Goal: Task Accomplishment & Management: Use online tool/utility

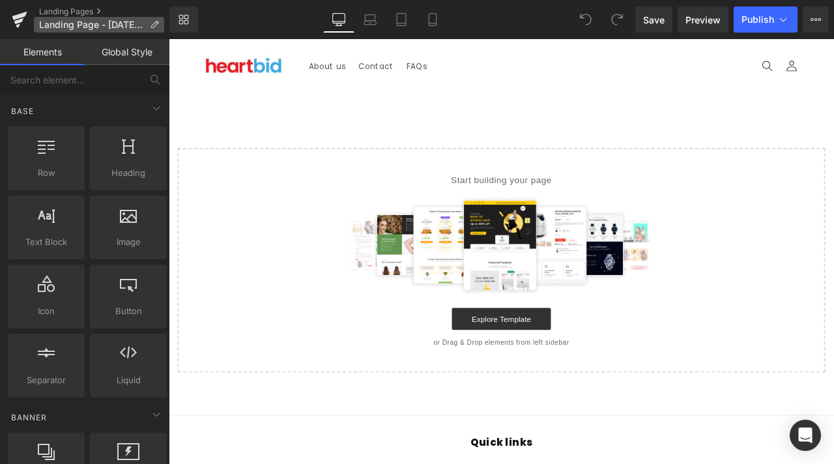
click at [84, 27] on span "Landing Page - [DATE] 14:10:03" at bounding box center [92, 25] width 106 height 10
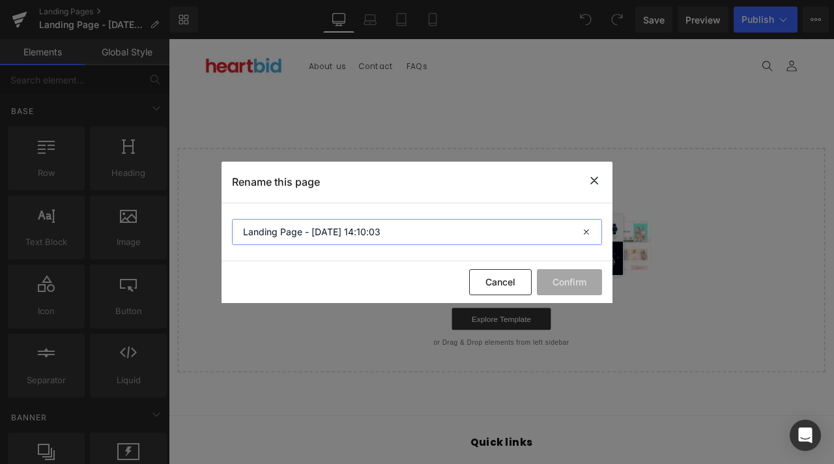
click at [394, 229] on input "Landing Page - [DATE] 14:10:03" at bounding box center [417, 232] width 370 height 26
type input "Mind In Bloom"
click at [573, 280] on button "Confirm" at bounding box center [569, 282] width 65 height 26
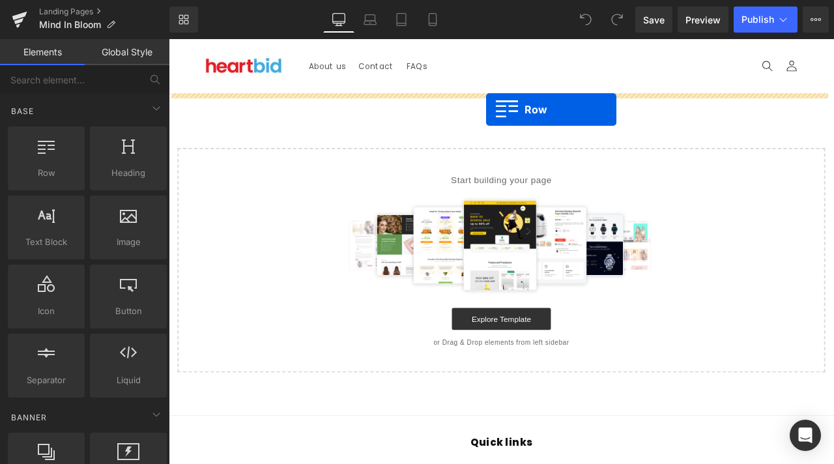
drag, startPoint x: 226, startPoint y: 217, endPoint x: 545, endPoint y: 122, distance: 332.3
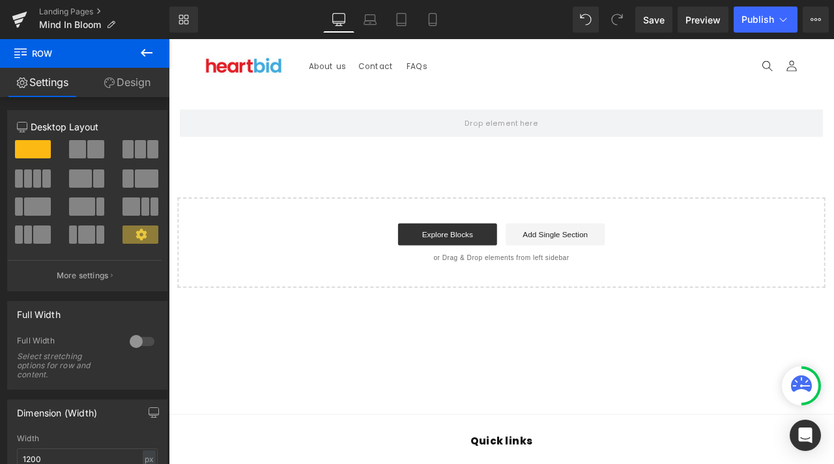
click at [162, 56] on button at bounding box center [147, 53] width 46 height 29
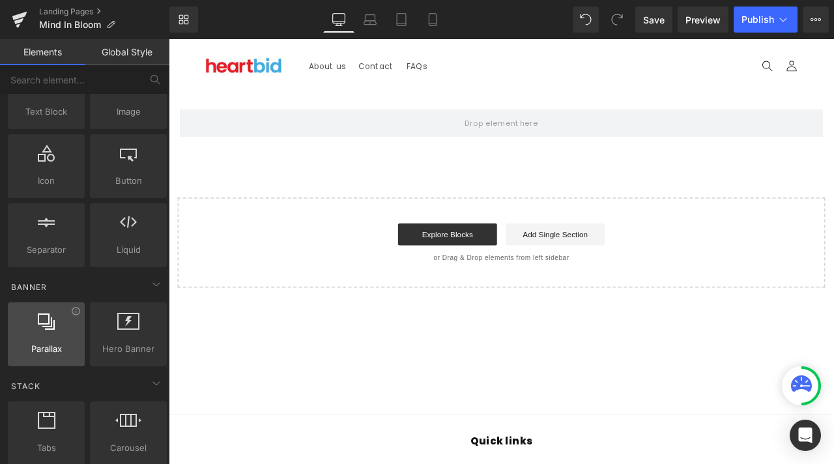
scroll to position [195, 0]
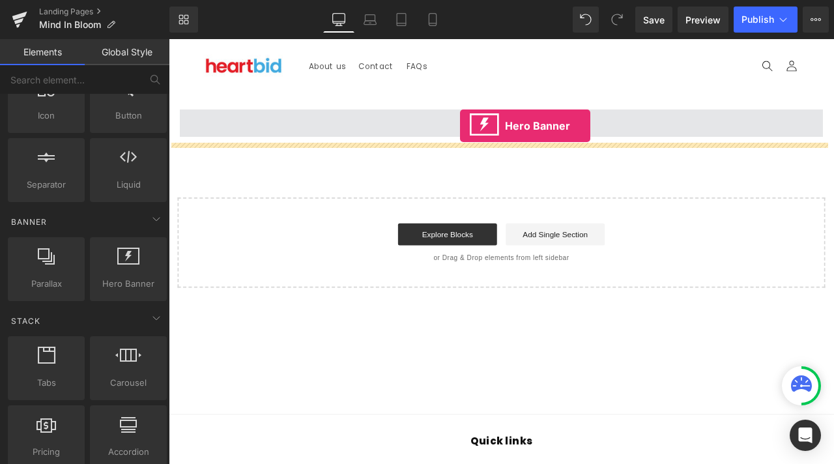
drag, startPoint x: 282, startPoint y: 302, endPoint x: 514, endPoint y: 142, distance: 281.9
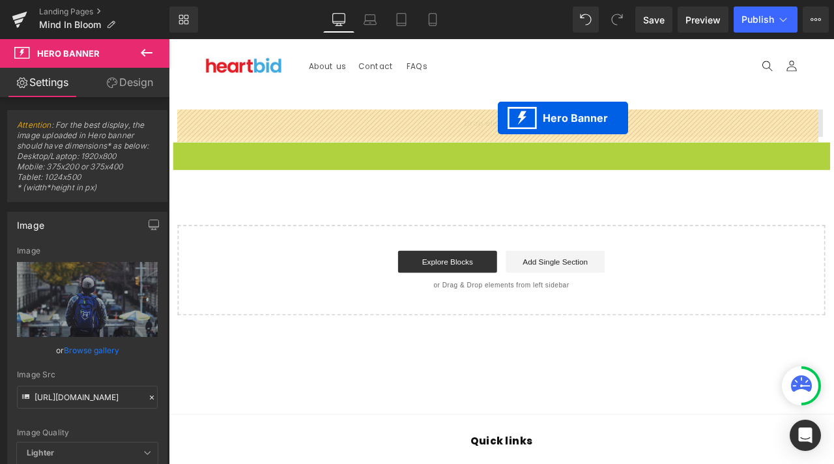
drag, startPoint x: 516, startPoint y: 169, endPoint x: 558, endPoint y: 132, distance: 55.8
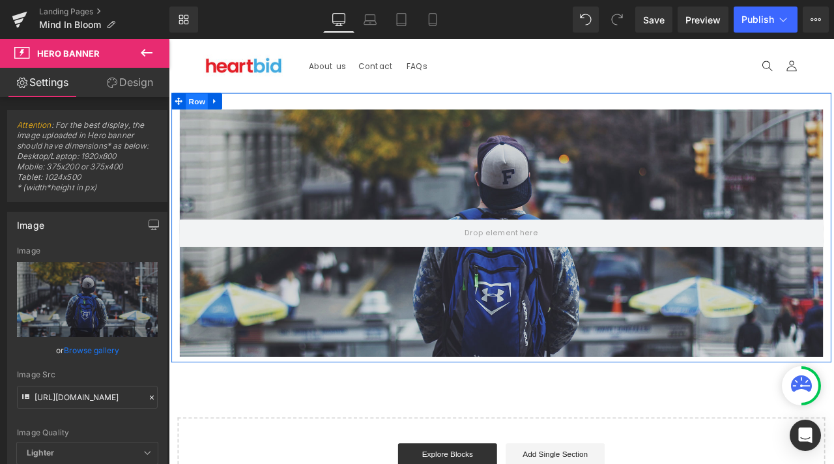
click at [191, 111] on span "Row" at bounding box center [202, 114] width 26 height 20
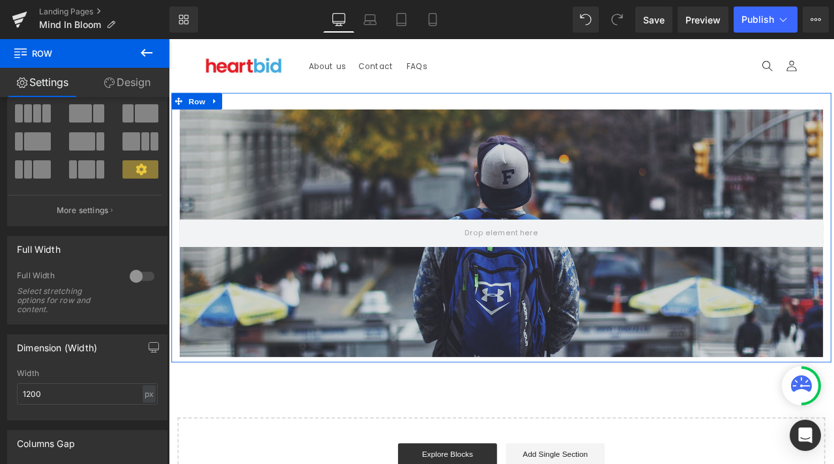
scroll to position [130, 0]
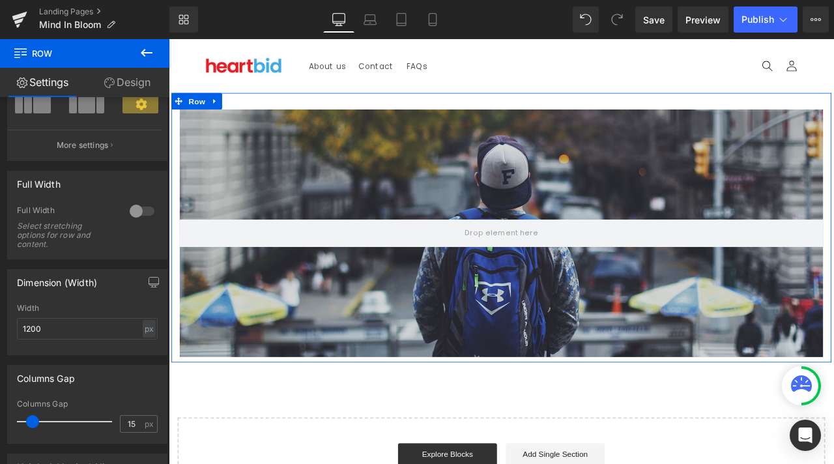
click at [136, 201] on div at bounding box center [141, 211] width 31 height 21
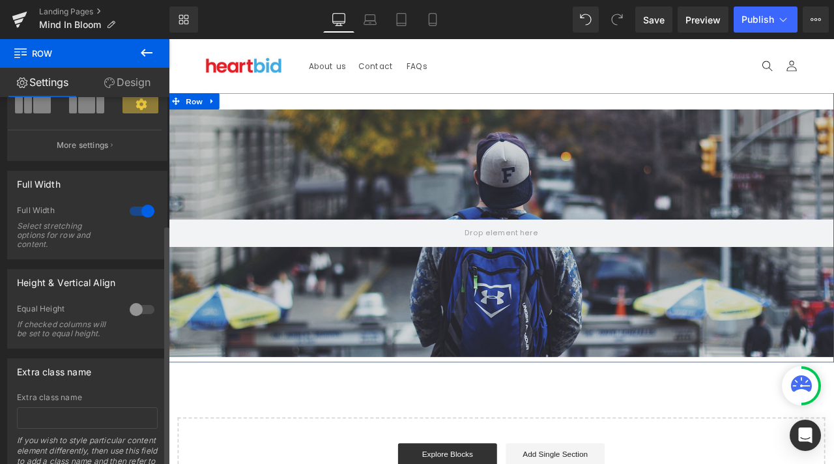
scroll to position [195, 0]
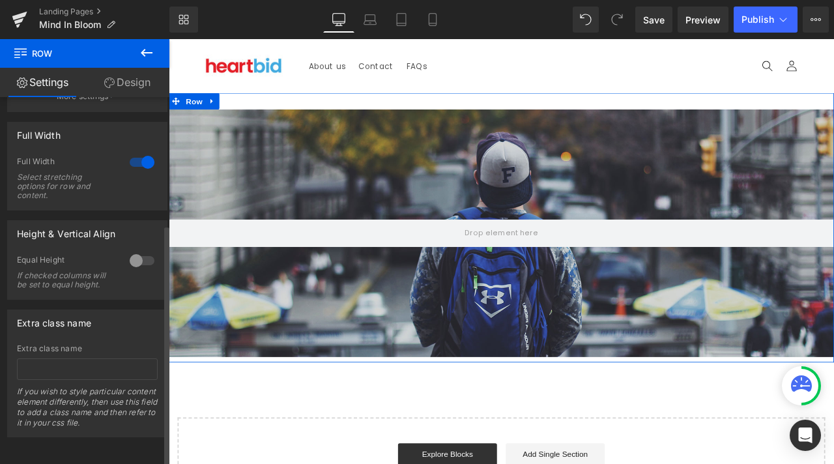
click at [137, 250] on div at bounding box center [141, 260] width 31 height 21
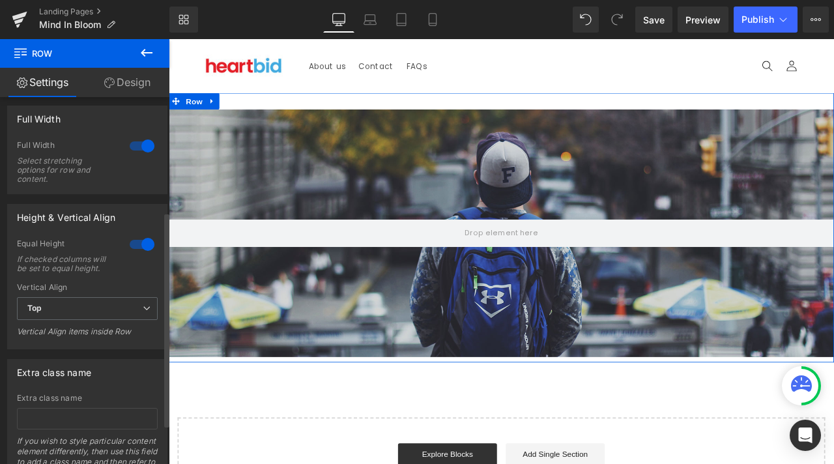
click at [136, 242] on div at bounding box center [141, 244] width 31 height 21
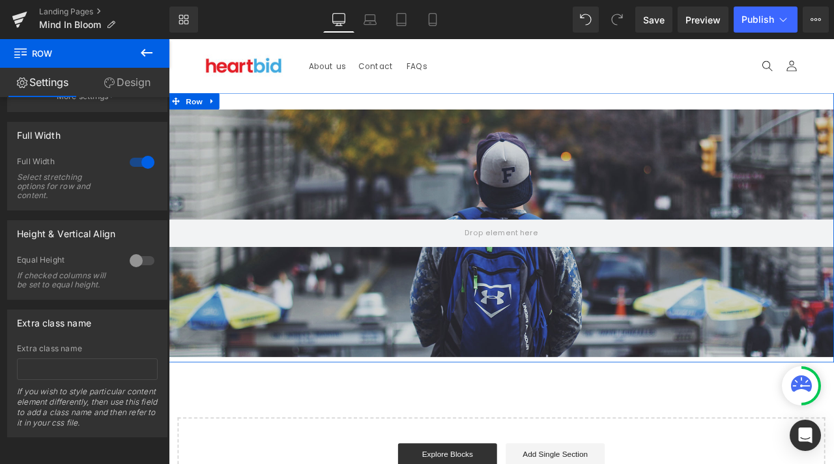
click at [448, 111] on div "Hero Banner 200px 200px Row" at bounding box center [563, 262] width 788 height 319
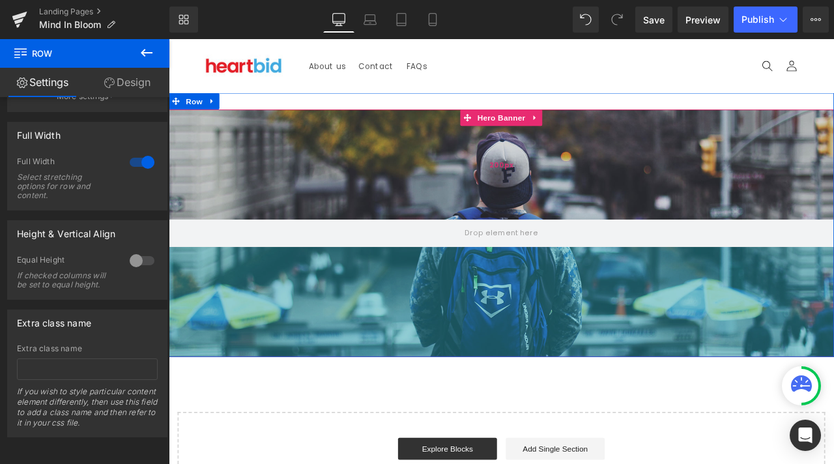
drag, startPoint x: 504, startPoint y: 420, endPoint x: 504, endPoint y: 234, distance: 185.7
click at [523, 309] on div "Hero Banner 200px 200px Row" at bounding box center [563, 259] width 788 height 313
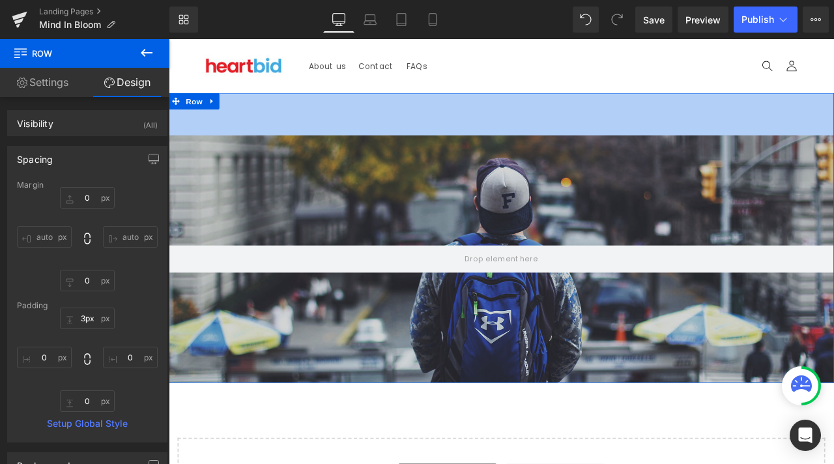
type input "0px"
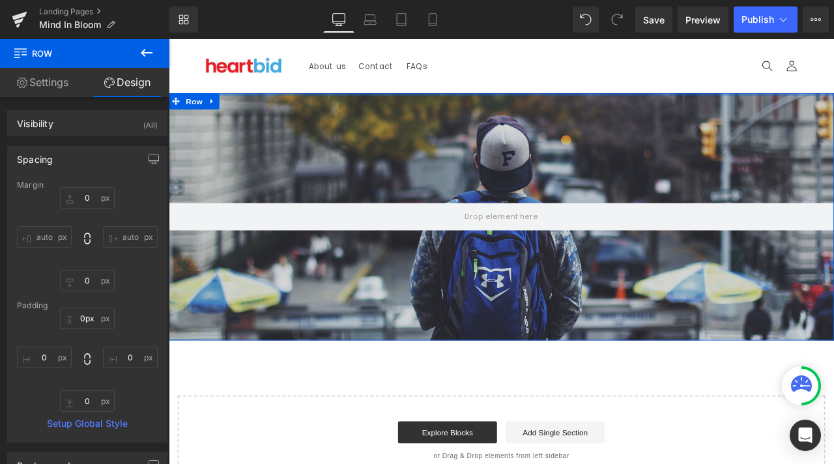
drag, startPoint x: 538, startPoint y: 106, endPoint x: 558, endPoint y: 48, distance: 61.4
click at [558, 48] on body "Skip to content About us Contact FAQs Log in Twitter Facebook Instagram YouTube" at bounding box center [563, 440] width 788 height 803
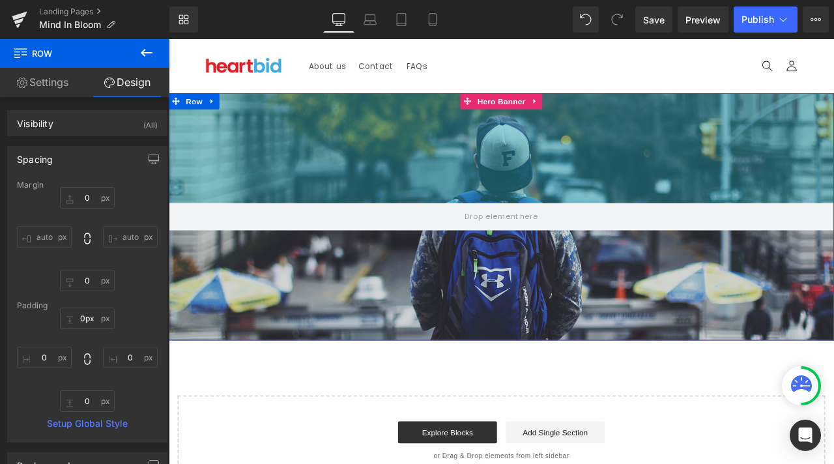
click at [263, 134] on div "200px" at bounding box center [563, 168] width 788 height 130
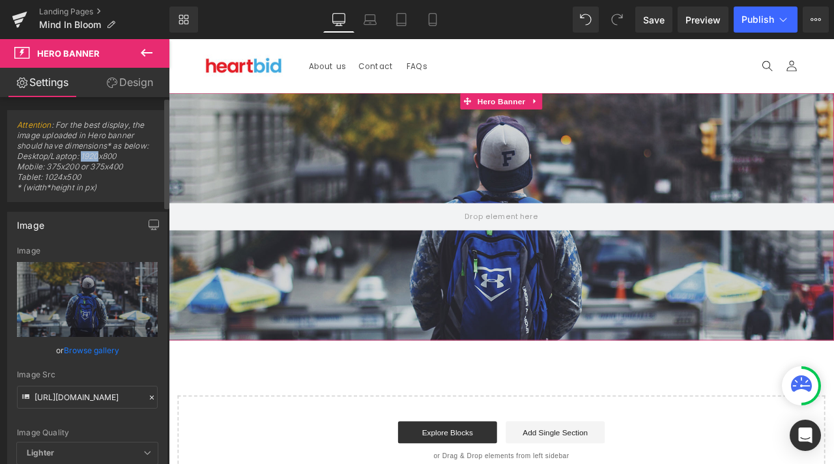
drag, startPoint x: 82, startPoint y: 154, endPoint x: 100, endPoint y: 154, distance: 18.3
click at [100, 154] on span "Attention : For the best display, the image uploaded in Hero banner should have…" at bounding box center [87, 160] width 141 height 81
copy span "1920"
click at [112, 154] on span "Attention : For the best display, the image uploaded in Hero banner should have…" at bounding box center [87, 160] width 141 height 81
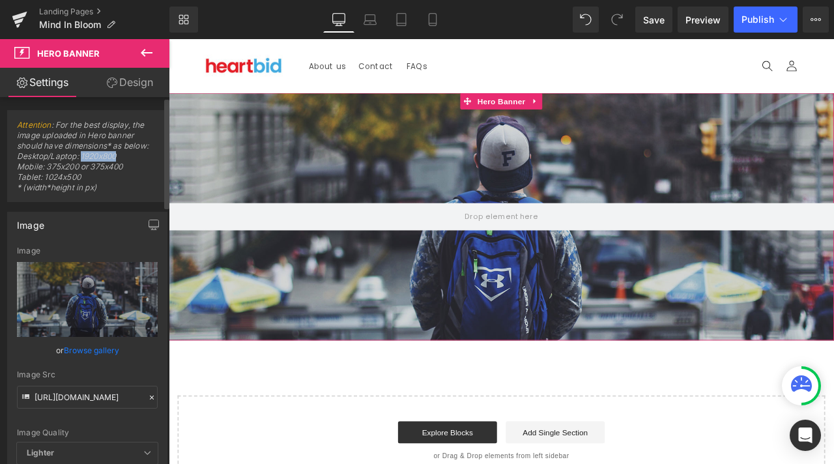
click at [124, 154] on span "Attention : For the best display, the image uploaded in Hero banner should have…" at bounding box center [87, 160] width 141 height 81
drag, startPoint x: 115, startPoint y: 157, endPoint x: 102, endPoint y: 156, distance: 13.0
click at [102, 157] on span "Attention : For the best display, the image uploaded in Hero banner should have…" at bounding box center [87, 160] width 141 height 81
click at [102, 156] on span "Attention : For the best display, the image uploaded in Hero banner should have…" at bounding box center [87, 160] width 141 height 81
drag, startPoint x: 103, startPoint y: 156, endPoint x: 120, endPoint y: 156, distance: 16.9
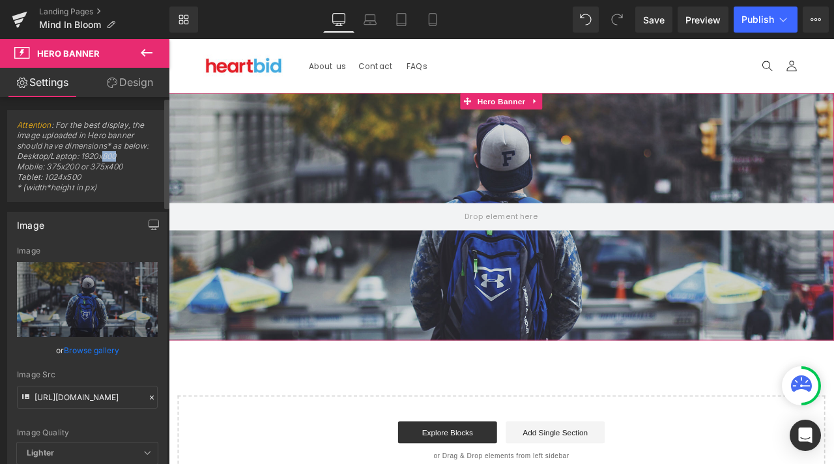
click at [120, 156] on span "Attention : For the best display, the image uploaded in Hero banner should have…" at bounding box center [87, 160] width 141 height 81
copy span "800"
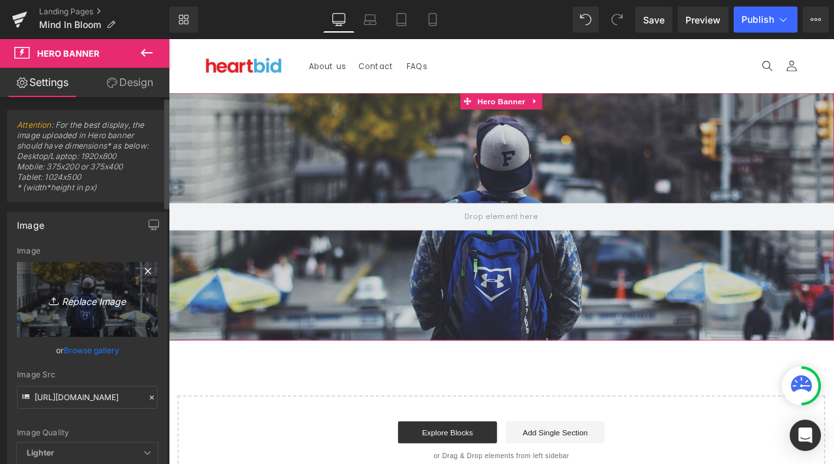
click at [69, 307] on icon "Replace Image" at bounding box center [87, 299] width 104 height 16
click at [90, 298] on icon "Replace Image" at bounding box center [87, 299] width 104 height 16
type input "C:\fakepath\Orange and Yellow Watercolor Whispers of Spring Presentation.jpg"
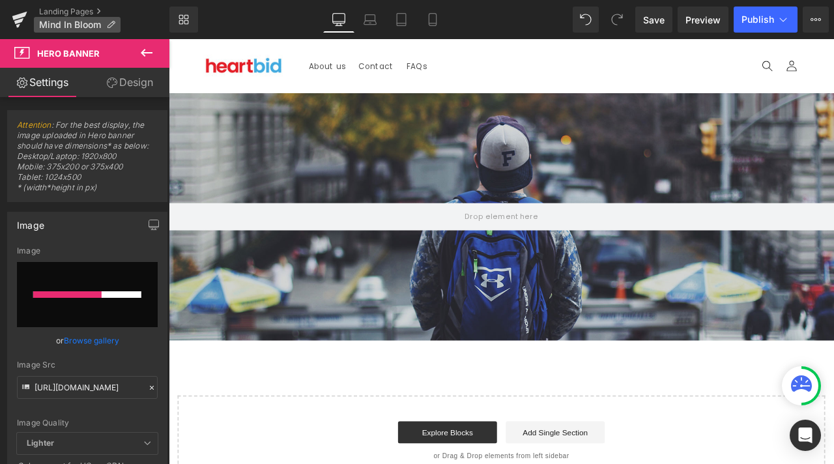
click at [110, 27] on icon at bounding box center [110, 24] width 9 height 9
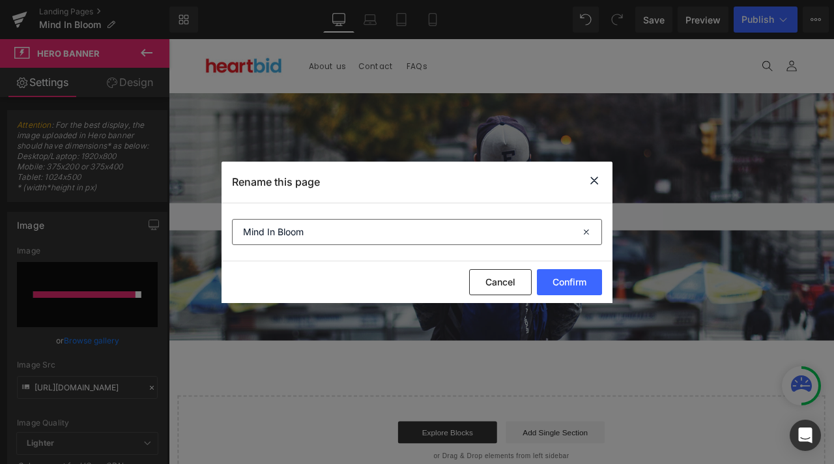
type input "[URL][DOMAIN_NAME]"
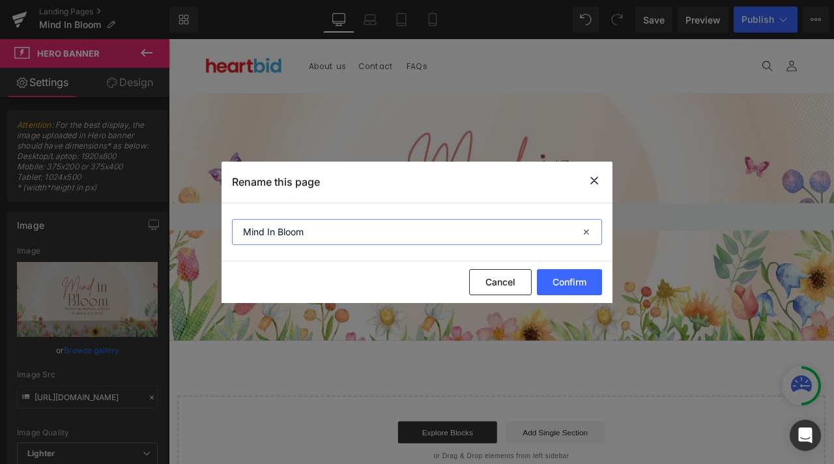
click at [380, 234] on input "Mind In Bloom" at bounding box center [417, 232] width 370 height 26
type input "Mind In Bloom (October Campaign)"
click at [553, 280] on button "Confirm" at bounding box center [569, 282] width 65 height 26
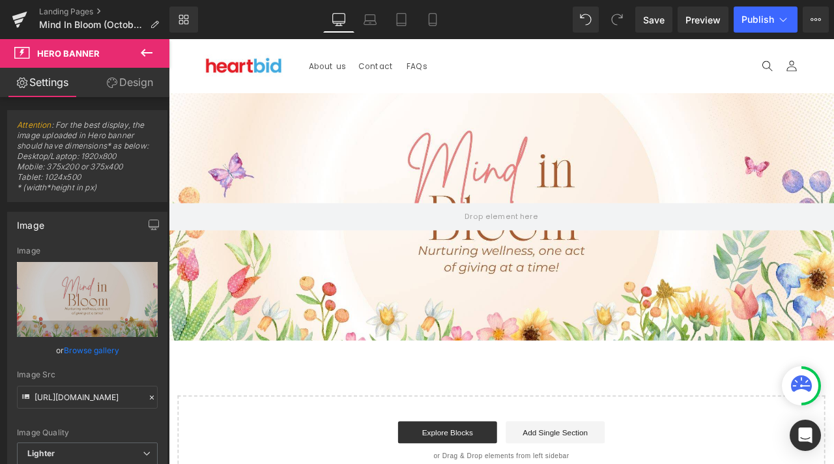
scroll to position [130, 0]
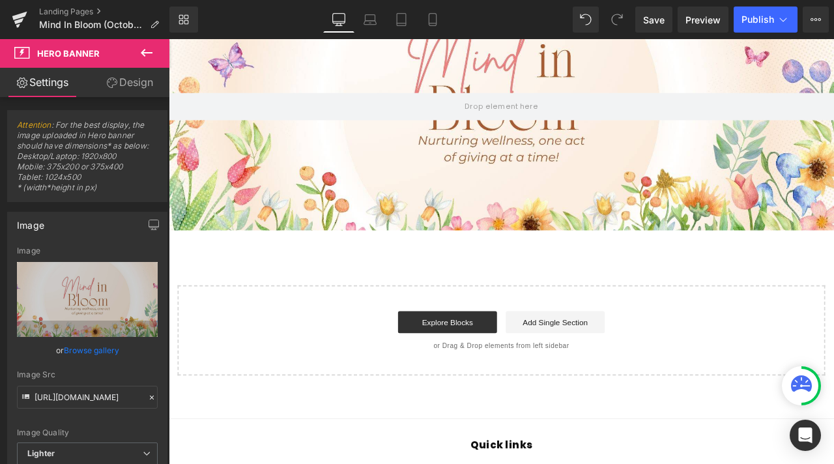
click at [142, 50] on icon at bounding box center [147, 53] width 16 height 16
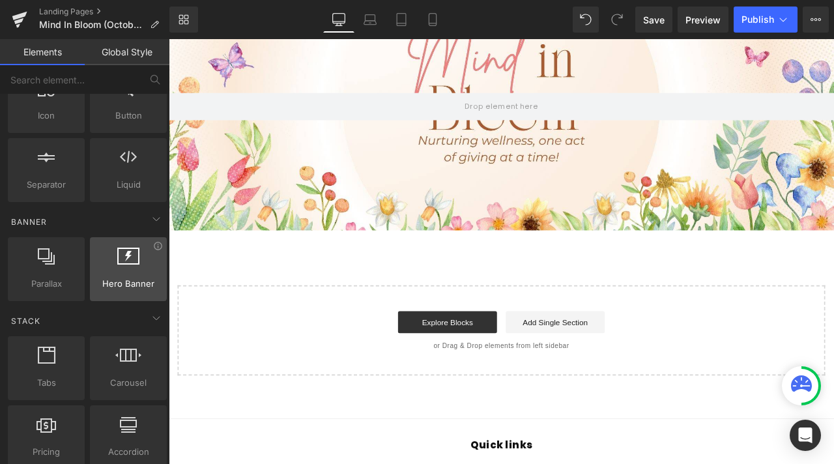
scroll to position [0, 0]
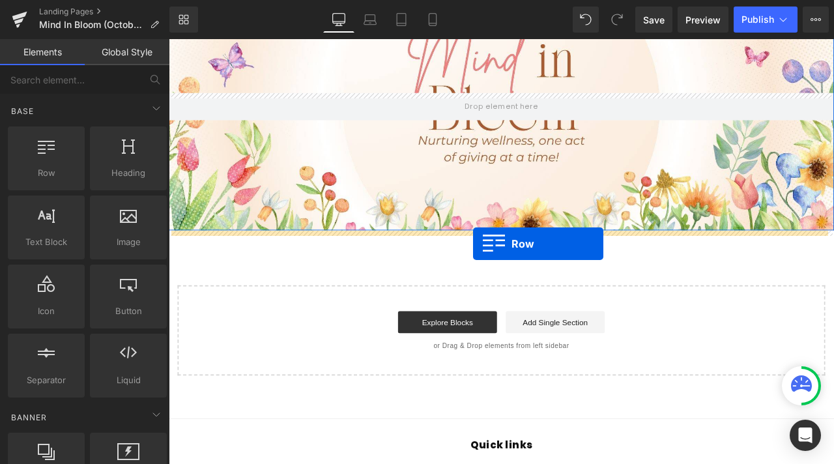
drag, startPoint x: 241, startPoint y: 196, endPoint x: 530, endPoint y: 281, distance: 301.0
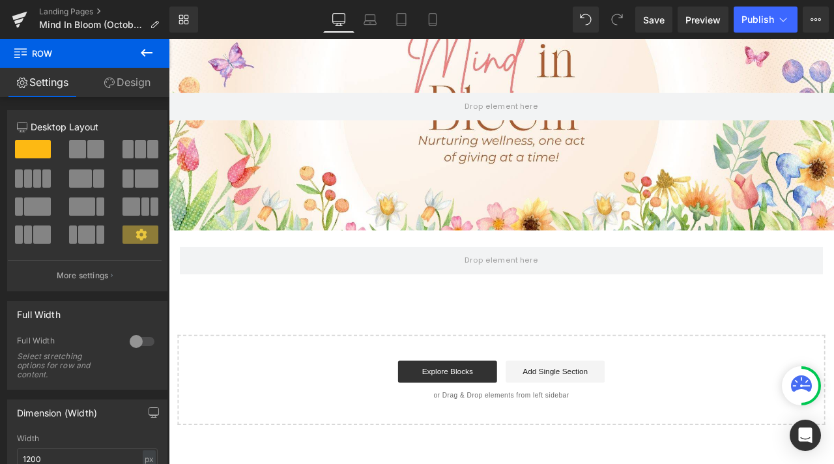
click at [150, 52] on icon at bounding box center [147, 53] width 12 height 8
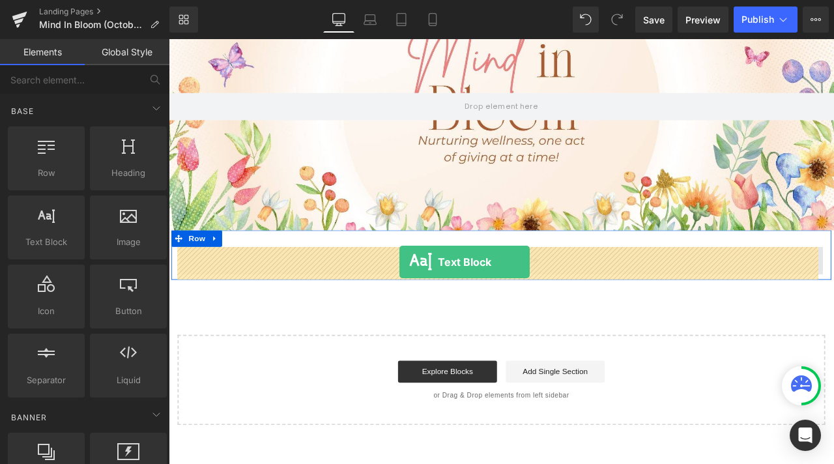
drag, startPoint x: 306, startPoint y: 260, endPoint x: 442, endPoint y: 303, distance: 142.8
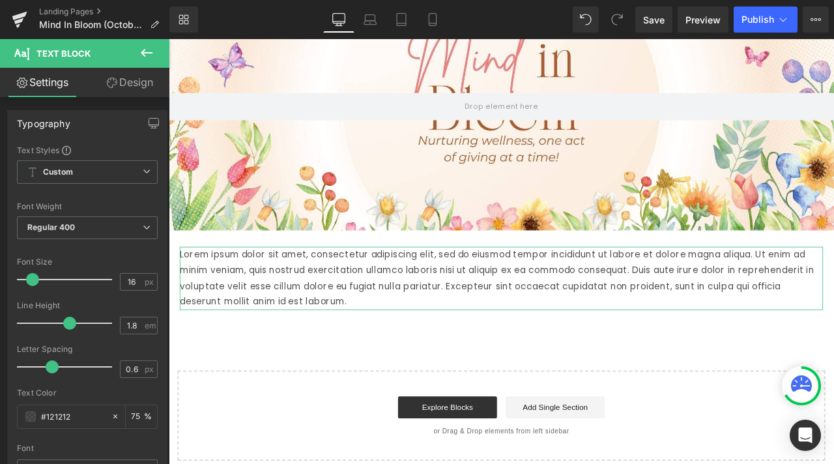
click at [123, 80] on link "Design" at bounding box center [129, 82] width 85 height 29
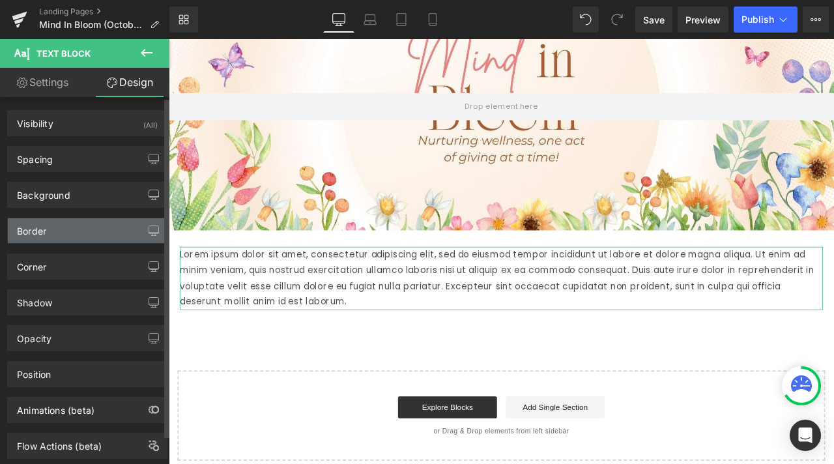
click at [104, 225] on div "Border" at bounding box center [87, 230] width 159 height 25
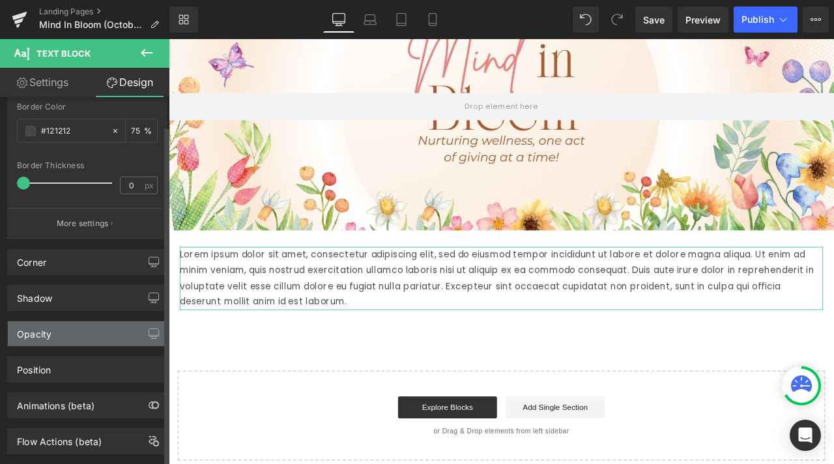
scroll to position [287, 0]
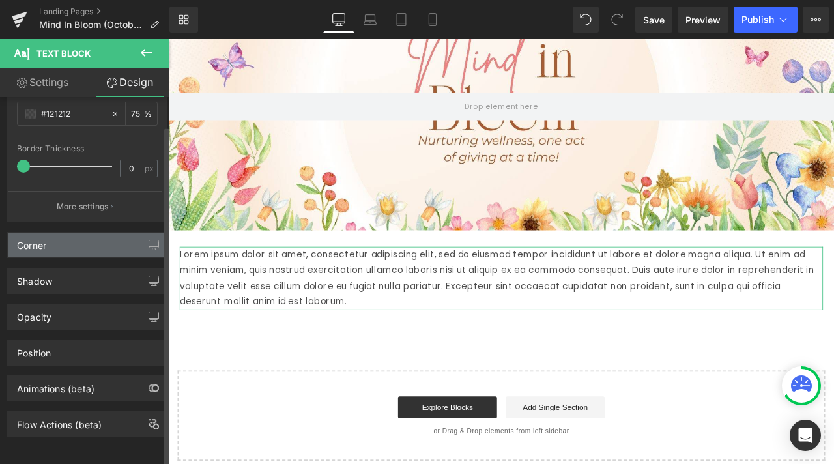
click at [93, 233] on div "Corner" at bounding box center [87, 245] width 159 height 25
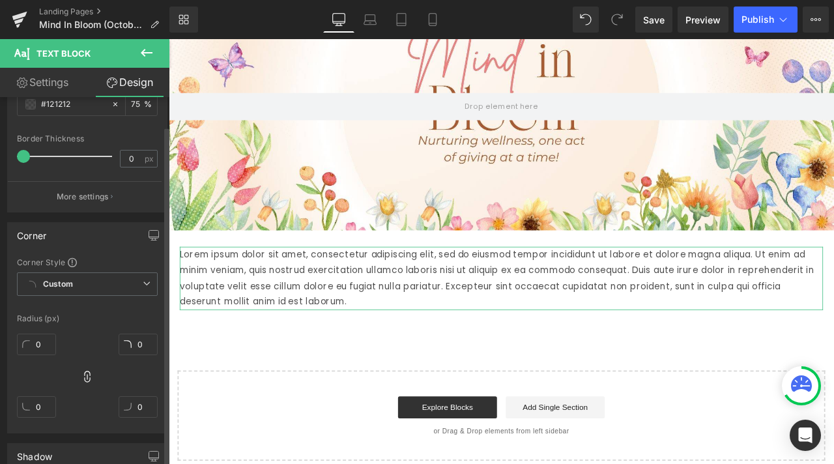
click at [93, 224] on div "Corner" at bounding box center [87, 235] width 159 height 25
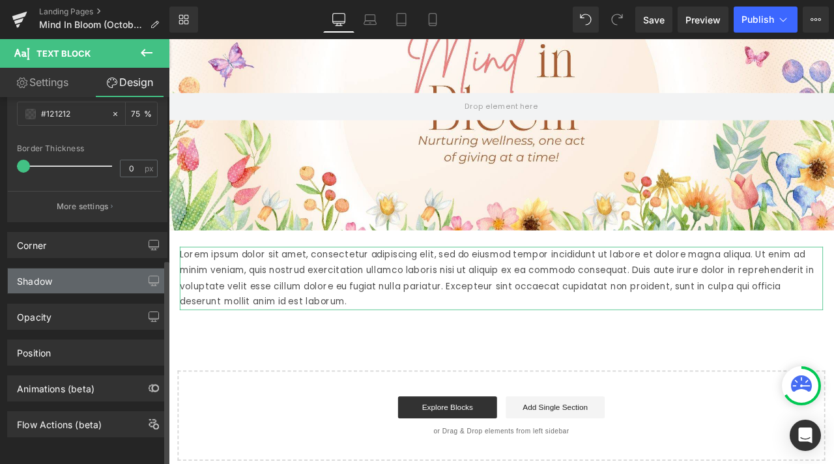
click at [116, 268] on div "Shadow" at bounding box center [87, 280] width 159 height 25
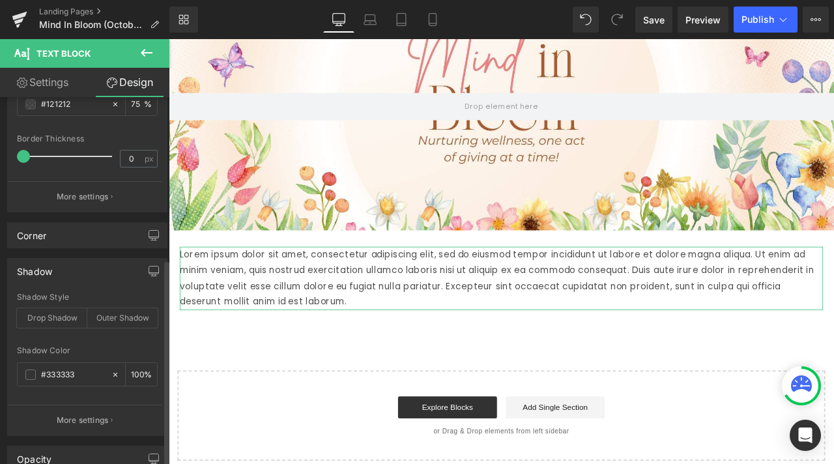
click at [109, 266] on div "Shadow" at bounding box center [87, 271] width 159 height 25
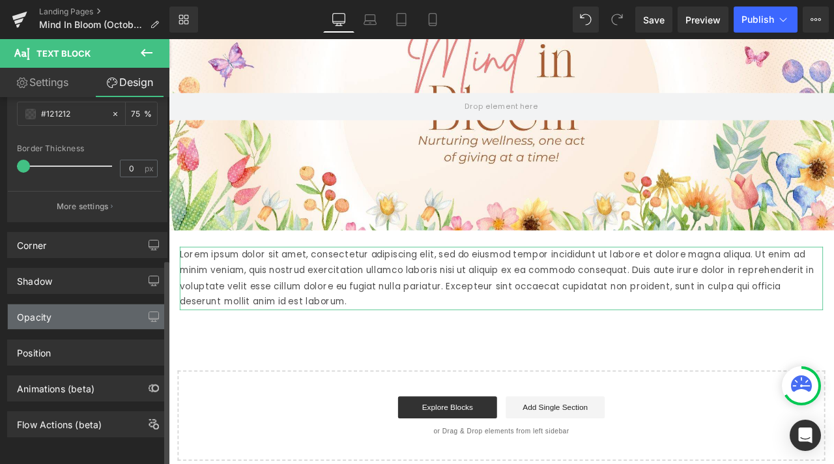
click at [93, 313] on div "Opacity" at bounding box center [87, 316] width 159 height 25
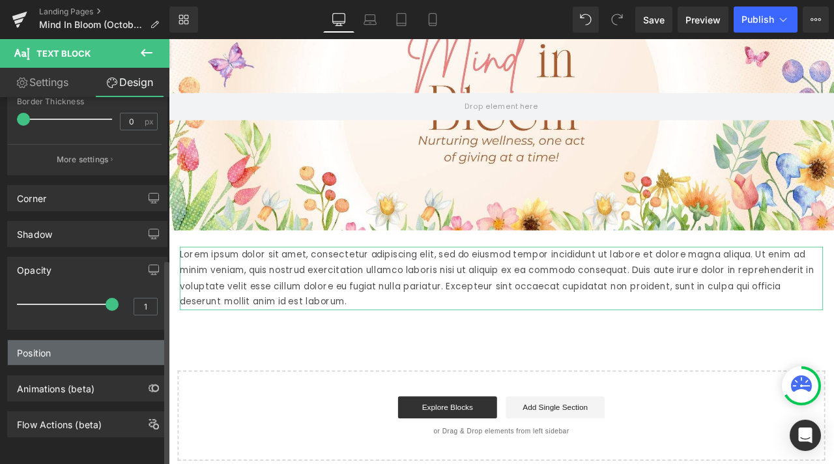
click at [29, 354] on div "Position" at bounding box center [87, 352] width 159 height 25
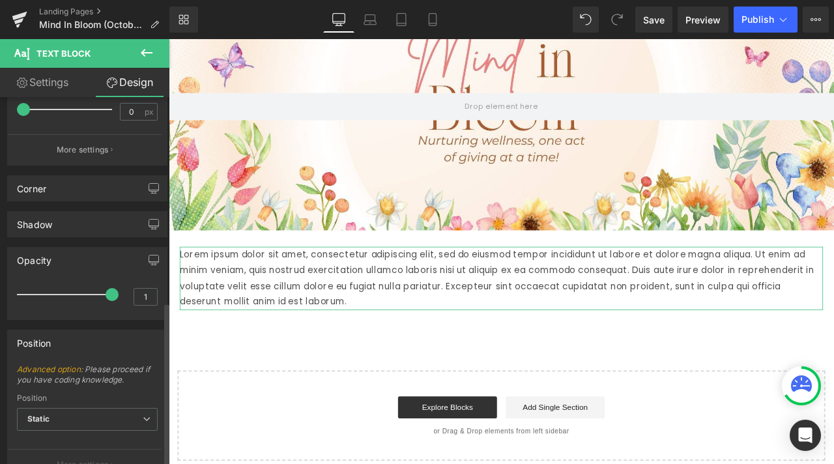
scroll to position [459, 0]
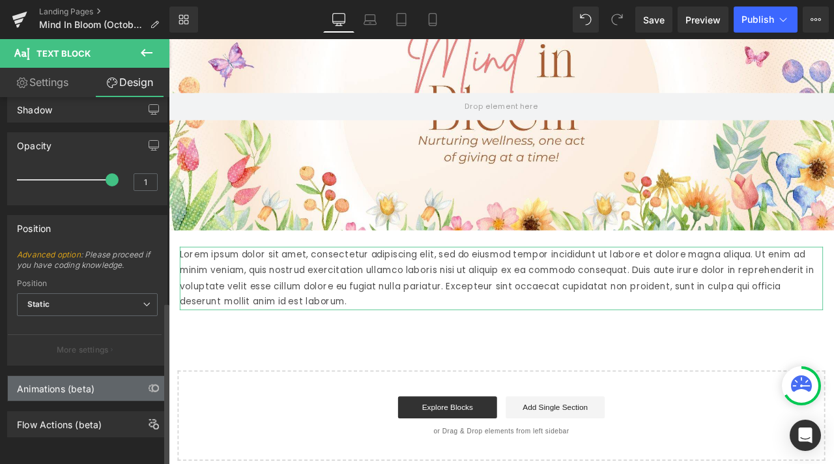
click at [98, 388] on div "Animations (beta)" at bounding box center [87, 388] width 159 height 25
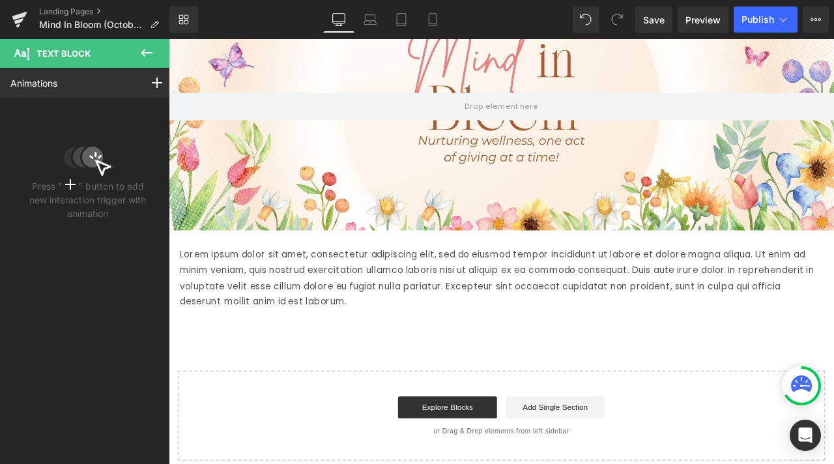
click at [142, 44] on button at bounding box center [147, 53] width 46 height 29
type input "75"
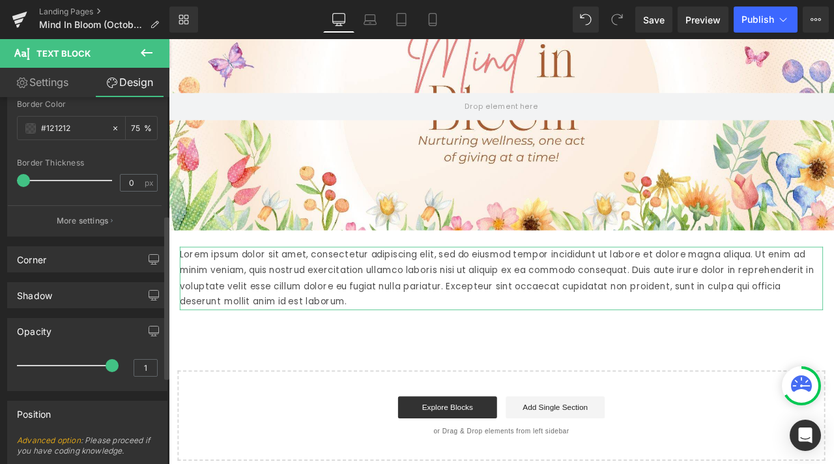
scroll to position [0, 0]
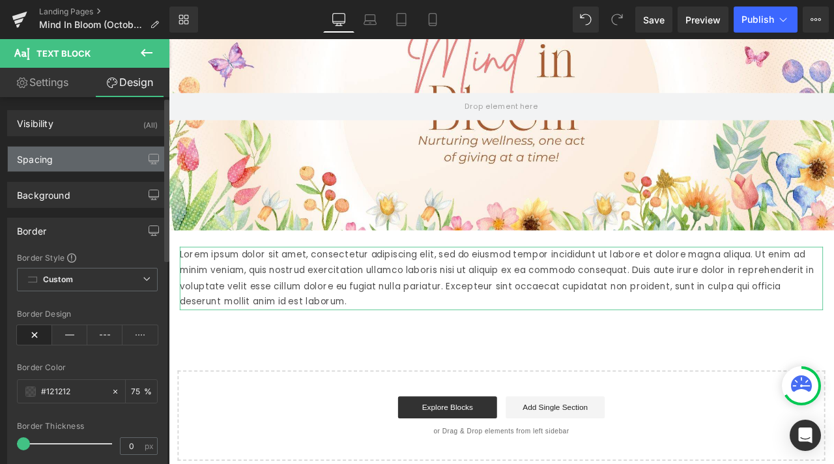
click at [80, 171] on div "Spacing" at bounding box center [87, 159] width 159 height 25
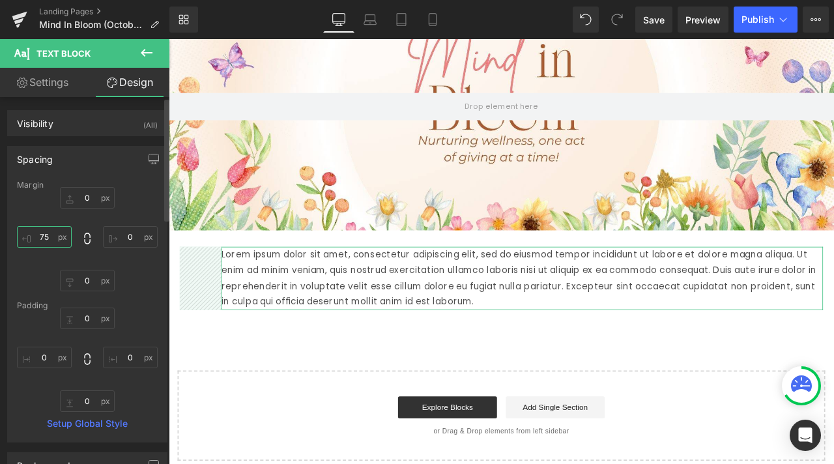
type input "74"
click at [54, 188] on div "Margin" at bounding box center [87, 184] width 141 height 9
click at [130, 233] on input "0" at bounding box center [130, 236] width 55 height 21
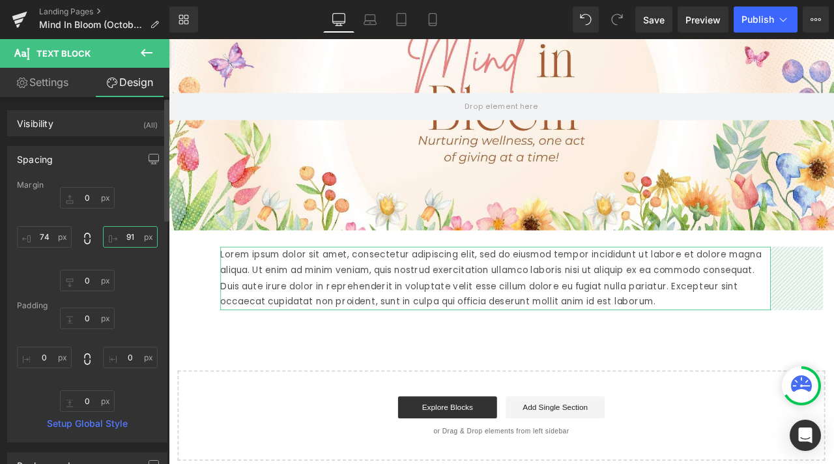
type input "89"
click at [136, 180] on div "Spacing [GEOGRAPHIC_DATA] 0px 0 89px 89 0px 0 74px 74 [GEOGRAPHIC_DATA] 0px 0 0…" at bounding box center [87, 294] width 160 height 296
click at [83, 194] on input "0" at bounding box center [87, 197] width 55 height 21
click at [95, 201] on input "0" at bounding box center [87, 197] width 55 height 21
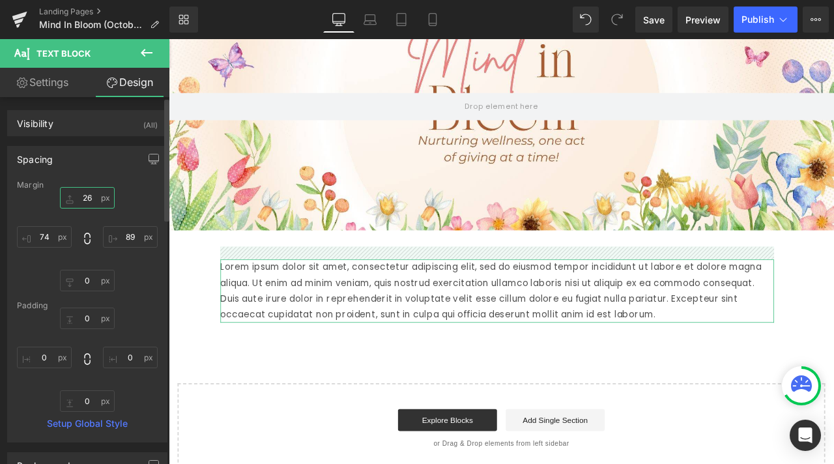
type input "26"
drag, startPoint x: 93, startPoint y: 199, endPoint x: 94, endPoint y: 182, distance: 17.1
click at [94, 182] on div "Margin 26px 26 89px 89 0px 0 74px 74 [GEOGRAPHIC_DATA] 0px 0 0px 0 0px 0 0px 0 …" at bounding box center [87, 310] width 159 height 261
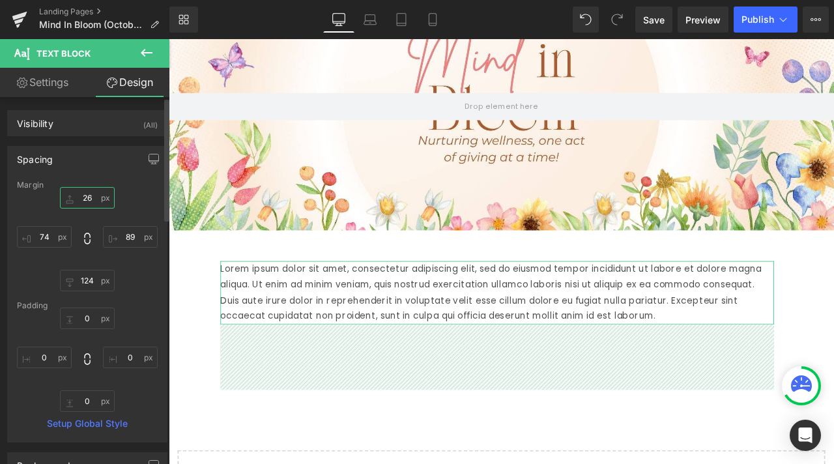
type input "124"
click at [87, 201] on input "26" at bounding box center [87, 197] width 55 height 21
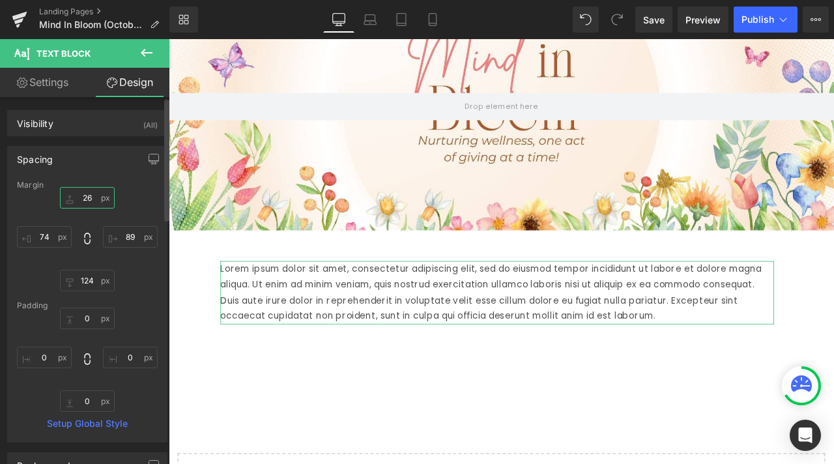
click at [88, 201] on input "26" at bounding box center [87, 197] width 55 height 21
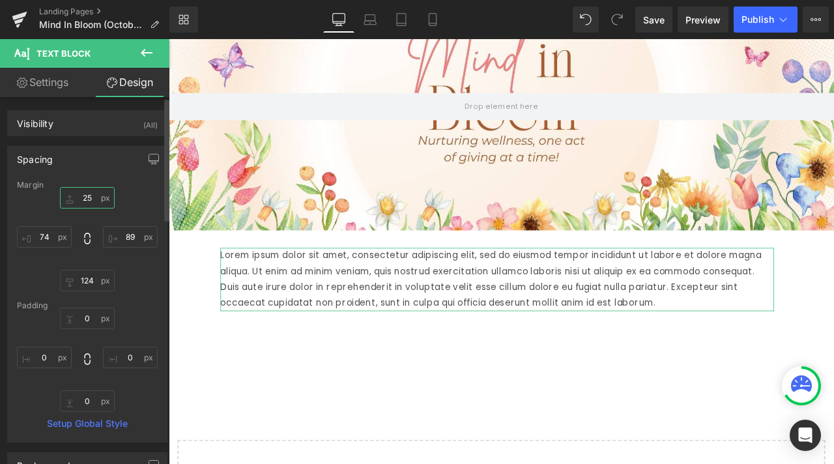
type input "25"
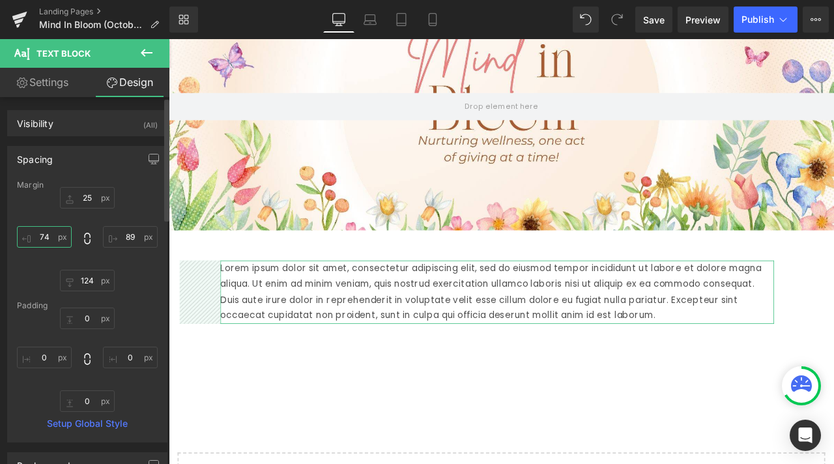
click at [48, 234] on input "74" at bounding box center [44, 236] width 55 height 21
type input "70"
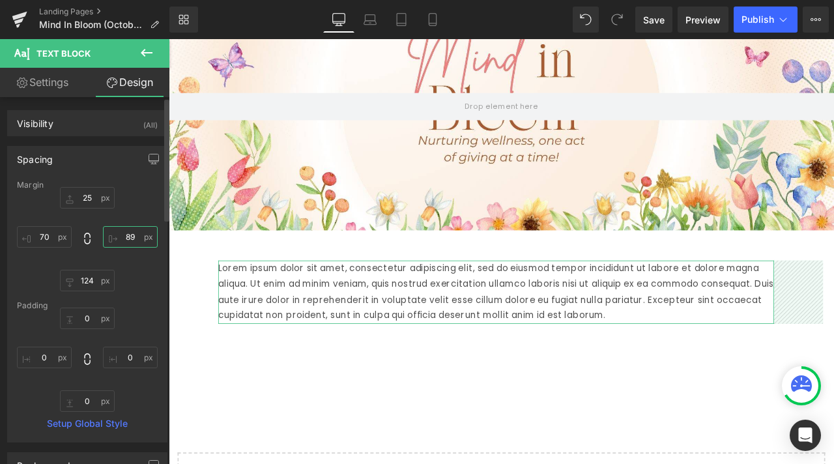
click at [124, 240] on input "89" at bounding box center [130, 236] width 55 height 21
type input "70"
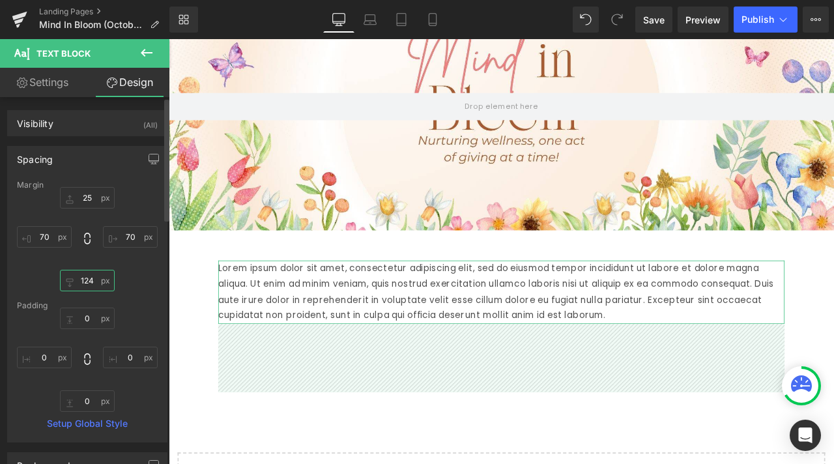
click at [87, 278] on input "124" at bounding box center [87, 280] width 55 height 21
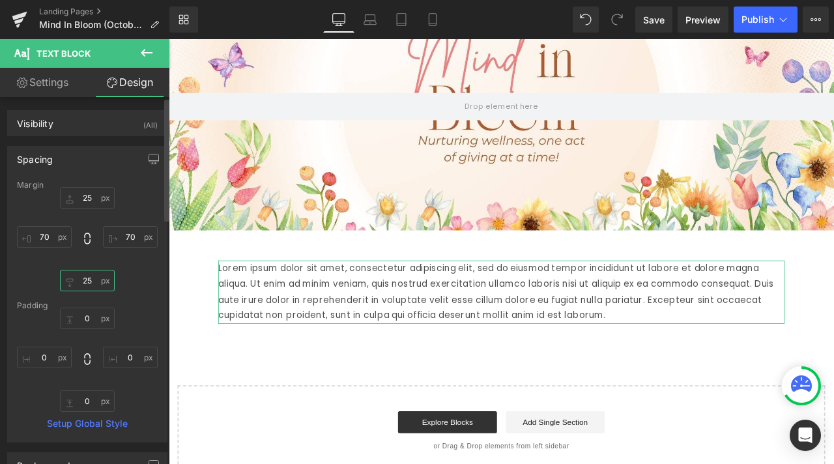
type input "25"
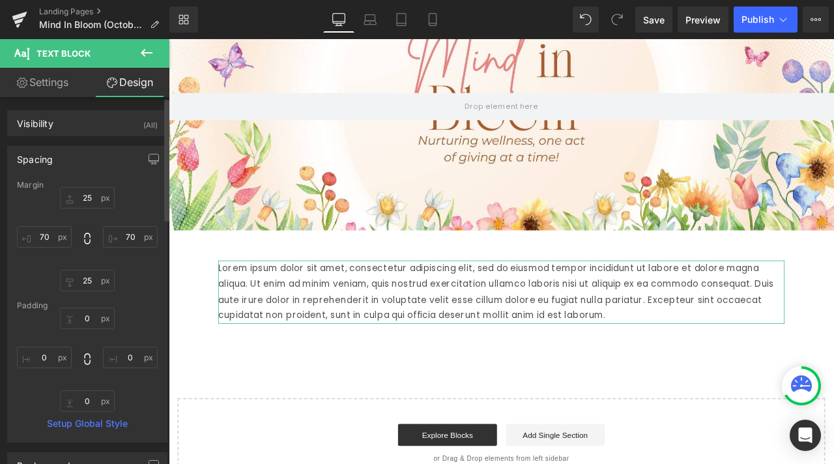
scroll to position [326, 0]
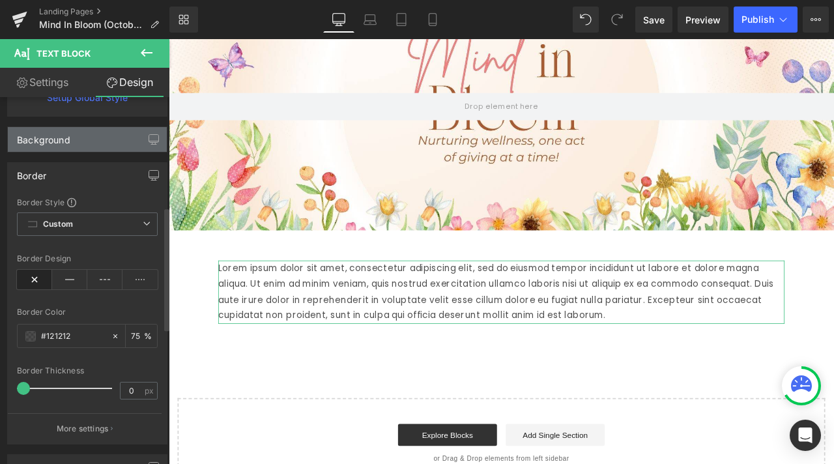
click at [81, 143] on div "Background" at bounding box center [87, 139] width 159 height 25
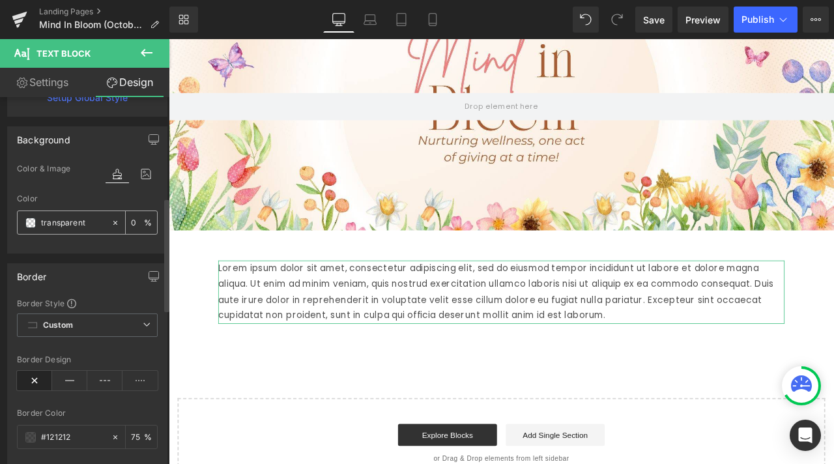
click at [45, 228] on input "transparent" at bounding box center [73, 223] width 64 height 14
click at [3, 222] on div "Background Color & Image color transparent Color transparent 0 % Image Replace …" at bounding box center [87, 185] width 175 height 137
click at [31, 222] on span at bounding box center [30, 223] width 10 height 10
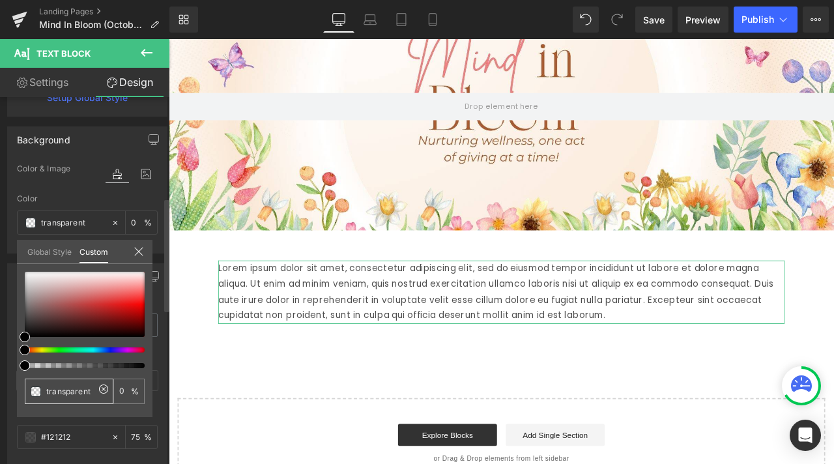
click at [54, 396] on input "transparent" at bounding box center [70, 391] width 48 height 14
paste input "#ffc7bb"
type input "#ffc7bb"
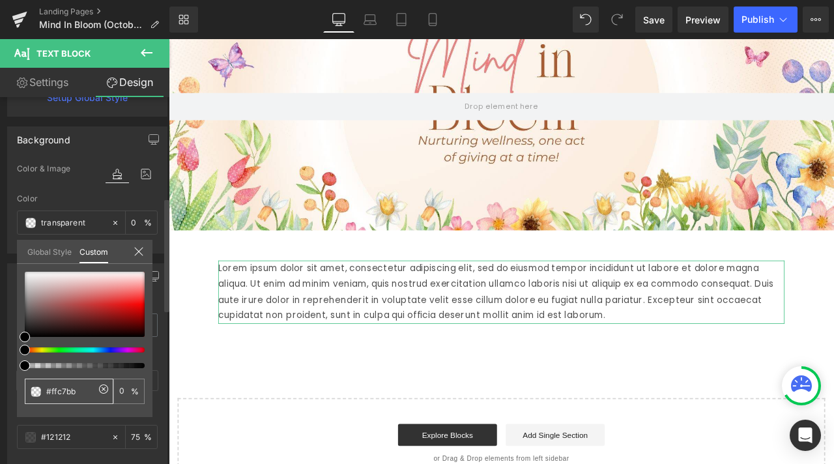
type input "100"
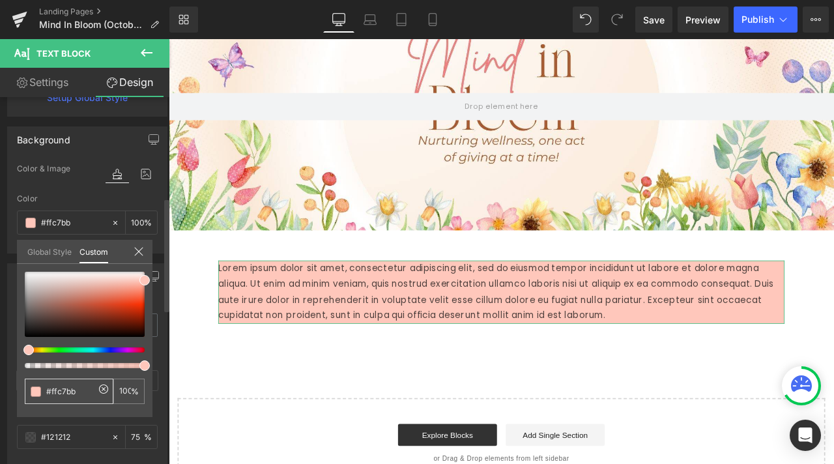
type input "transparent"
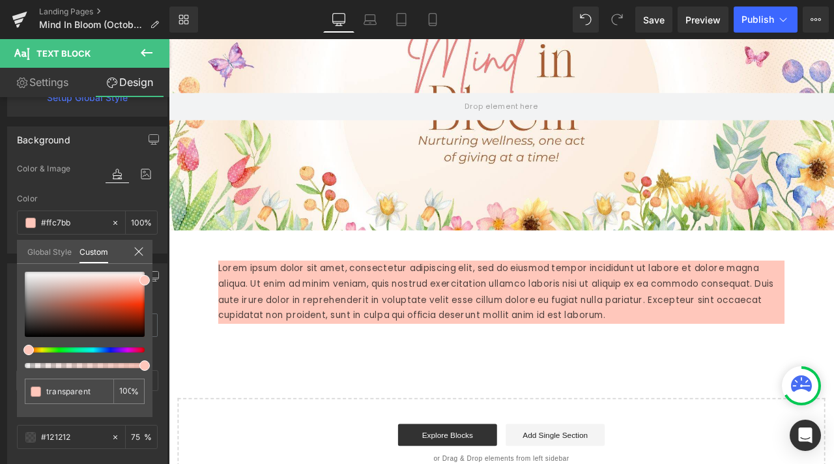
click at [252, 405] on body "Skip to content About us Contact FAQs Log in Twitter Facebook Instagram YouTube" at bounding box center [563, 377] width 788 height 936
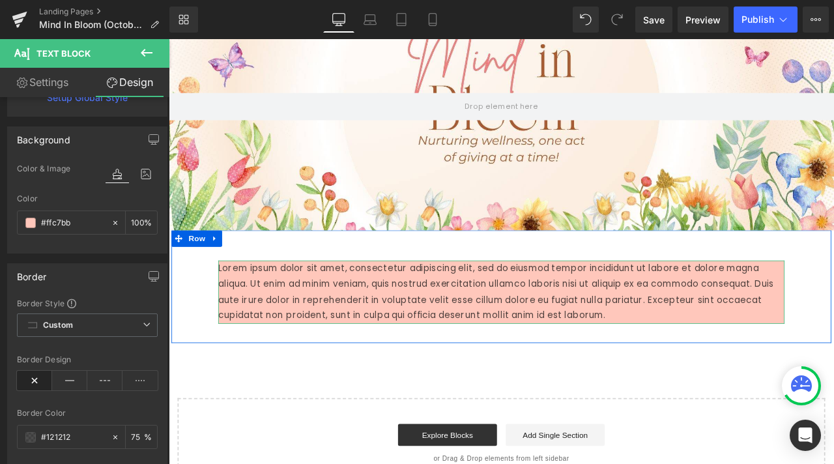
type input "2"
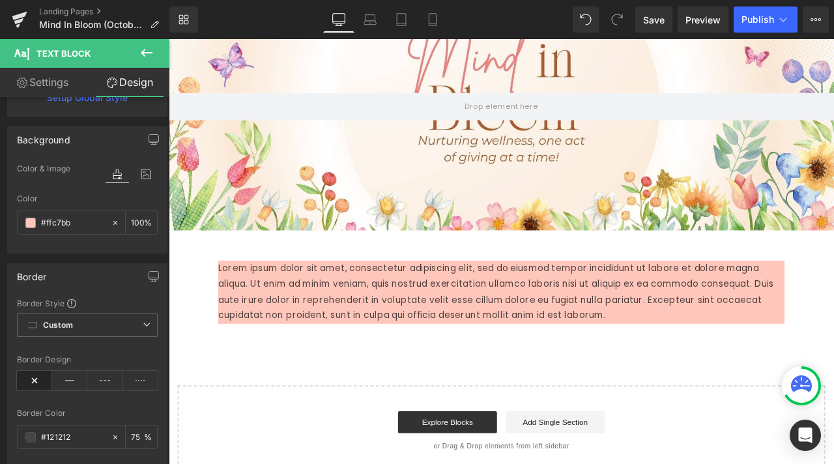
click at [255, 401] on div "Hero Banner 200px 200px Row Lorem ipsum dolor sit amet, consectetur adipiscing …" at bounding box center [563, 265] width 788 height 584
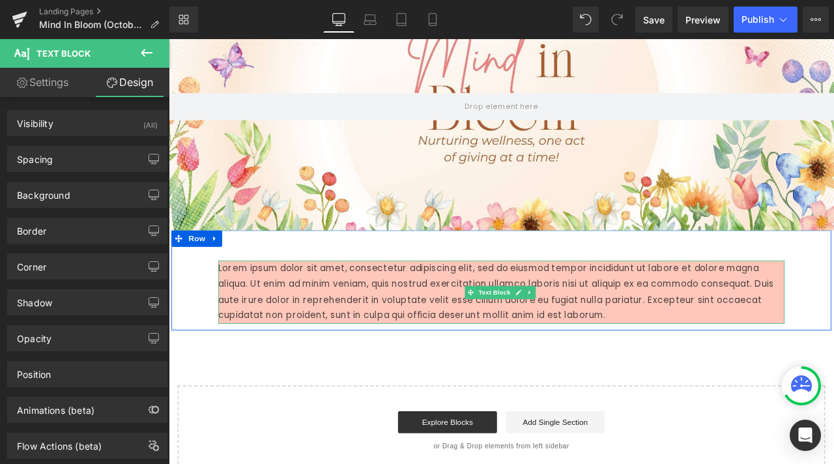
click at [275, 339] on p "Lorem ipsum dolor sit amet, consectetur adipiscing elit, sed do eiusmod tempor …" at bounding box center [562, 339] width 671 height 75
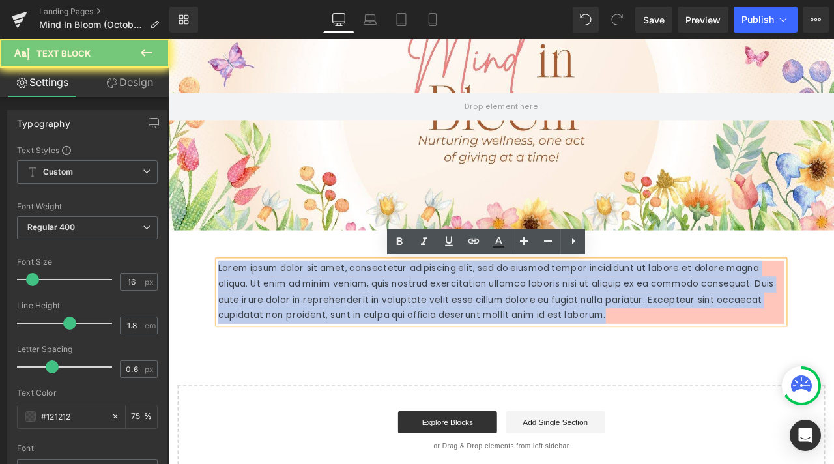
click at [275, 339] on p "Lorem ipsum dolor sit amet, consectetur adipiscing elit, sed do eiusmod tempor …" at bounding box center [562, 339] width 671 height 75
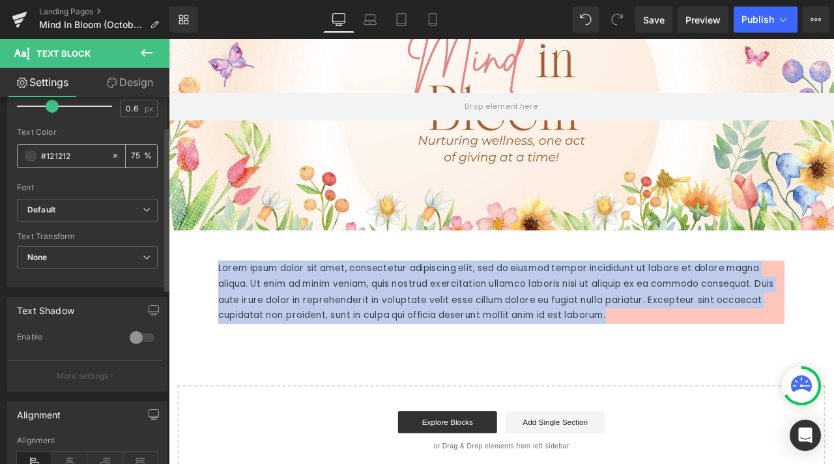
scroll to position [0, 0]
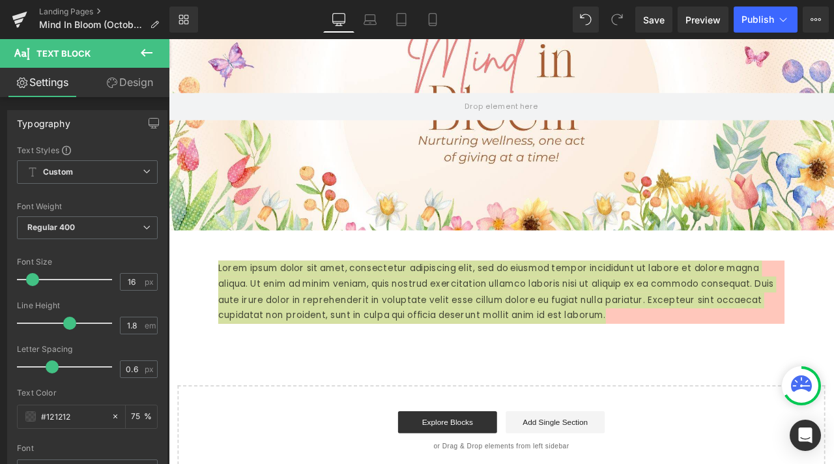
click at [120, 77] on link "Design" at bounding box center [129, 82] width 85 height 29
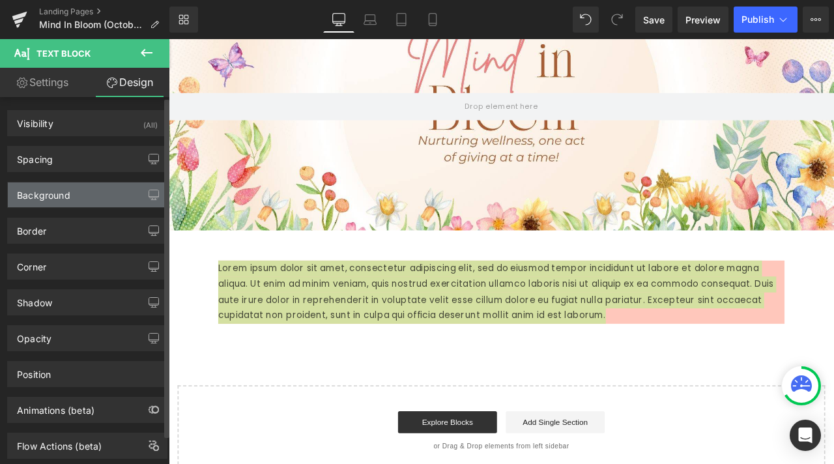
click at [114, 187] on div "Background" at bounding box center [87, 194] width 159 height 25
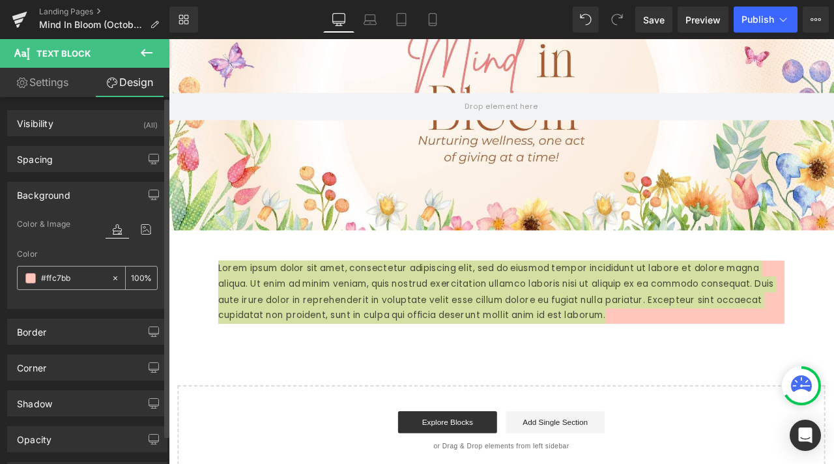
click at [113, 278] on icon at bounding box center [115, 278] width 9 height 9
type input "none"
type input "0"
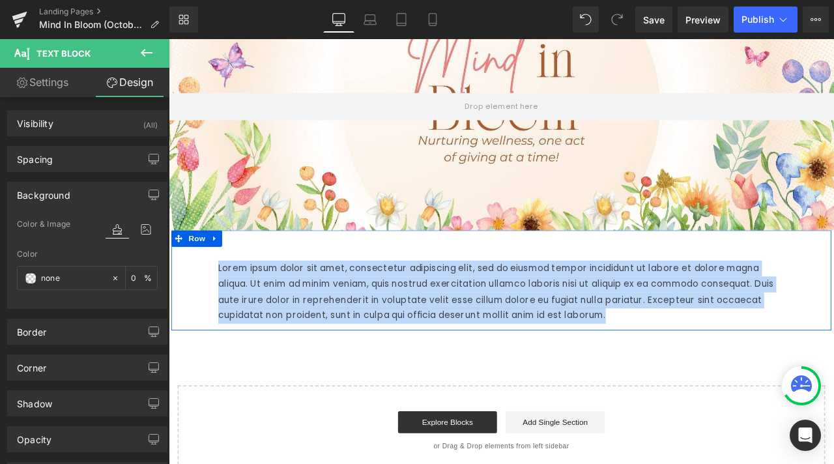
click at [227, 290] on div "Lorem ipsum dolor sit amet, consectetur adipiscing elit, sed do eiusmod tempor …" at bounding box center [563, 331] width 782 height 93
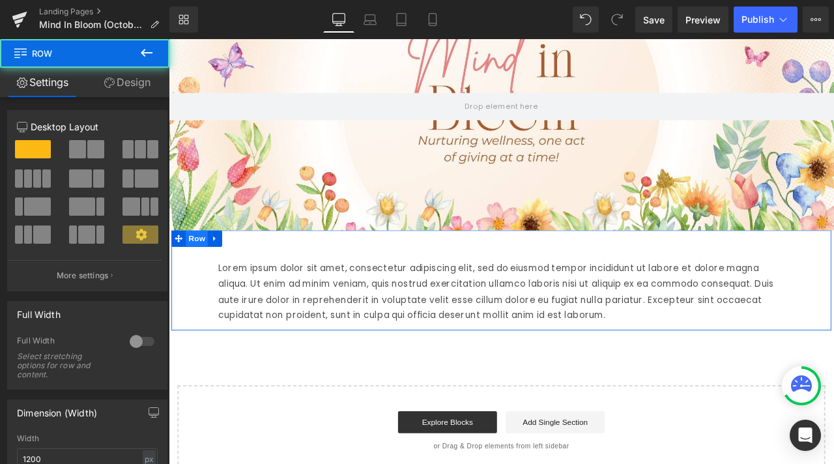
click at [202, 274] on span "Row" at bounding box center [202, 276] width 26 height 20
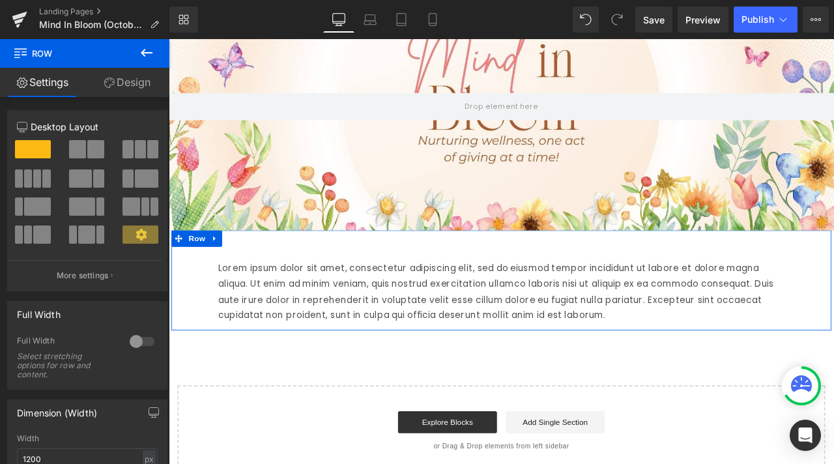
drag, startPoint x: 139, startPoint y: 85, endPoint x: 137, endPoint y: 155, distance: 70.4
click at [139, 85] on link "Design" at bounding box center [127, 82] width 85 height 29
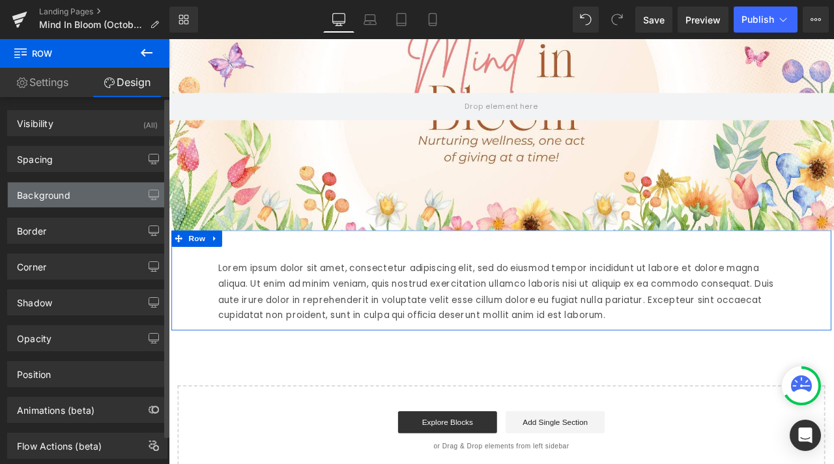
click at [72, 191] on div "Background" at bounding box center [87, 194] width 159 height 25
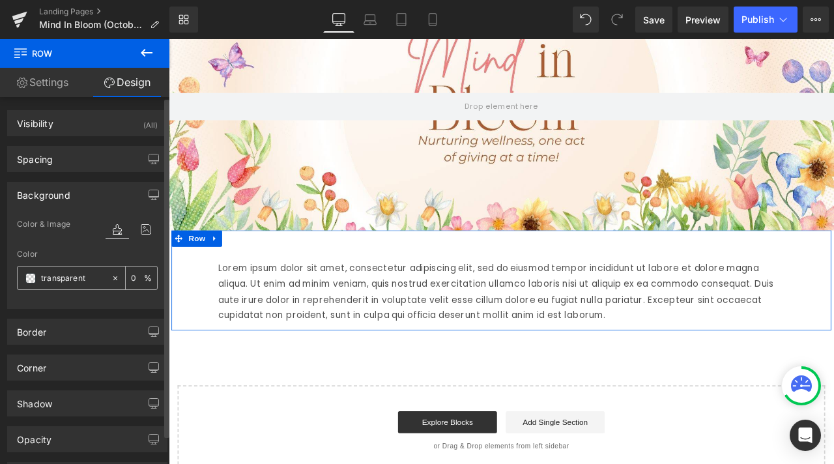
click at [53, 278] on input "transparent" at bounding box center [73, 278] width 64 height 14
paste input "#ffc7bb"
type input "#ffc7bb"
type input "100"
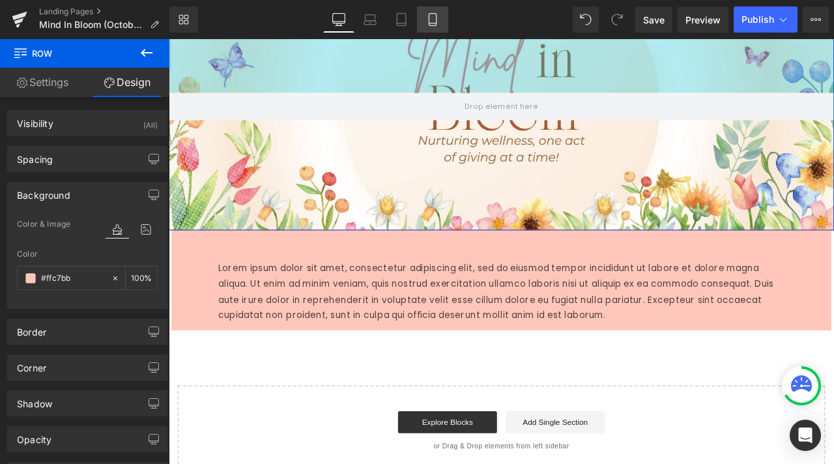
type input "#ffc7bb"
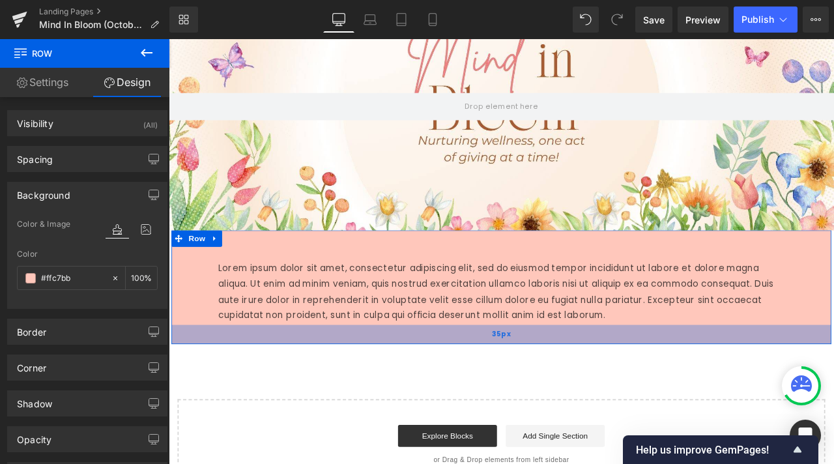
drag, startPoint x: 541, startPoint y: 380, endPoint x: 542, endPoint y: 397, distance: 16.3
click at [542, 397] on div "35px" at bounding box center [563, 389] width 782 height 23
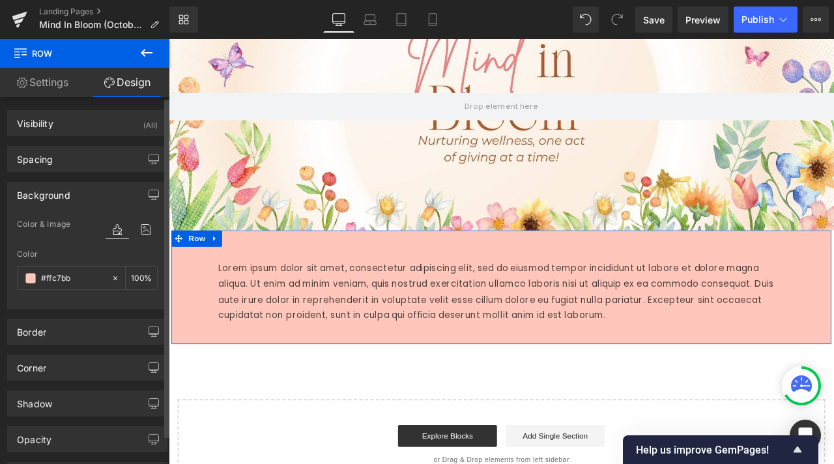
scroll to position [132, 0]
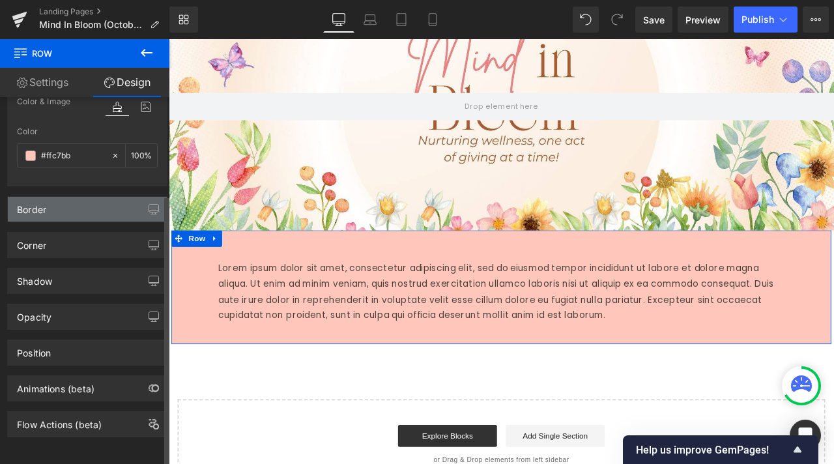
click at [91, 205] on div "Border" at bounding box center [87, 209] width 159 height 25
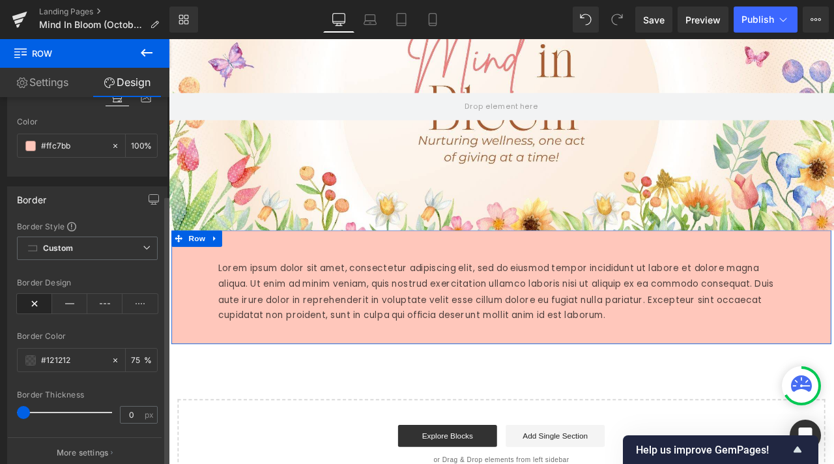
click at [91, 205] on div "Border" at bounding box center [87, 199] width 159 height 25
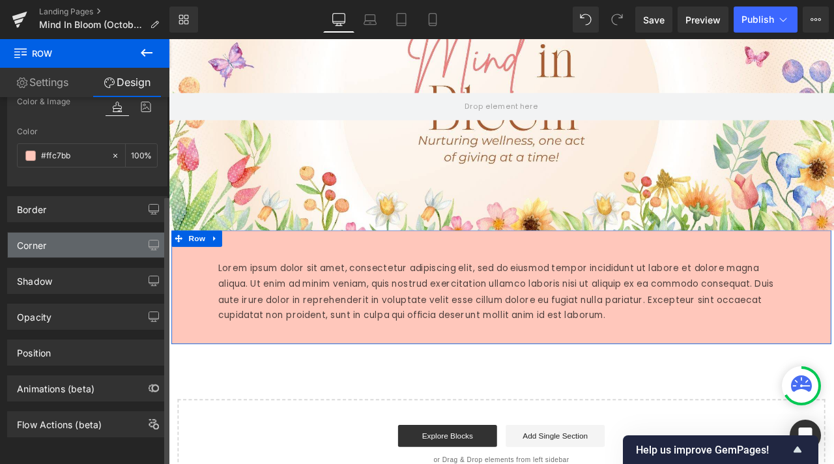
click at [82, 244] on div "Corner" at bounding box center [87, 245] width 159 height 25
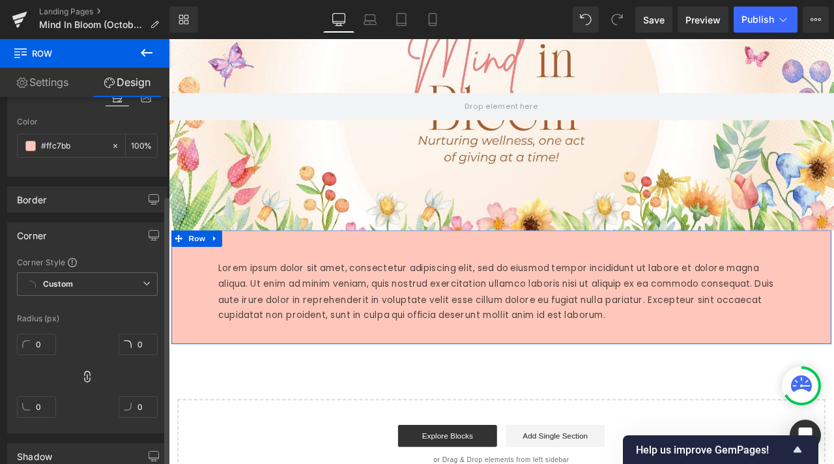
click at [81, 242] on div "Corner" at bounding box center [87, 235] width 159 height 25
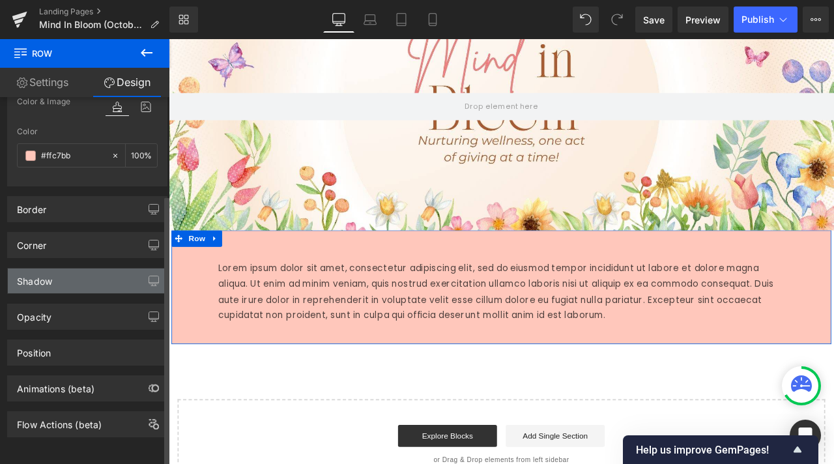
click at [70, 268] on div "Shadow" at bounding box center [87, 280] width 159 height 25
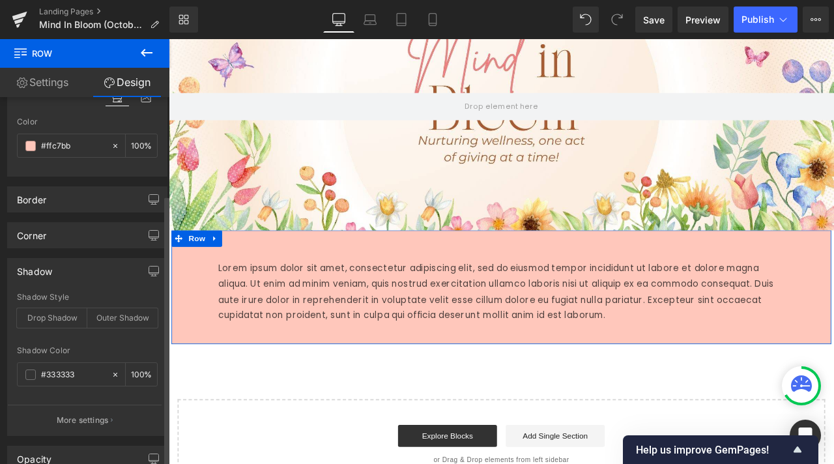
click at [70, 264] on div "Shadow" at bounding box center [87, 271] width 159 height 25
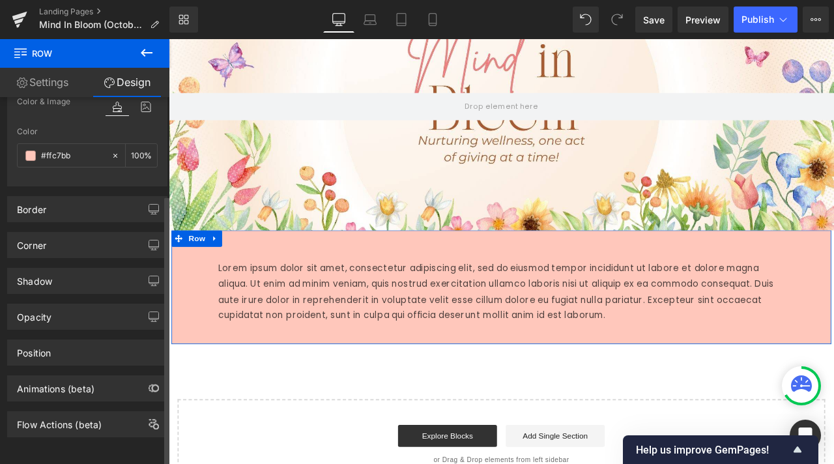
click at [50, 365] on div "Animations (beta)" at bounding box center [87, 383] width 175 height 36
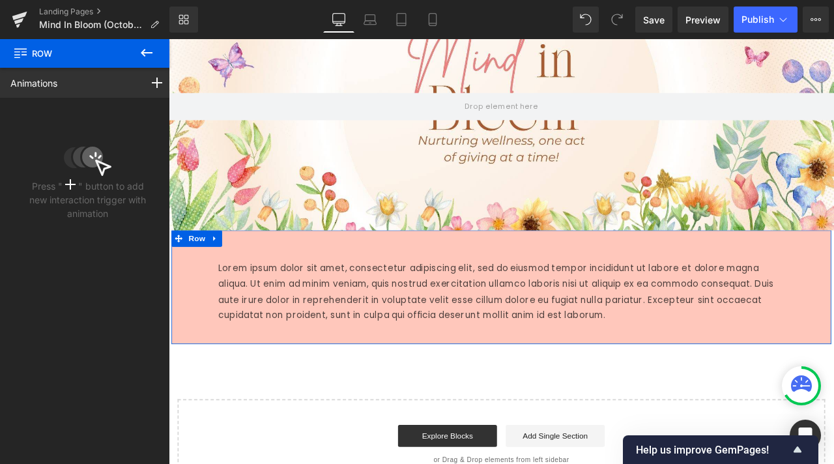
click at [240, 293] on div "Lorem ipsum dolor sit amet, consectetur adipiscing elit, sed do eiusmod tempor …" at bounding box center [563, 331] width 782 height 93
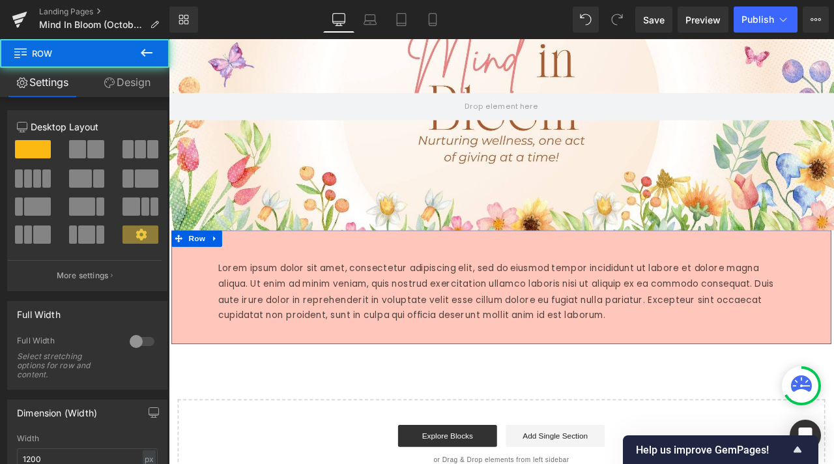
click at [272, 291] on div "Lorem ipsum dolor sit amet, consectetur adipiscing elit, sed do eiusmod tempor …" at bounding box center [563, 331] width 782 height 93
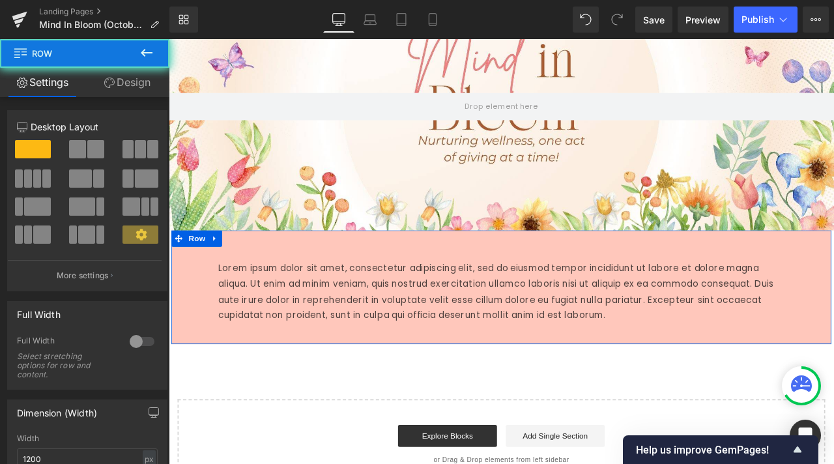
click at [261, 302] on div "Lorem ipsum dolor sit amet, consectetur adipiscing elit, sed do eiusmod tempor …" at bounding box center [563, 331] width 782 height 93
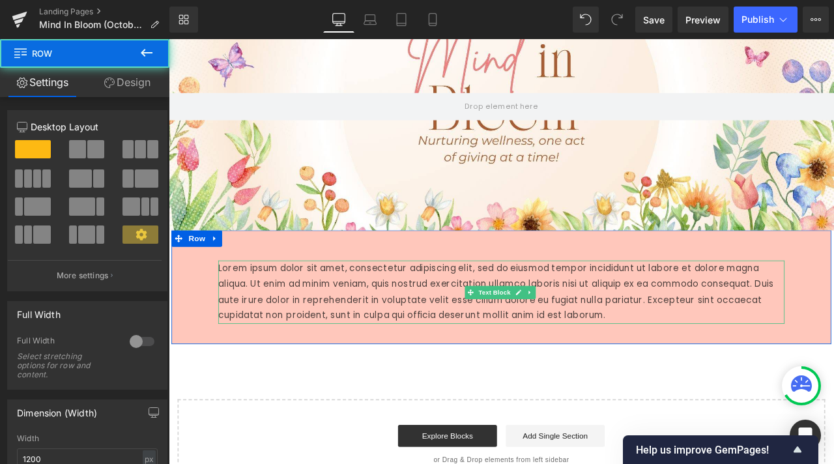
click at [229, 310] on p "Lorem ipsum dolor sit amet, consectetur adipiscing elit, sed do eiusmod tempor …" at bounding box center [562, 339] width 671 height 75
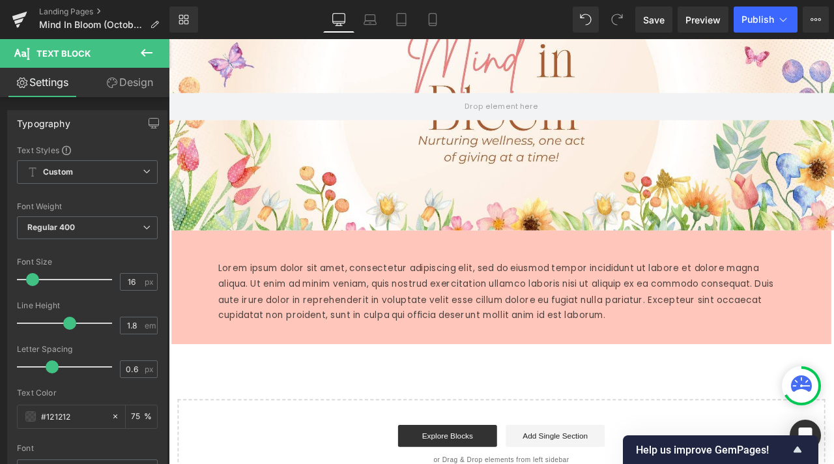
click at [131, 78] on link "Design" at bounding box center [129, 82] width 85 height 29
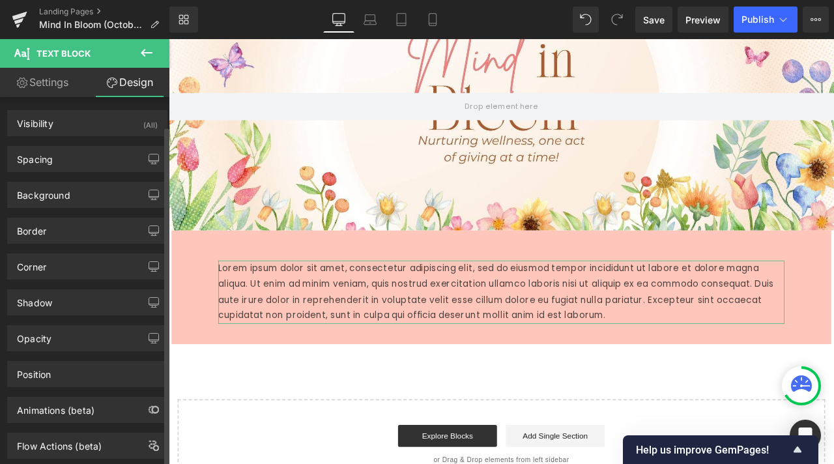
scroll to position [31, 0]
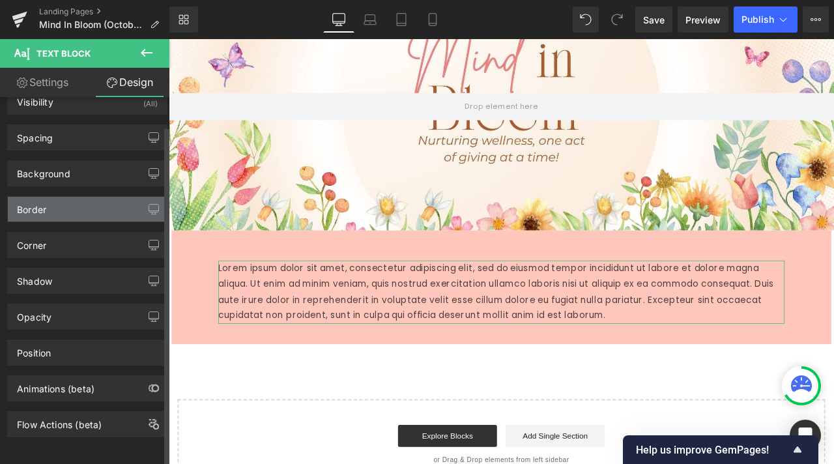
click at [89, 209] on div "Border" at bounding box center [87, 209] width 159 height 25
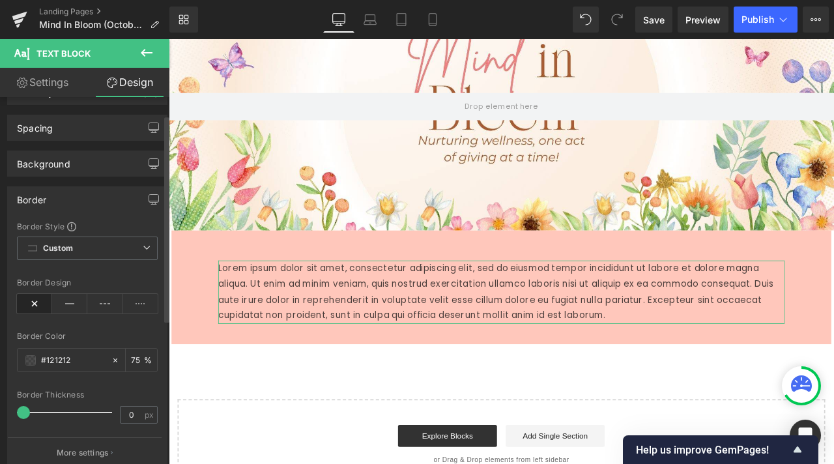
click at [85, 197] on div "Border" at bounding box center [87, 199] width 159 height 25
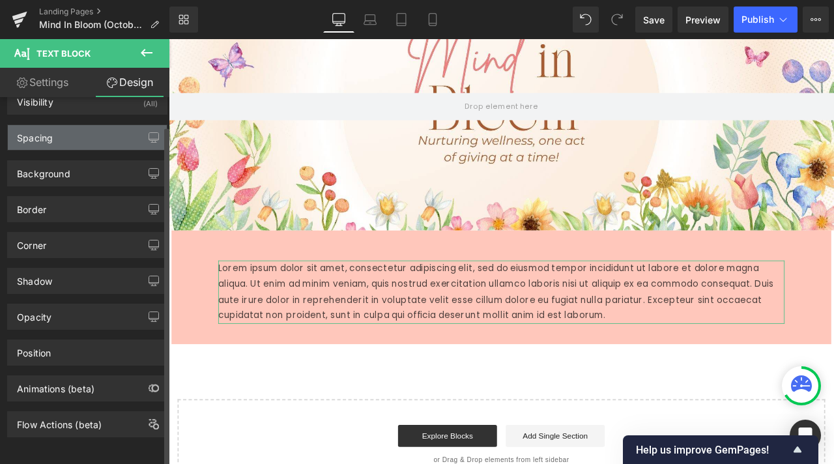
click at [112, 137] on div "Spacing" at bounding box center [87, 137] width 159 height 25
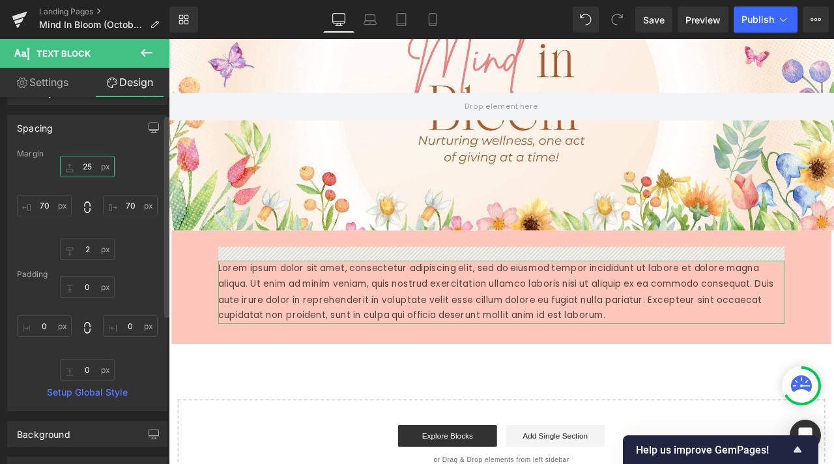
click at [87, 162] on input "25" at bounding box center [87, 166] width 55 height 21
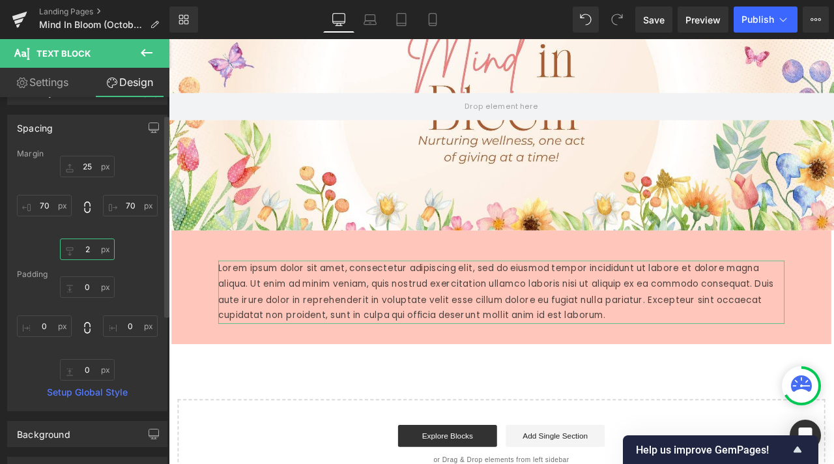
click at [85, 250] on input "2" at bounding box center [87, 248] width 55 height 21
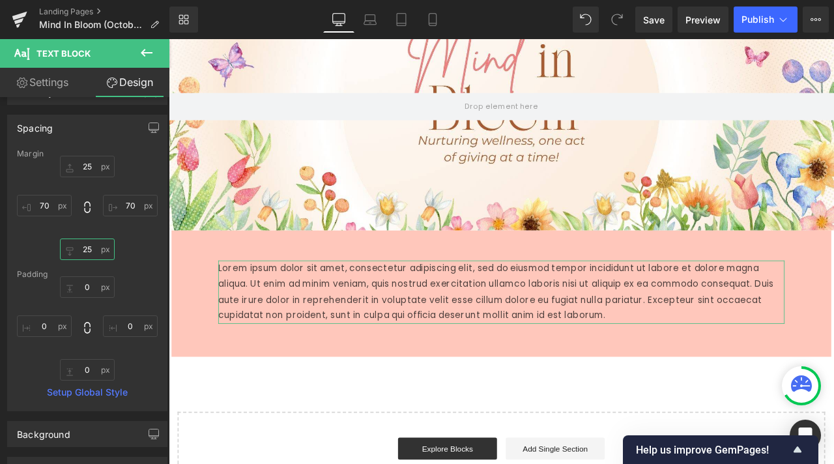
type input "25"
click at [72, 78] on link "Settings" at bounding box center [42, 82] width 85 height 29
type input "75"
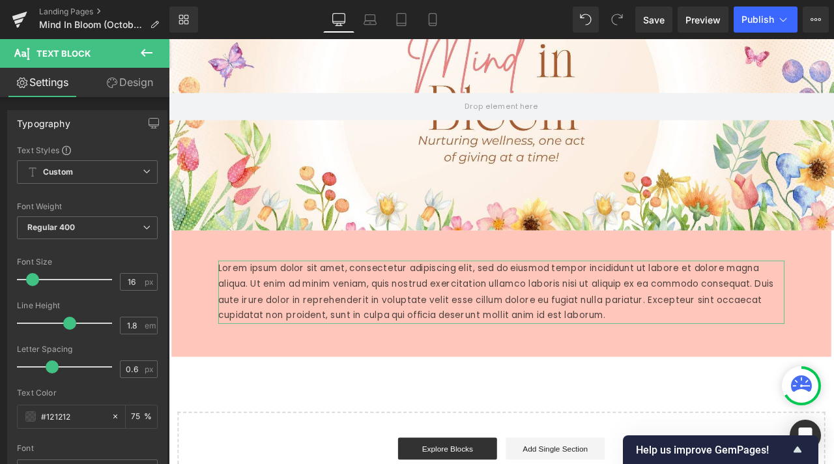
click at [119, 74] on link "Design" at bounding box center [129, 82] width 85 height 29
type input "25"
type input "70"
type input "25"
type input "70"
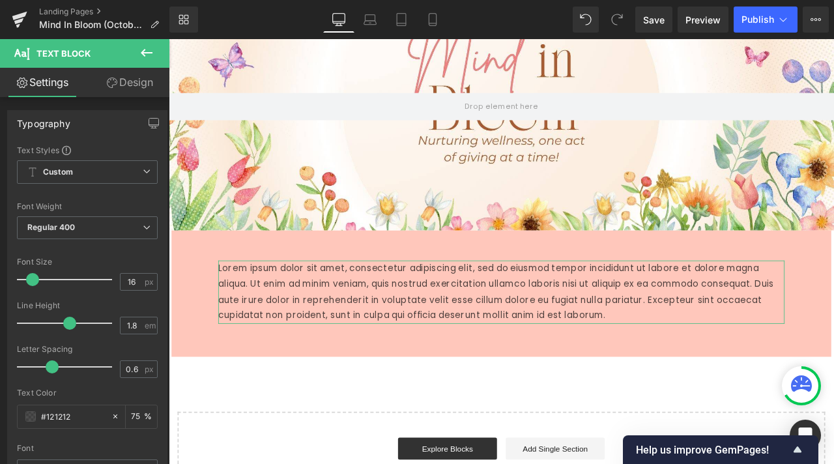
type input "0"
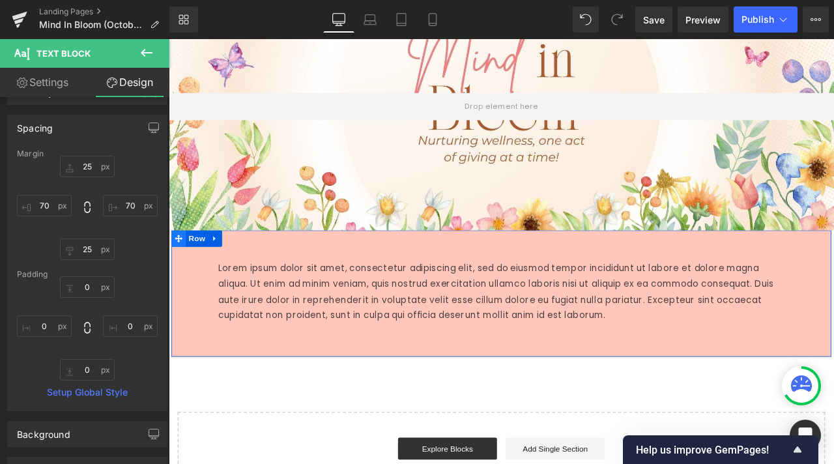
click at [176, 276] on icon at bounding box center [180, 275] width 9 height 9
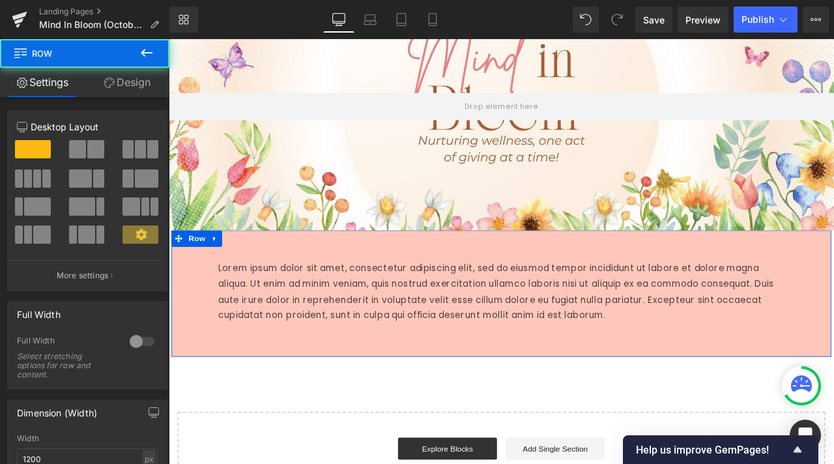
click at [129, 82] on link "Design" at bounding box center [127, 82] width 85 height 29
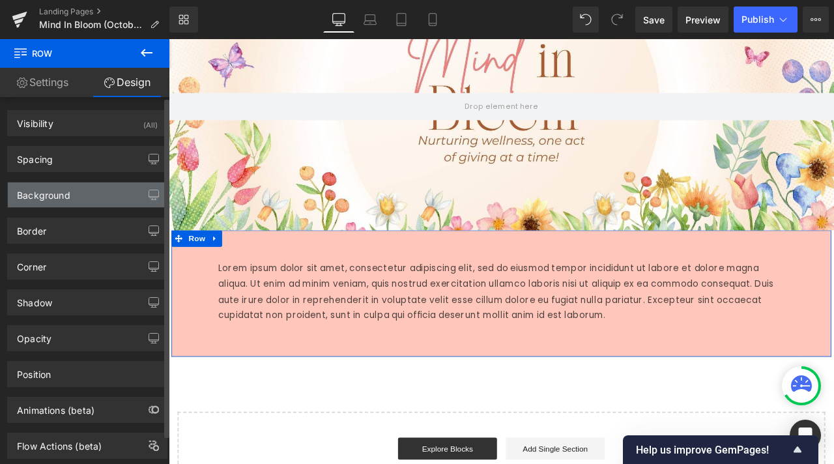
click at [93, 188] on div "Background" at bounding box center [87, 194] width 159 height 25
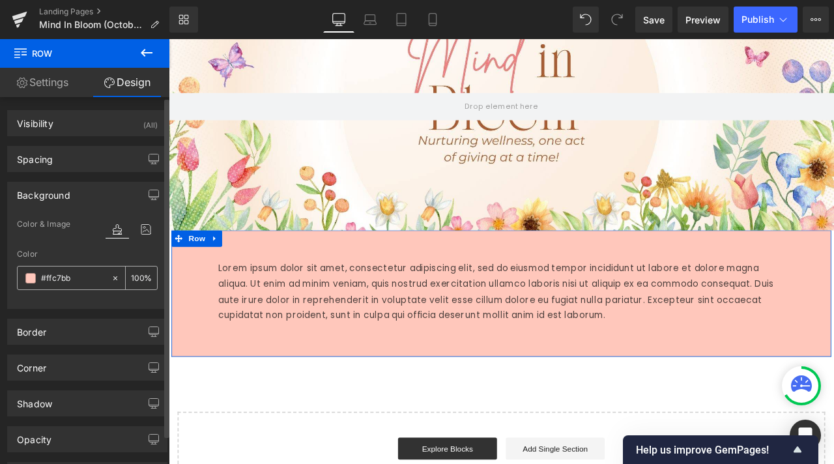
click at [69, 276] on input "#ffc7bb" at bounding box center [73, 278] width 64 height 14
paste input "d0e5f0"
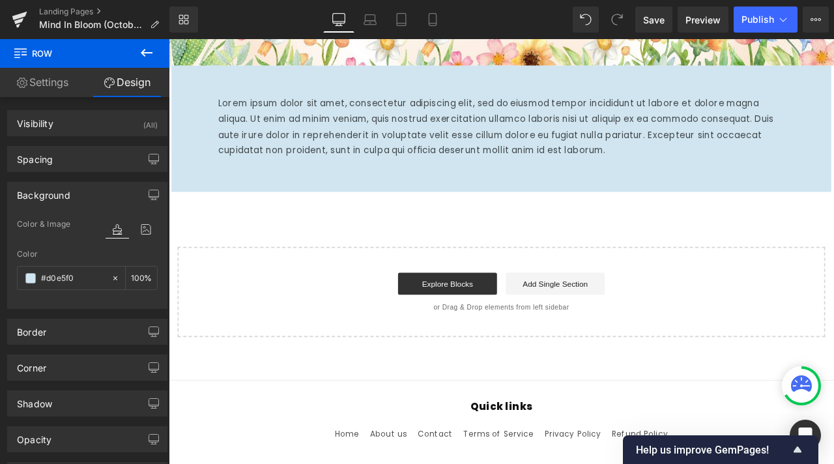
scroll to position [391, 0]
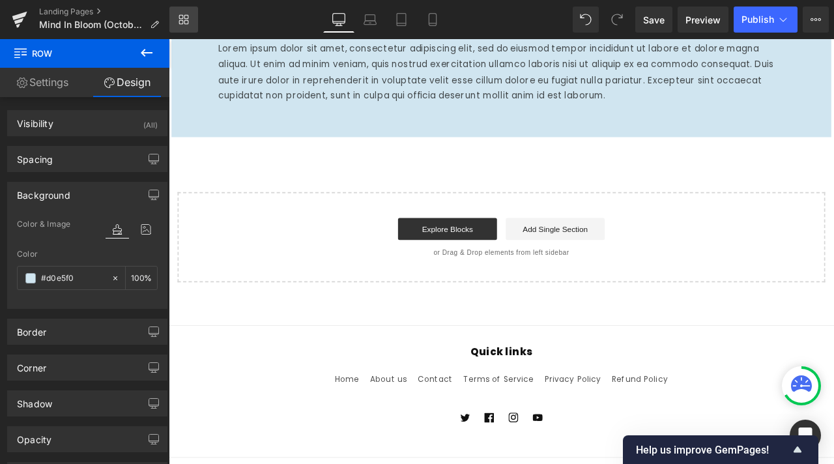
type input "#d0e5f0"
click at [180, 14] on link "Library" at bounding box center [183, 20] width 29 height 26
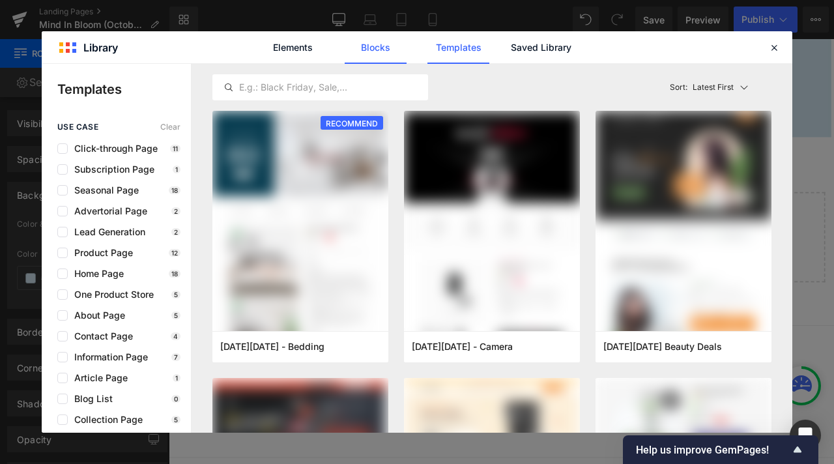
click at [393, 46] on link "Blocks" at bounding box center [376, 47] width 62 height 33
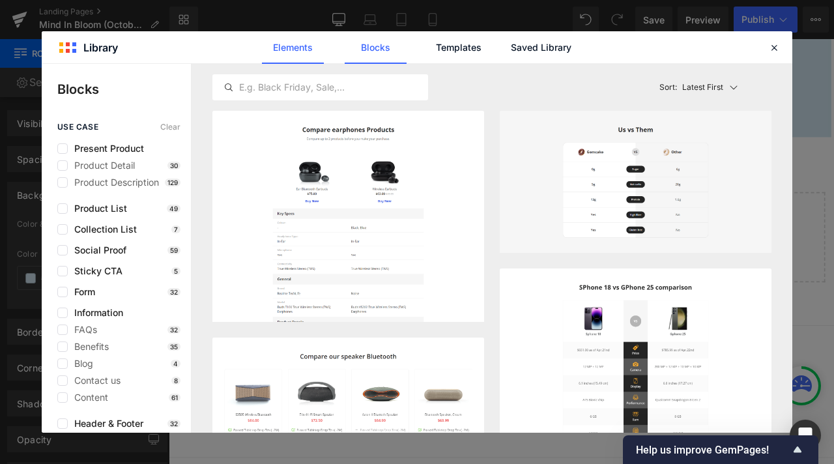
click at [300, 46] on link "Elements" at bounding box center [293, 47] width 62 height 33
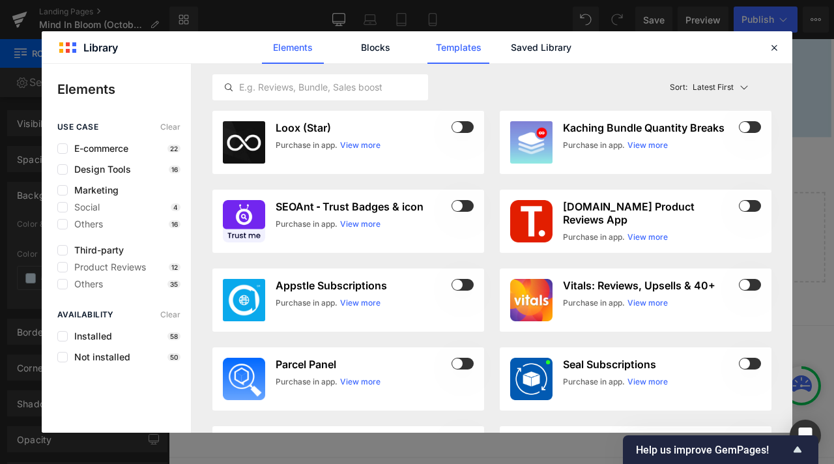
click at [459, 52] on link "Templates" at bounding box center [458, 47] width 62 height 33
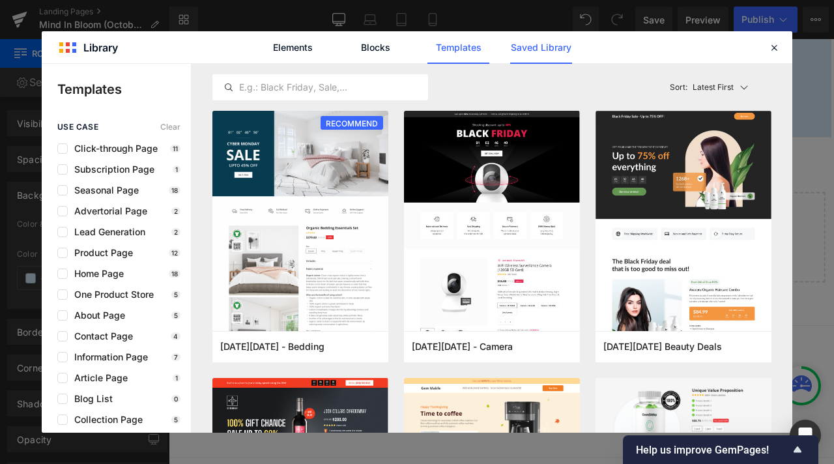
click at [543, 46] on link "Saved Library" at bounding box center [541, 47] width 62 height 33
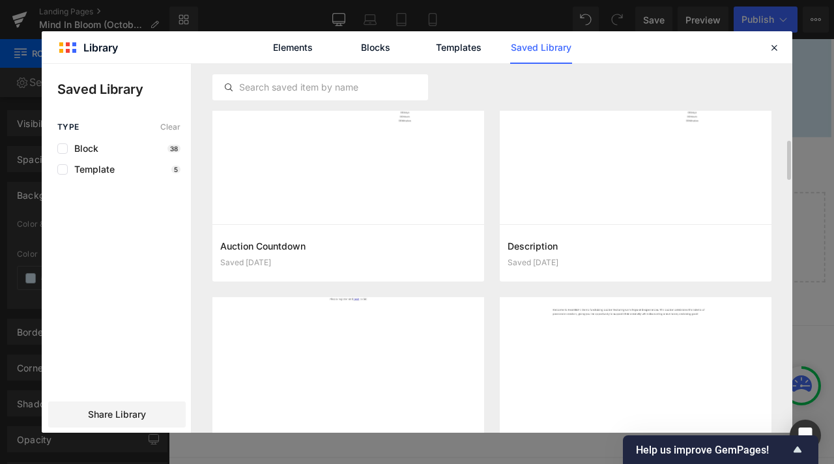
scroll to position [684, 0]
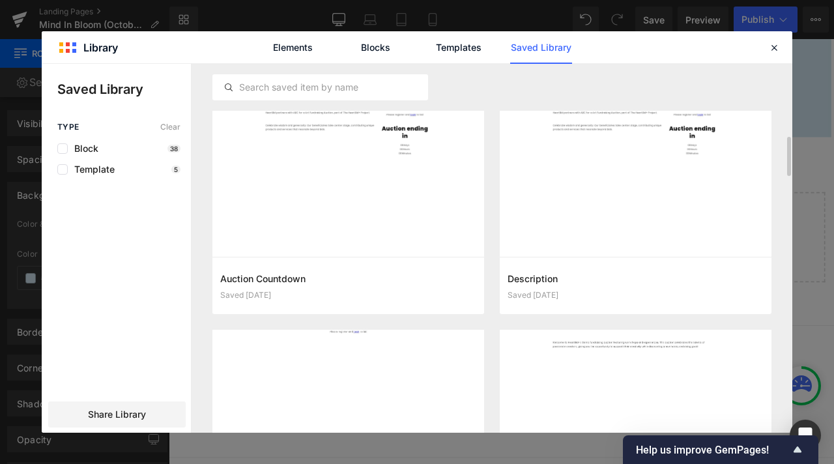
click at [130, 146] on div "Block 38" at bounding box center [118, 148] width 123 height 10
click at [76, 145] on span "Block" at bounding box center [83, 148] width 31 height 10
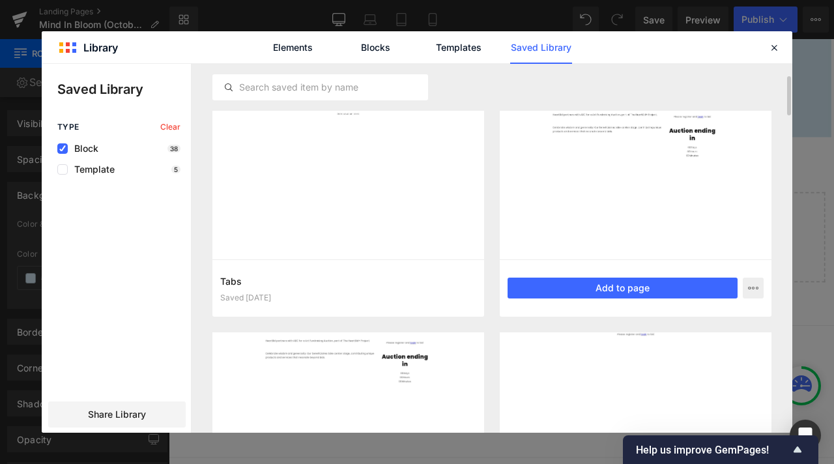
scroll to position [423, 0]
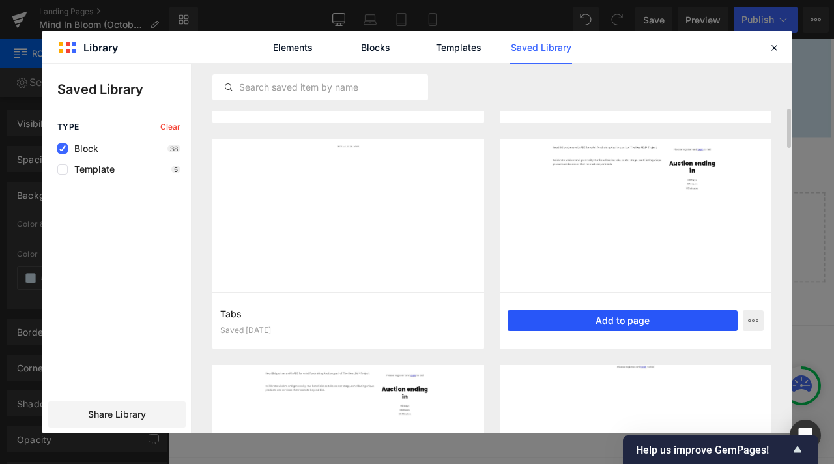
click at [602, 321] on button "Add to page" at bounding box center [623, 320] width 230 height 21
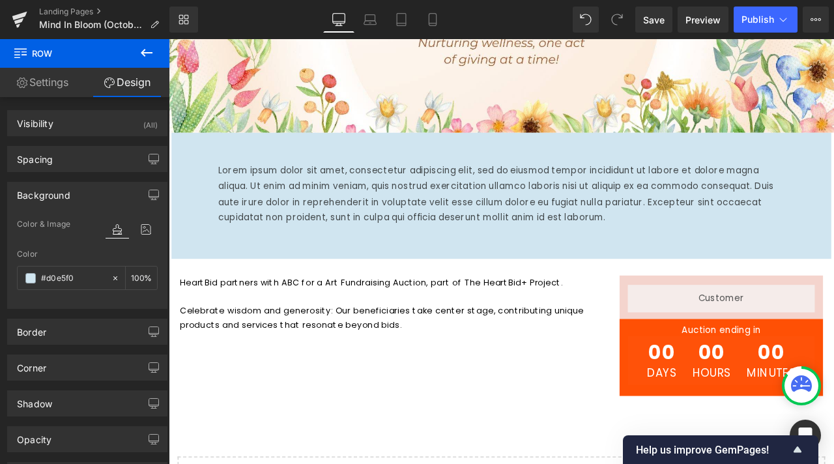
scroll to position [181, 0]
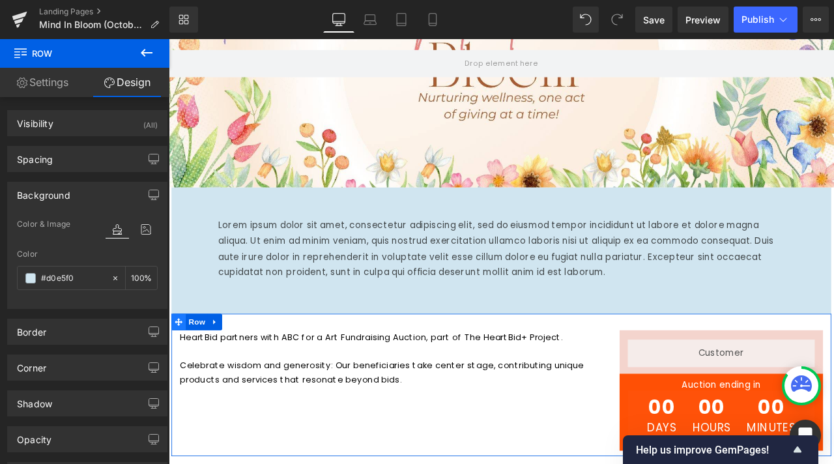
click at [176, 376] on icon at bounding box center [180, 374] width 9 height 9
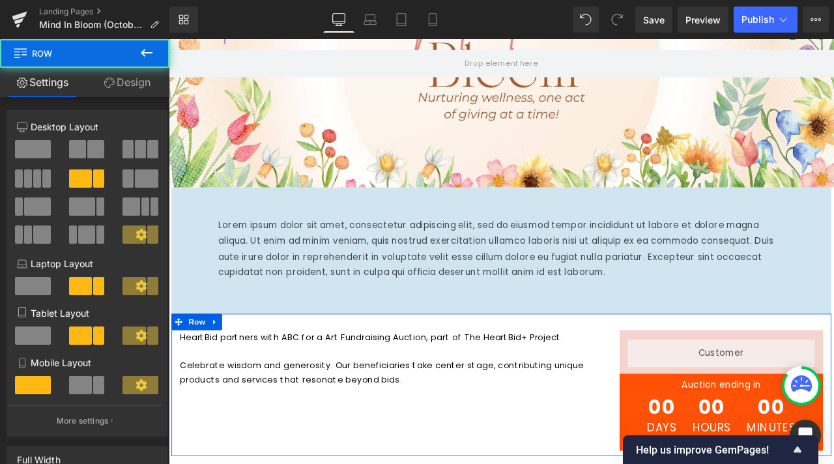
click at [132, 94] on link "Design" at bounding box center [127, 82] width 85 height 29
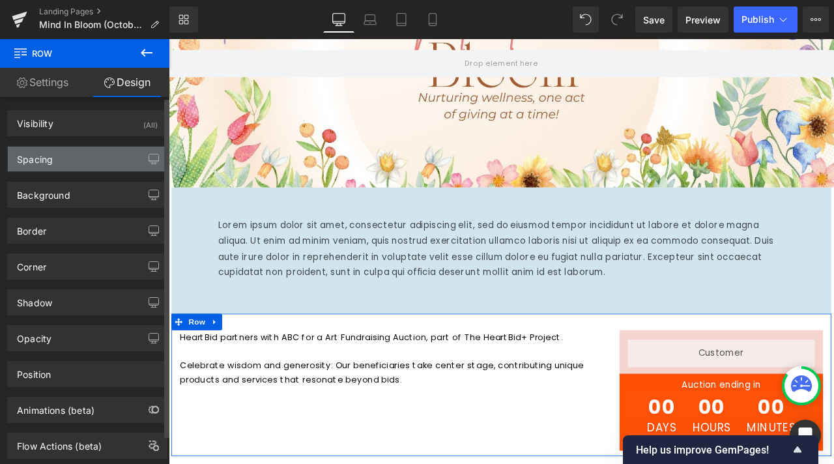
click at [100, 156] on div "Spacing" at bounding box center [87, 159] width 159 height 25
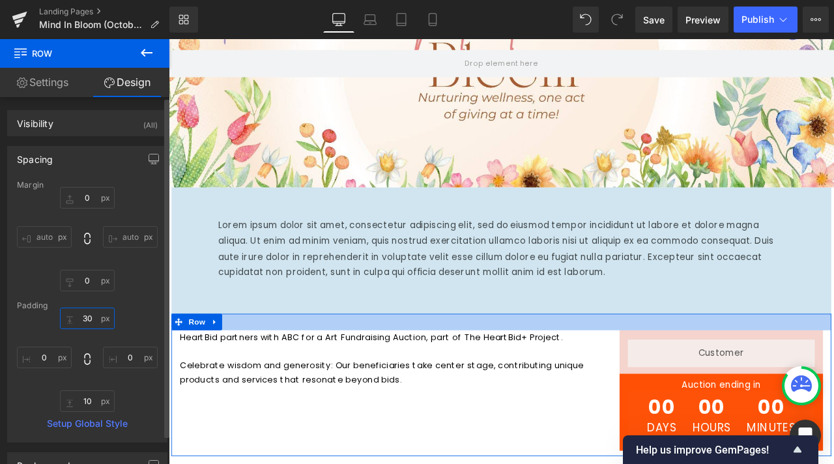
click at [90, 317] on input "30" at bounding box center [87, 318] width 55 height 21
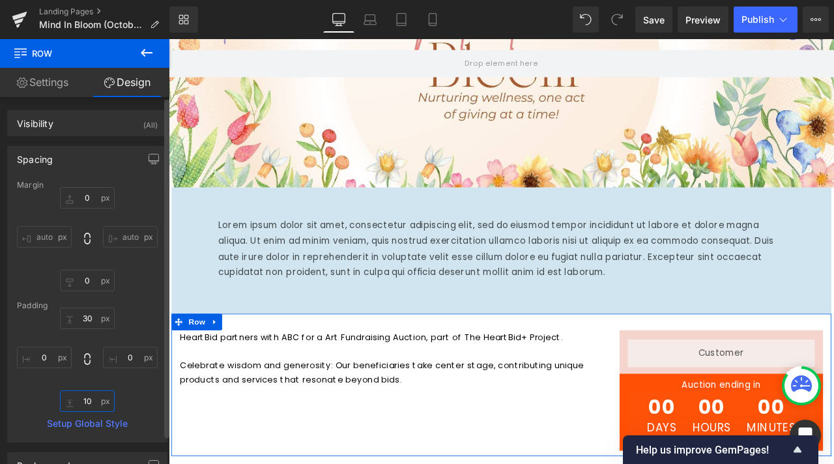
click at [85, 403] on input "10" at bounding box center [87, 400] width 55 height 21
paste input "3"
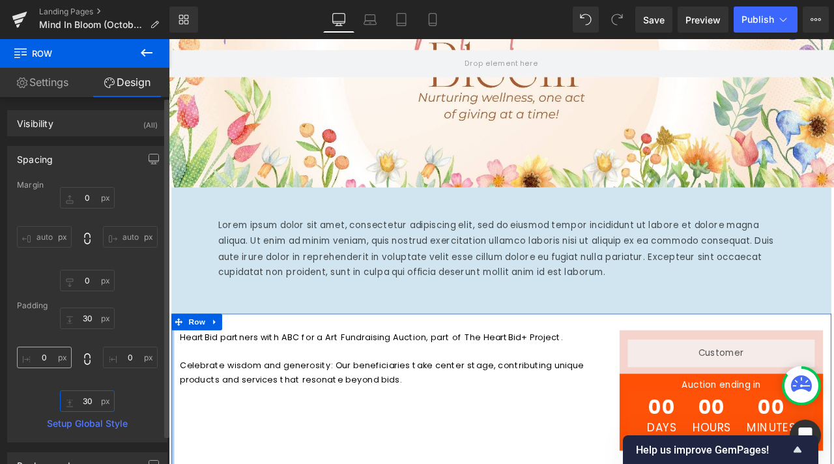
type input "30"
click at [39, 355] on input "0" at bounding box center [44, 357] width 55 height 21
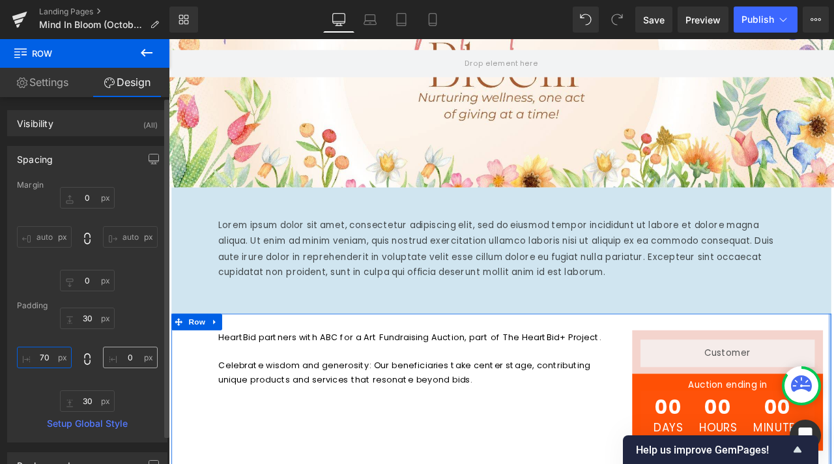
type input "70"
click at [124, 356] on input "0" at bounding box center [130, 357] width 55 height 21
type input "70"
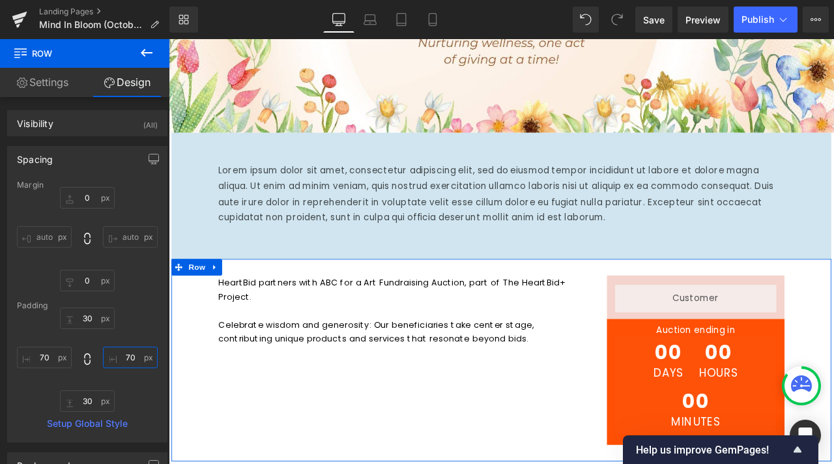
scroll to position [377, 0]
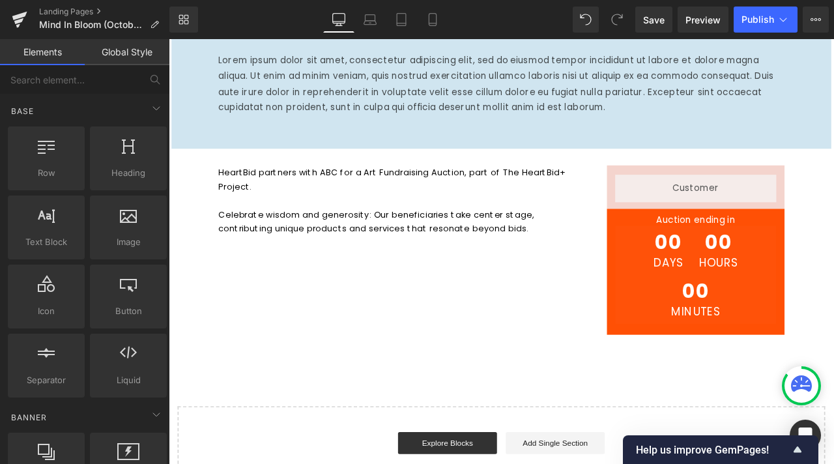
click at [551, 428] on div "Hero Banner 200px 200px Row Lorem ipsum dolor sit amet, consectetur adipiscing …" at bounding box center [563, 153] width 788 height 855
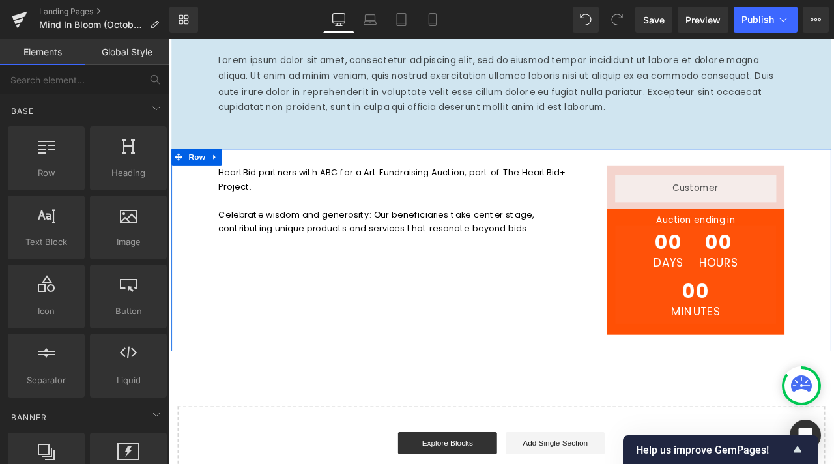
click at [233, 192] on div "HeartBid partners with ABC for a Art Fundraising Auction, part of The HeartBid+…" at bounding box center [447, 247] width 441 height 117
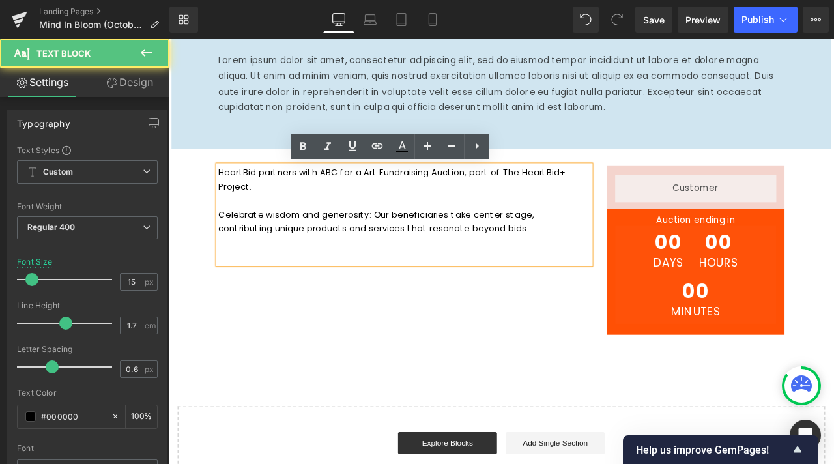
click at [250, 194] on p "HeartBid partners with ABC for a Art Fundraising Auction, part of The HeartBid+…" at bounding box center [447, 205] width 441 height 33
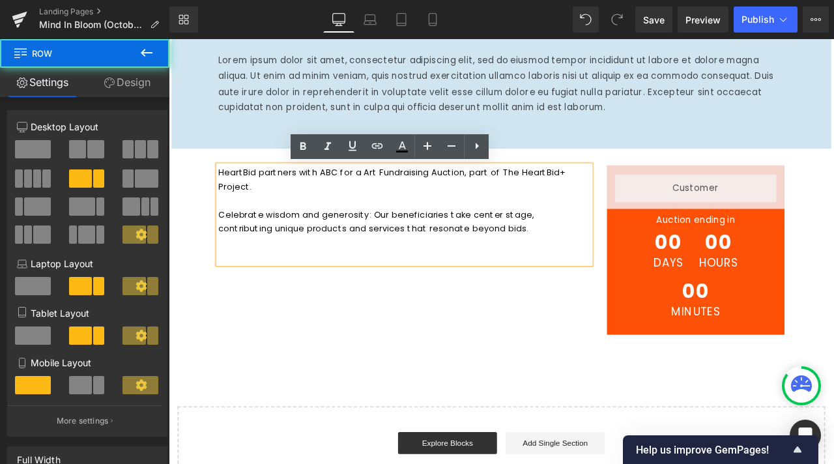
click at [208, 197] on div "HeartBid partners with ABC for a Art Fundraising Auction, part of The HeartBid+…" at bounding box center [563, 289] width 782 height 240
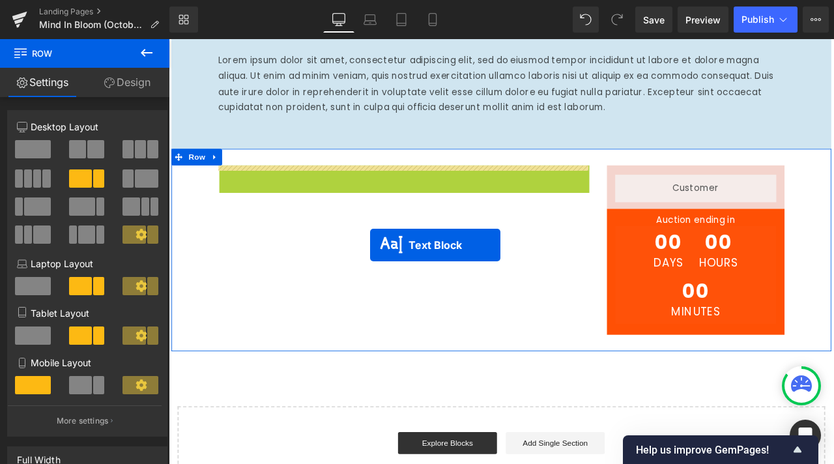
drag, startPoint x: 407, startPoint y: 244, endPoint x: 407, endPoint y: 283, distance: 39.1
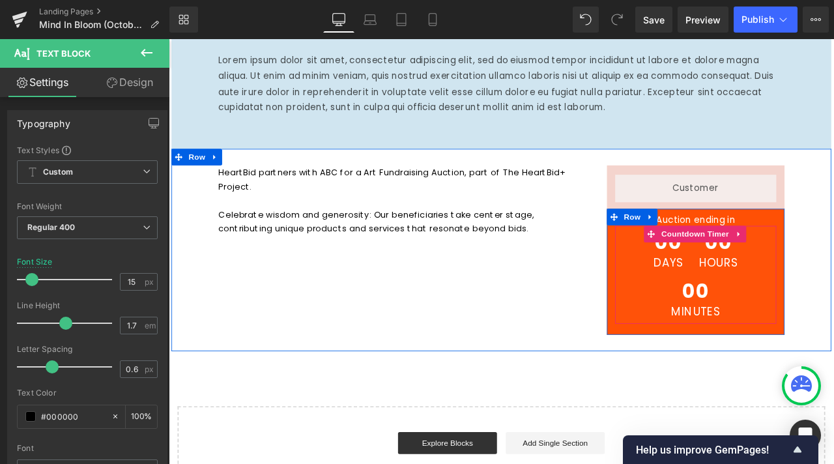
click at [698, 280] on div "00 Days 00 Hours 00 Minutes" at bounding box center [793, 319] width 191 height 116
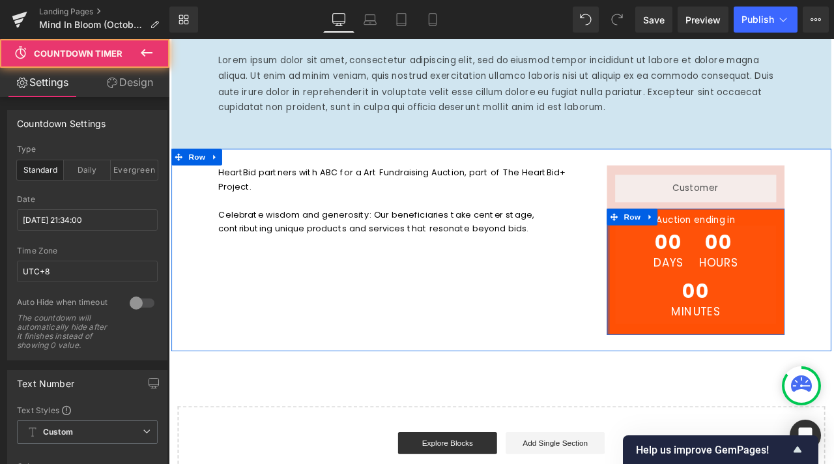
click at [688, 287] on div at bounding box center [689, 314] width 3 height 149
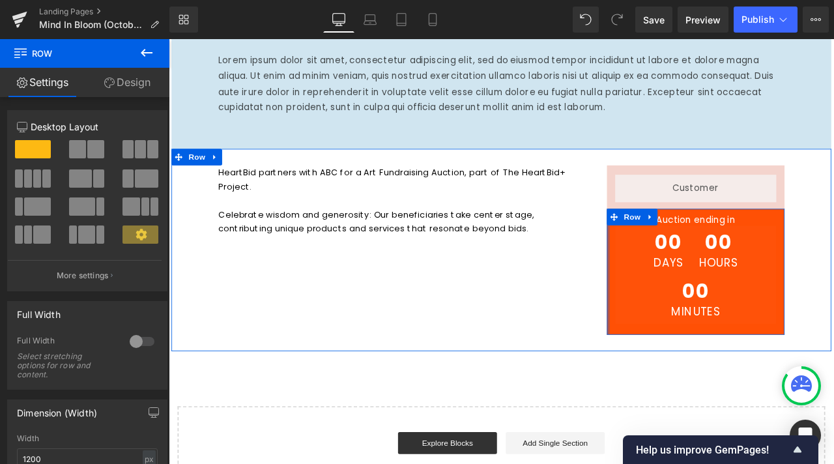
click at [672, 286] on div "HeartBid partners with ABC for a Art Fundraising Auction, part of The HeartBid+…" at bounding box center [563, 289] width 782 height 240
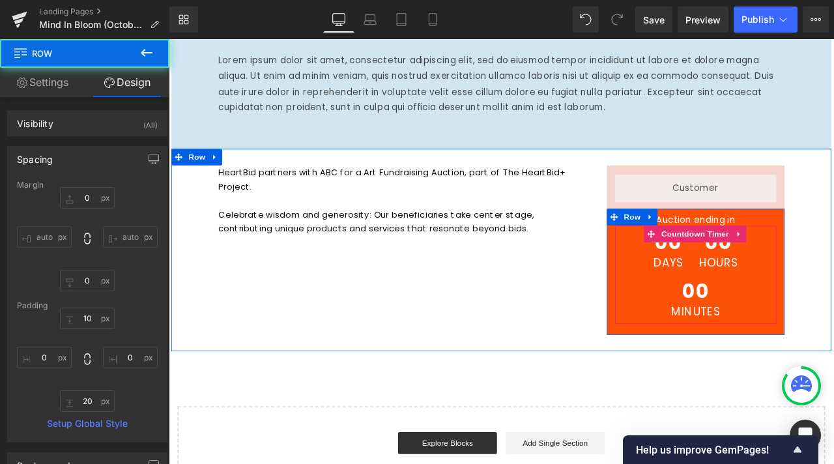
click at [740, 376] on div at bounding box center [793, 374] width 191 height 3
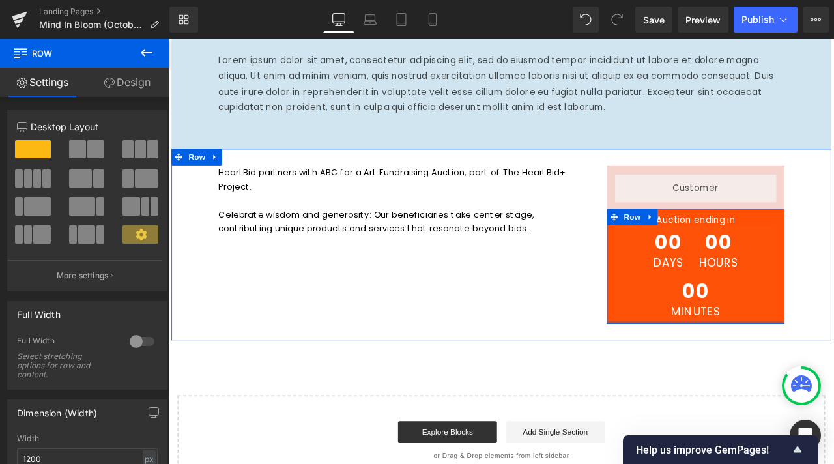
drag, startPoint x: 743, startPoint y: 386, endPoint x: 736, endPoint y: 336, distance: 50.7
click at [736, 336] on div "Auction ending in Heading 00 Days 00 Hours 00 Minutes Countdown Timer Row" at bounding box center [793, 308] width 210 height 136
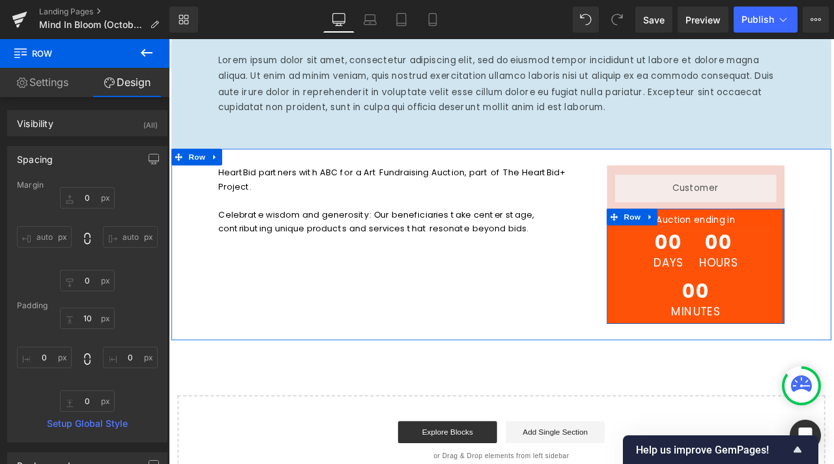
type input "0px"
drag, startPoint x: 889, startPoint y: 303, endPoint x: 910, endPoint y: 303, distance: 20.2
click at [833, 303] on div "HeartBid partners with ABC for a Art Fundraising Auction, part of The HeartBid+…" at bounding box center [563, 282] width 782 height 227
type input "0px"
drag, startPoint x: 684, startPoint y: 272, endPoint x: 653, endPoint y: 273, distance: 31.3
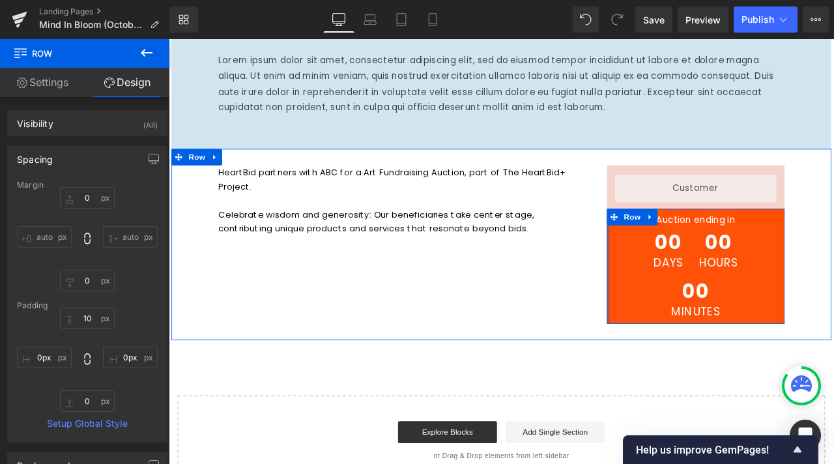
click at [653, 273] on div "HeartBid partners with ABC for a Art Fundraising Auction, part of The HeartBid+…" at bounding box center [563, 282] width 782 height 227
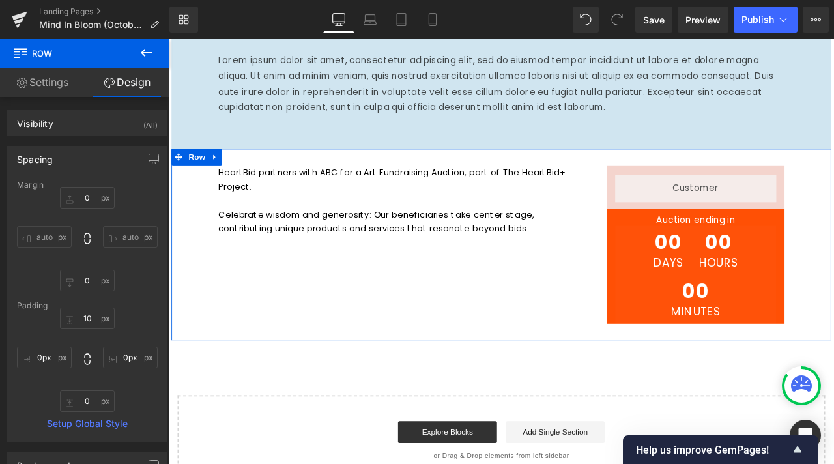
click at [342, 334] on div "HeartBid partners with ABC for a Art Fundraising Auction, part of The HeartBid+…" at bounding box center [563, 282] width 782 height 227
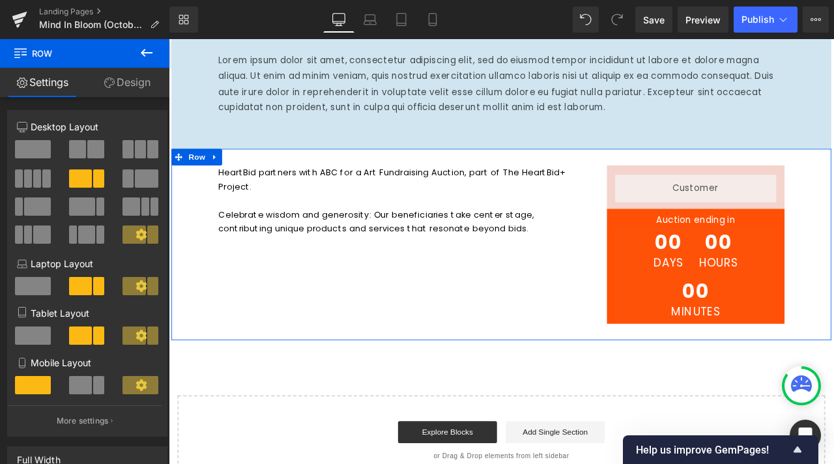
click at [126, 79] on link "Design" at bounding box center [127, 82] width 85 height 29
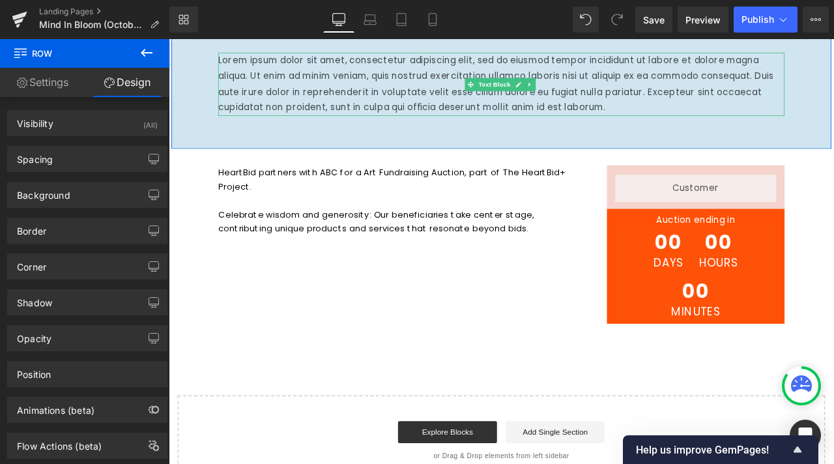
click at [442, 94] on p "Lorem ipsum dolor sit amet, consectetur adipiscing elit, sed do eiusmod tempor …" at bounding box center [562, 92] width 671 height 75
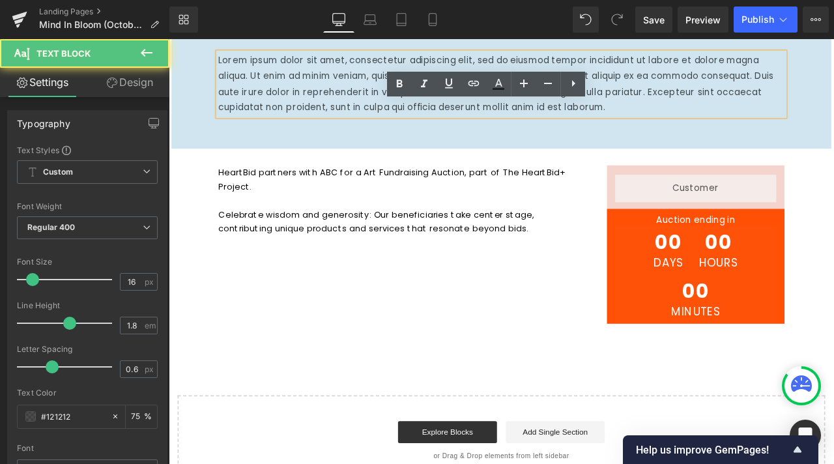
click at [324, 153] on div "Lorem ipsum dolor sit amet, consectetur adipiscing elit, sed do eiusmod tempor …" at bounding box center [563, 95] width 782 height 150
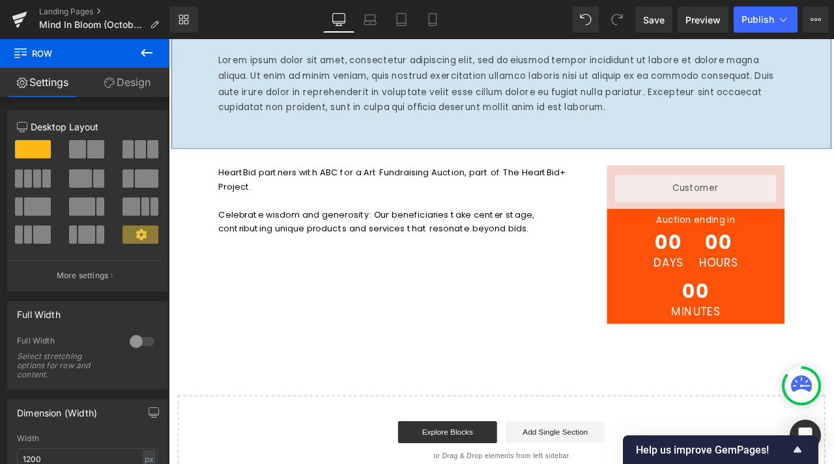
click at [144, 80] on link "Design" at bounding box center [127, 82] width 85 height 29
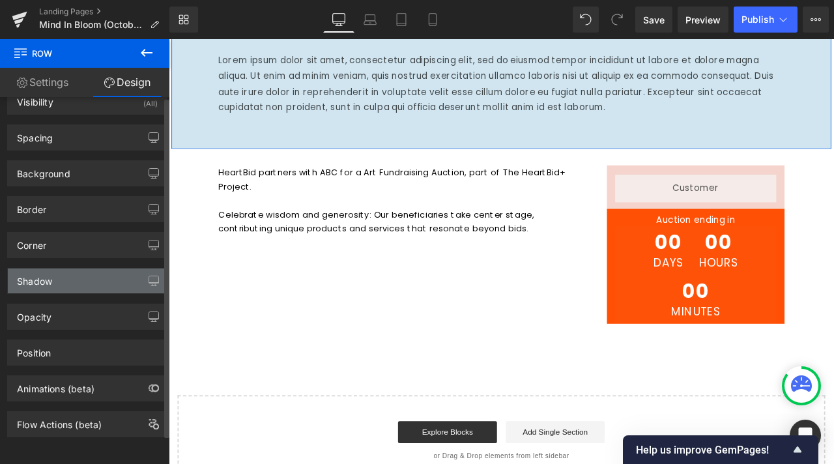
scroll to position [0, 0]
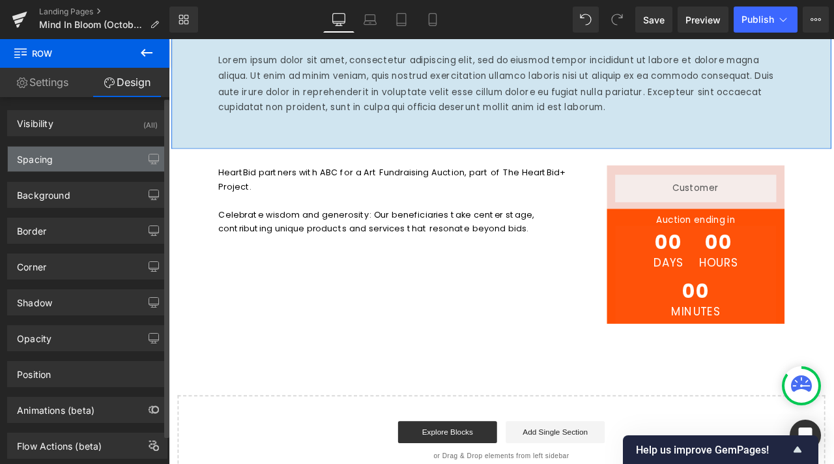
click at [94, 155] on div "Spacing" at bounding box center [87, 159] width 159 height 25
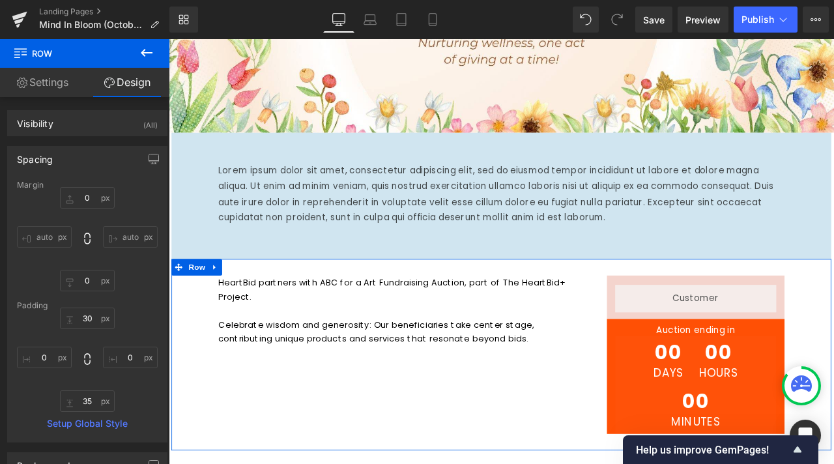
scroll to position [181, 0]
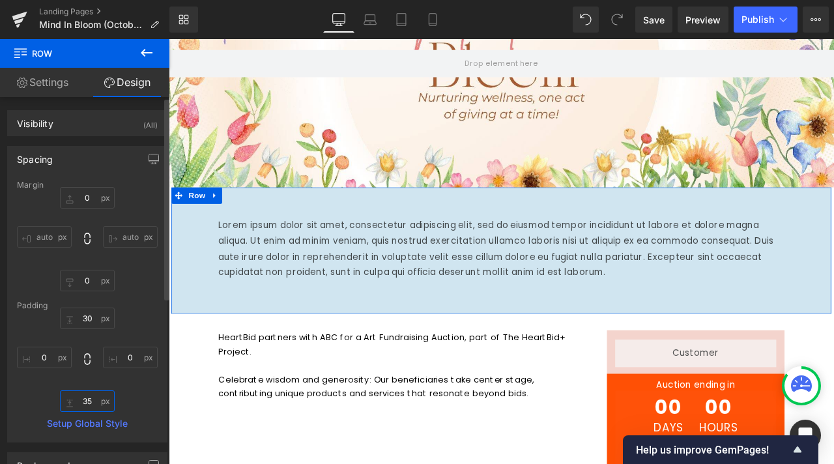
click at [87, 401] on input "35" at bounding box center [87, 400] width 55 height 21
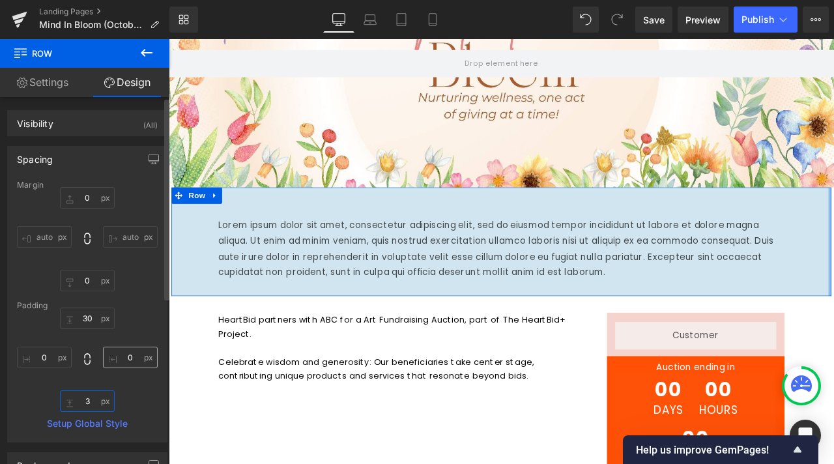
type input "30"
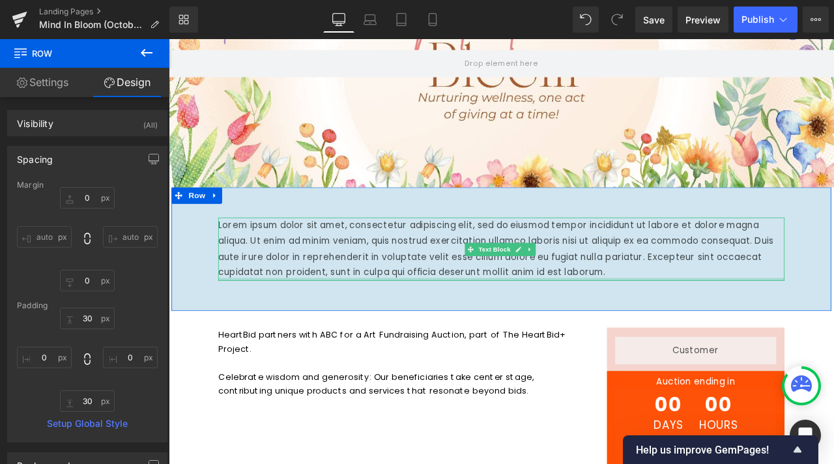
click at [449, 294] on p "Lorem ipsum dolor sit amet, consectetur adipiscing elit, sed do eiusmod tempor …" at bounding box center [562, 288] width 671 height 75
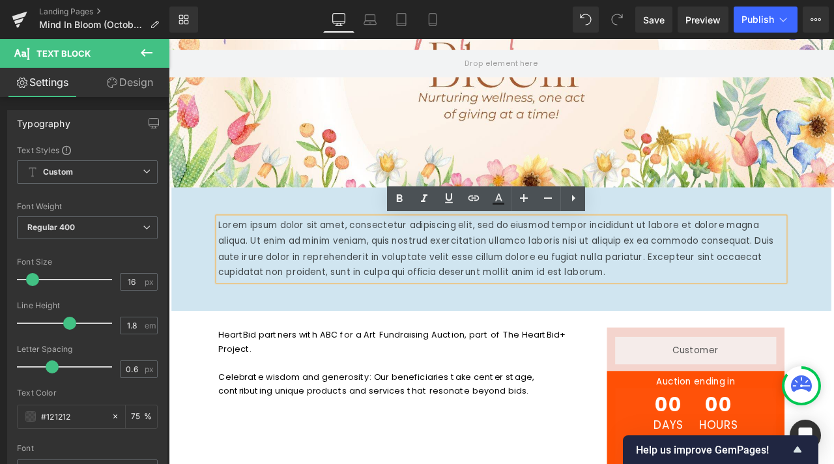
click at [357, 278] on p "Lorem ipsum dolor sit amet, consectetur adipiscing elit, sed do eiusmod tempor …" at bounding box center [562, 288] width 671 height 75
click at [220, 233] on div "Lorem ipsum dolor sit amet, consectetur adipiscing elit, sed do eiusmod tempor …" at bounding box center [563, 288] width 782 height 147
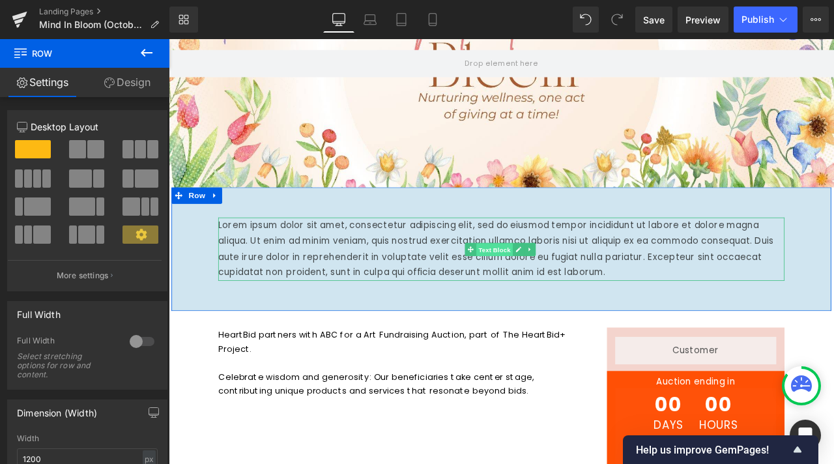
click at [533, 290] on span "Text Block" at bounding box center [554, 289] width 43 height 16
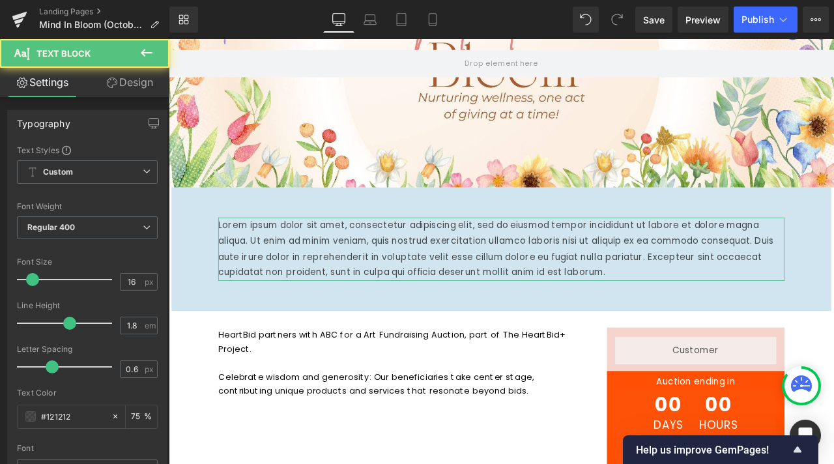
click at [145, 83] on link "Design" at bounding box center [129, 82] width 85 height 29
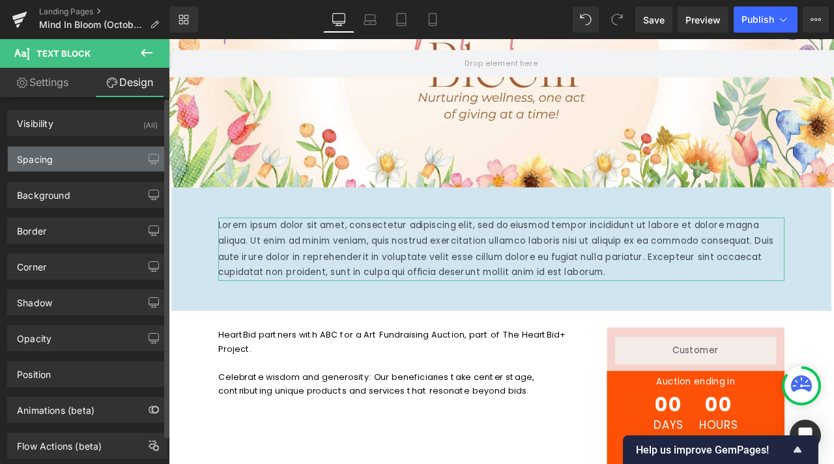
click at [96, 165] on div "Spacing" at bounding box center [87, 159] width 159 height 25
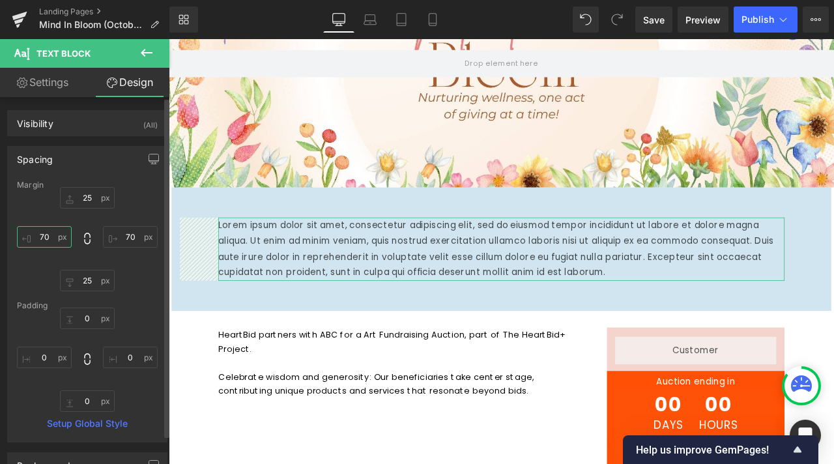
click at [48, 240] on input "70" at bounding box center [44, 236] width 55 height 21
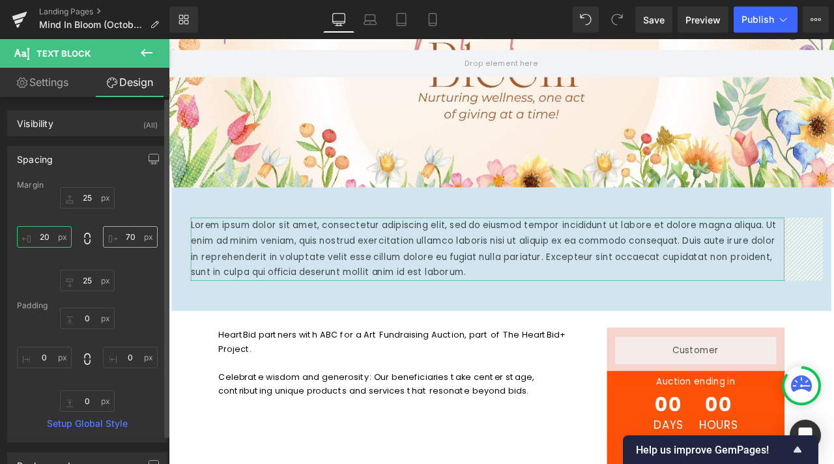
type input "20"
click at [128, 239] on input "70" at bounding box center [130, 236] width 55 height 21
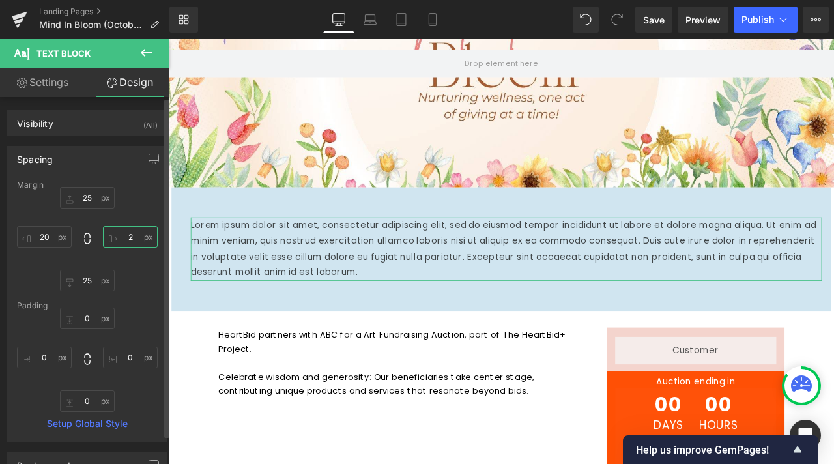
type input "20"
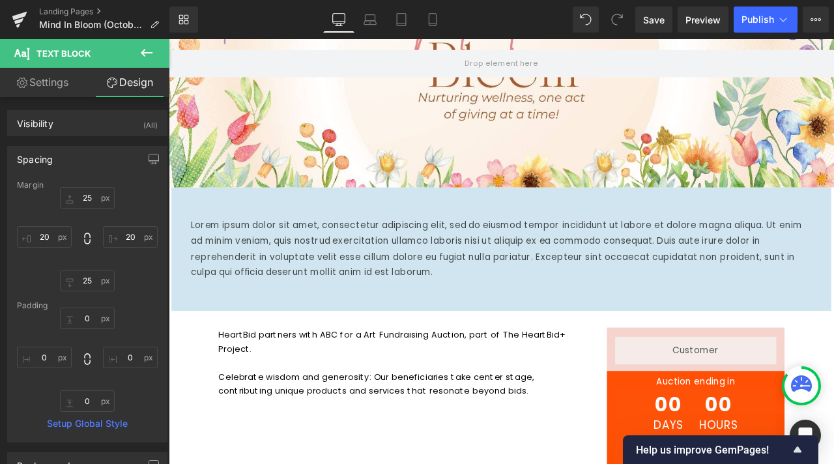
click at [293, 412] on p "HeartBid partners with ABC for a Art Fundraising Auction, part of The HeartBid+…" at bounding box center [447, 397] width 441 height 33
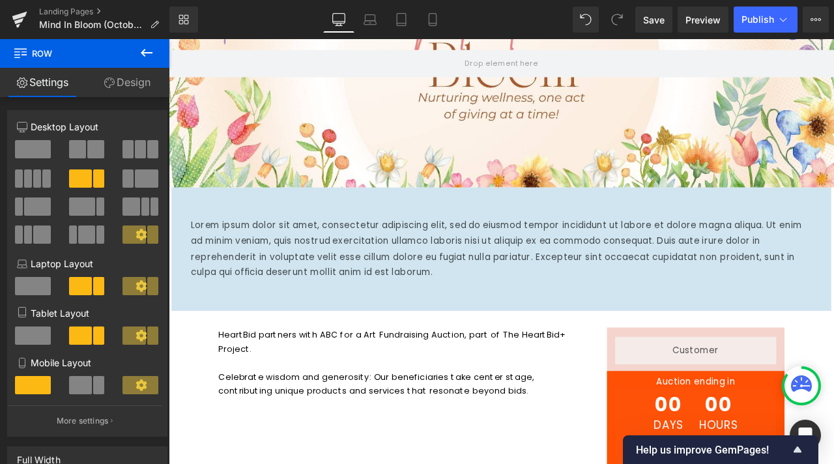
scroll to position [311, 0]
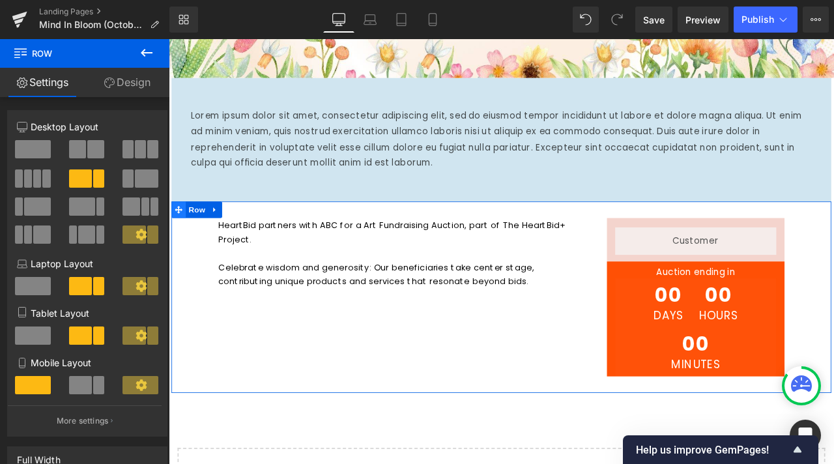
click at [176, 240] on icon at bounding box center [180, 240] width 9 height 9
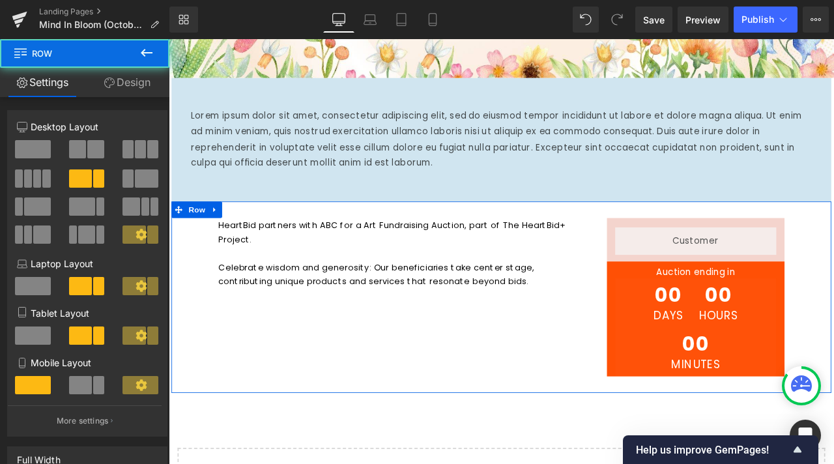
drag, startPoint x: 131, startPoint y: 83, endPoint x: 141, endPoint y: 215, distance: 132.0
click at [131, 83] on link "Design" at bounding box center [127, 82] width 85 height 29
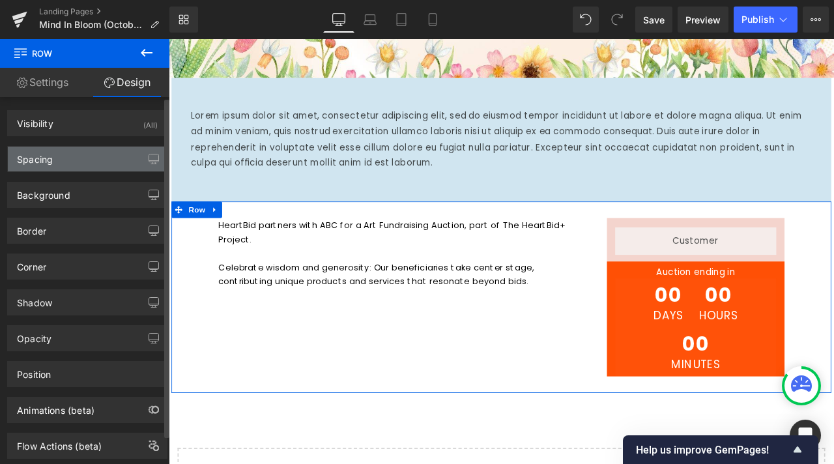
click at [80, 160] on div "Spacing" at bounding box center [87, 159] width 159 height 25
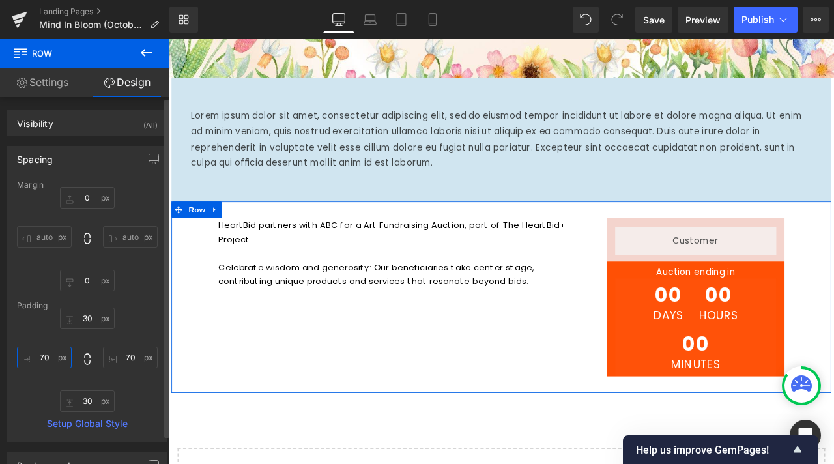
click at [49, 358] on input "70" at bounding box center [44, 357] width 55 height 21
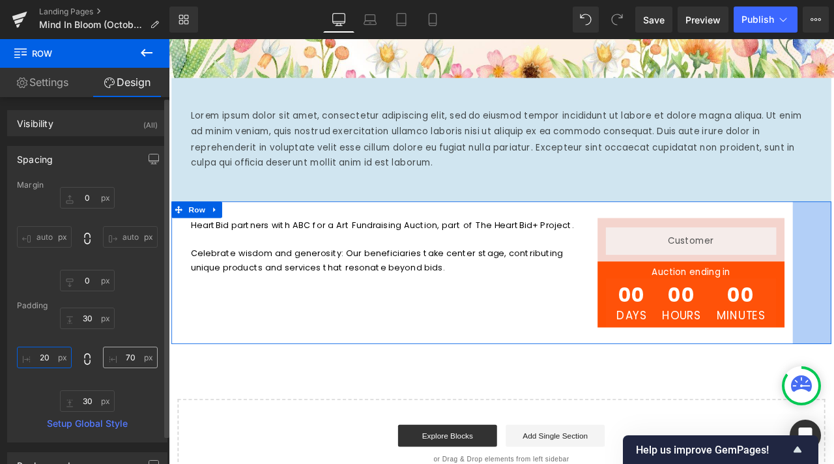
type input "20"
click at [127, 356] on input "70" at bounding box center [130, 357] width 55 height 21
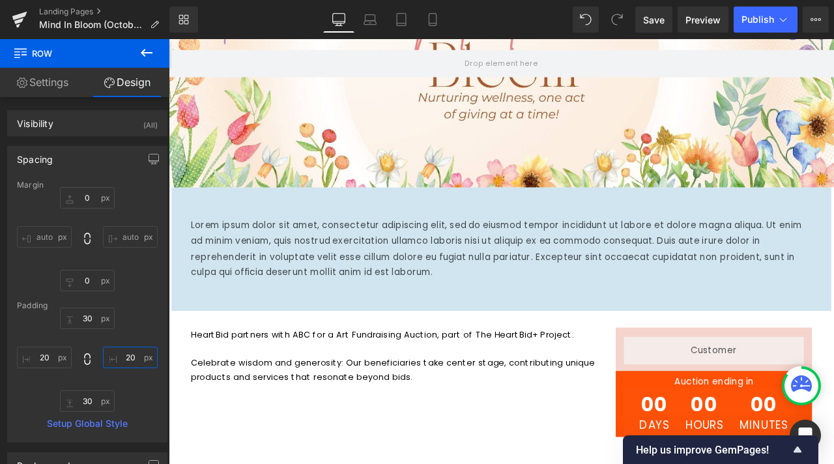
scroll to position [0, 0]
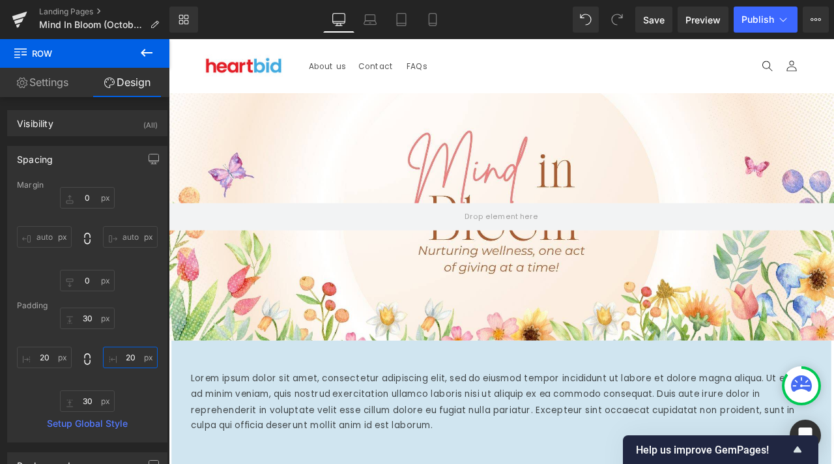
type input "20"
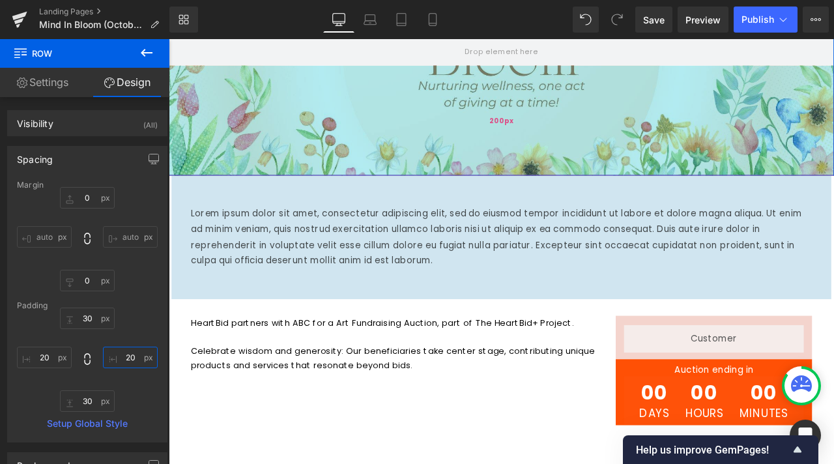
scroll to position [261, 0]
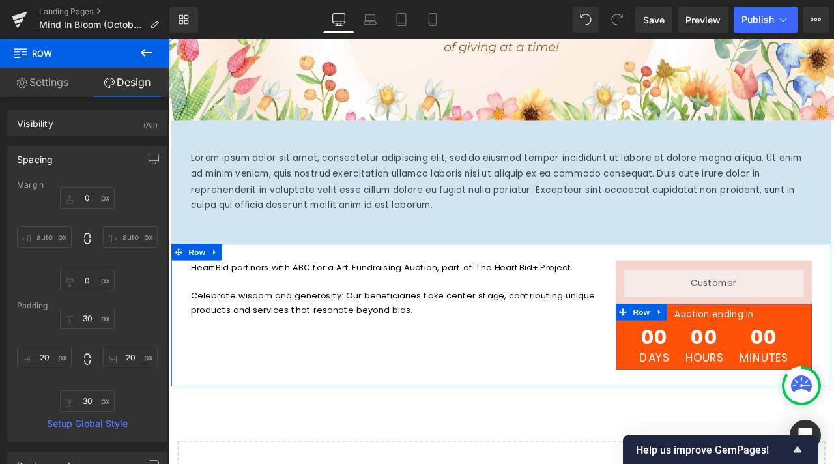
click at [833, 379] on div "Auction ending in Heading 00 Days 00 Hours 00 Minutes Countdown Timer" at bounding box center [814, 396] width 233 height 72
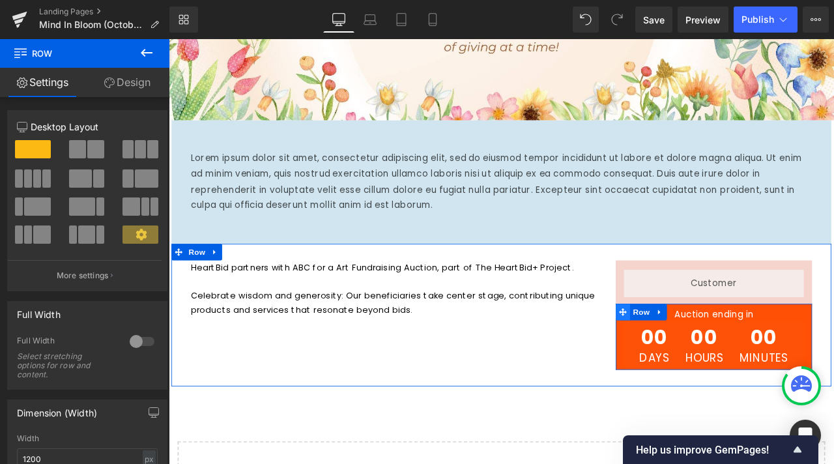
click at [703, 364] on icon at bounding box center [706, 362] width 9 height 9
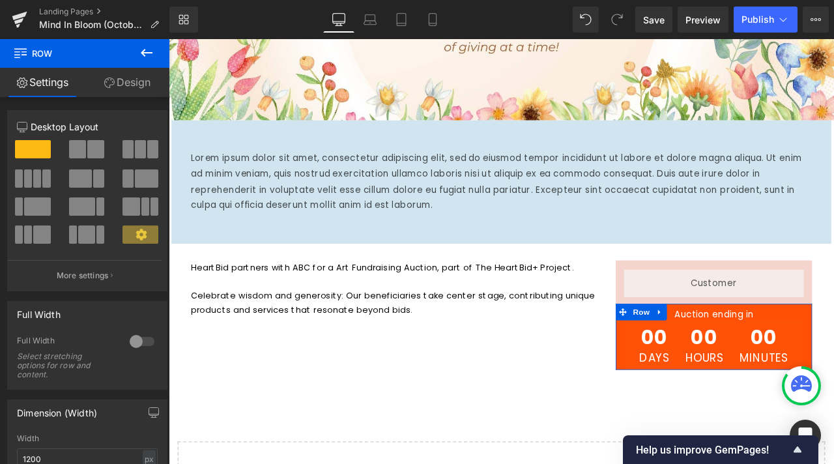
click at [150, 78] on link "Design" at bounding box center [127, 82] width 85 height 29
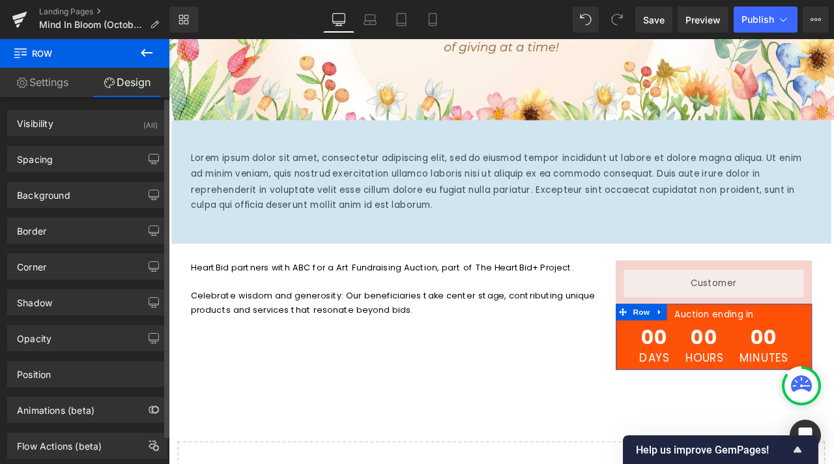
click at [59, 207] on div "Background Color & Image color #ff5005 Color #ff5005 100 % Image Replace Image …" at bounding box center [87, 195] width 160 height 26
click at [76, 200] on div "Background" at bounding box center [87, 194] width 159 height 25
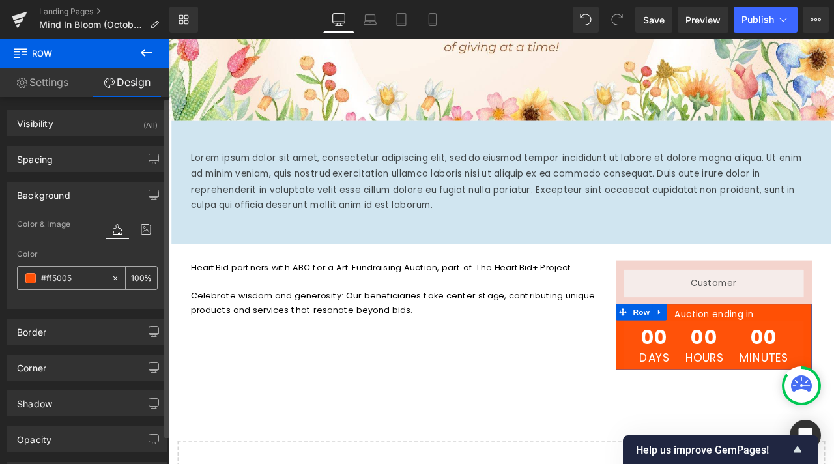
click at [53, 275] on input "#ff5005" at bounding box center [73, 278] width 64 height 14
paste input "ffc7bb"
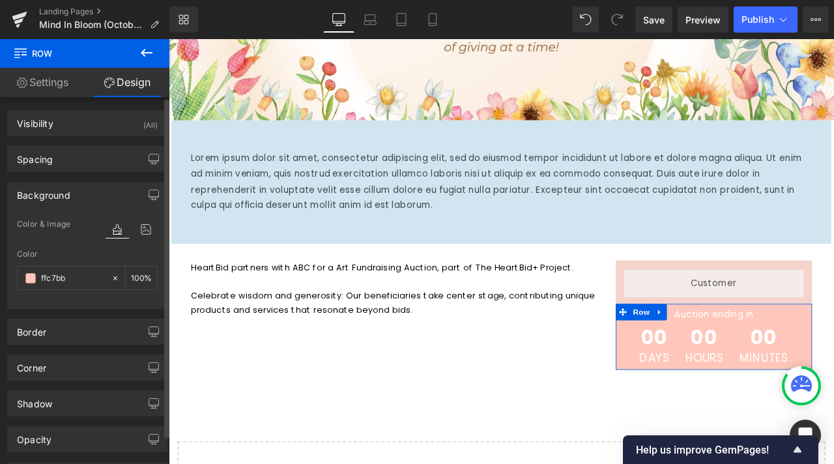
type input "#ffc7bb"
click at [77, 253] on div "Color" at bounding box center [87, 254] width 141 height 9
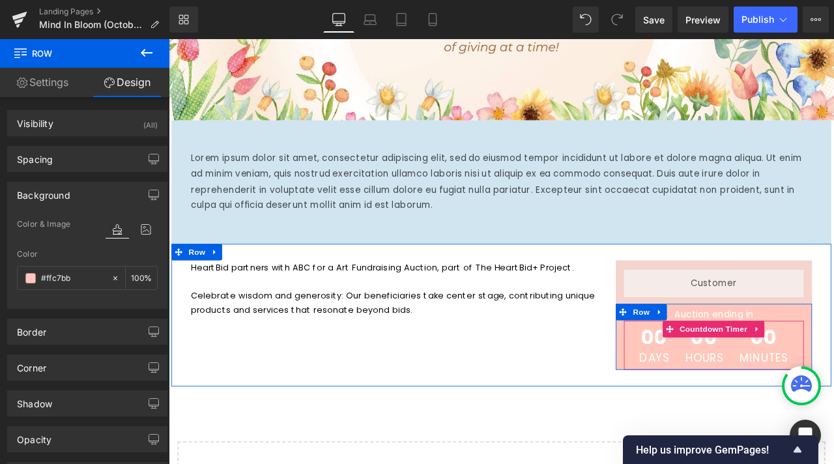
click at [752, 399] on span "00" at bounding box center [743, 395] width 35 height 29
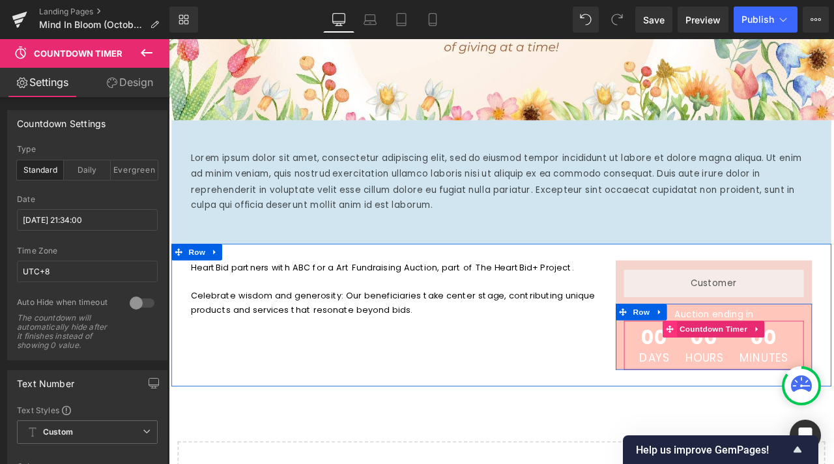
click at [758, 382] on icon at bounding box center [762, 383] width 9 height 9
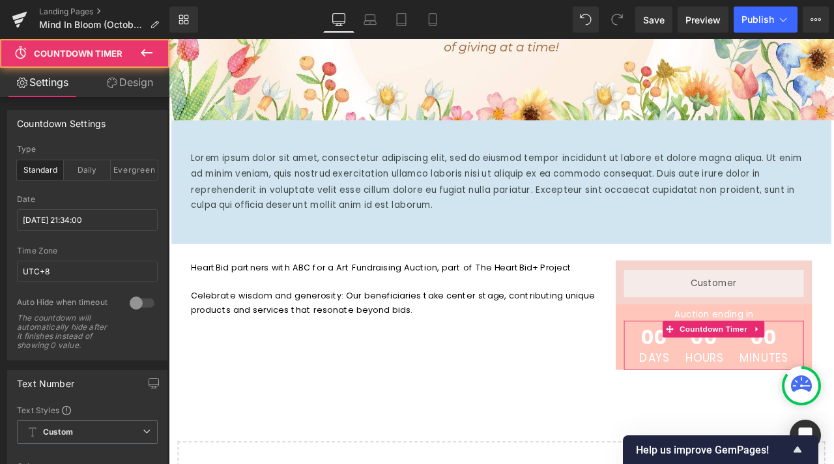
click at [144, 78] on link "Design" at bounding box center [129, 82] width 85 height 29
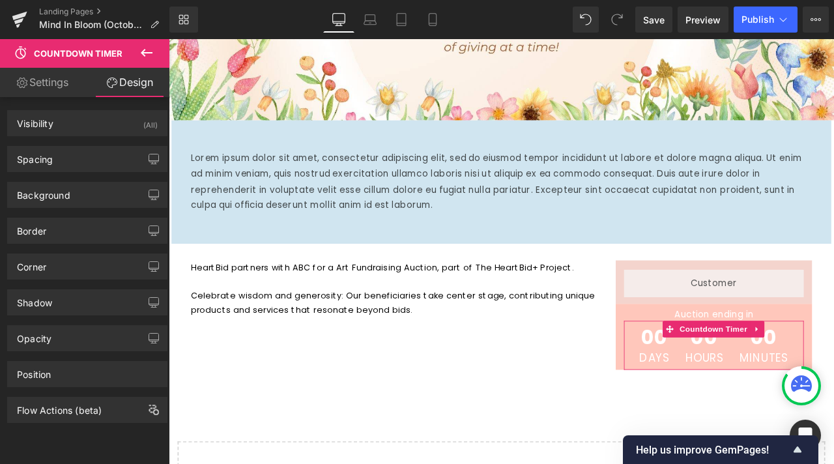
click at [26, 86] on link "Settings" at bounding box center [42, 82] width 85 height 29
type input "100"
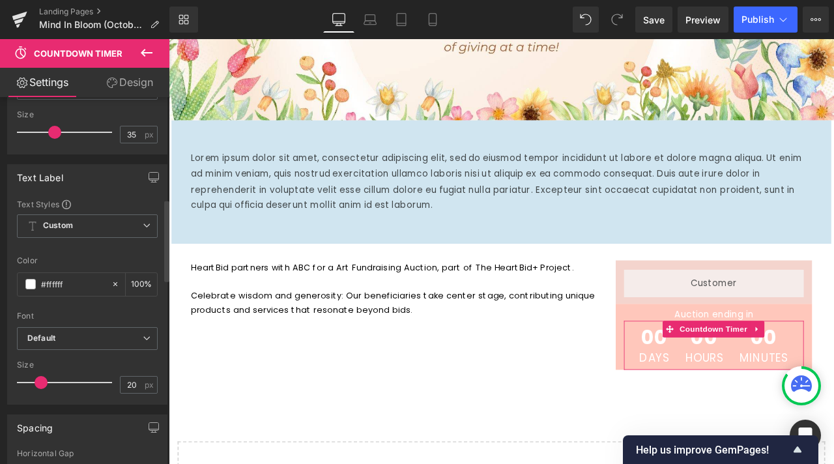
scroll to position [586, 0]
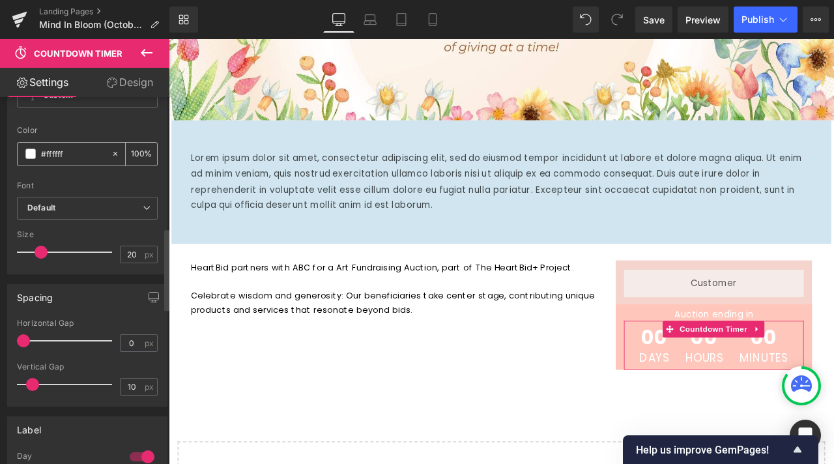
click at [25, 158] on div "#ffffff" at bounding box center [64, 154] width 93 height 23
click at [28, 159] on span at bounding box center [30, 154] width 10 height 10
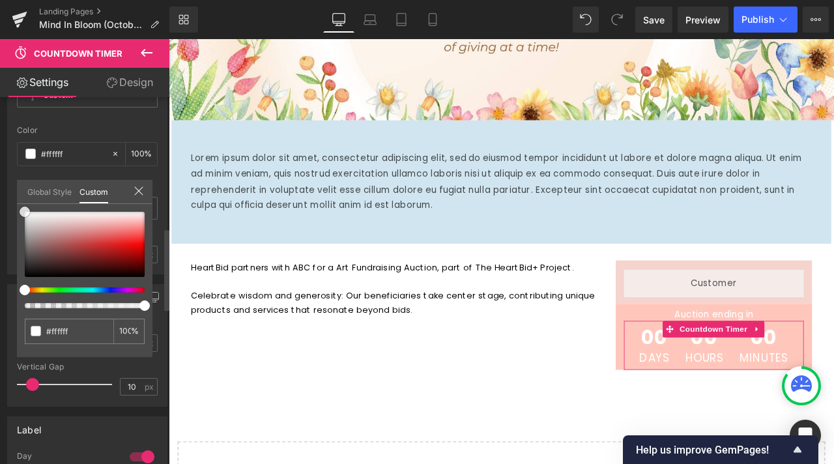
type input "#e00000"
type input "#4d3c3c"
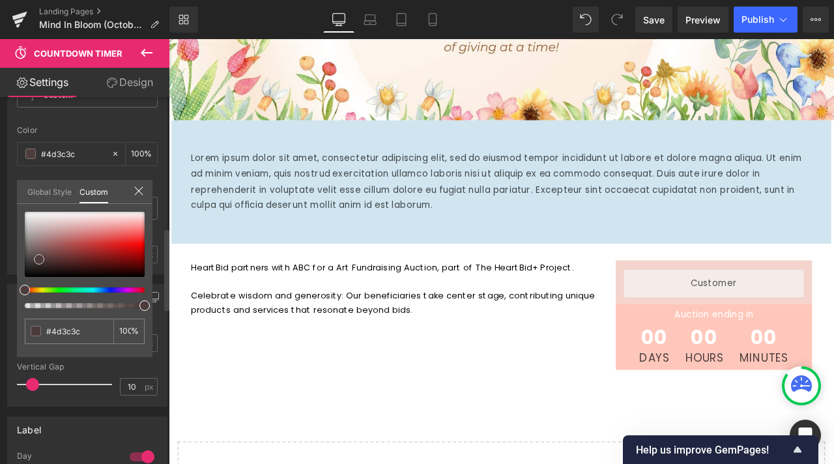
type input "#0a0a0a"
type input "#000000"
drag, startPoint x: 39, startPoint y: 259, endPoint x: 5, endPoint y: 288, distance: 44.9
click at [5, 274] on div "Text Label Text Styles Custom Custom Setup Global Style Custom Setup Global Sty…" at bounding box center [87, 149] width 175 height 250
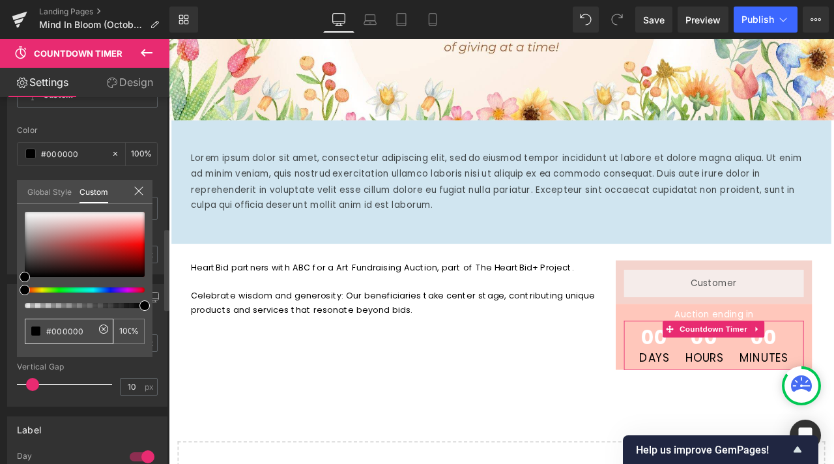
click at [88, 324] on div "#000000" at bounding box center [69, 331] width 89 height 25
click at [67, 335] on input "#000000" at bounding box center [70, 331] width 48 height 14
click at [66, 335] on input "#000000" at bounding box center [70, 331] width 48 height 14
paste input "#ac5b3"
type input "##ac5b30"
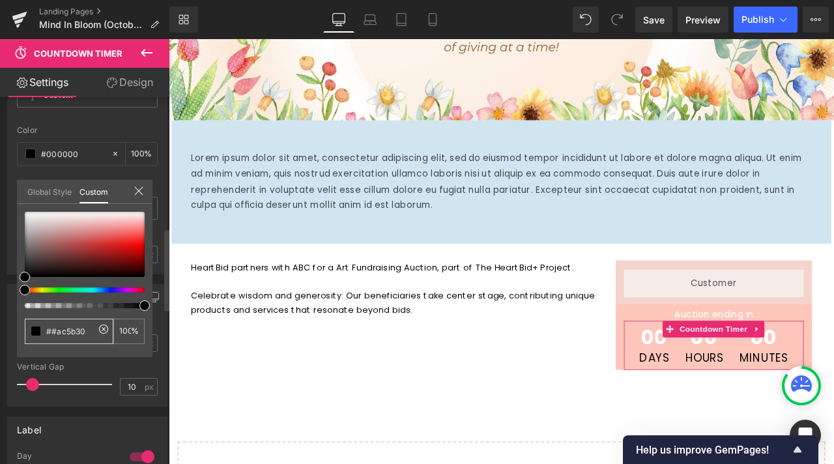
type input "##ac5b30"
type input "0"
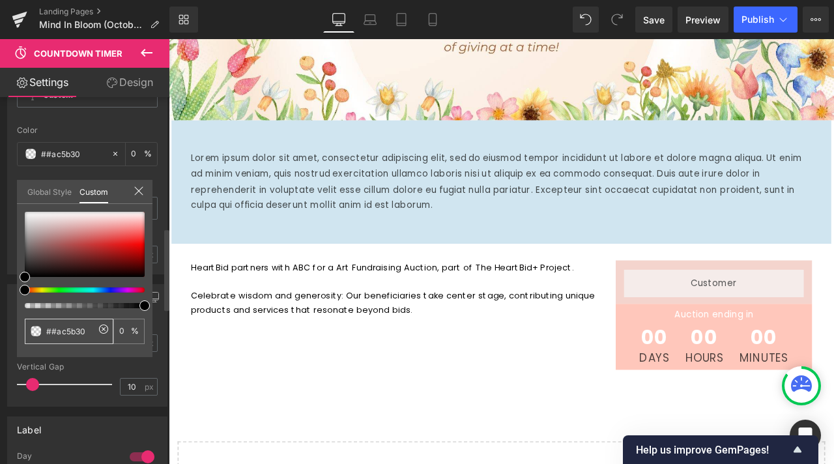
click at [52, 334] on input "##ac5b30" at bounding box center [70, 331] width 48 height 14
type input "#ac5b30"
type input "100"
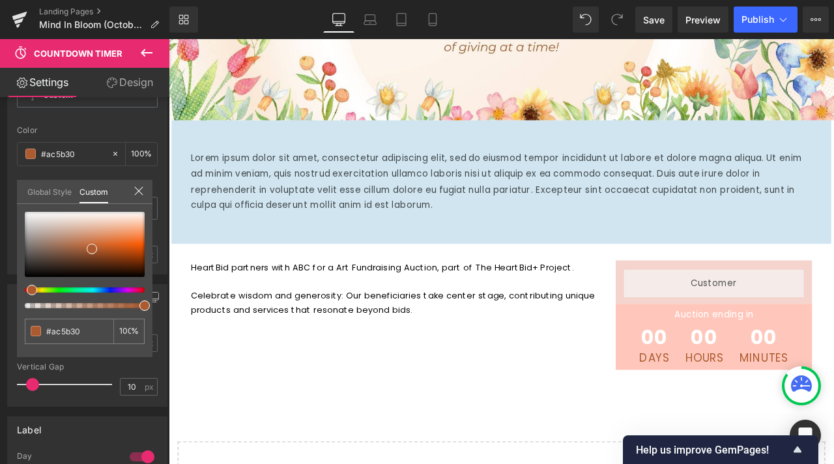
click at [738, 386] on body "Skip to content About us Contact FAQs Log in Twitter Facebook Instagram YouTube" at bounding box center [563, 337] width 788 height 1118
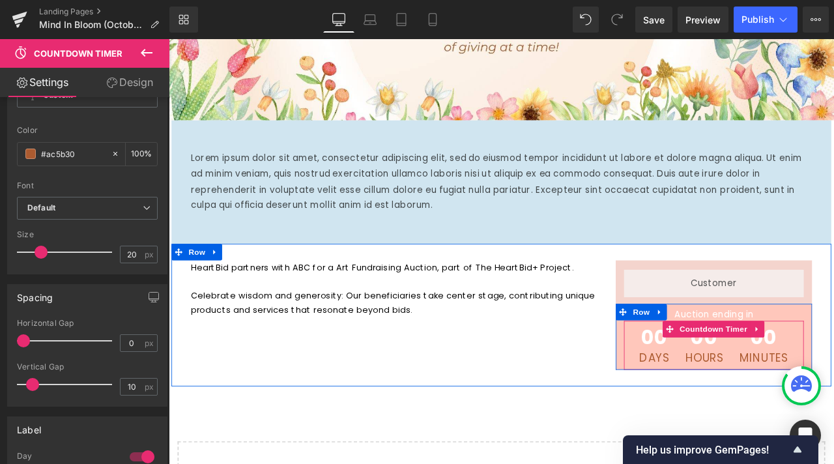
click at [739, 392] on span "00" at bounding box center [743, 395] width 35 height 29
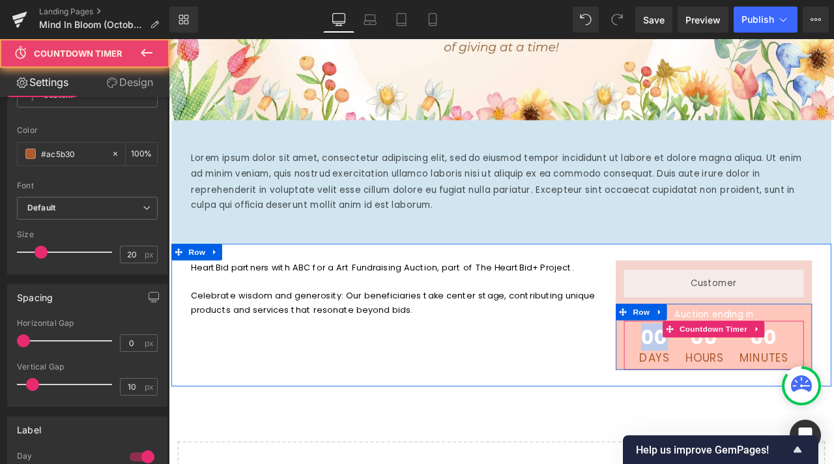
click at [739, 392] on span "00" at bounding box center [743, 395] width 35 height 29
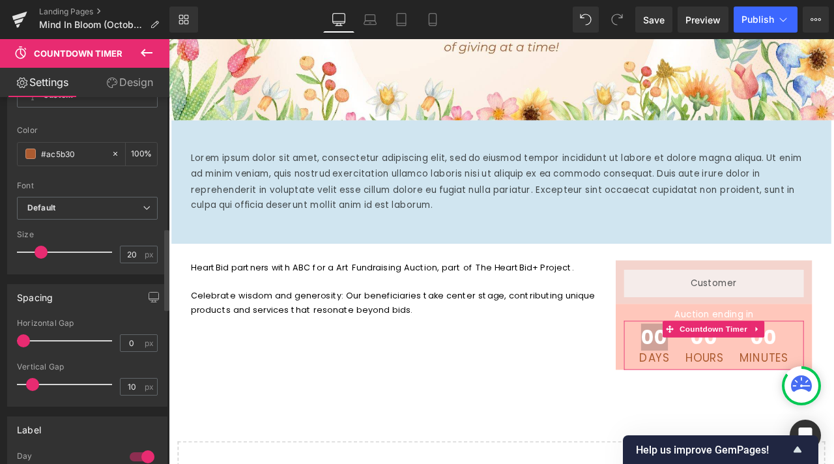
click at [101, 190] on div "Font" at bounding box center [87, 185] width 141 height 9
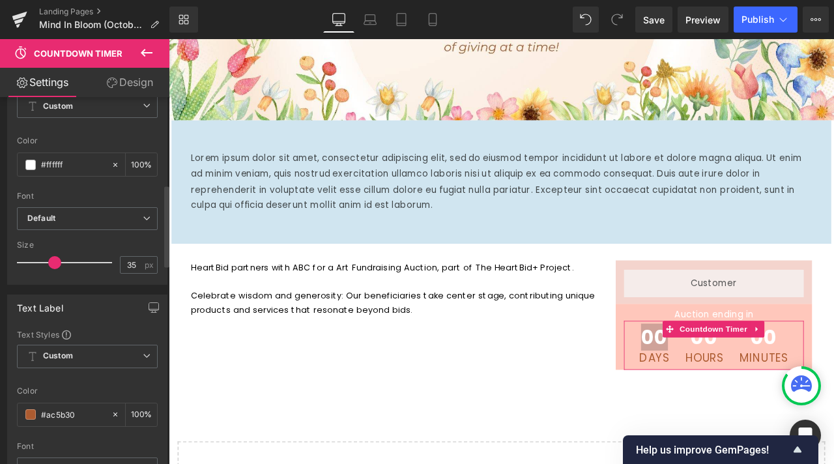
scroll to position [261, 0]
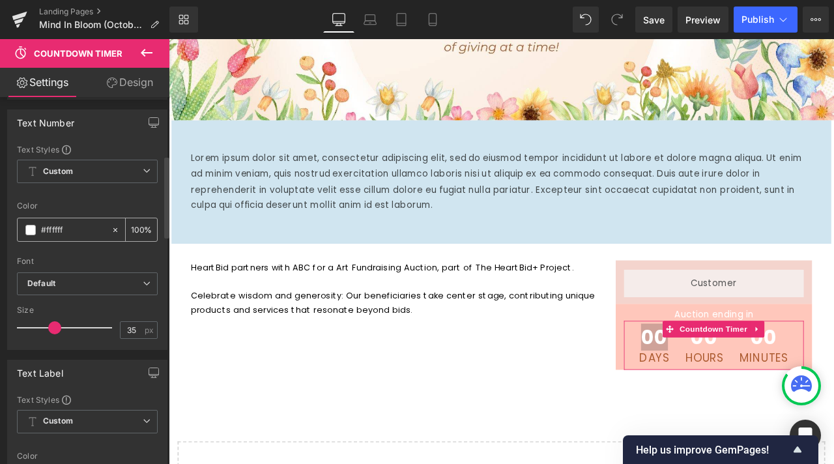
click at [57, 237] on input "#ffffff" at bounding box center [73, 230] width 64 height 14
paste input "#ac5b30"
type input "##ac5b30"
type input "0"
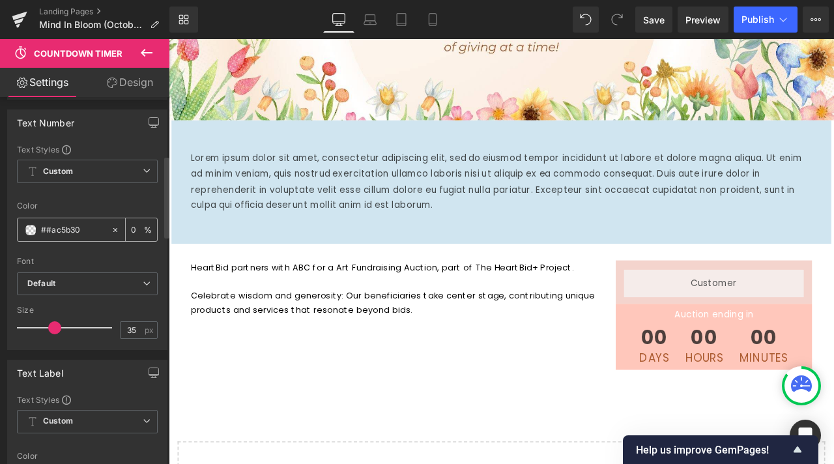
click at [51, 237] on input "##ac5b30" at bounding box center [73, 230] width 64 height 14
type input "#ac5b30"
type input "100"
click at [93, 208] on div "Font Default Work Sans Poppins Assistant Default Default Work Sans Poppins Assi…" at bounding box center [87, 208] width 141 height 128
click at [53, 237] on input "#ac5b30" at bounding box center [73, 230] width 64 height 14
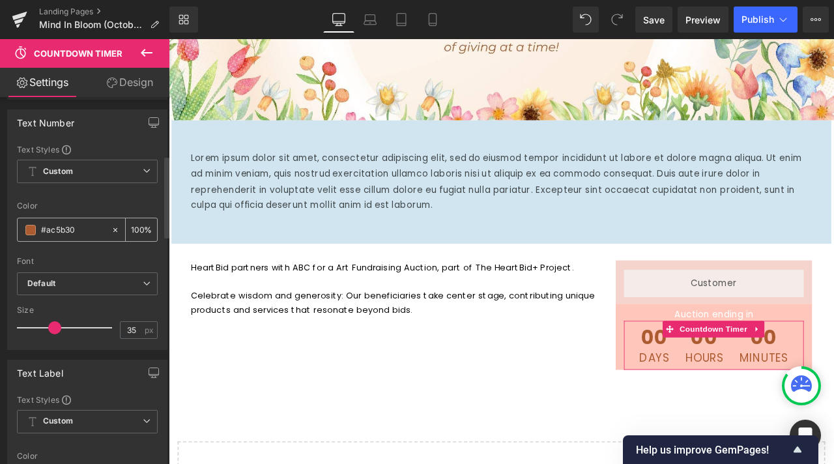
click at [53, 237] on input "#ac5b30" at bounding box center [73, 230] width 64 height 14
paste input "cfb1d1"
type input "#ac5b30"
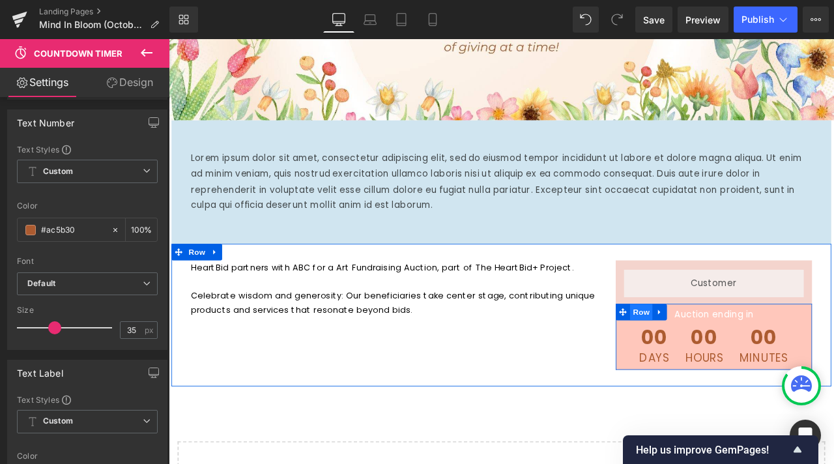
click at [715, 368] on span "Row" at bounding box center [728, 363] width 26 height 20
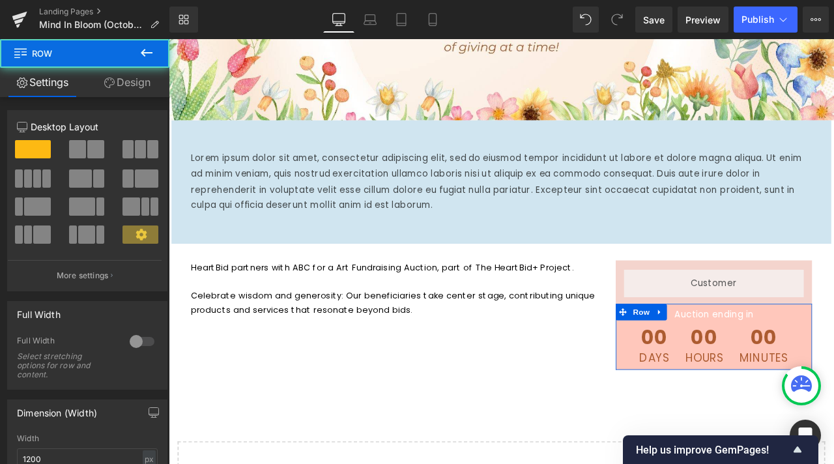
click at [138, 83] on link "Design" at bounding box center [127, 82] width 85 height 29
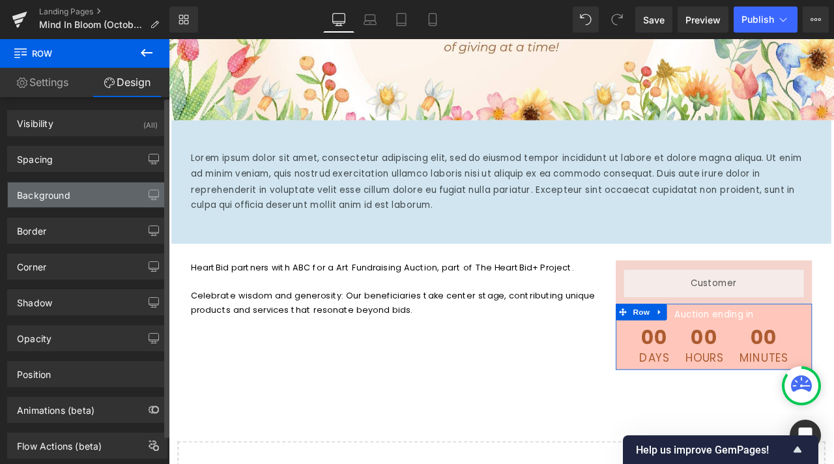
click at [75, 186] on div "Background" at bounding box center [87, 194] width 159 height 25
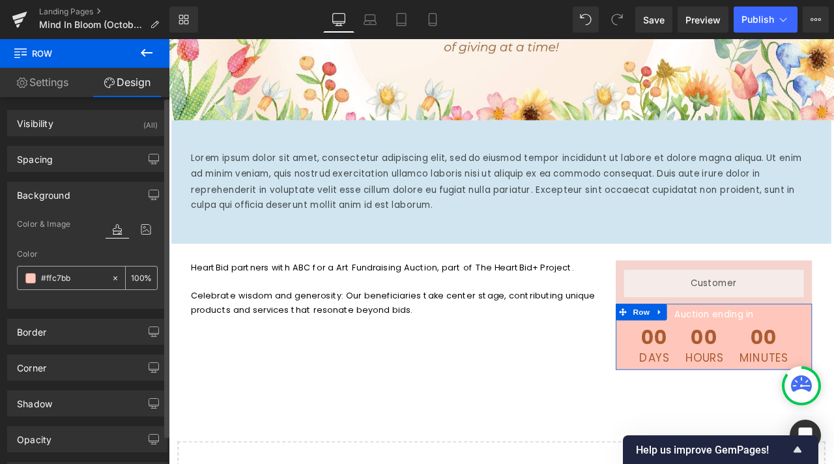
click at [48, 281] on input "#ffc7bb" at bounding box center [73, 278] width 64 height 14
paste input "cfb1d1"
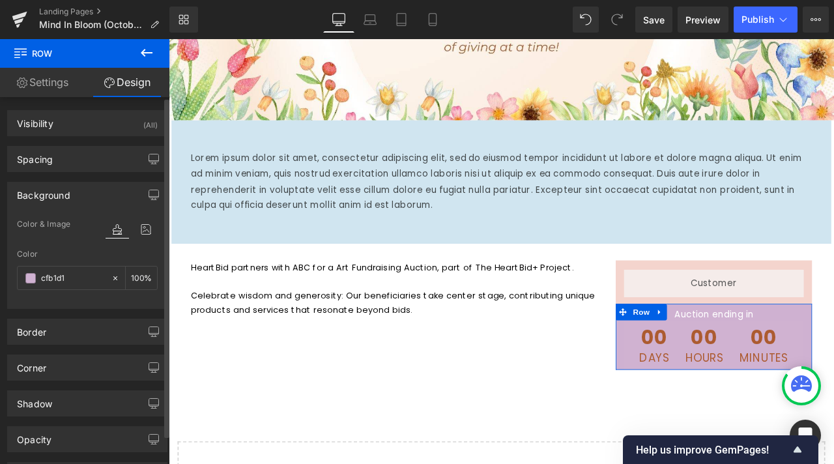
type input "#cfb1d1"
click at [66, 300] on div at bounding box center [87, 300] width 141 height 8
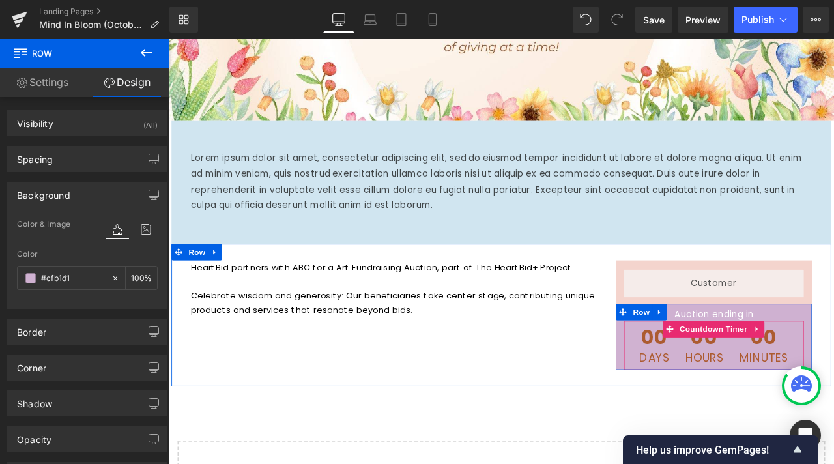
click at [730, 410] on span "Days" at bounding box center [743, 416] width 35 height 13
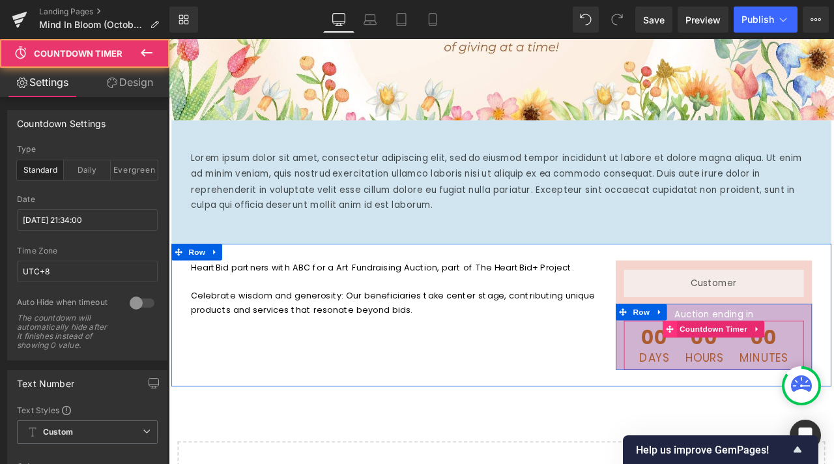
click at [758, 385] on icon at bounding box center [762, 383] width 9 height 10
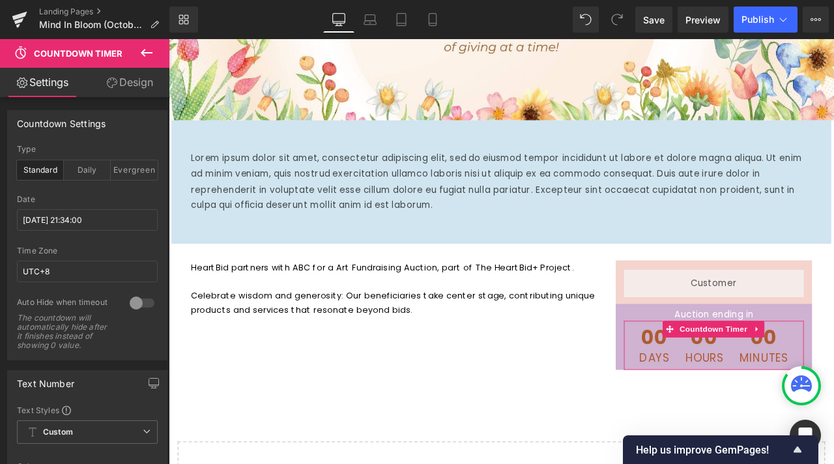
click at [129, 91] on link "Design" at bounding box center [129, 82] width 85 height 29
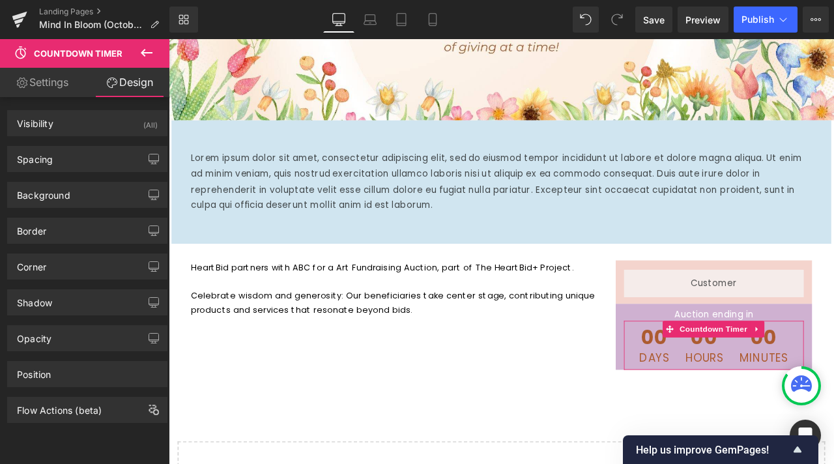
click at [42, 79] on link "Settings" at bounding box center [42, 82] width 85 height 29
type input "100"
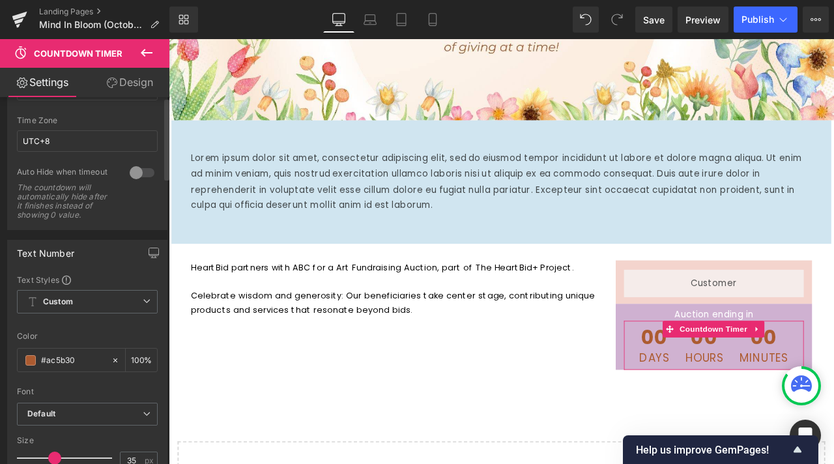
scroll to position [195, 0]
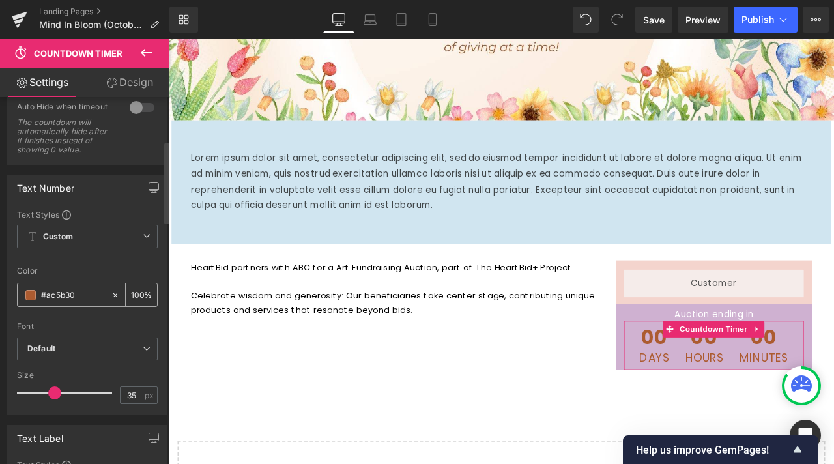
click at [69, 298] on input "#ac5b30" at bounding box center [73, 295] width 64 height 14
click at [51, 302] on input "#ac5b30" at bounding box center [73, 295] width 64 height 14
click at [52, 302] on input "#ac5b30" at bounding box center [73, 295] width 64 height 14
click at [117, 299] on div at bounding box center [118, 294] width 15 height 23
type input "none"
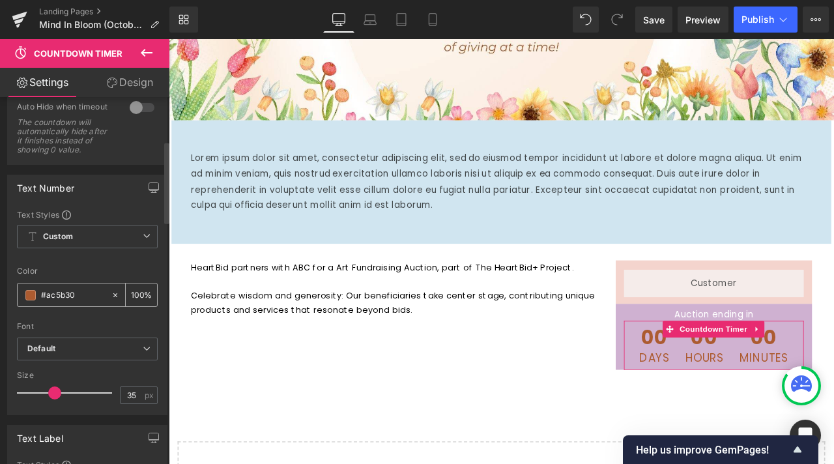
type input "0"
click at [35, 300] on span at bounding box center [30, 295] width 10 height 10
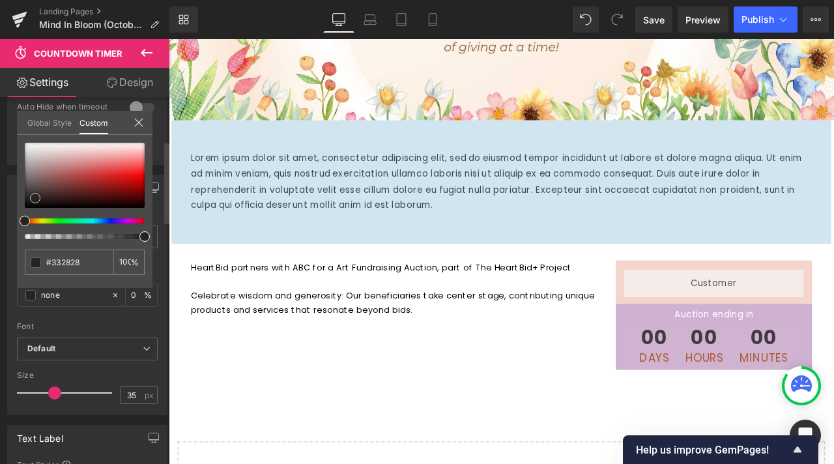
type input "#332828"
type input "100"
type input "#332828"
type input "100"
type input "#2c2424"
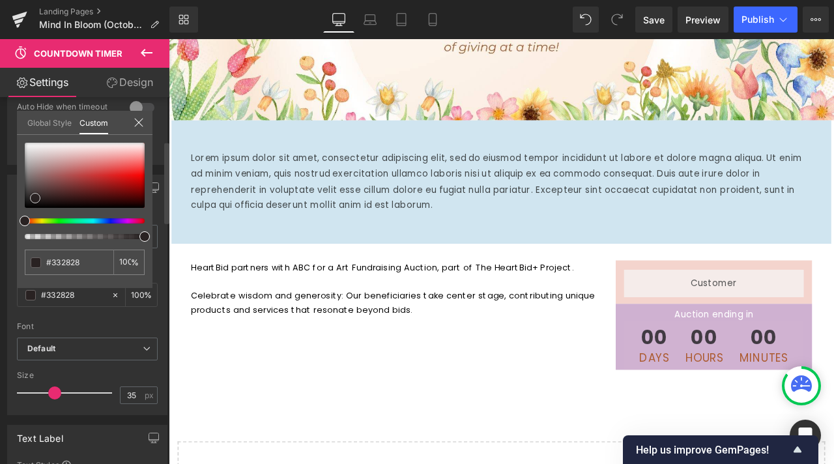
type input "#2c2424"
type input "#201c1c"
type input "#070707"
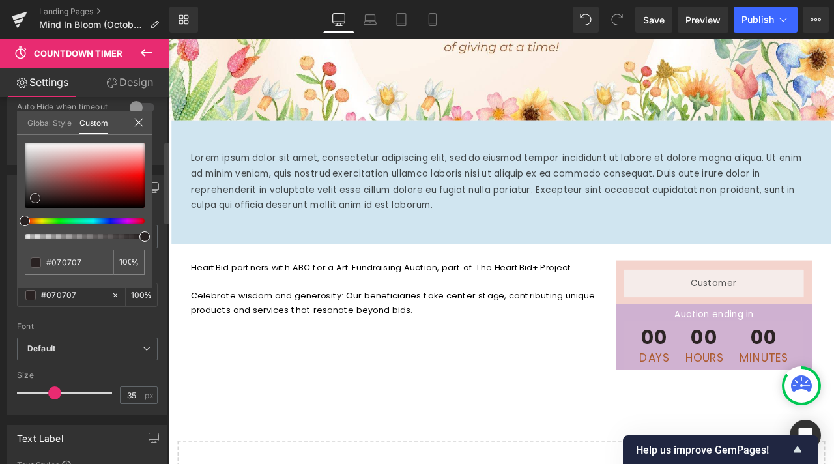
type input "#000000"
drag, startPoint x: 35, startPoint y: 198, endPoint x: 7, endPoint y: 258, distance: 66.2
click at [0, 240] on div "Text Number Text Styles Custom Custom Setup Global Style Custom Setup Global St…" at bounding box center [87, 290] width 175 height 250
type input "#545353"
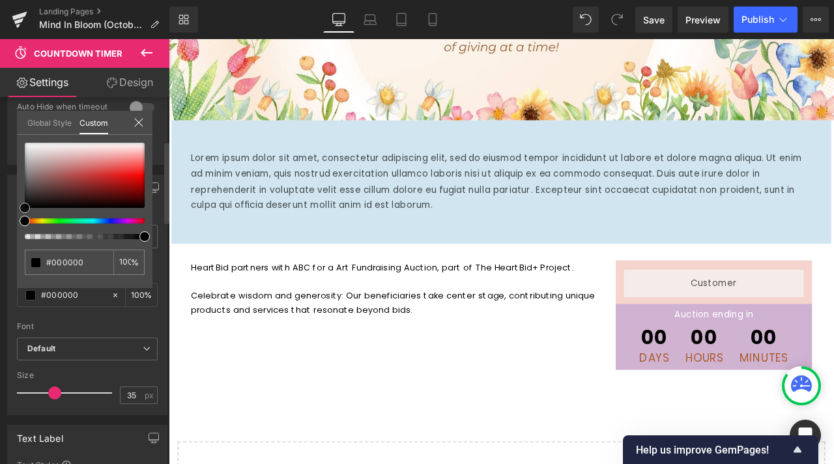
type input "#545353"
type input "#6a6666"
type input "#dedcdc"
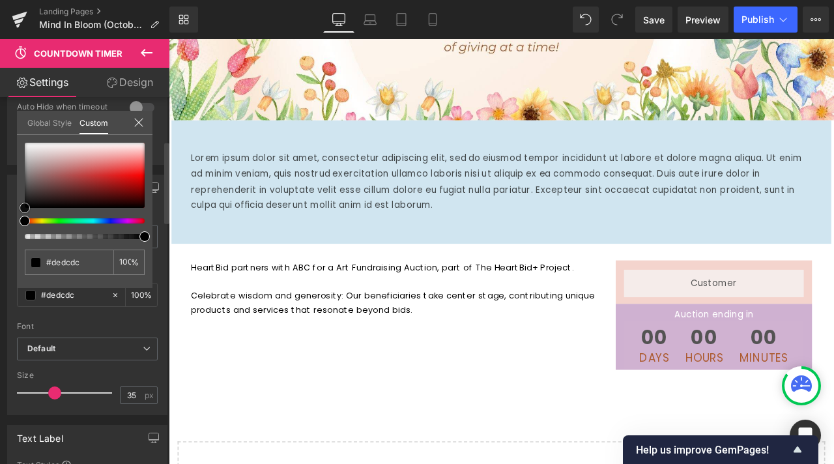
type input "#ffffff"
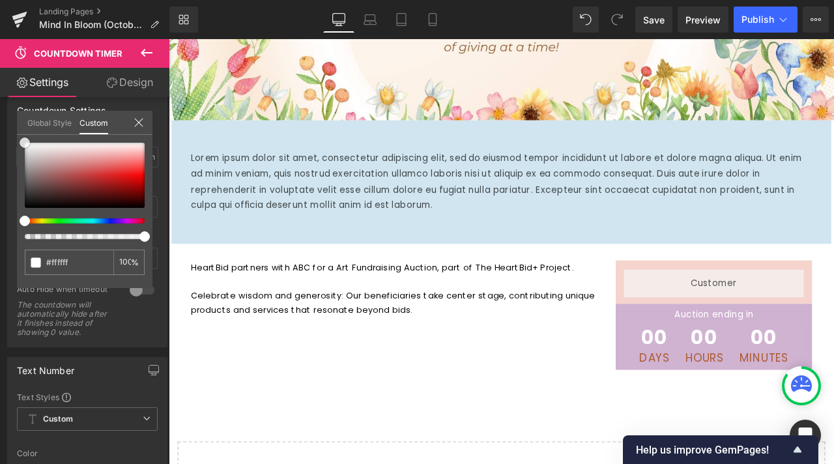
scroll to position [0, 0]
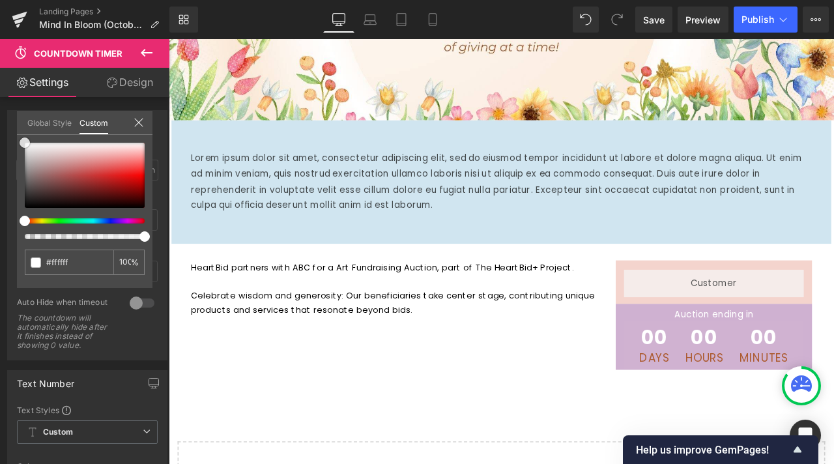
drag, startPoint x: 28, startPoint y: 166, endPoint x: 9, endPoint y: 96, distance: 72.9
click at [9, 96] on div "Settings Design Countdown Settings standard Type Standard Daily Evergreen [DATE…" at bounding box center [84, 283] width 169 height 431
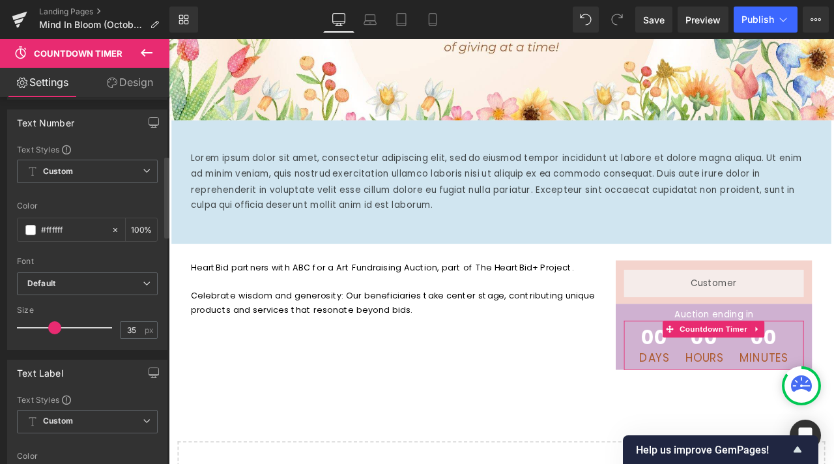
scroll to position [391, 0]
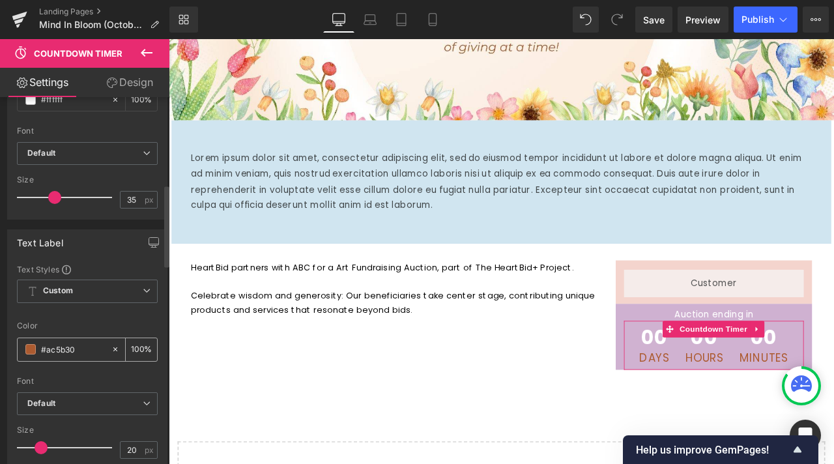
click at [48, 356] on input "#ac5b30" at bounding box center [73, 349] width 64 height 14
click at [21, 358] on div "#ac5b30" at bounding box center [64, 349] width 93 height 23
click at [32, 354] on span at bounding box center [30, 349] width 10 height 10
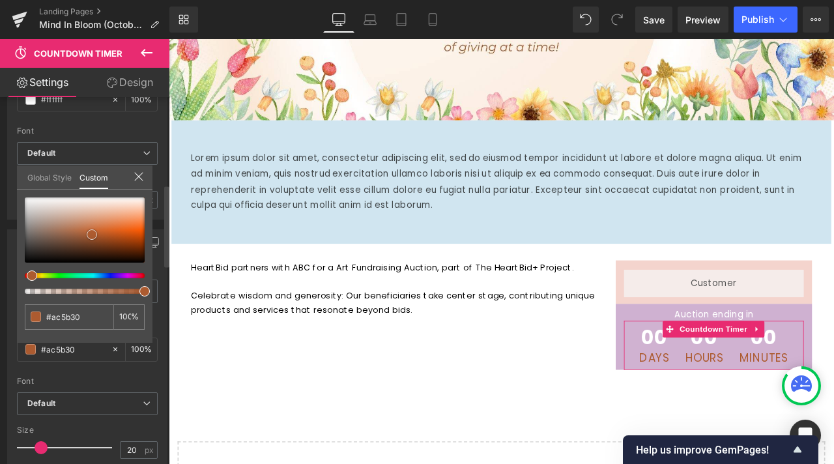
type input "#816b5f"
type input "#cab8ae"
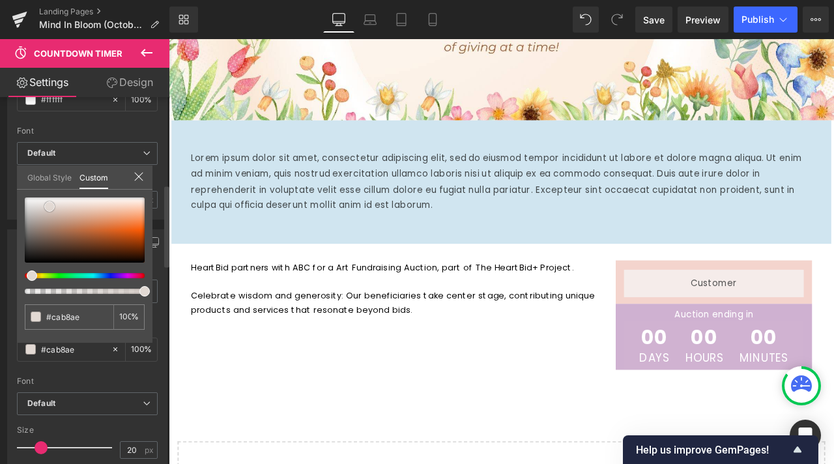
type input "#ffffff"
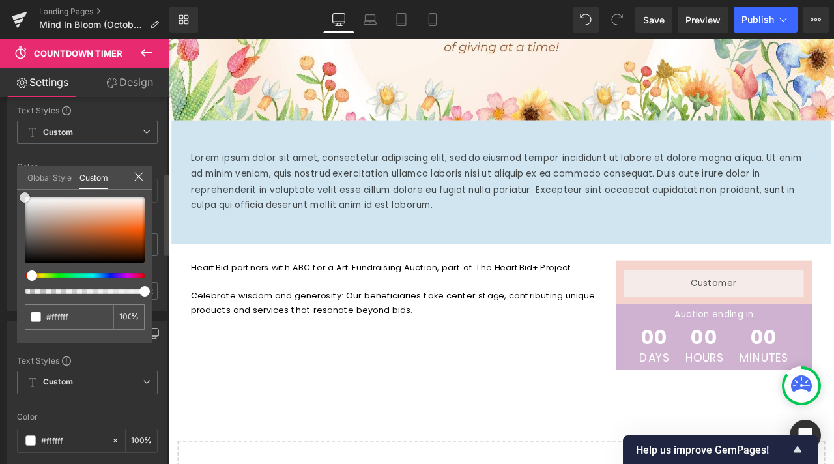
drag, startPoint x: 50, startPoint y: 207, endPoint x: 16, endPoint y: 365, distance: 162.5
click at [0, 311] on div "Text Label Text Styles Custom Custom Setup Global Style Custom Setup Global Sty…" at bounding box center [87, 436] width 175 height 250
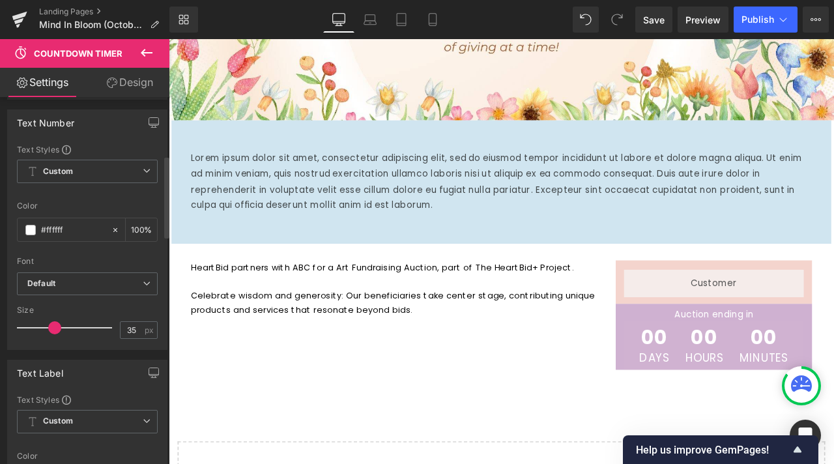
click at [411, 325] on body "Skip to content About us Contact FAQs Log in Twitter Facebook Instagram YouTube" at bounding box center [563, 337] width 788 height 1118
click at [405, 408] on div "Rendering Content" at bounding box center [417, 412] width 80 height 14
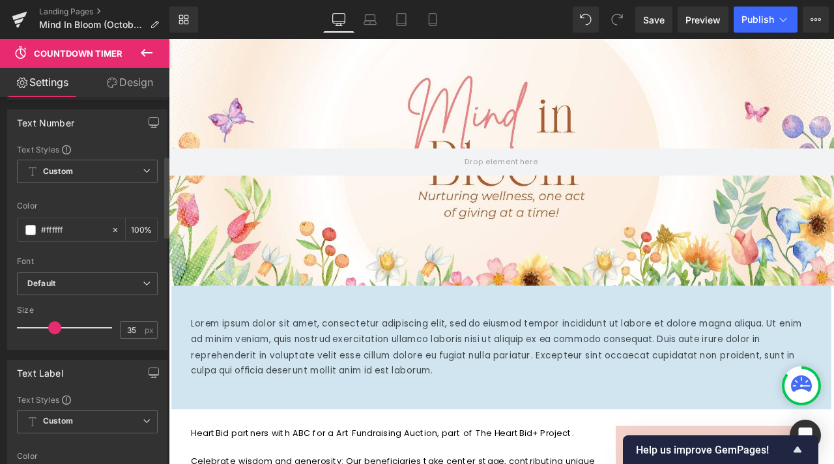
scroll to position [0, 0]
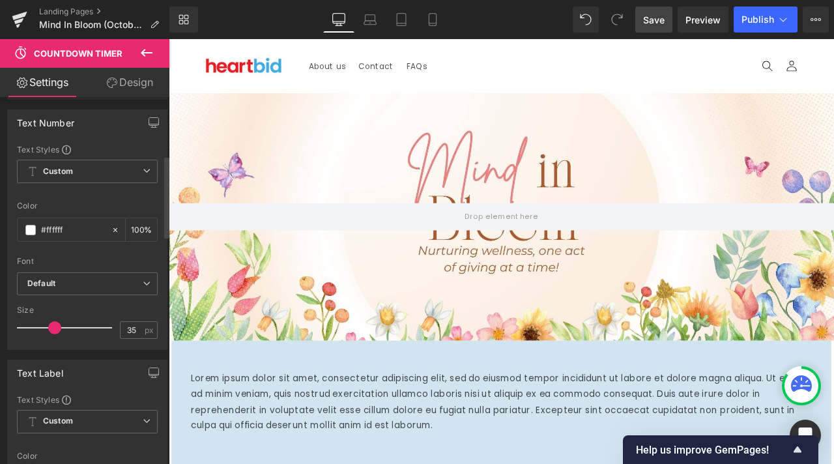
click at [657, 17] on span "Save" at bounding box center [653, 20] width 21 height 14
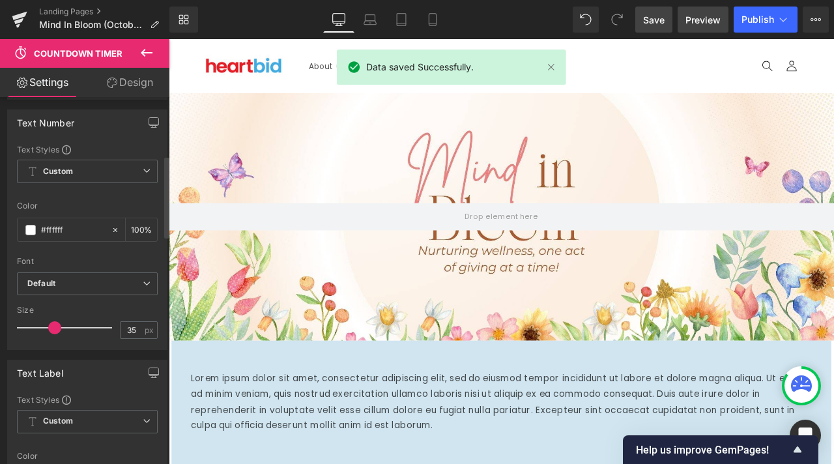
click at [698, 13] on span "Preview" at bounding box center [702, 20] width 35 height 14
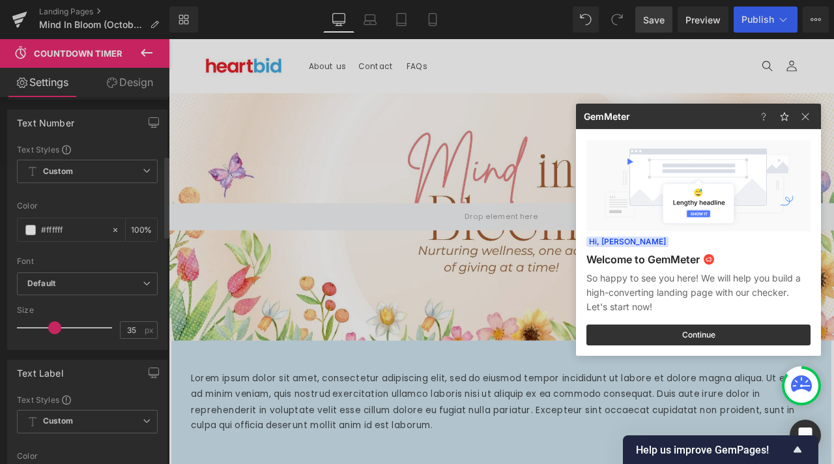
click at [818, 120] on div at bounding box center [787, 116] width 68 height 25
drag, startPoint x: 805, startPoint y: 118, endPoint x: 444, endPoint y: 386, distance: 449.3
click at [805, 118] on img at bounding box center [805, 117] width 16 height 16
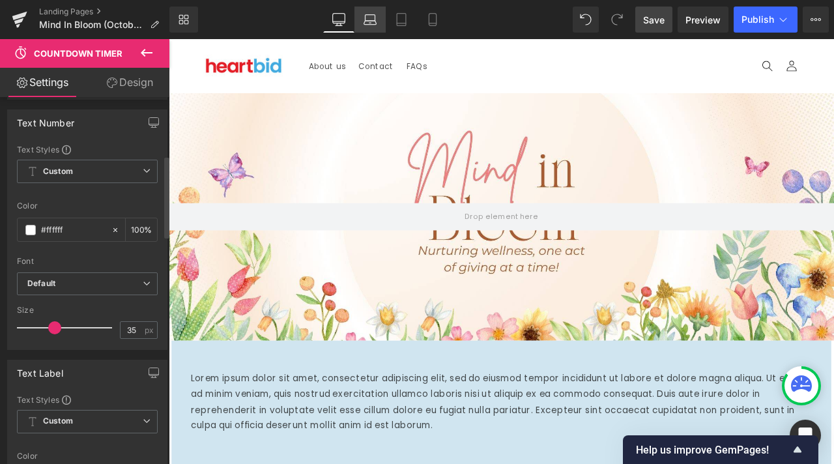
click at [372, 20] on icon at bounding box center [370, 19] width 13 height 13
type input "100"
type input "30"
type input "100"
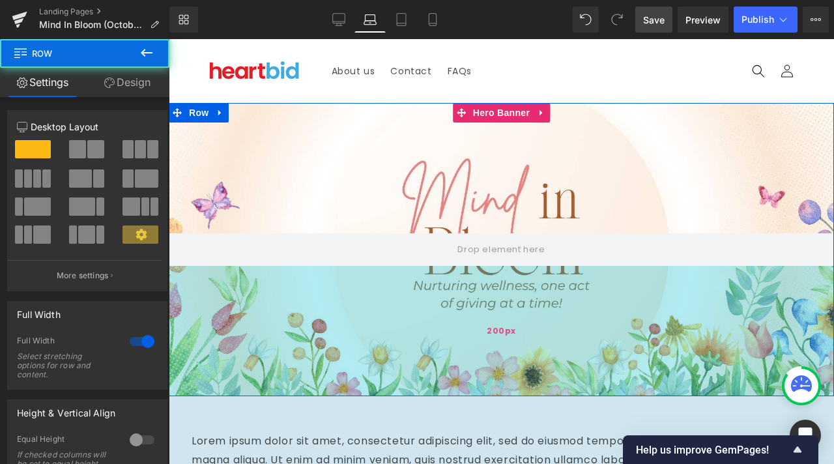
drag, startPoint x: 549, startPoint y: 395, endPoint x: 552, endPoint y: 372, distance: 23.7
click at [552, 372] on div "Hero Banner 200px 200px Row" at bounding box center [501, 249] width 665 height 293
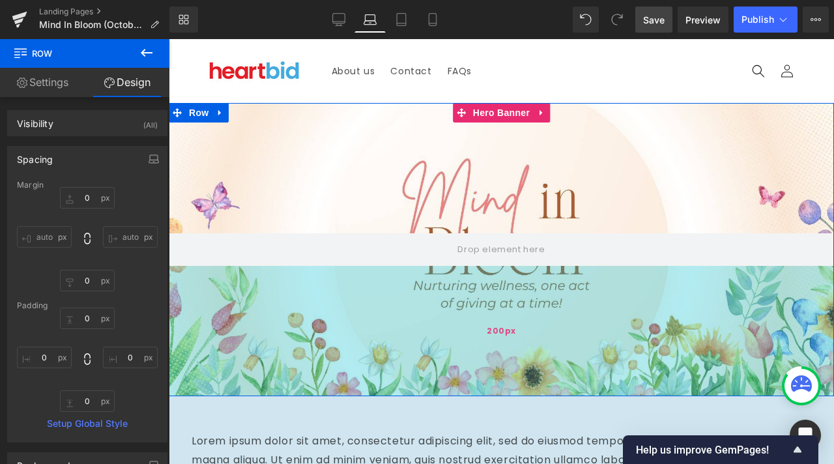
click at [507, 289] on div "200px" at bounding box center [501, 331] width 665 height 130
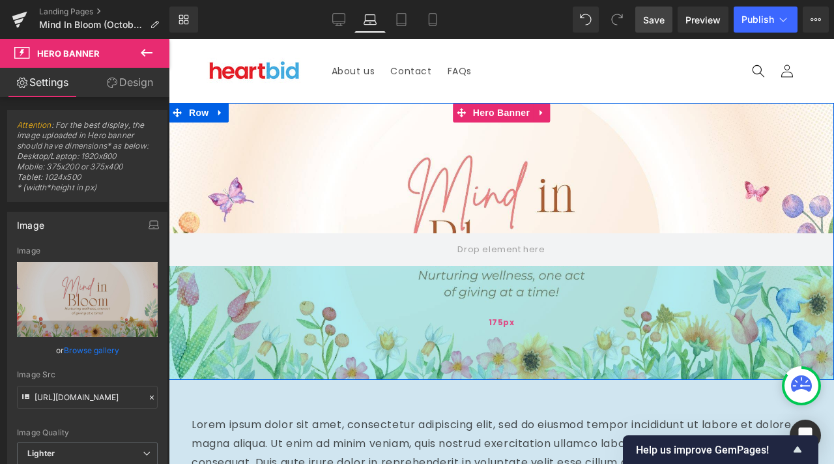
drag, startPoint x: 519, startPoint y: 309, endPoint x: 521, endPoint y: 289, distance: 20.9
click at [521, 289] on div "175px" at bounding box center [501, 323] width 665 height 114
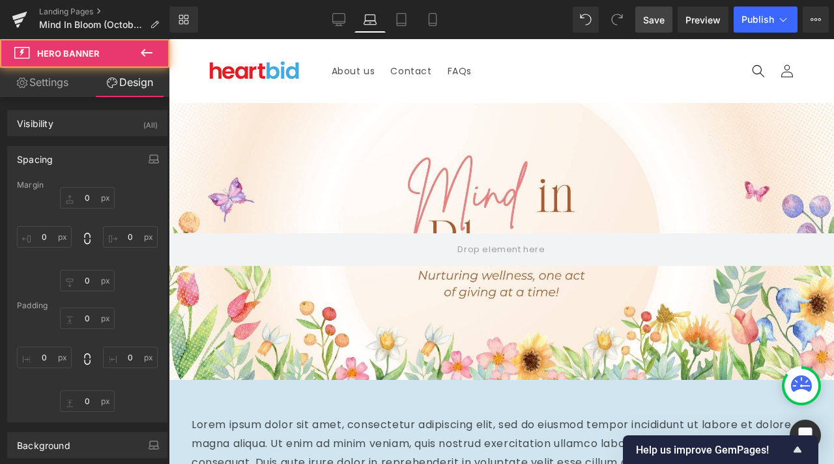
type input "0"
type input "200"
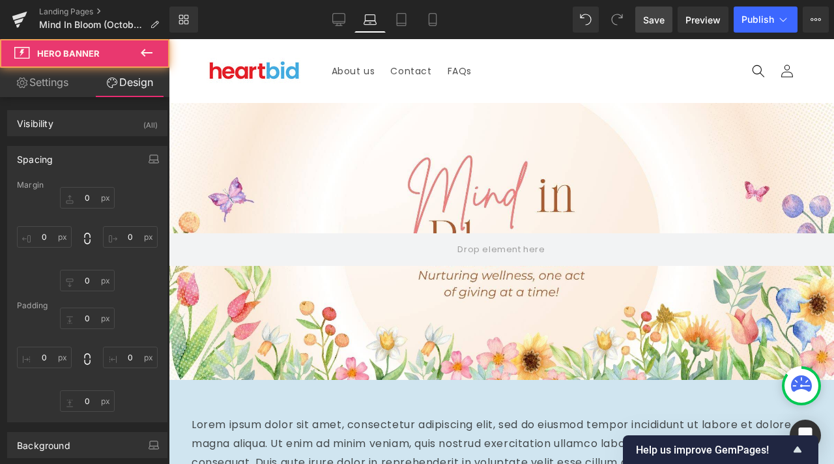
type input "0"
type input "175"
type input "0"
click at [665, 25] on span "Save" at bounding box center [653, 20] width 21 height 14
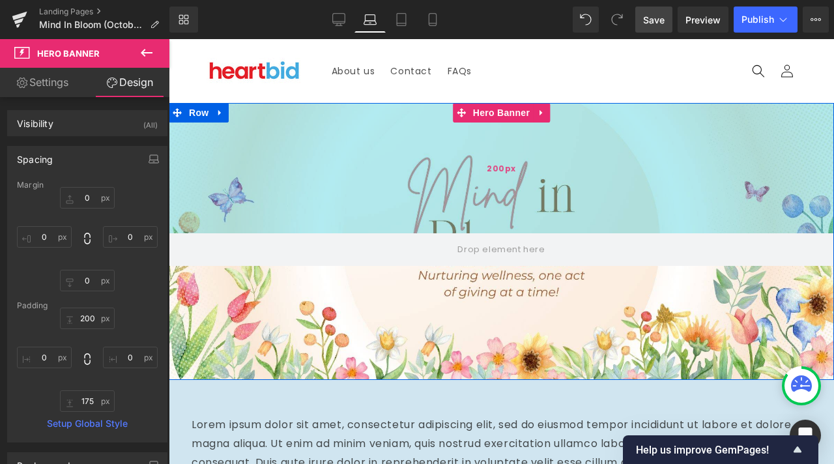
click at [362, 143] on div "200px" at bounding box center [501, 168] width 665 height 130
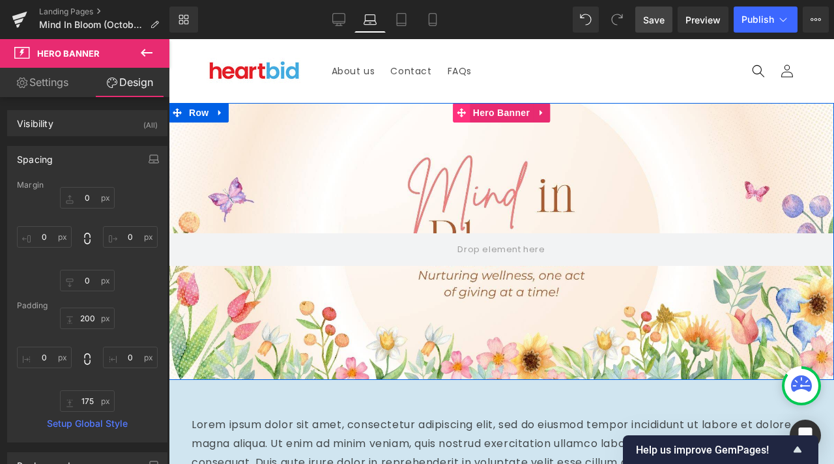
click at [457, 113] on icon at bounding box center [461, 112] width 9 height 9
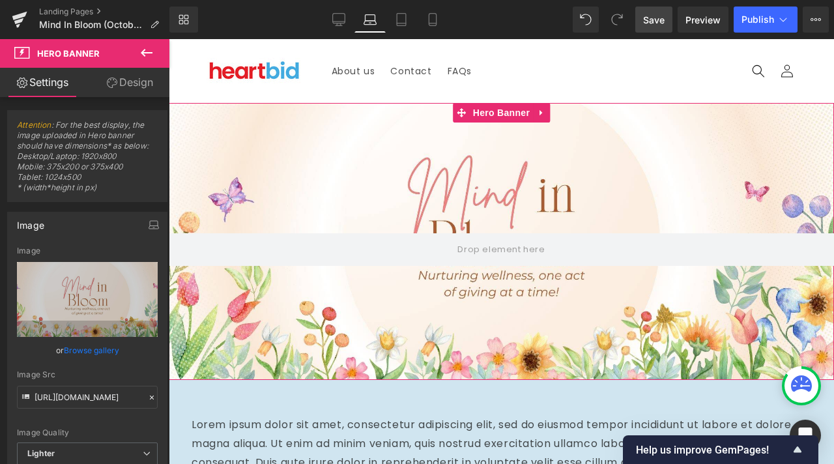
click at [49, 74] on link "Settings" at bounding box center [42, 82] width 85 height 29
click at [126, 89] on link "Design" at bounding box center [129, 82] width 85 height 29
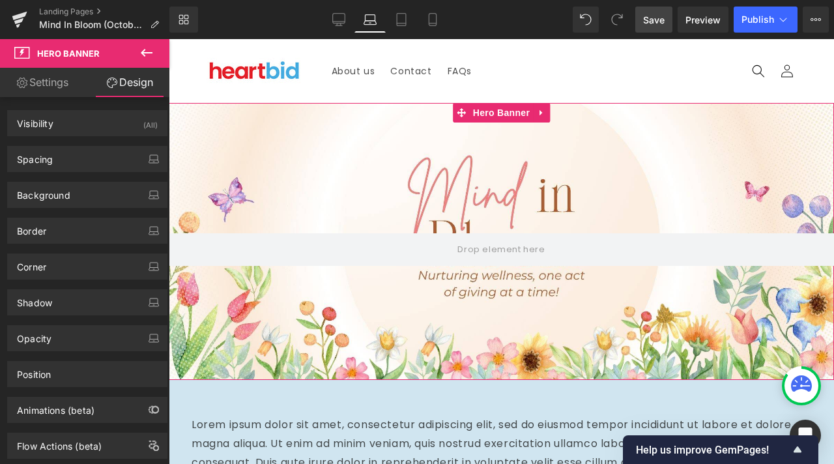
click at [39, 86] on link "Settings" at bounding box center [42, 82] width 85 height 29
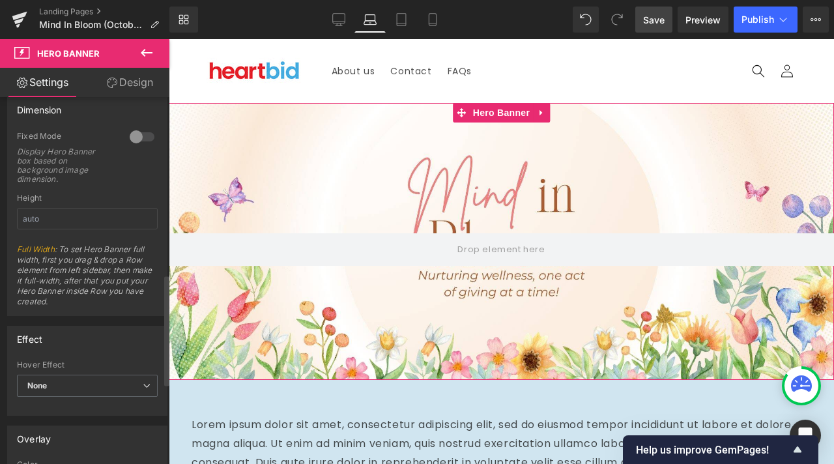
scroll to position [195, 0]
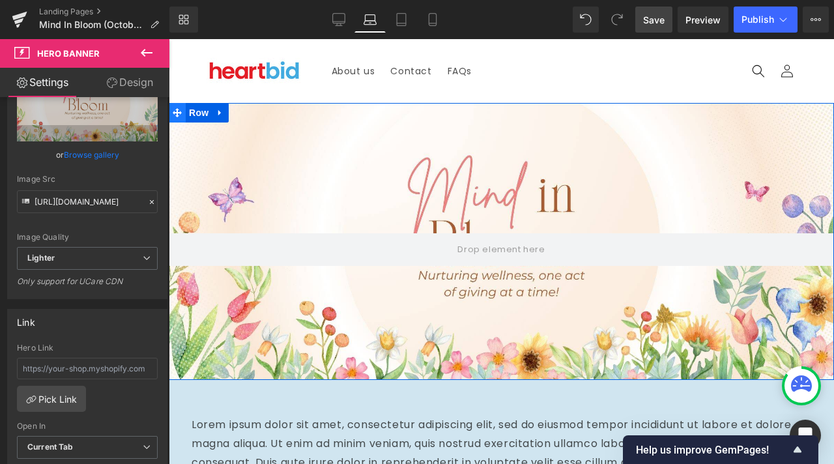
click at [173, 113] on icon at bounding box center [177, 112] width 9 height 9
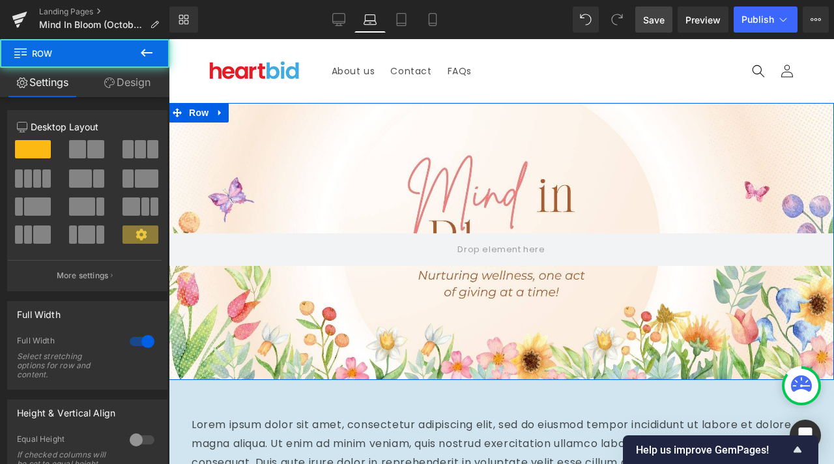
scroll to position [65, 0]
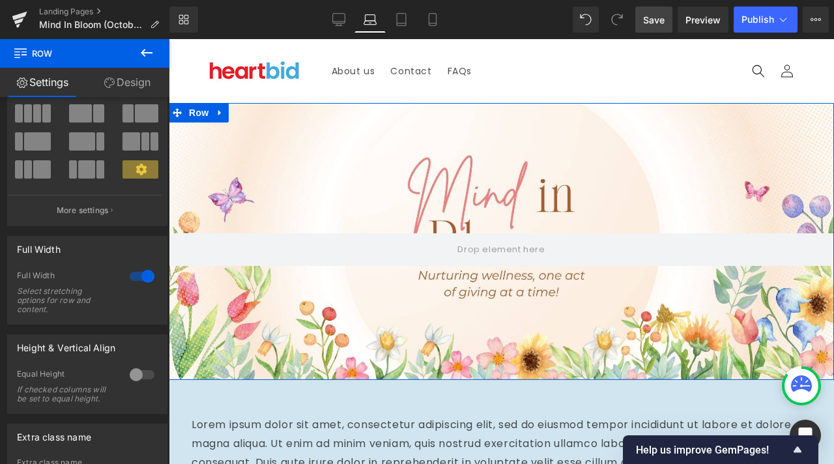
click at [136, 279] on div at bounding box center [141, 276] width 31 height 21
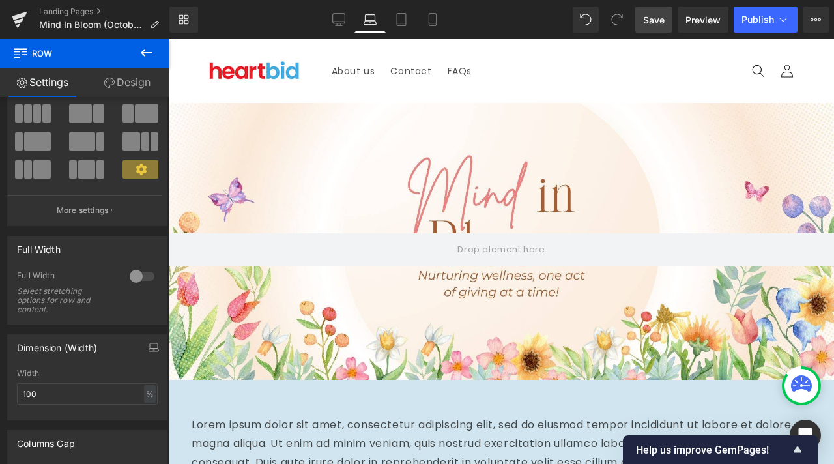
click at [658, 20] on span "Save" at bounding box center [653, 20] width 21 height 14
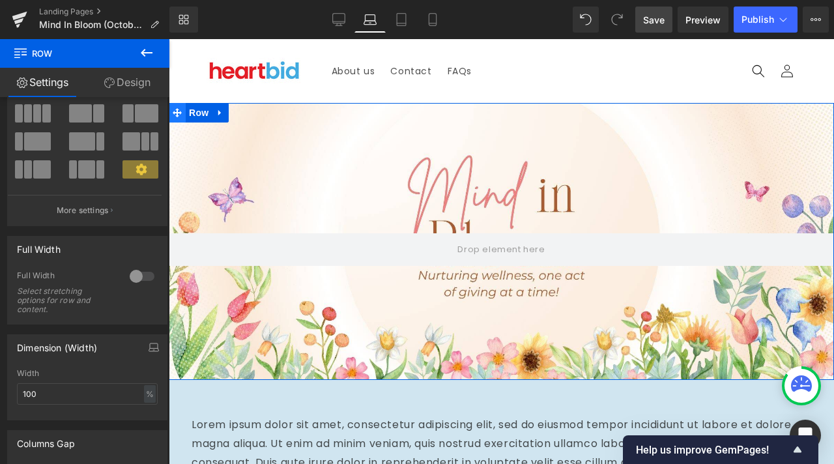
click at [176, 111] on icon at bounding box center [177, 113] width 9 height 10
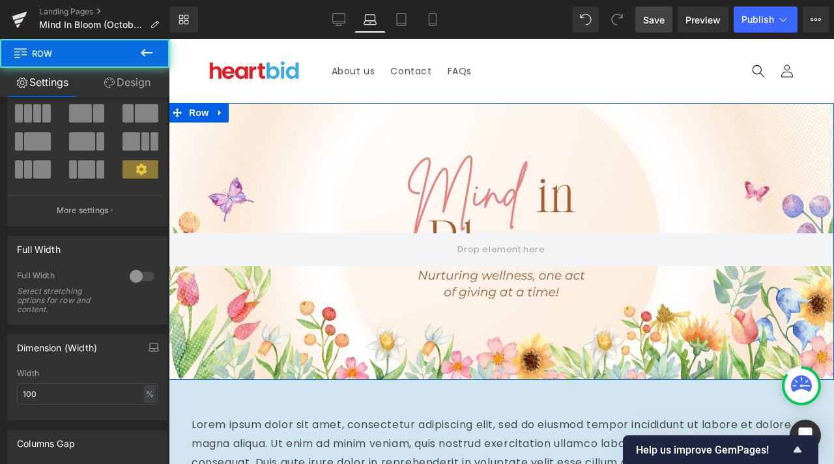
click at [169, 39] on div "200px" at bounding box center [169, 39] width 0 height 0
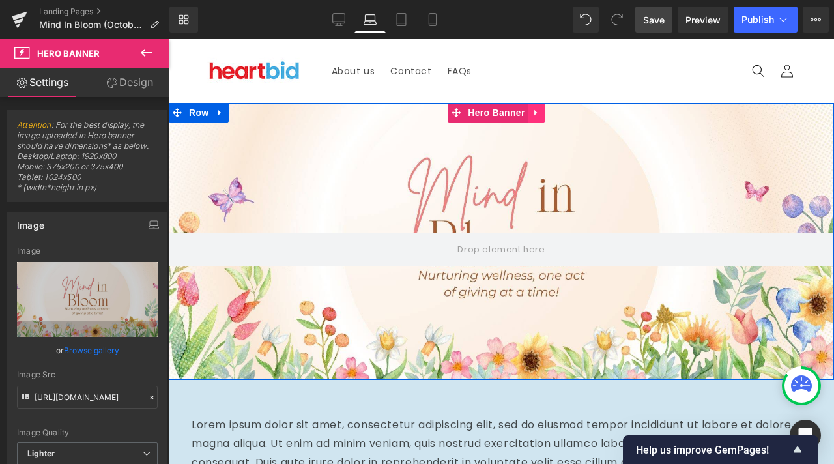
click at [535, 113] on icon at bounding box center [535, 113] width 3 height 6
click at [543, 112] on icon at bounding box center [545, 112] width 9 height 9
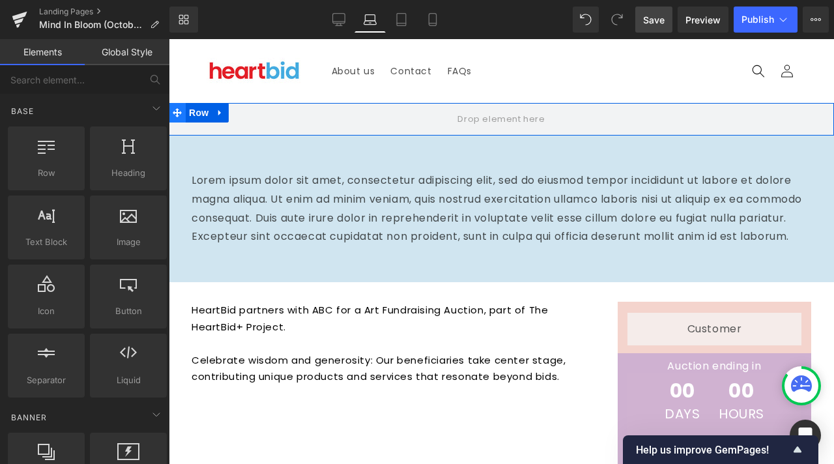
click at [181, 108] on icon at bounding box center [177, 113] width 9 height 10
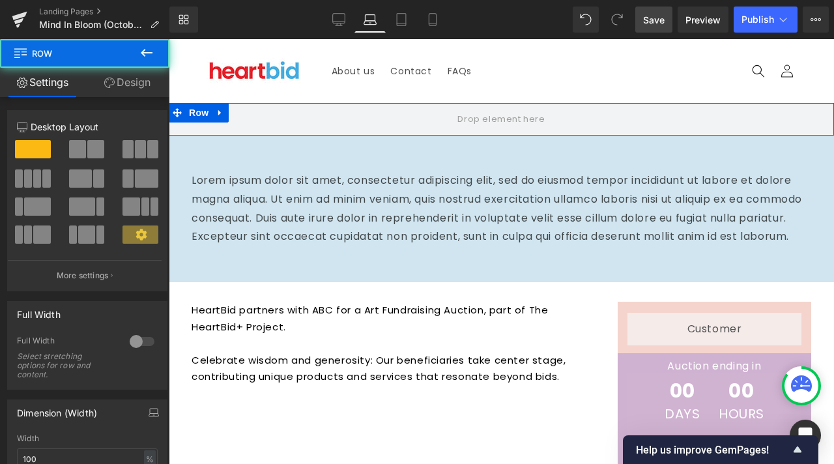
click at [148, 80] on link "Design" at bounding box center [127, 82] width 85 height 29
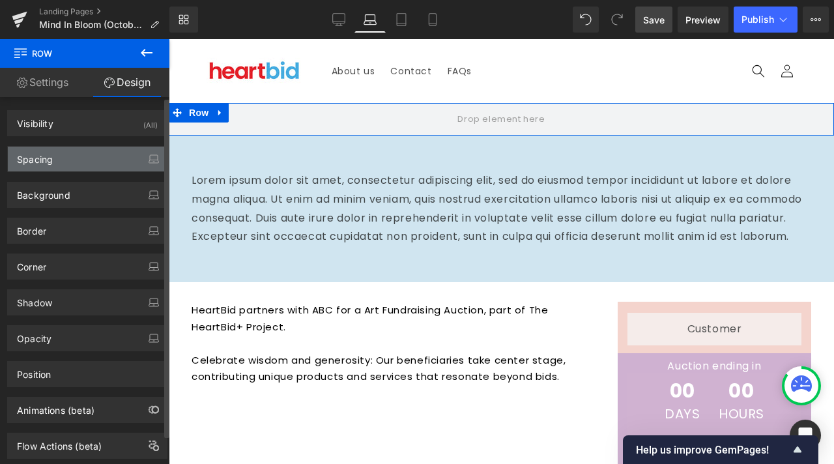
click at [78, 159] on div "Spacing" at bounding box center [87, 159] width 159 height 25
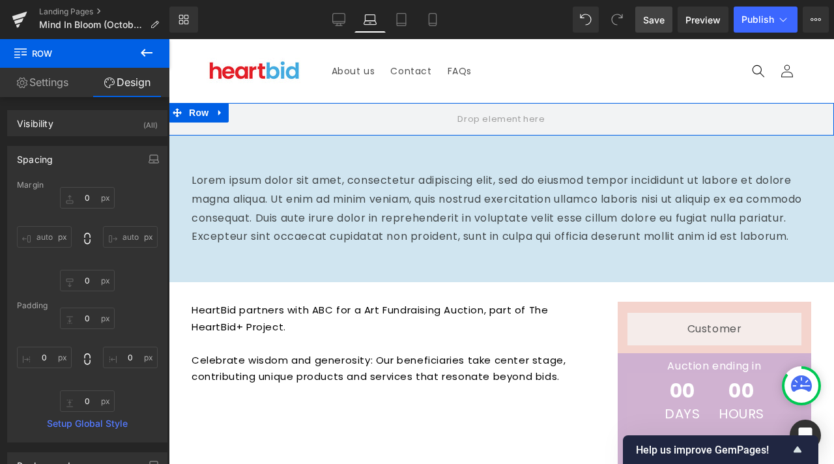
click at [50, 83] on link "Settings" at bounding box center [42, 82] width 85 height 29
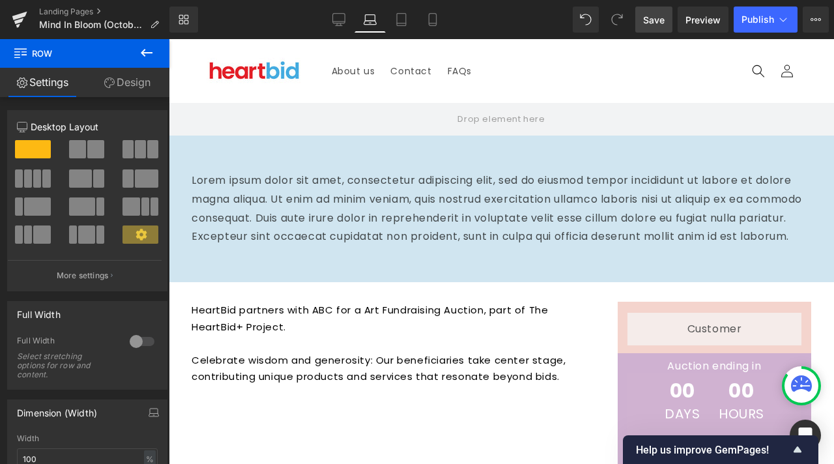
click at [153, 52] on icon at bounding box center [147, 53] width 16 height 16
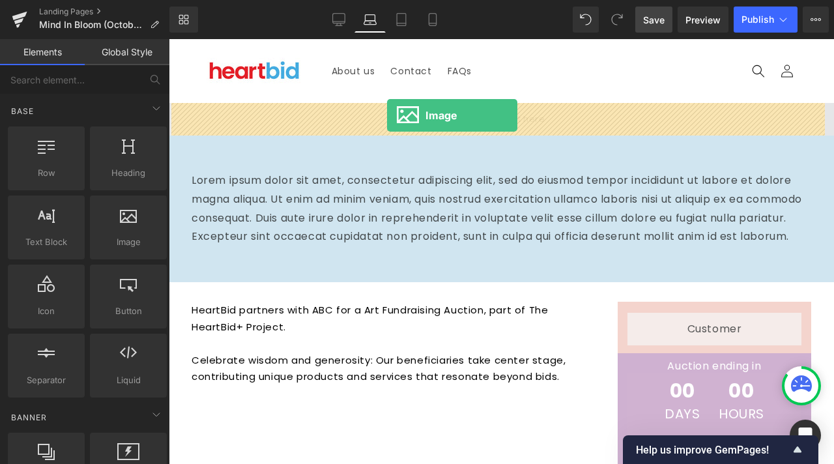
drag, startPoint x: 335, startPoint y: 247, endPoint x: 387, endPoint y: 115, distance: 141.5
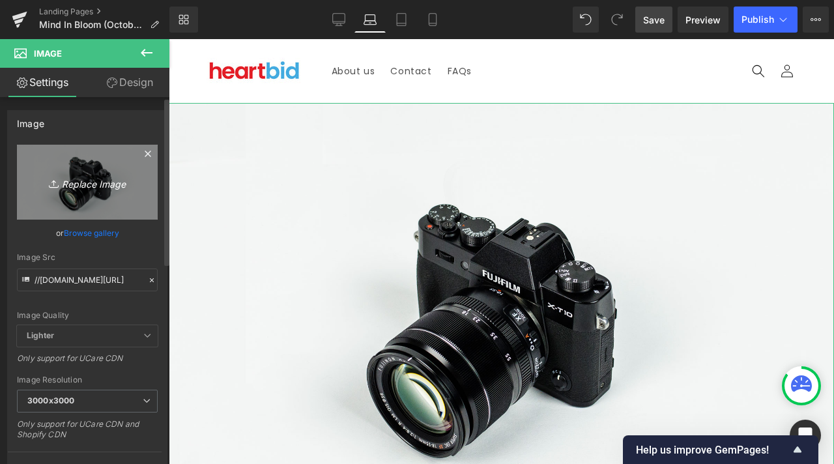
click at [79, 190] on link "Replace Image" at bounding box center [87, 182] width 141 height 75
type input "C:\fakepath\Orange and Yellow Watercolor Whispers of Spring Presentation.jpg"
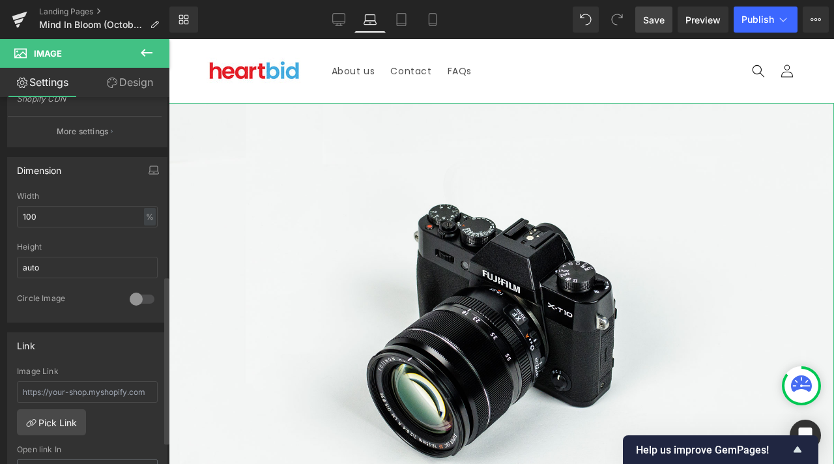
scroll to position [391, 0]
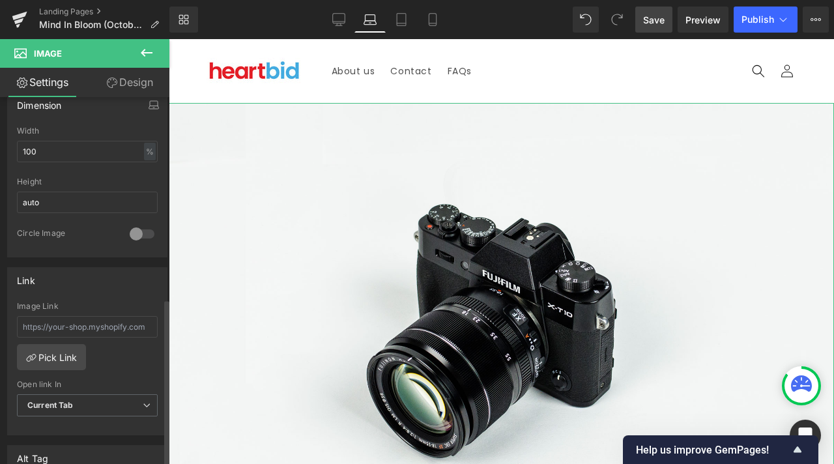
type input "[URL][DOMAIN_NAME]"
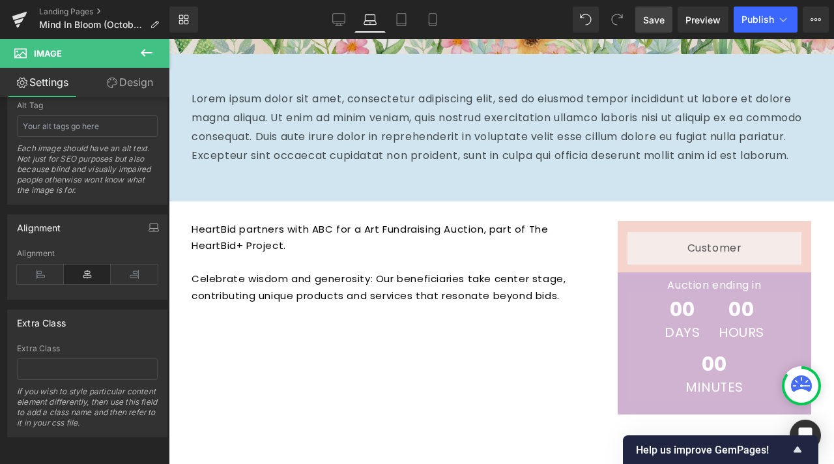
scroll to position [0, 0]
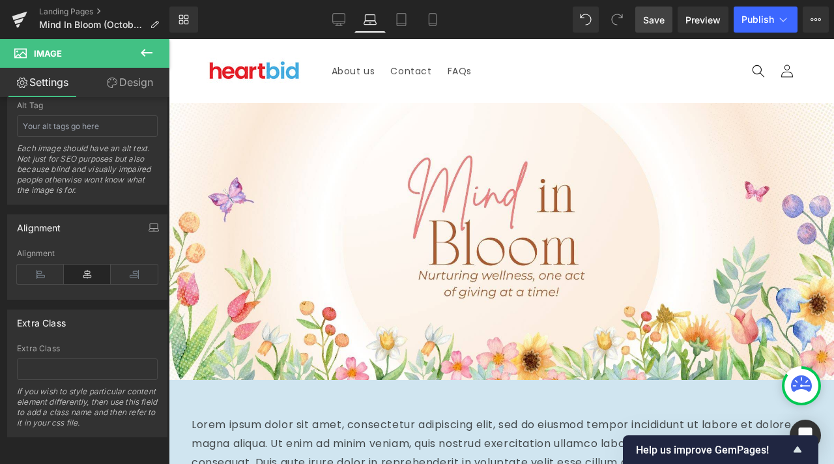
click at [659, 23] on span "Save" at bounding box center [653, 20] width 21 height 14
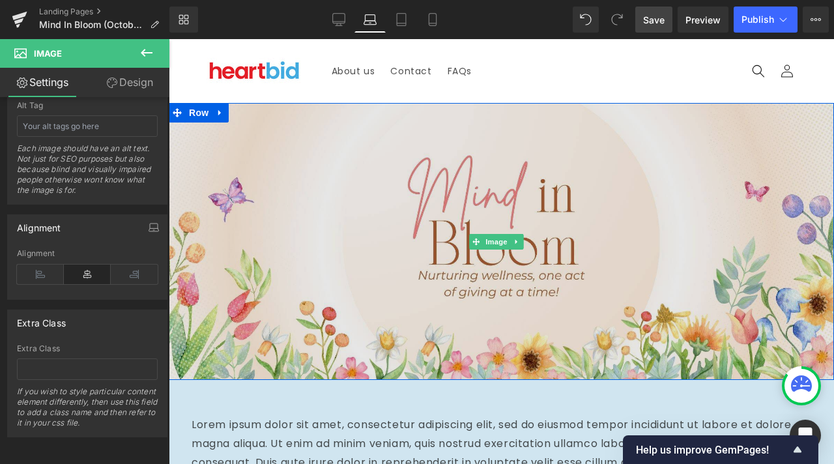
click at [352, 220] on img at bounding box center [501, 241] width 665 height 277
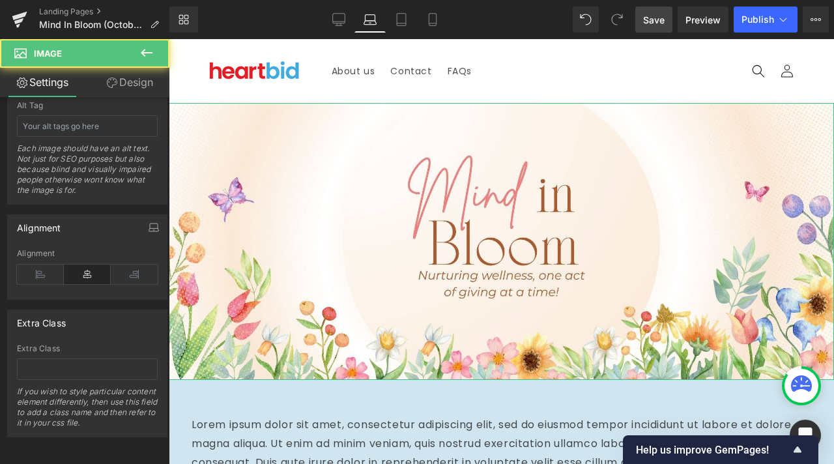
click at [137, 86] on link "Design" at bounding box center [129, 82] width 85 height 29
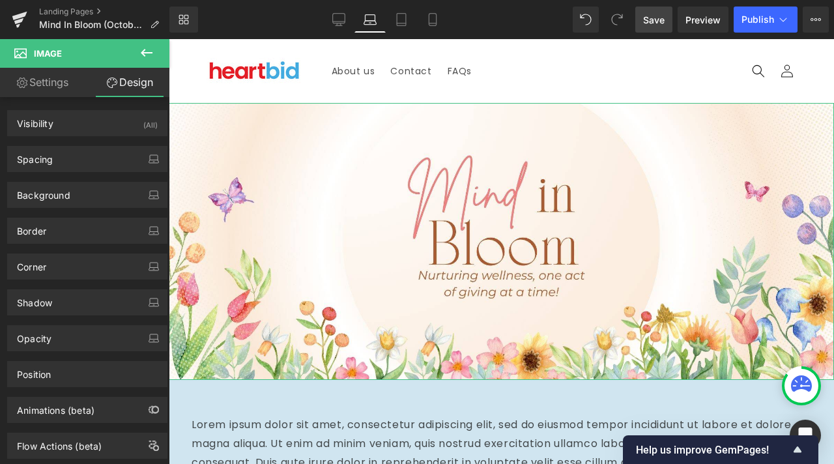
click at [58, 86] on link "Settings" at bounding box center [42, 82] width 85 height 29
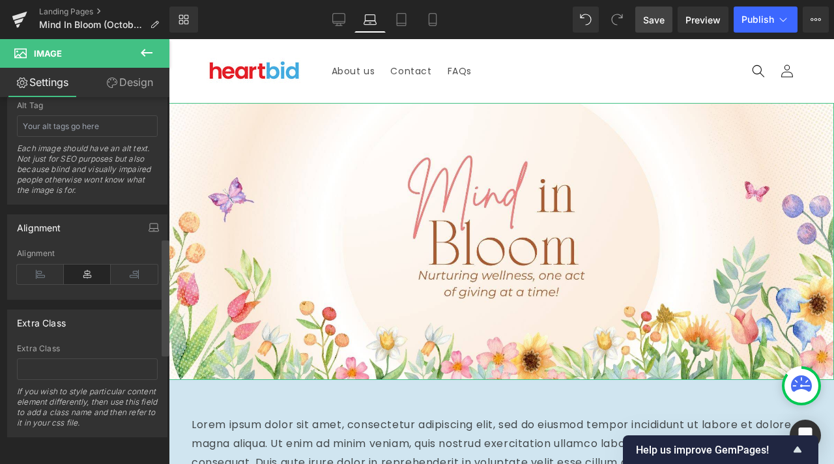
scroll to position [441, 0]
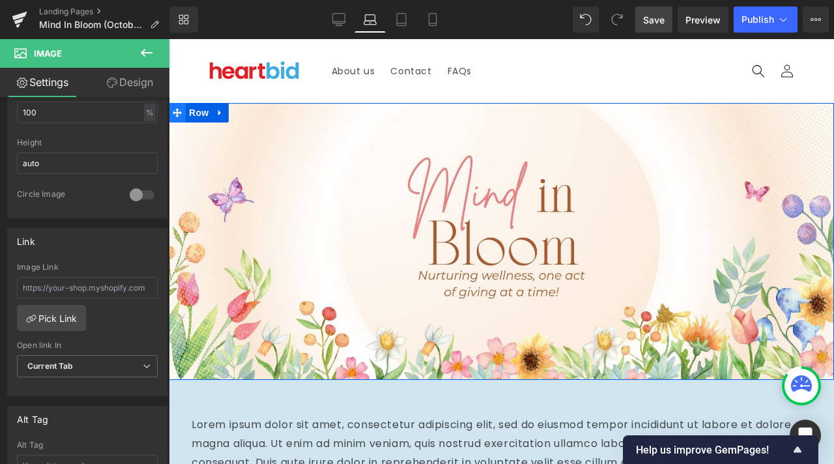
click at [182, 113] on span at bounding box center [177, 113] width 17 height 20
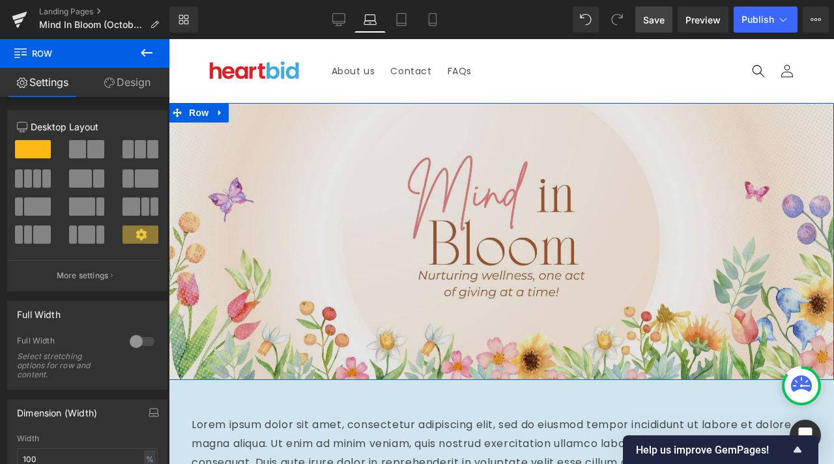
click at [182, 111] on span at bounding box center [177, 113] width 17 height 20
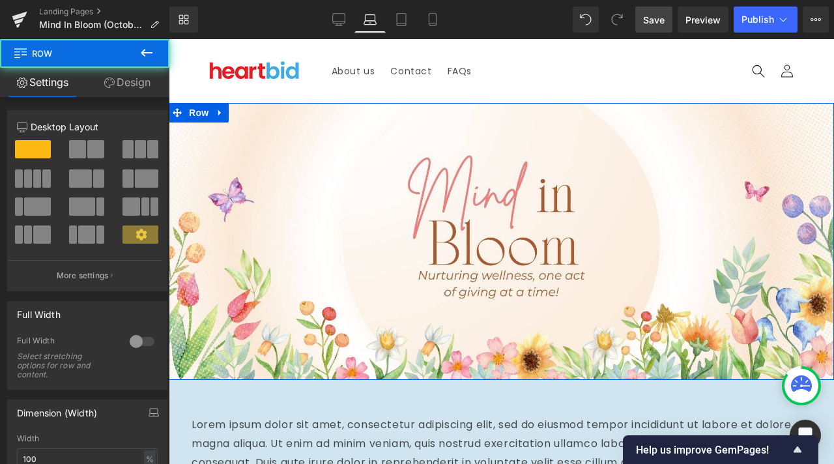
click at [115, 84] on link "Design" at bounding box center [127, 82] width 85 height 29
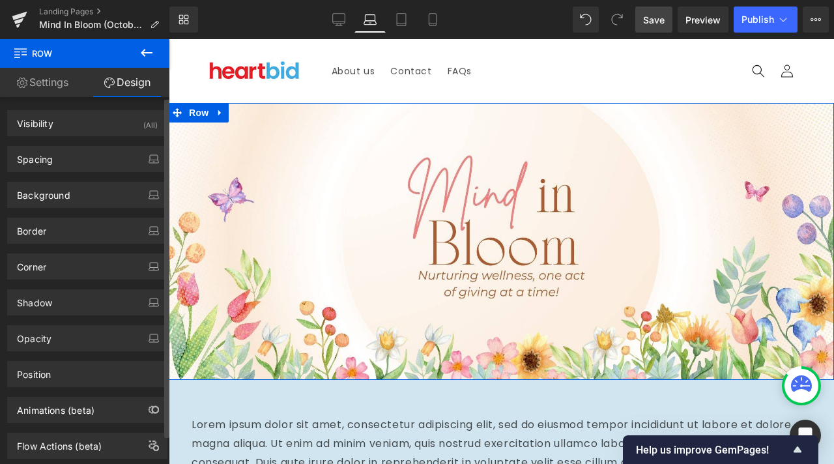
click at [94, 173] on div "Background Color & Image color transparent Color transparent 0 % Image Replace …" at bounding box center [87, 190] width 175 height 36
click at [102, 165] on div "Spacing" at bounding box center [87, 159] width 159 height 25
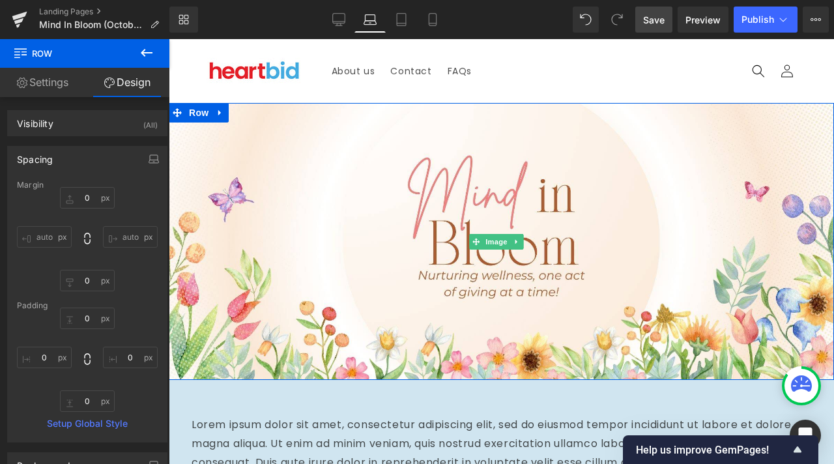
scroll to position [65, 0]
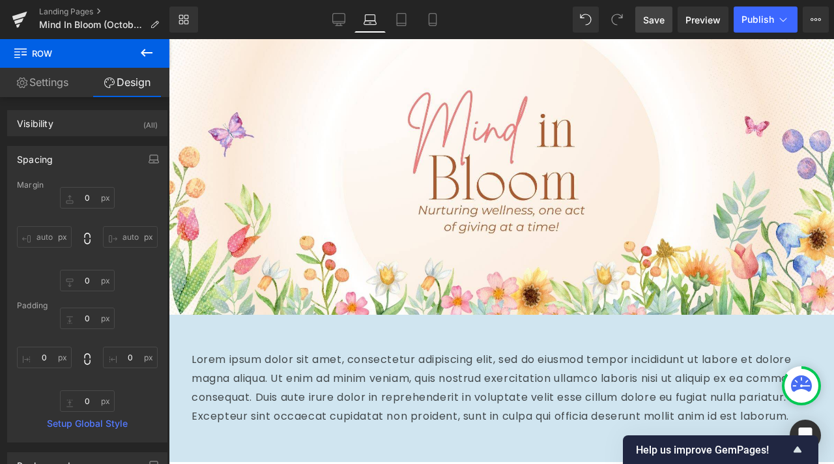
click at [239, 339] on div "Lorem ipsum dolor sit amet, consectetur adipiscing elit, sed do eiusmod tempor …" at bounding box center [501, 387] width 665 height 107
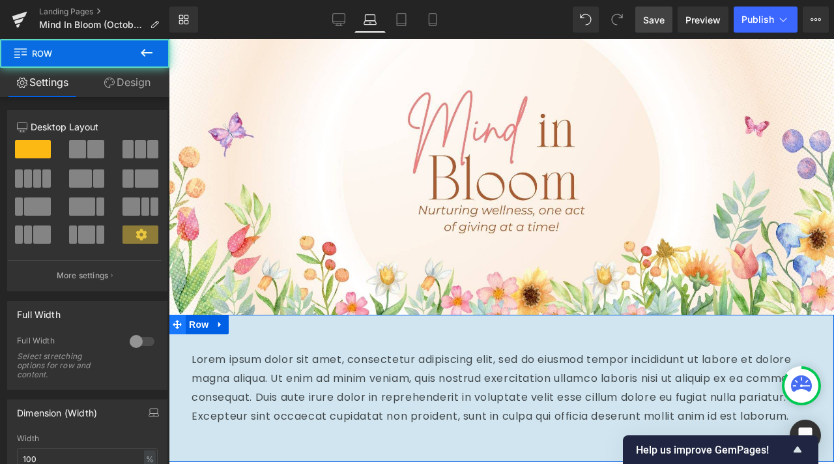
click at [179, 325] on icon at bounding box center [177, 325] width 9 height 10
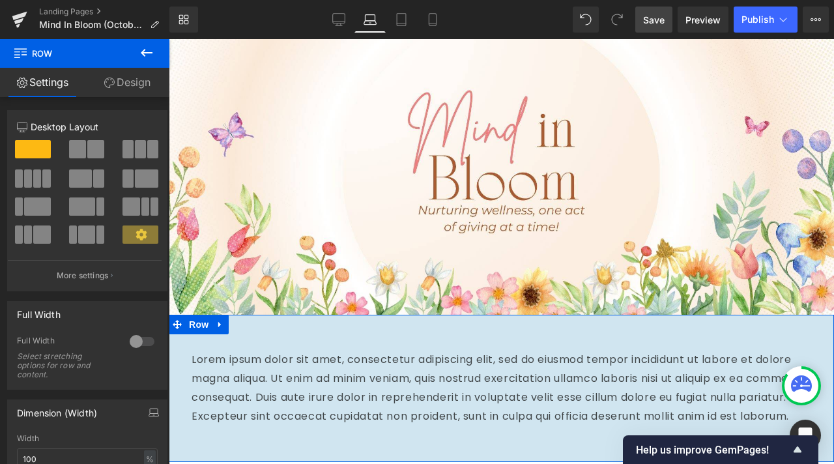
click at [117, 82] on link "Design" at bounding box center [127, 82] width 85 height 29
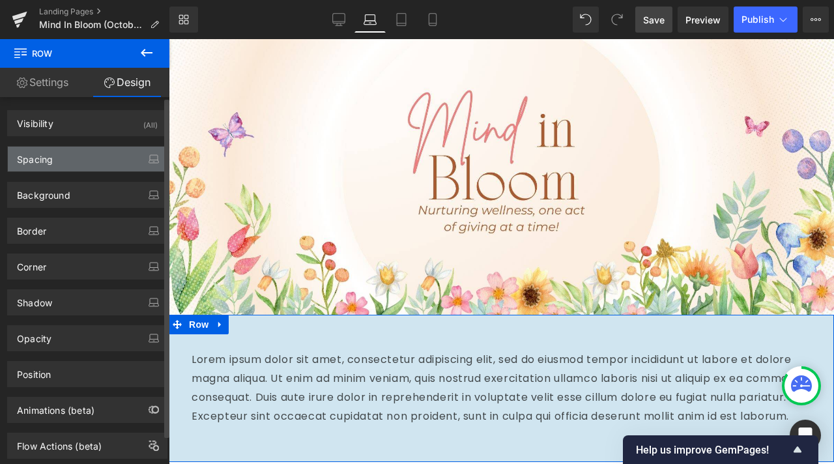
click at [90, 163] on div "Spacing" at bounding box center [87, 159] width 159 height 25
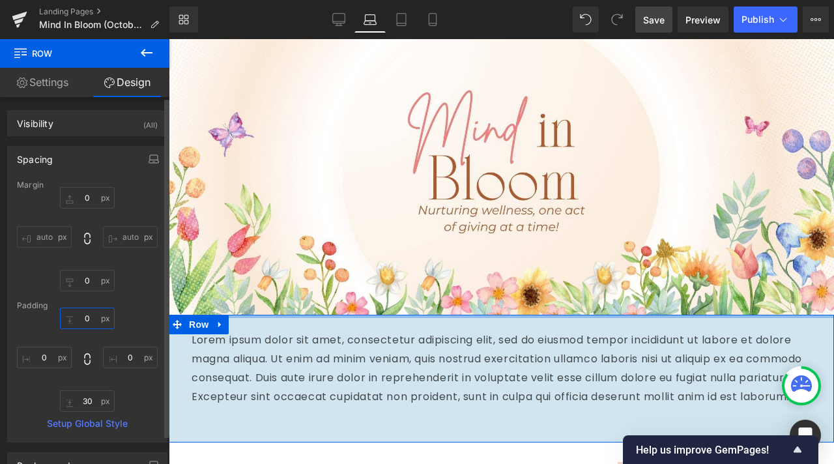
type input "0"
click at [91, 345] on div "0px 0 0px 0 30px 30 0px 0" at bounding box center [87, 360] width 141 height 104
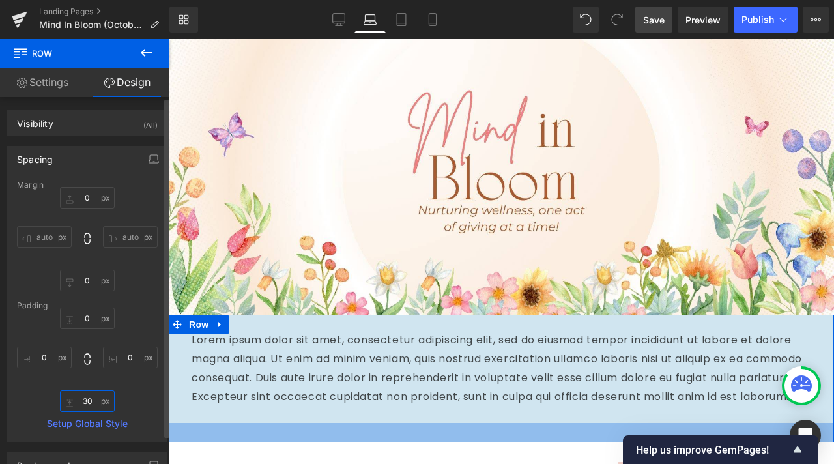
click at [81, 407] on input "30" at bounding box center [87, 400] width 55 height 21
click at [91, 401] on input "30" at bounding box center [87, 400] width 55 height 21
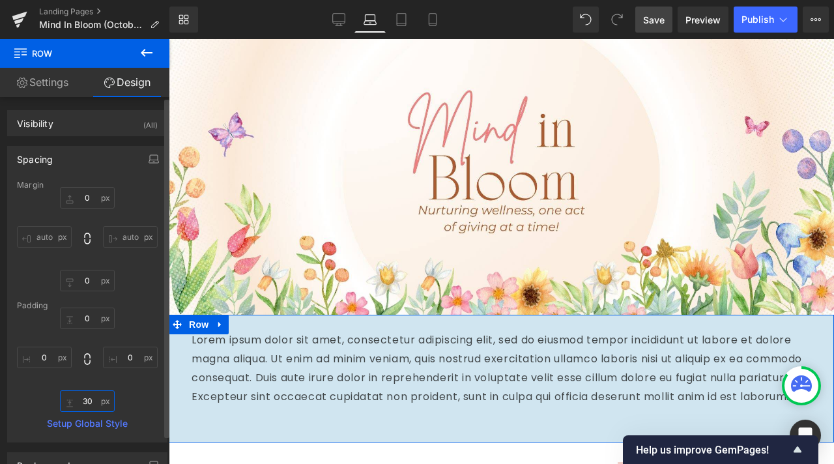
click at [91, 401] on input "30" at bounding box center [87, 400] width 55 height 21
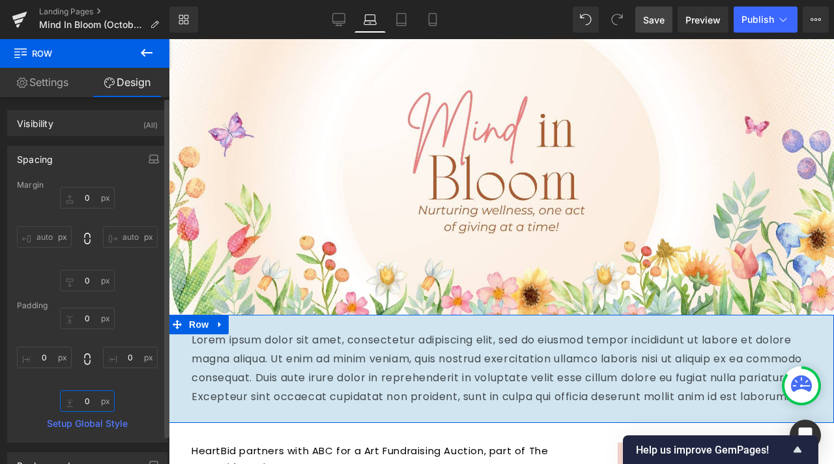
type input "0"
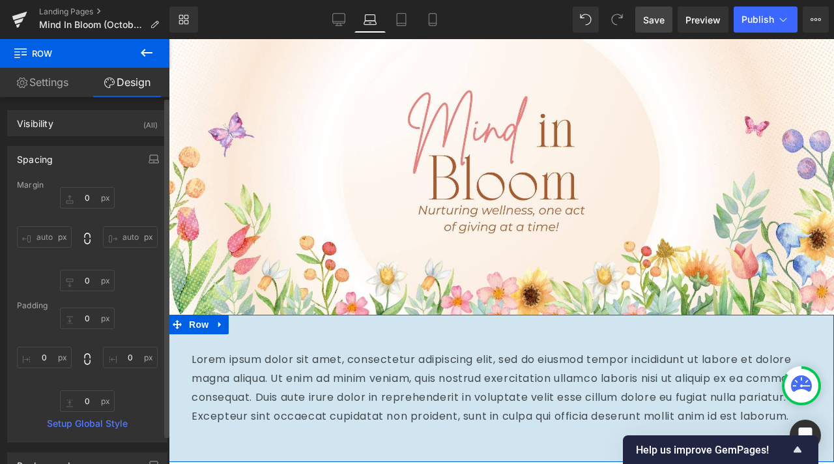
type input "0"
type input "30"
type input "0"
type input "30"
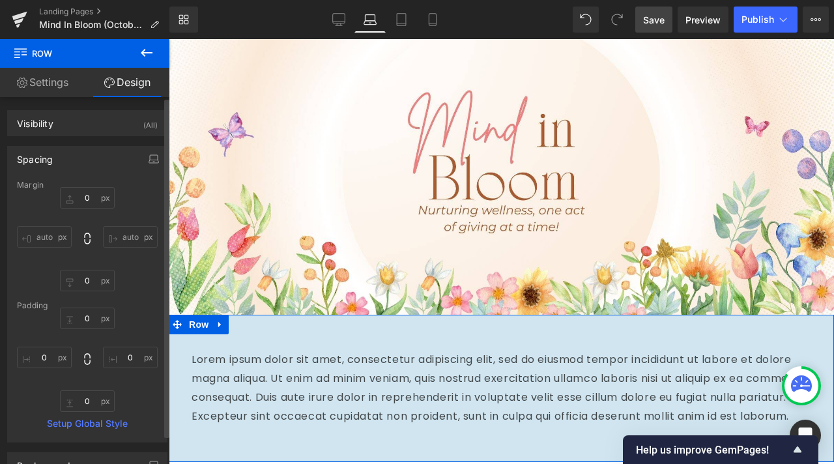
type input "0"
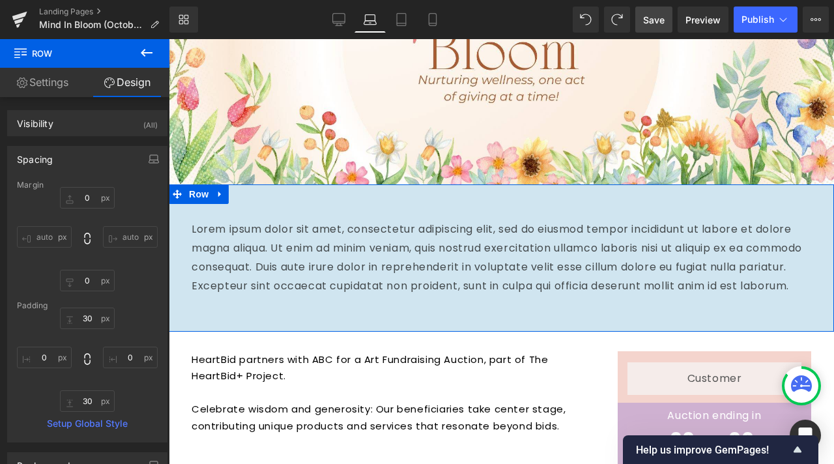
scroll to position [326, 0]
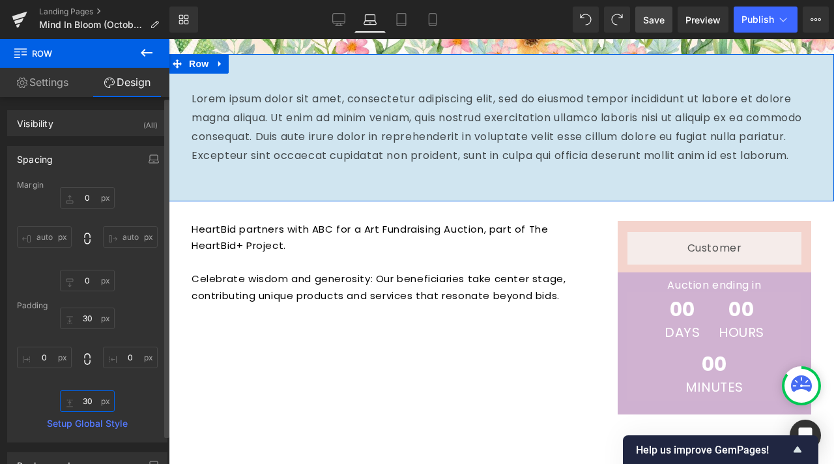
click at [80, 408] on input "30" at bounding box center [87, 400] width 55 height 21
click at [81, 403] on input "30" at bounding box center [87, 400] width 55 height 21
click at [83, 401] on input "30" at bounding box center [87, 400] width 55 height 21
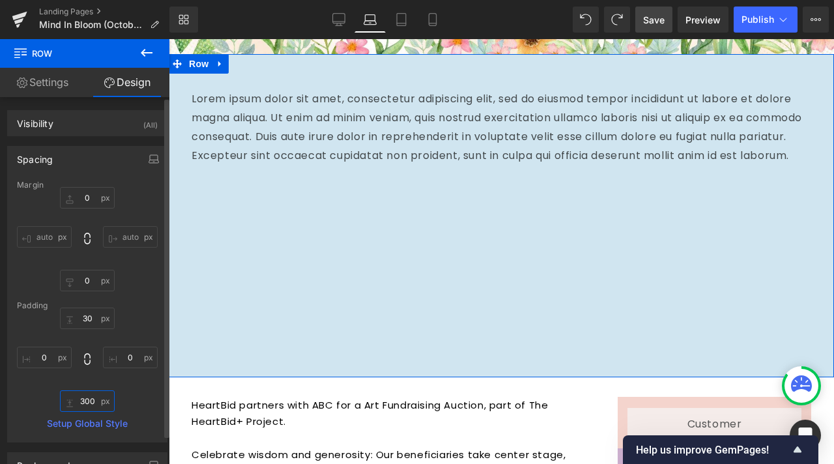
click at [87, 404] on input "300" at bounding box center [87, 400] width 55 height 21
click at [87, 401] on input "300" at bounding box center [87, 400] width 55 height 21
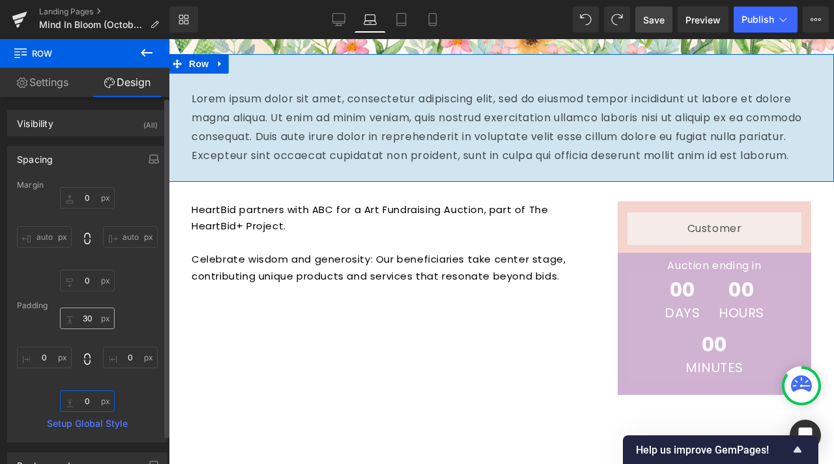
type input "0"
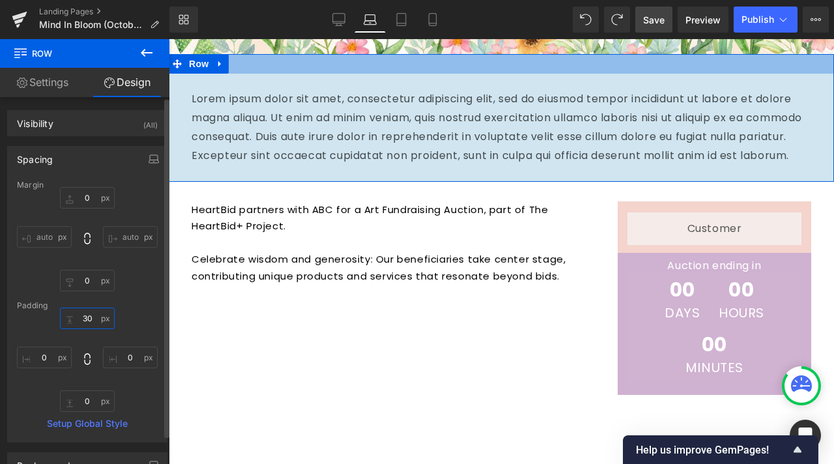
click at [87, 321] on input "30" at bounding box center [87, 318] width 55 height 21
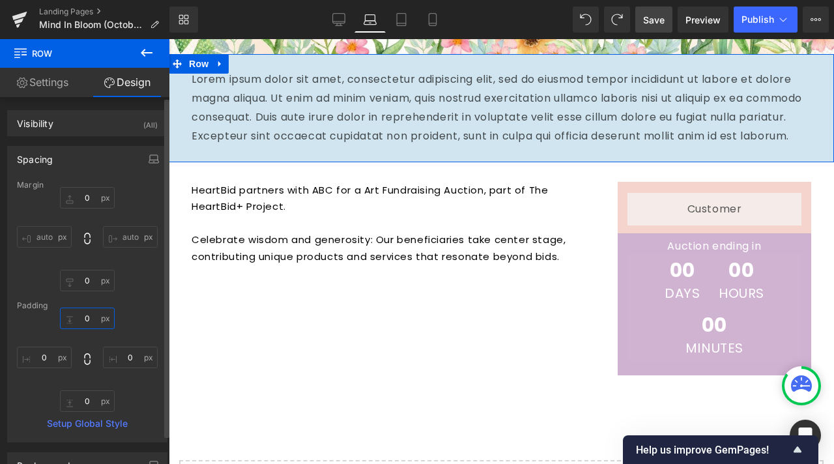
type input "0"
click at [125, 303] on div "Padding" at bounding box center [87, 305] width 141 height 9
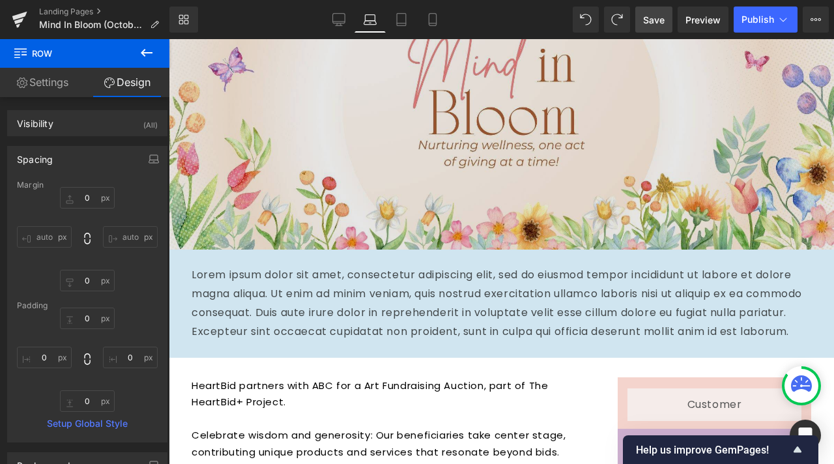
scroll to position [65, 0]
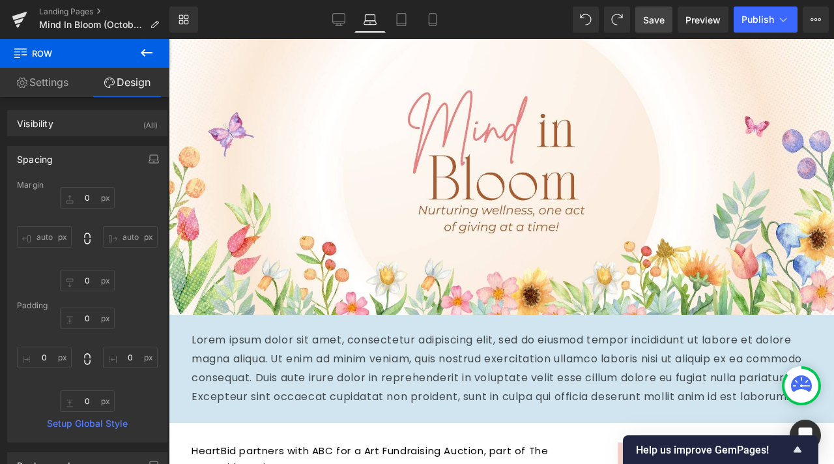
click at [653, 16] on span "Save" at bounding box center [653, 20] width 21 height 14
click at [277, 347] on p "Lorem ipsum dolor sit amet, consectetur adipiscing elit, sed do eiusmod tempor …" at bounding box center [502, 368] width 620 height 75
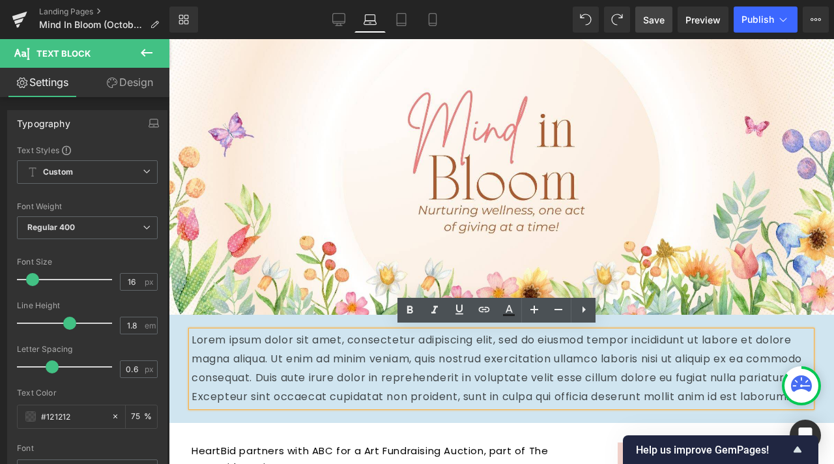
click at [196, 364] on p "Lorem ipsum dolor sit amet, consectetur adipiscing elit, sed do eiusmod tempor …" at bounding box center [502, 368] width 620 height 75
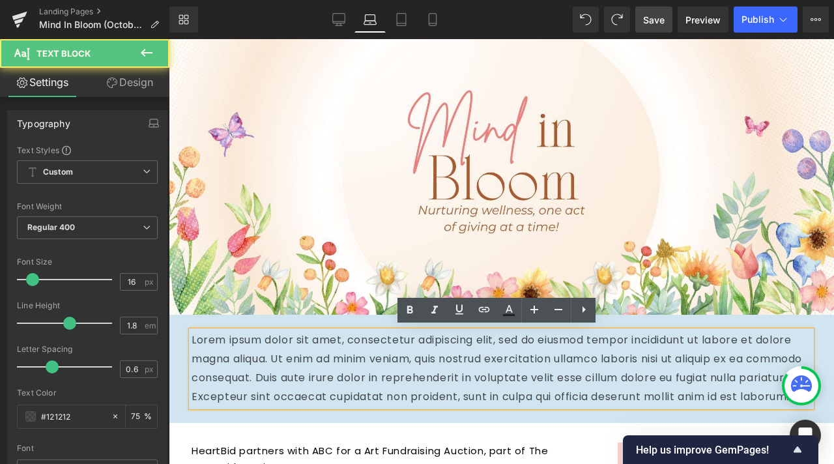
click at [186, 369] on div "Lorem ipsum dolor sit amet, consectetur adipiscing elit, sed do eiusmod tempor …" at bounding box center [501, 368] width 665 height 107
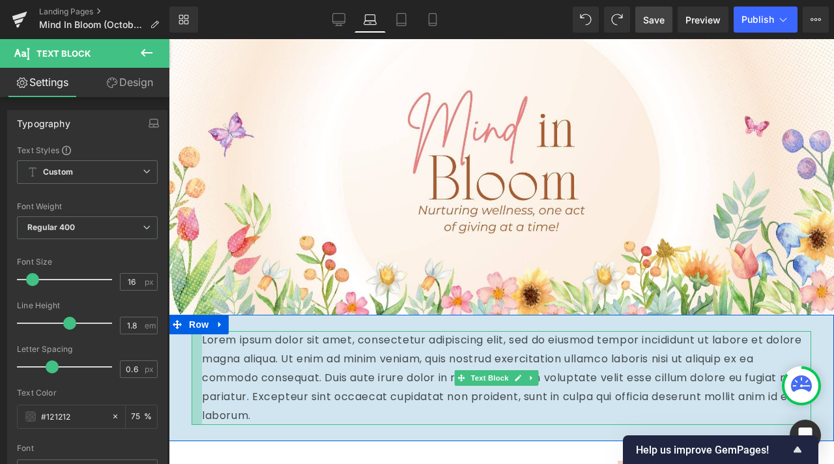
drag, startPoint x: 193, startPoint y: 364, endPoint x: 203, endPoint y: 367, distance: 10.7
click at [203, 367] on div "Lorem ipsum dolor sit amet, consectetur adipiscing elit, sed do eiusmod tempor …" at bounding box center [502, 378] width 620 height 94
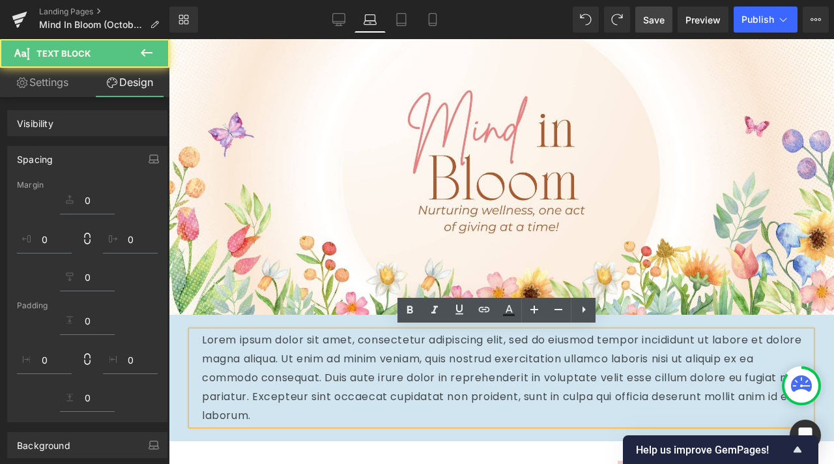
click at [122, 79] on link "Design" at bounding box center [129, 82] width 85 height 29
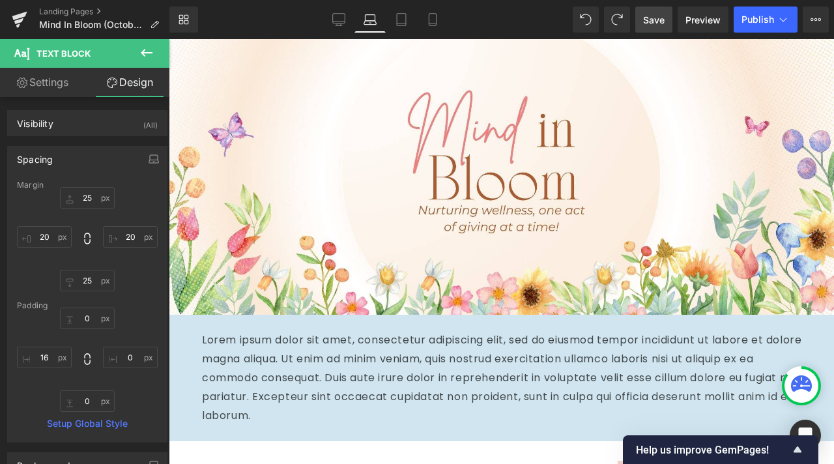
click at [302, 392] on p "Lorem ipsum dolor sit amet, consectetur adipiscing elit, sed do eiusmod tempor …" at bounding box center [506, 378] width 609 height 94
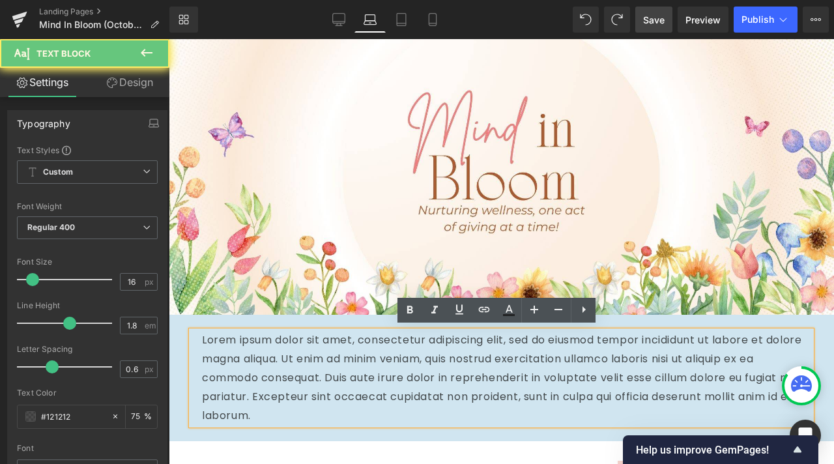
click at [468, 350] on p "Lorem ipsum dolor sit amet, consectetur adipiscing elit, sed do eiusmod tempor …" at bounding box center [506, 378] width 609 height 94
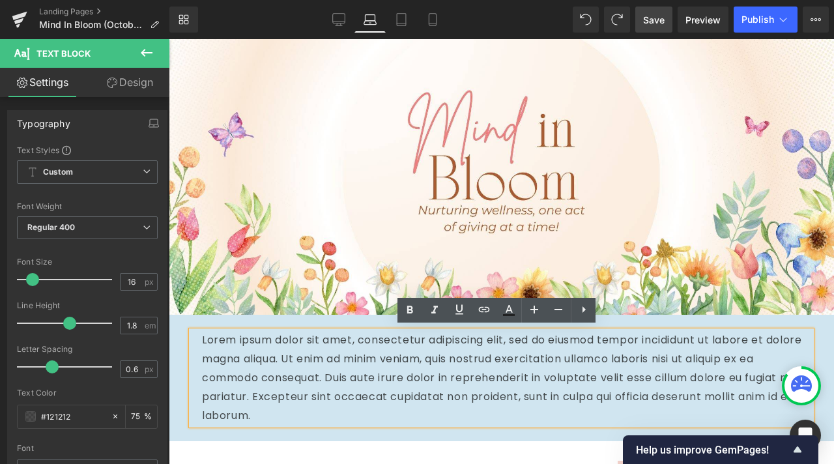
click at [170, 362] on div "Lorem ipsum dolor sit amet, consectetur adipiscing elit, sed do eiusmod tempor …" at bounding box center [501, 378] width 665 height 126
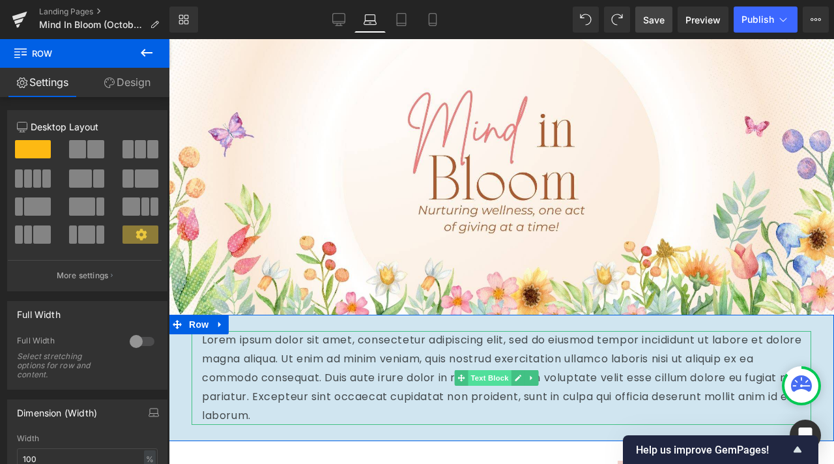
click at [484, 376] on span "Text Block" at bounding box center [489, 378] width 43 height 16
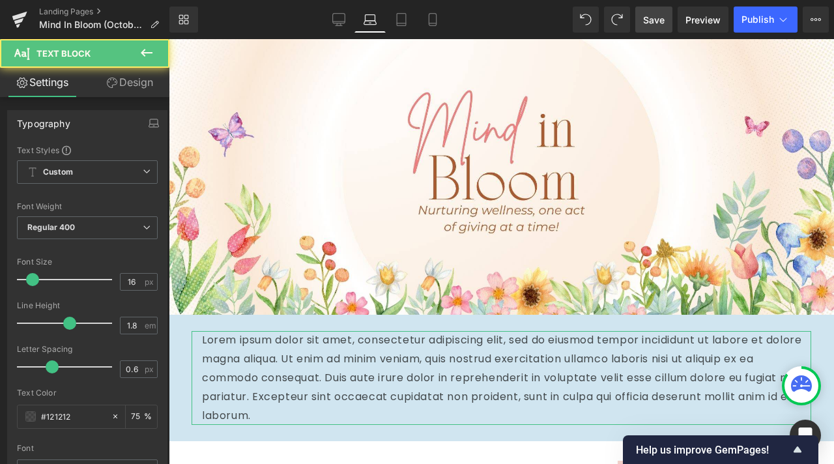
click at [138, 78] on link "Design" at bounding box center [129, 82] width 85 height 29
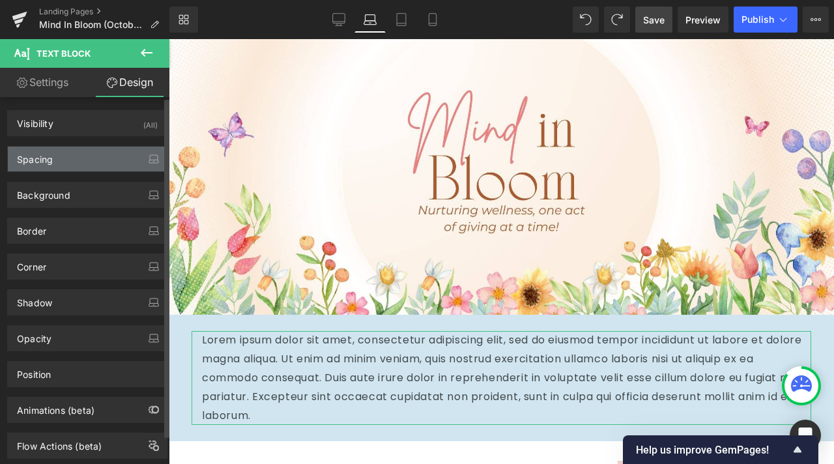
click at [91, 161] on div "Spacing" at bounding box center [87, 159] width 159 height 25
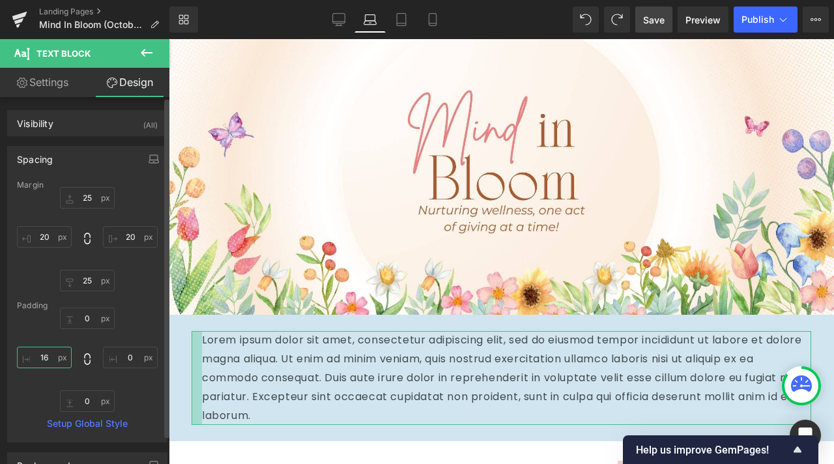
click at [51, 358] on input "16" at bounding box center [44, 357] width 55 height 21
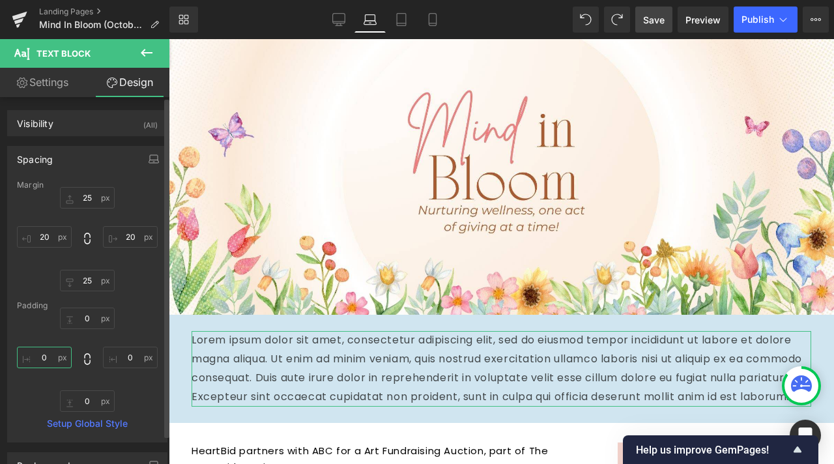
type input "0"
click at [127, 294] on div "Margin 25px 25 20px 20 25px 25 20px 20 [GEOGRAPHIC_DATA] 0px 0 0px 0 0px 0 0 0 …" at bounding box center [87, 310] width 159 height 261
click at [41, 238] on input "20" at bounding box center [44, 236] width 55 height 21
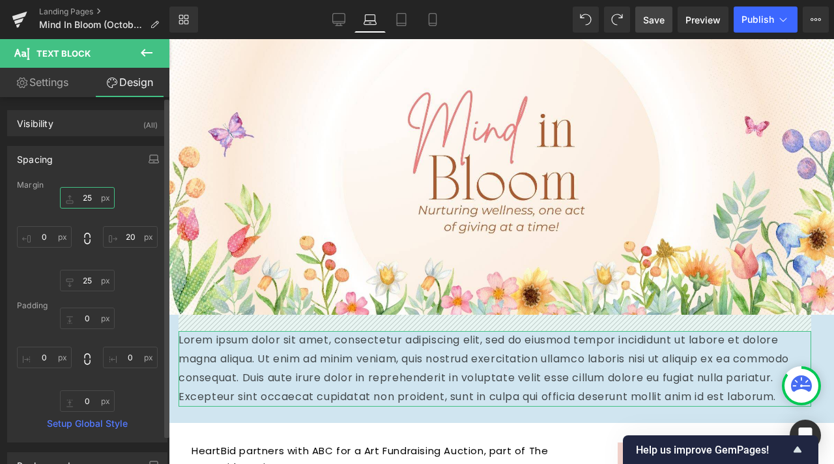
click at [80, 195] on input "25" at bounding box center [87, 197] width 55 height 21
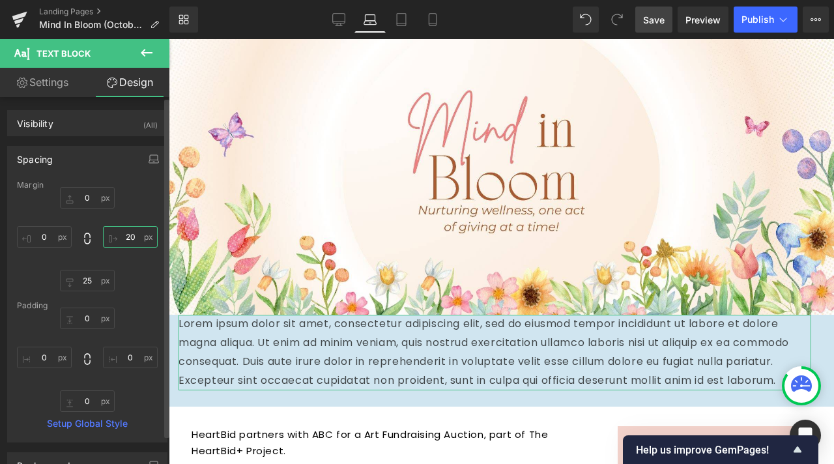
click at [122, 229] on input "20" at bounding box center [130, 236] width 55 height 21
click at [78, 282] on input "25" at bounding box center [87, 280] width 55 height 21
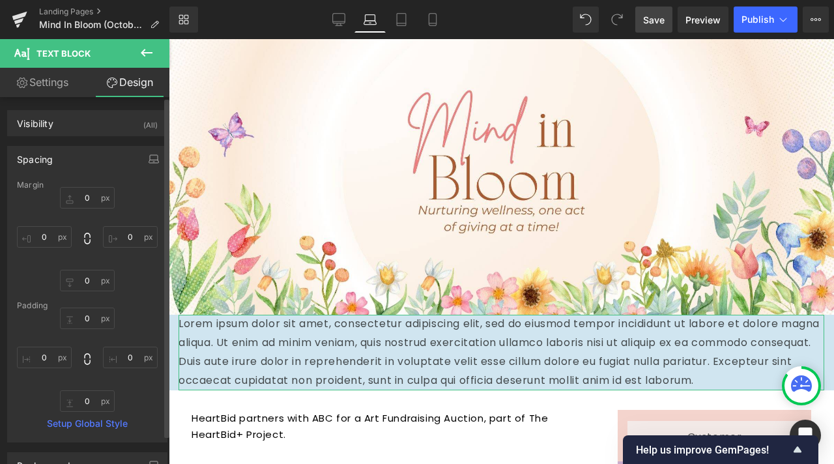
click at [112, 299] on div "Margin [GEOGRAPHIC_DATA] 0px 0 0px 0 0px 0 0 0 Setup Global Style" at bounding box center [87, 310] width 159 height 261
click at [81, 316] on input "0" at bounding box center [87, 318] width 55 height 21
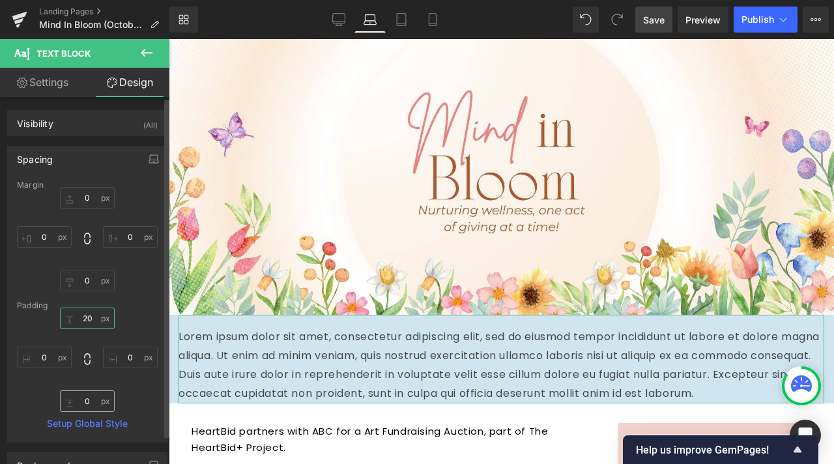
type input "20"
click at [84, 402] on input "0" at bounding box center [87, 400] width 55 height 21
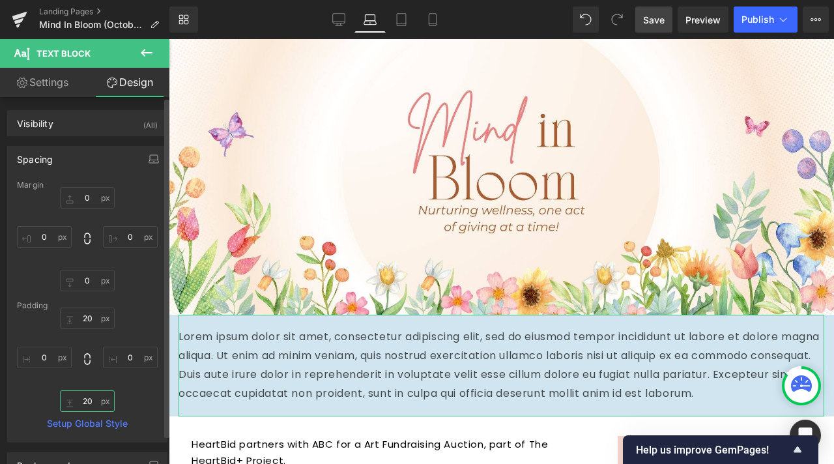
type input "20"
click at [136, 287] on div at bounding box center [87, 239] width 141 height 104
click at [53, 355] on input "0" at bounding box center [44, 357] width 55 height 21
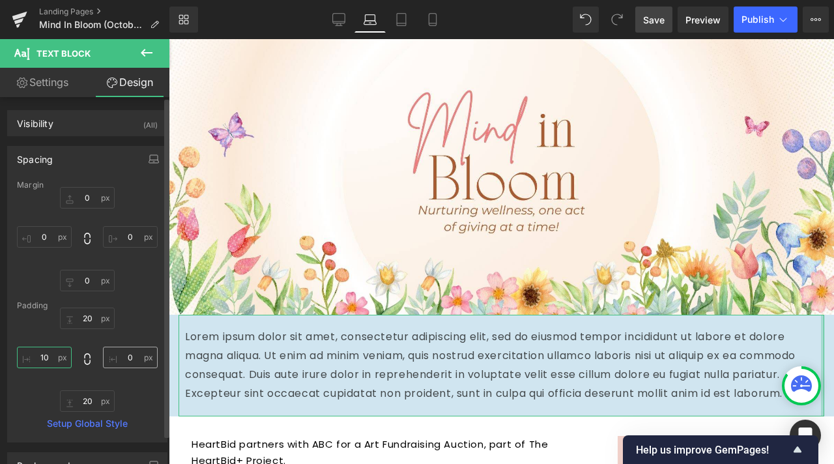
type input "10"
click at [124, 354] on input "0" at bounding box center [130, 357] width 55 height 21
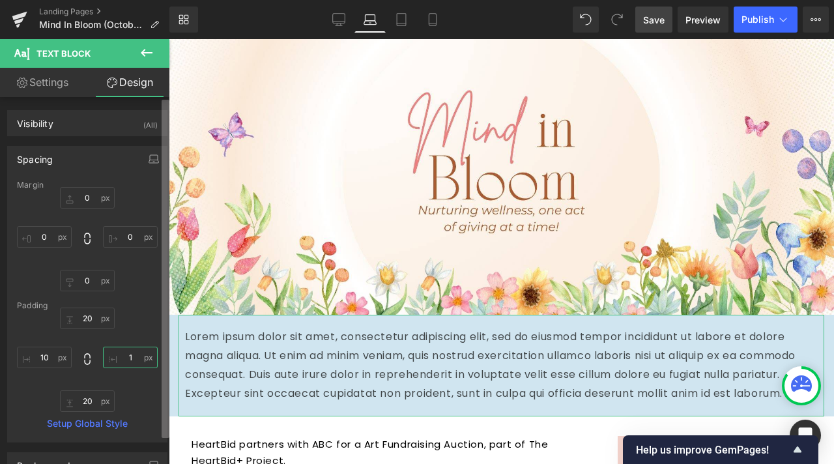
type input "10"
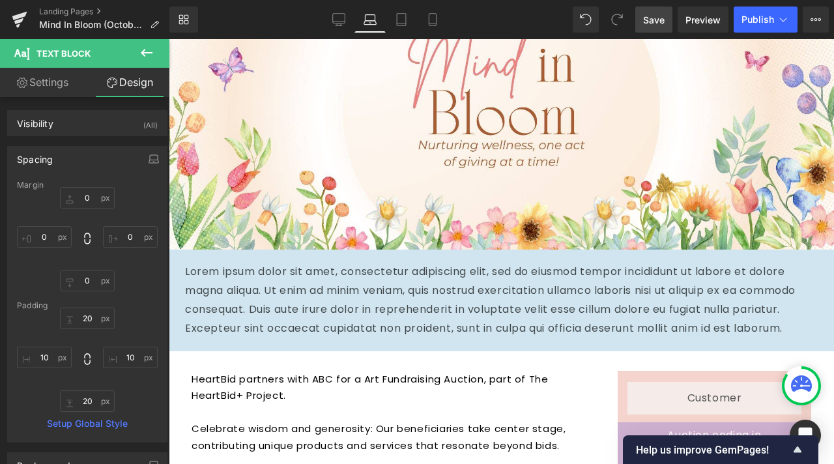
click at [306, 404] on p "HeartBid partners with ABC for a Art Fundraising Auction, part of The HeartBid+…" at bounding box center [395, 387] width 407 height 33
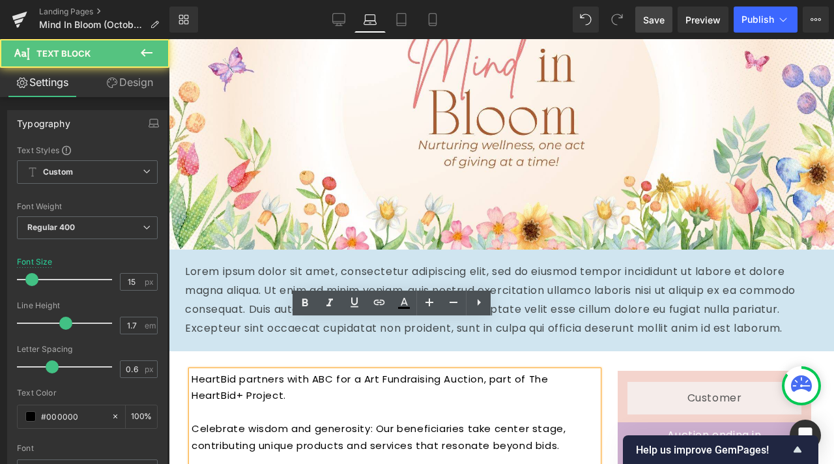
scroll to position [195, 0]
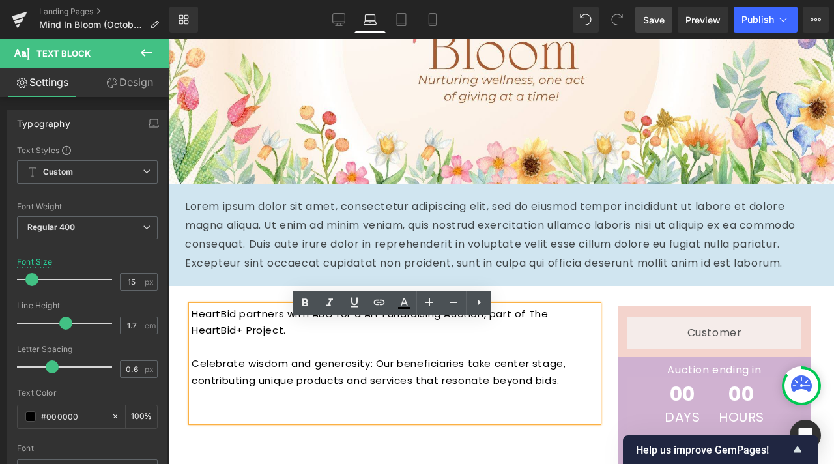
click at [186, 339] on div "HeartBid partners with ABC for a Art Fundraising Auction, part of The HeartBid+…" at bounding box center [395, 364] width 426 height 117
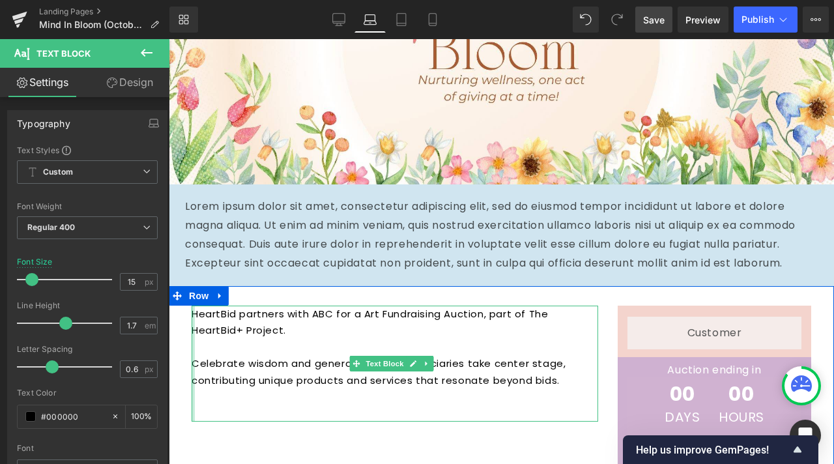
drag, startPoint x: 193, startPoint y: 341, endPoint x: 180, endPoint y: 343, distance: 12.4
click at [180, 343] on div "HeartBid partners with ABC for a Art Fundraising Auction, part of The HeartBid+…" at bounding box center [501, 402] width 665 height 233
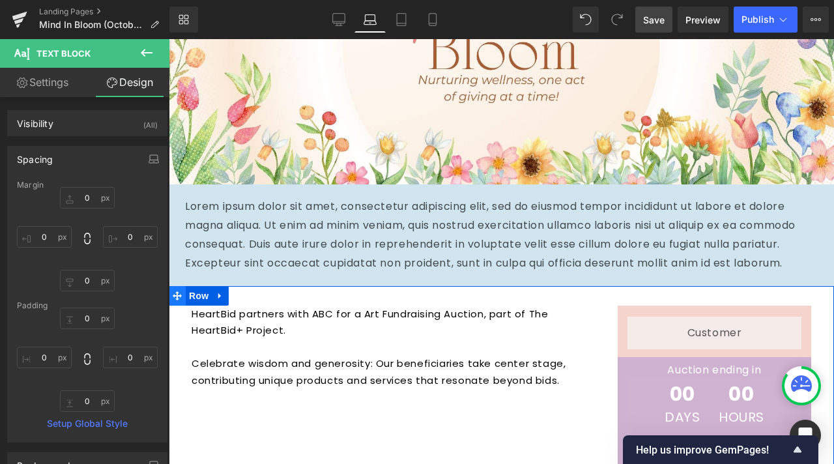
click at [175, 300] on icon at bounding box center [177, 296] width 9 height 10
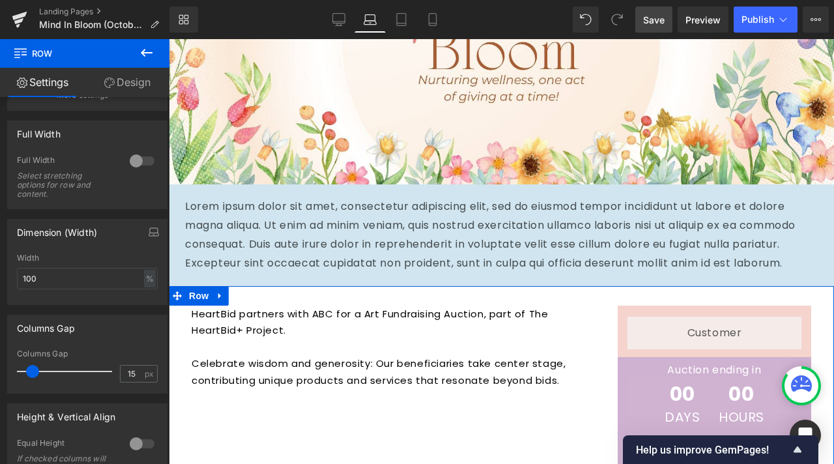
scroll to position [521, 0]
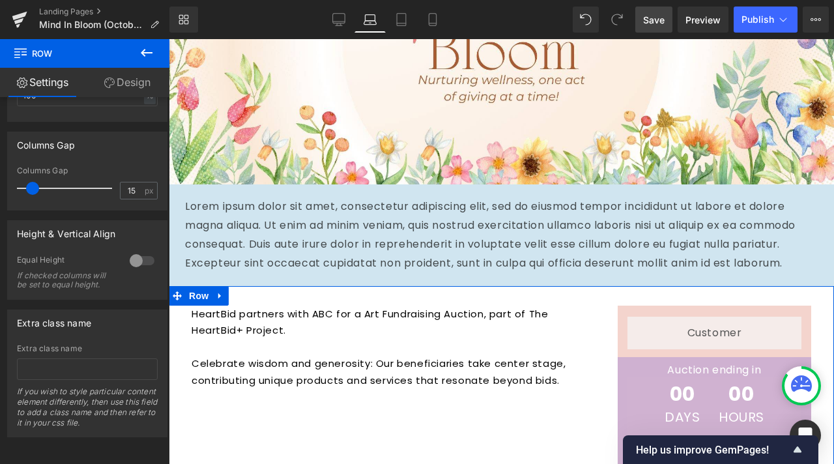
click at [139, 82] on link "Design" at bounding box center [127, 82] width 85 height 29
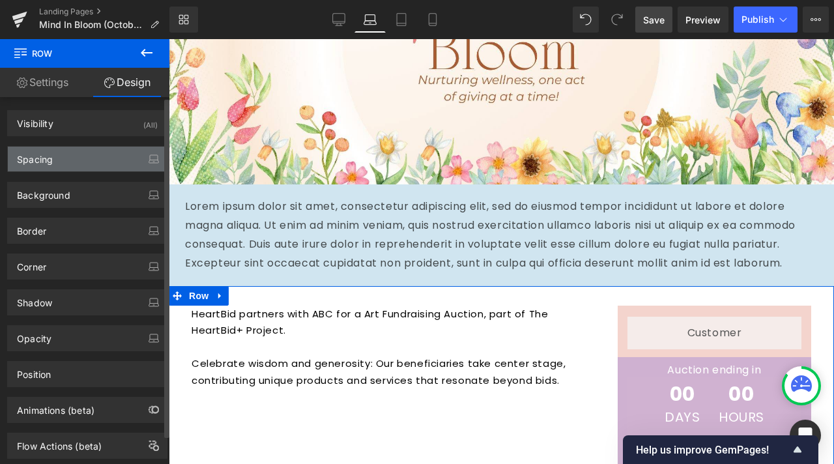
click at [89, 163] on div "Spacing" at bounding box center [87, 159] width 159 height 25
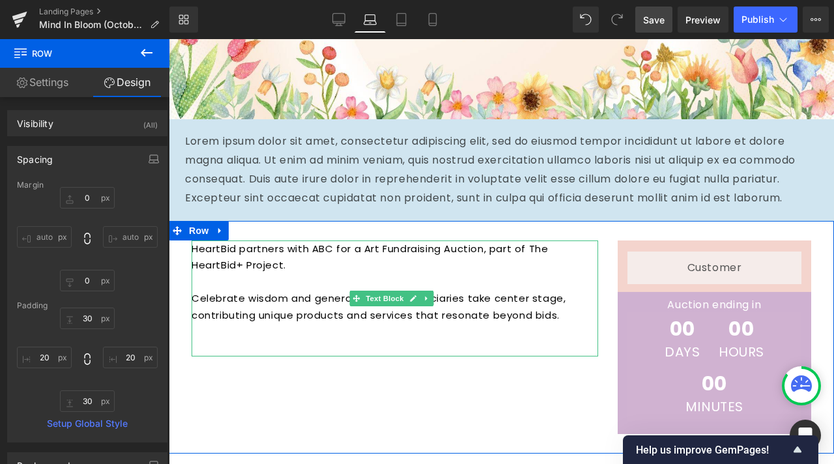
scroll to position [326, 0]
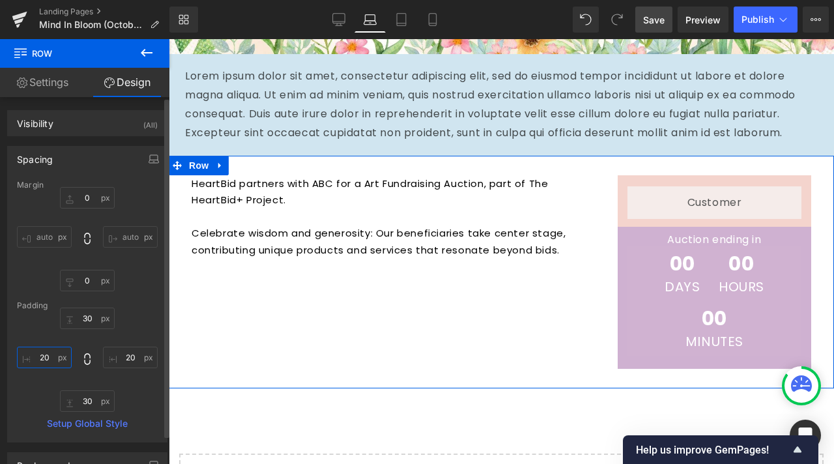
click at [51, 359] on input "20" at bounding box center [44, 357] width 55 height 21
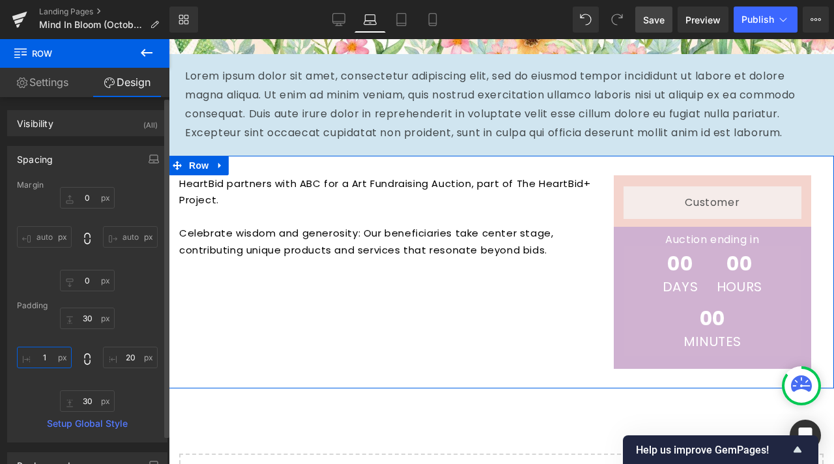
type input "1-"
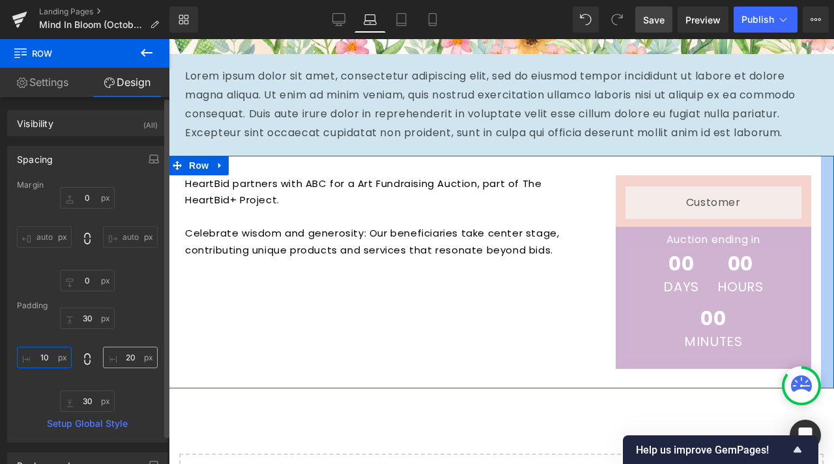
type input "10"
click at [126, 355] on input "20" at bounding box center [130, 357] width 55 height 21
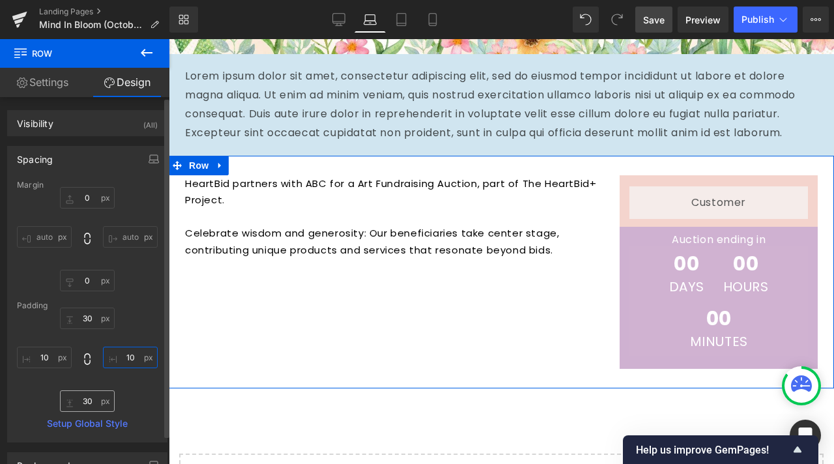
type input "10"
click at [90, 397] on input "30" at bounding box center [87, 400] width 55 height 21
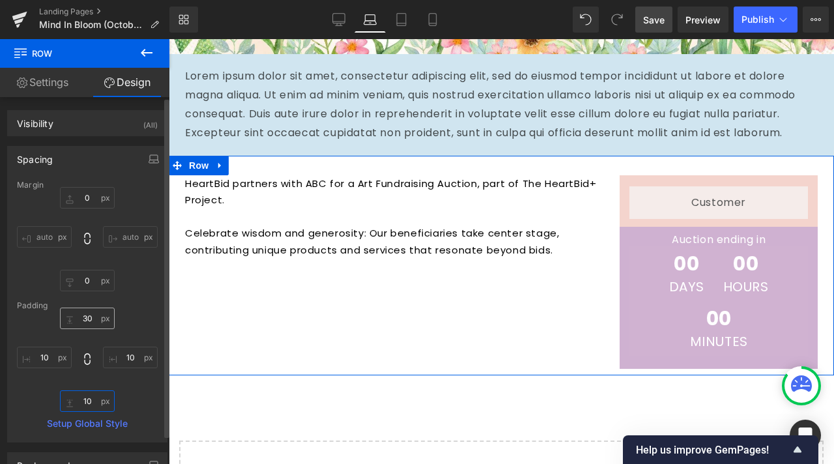
type input "10"
click at [99, 323] on input "30" at bounding box center [87, 318] width 55 height 21
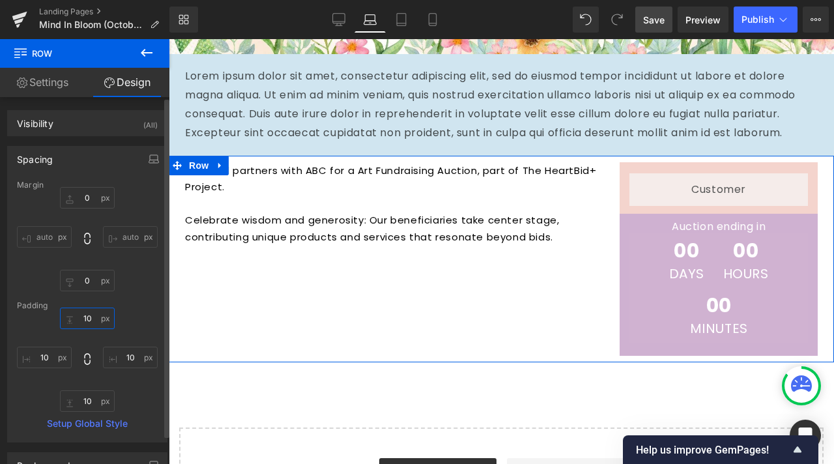
click at [85, 319] on input "10" at bounding box center [87, 318] width 55 height 21
click at [82, 319] on input "10" at bounding box center [87, 318] width 55 height 21
click at [81, 319] on input "10" at bounding box center [87, 318] width 55 height 21
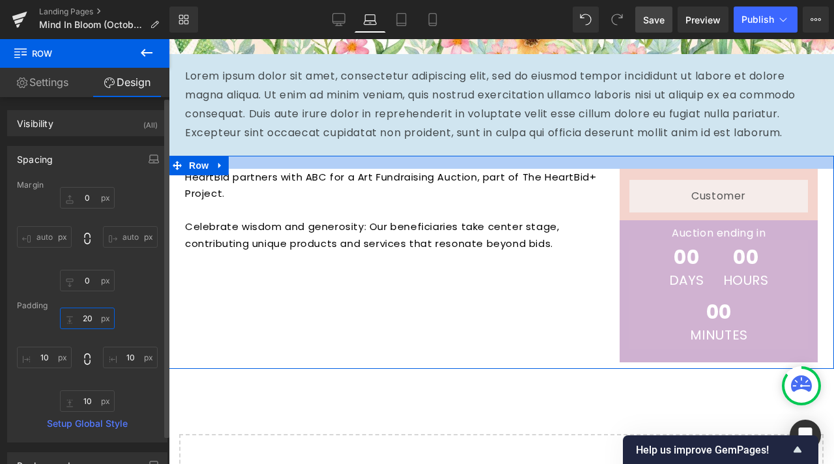
click at [86, 319] on input "20" at bounding box center [87, 318] width 55 height 21
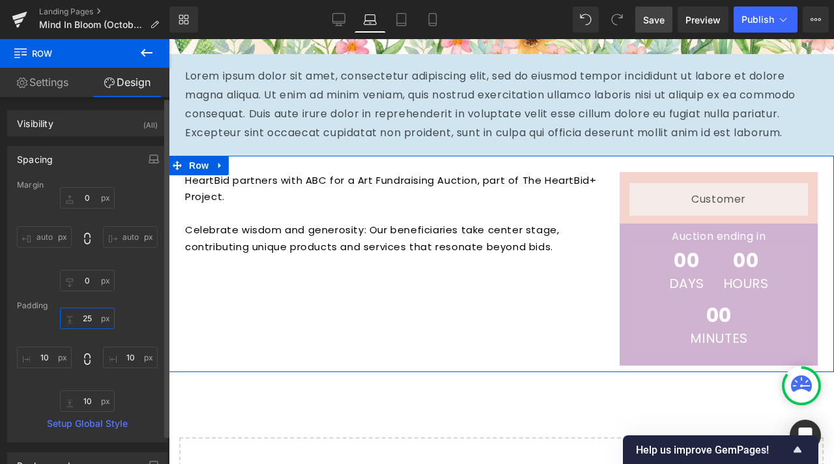
click at [85, 311] on input "25" at bounding box center [87, 318] width 55 height 21
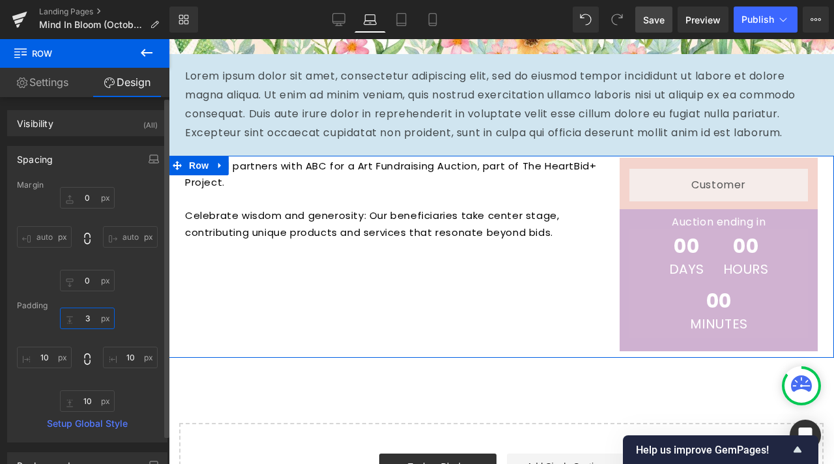
type input "30"
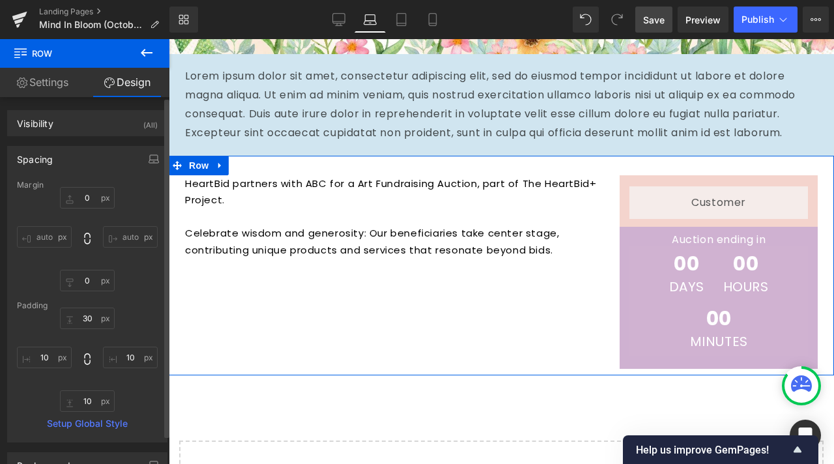
click at [91, 388] on div "30 30 10 10 10 10 10 10" at bounding box center [87, 360] width 141 height 104
click at [85, 396] on input "10" at bounding box center [87, 400] width 55 height 21
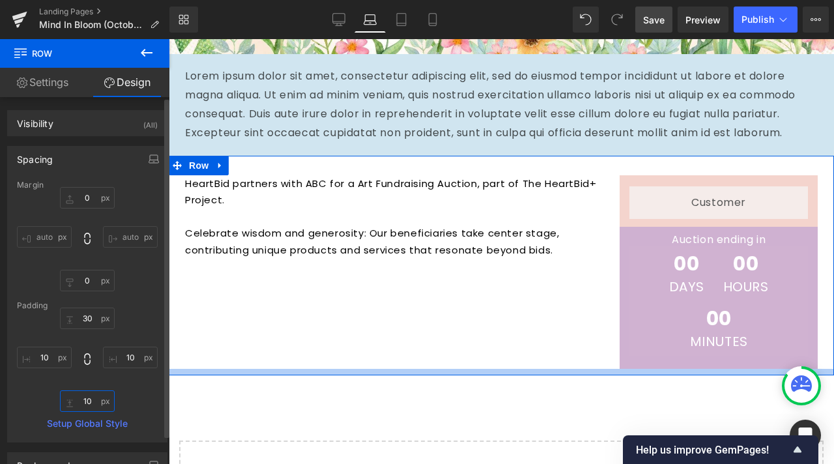
click at [85, 395] on input "10" at bounding box center [87, 400] width 55 height 21
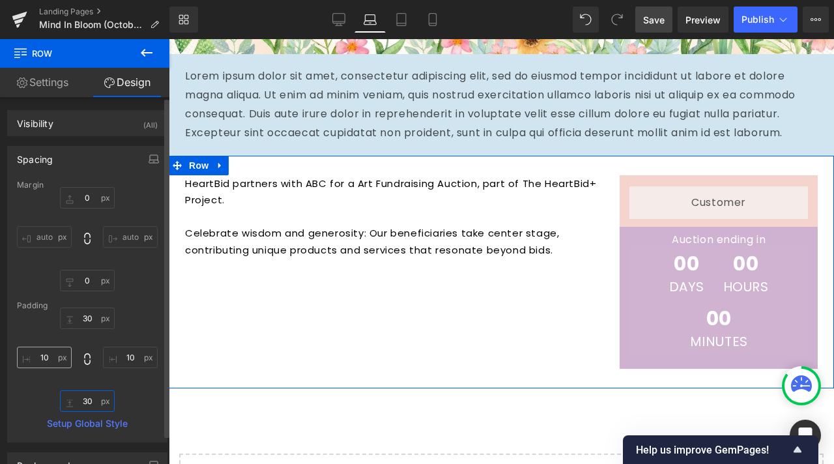
type input "30"
click at [48, 361] on input "10" at bounding box center [44, 357] width 55 height 21
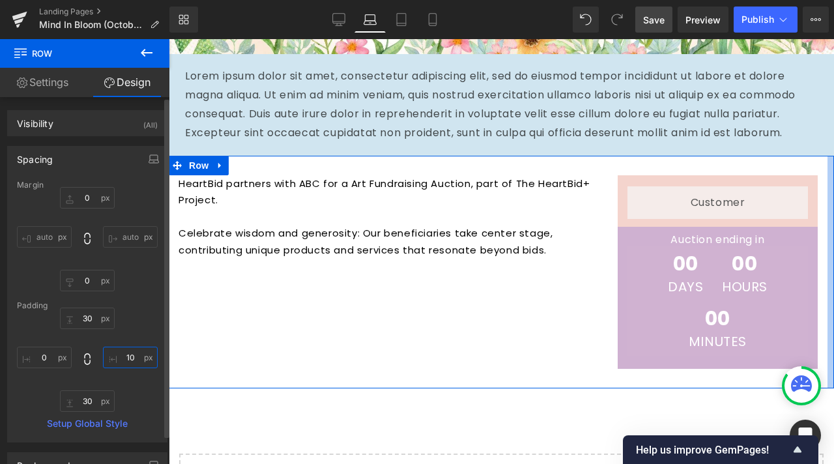
click at [125, 357] on input "10" at bounding box center [130, 357] width 55 height 21
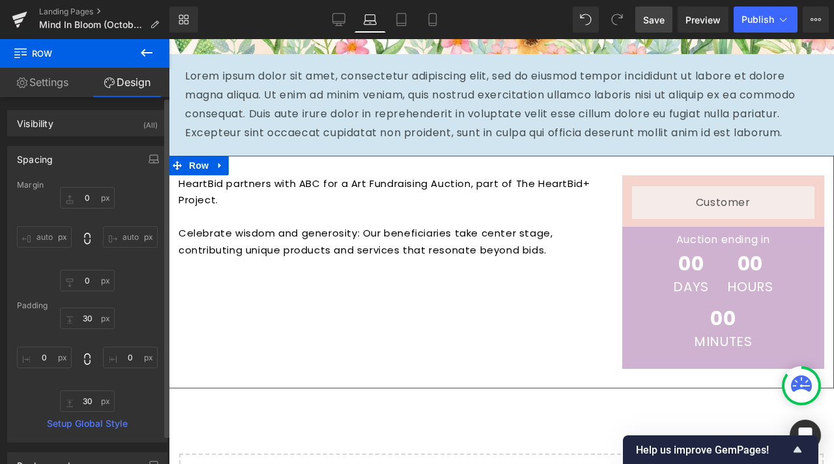
click at [137, 329] on div "30 30 30 30" at bounding box center [87, 360] width 141 height 104
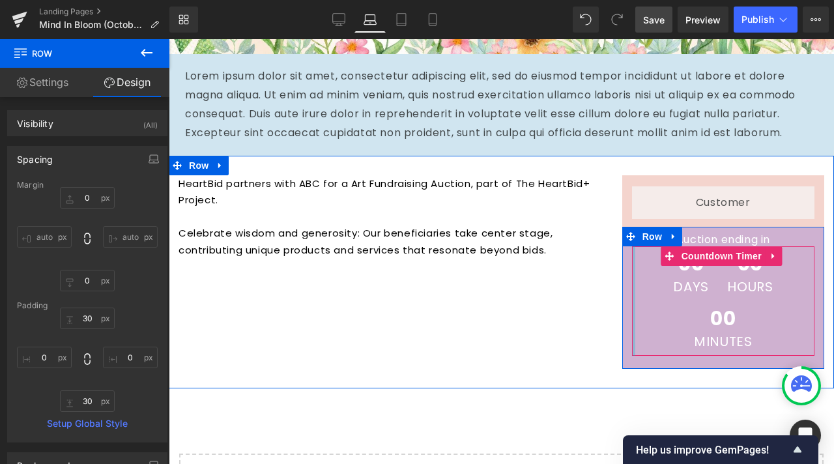
click at [632, 278] on div at bounding box center [633, 300] width 3 height 109
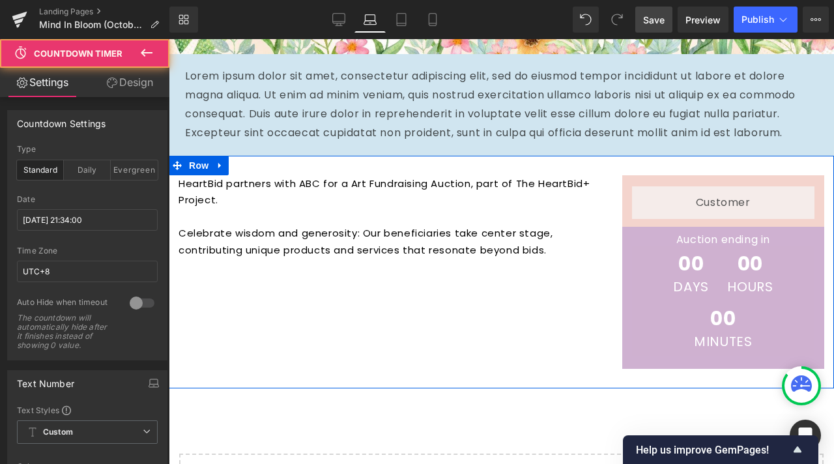
click at [561, 267] on p "Celebrate wisdom and generosity: Our beneficiaries take center stage, contribut…" at bounding box center [391, 250] width 424 height 50
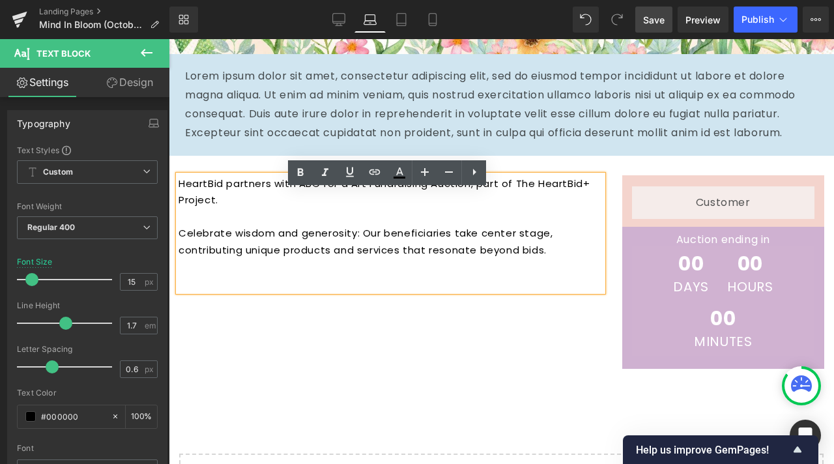
click at [334, 242] on p "Celebrate wisdom and generosity: Our beneficiaries take center stage, contribut…" at bounding box center [391, 250] width 424 height 50
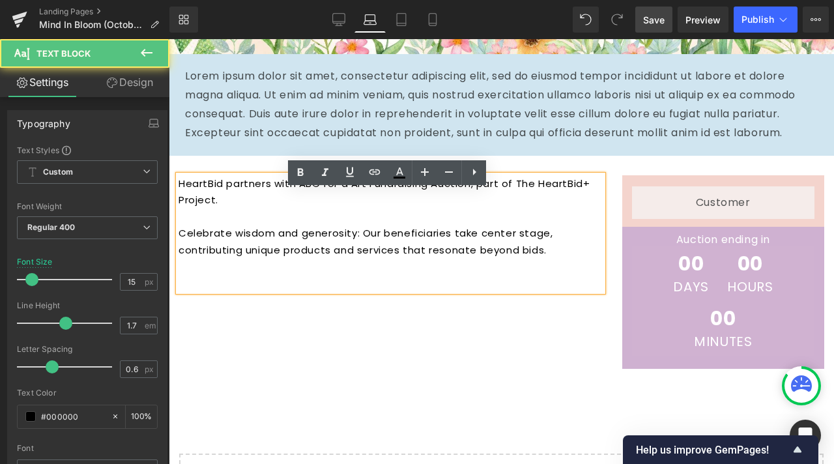
click at [286, 332] on div "HeartBid partners with ABC for a Art Fundraising Auction, part of The HeartBid+…" at bounding box center [501, 272] width 665 height 233
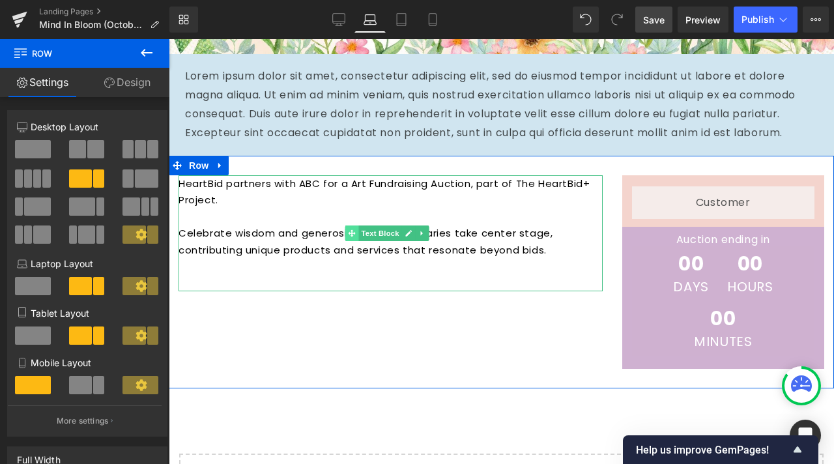
click at [352, 236] on icon at bounding box center [352, 232] width 7 height 7
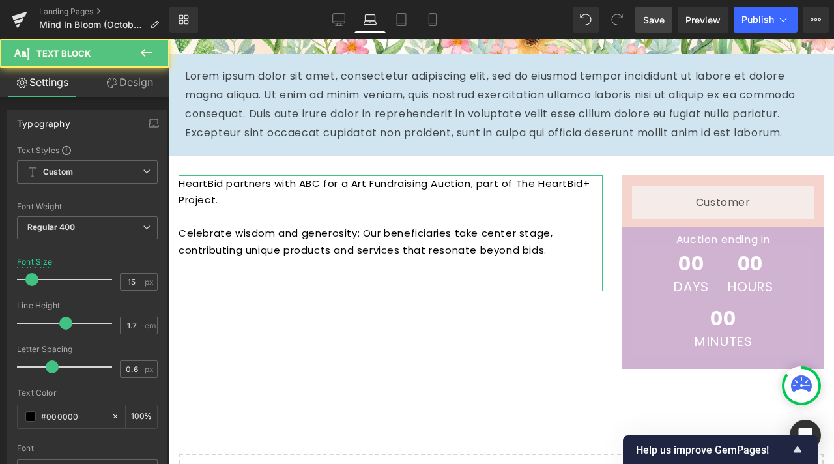
click at [152, 87] on link "Design" at bounding box center [129, 82] width 85 height 29
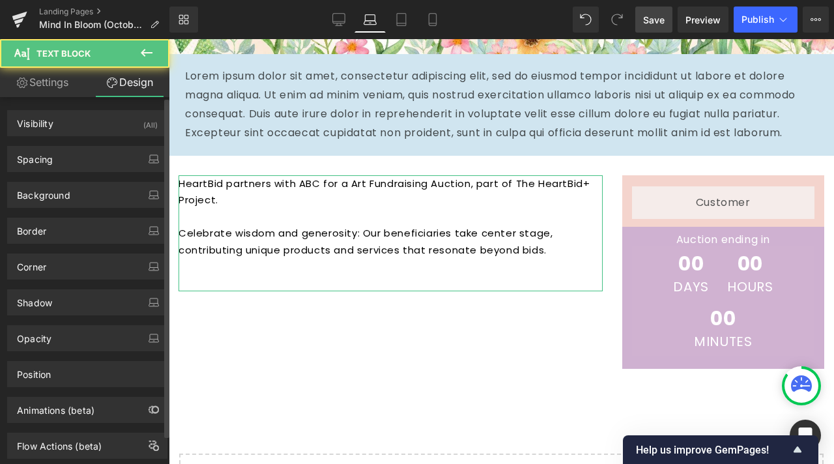
type input "0"
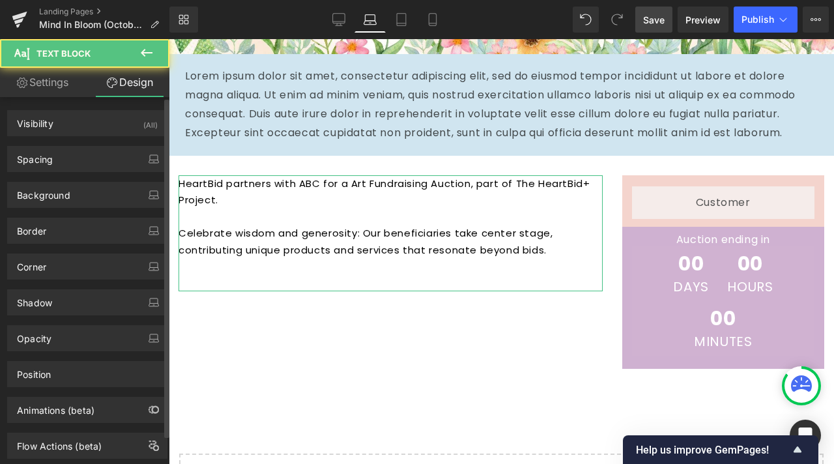
type input "0"
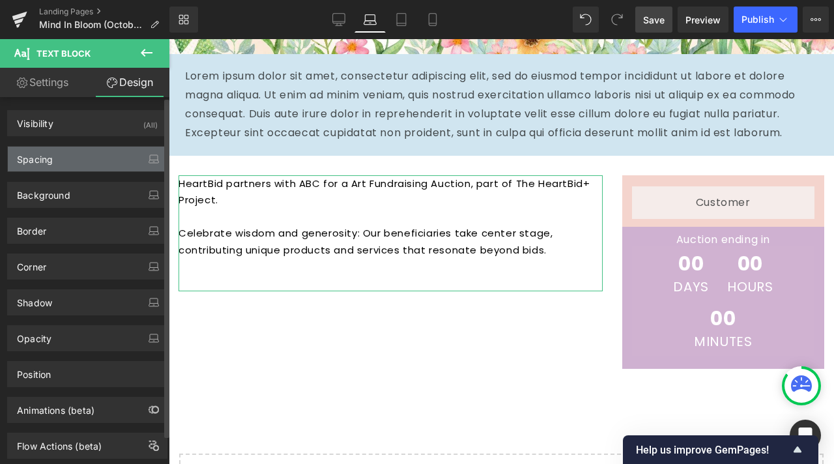
click at [88, 157] on div "Spacing" at bounding box center [87, 159] width 159 height 25
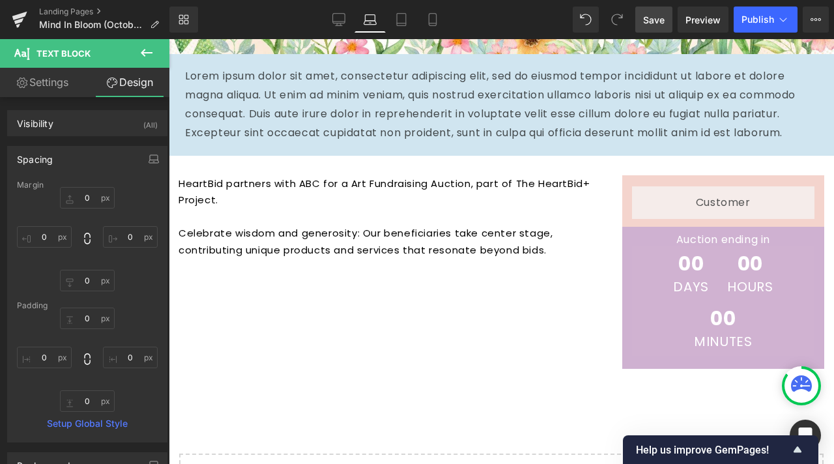
scroll to position [0, 0]
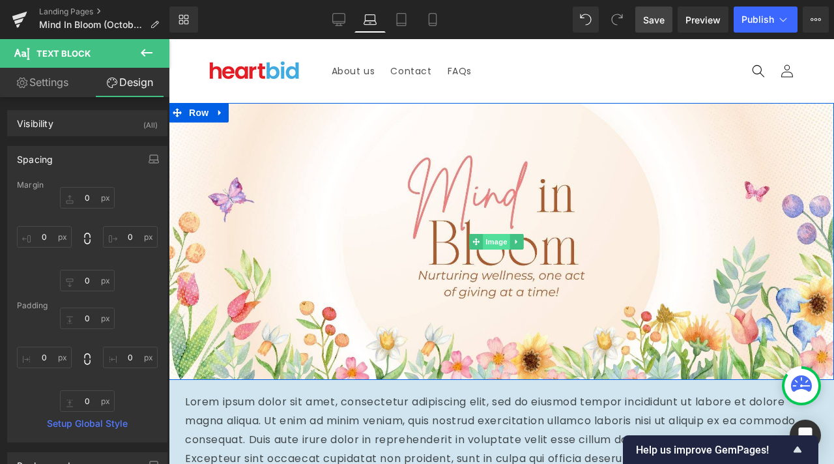
click at [482, 238] on span at bounding box center [476, 242] width 14 height 16
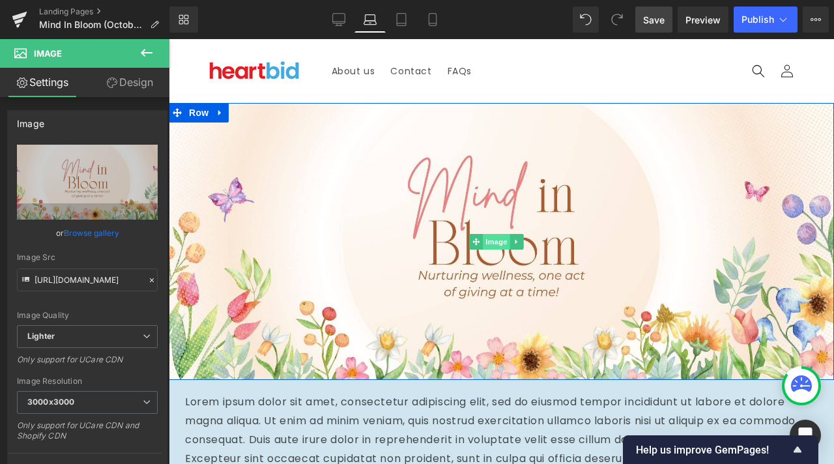
click at [495, 240] on span "Image" at bounding box center [496, 242] width 27 height 16
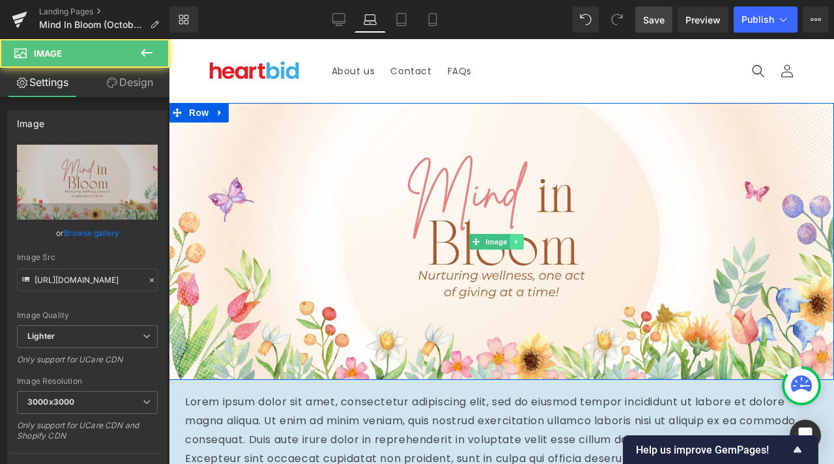
click at [520, 240] on icon at bounding box center [516, 242] width 7 height 8
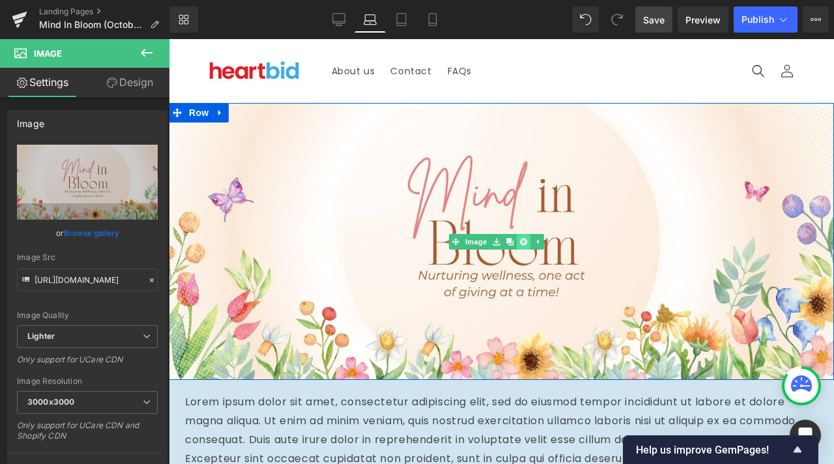
click at [526, 242] on icon at bounding box center [523, 241] width 7 height 7
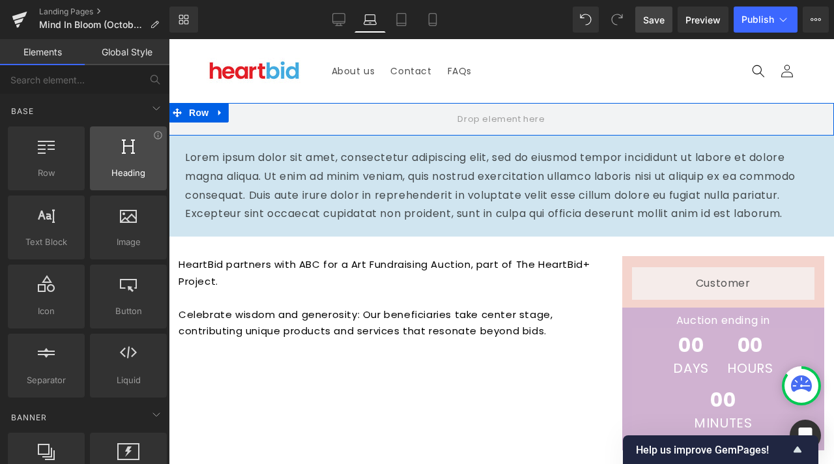
drag, startPoint x: 50, startPoint y: 47, endPoint x: 100, endPoint y: 169, distance: 132.0
click at [50, 46] on link "Elements" at bounding box center [42, 52] width 85 height 26
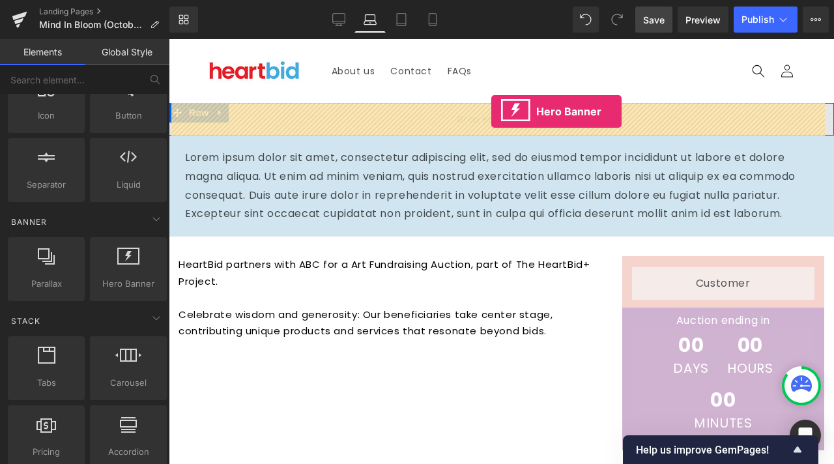
drag, startPoint x: 318, startPoint y: 298, endPoint x: 491, endPoint y: 111, distance: 254.5
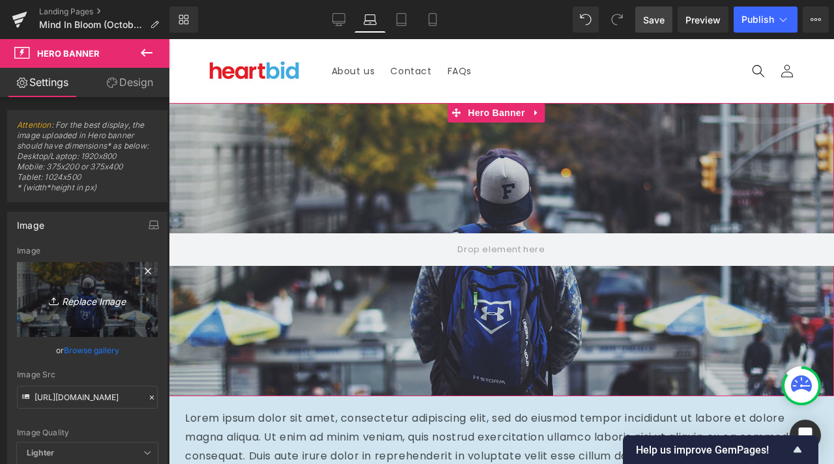
click at [63, 290] on link "Replace Image" at bounding box center [87, 299] width 141 height 75
type input "C:\fakepath\Orange and Yellow Watercolor Whispers of Spring Presentation (1).jpg"
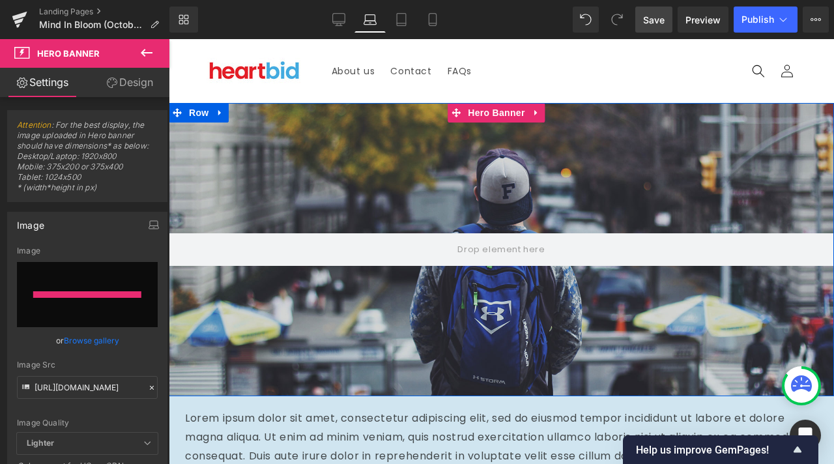
type input "[URL][DOMAIN_NAME]"
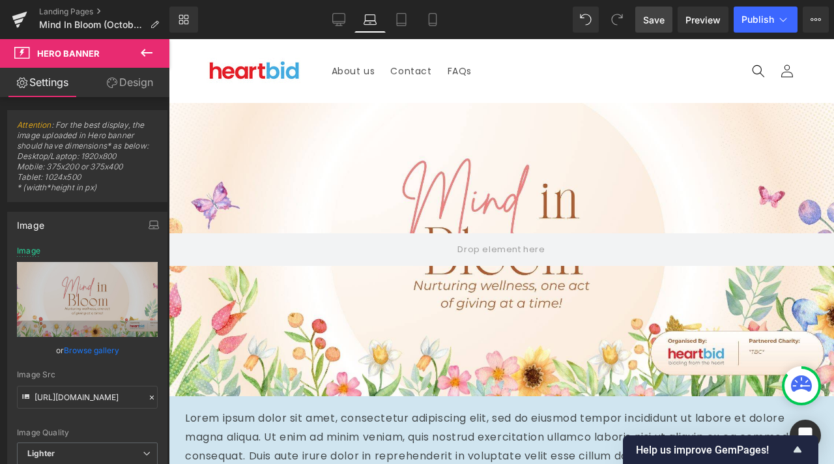
click at [655, 18] on span "Save" at bounding box center [653, 20] width 21 height 14
click at [655, 14] on span "Save" at bounding box center [653, 20] width 21 height 14
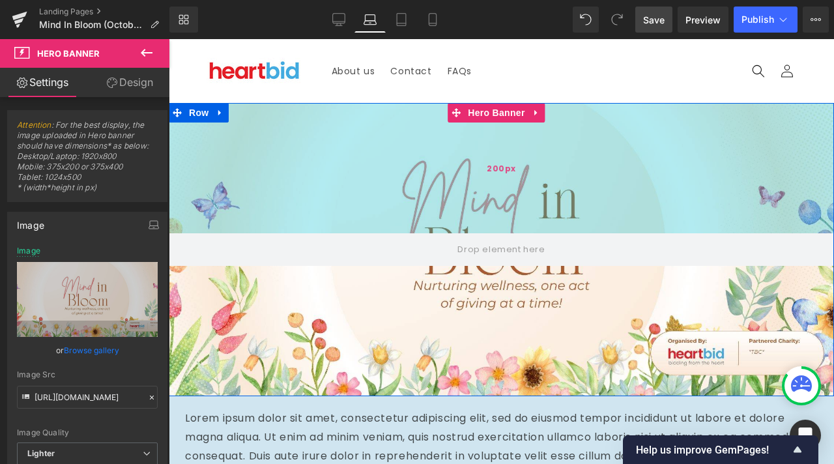
click at [321, 207] on div "200px" at bounding box center [501, 168] width 665 height 130
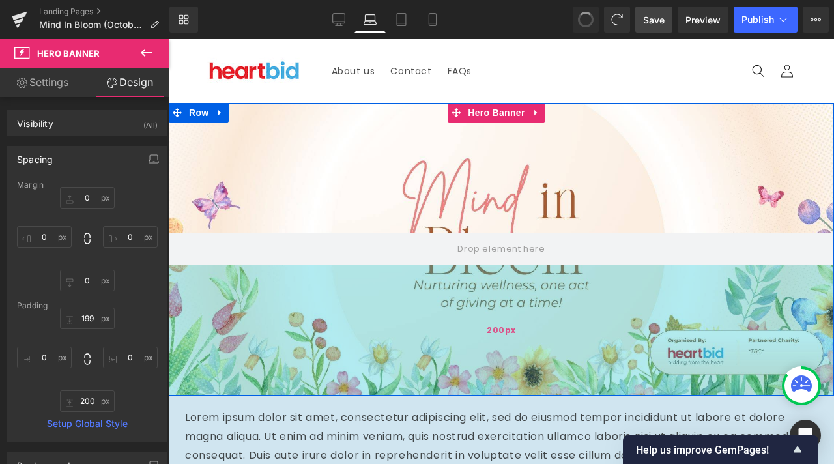
type input "0"
type input "200"
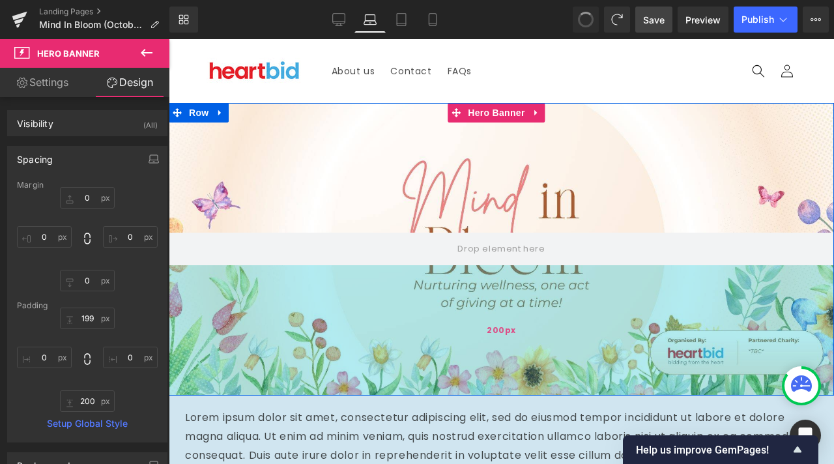
type input "0"
type input "200"
type input "0"
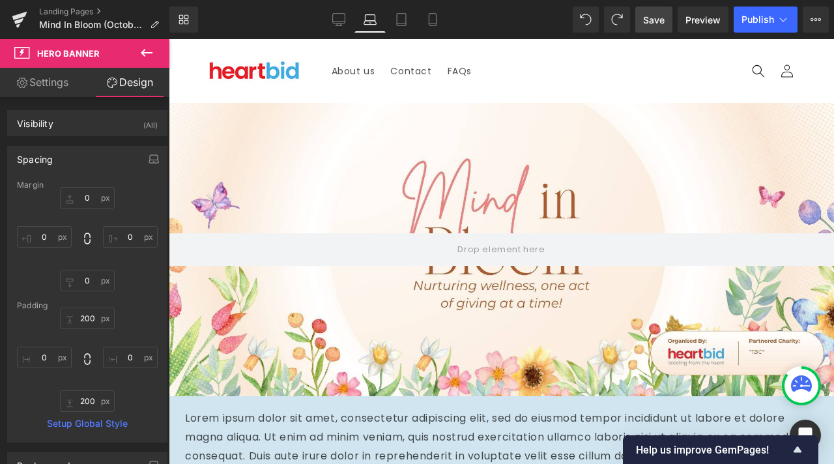
click at [149, 52] on icon at bounding box center [147, 53] width 12 height 8
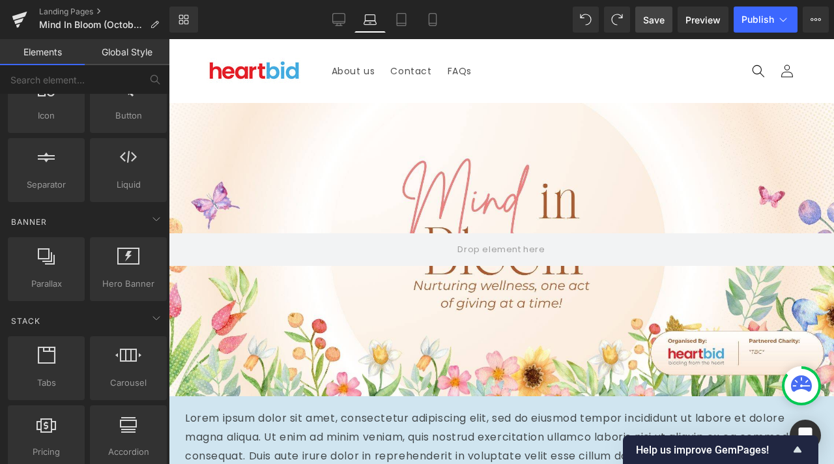
click at [653, 23] on span "Save" at bounding box center [653, 20] width 21 height 14
click at [700, 24] on span "Preview" at bounding box center [702, 20] width 35 height 14
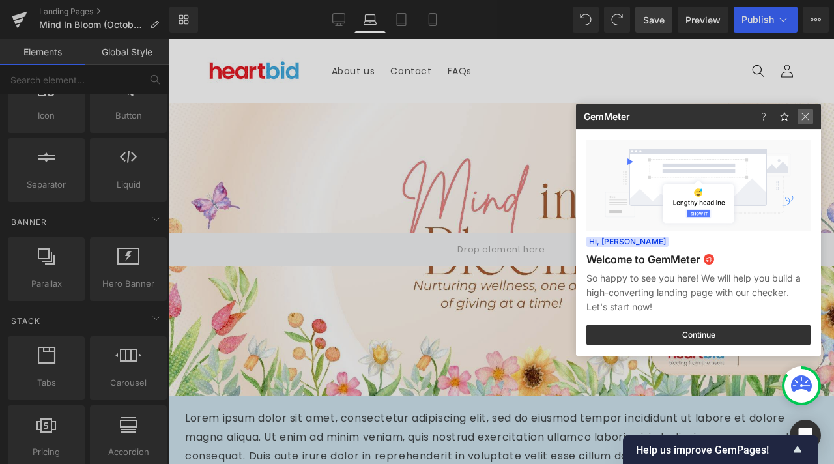
click at [803, 113] on img at bounding box center [805, 117] width 16 height 16
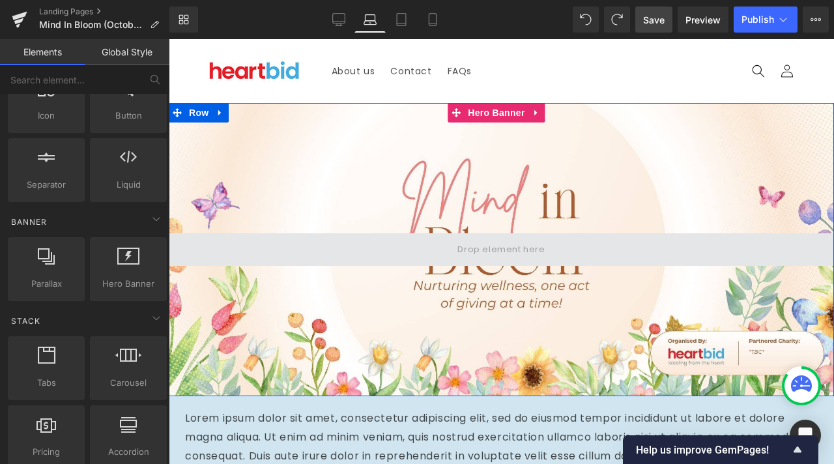
click at [486, 253] on span at bounding box center [501, 248] width 96 height 21
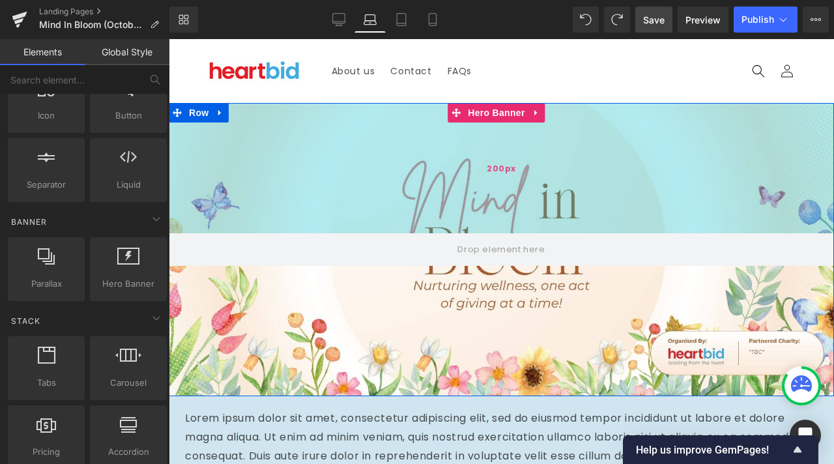
click at [496, 207] on div "200px" at bounding box center [501, 168] width 665 height 130
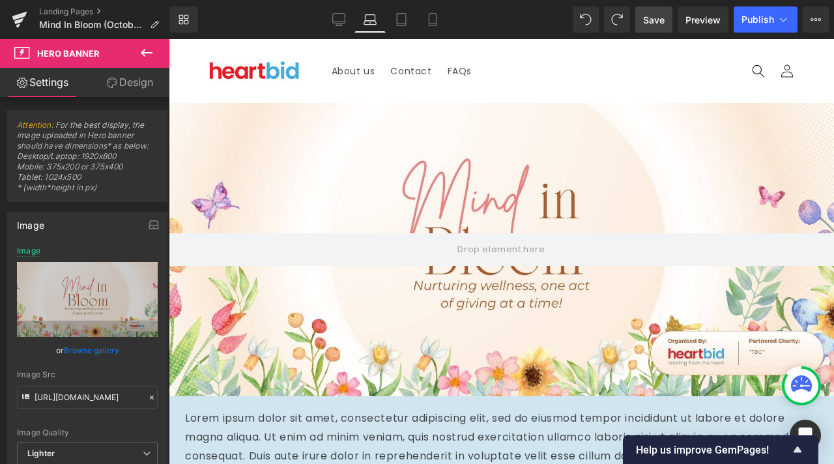
click at [169, 39] on div "200px" at bounding box center [169, 39] width 0 height 0
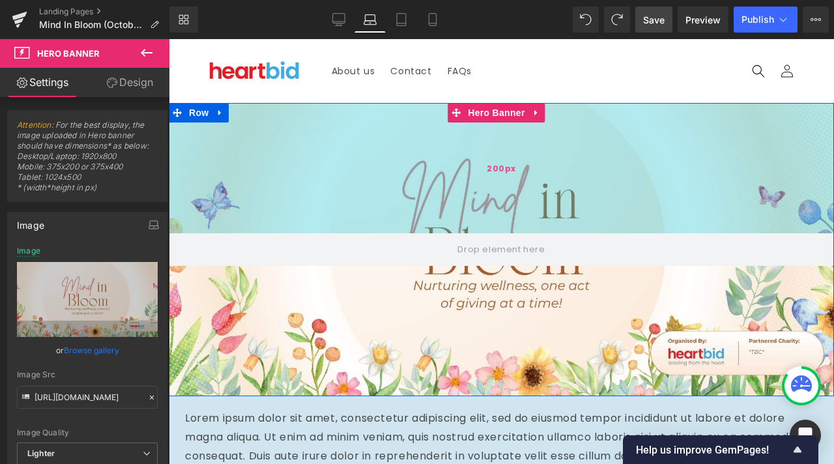
click at [385, 177] on div "200px" at bounding box center [501, 168] width 665 height 130
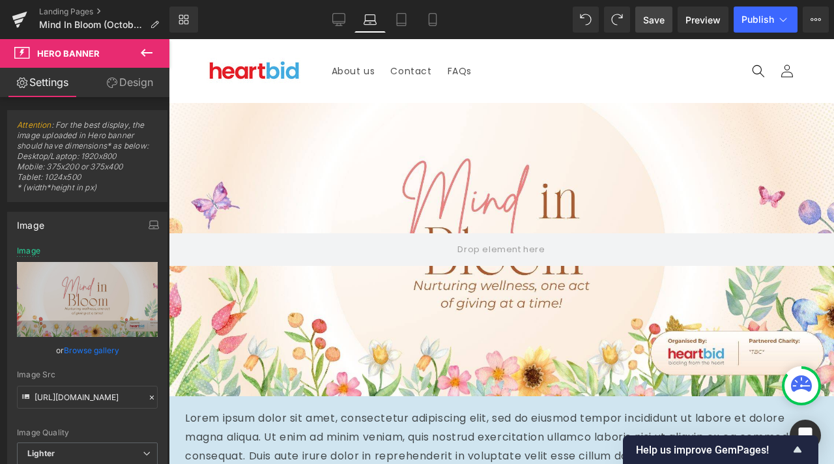
click at [650, 22] on span "Save" at bounding box center [653, 20] width 21 height 14
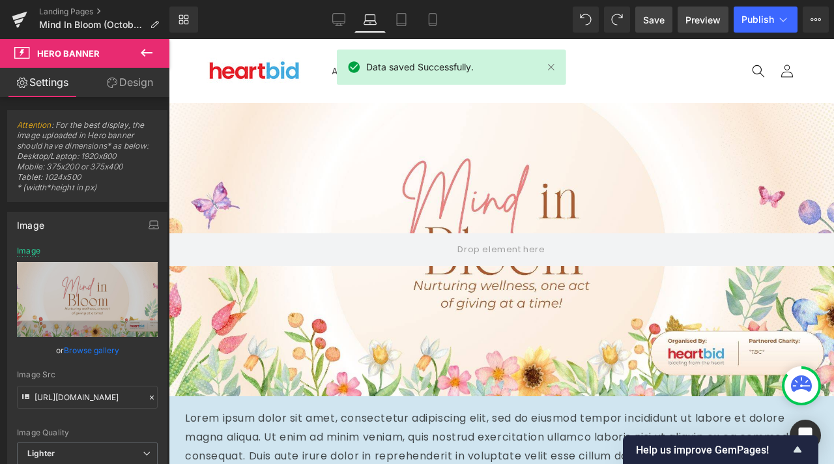
click at [699, 26] on span "Preview" at bounding box center [702, 20] width 35 height 14
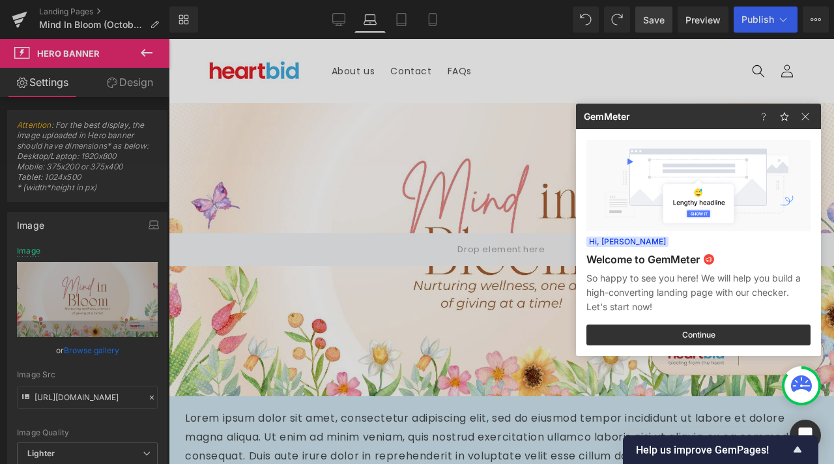
click at [363, 236] on div at bounding box center [417, 232] width 834 height 464
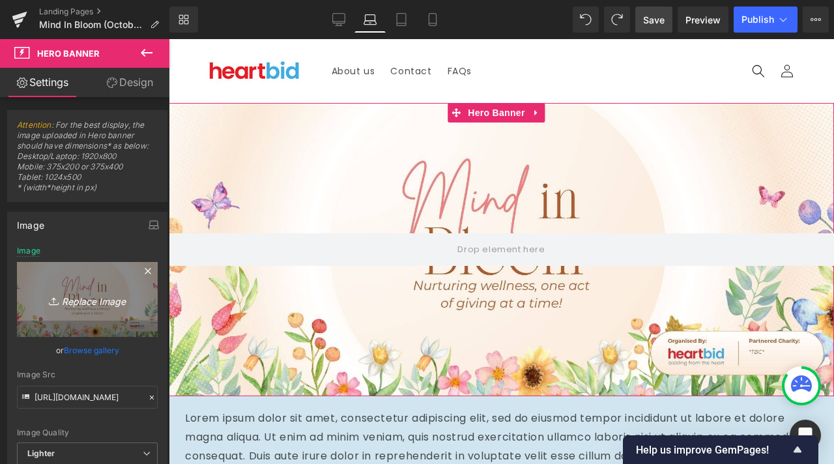
click at [90, 310] on link "Replace Image" at bounding box center [87, 299] width 141 height 75
type input "C:\fakepath\Orange and Yellow Watercolor Whispers of Spring Presentation (1).jpg"
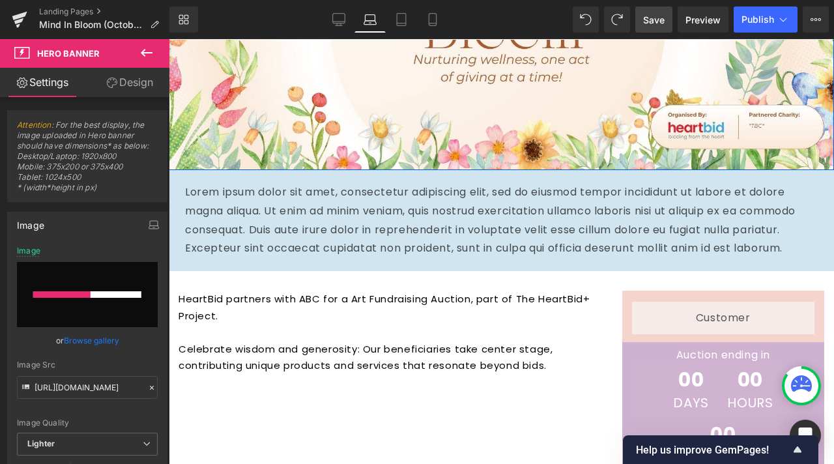
scroll to position [250, 0]
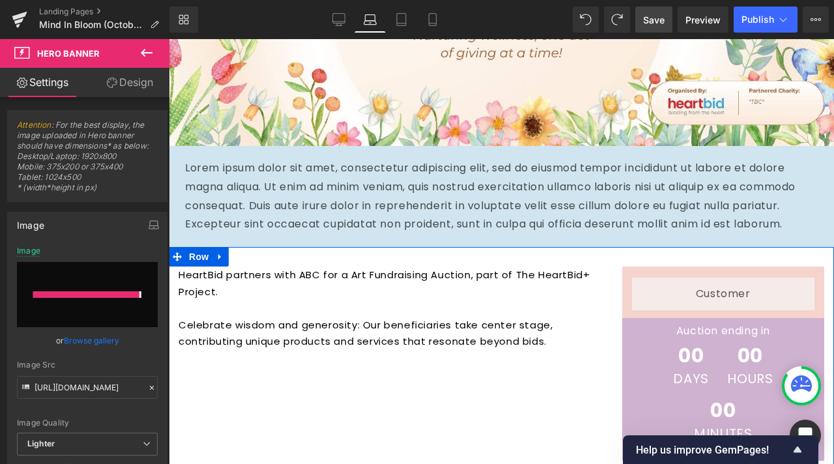
type input "[URL][DOMAIN_NAME]"
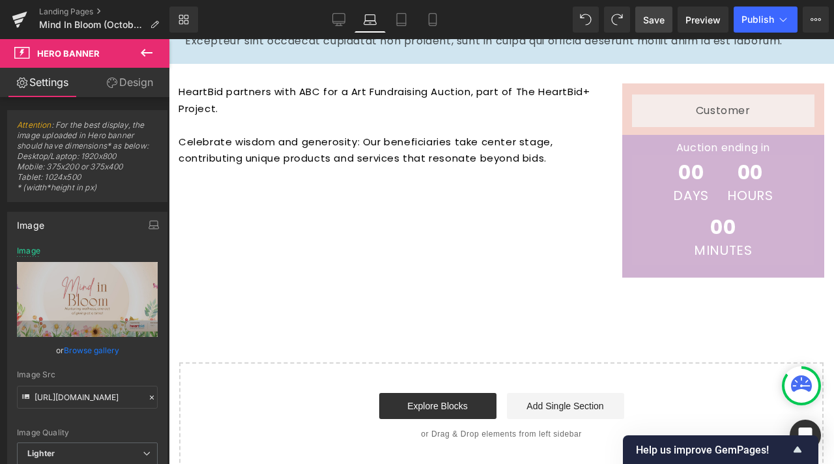
scroll to position [433, 0]
click at [586, 184] on p "Celebrate wisdom and generosity: Our beneficiaries take center stage, contribut…" at bounding box center [391, 159] width 424 height 50
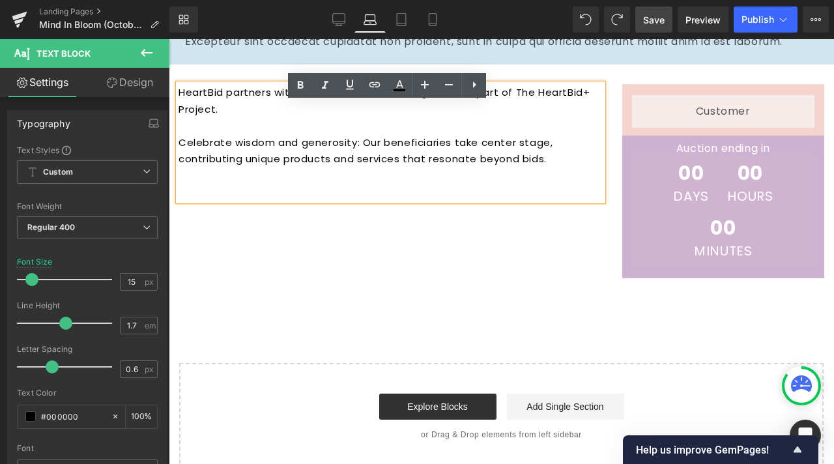
click at [632, 197] on div "00 Days 00 Hours 00 Minutes" at bounding box center [723, 210] width 182 height 109
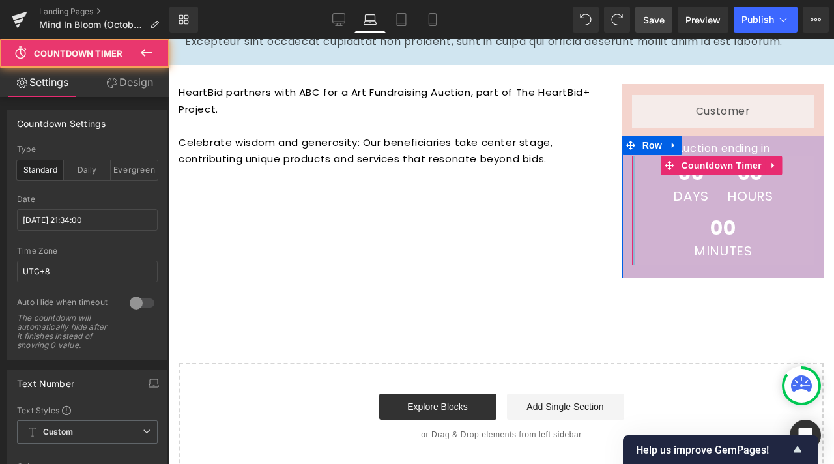
click at [622, 201] on div at bounding box center [623, 207] width 3 height 143
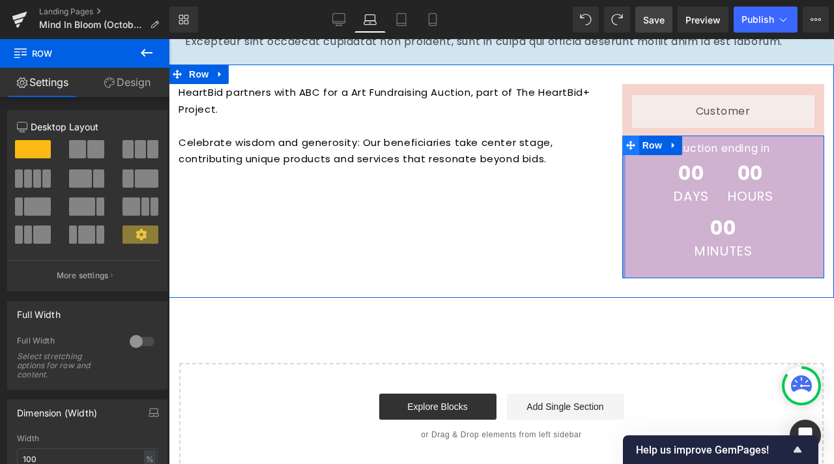
drag, startPoint x: 616, startPoint y: 201, endPoint x: 629, endPoint y: 171, distance: 32.7
click at [602, 201] on div "HeartBid partners with ABC for a Art Fundraising Auction, part of The HeartBid+…" at bounding box center [501, 180] width 665 height 233
click at [668, 183] on div "00 Days 00 Hours 00 Minutes Countdown Timer" at bounding box center [723, 210] width 182 height 109
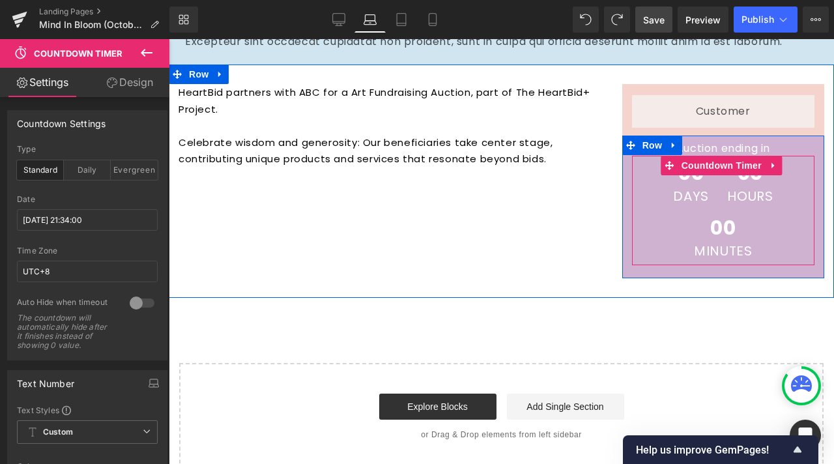
click at [680, 190] on span "00" at bounding box center [690, 177] width 35 height 26
click at [691, 175] on span "Countdown Timer" at bounding box center [721, 166] width 87 height 20
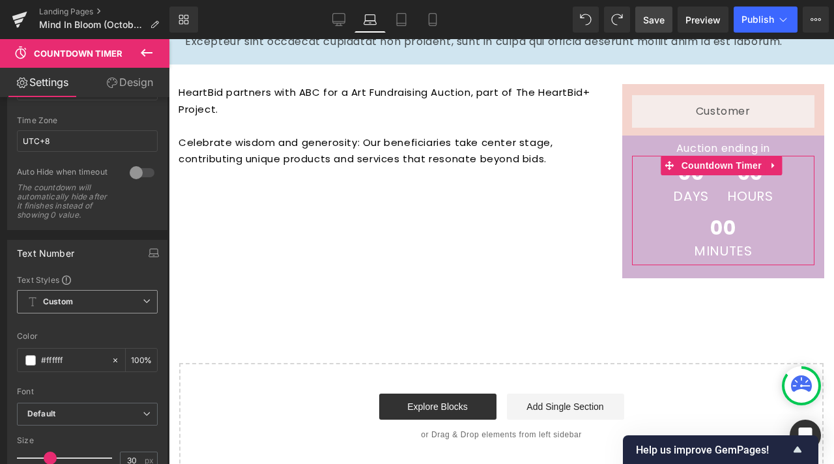
scroll to position [261, 0]
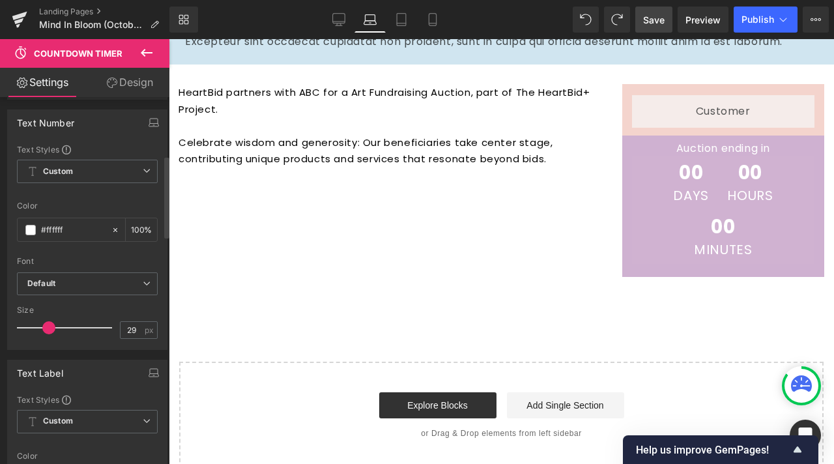
click at [47, 334] on span at bounding box center [48, 327] width 13 height 13
type input "30"
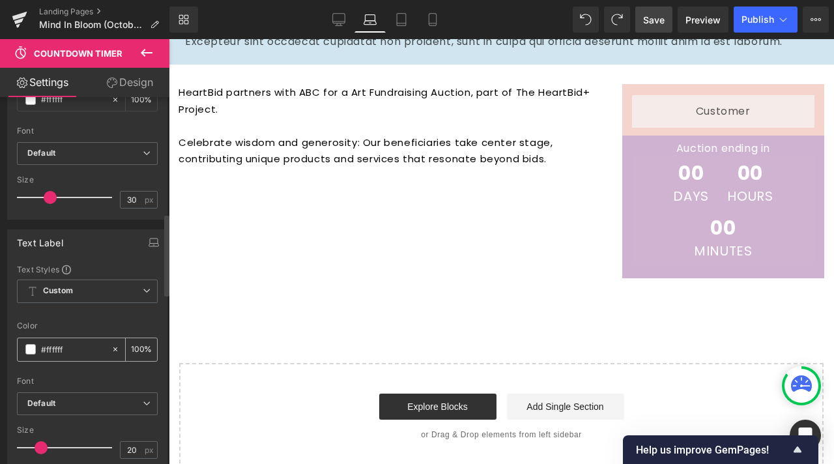
scroll to position [586, 0]
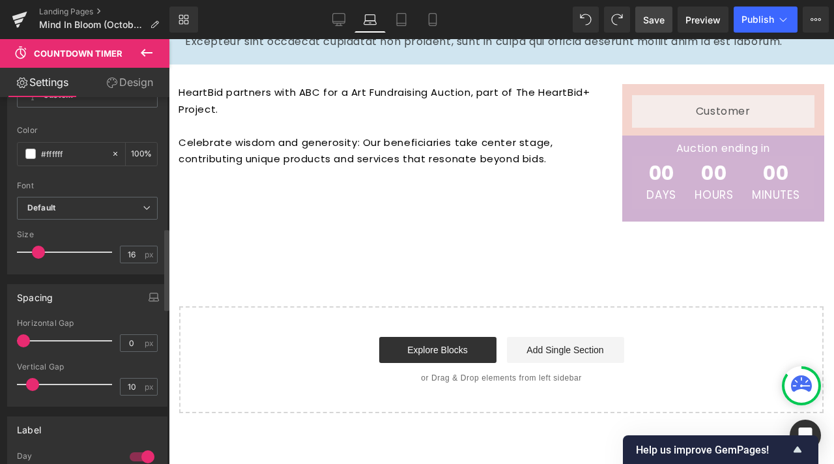
type input "15"
click at [36, 259] on span at bounding box center [36, 252] width 13 height 13
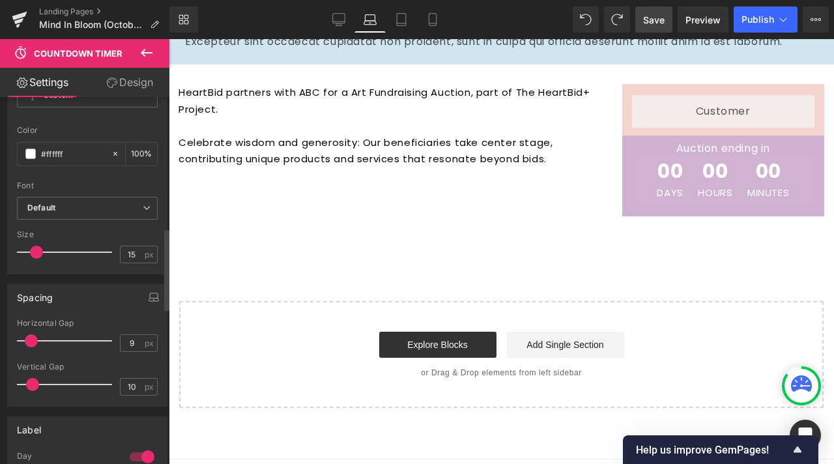
type input "10"
drag, startPoint x: 24, startPoint y: 345, endPoint x: 33, endPoint y: 345, distance: 8.5
click at [33, 345] on span at bounding box center [32, 340] width 13 height 13
type input "5"
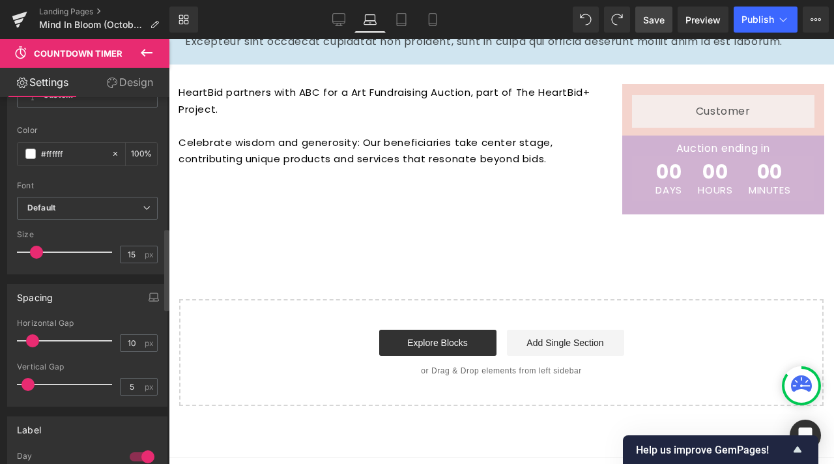
click at [26, 390] on span at bounding box center [27, 384] width 13 height 13
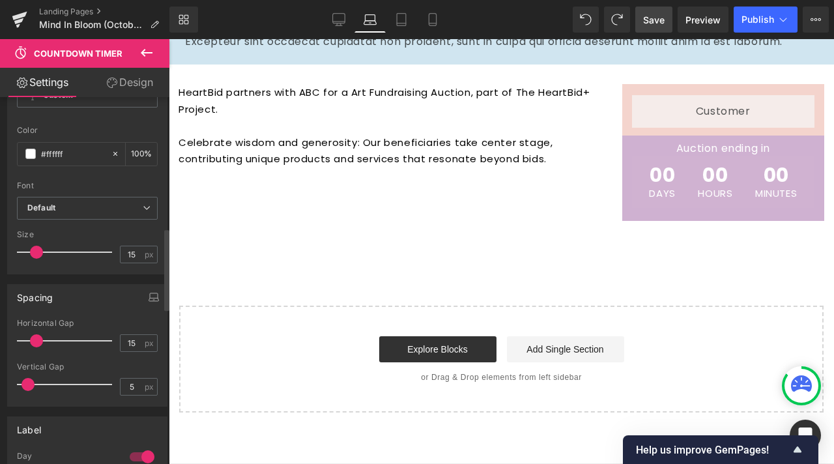
type input "14"
click at [36, 347] on span at bounding box center [35, 340] width 13 height 13
type input "15"
click at [36, 259] on span at bounding box center [36, 252] width 13 height 13
click at [501, 278] on div "Hero Banner 200px 200px Row Lorem ipsum dolor sit amet, consectetur adipiscing …" at bounding box center [501, 40] width 665 height 741
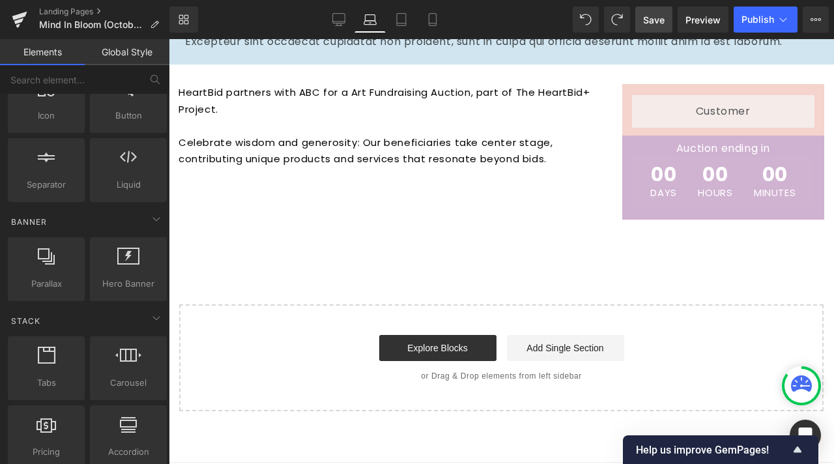
scroll to position [302, 0]
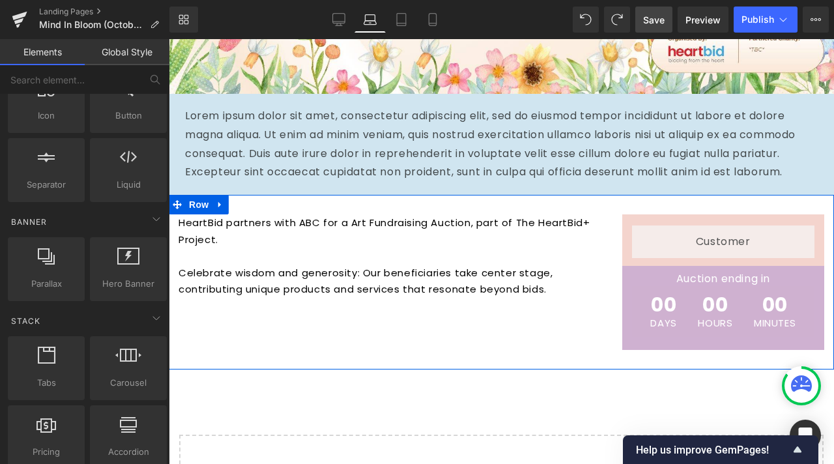
click at [549, 265] on p at bounding box center [391, 256] width 424 height 17
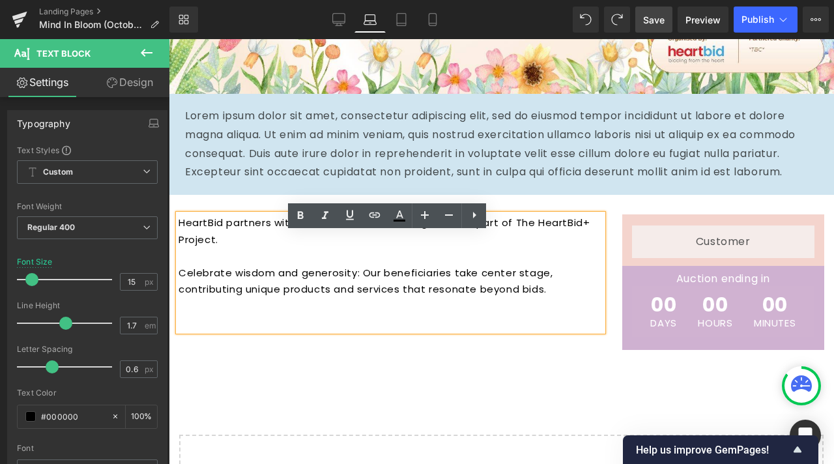
click at [614, 261] on div "Liquid Row Auction ending in Heading 00 Days 00 Hours 00 Minutes Countdown Time…" at bounding box center [723, 282] width 222 height 136
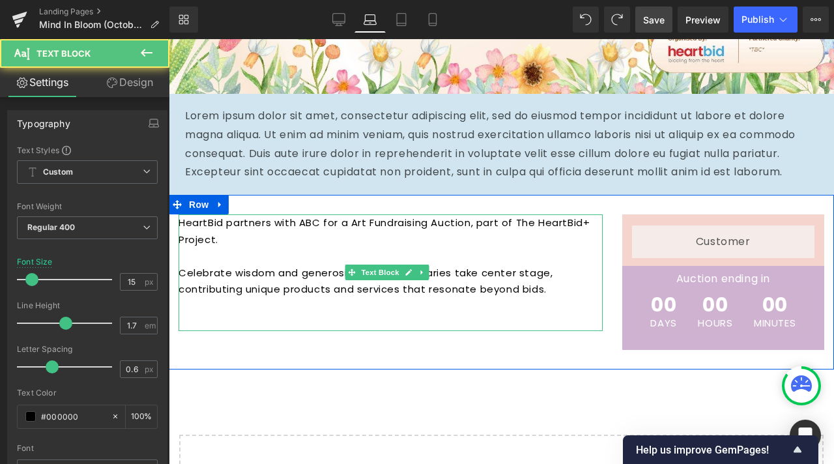
click at [588, 265] on p at bounding box center [391, 256] width 424 height 17
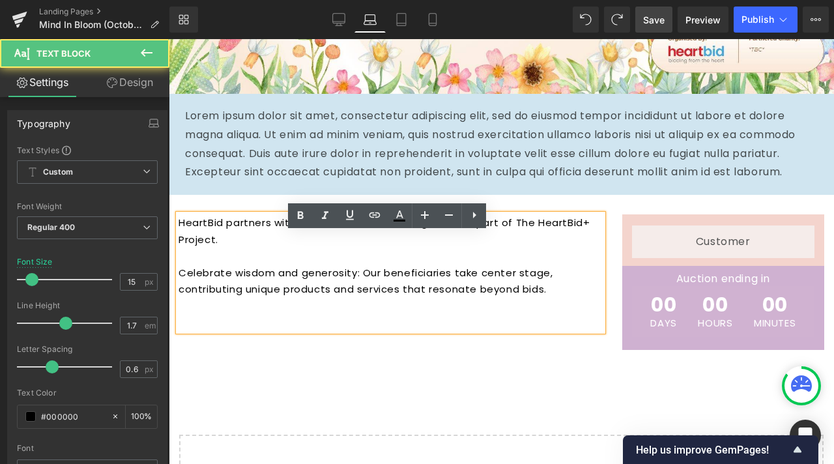
click at [554, 331] on div "HeartBid partners with ABC for a Art Fundraising Auction, part of The HeartBid+…" at bounding box center [391, 272] width 424 height 117
click at [498, 397] on div "Hero Banner 200px 200px Row Lorem ipsum dolor sit amet, consectetur adipiscing …" at bounding box center [501, 171] width 665 height 741
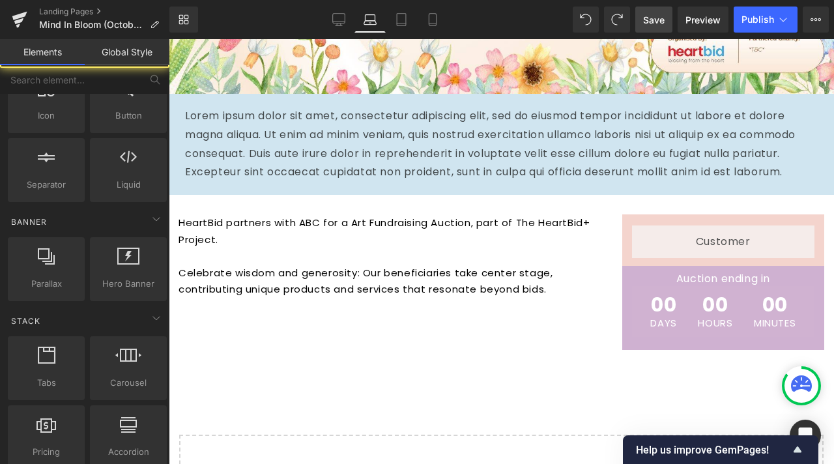
scroll to position [0, 0]
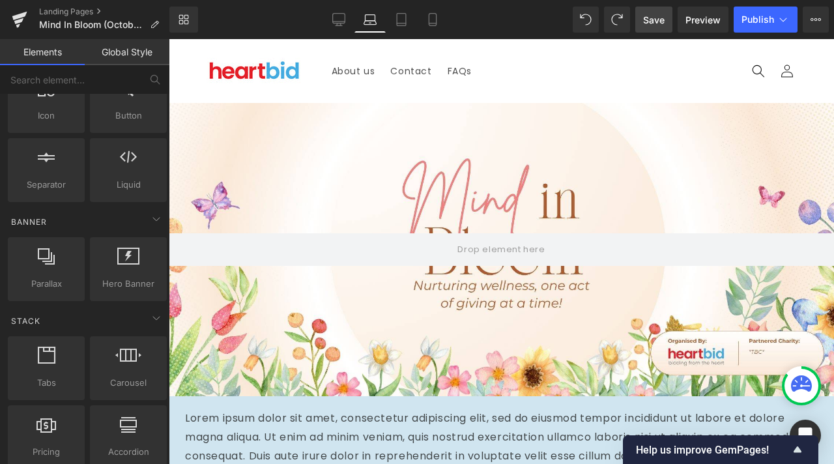
click at [657, 25] on span "Save" at bounding box center [653, 20] width 21 height 14
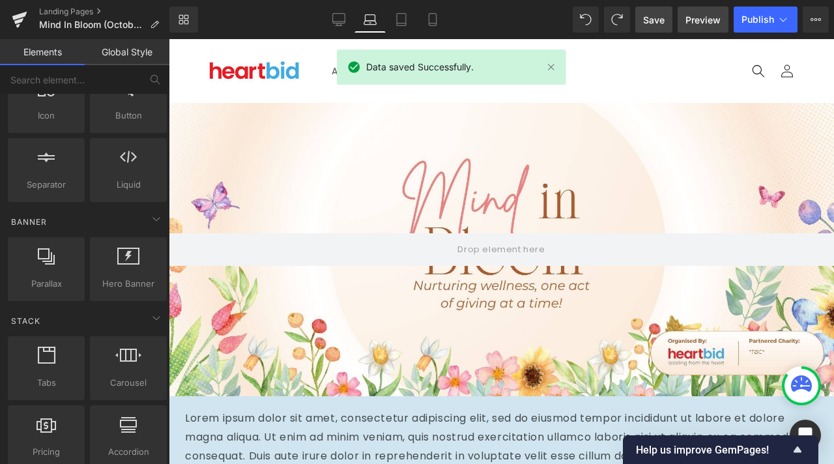
click at [702, 16] on span "Preview" at bounding box center [702, 20] width 35 height 14
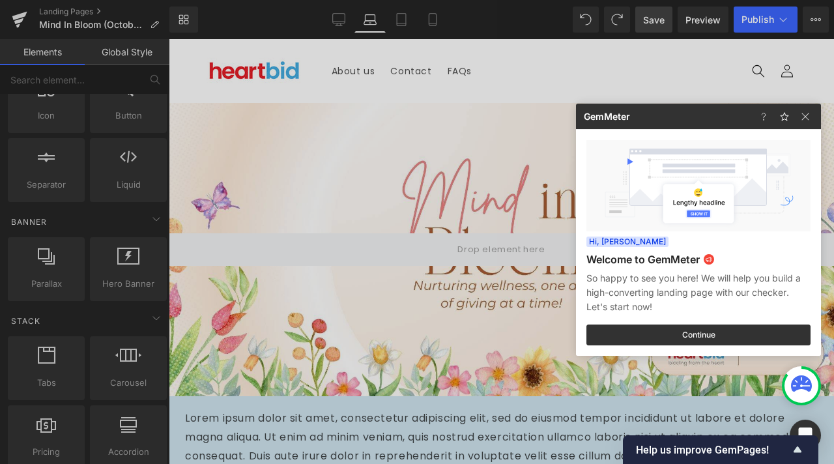
click at [422, 158] on div at bounding box center [417, 232] width 834 height 464
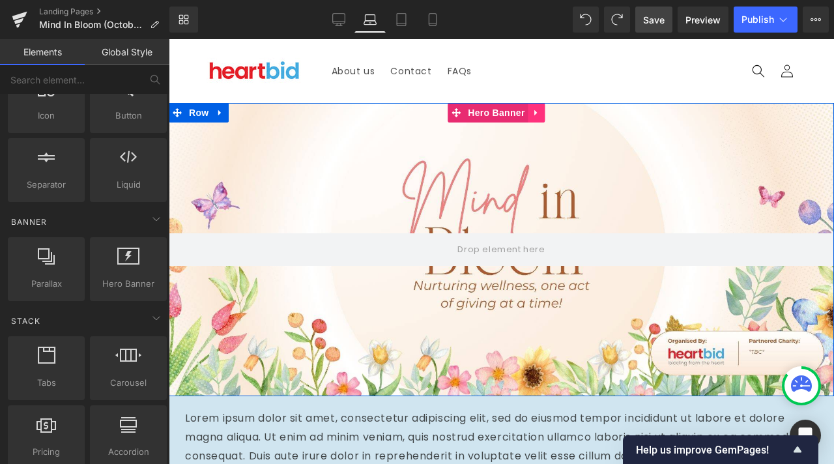
click at [541, 111] on icon at bounding box center [536, 113] width 9 height 10
click at [547, 116] on icon at bounding box center [545, 112] width 9 height 9
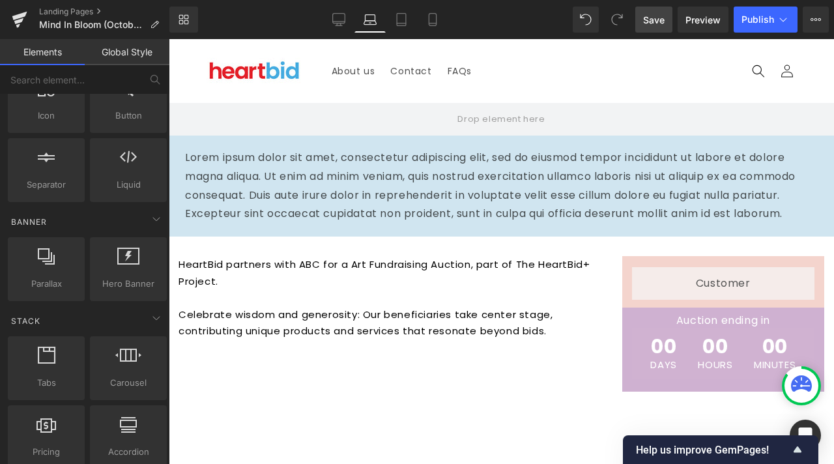
click at [662, 23] on span "Save" at bounding box center [653, 20] width 21 height 14
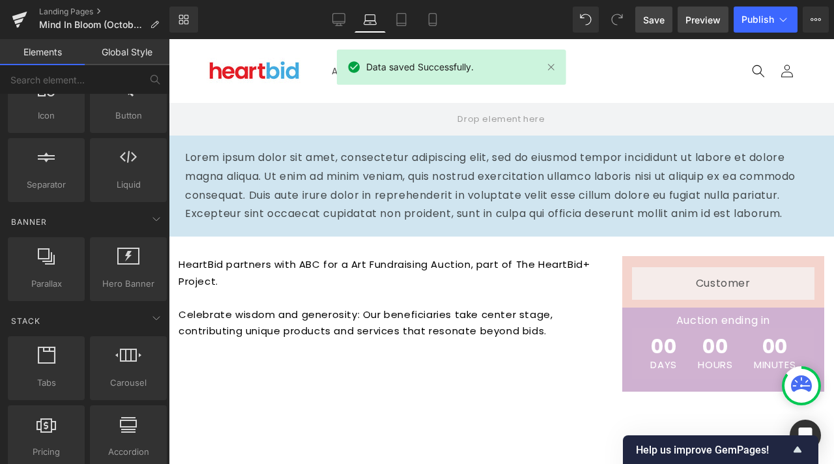
click at [699, 18] on span "Preview" at bounding box center [702, 20] width 35 height 14
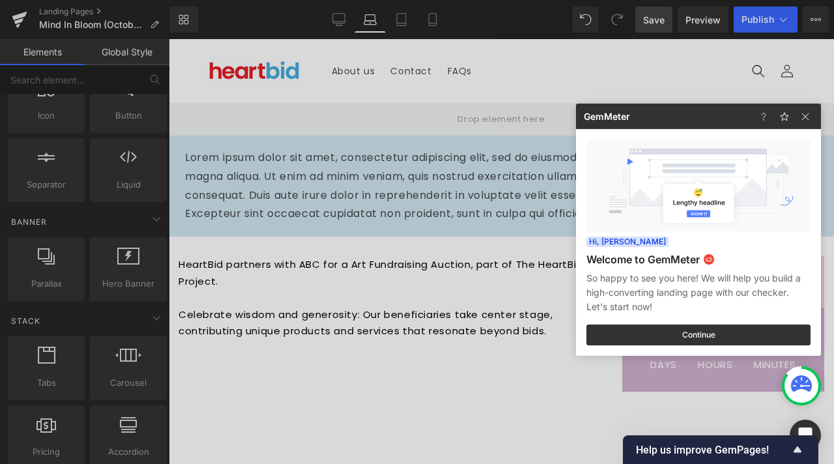
click at [473, 179] on div at bounding box center [417, 232] width 834 height 464
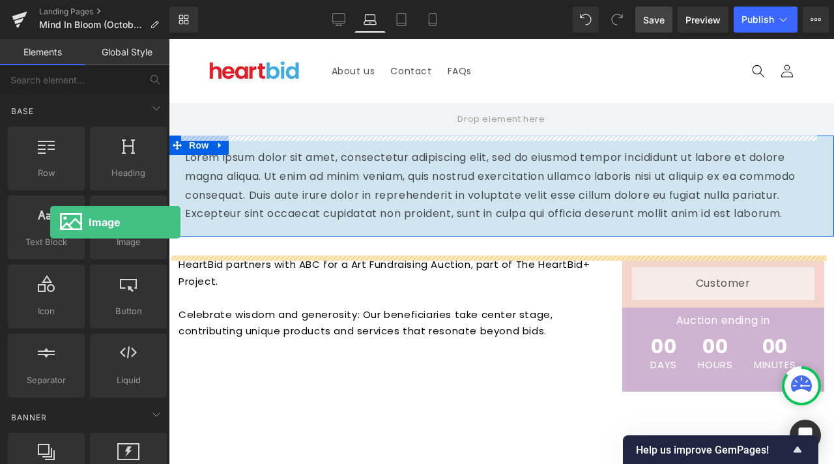
drag, startPoint x: 109, startPoint y: 227, endPoint x: 0, endPoint y: 253, distance: 112.5
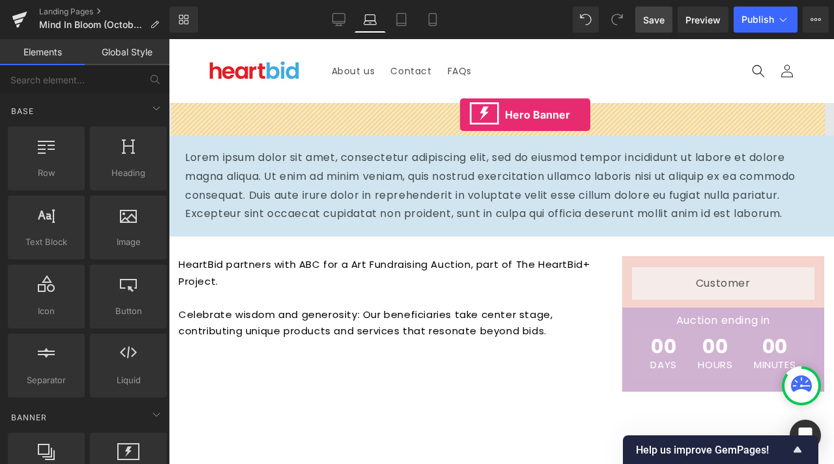
drag, startPoint x: 325, startPoint y: 459, endPoint x: 460, endPoint y: 115, distance: 369.5
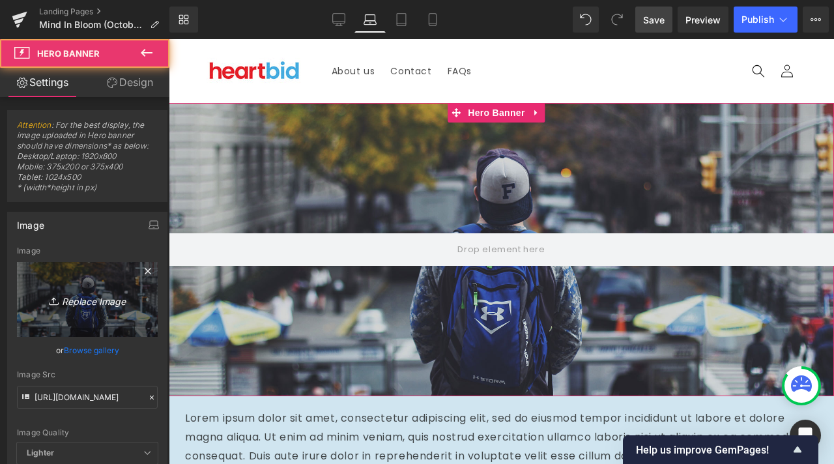
click at [78, 296] on icon "Replace Image" at bounding box center [87, 299] width 104 height 16
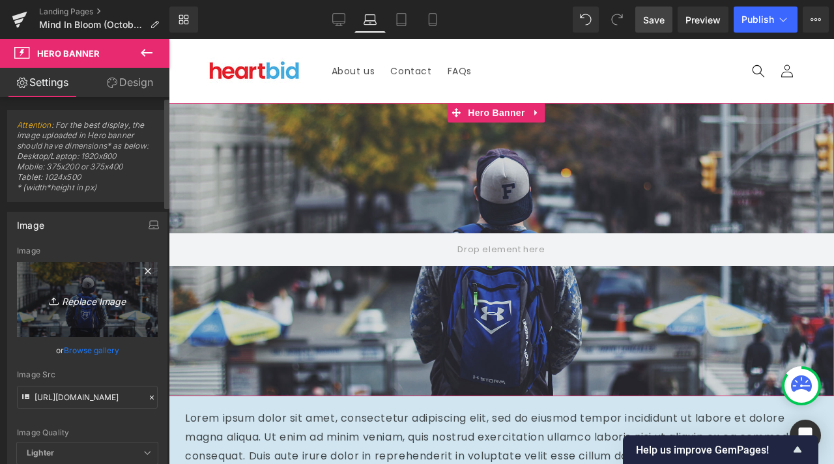
type input "C:\fakepath\Orange and Yellow Watercolor Whispers of Spring Presentation (1).jpg"
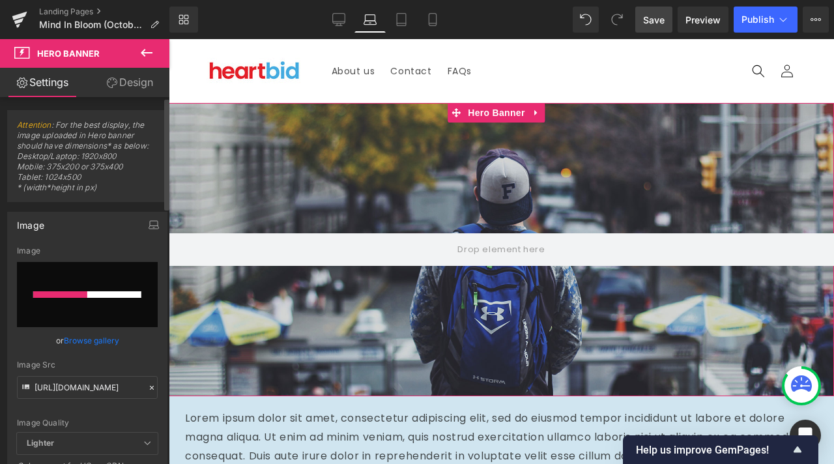
scroll to position [130, 0]
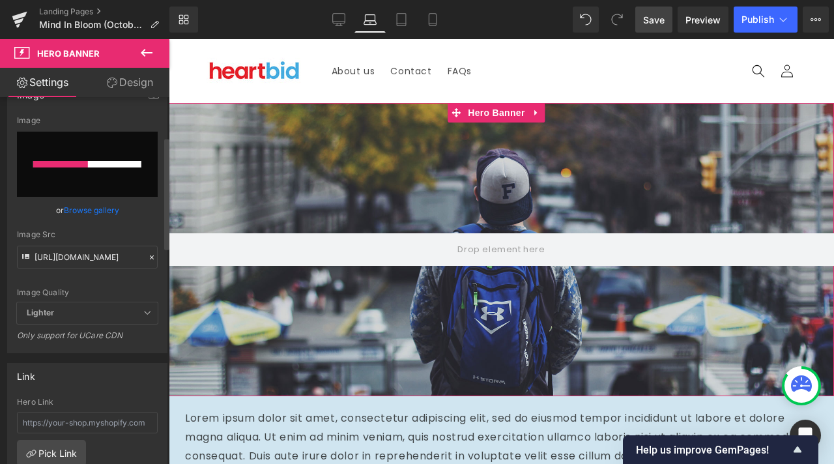
click at [102, 311] on span "Lighter" at bounding box center [87, 312] width 141 height 21
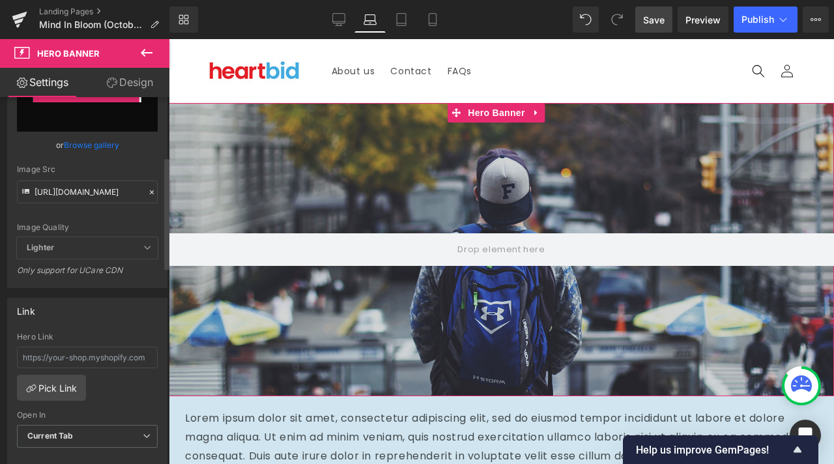
type input "[URL][DOMAIN_NAME]"
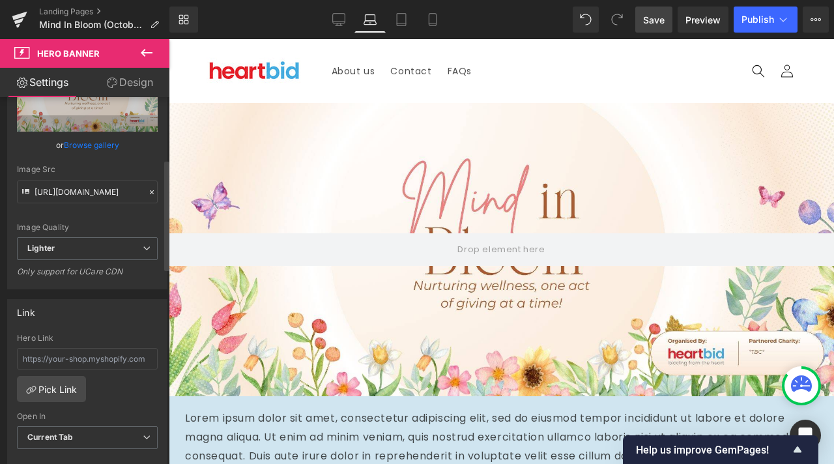
scroll to position [270, 0]
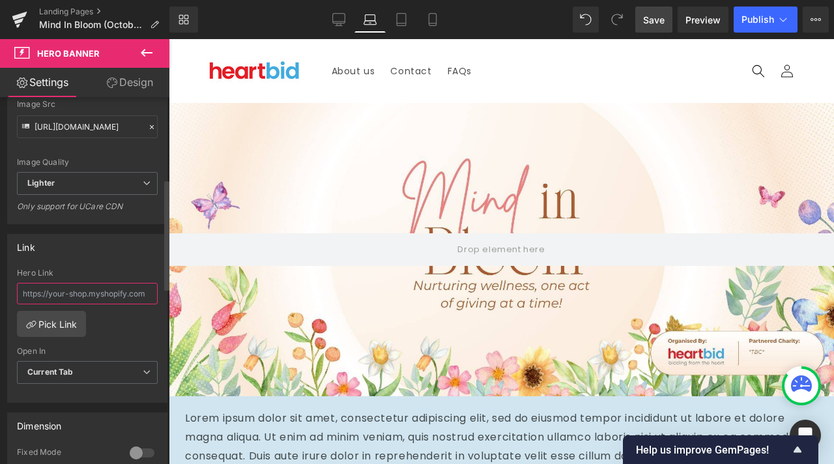
click at [76, 301] on input "text" at bounding box center [87, 293] width 141 height 21
click at [84, 316] on div "Hero Link Pick Link Current Tab New Tab Open In Current Tab Current Tab New Tab" at bounding box center [87, 335] width 159 height 134
click at [59, 323] on link "Pick Link" at bounding box center [51, 324] width 69 height 26
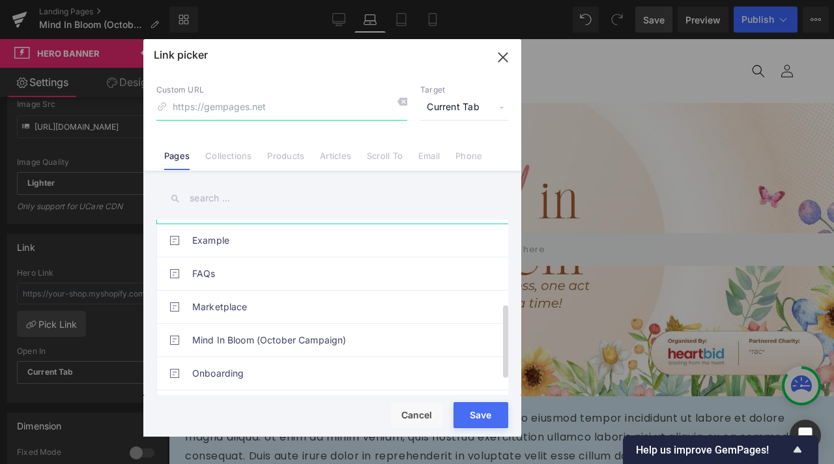
scroll to position [229, 0]
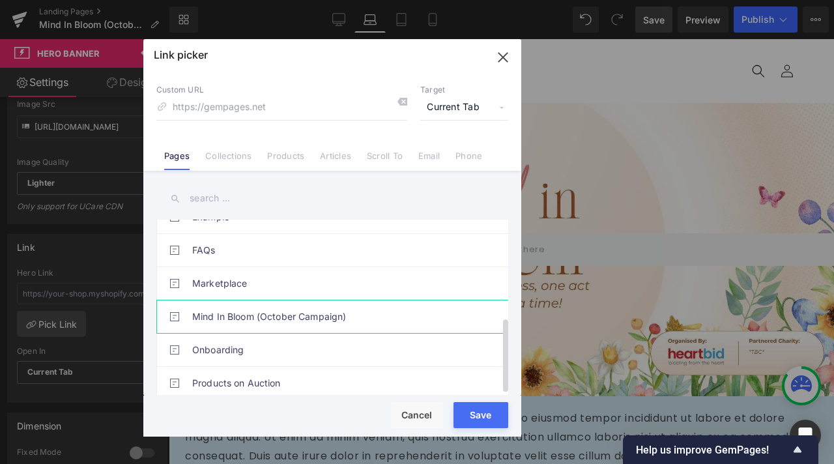
click at [264, 308] on link "Mind In Bloom (October Campaign)" at bounding box center [335, 316] width 287 height 33
type input "/pages/landing-page-oct-14-14-10-03"
click at [481, 416] on button "Save" at bounding box center [480, 415] width 55 height 26
type input "/pages/landing-page-oct-14-14-10-03"
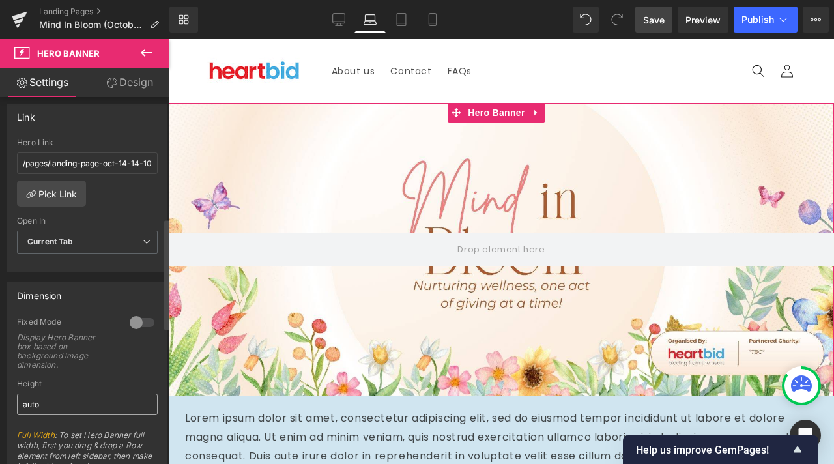
scroll to position [531, 0]
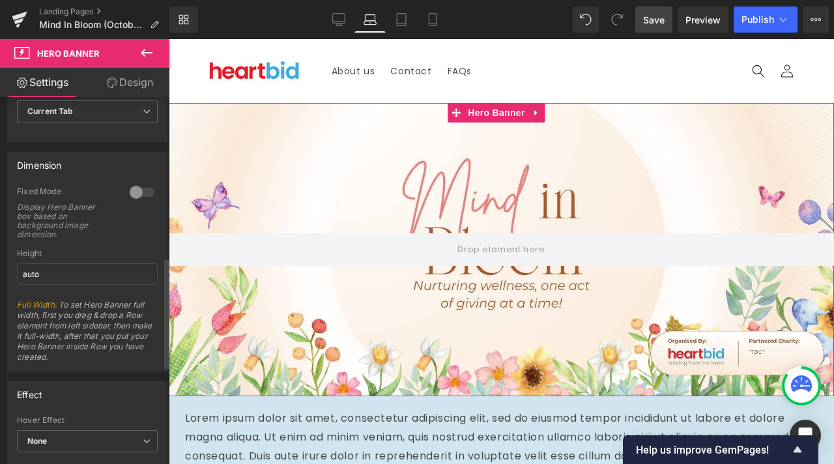
click at [132, 188] on div at bounding box center [141, 192] width 31 height 21
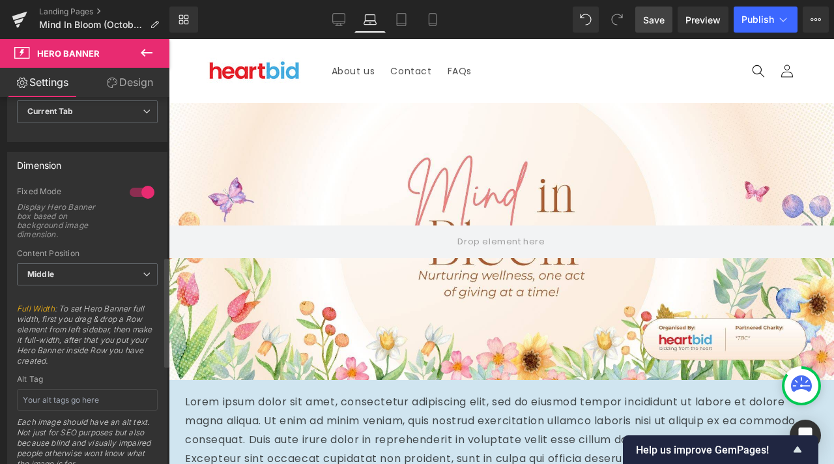
click at [142, 188] on div at bounding box center [141, 192] width 31 height 21
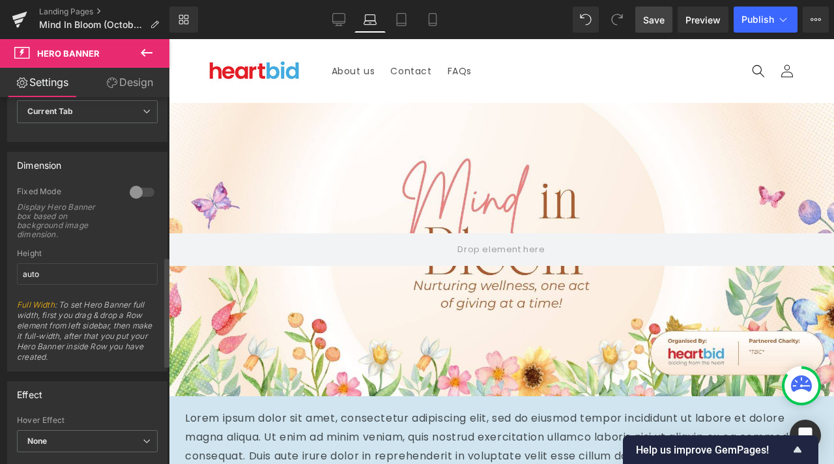
click at [142, 188] on div at bounding box center [141, 192] width 31 height 21
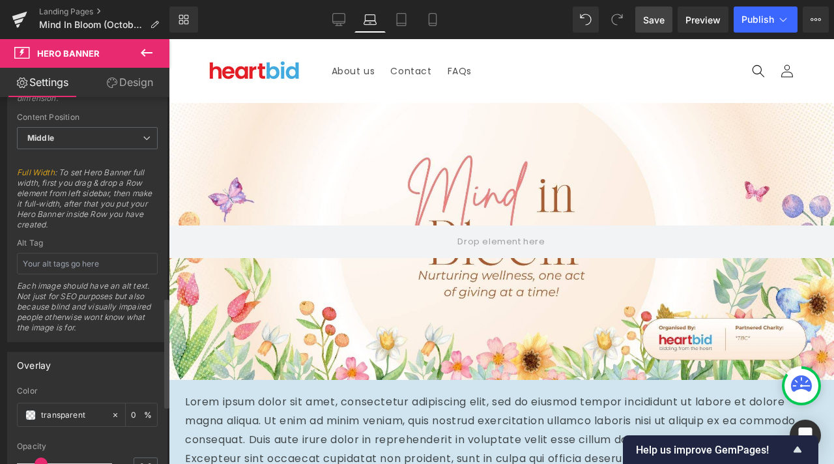
scroll to position [602, 0]
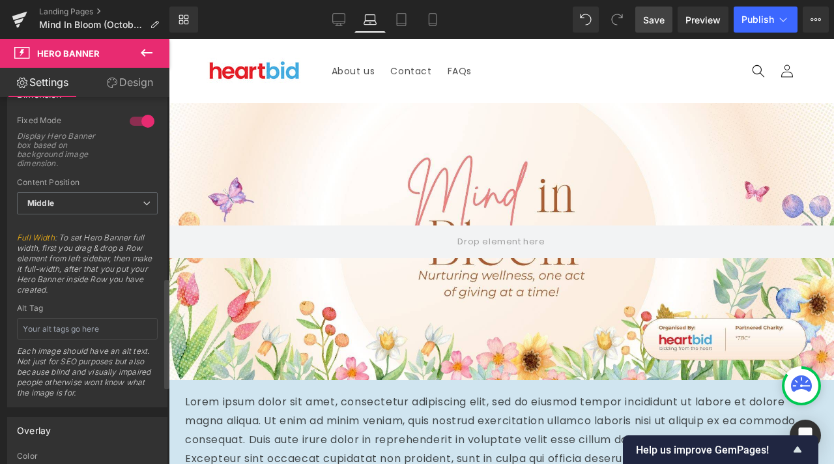
click at [140, 119] on div at bounding box center [141, 121] width 31 height 21
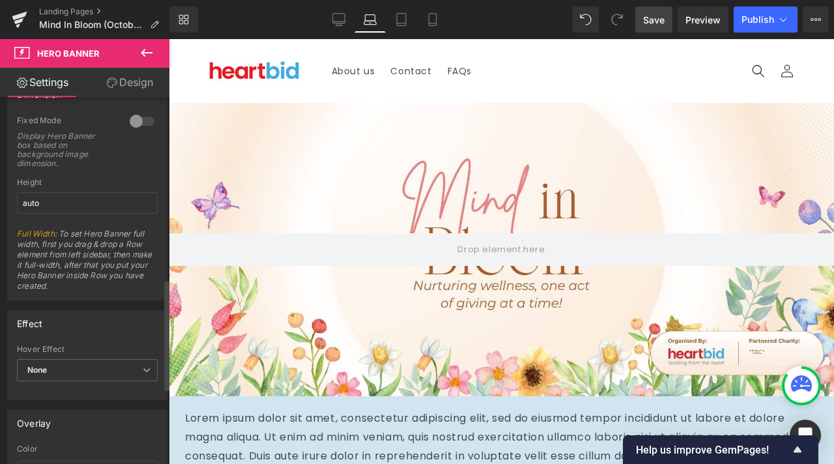
click at [136, 121] on div at bounding box center [141, 121] width 31 height 21
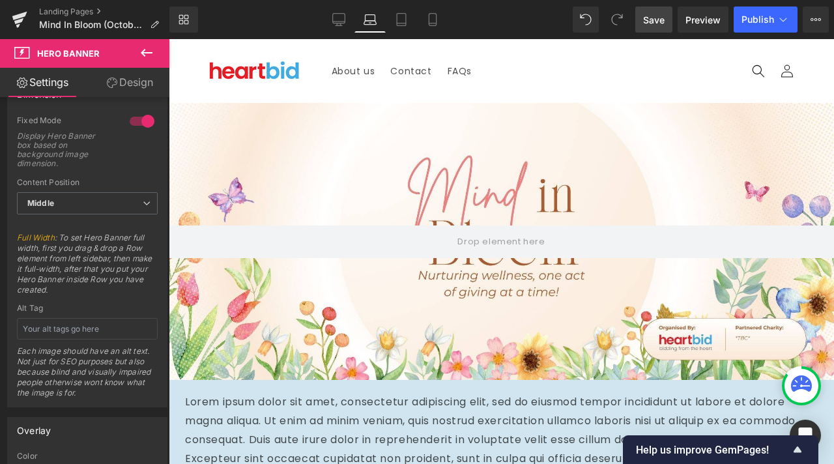
click at [151, 44] on button at bounding box center [147, 53] width 46 height 29
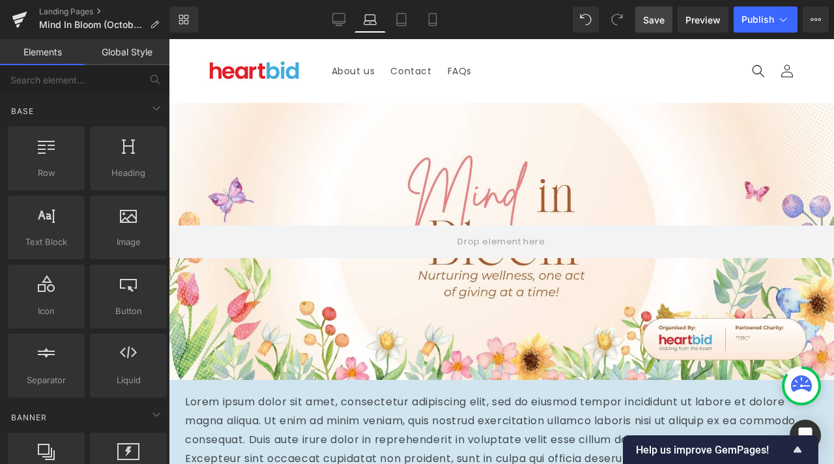
click at [665, 18] on span "Save" at bounding box center [653, 20] width 21 height 14
click at [685, 16] on link "Preview" at bounding box center [703, 20] width 51 height 26
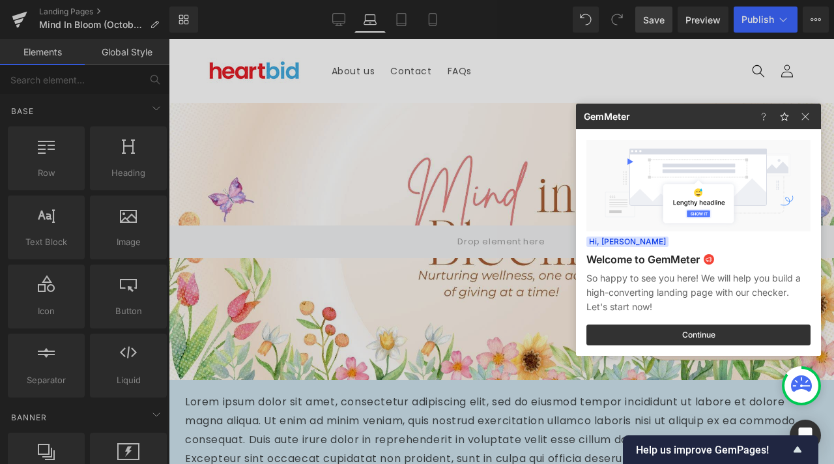
click at [504, 110] on div at bounding box center [417, 232] width 834 height 464
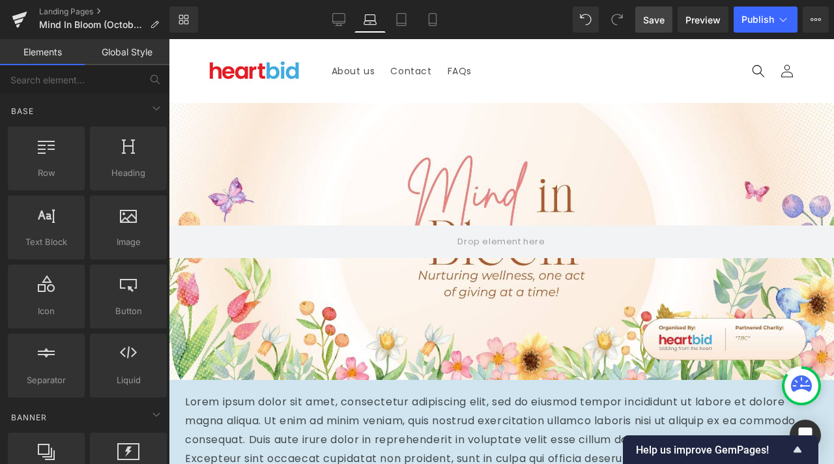
click at [665, 25] on span "Save" at bounding box center [653, 20] width 21 height 14
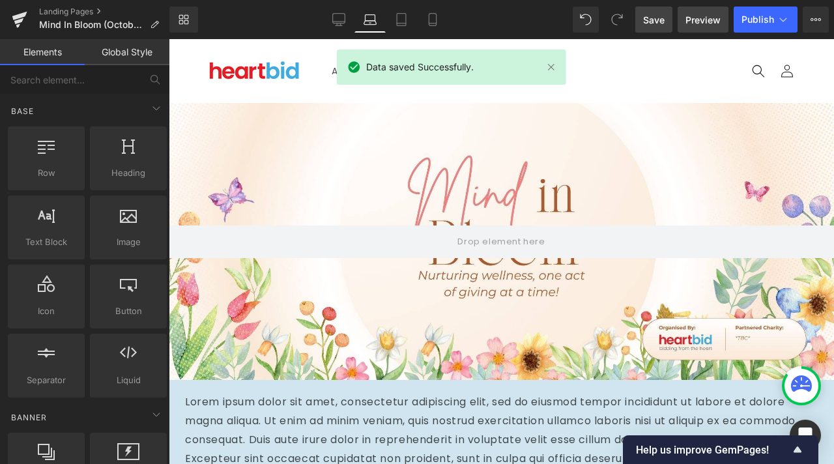
click at [695, 20] on span "Preview" at bounding box center [702, 20] width 35 height 14
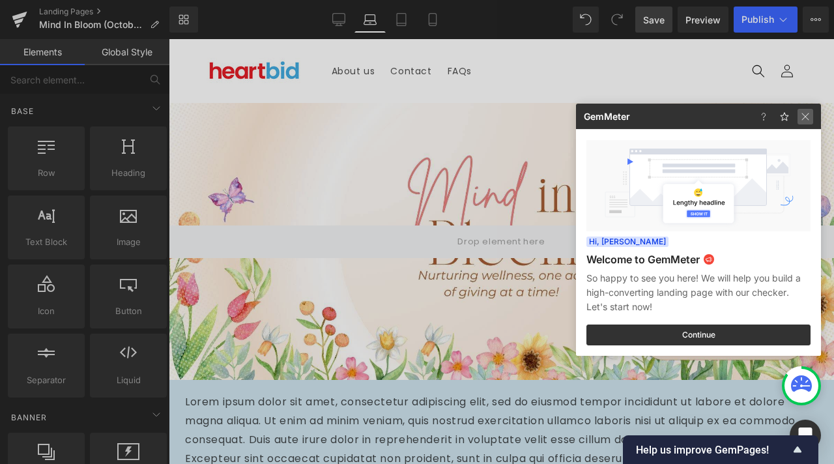
click at [807, 113] on img at bounding box center [805, 117] width 16 height 16
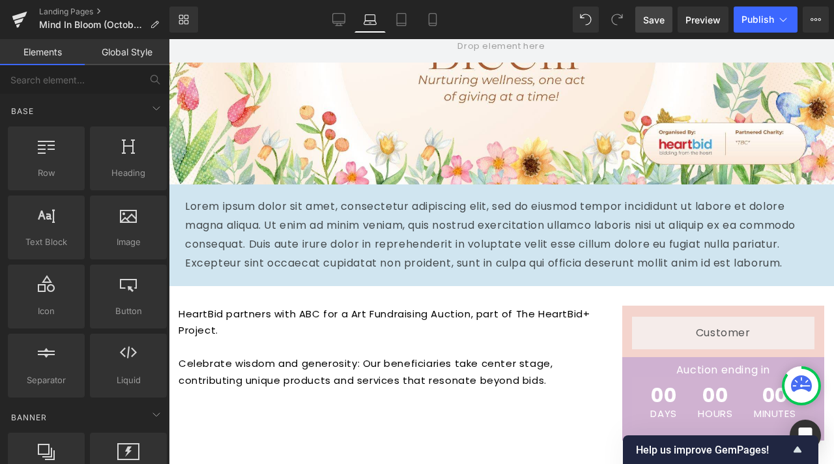
scroll to position [261, 0]
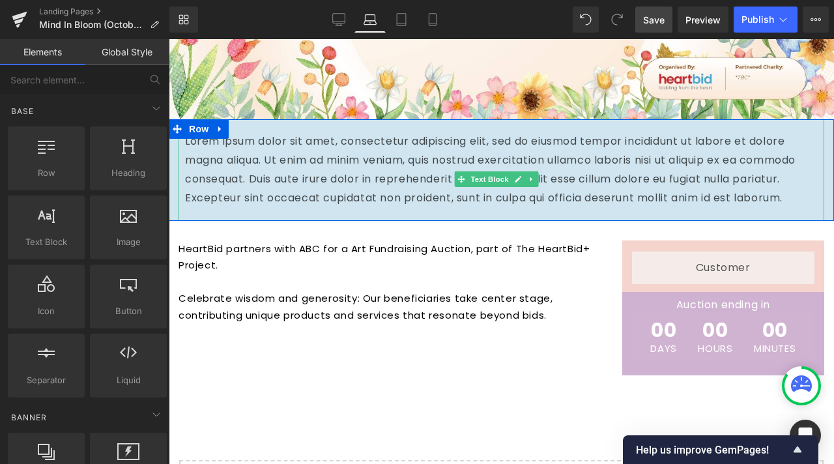
click at [379, 182] on p "Lorem ipsum dolor sit amet, consectetur adipiscing elit, sed do eiusmod tempor …" at bounding box center [501, 169] width 633 height 75
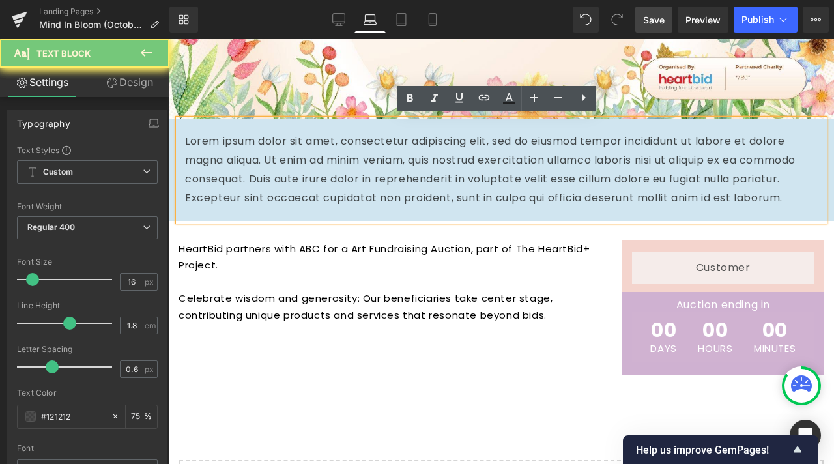
click at [379, 182] on p "Lorem ipsum dolor sit amet, consectetur adipiscing elit, sed do eiusmod tempor …" at bounding box center [501, 169] width 633 height 75
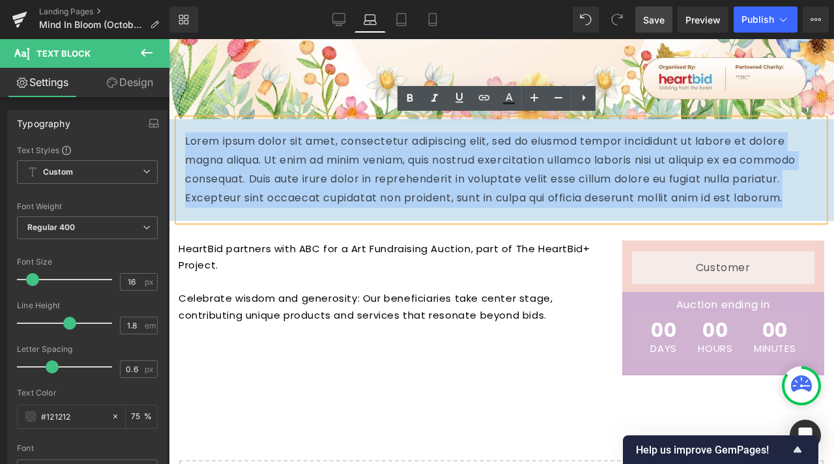
click at [486, 175] on p "Lorem ipsum dolor sit amet, consectetur adipiscing elit, sed do eiusmod tempor …" at bounding box center [501, 169] width 633 height 75
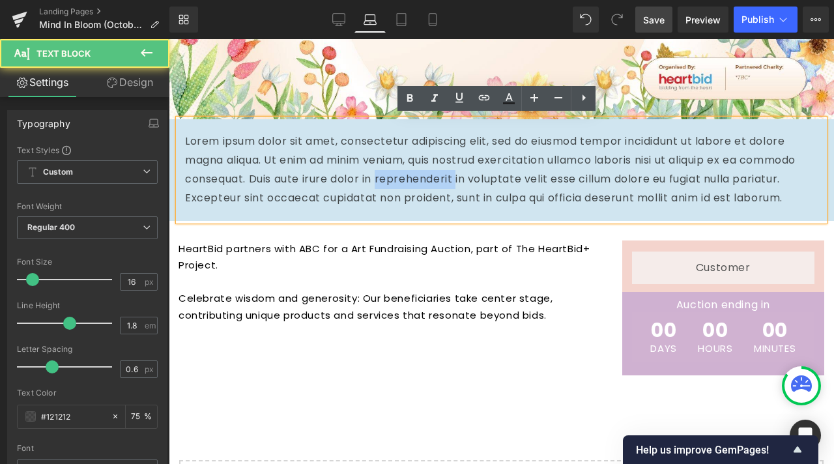
click at [486, 175] on p "Lorem ipsum dolor sit amet, consectetur adipiscing elit, sed do eiusmod tempor …" at bounding box center [501, 169] width 633 height 75
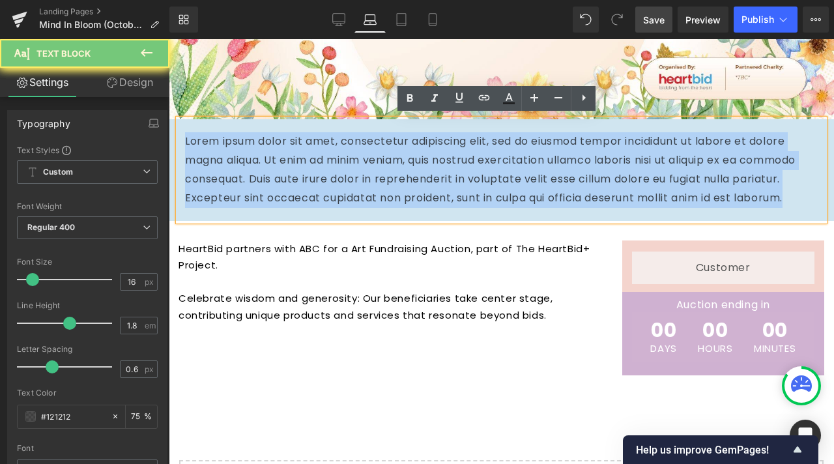
click at [486, 175] on p "Lorem ipsum dolor sit amet, consectetur adipiscing elit, sed do eiusmod tempor …" at bounding box center [501, 169] width 633 height 75
paste div
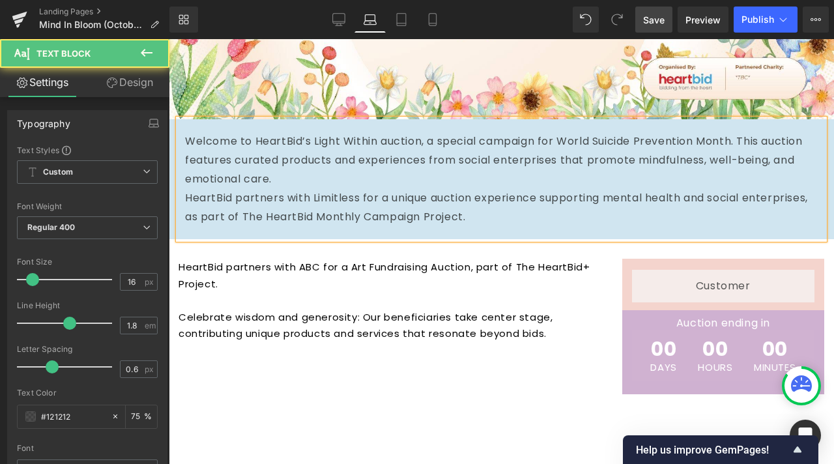
click at [306, 167] on p "Welcome to HeartBid’s Light Within auction, a special campaign for World Suicid…" at bounding box center [501, 160] width 633 height 56
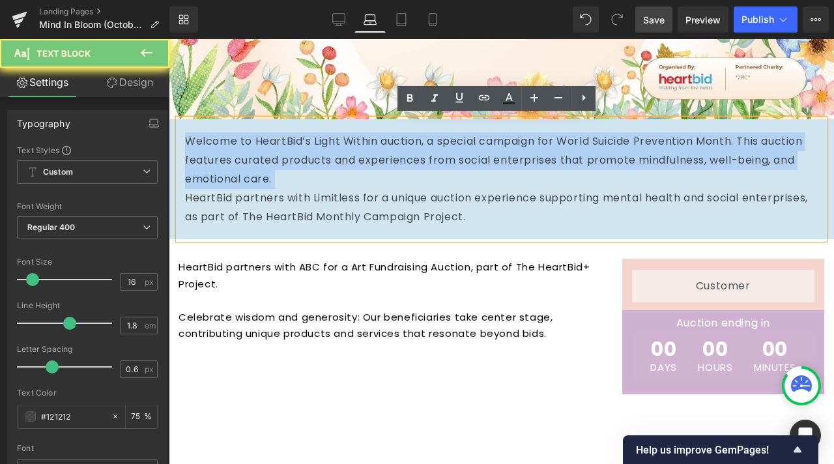
click at [306, 167] on p "Welcome to HeartBid’s Light Within auction, a special campaign for World Suicid…" at bounding box center [501, 160] width 633 height 56
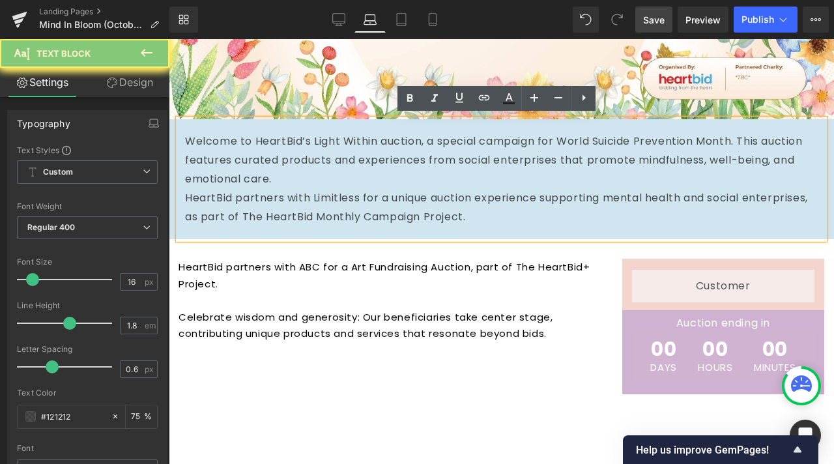
click at [595, 202] on p "HeartBid partners with Limitless for a unique auction experience supporting men…" at bounding box center [501, 208] width 633 height 38
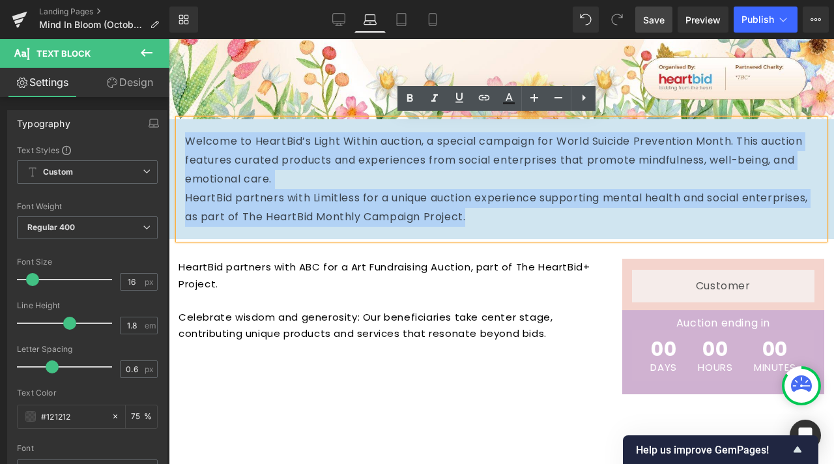
drag, startPoint x: 570, startPoint y: 222, endPoint x: 330, endPoint y: 163, distance: 247.0
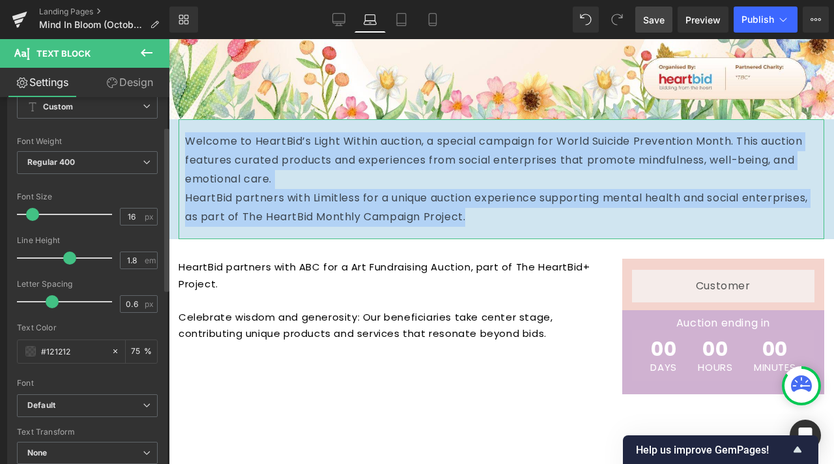
scroll to position [0, 0]
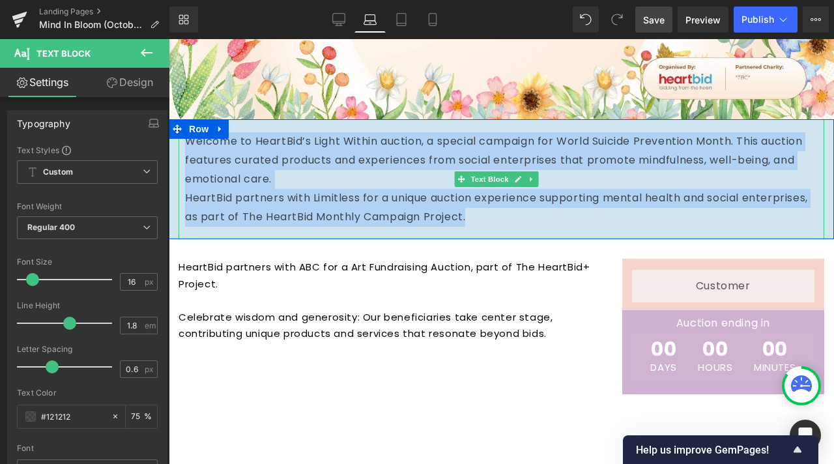
click at [292, 144] on p "Welcome to HeartBid’s Light Within auction, a special campaign for World Suicid…" at bounding box center [501, 160] width 633 height 56
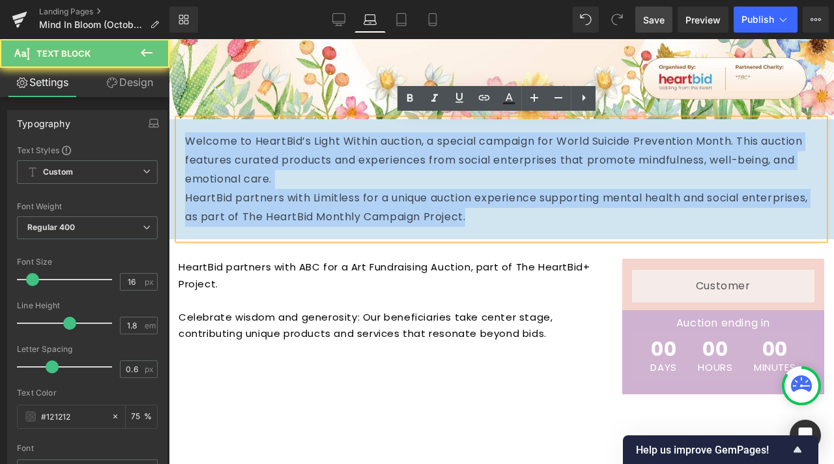
click at [292, 144] on p "Welcome to HeartBid’s Light Within auction, a special campaign for World Suicid…" at bounding box center [501, 160] width 633 height 56
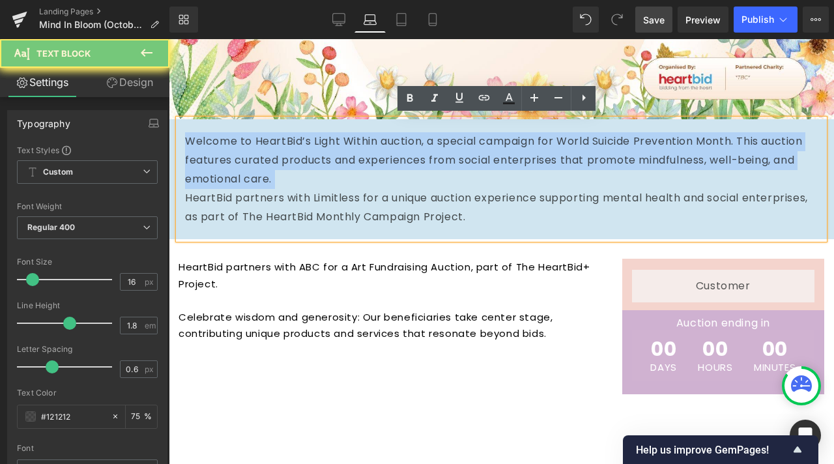
click at [292, 144] on p "Welcome to HeartBid’s Light Within auction, a special campaign for World Suicid…" at bounding box center [501, 160] width 633 height 56
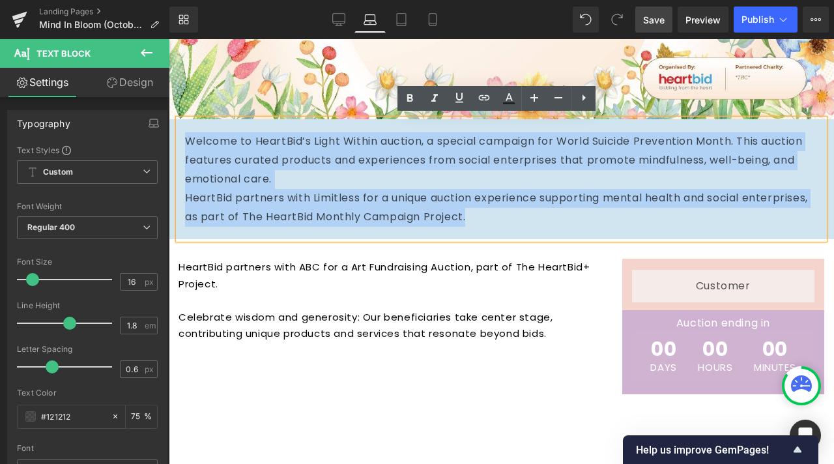
click at [541, 226] on div "Welcome to HeartBid’s Light Within auction, a special campaign for World Suicid…" at bounding box center [502, 179] width 646 height 120
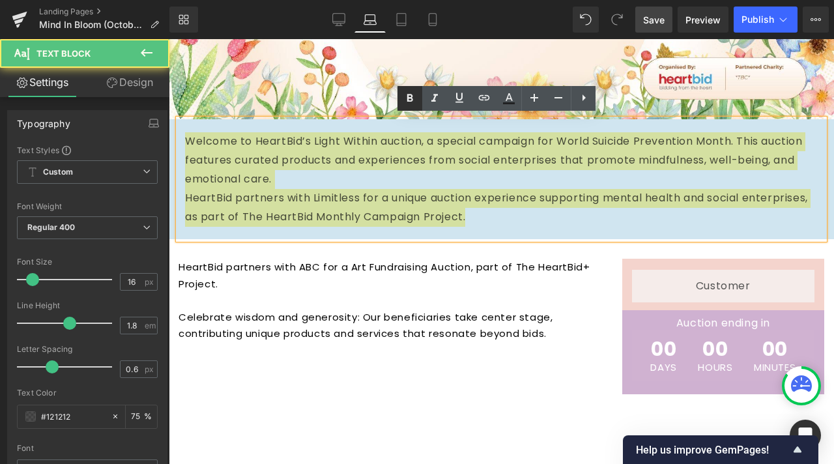
click at [405, 97] on icon at bounding box center [410, 99] width 16 height 16
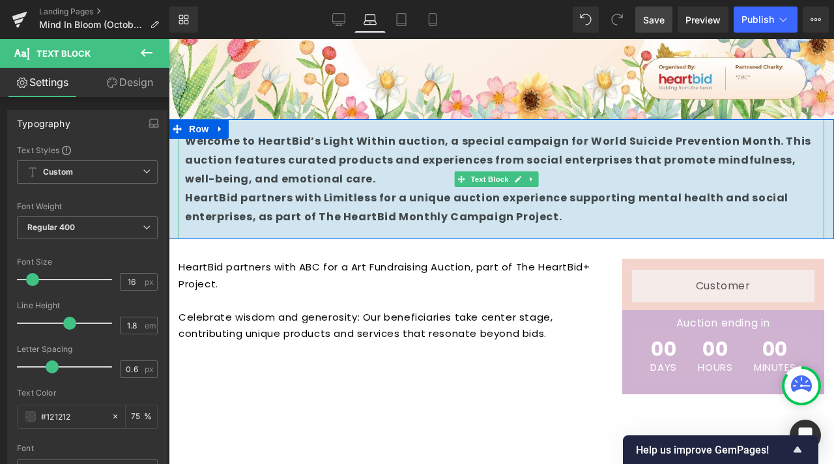
click at [201, 144] on strong "Welcome to HeartBid’s Light Within auction, a special campaign for World Suicid…" at bounding box center [498, 160] width 626 height 53
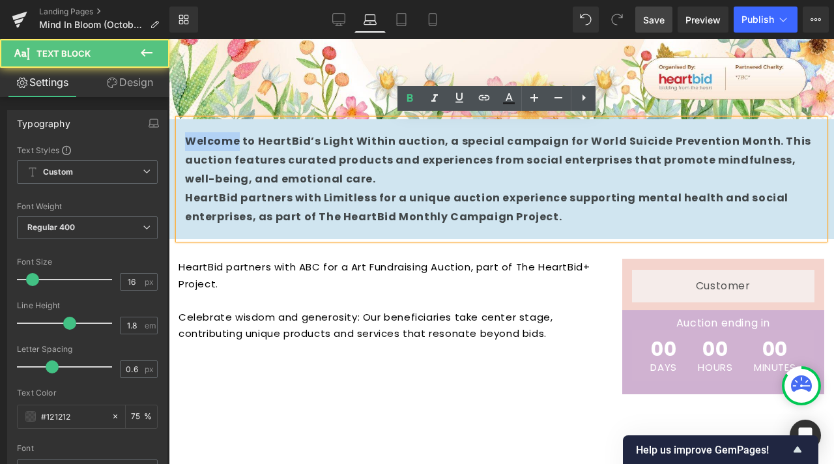
click at [201, 144] on strong "Welcome to HeartBid’s Light Within auction, a special campaign for World Suicid…" at bounding box center [498, 160] width 626 height 53
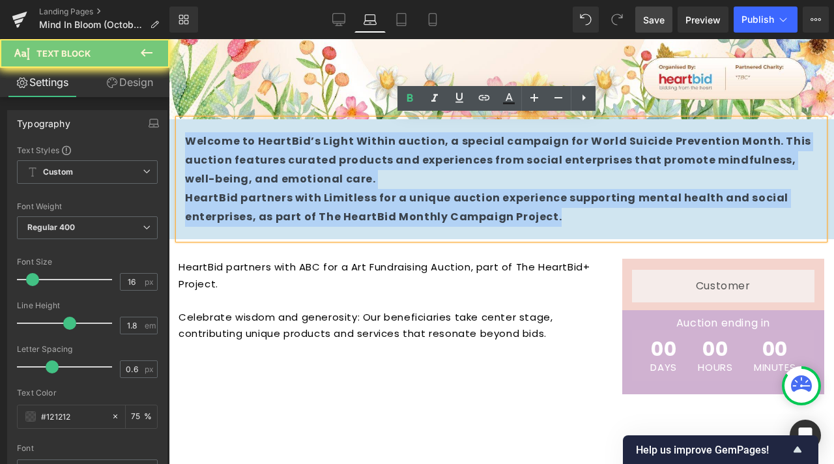
drag, startPoint x: 201, startPoint y: 144, endPoint x: 502, endPoint y: 206, distance: 307.3
click at [502, 206] on div "Welcome to HeartBid’s Light Within auction, a special campaign for World Suicid…" at bounding box center [502, 179] width 646 height 120
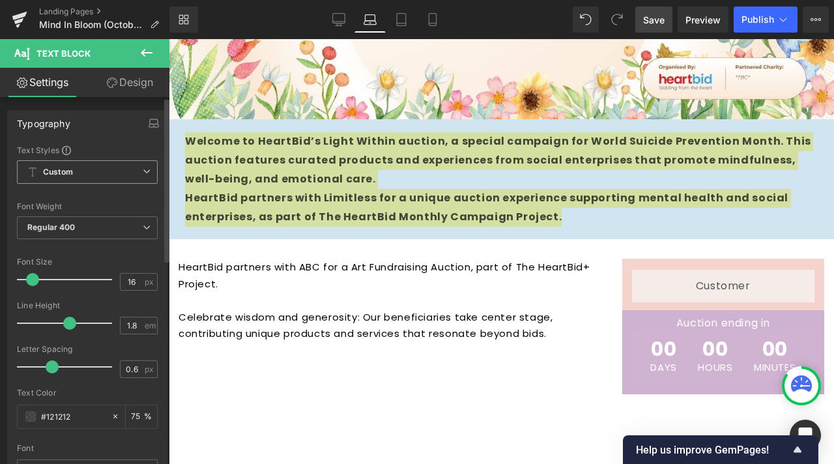
click at [104, 179] on span "Custom Setup Global Style" at bounding box center [87, 171] width 141 height 23
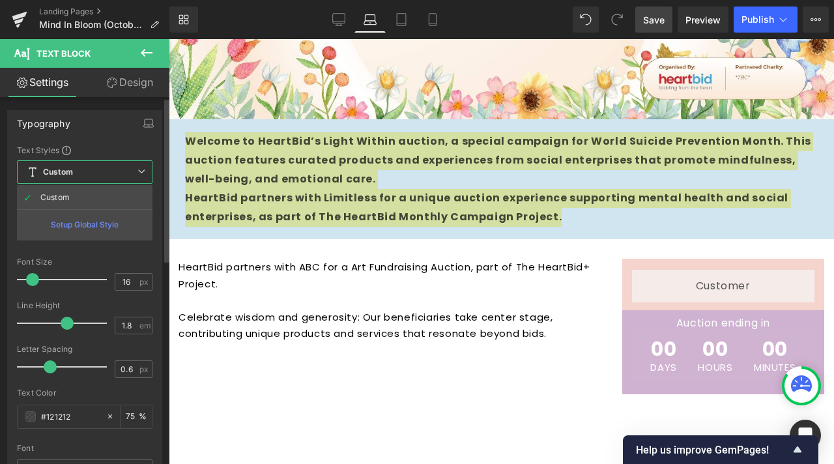
click at [105, 177] on span "Custom Setup Global Style" at bounding box center [85, 171] width 136 height 23
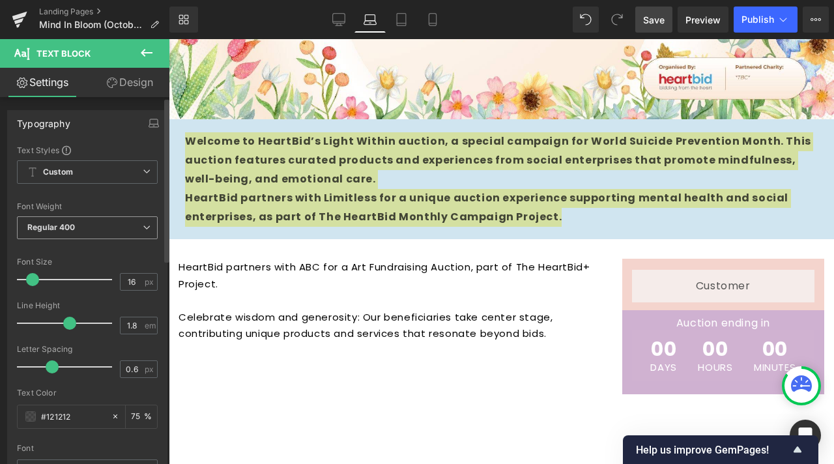
click at [102, 230] on span "Regular 400" at bounding box center [87, 227] width 141 height 23
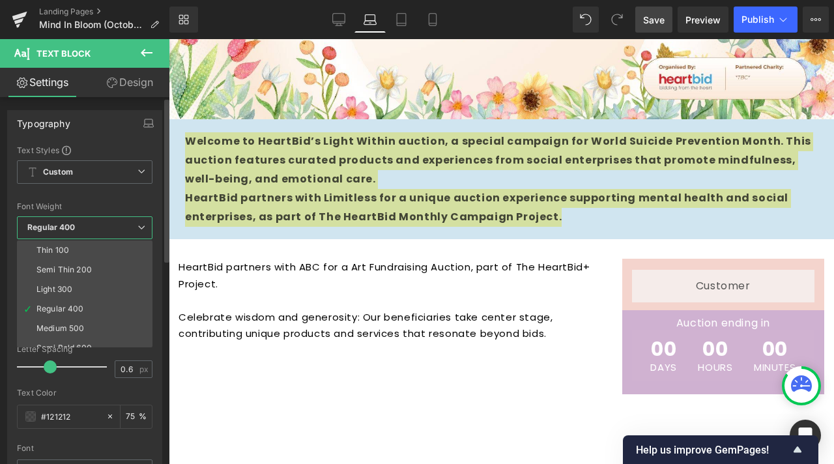
click at [104, 227] on span "Regular 400" at bounding box center [85, 227] width 136 height 23
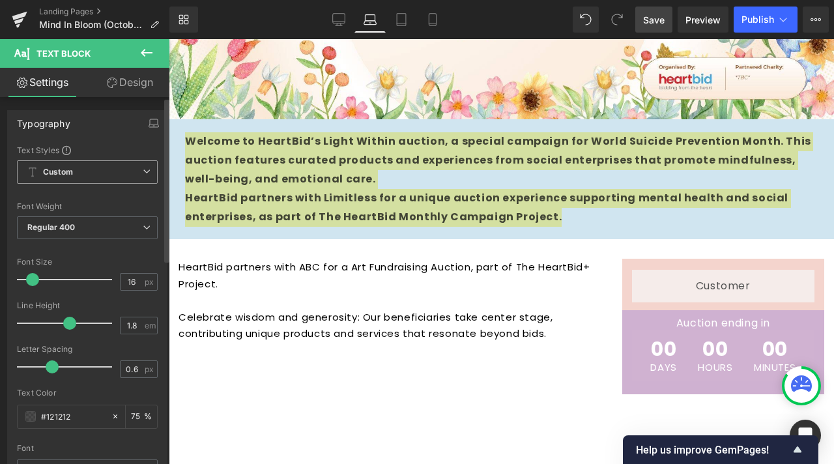
click at [113, 172] on span "Custom Setup Global Style" at bounding box center [87, 171] width 141 height 23
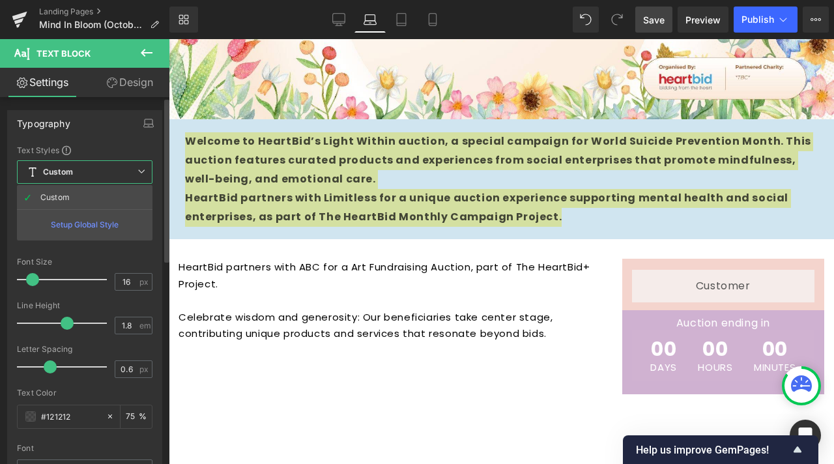
click at [126, 174] on span "Custom Setup Global Style" at bounding box center [85, 171] width 136 height 23
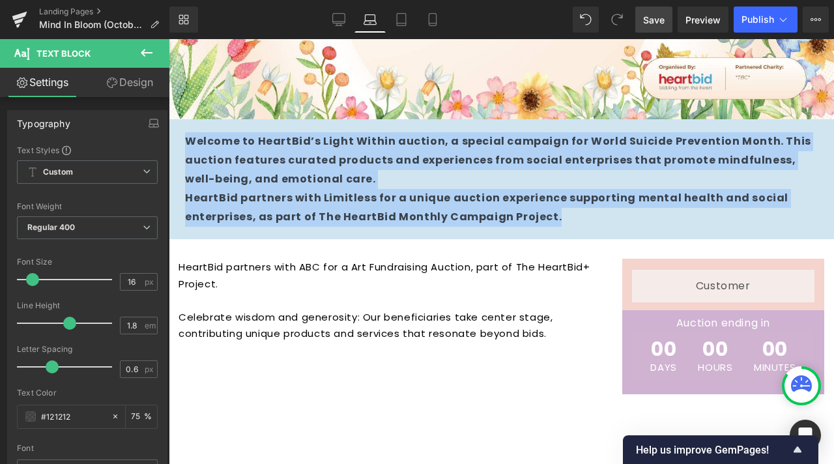
click at [225, 156] on strong "Welcome to HeartBid’s Light Within auction, a special campaign for World Suicid…" at bounding box center [498, 160] width 626 height 53
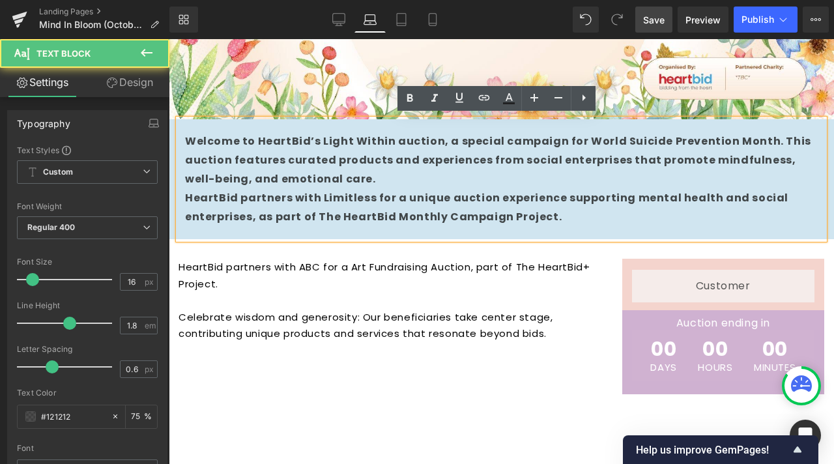
click at [550, 160] on strong "Welcome to HeartBid’s Light Within auction, a special campaign for World Suicid…" at bounding box center [498, 160] width 626 height 53
click at [543, 150] on strong "Welcome to HeartBid’s Light Within auction, a special campaign for World Suicid…" at bounding box center [498, 160] width 626 height 53
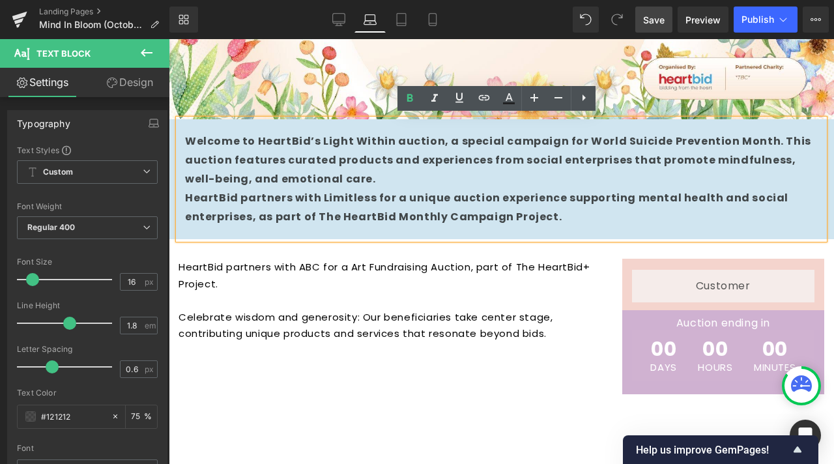
click at [541, 143] on strong "Welcome to HeartBid’s Light Within auction, a special campaign for World Suicid…" at bounding box center [498, 160] width 626 height 53
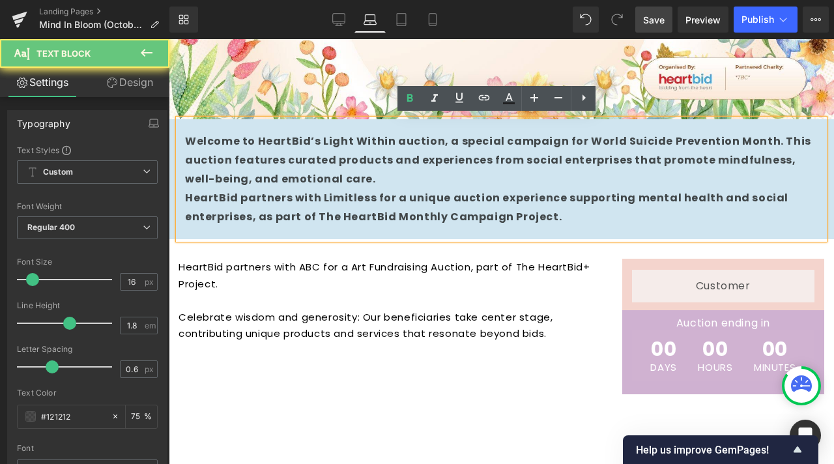
click at [541, 144] on strong "Welcome to HeartBid’s Light Within auction, a special campaign for World Suicid…" at bounding box center [498, 160] width 626 height 53
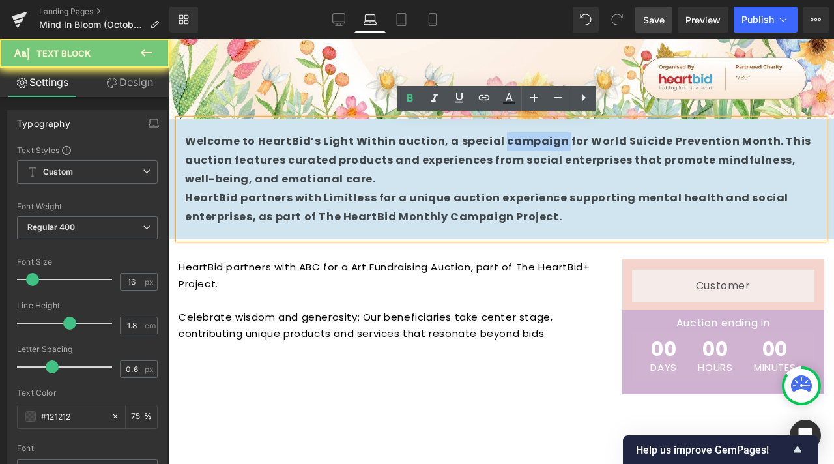
click at [519, 145] on strong "Welcome to HeartBid’s Light Within auction, a special campaign for World Suicid…" at bounding box center [498, 160] width 626 height 53
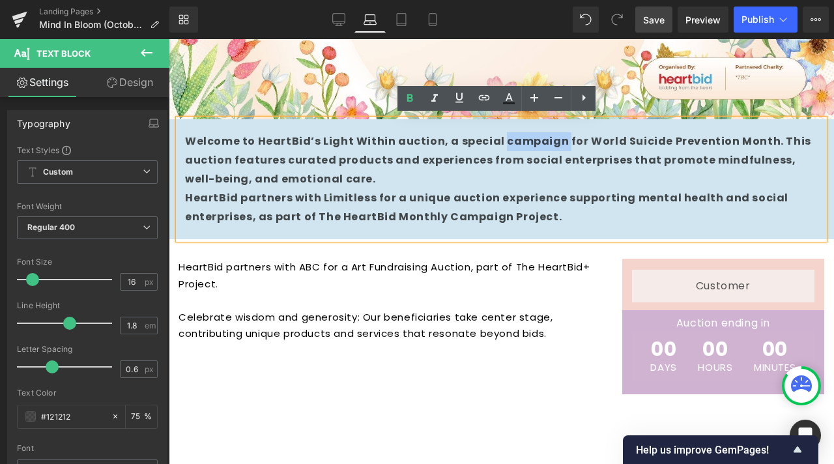
click at [519, 145] on strong "Welcome to HeartBid’s Light Within auction, a special campaign for World Suicid…" at bounding box center [498, 160] width 626 height 53
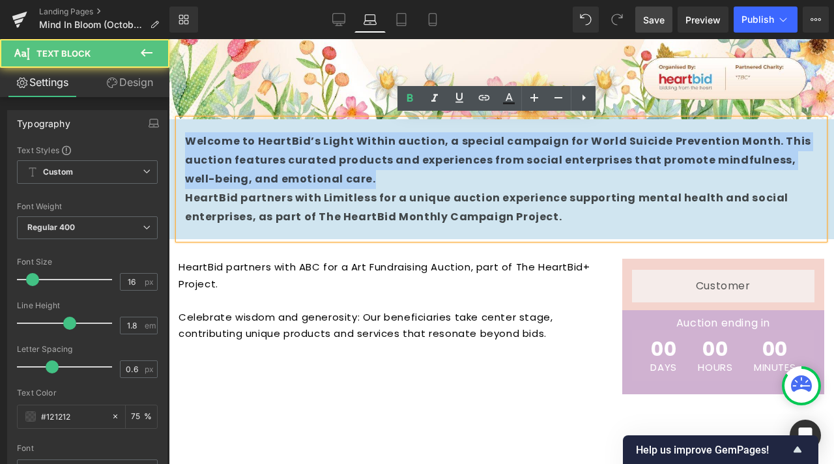
click at [519, 145] on strong "Welcome to HeartBid’s Light Within auction, a special campaign for World Suicid…" at bounding box center [498, 160] width 626 height 53
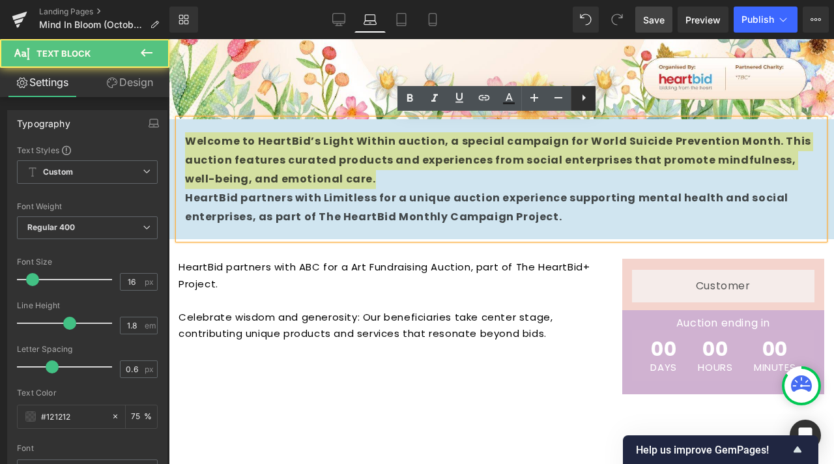
click at [585, 109] on link at bounding box center [583, 98] width 25 height 25
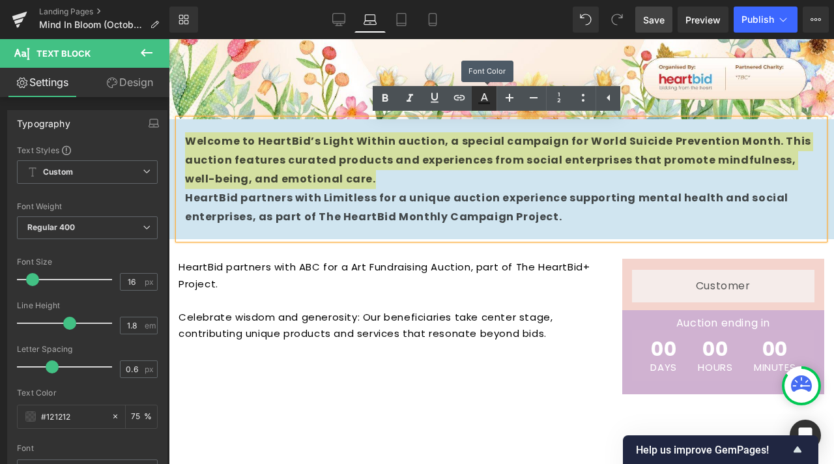
click at [483, 102] on icon at bounding box center [484, 103] width 12 height 2
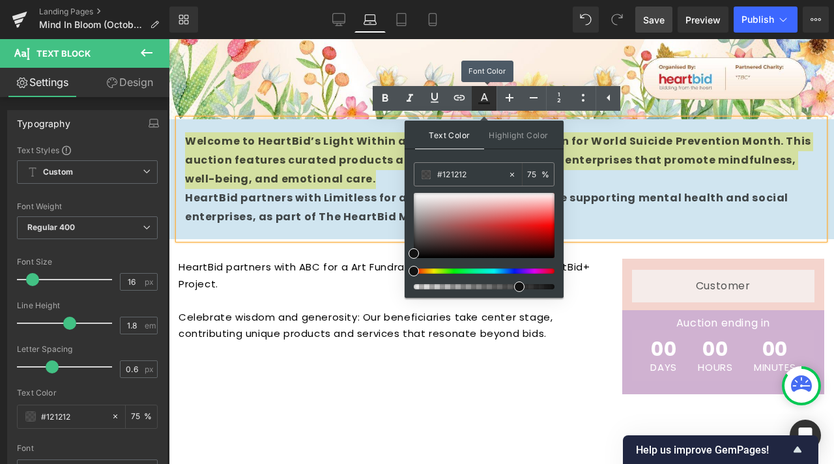
click at [483, 102] on icon at bounding box center [484, 103] width 12 height 2
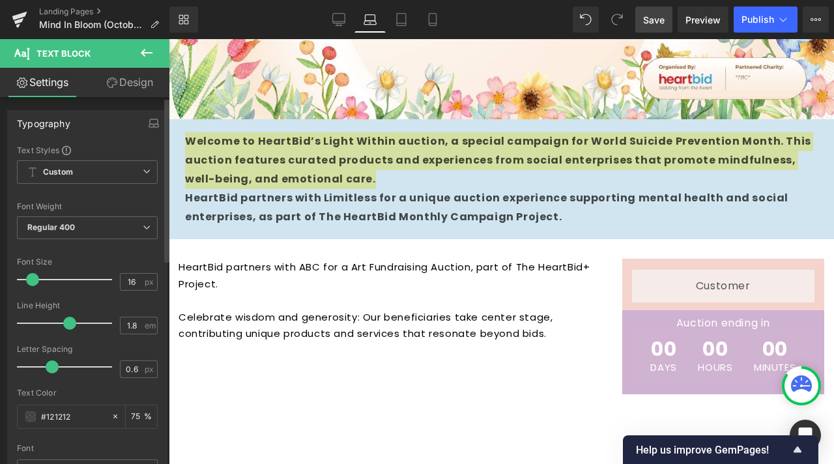
click at [115, 156] on div "Font Default Work Sans Poppins Assistant Default Default Work Sans Poppins Assi…" at bounding box center [87, 302] width 141 height 315
click at [122, 86] on link "Design" at bounding box center [129, 82] width 85 height 29
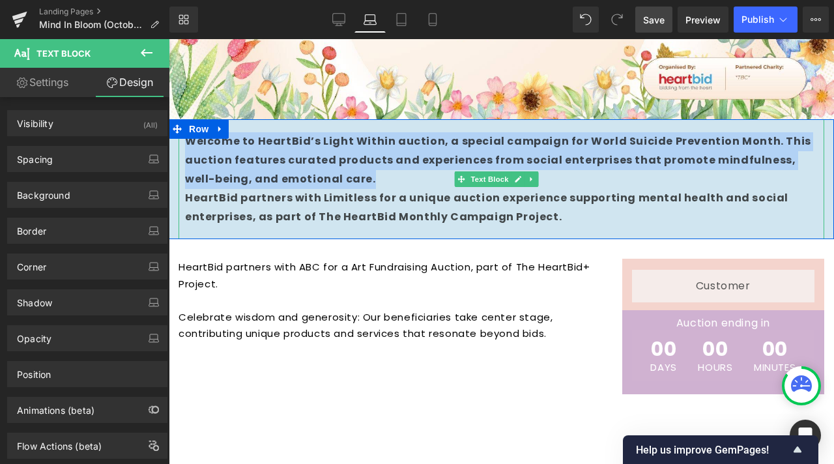
click at [248, 152] on strong "Welcome to HeartBid’s Light Within auction, a special campaign for World Suicid…" at bounding box center [498, 160] width 626 height 53
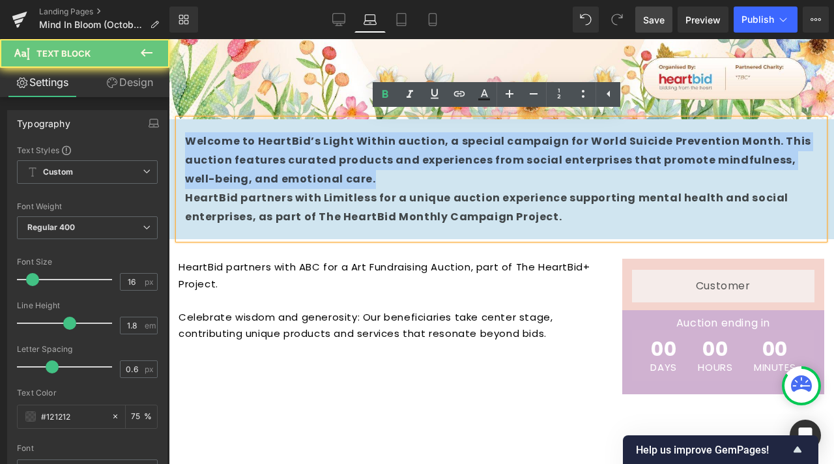
click at [248, 152] on strong "Welcome to HeartBid’s Light Within auction, a special campaign for World Suicid…" at bounding box center [498, 160] width 626 height 53
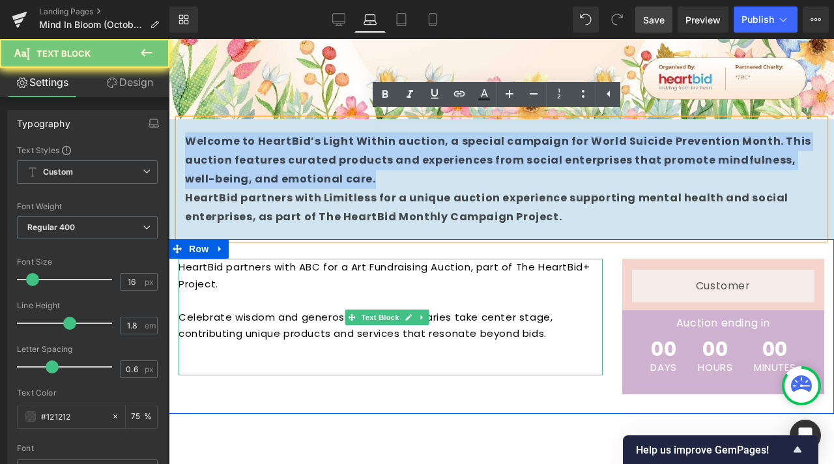
click at [394, 278] on p "HeartBid partners with ABC for a Art Fundraising Auction, part of The HeartBid+…" at bounding box center [391, 275] width 424 height 33
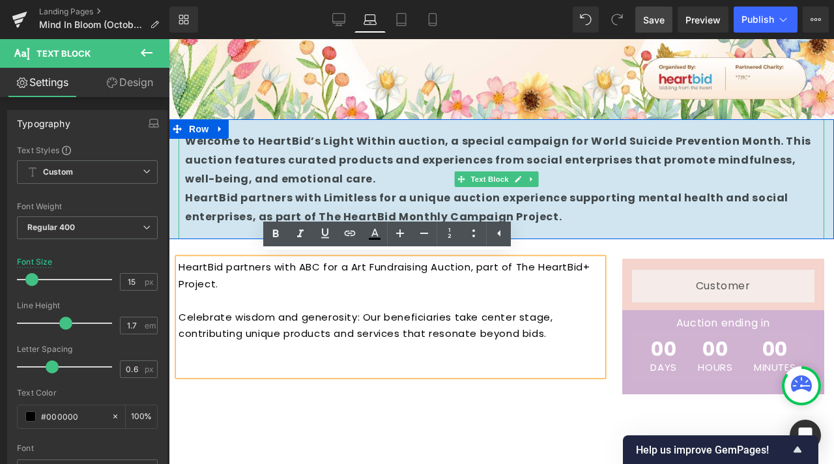
click at [424, 184] on p "Welcome to HeartBid’s Light Within auction, a special campaign for World Suicid…" at bounding box center [501, 160] width 633 height 56
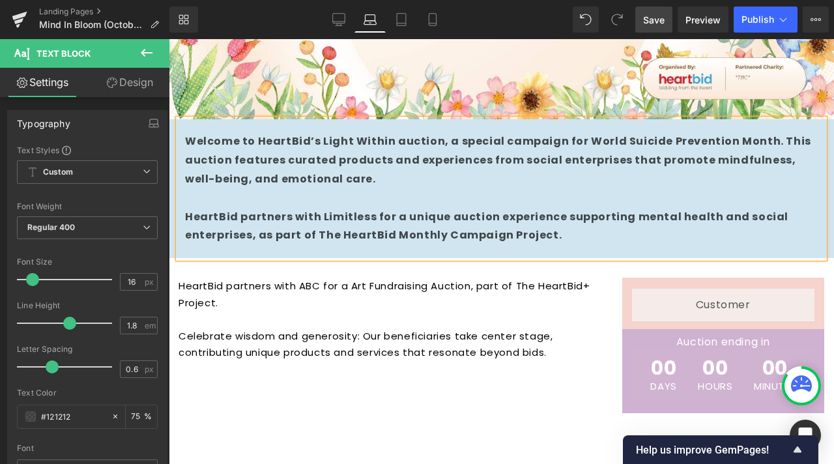
click at [309, 175] on strong "Welcome to HeartBid’s Light Within auction, a special campaign for World Suicid…" at bounding box center [498, 160] width 626 height 53
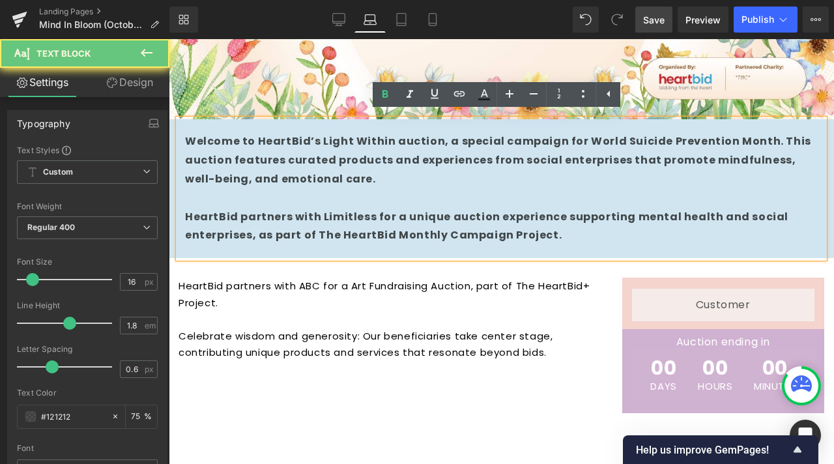
click at [310, 173] on strong "Welcome to HeartBid’s Light Within auction, a special campaign for World Suicid…" at bounding box center [498, 160] width 626 height 53
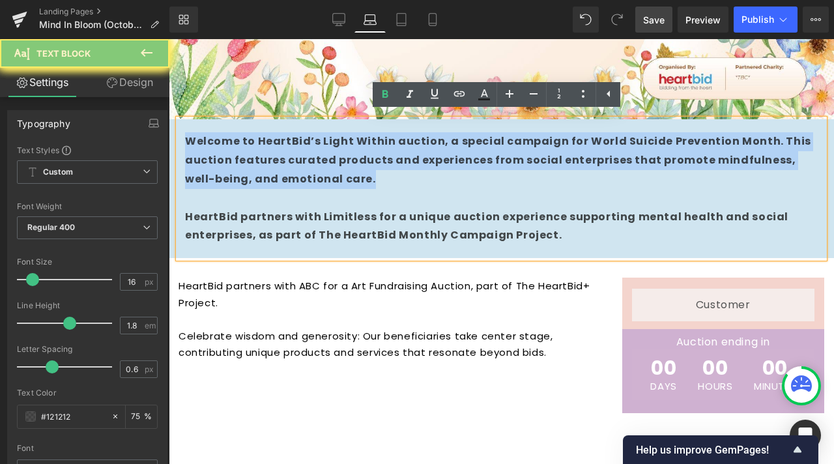
click at [310, 173] on strong "Welcome to HeartBid’s Light Within auction, a special campaign for World Suicid…" at bounding box center [498, 160] width 626 height 53
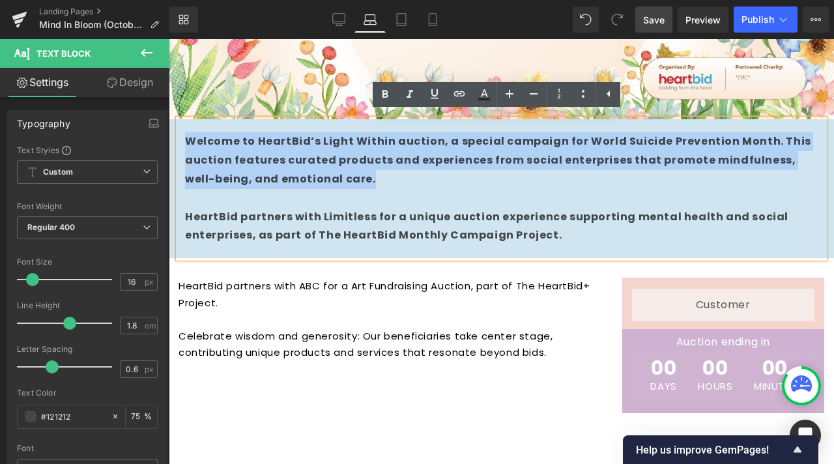
click at [275, 145] on p "Welcome to HeartBid’s Light Within auction, a special campaign for World Suicid…" at bounding box center [501, 160] width 633 height 56
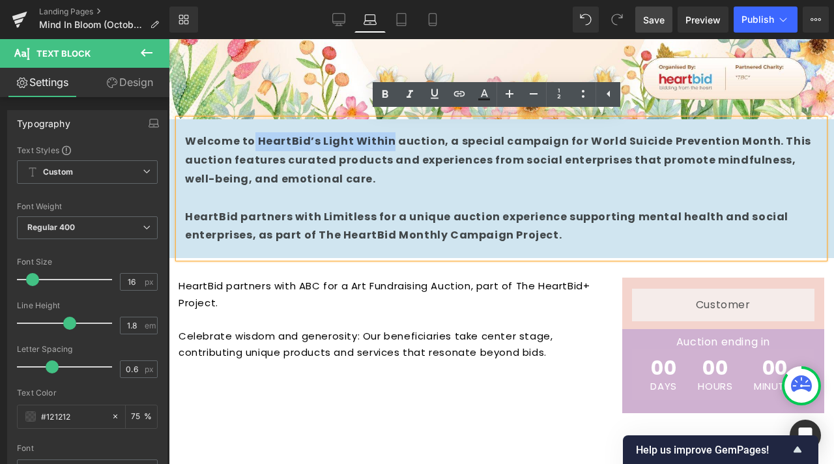
drag, startPoint x: 253, startPoint y: 137, endPoint x: 384, endPoint y: 133, distance: 130.4
click at [384, 134] on strong "Welcome to HeartBid’s Light Within auction, a special campaign for World Suicid…" at bounding box center [498, 160] width 626 height 53
drag, startPoint x: 315, startPoint y: 141, endPoint x: 387, endPoint y: 138, distance: 71.7
click at [387, 138] on strong "Welcome to HeartBid’s Light Within auction, a special campaign for World Suicid…" at bounding box center [498, 160] width 626 height 53
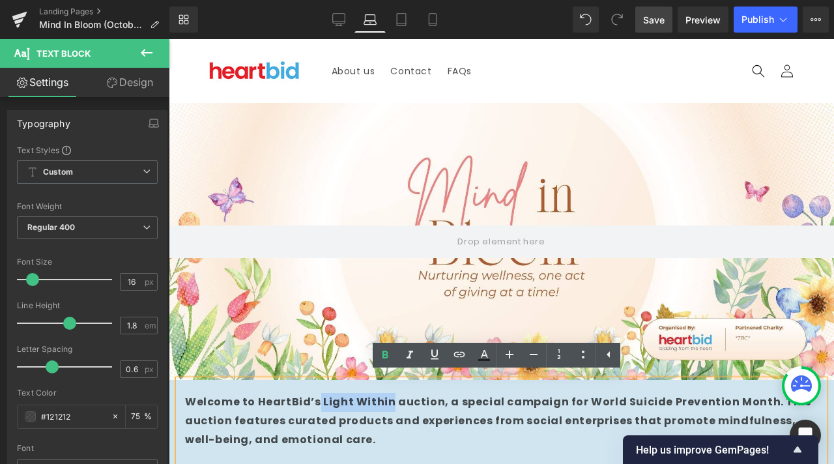
scroll to position [65, 0]
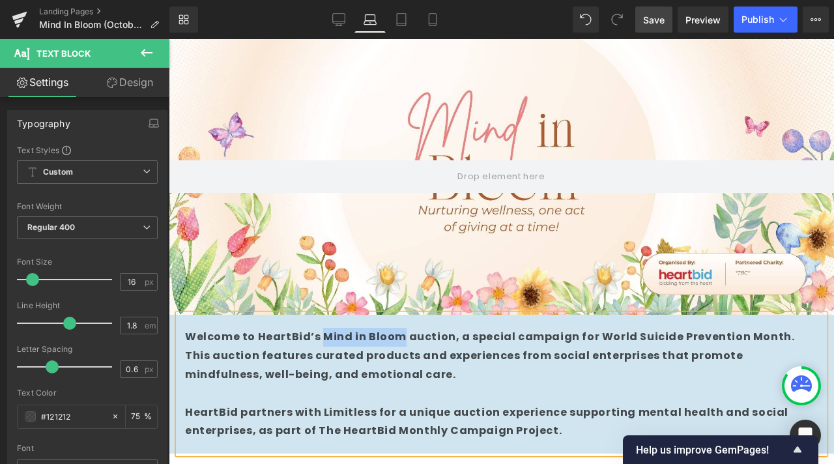
click at [322, 341] on p "Welcome to HeartBid’s Mind in Bloom auction, a special campaign for World Suici…" at bounding box center [501, 356] width 633 height 56
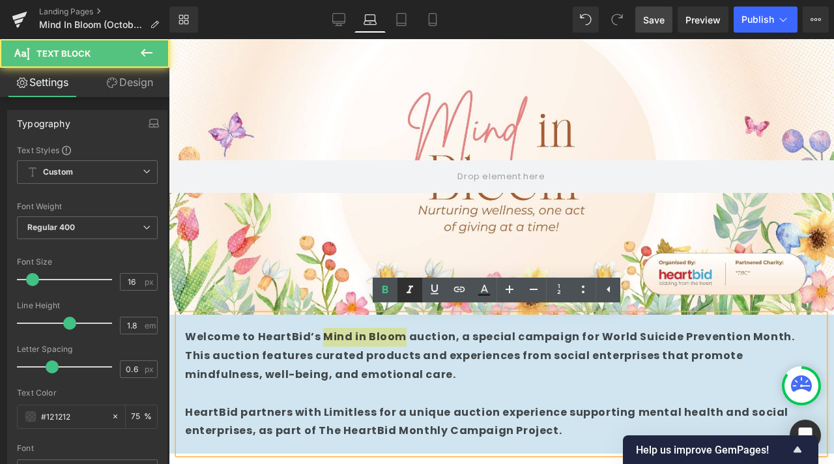
click at [407, 287] on icon at bounding box center [410, 290] width 16 height 16
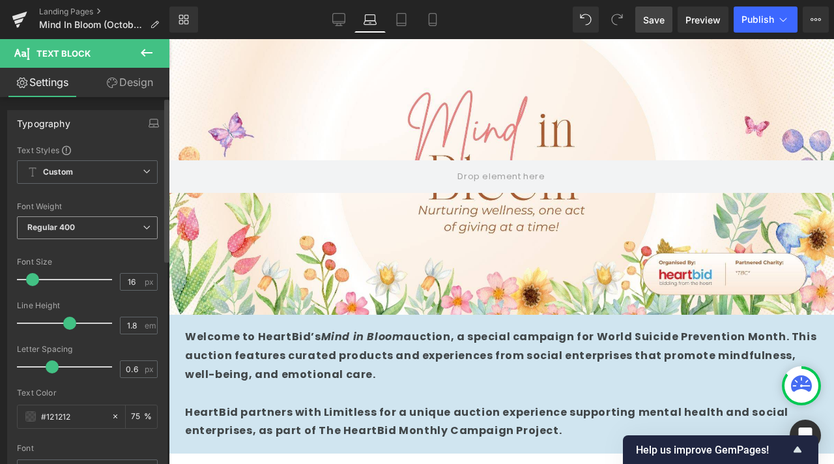
click at [137, 227] on span "Regular 400" at bounding box center [87, 227] width 141 height 23
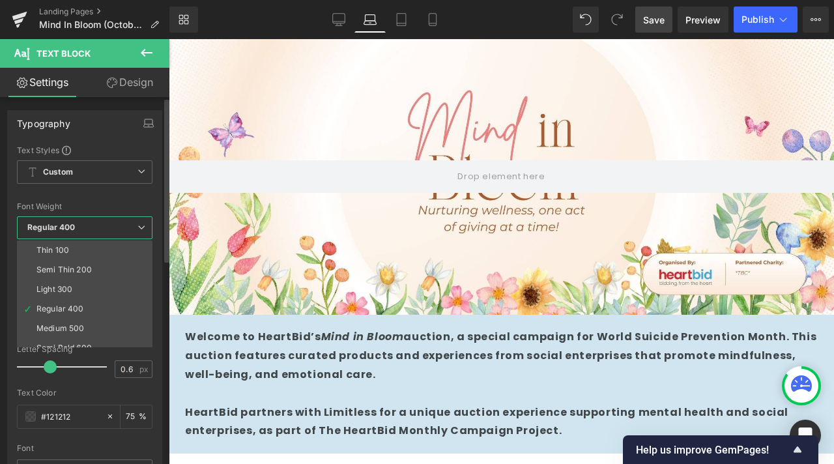
scroll to position [108, 0]
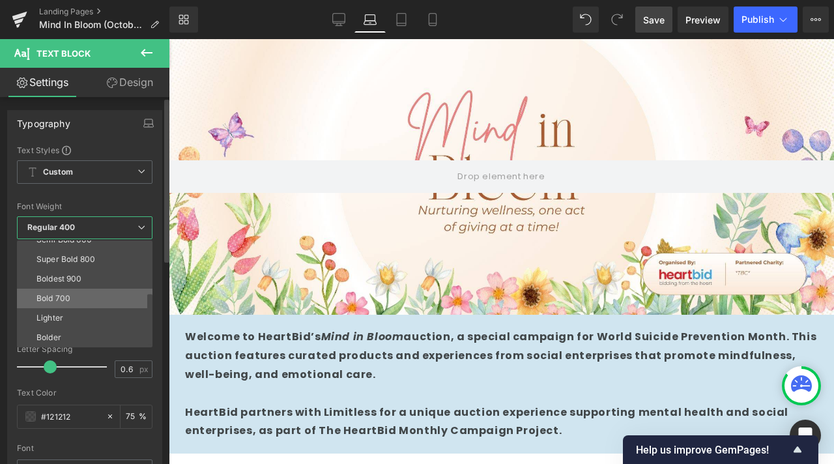
click at [83, 302] on li "Bold 700" at bounding box center [87, 299] width 141 height 20
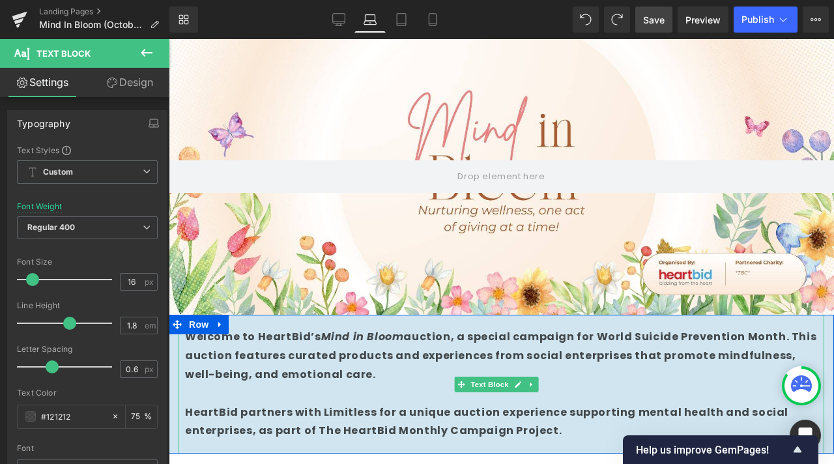
click at [343, 329] on icon "Mind in Bloom" at bounding box center [362, 336] width 83 height 15
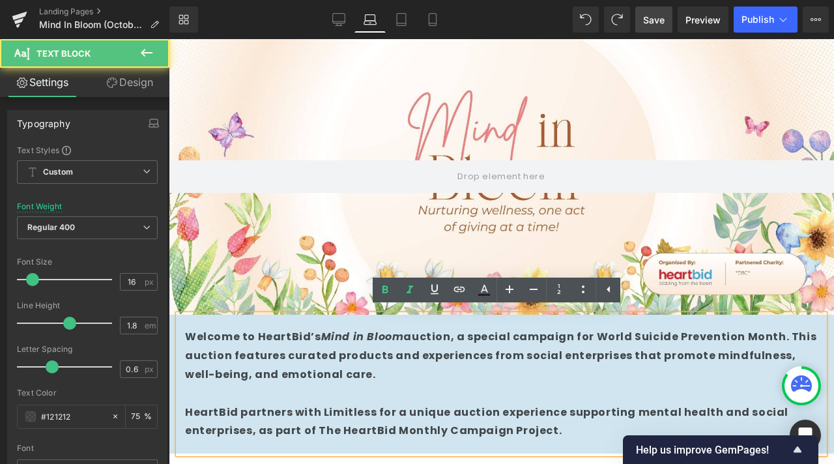
scroll to position [130, 0]
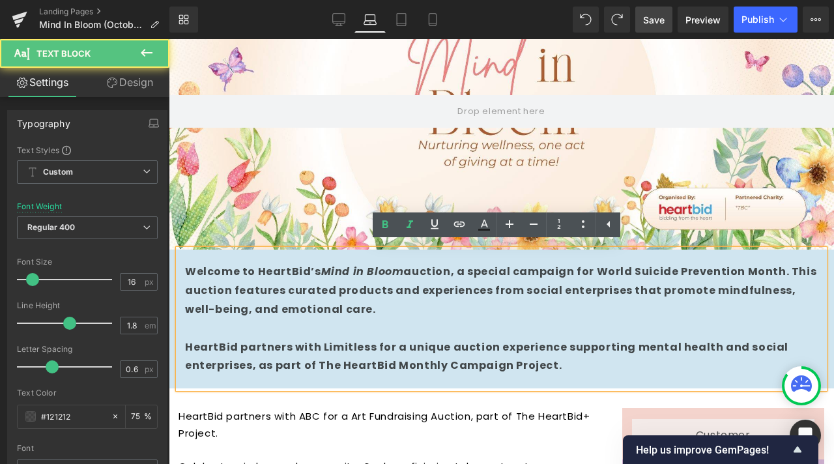
click at [315, 286] on strong "Welcome to HeartBid’s Mind in Bloom auction, a special campaign for World Suici…" at bounding box center [500, 290] width 631 height 53
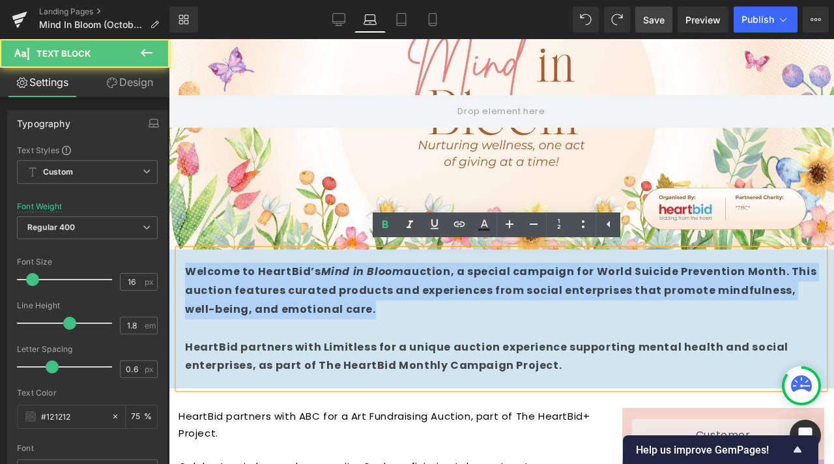
click at [315, 286] on strong "Welcome to HeartBid’s Mind in Bloom auction, a special campaign for World Suici…" at bounding box center [500, 290] width 631 height 53
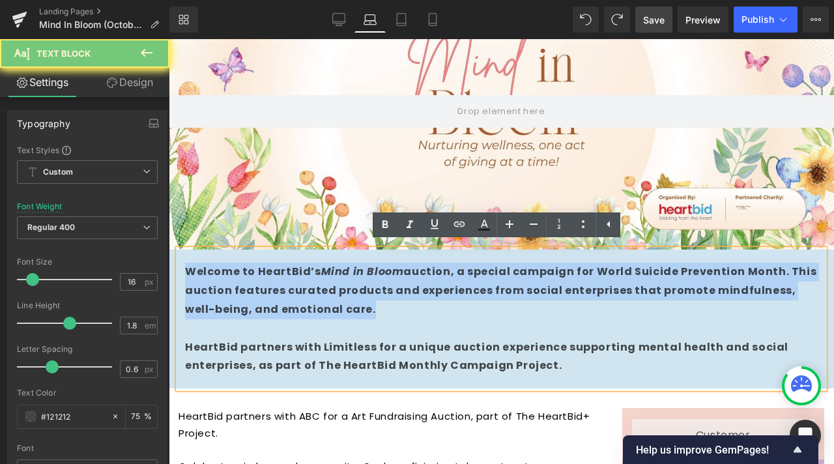
click at [315, 286] on strong "Welcome to HeartBid’s Mind in Bloom auction, a special campaign for World Suici…" at bounding box center [500, 290] width 631 height 53
click at [573, 333] on p at bounding box center [501, 328] width 633 height 19
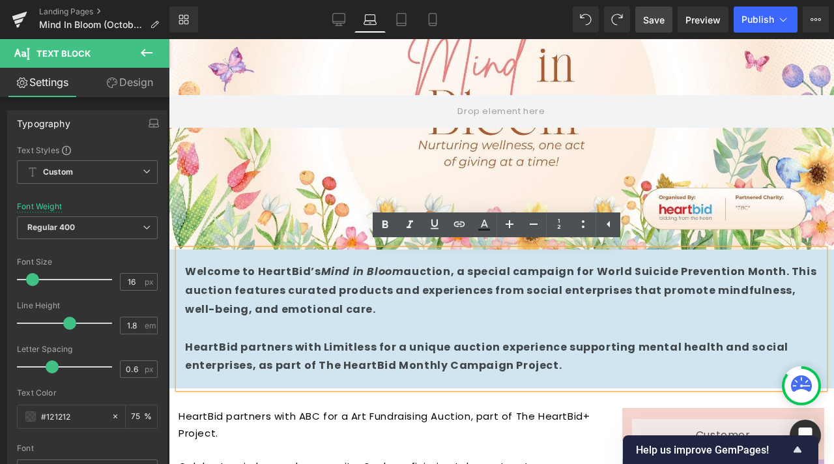
click at [573, 369] on p "HeartBid partners with Limitless for a unique auction experience supporting men…" at bounding box center [501, 357] width 633 height 38
drag, startPoint x: 525, startPoint y: 352, endPoint x: 176, endPoint y: 262, distance: 360.8
click at [179, 262] on div "Welcome to HeartBid’s Mind in Bloom auction, a special campaign for World Suici…" at bounding box center [502, 319] width 646 height 139
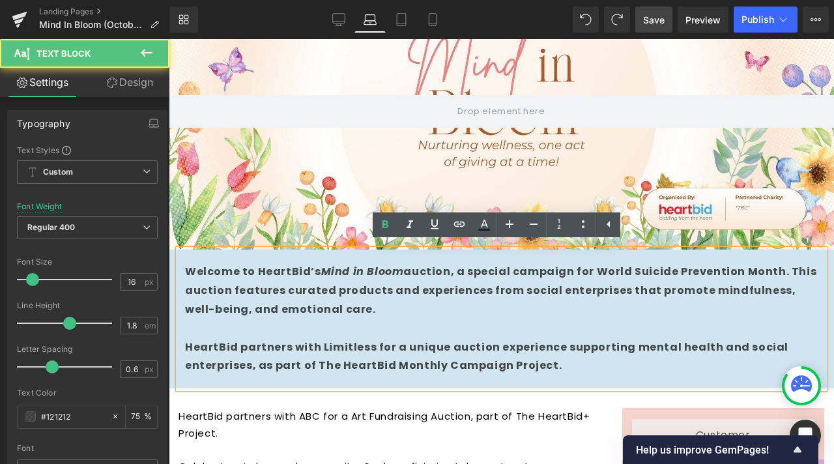
click at [291, 315] on p "Welcome to HeartBid’s Mind in Bloom auction, a special campaign for World Suici…" at bounding box center [501, 291] width 633 height 56
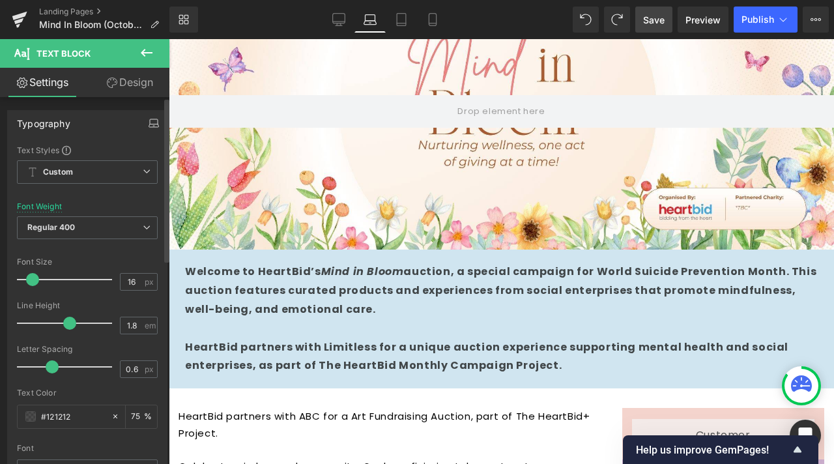
click at [154, 120] on button "button" at bounding box center [153, 123] width 21 height 25
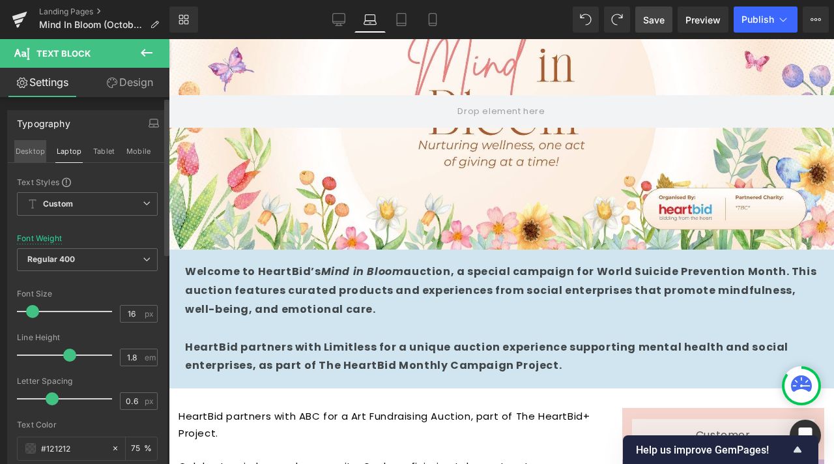
click at [25, 153] on button "Desktop" at bounding box center [30, 151] width 32 height 22
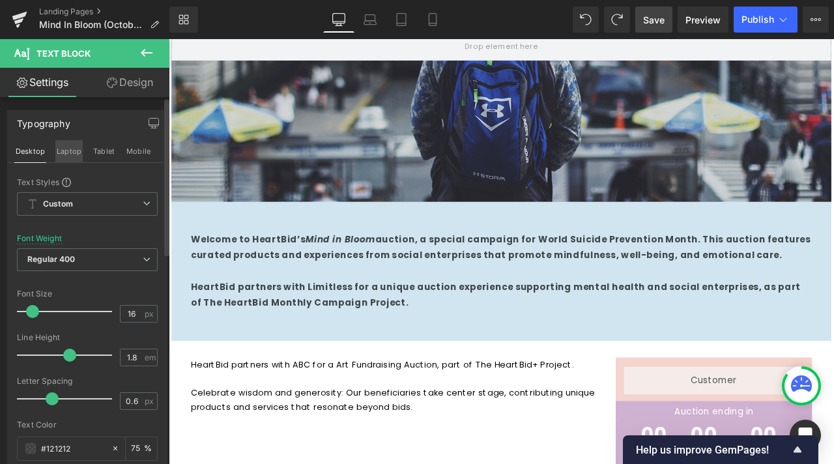
click at [64, 152] on button "Laptop" at bounding box center [68, 151] width 27 height 22
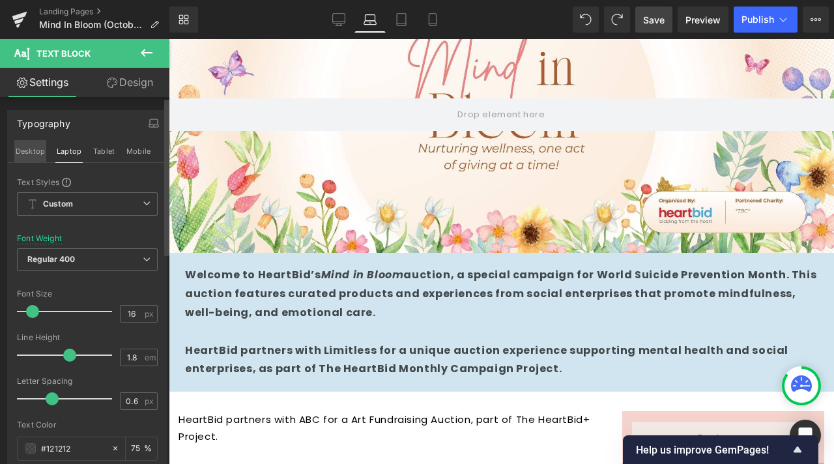
click at [35, 152] on button "Desktop" at bounding box center [30, 151] width 32 height 22
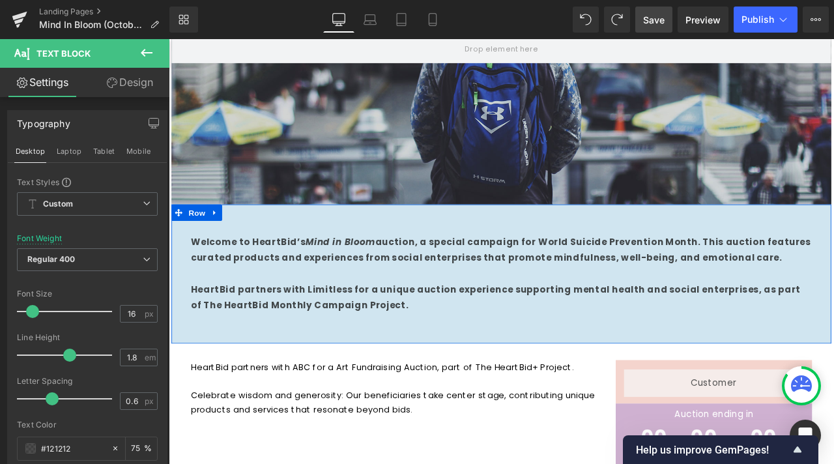
scroll to position [0, 0]
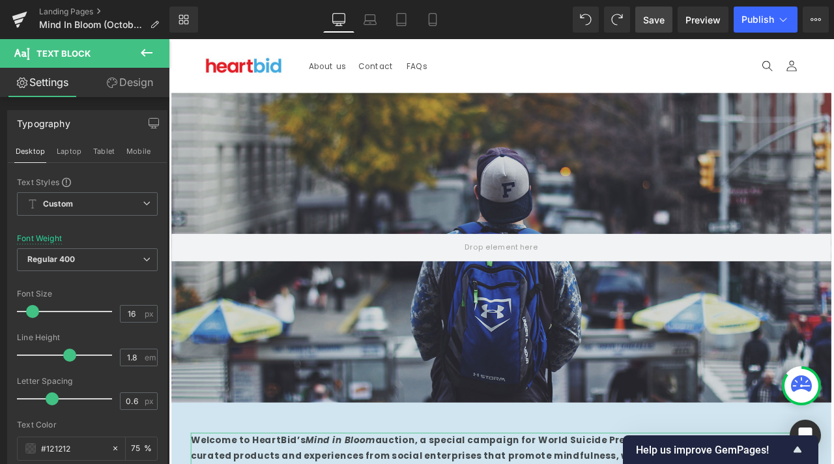
click at [128, 90] on link "Design" at bounding box center [129, 82] width 85 height 29
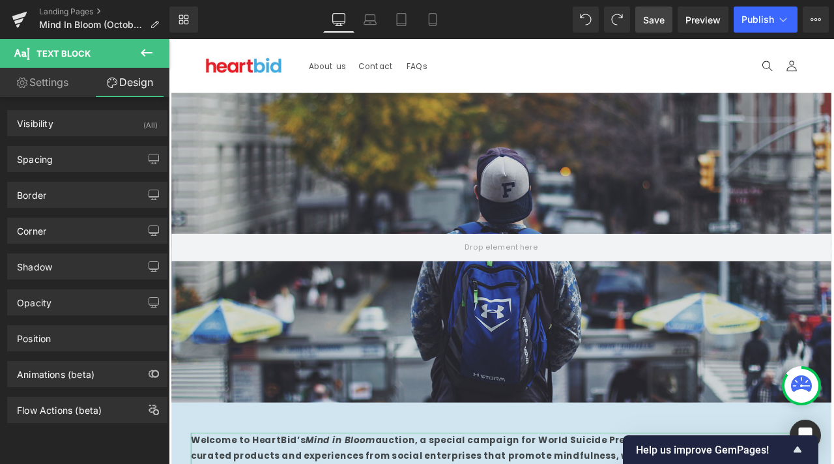
click at [62, 91] on link "Settings" at bounding box center [42, 82] width 85 height 29
type input "75"
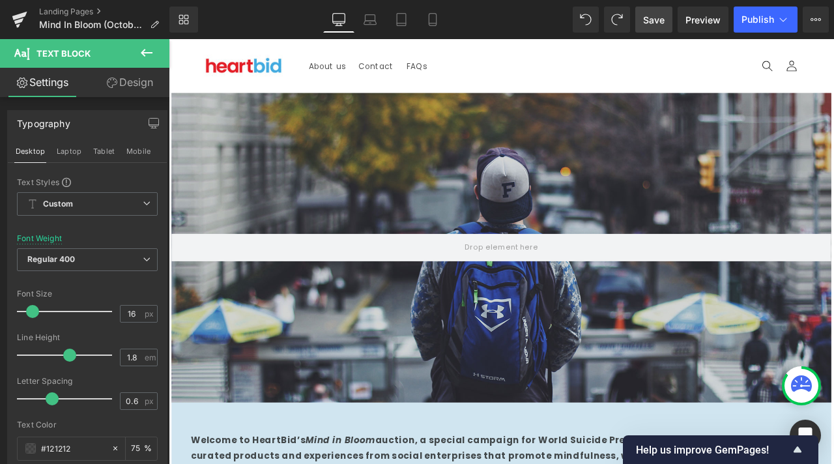
click at [152, 48] on icon at bounding box center [147, 53] width 16 height 16
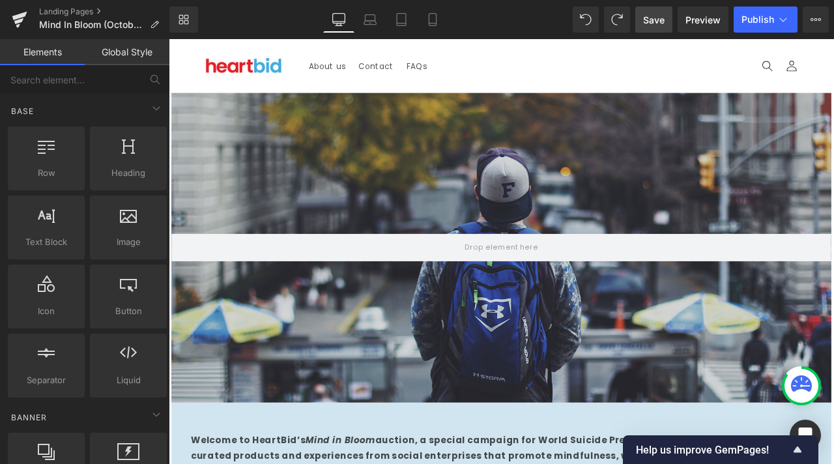
click at [526, 219] on div at bounding box center [563, 286] width 782 height 367
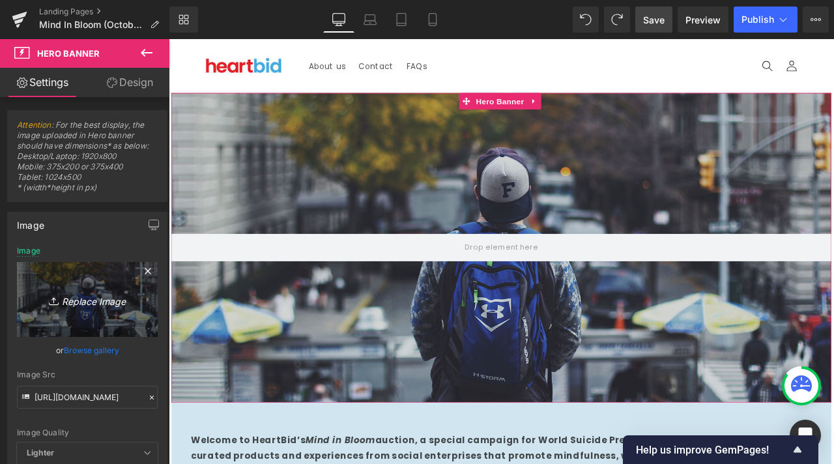
click at [87, 292] on icon "Replace Image" at bounding box center [87, 299] width 104 height 16
type input "C:\fakepath\Orange and Yellow Watercolor Whispers of Spring Presentation (1).jpg"
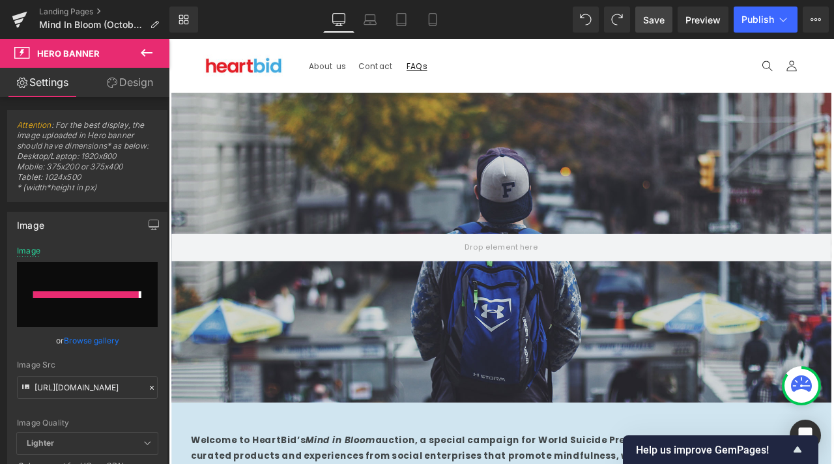
type input "[URL][DOMAIN_NAME]"
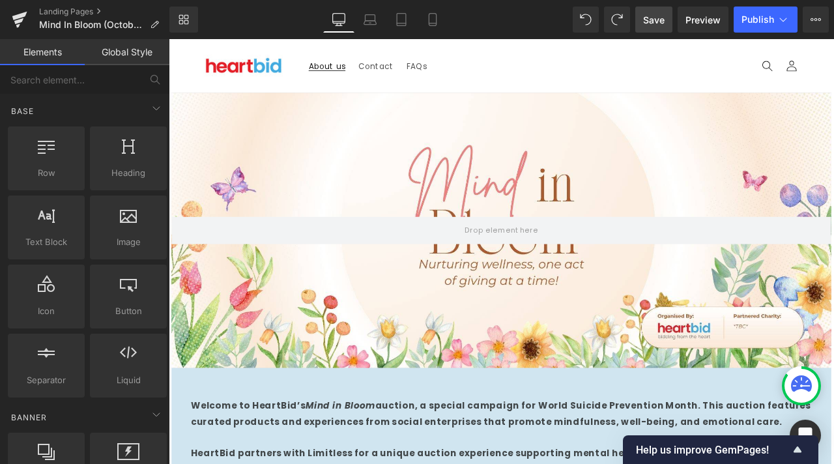
click at [351, 78] on link "About us" at bounding box center [356, 70] width 59 height 27
click at [371, 18] on icon at bounding box center [370, 19] width 13 height 13
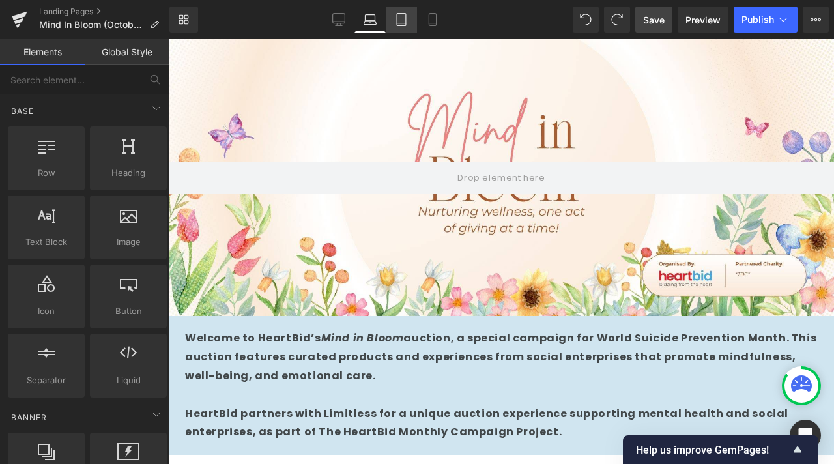
click at [396, 18] on icon at bounding box center [401, 19] width 13 height 13
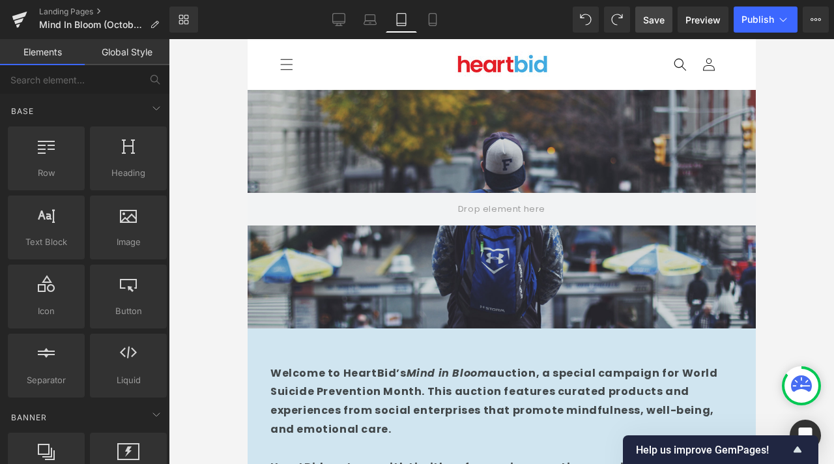
click at [465, 160] on div at bounding box center [501, 209] width 508 height 238
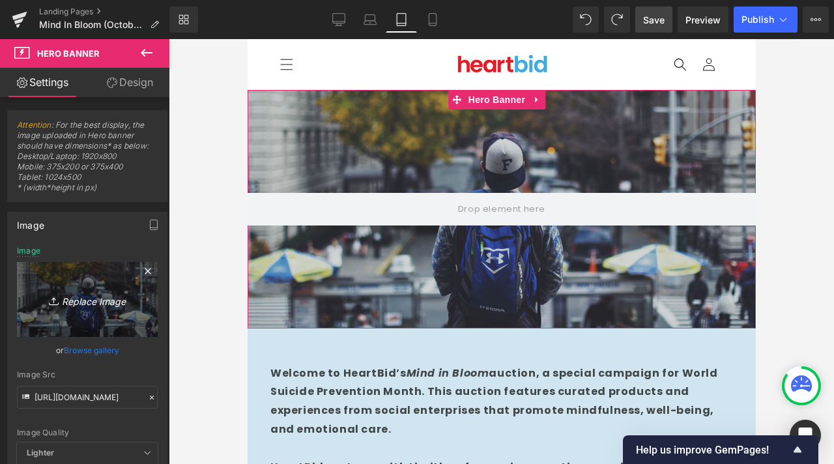
click at [106, 304] on icon "Replace Image" at bounding box center [87, 299] width 104 height 16
type input "C:\fakepath\Orange and Yellow Watercolor Whispers of Spring Presentation (1).jpg"
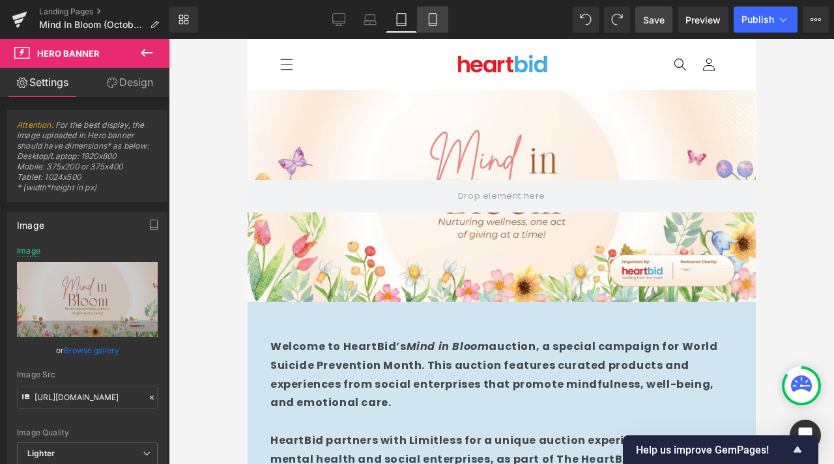
click at [431, 21] on icon at bounding box center [432, 19] width 13 height 13
type input "[URL][DOMAIN_NAME]"
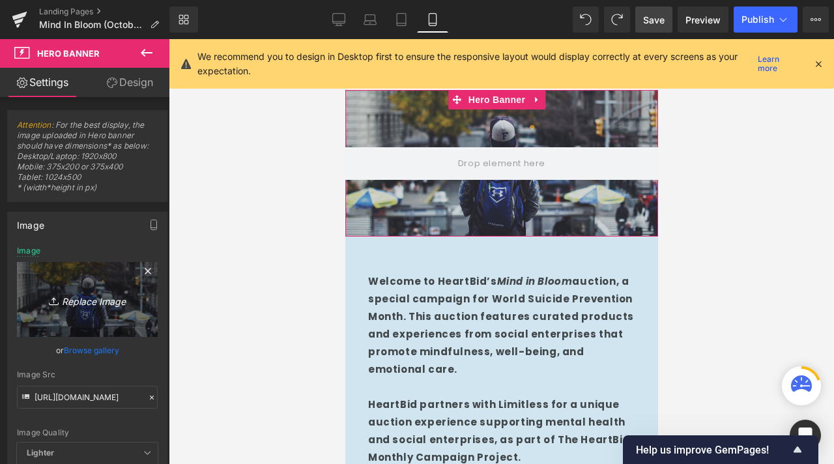
click at [91, 278] on link "Replace Image" at bounding box center [87, 299] width 141 height 75
type input "C:\fakepath\Orange and Yellow Watercolor Whispers of Spring Presentation (1).jpg"
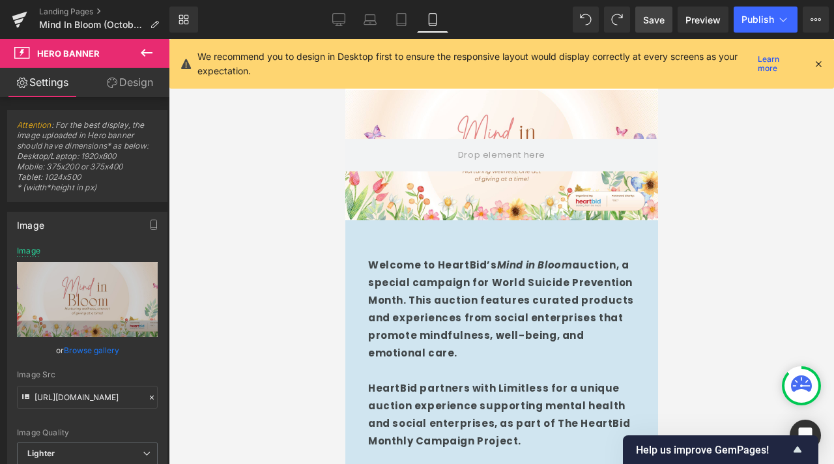
click at [814, 62] on icon at bounding box center [818, 64] width 12 height 12
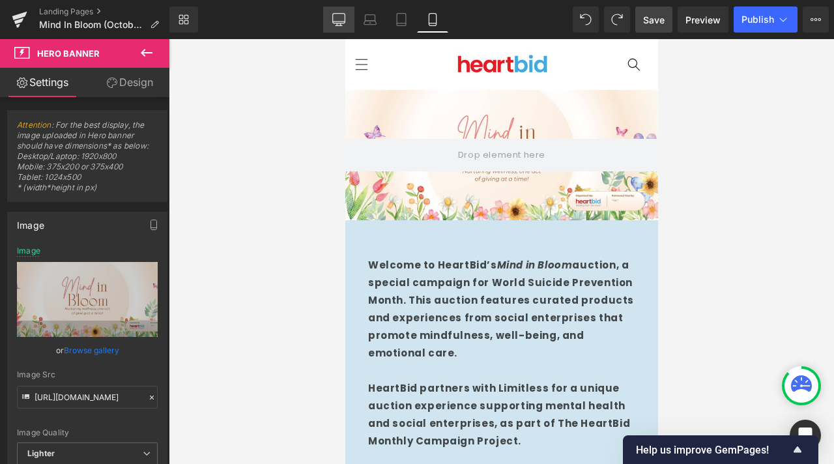
click at [345, 16] on link "Desktop" at bounding box center [338, 20] width 31 height 26
type input "[URL][DOMAIN_NAME]"
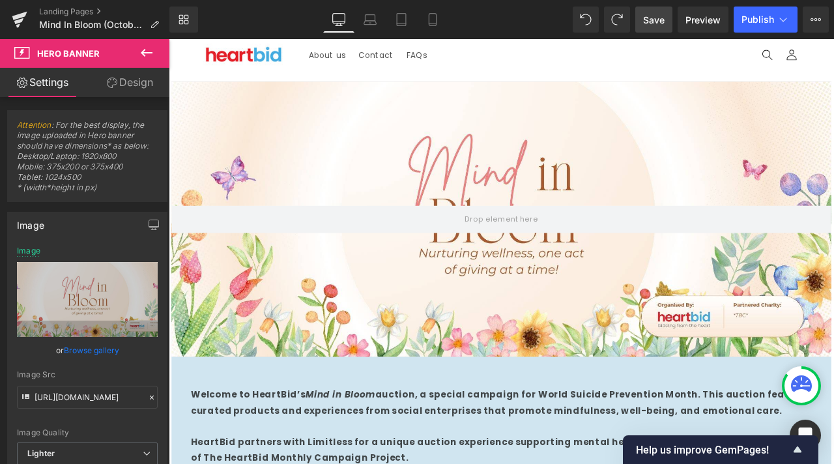
click at [656, 21] on span "Save" at bounding box center [653, 20] width 21 height 14
click at [688, 17] on span "Preview" at bounding box center [702, 20] width 35 height 14
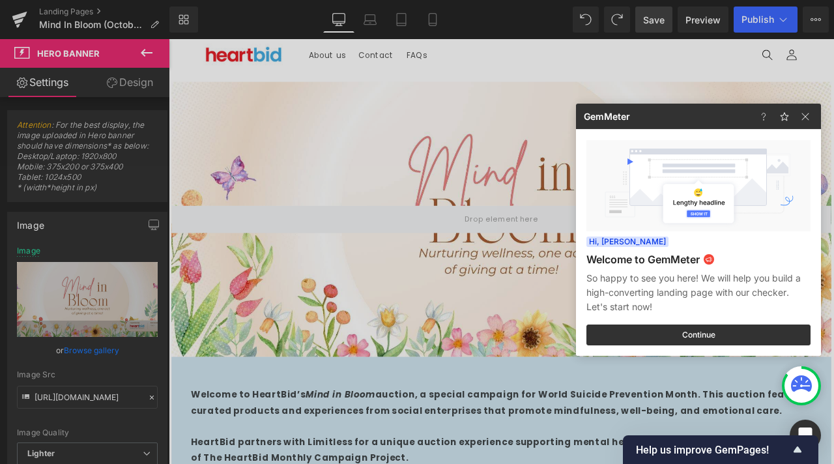
click at [172, 203] on div at bounding box center [417, 232] width 834 height 464
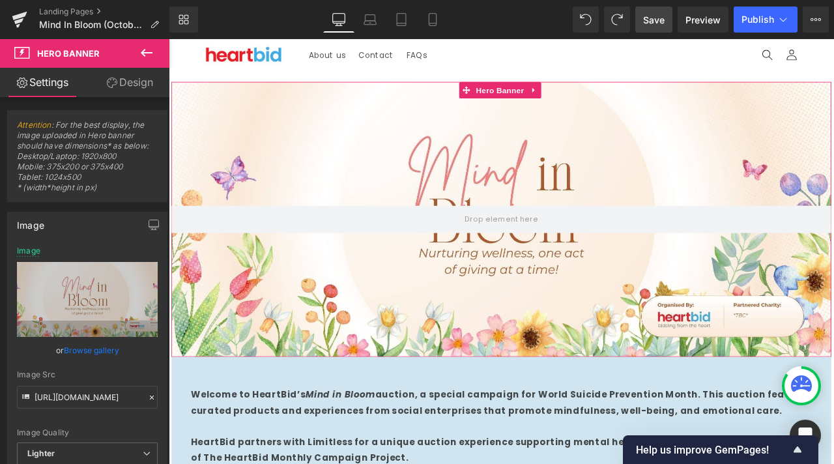
scroll to position [65, 0]
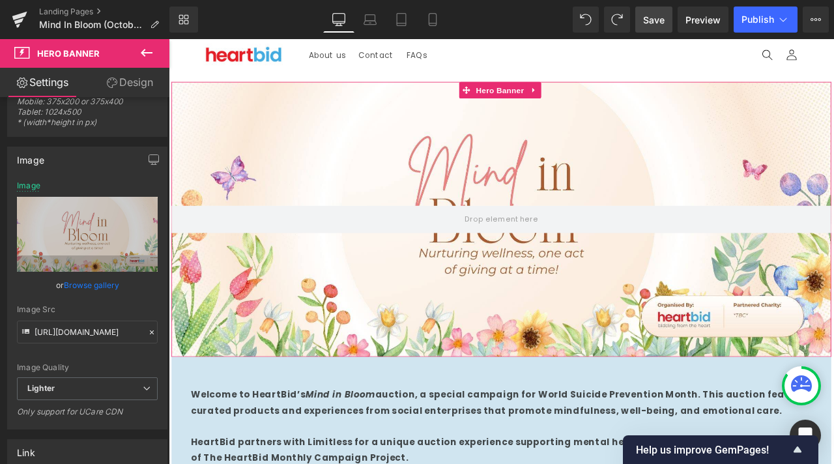
click at [73, 370] on div "Image Quality" at bounding box center [87, 367] width 141 height 9
click at [59, 388] on span "Lighter" at bounding box center [87, 388] width 141 height 23
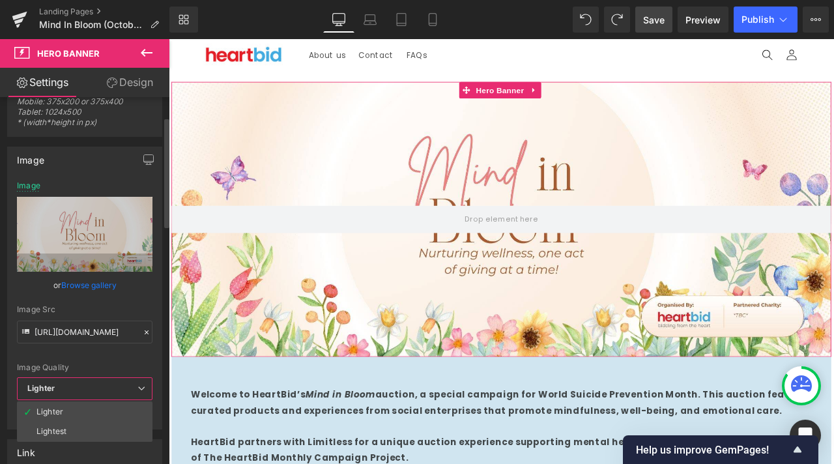
click at [100, 380] on span "Lighter" at bounding box center [85, 388] width 136 height 23
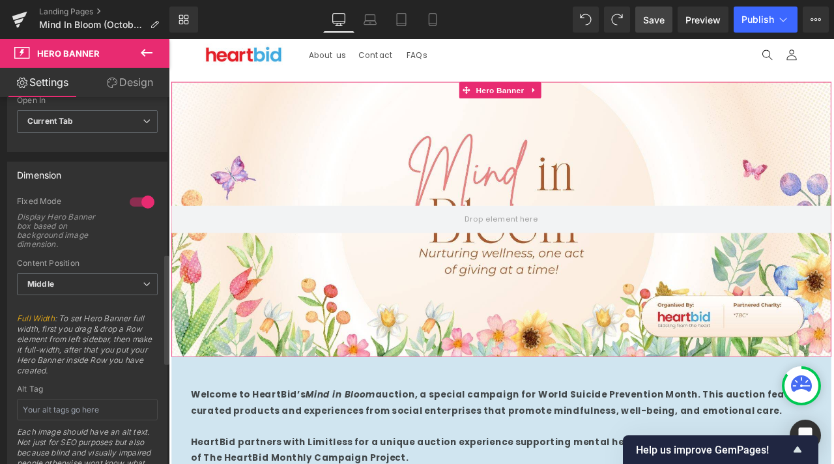
scroll to position [586, 0]
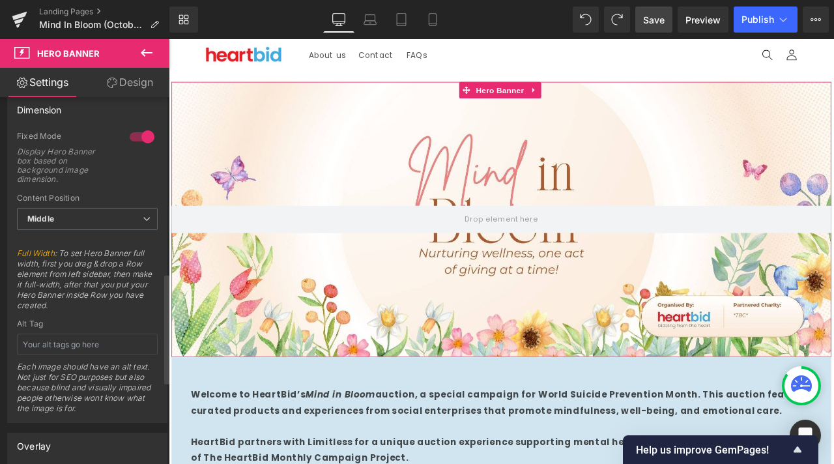
click at [132, 200] on div "Content Position" at bounding box center [87, 197] width 141 height 9
click at [113, 209] on span "Middle" at bounding box center [87, 219] width 141 height 23
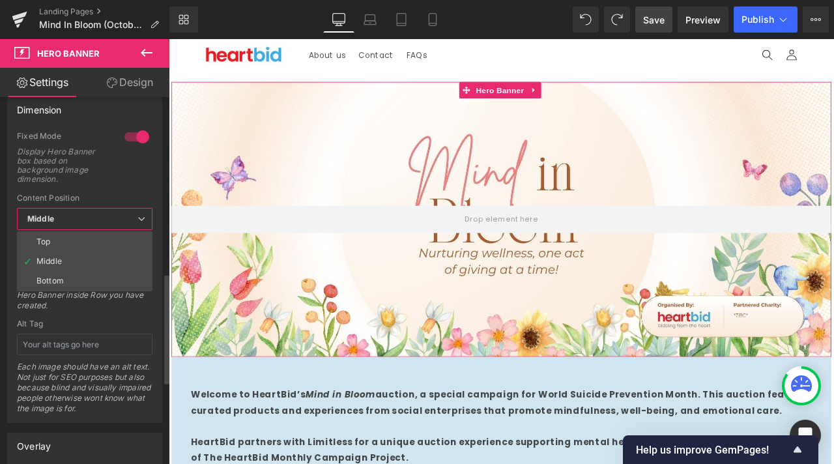
click at [109, 214] on span "Middle" at bounding box center [85, 219] width 136 height 23
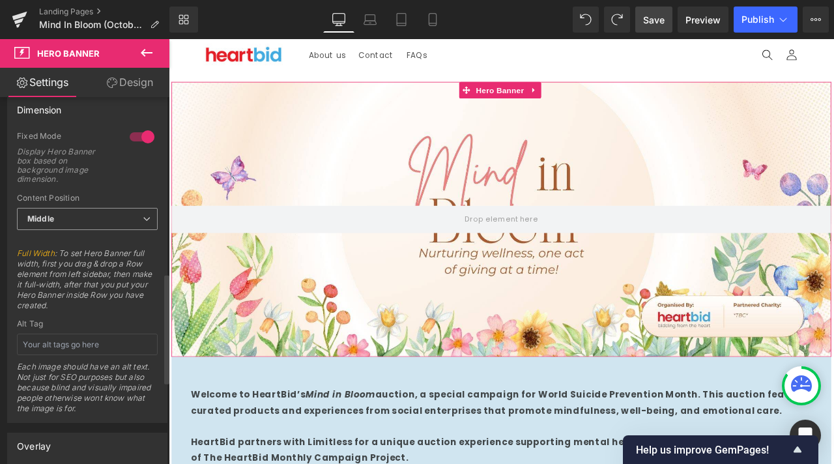
click at [109, 214] on span "Middle" at bounding box center [87, 219] width 141 height 23
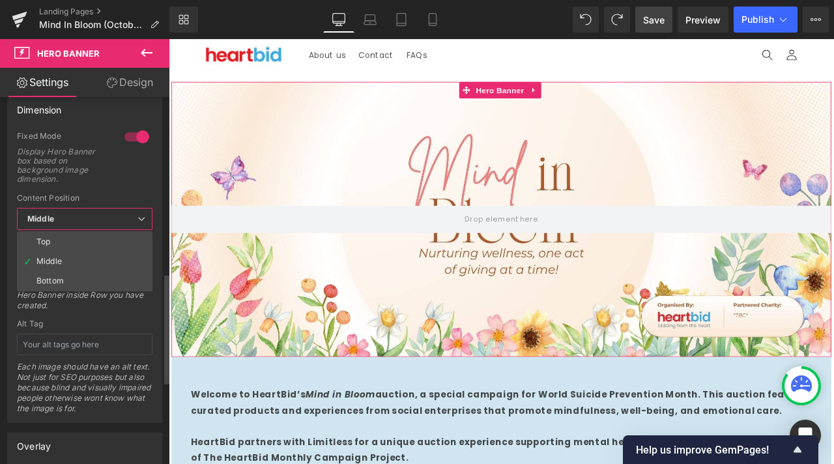
click at [117, 210] on span "Middle" at bounding box center [85, 219] width 136 height 23
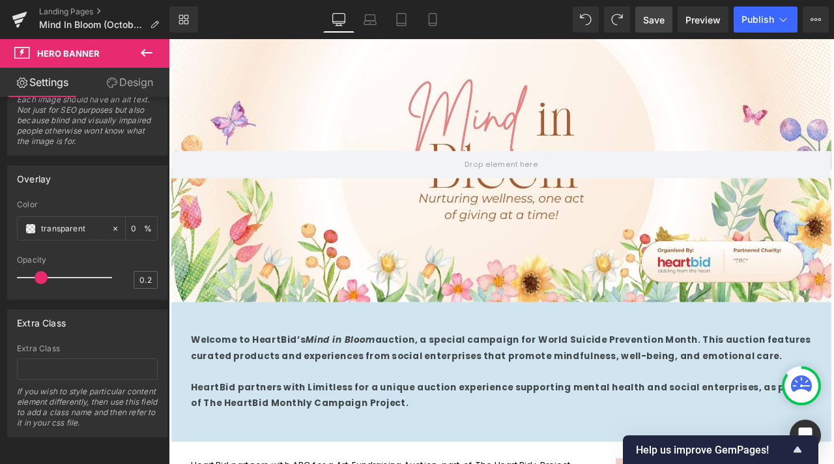
scroll to position [143, 0]
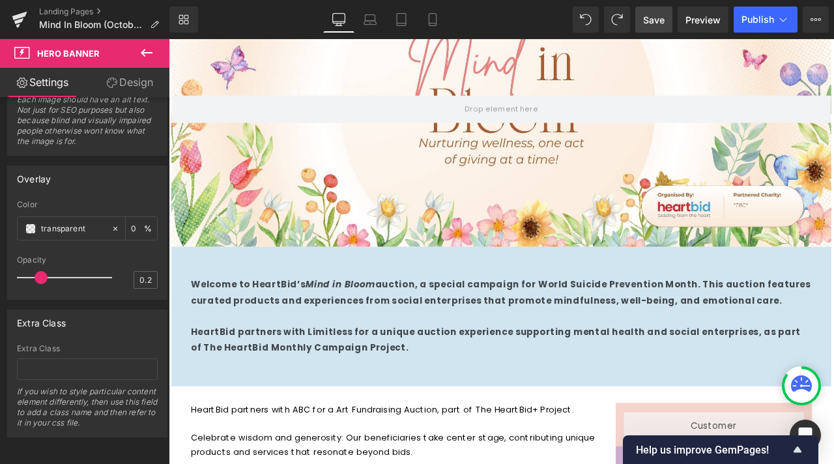
click at [385, 364] on p at bounding box center [563, 368] width 736 height 19
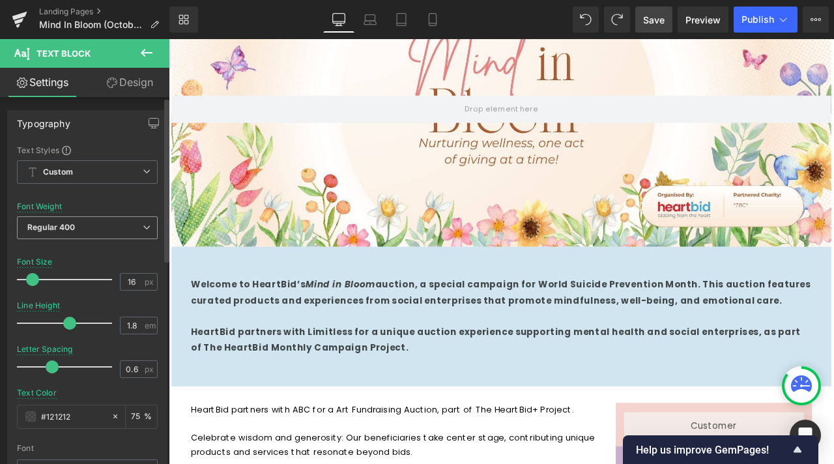
click at [132, 223] on span "Regular 400" at bounding box center [87, 227] width 141 height 23
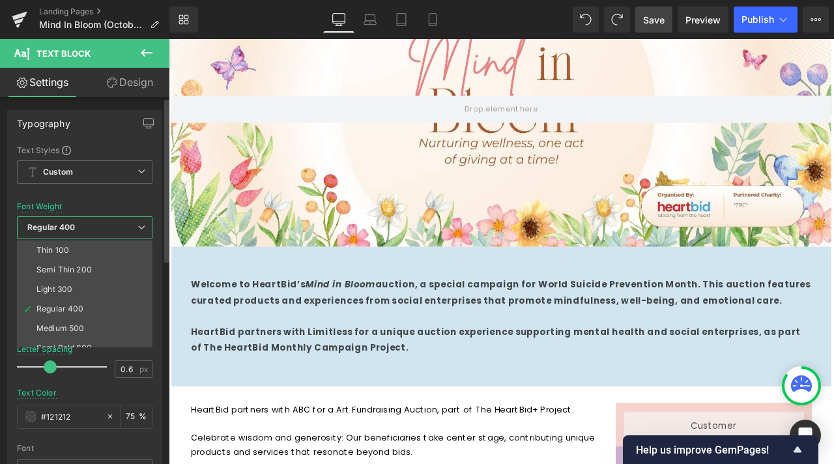
click at [132, 223] on span "Regular 400" at bounding box center [85, 227] width 136 height 23
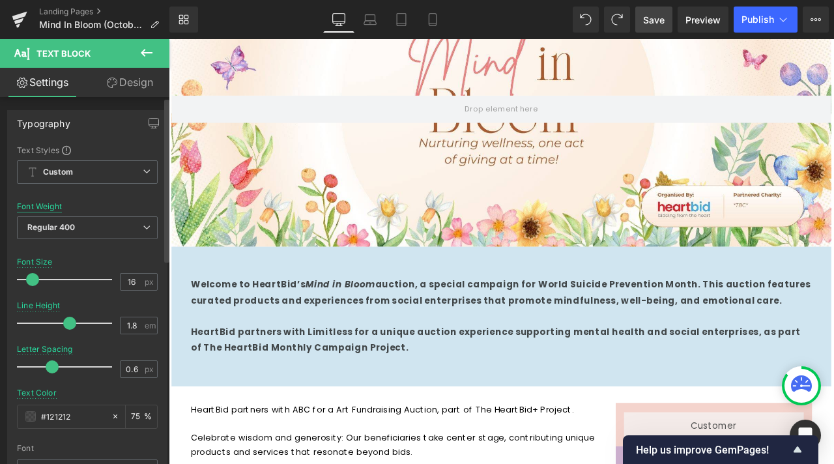
click at [50, 208] on div "Font Weight" at bounding box center [39, 206] width 45 height 9
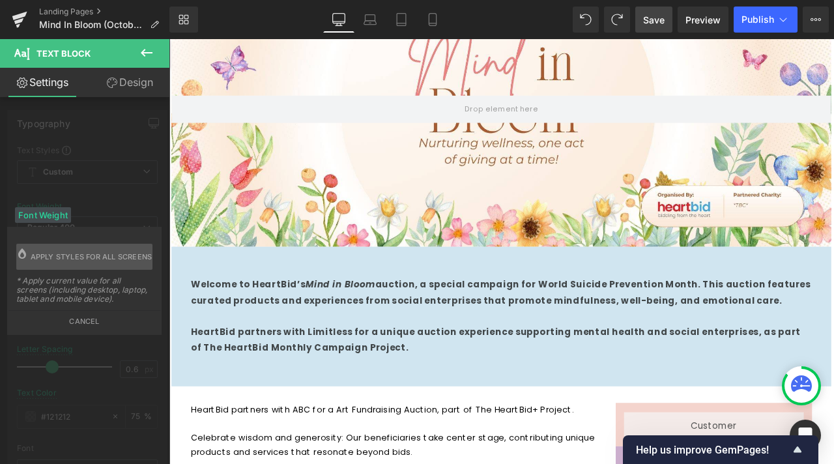
click at [50, 208] on div "Font Weight" at bounding box center [43, 215] width 56 height 16
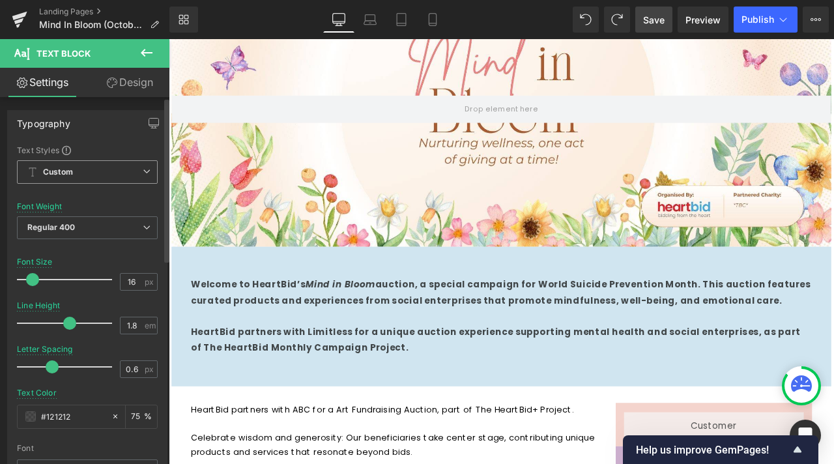
click at [76, 165] on span "Custom Setup Global Style" at bounding box center [87, 171] width 141 height 23
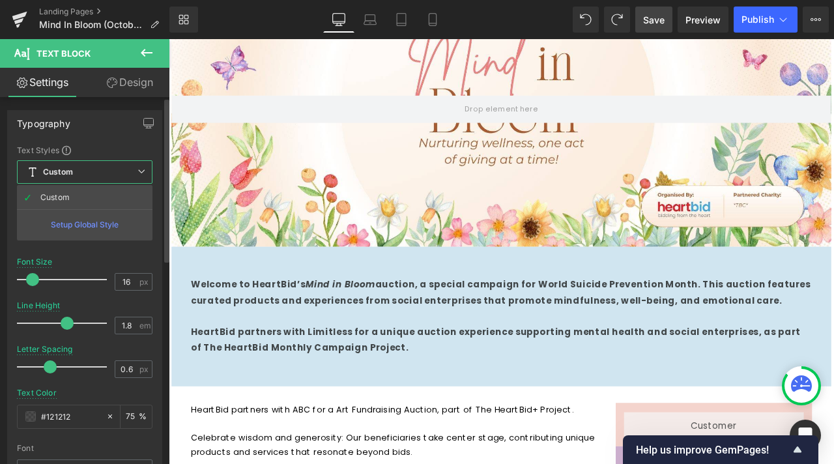
click at [74, 218] on div "Setup Global Style" at bounding box center [85, 224] width 136 height 31
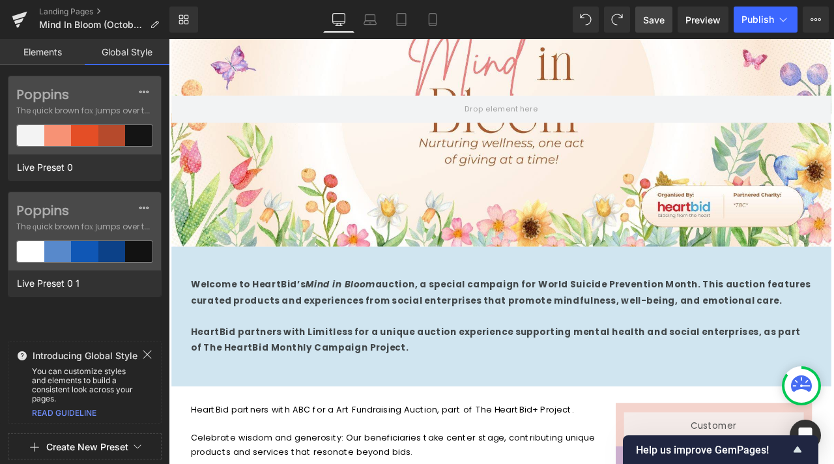
click at [27, 57] on link "Elements" at bounding box center [42, 52] width 85 height 26
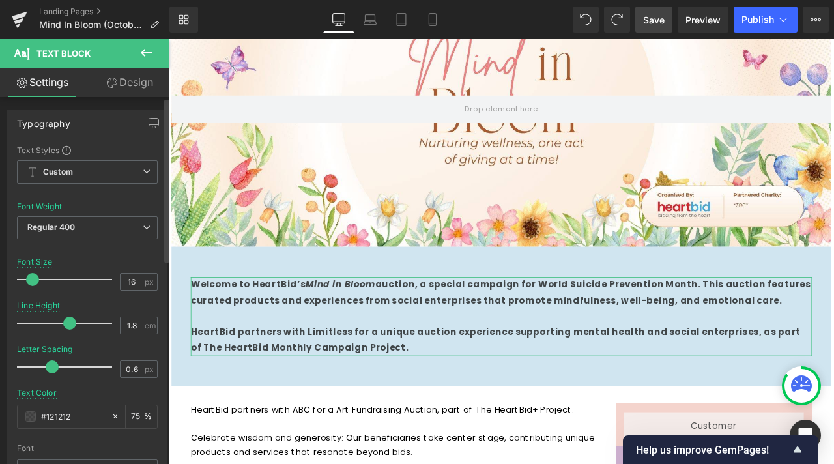
click at [66, 146] on span at bounding box center [66, 150] width 9 height 9
click at [89, 144] on div "Typography Text Styles Custom Custom Setup Global Style Custom Setup Global Sty…" at bounding box center [87, 329] width 160 height 438
click at [146, 70] on link "Design" at bounding box center [129, 82] width 85 height 29
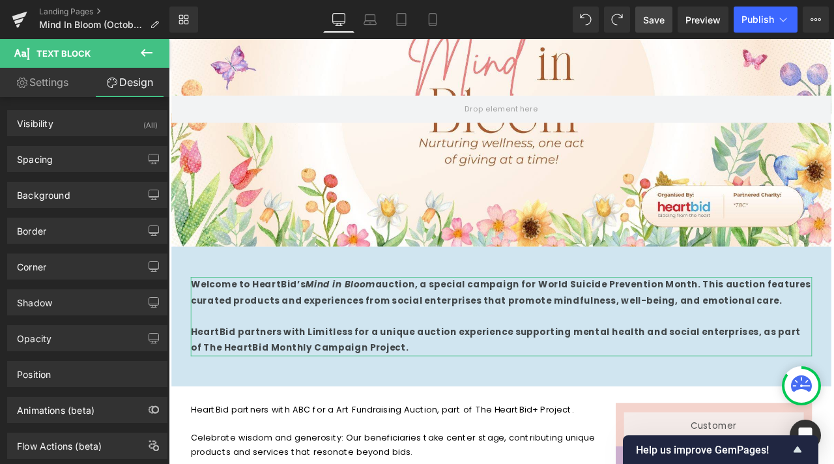
click at [70, 83] on link "Settings" at bounding box center [42, 82] width 85 height 29
type input "75"
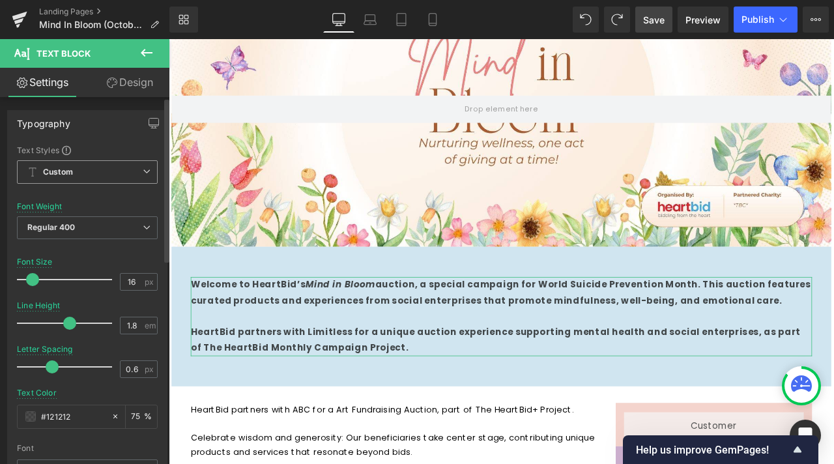
click at [76, 169] on span "Custom Setup Global Style" at bounding box center [87, 171] width 141 height 23
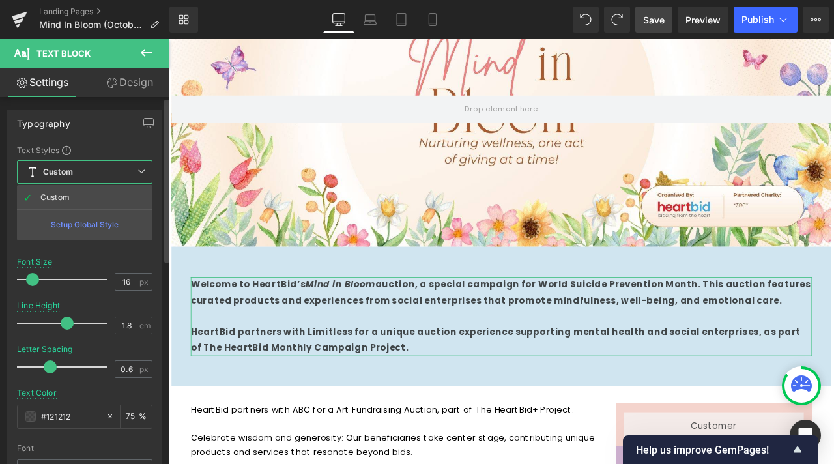
click at [86, 222] on div "Setup Global Style" at bounding box center [85, 224] width 136 height 31
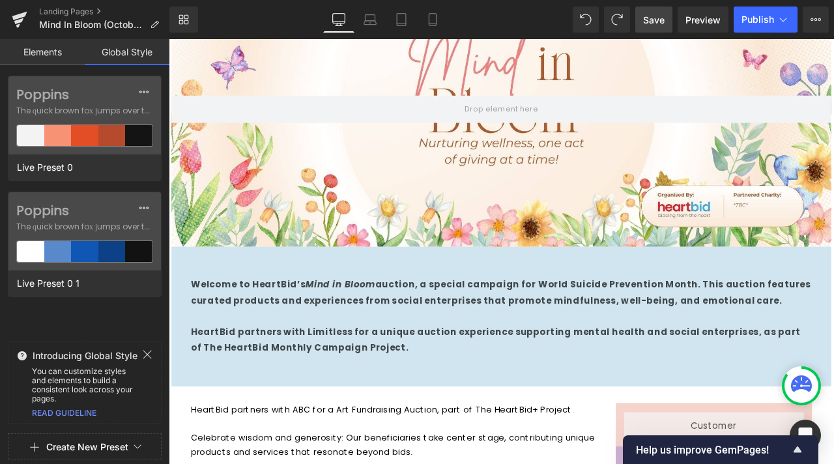
click at [49, 51] on link "Elements" at bounding box center [42, 52] width 85 height 26
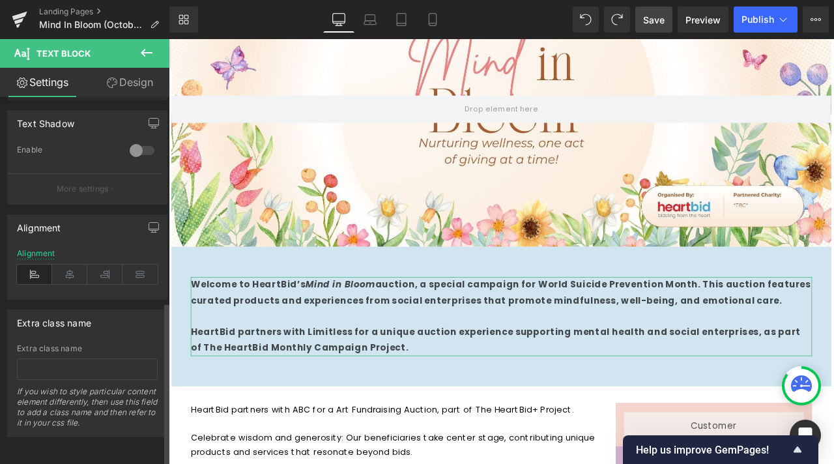
scroll to position [0, 0]
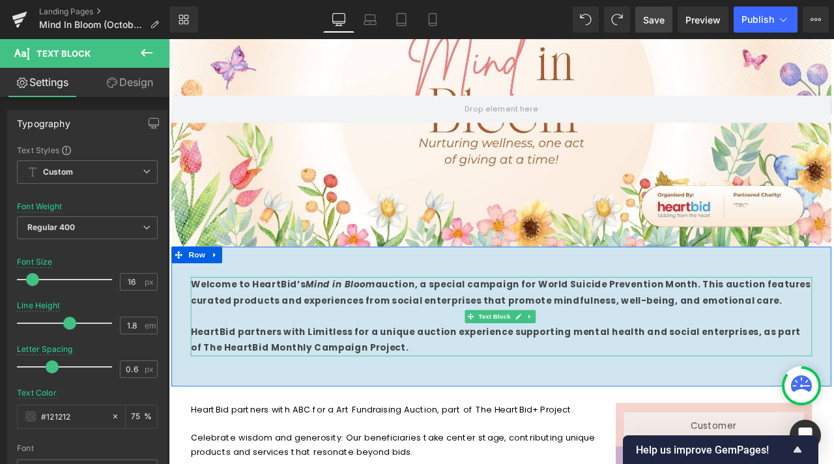
click at [328, 338] on p "Welcome to HeartBid’s Mind in Bloom auction, a special campaign for World Suici…" at bounding box center [563, 340] width 736 height 38
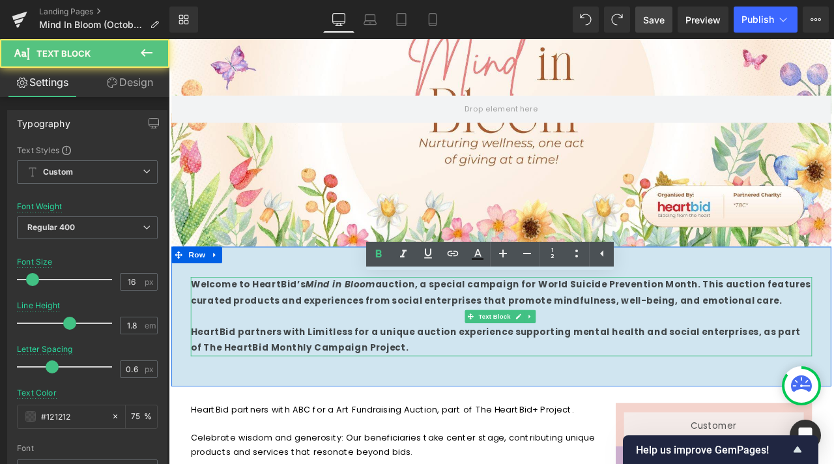
click at [328, 339] on p "Welcome to HeartBid’s Mind in Bloom auction, a special campaign for World Suici…" at bounding box center [563, 340] width 736 height 38
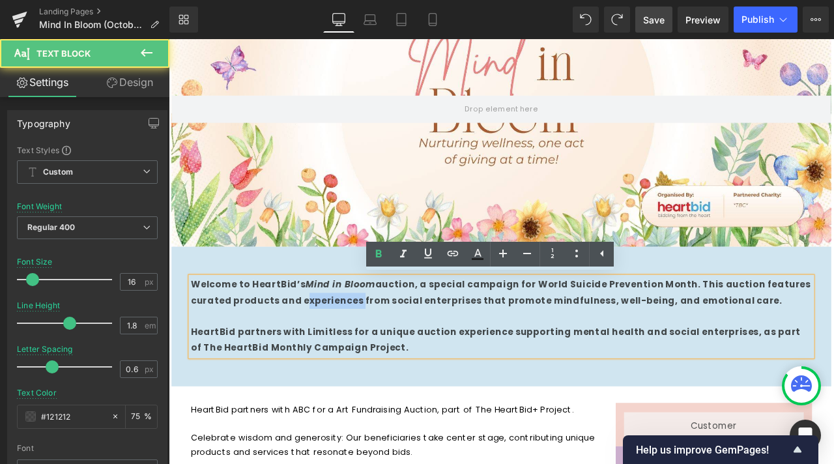
click at [328, 339] on p "Welcome to HeartBid’s Mind in Bloom auction, a special campaign for World Suici…" at bounding box center [563, 340] width 736 height 38
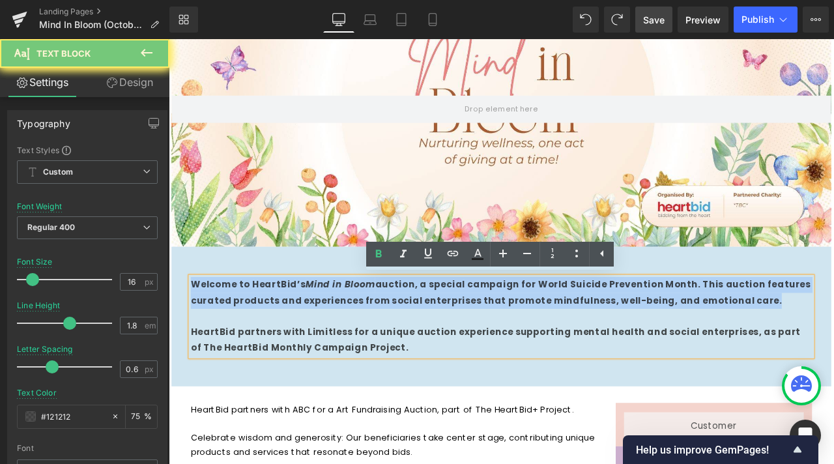
click at [328, 340] on p "Welcome to HeartBid’s Mind in Bloom auction, a special campaign for World Suici…" at bounding box center [563, 340] width 736 height 38
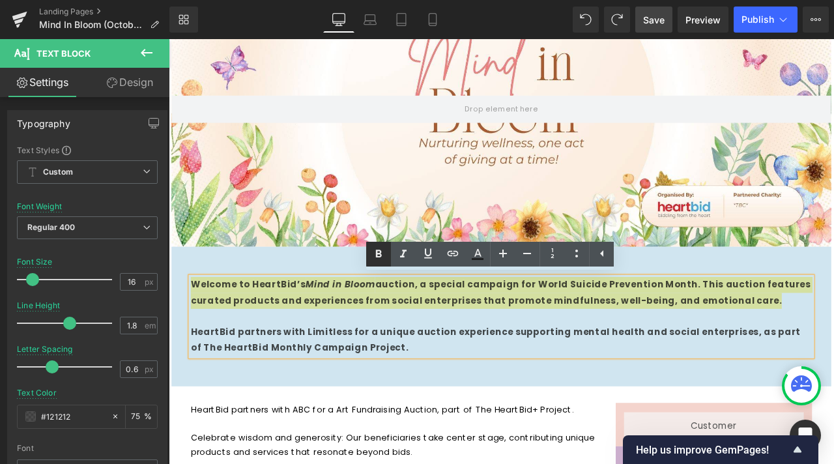
click at [374, 259] on icon at bounding box center [379, 254] width 16 height 16
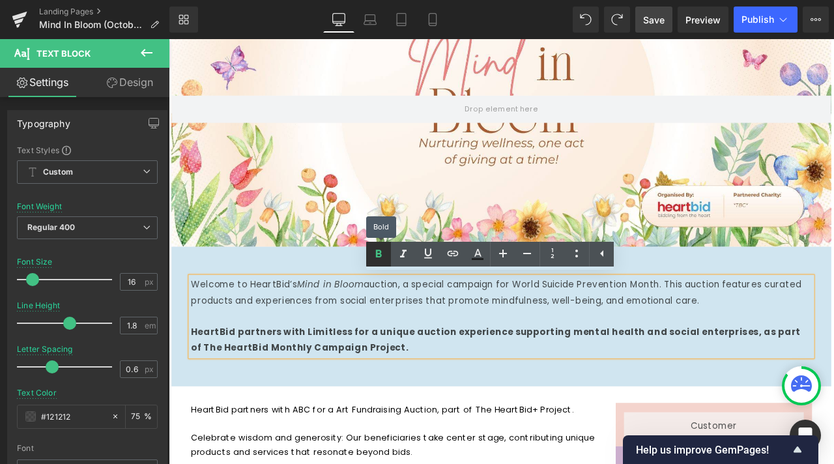
click at [375, 257] on icon at bounding box center [379, 254] width 16 height 16
click at [414, 336] on p "Welcome to HeartBid’s Mind in Bloom auction, a special campaign for World Suici…" at bounding box center [563, 340] width 736 height 38
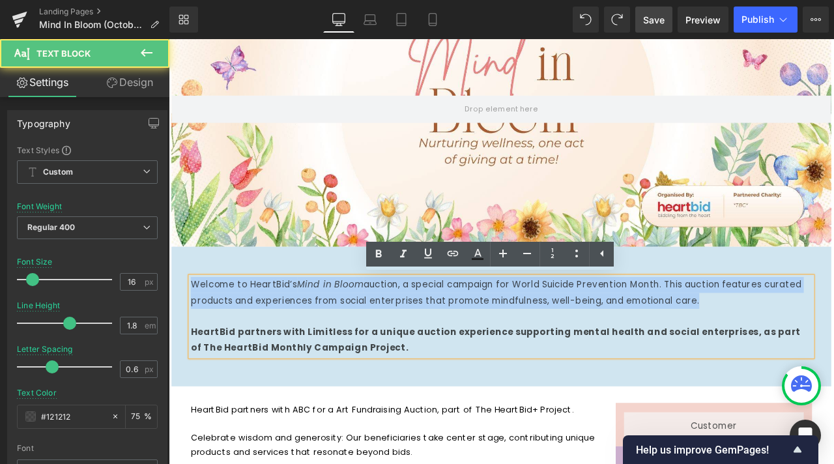
click at [414, 336] on p "Welcome to HeartBid’s Mind in Bloom auction, a special campaign for World Suici…" at bounding box center [563, 340] width 736 height 38
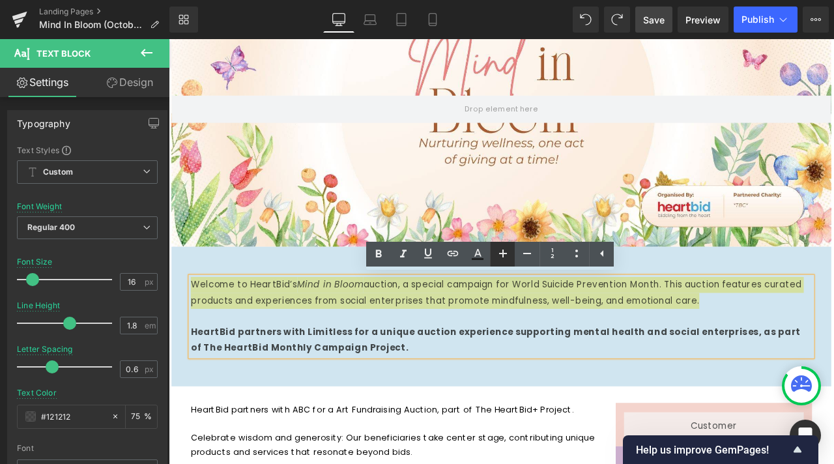
click at [503, 251] on icon at bounding box center [503, 254] width 8 height 8
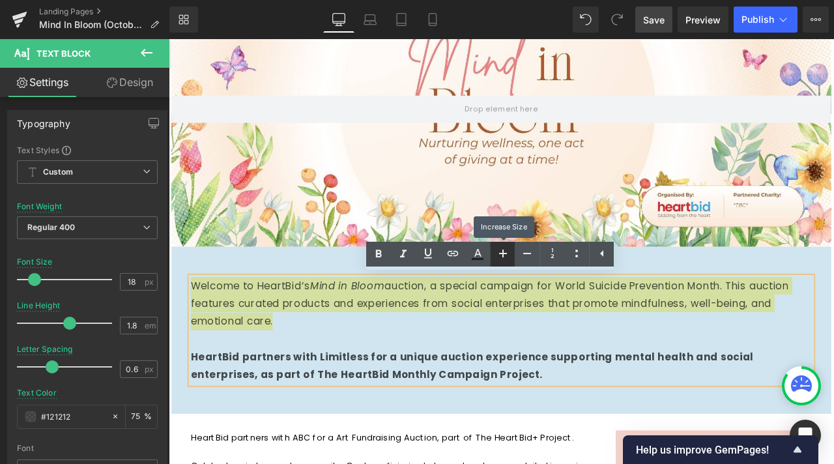
click at [502, 251] on icon at bounding box center [503, 254] width 16 height 16
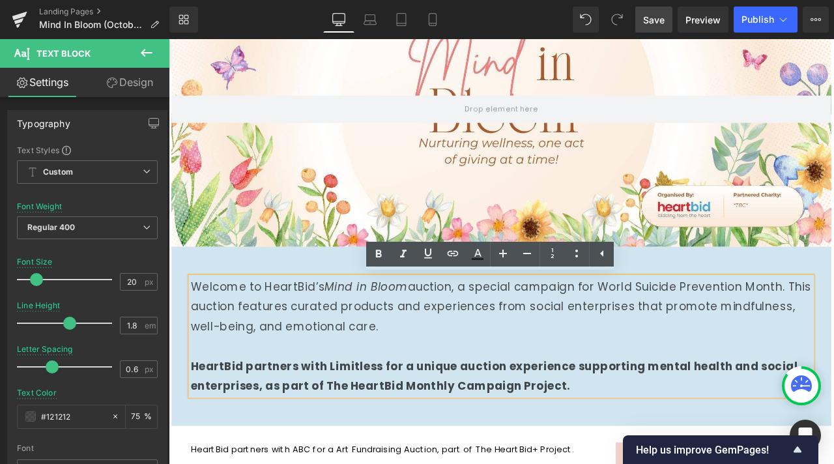
click at [496, 435] on p "HeartBid partners with Limitless for a unique auction experience supporting men…" at bounding box center [563, 438] width 736 height 47
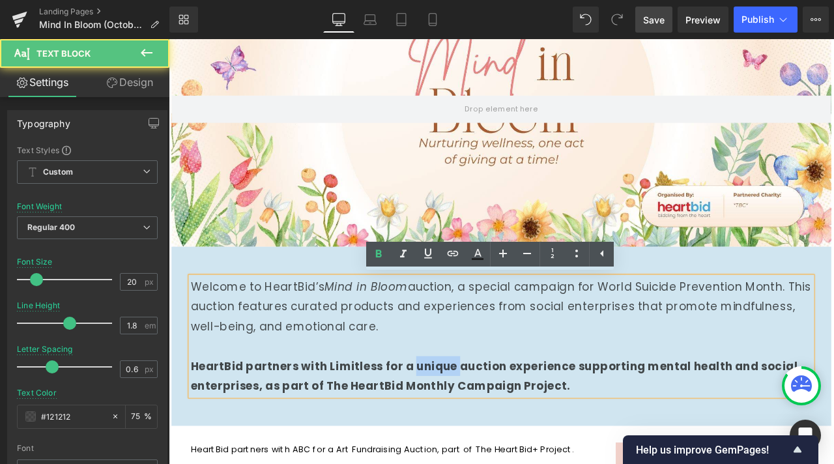
click at [496, 435] on p "HeartBid partners with Limitless for a unique auction experience supporting men…" at bounding box center [563, 438] width 736 height 47
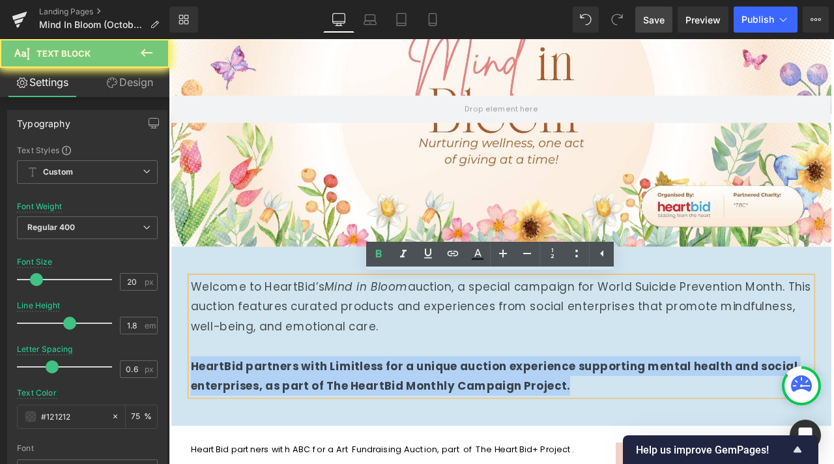
click at [496, 435] on p "HeartBid partners with Limitless for a unique auction experience supporting men…" at bounding box center [563, 438] width 736 height 47
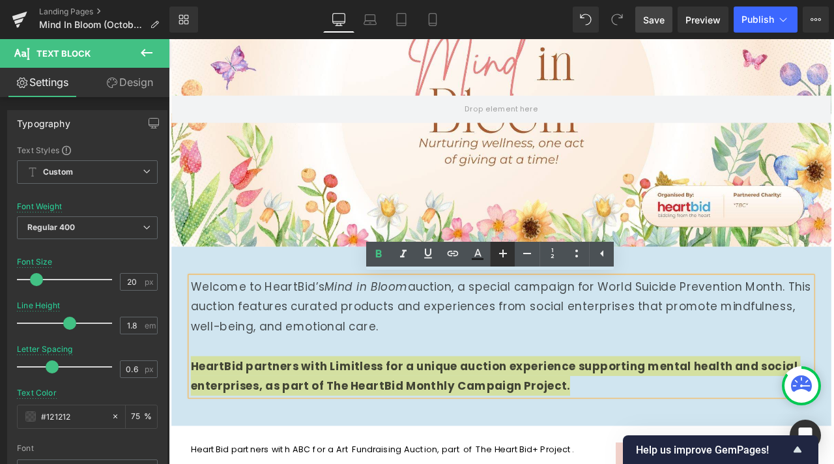
click at [504, 248] on icon at bounding box center [503, 254] width 16 height 16
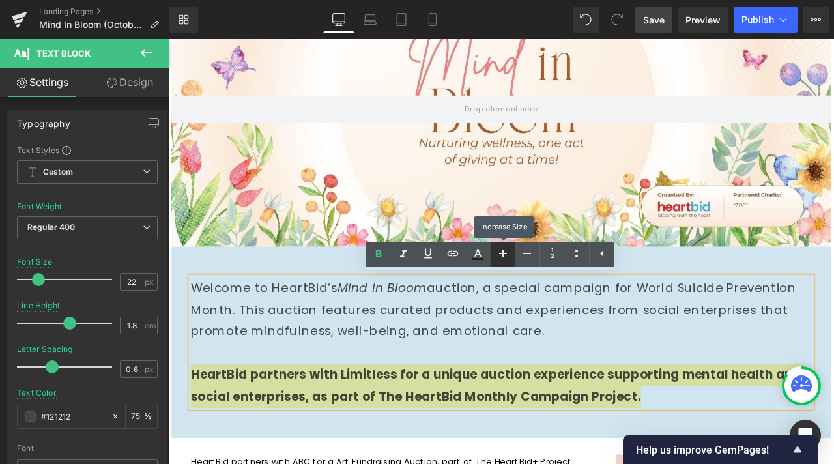
click at [504, 248] on icon at bounding box center [503, 254] width 16 height 16
type input "24"
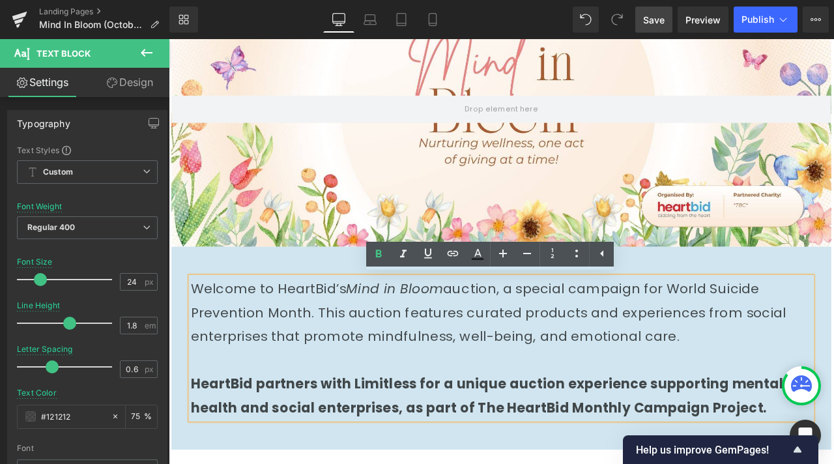
click at [417, 333] on icon "Mind in Bloom" at bounding box center [436, 334] width 115 height 21
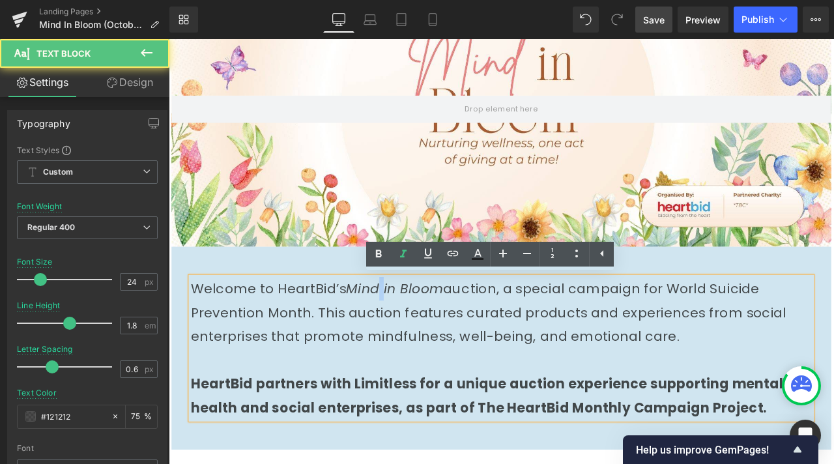
click at [417, 333] on icon "Mind in Bloom" at bounding box center [436, 334] width 115 height 21
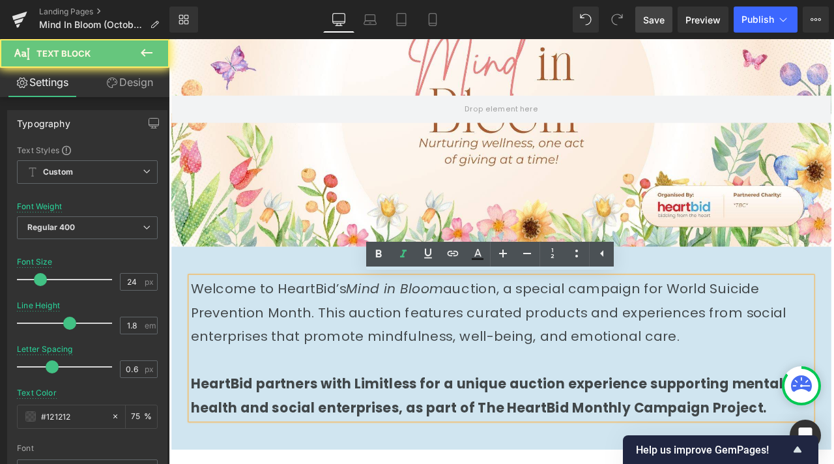
click at [389, 333] on icon "Mind in Bloom" at bounding box center [436, 334] width 115 height 21
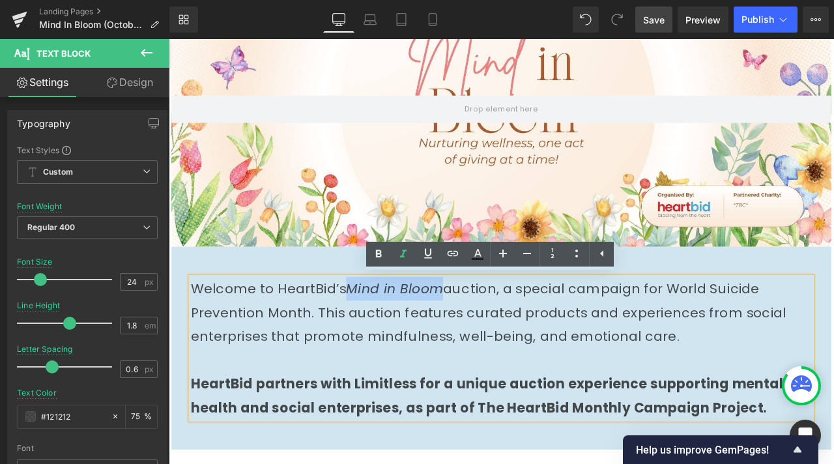
drag, startPoint x: 384, startPoint y: 333, endPoint x: 483, endPoint y: 330, distance: 99.7
click at [483, 330] on icon "Mind in Bloom" at bounding box center [436, 334] width 115 height 21
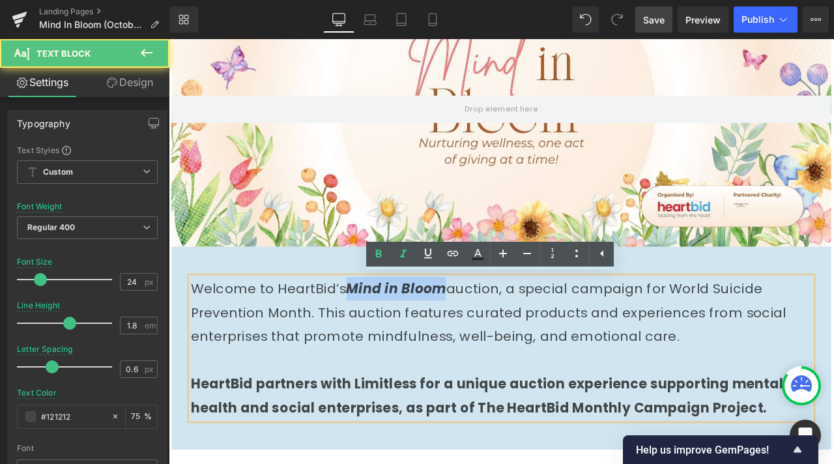
drag, startPoint x: 380, startPoint y: 334, endPoint x: 489, endPoint y: 330, distance: 109.5
click at [489, 330] on p "Welcome to HeartBid’s Mind in Bloom auction, a special campaign for World Suici…" at bounding box center [563, 363] width 736 height 85
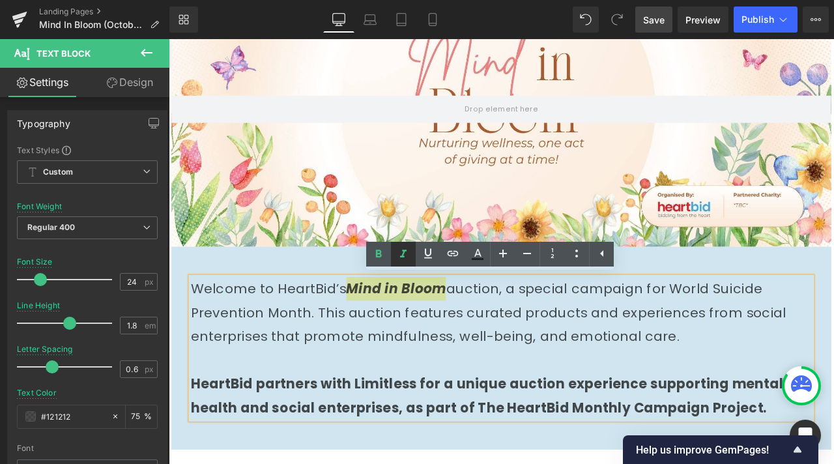
click at [409, 253] on icon at bounding box center [403, 254] width 16 height 16
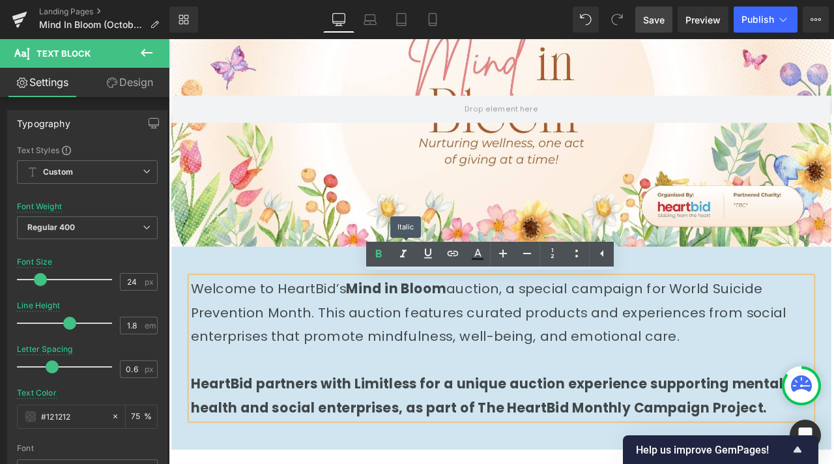
click at [497, 358] on p "Welcome to HeartBid’s Mind in Bloom auction, a special campaign for World Suici…" at bounding box center [563, 363] width 736 height 85
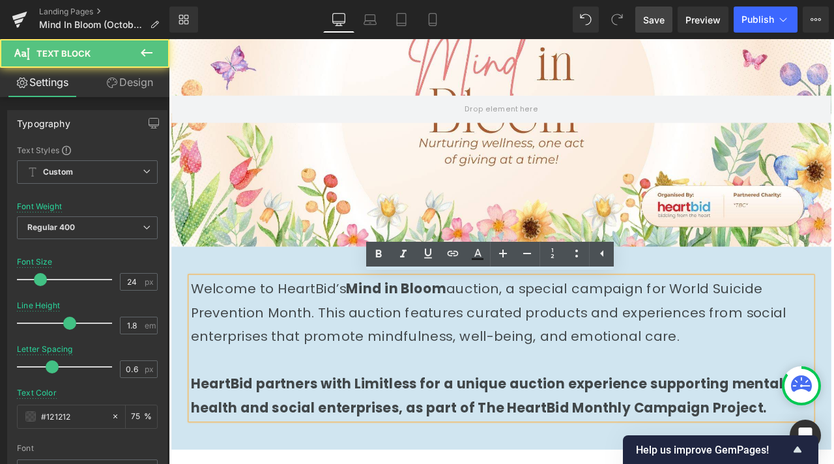
scroll to position [274, 0]
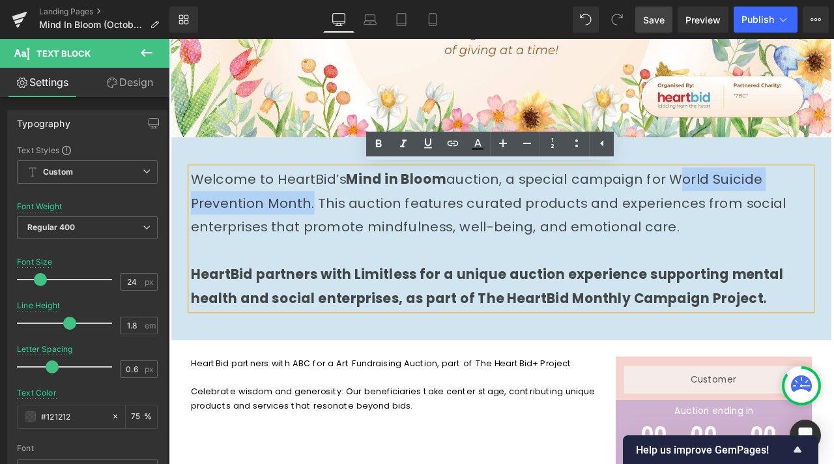
drag, startPoint x: 769, startPoint y: 207, endPoint x: 332, endPoint y: 228, distance: 437.7
click at [332, 228] on p "Welcome to HeartBid’s Mind in Bloom auction, a special campaign for World Suici…" at bounding box center [563, 233] width 736 height 85
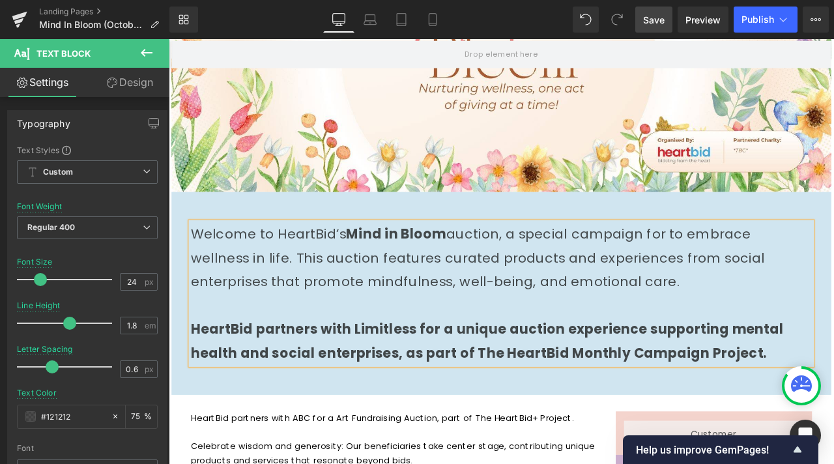
drag, startPoint x: 776, startPoint y: 334, endPoint x: 403, endPoint y: 334, distance: 373.3
click at [403, 334] on p "Welcome to HeartBid’s Mind in Bloom auction, a special campaign for to embrace …" at bounding box center [563, 298] width 736 height 85
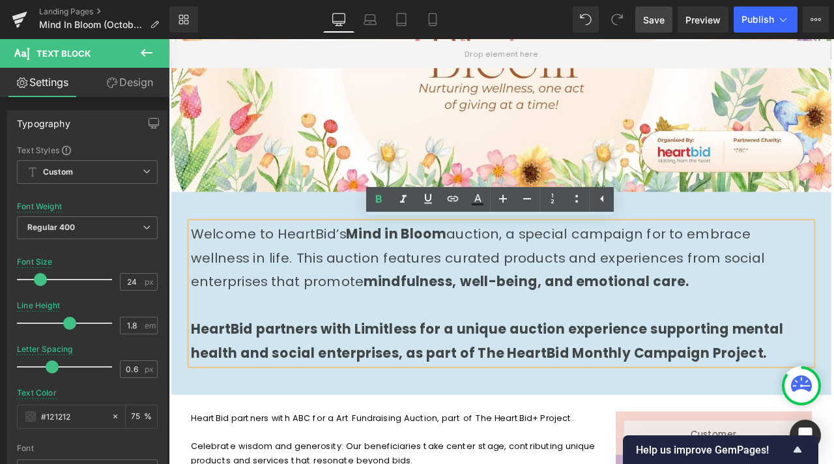
click at [420, 386] on strong "HeartBid partners with Limitless for a unique auction experience supporting men…" at bounding box center [546, 397] width 702 height 50
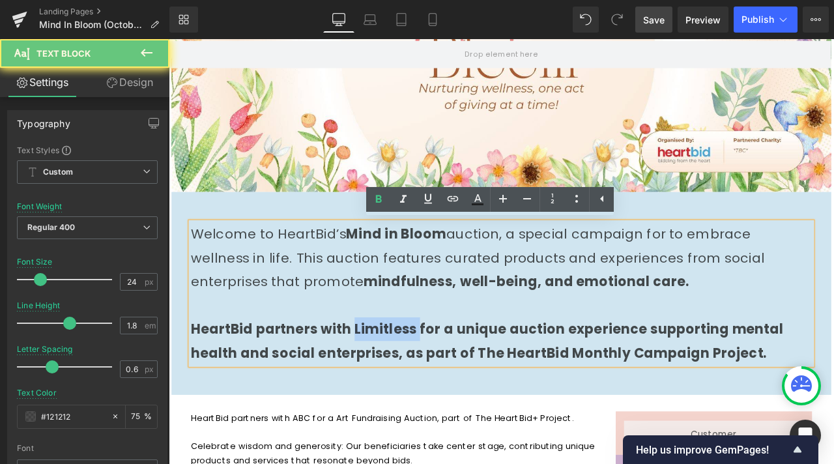
click at [420, 386] on strong "HeartBid partners with Limitless for a unique auction experience supporting men…" at bounding box center [546, 397] width 702 height 50
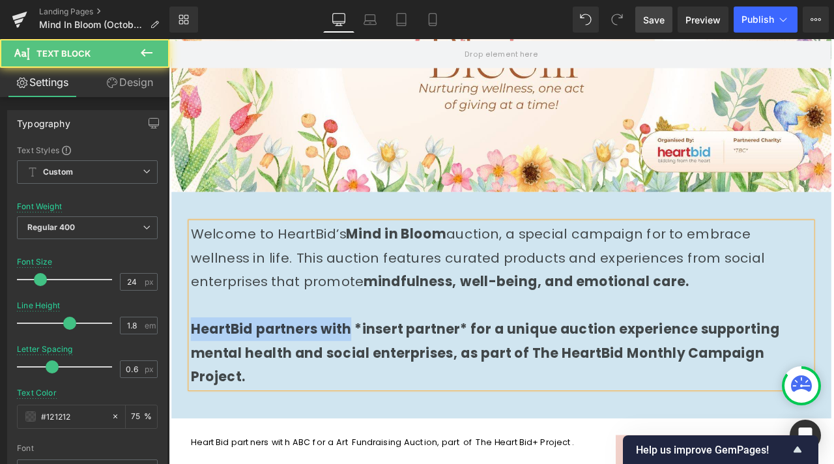
drag, startPoint x: 381, startPoint y: 382, endPoint x: 191, endPoint y: 384, distance: 190.2
click at [195, 384] on strong "HeartBid partners with *insert partner* for a unique auction experience support…" at bounding box center [544, 411] width 698 height 78
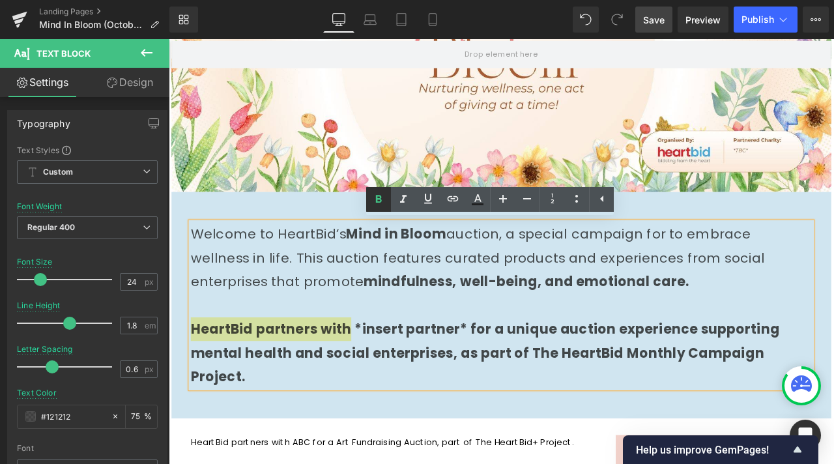
click at [380, 204] on icon at bounding box center [379, 200] width 16 height 16
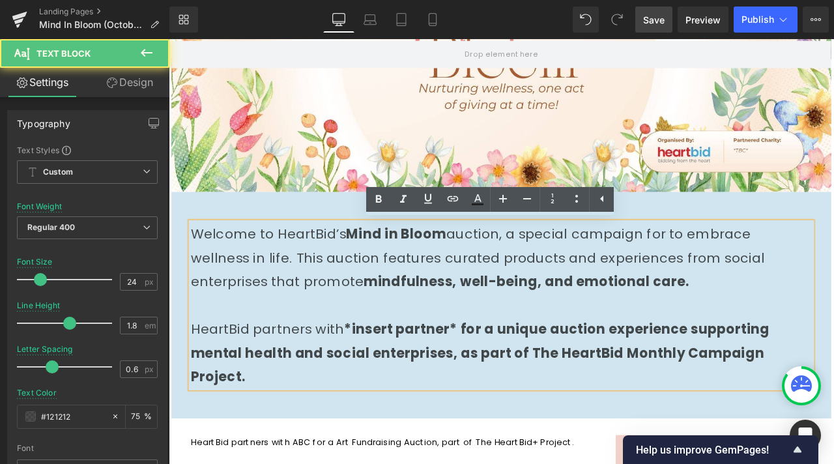
drag, startPoint x: 513, startPoint y: 384, endPoint x: 543, endPoint y: 446, distance: 69.1
click at [548, 450] on p "HeartBid partners with *insert partner* for a unique auction experience support…" at bounding box center [563, 411] width 736 height 85
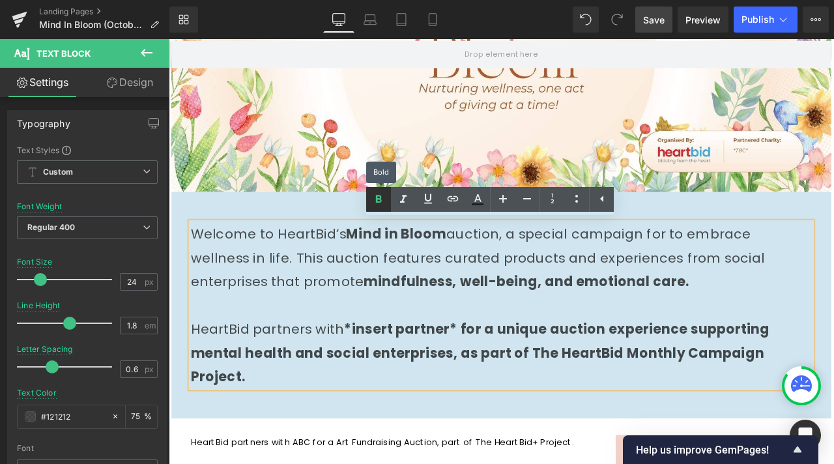
click at [380, 195] on icon at bounding box center [379, 199] width 6 height 8
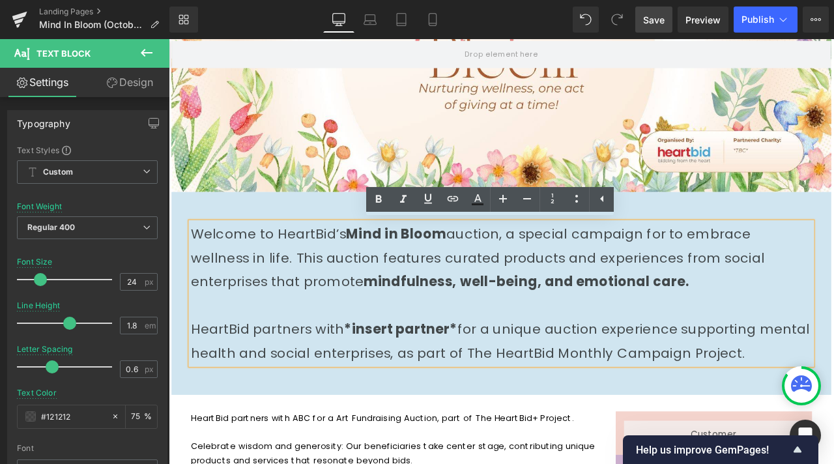
click at [431, 406] on div "Rendering Content" at bounding box center [417, 412] width 80 height 14
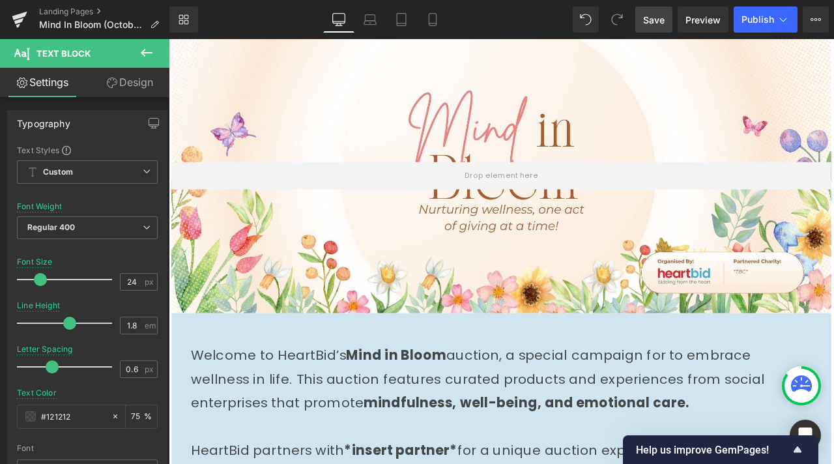
scroll to position [0, 0]
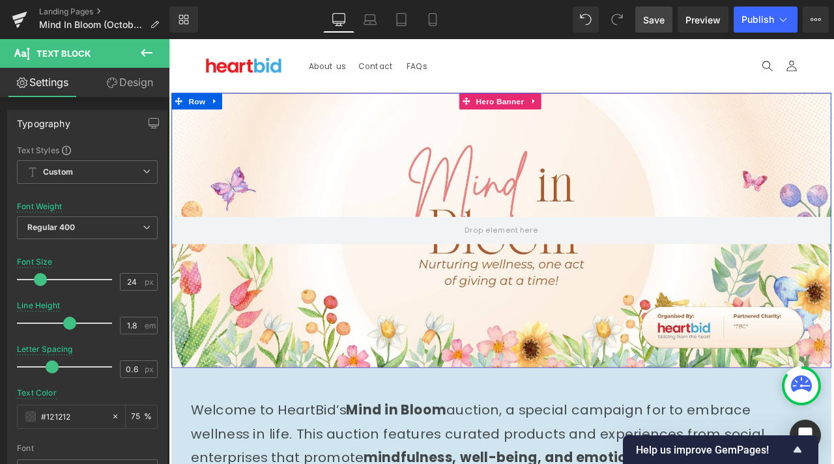
click at [425, 169] on div at bounding box center [563, 266] width 782 height 326
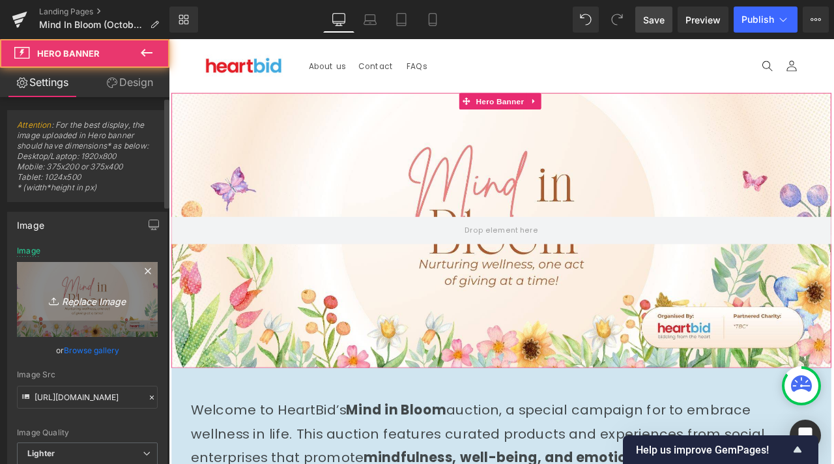
click at [109, 302] on icon "Replace Image" at bounding box center [87, 299] width 104 height 16
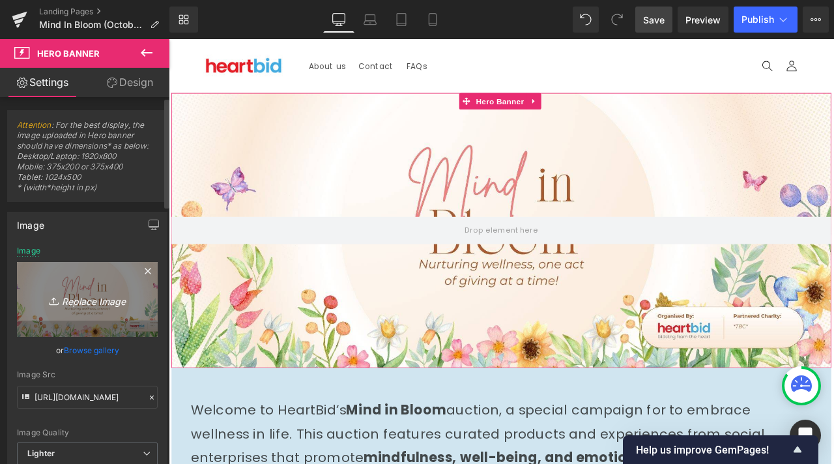
type input "C:\fakepath\Orange and Yellow Watercolor Whispers of Spring Presentation (2).jpg"
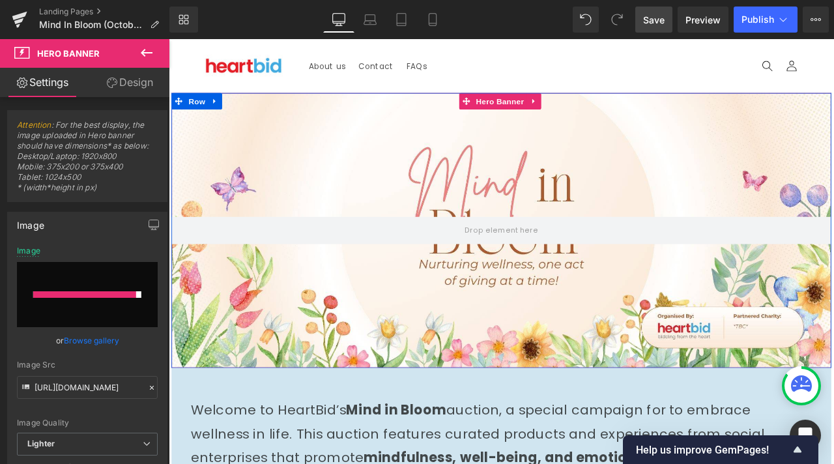
type input "[URL][DOMAIN_NAME]"
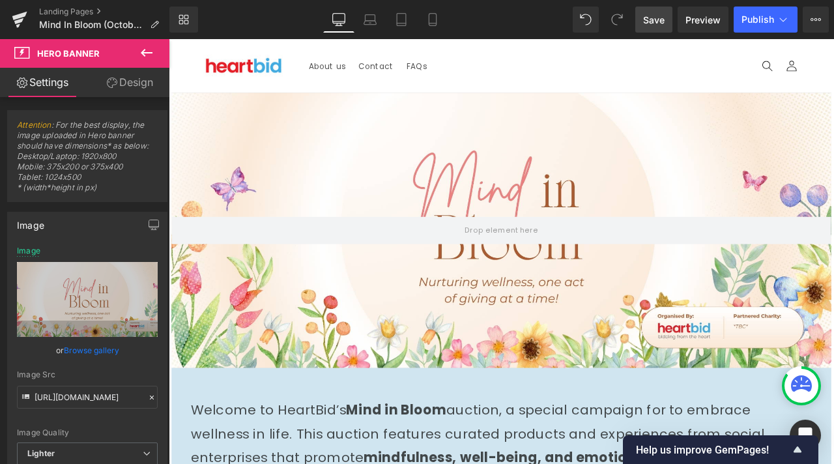
click at [650, 18] on span "Save" at bounding box center [653, 20] width 21 height 14
click at [696, 23] on span "Preview" at bounding box center [702, 20] width 35 height 14
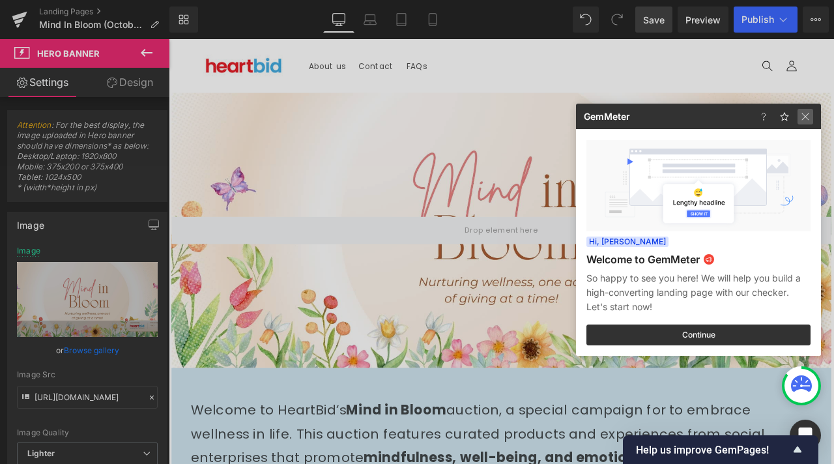
click at [811, 109] on img at bounding box center [805, 117] width 16 height 16
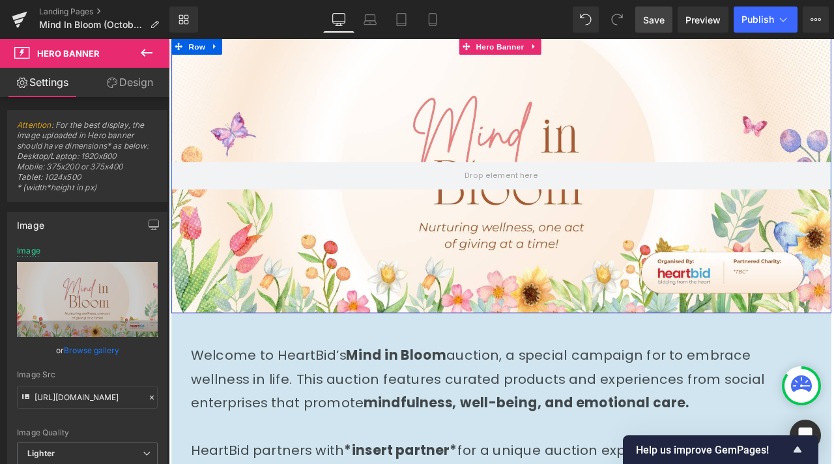
scroll to position [195, 0]
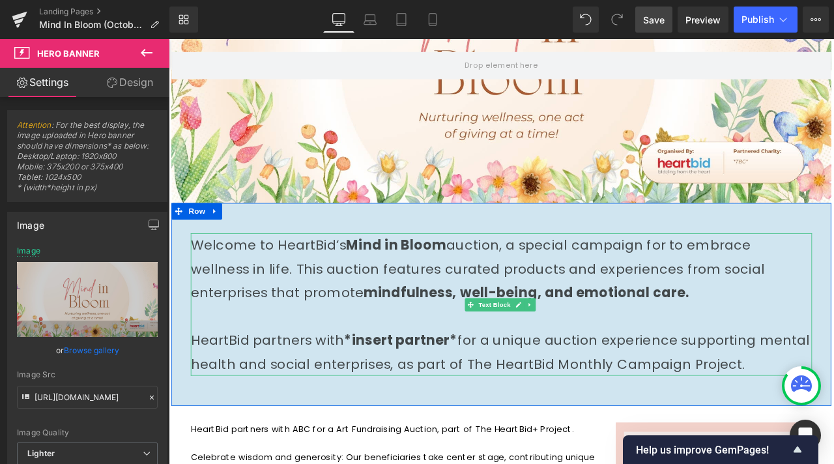
click at [558, 319] on p "Welcome to HeartBid’s Mind in Bloom auction, a special campaign for to embrace …" at bounding box center [563, 311] width 736 height 85
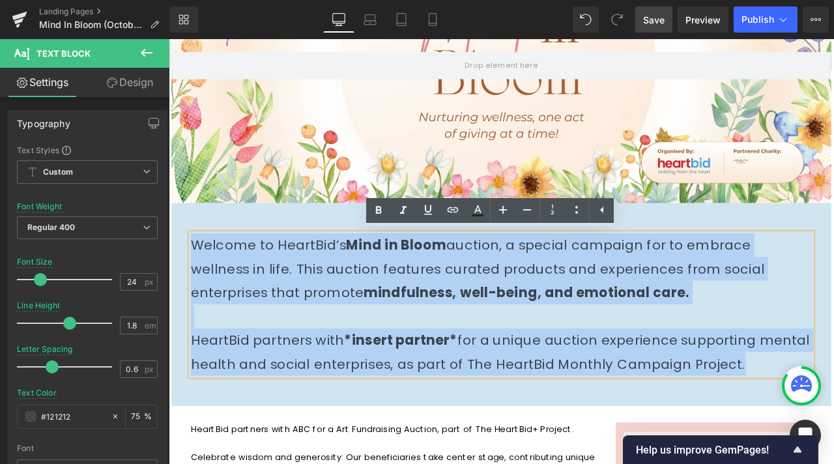
drag, startPoint x: 916, startPoint y: 418, endPoint x: 208, endPoint y: 251, distance: 726.8
click at [182, 253] on div "Welcome to HeartBid’s Mind in Bloom auction, a special campaign for to embrace …" at bounding box center [563, 353] width 782 height 201
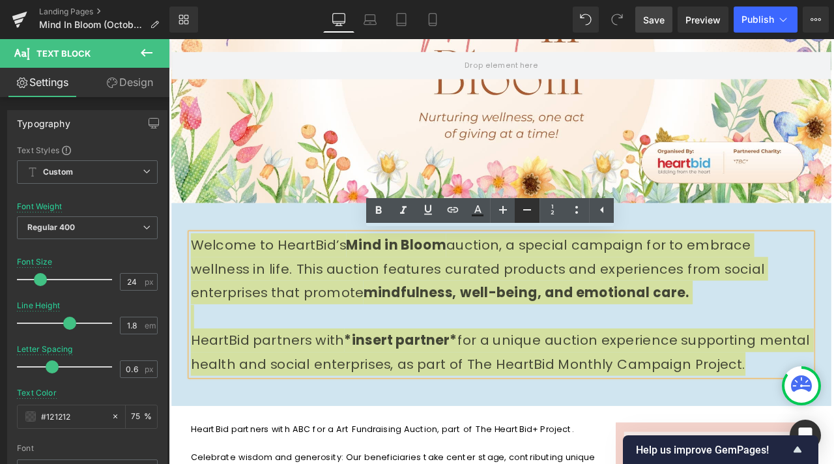
click at [532, 210] on icon at bounding box center [527, 210] width 16 height 16
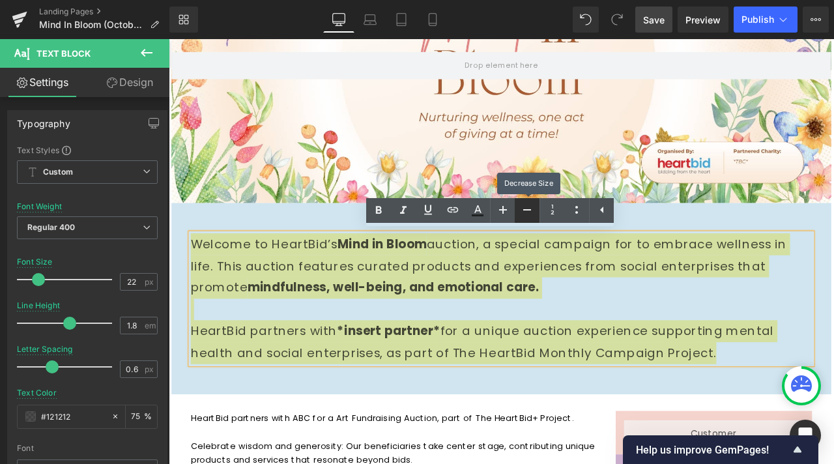
click at [532, 210] on icon at bounding box center [527, 210] width 16 height 16
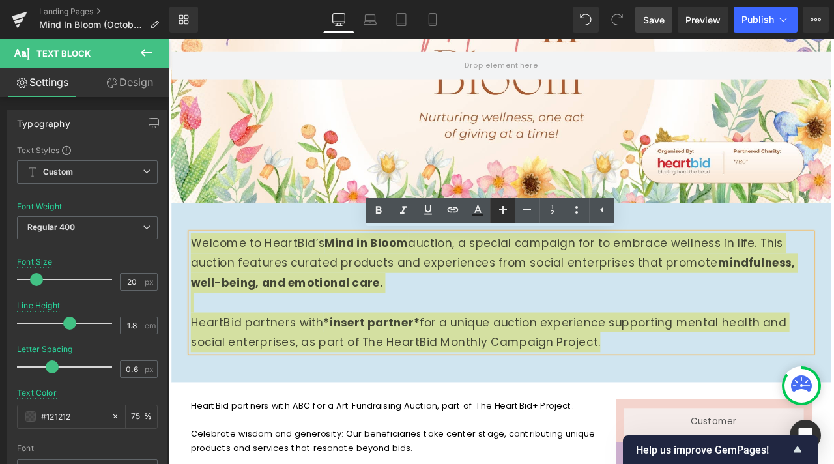
click at [500, 210] on icon at bounding box center [503, 210] width 8 height 8
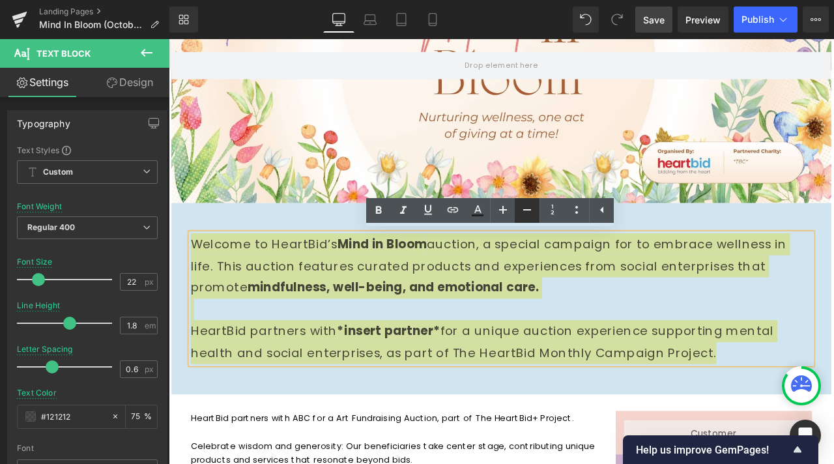
click at [526, 208] on icon at bounding box center [527, 210] width 16 height 16
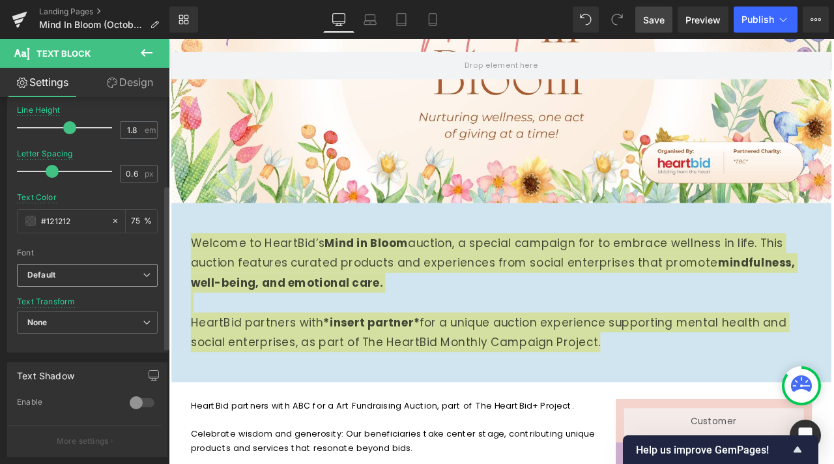
click at [107, 275] on b "Default" at bounding box center [84, 275] width 115 height 11
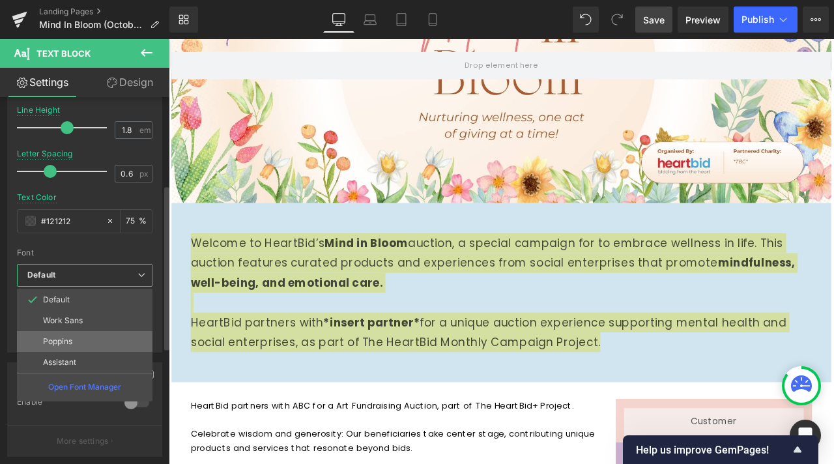
click at [76, 337] on li "Poppins" at bounding box center [85, 341] width 136 height 21
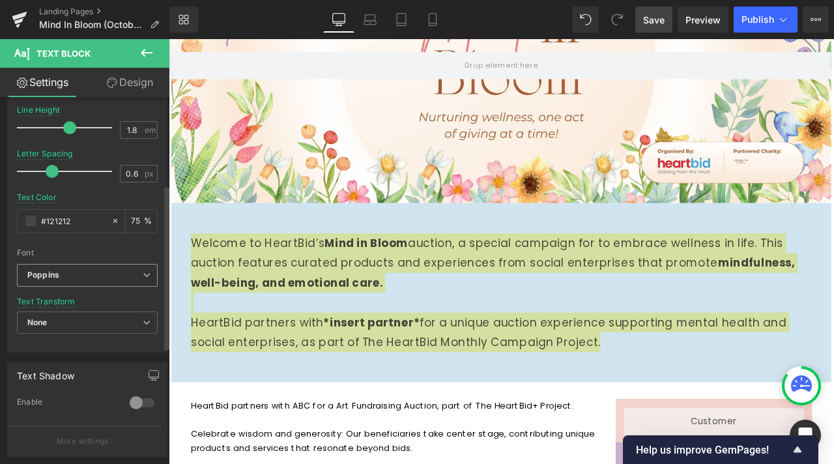
click at [109, 274] on b "Poppins" at bounding box center [84, 275] width 115 height 11
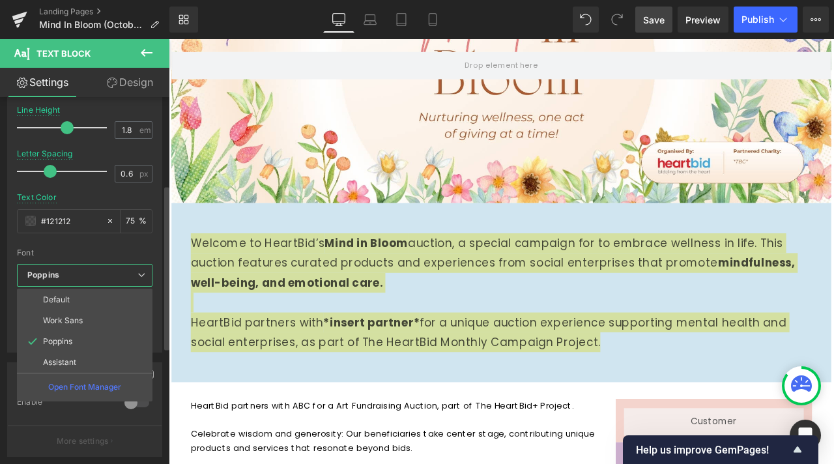
click at [87, 351] on li "Poppins" at bounding box center [85, 341] width 136 height 21
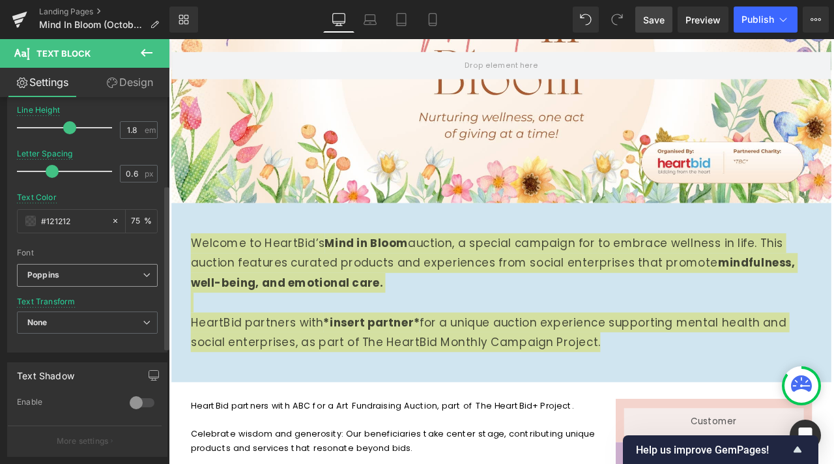
click at [122, 278] on b "Poppins" at bounding box center [84, 275] width 115 height 11
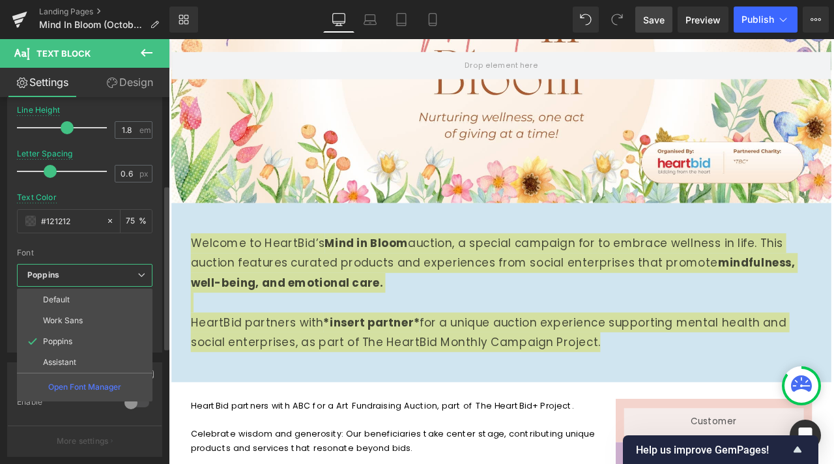
click at [94, 322] on li "Work Sans" at bounding box center [85, 320] width 136 height 21
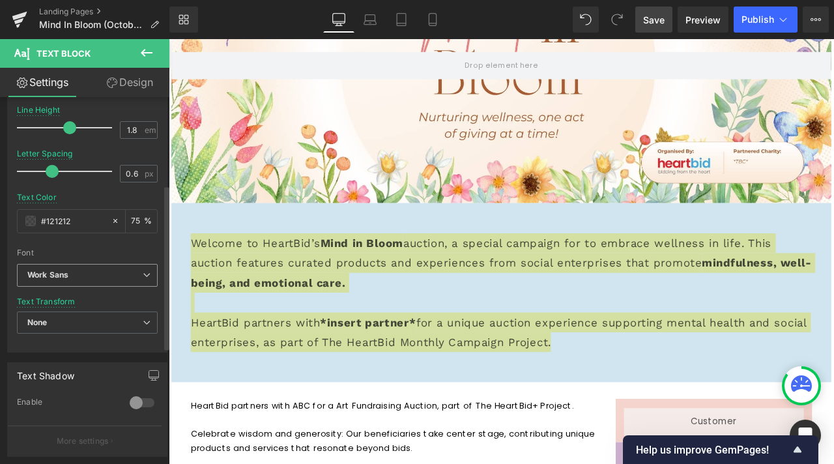
click at [107, 280] on b "Work Sans" at bounding box center [84, 275] width 115 height 11
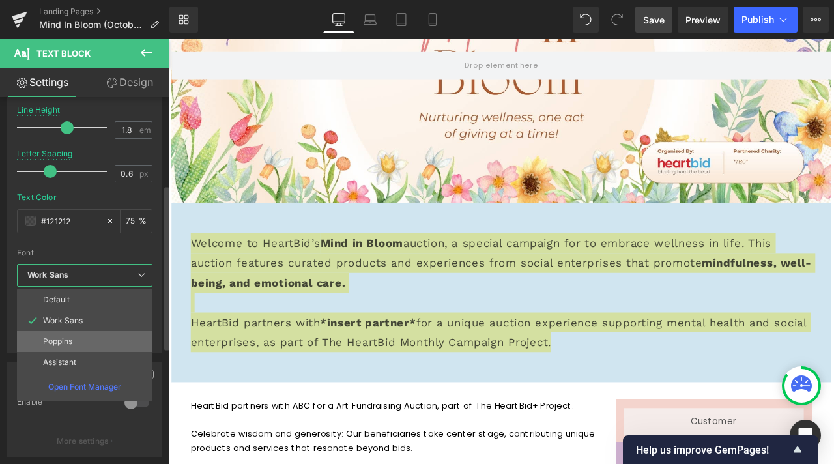
click at [82, 339] on li "Poppins" at bounding box center [85, 341] width 136 height 21
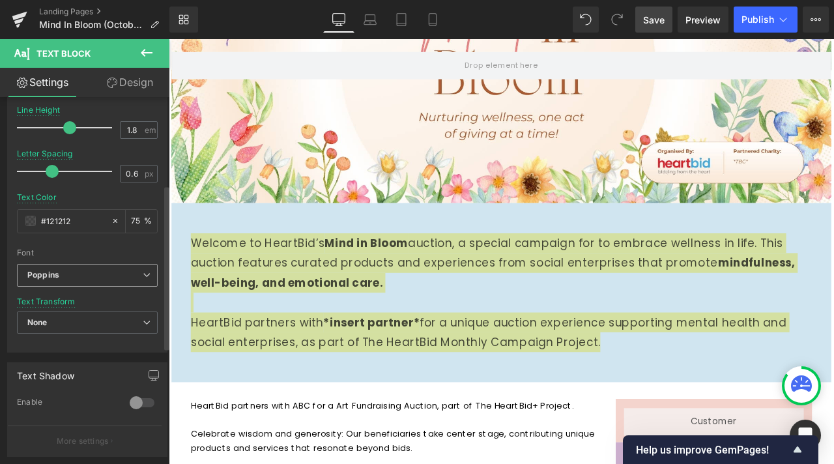
click at [115, 274] on b "Poppins" at bounding box center [84, 275] width 115 height 11
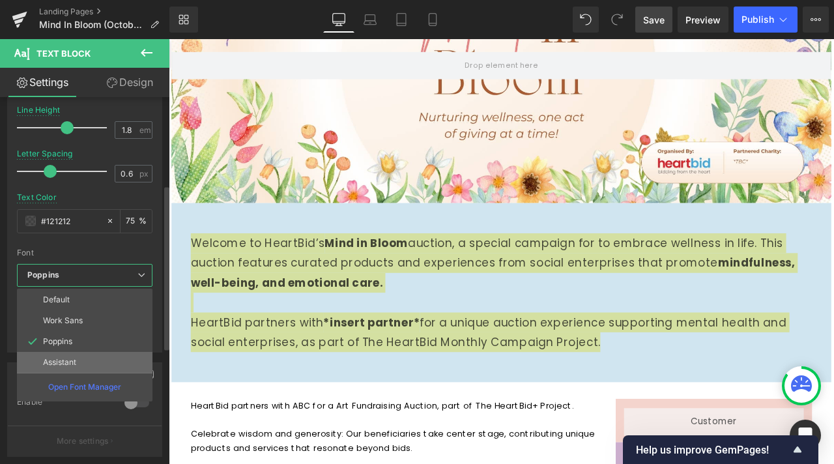
click at [63, 364] on p "Assistant" at bounding box center [59, 362] width 33 height 9
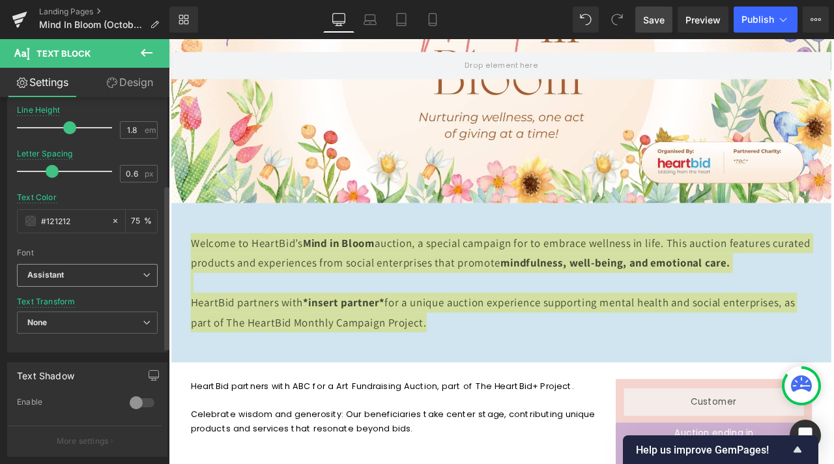
click at [110, 286] on span "Assistant" at bounding box center [87, 275] width 141 height 23
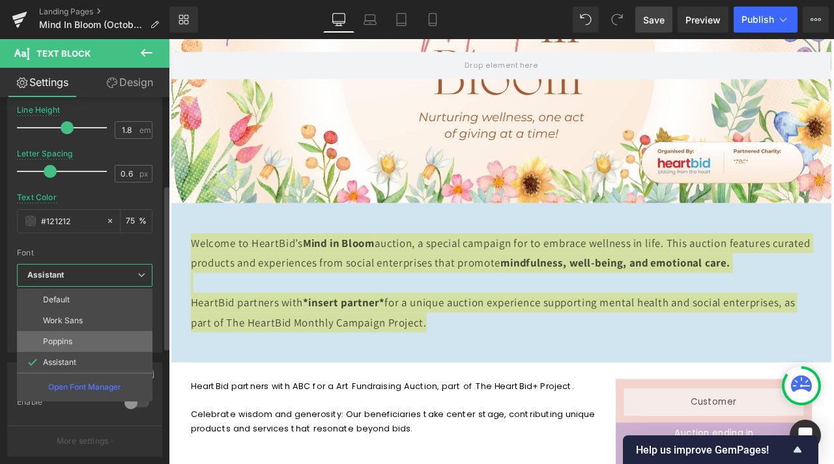
click at [63, 337] on p "Poppins" at bounding box center [57, 341] width 29 height 9
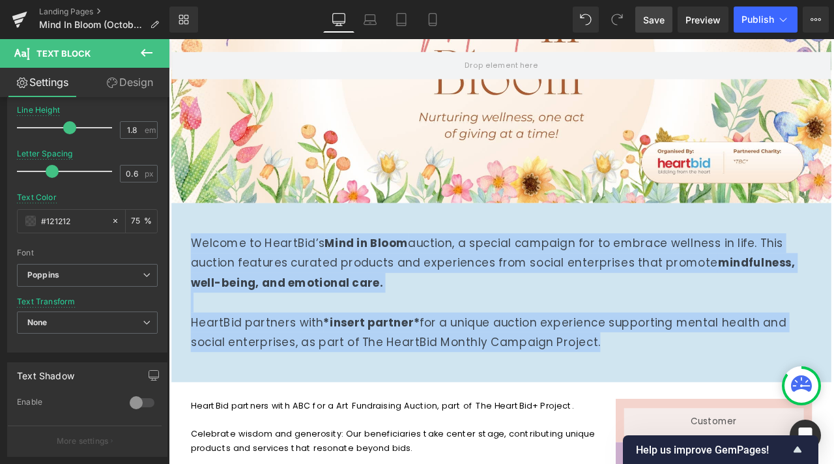
click at [358, 279] on strong "Mind in Bloom" at bounding box center [403, 281] width 99 height 18
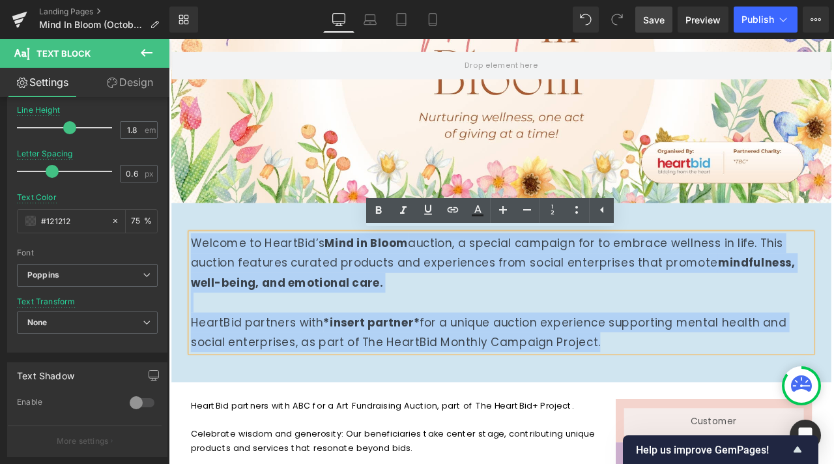
click at [361, 280] on strong "Mind in Bloom" at bounding box center [403, 281] width 99 height 18
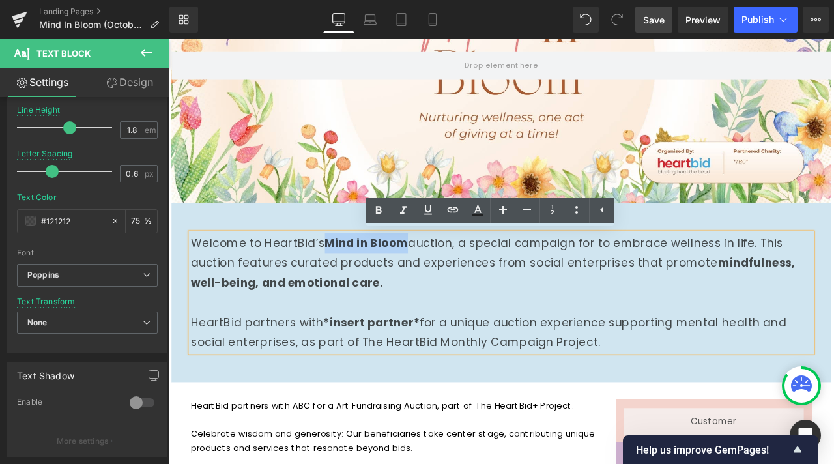
drag, startPoint x: 349, startPoint y: 281, endPoint x: 451, endPoint y: 277, distance: 101.7
click at [451, 277] on p "Welcome to HeartBid’s Mind in Bloom auction, a special campaign for to embrace …" at bounding box center [563, 304] width 736 height 70
click at [511, 213] on link at bounding box center [502, 210] width 25 height 25
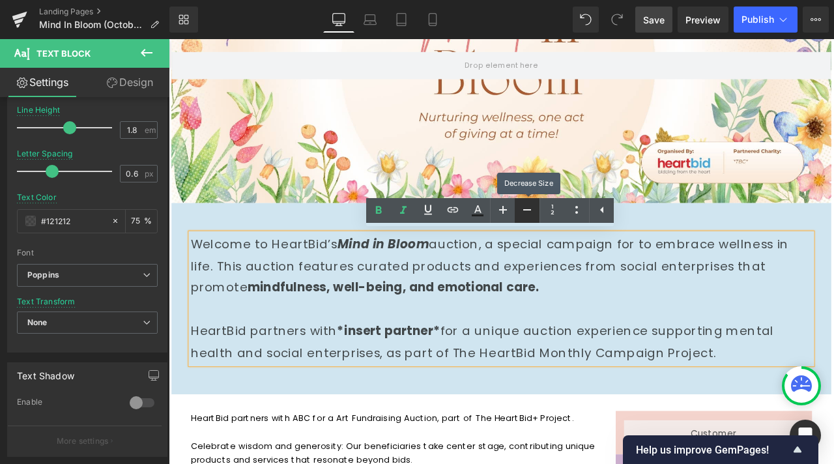
click at [528, 211] on icon at bounding box center [527, 210] width 16 height 16
type input "20"
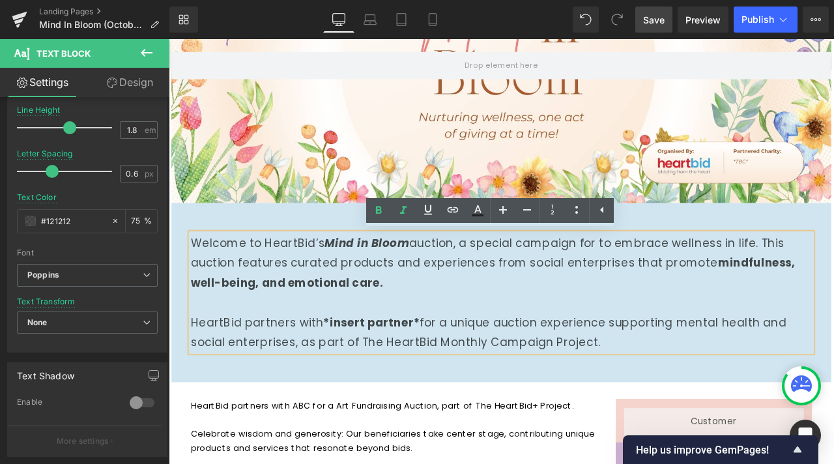
click at [425, 314] on p "Welcome to HeartBid’s Mind in Bloom auction, a special campaign for to embrace …" at bounding box center [563, 304] width 736 height 70
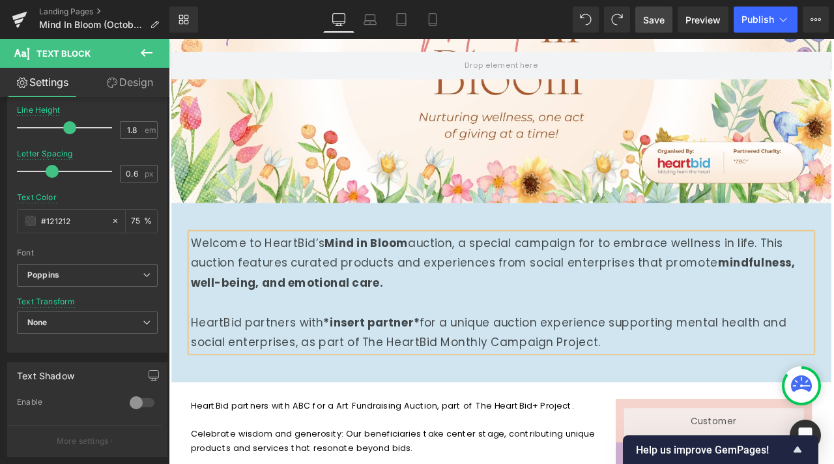
click at [272, 281] on p "Welcome to HeartBid’s Mind in Bloom auction, a special campaign for to embrace …" at bounding box center [563, 304] width 736 height 70
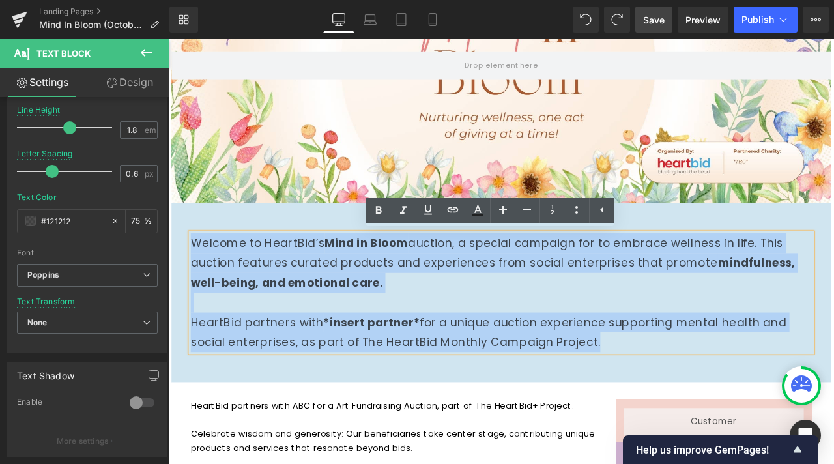
drag, startPoint x: 197, startPoint y: 279, endPoint x: 815, endPoint y: 429, distance: 636.0
click at [815, 429] on div "Welcome to HeartBid’s Mind in Bloom auction, a special campaign for to embrace …" at bounding box center [563, 339] width 782 height 212
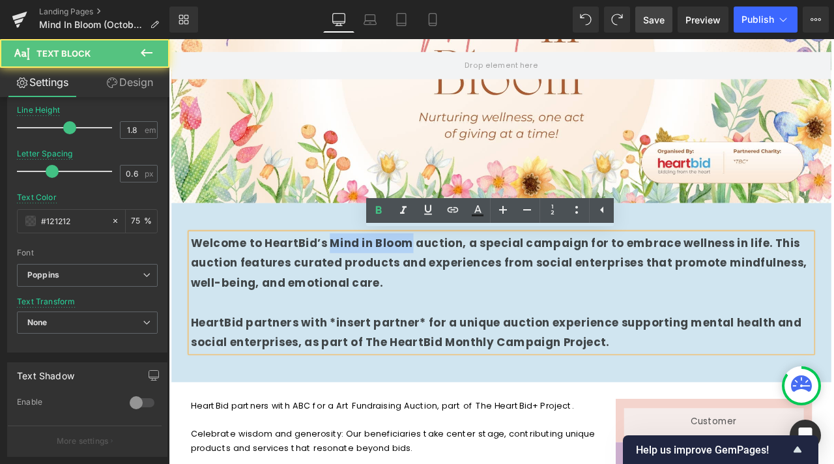
drag, startPoint x: 357, startPoint y: 282, endPoint x: 456, endPoint y: 280, distance: 99.0
click at [456, 280] on strong "Welcome to HeartBid’s Mind in Bloom auction, a special campaign for to embrace …" at bounding box center [560, 304] width 730 height 65
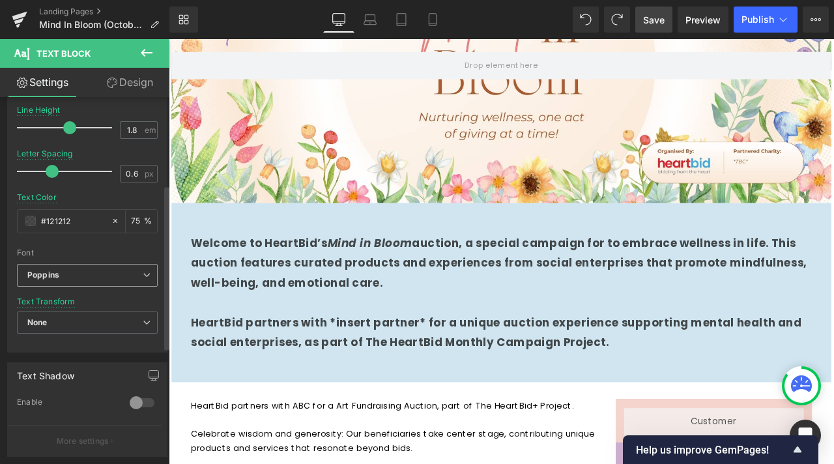
click at [122, 279] on b "Poppins" at bounding box center [84, 275] width 115 height 11
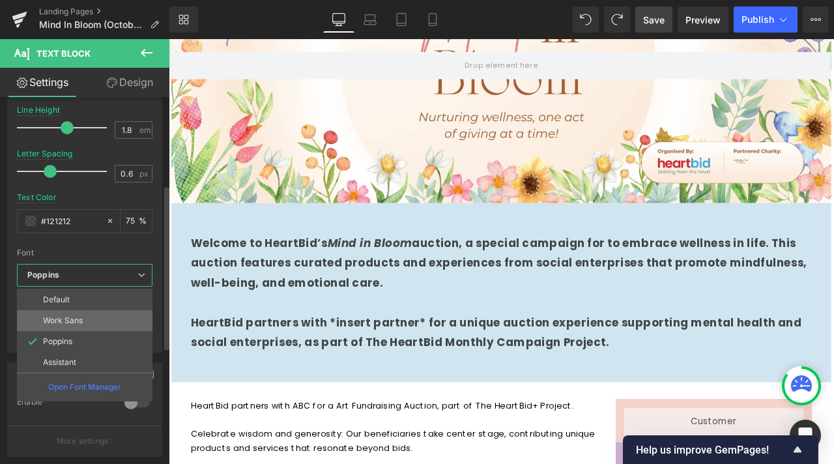
click at [89, 324] on li "Work Sans" at bounding box center [85, 320] width 136 height 21
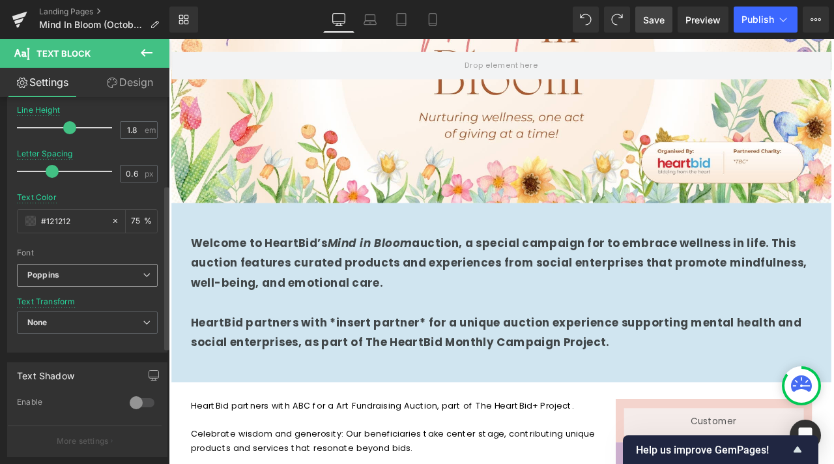
click at [110, 274] on b "Poppins" at bounding box center [84, 275] width 115 height 11
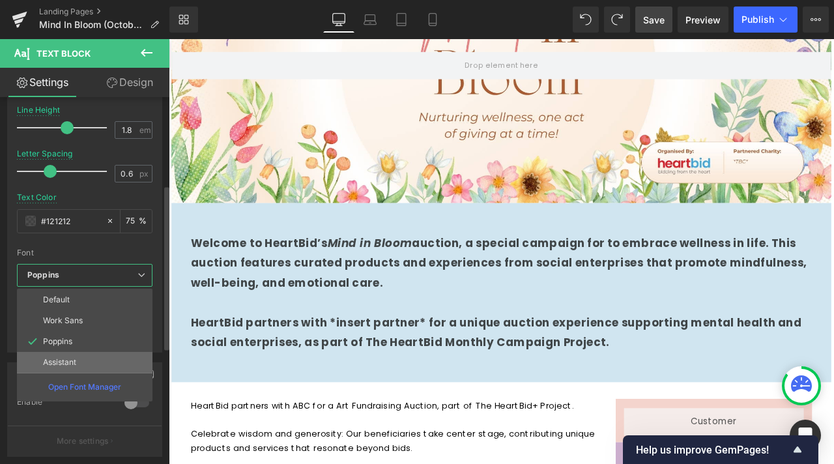
click at [63, 357] on li "Assistant" at bounding box center [85, 362] width 136 height 21
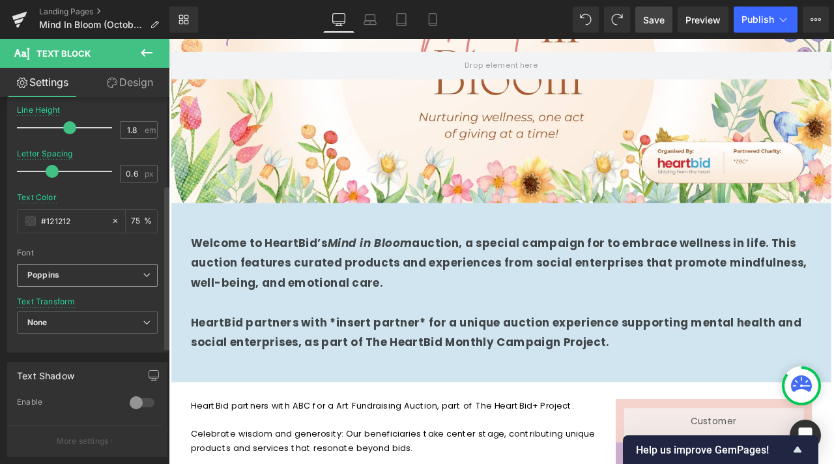
click at [99, 272] on b "Poppins" at bounding box center [84, 275] width 115 height 11
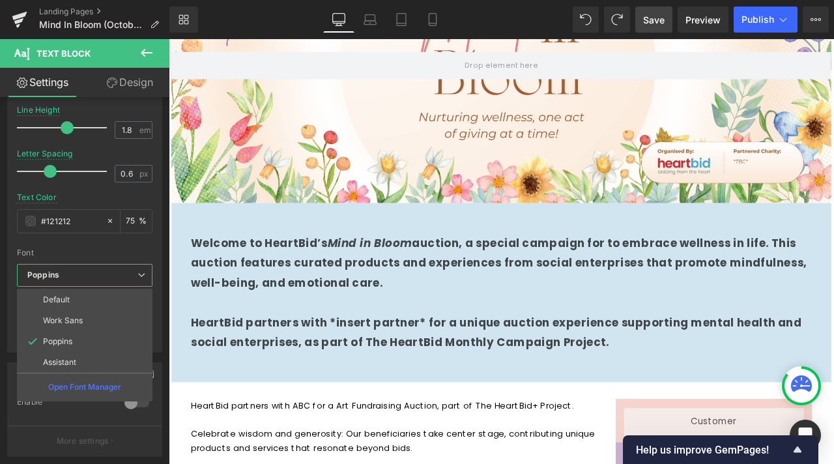
click at [573, 311] on body "Skip to content About us Contact FAQs Log in Twitter Facebook Instagram YouTube" at bounding box center [563, 452] width 788 height 1216
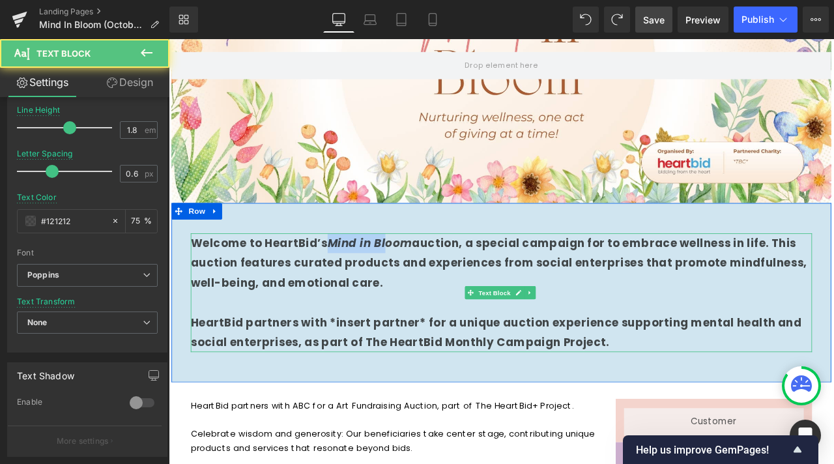
drag, startPoint x: 349, startPoint y: 279, endPoint x: 420, endPoint y: 278, distance: 71.0
click at [420, 278] on strong "Welcome to HeartBid’s Mind in Bloom auction, a special campaign for to embrace …" at bounding box center [560, 304] width 730 height 65
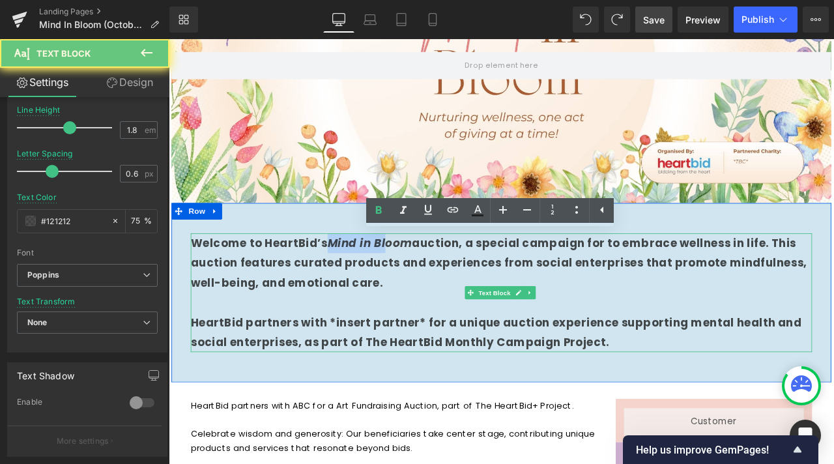
click at [420, 278] on icon "Mind in Bloom" at bounding box center [407, 281] width 100 height 18
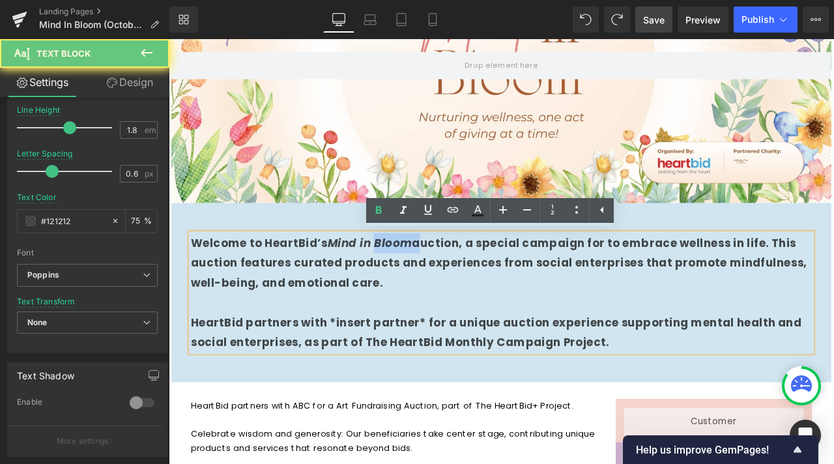
click at [420, 278] on icon "Mind in Bloom" at bounding box center [407, 281] width 100 height 18
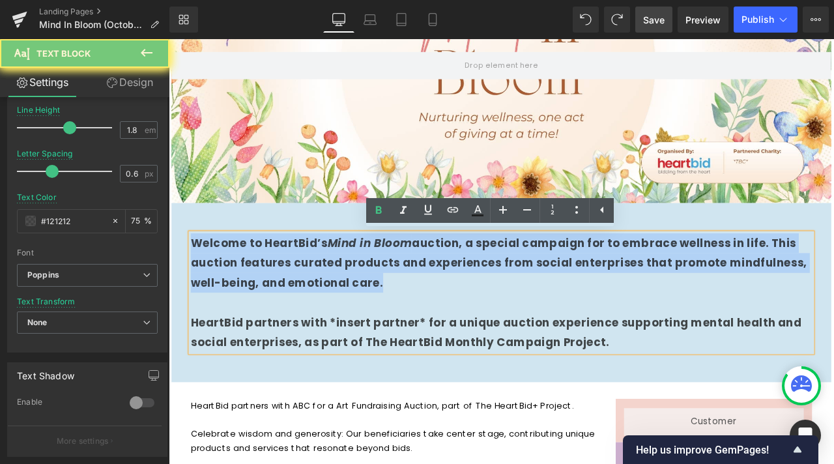
click at [420, 278] on icon "Mind in Bloom" at bounding box center [407, 281] width 100 height 18
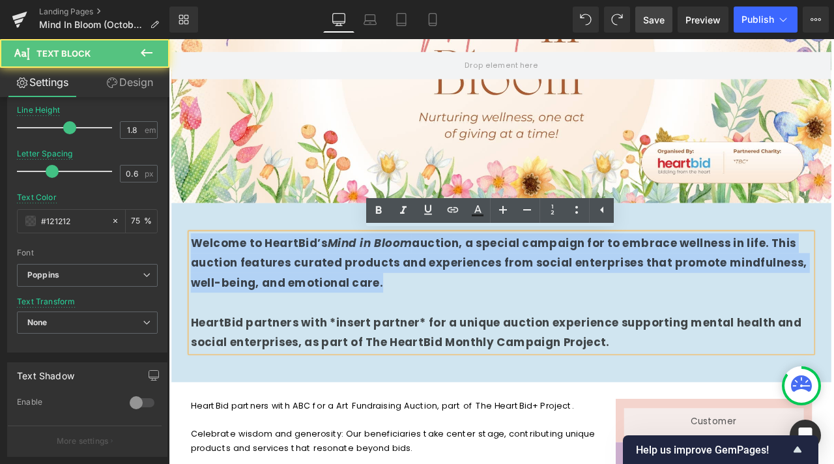
click at [382, 289] on strong "Welcome to HeartBid’s Mind in Bloom auction, a special campaign for to embrace …" at bounding box center [560, 304] width 730 height 65
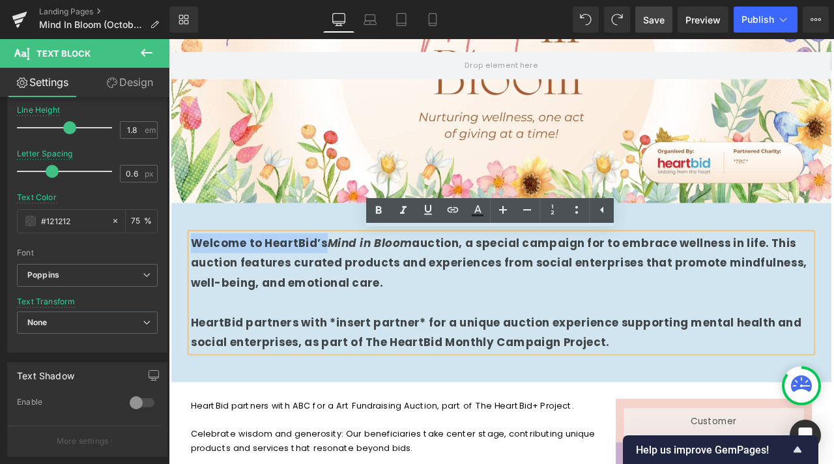
drag, startPoint x: 351, startPoint y: 285, endPoint x: 192, endPoint y: 279, distance: 158.4
click at [195, 279] on strong "Welcome to HeartBid’s Mind in Bloom auction, a special campaign for to embrace …" at bounding box center [560, 304] width 730 height 65
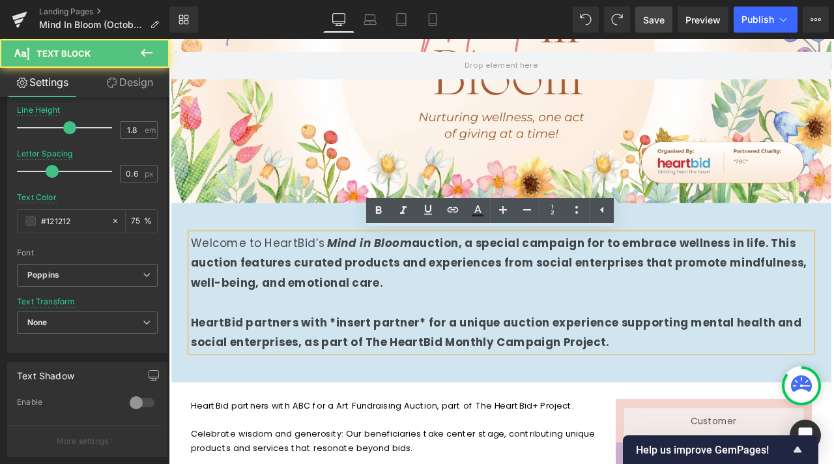
drag, startPoint x: 439, startPoint y: 281, endPoint x: 468, endPoint y: 326, distance: 52.8
click at [468, 326] on p "Welcome to HeartBid’s Mind in Bloom auction, a special campaign for to embrace …" at bounding box center [563, 304] width 736 height 70
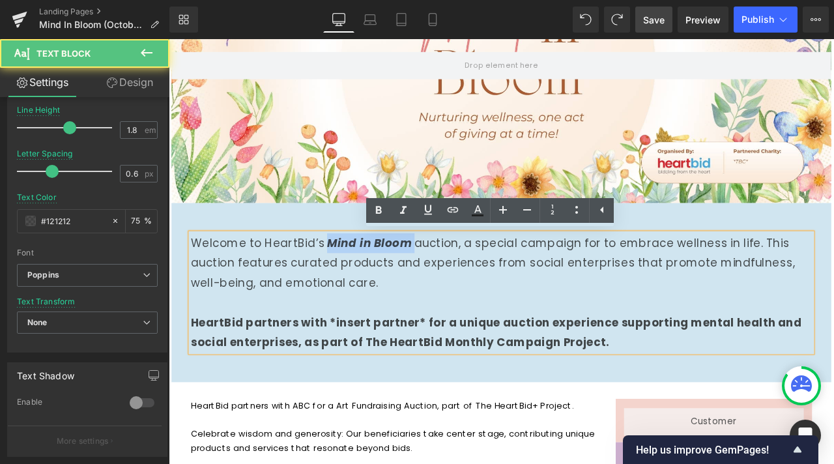
drag, startPoint x: 373, startPoint y: 278, endPoint x: 440, endPoint y: 274, distance: 67.2
click at [440, 274] on p "Welcome to HeartBid’s Mind in Bloom auction, a special campaign for to embrace …" at bounding box center [563, 304] width 736 height 70
click at [407, 212] on icon at bounding box center [403, 211] width 16 height 16
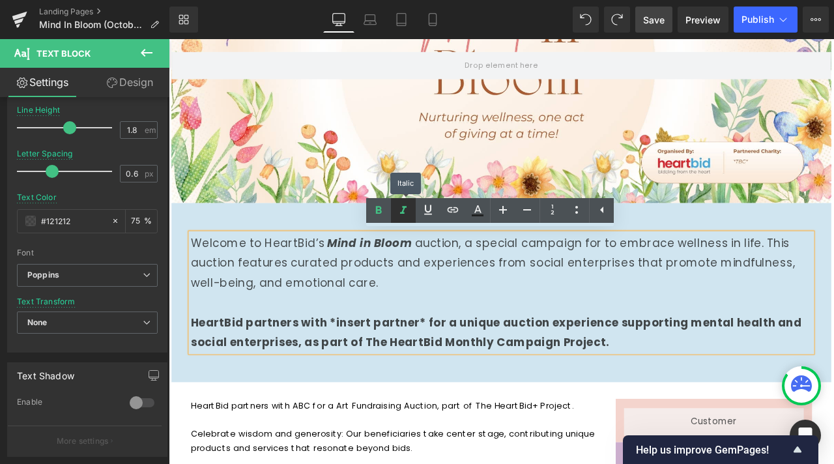
click at [406, 212] on icon at bounding box center [403, 211] width 16 height 16
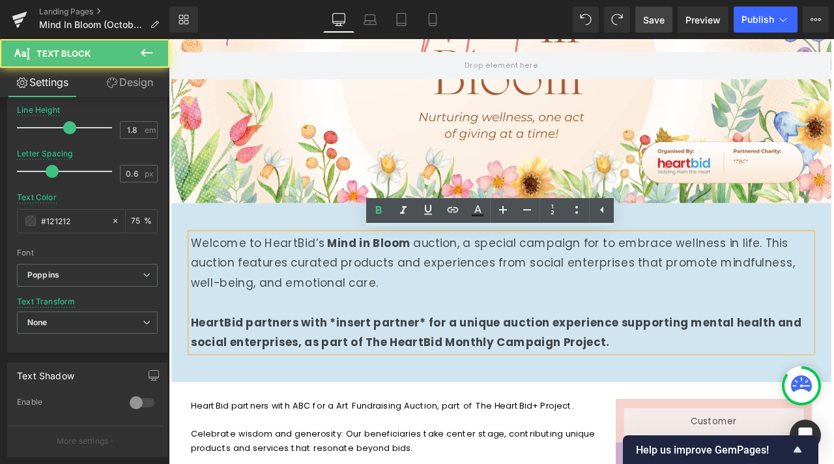
click at [433, 315] on p "Welcome to HeartBid’s Mind in Bloom auction, a special campaign for to embrace …" at bounding box center [563, 304] width 736 height 70
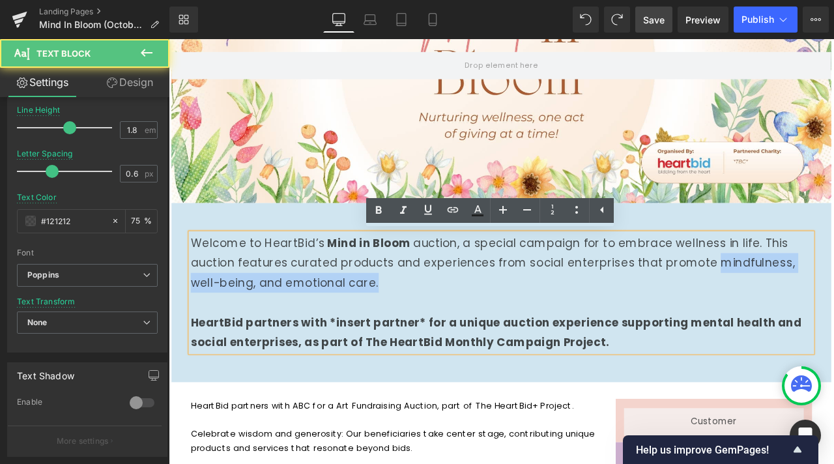
drag, startPoint x: 808, startPoint y: 305, endPoint x: 830, endPoint y: 332, distance: 34.7
click at [830, 332] on p "Welcome to HeartBid’s Mind in Bloom auction, a special campaign for to embrace …" at bounding box center [563, 304] width 736 height 70
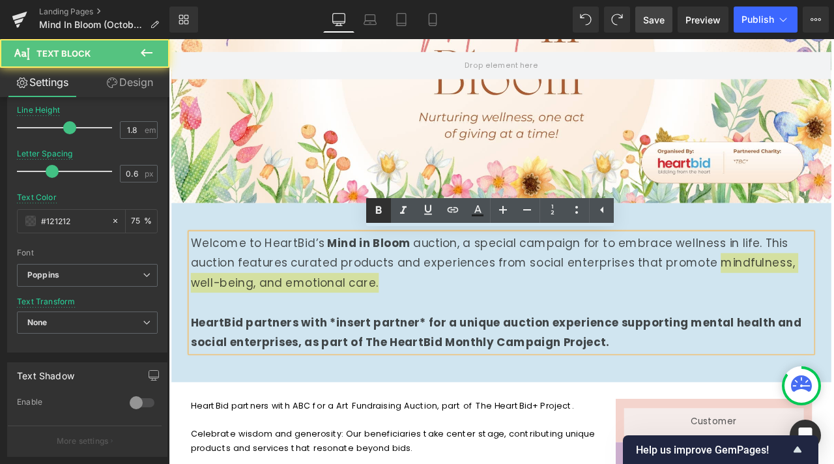
drag, startPoint x: 384, startPoint y: 207, endPoint x: 388, endPoint y: 218, distance: 11.7
click at [385, 207] on icon at bounding box center [379, 211] width 16 height 16
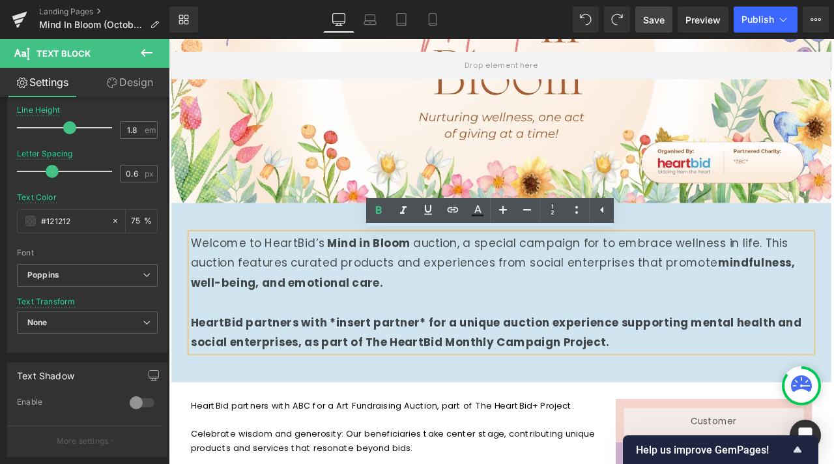
click at [429, 311] on p "Welcome to HeartBid’s Mind in Bloom auction, a special campaign for to embrace …" at bounding box center [563, 304] width 736 height 70
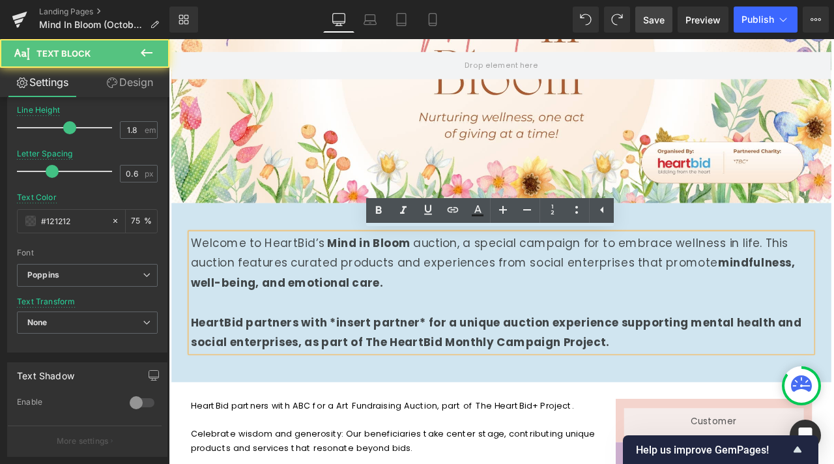
click at [429, 380] on strong "HeartBid partners with *insert partner* for a unique auction experience support…" at bounding box center [557, 386] width 724 height 42
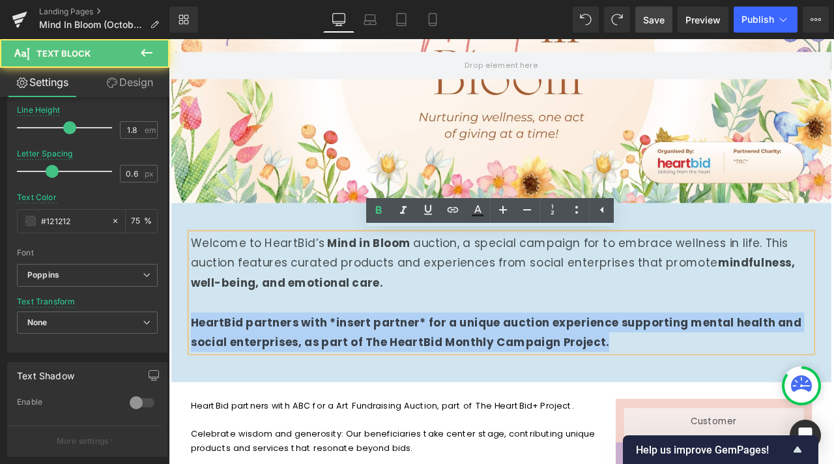
click at [429, 380] on strong "HeartBid partners with *insert partner* for a unique auction experience support…" at bounding box center [557, 386] width 724 height 42
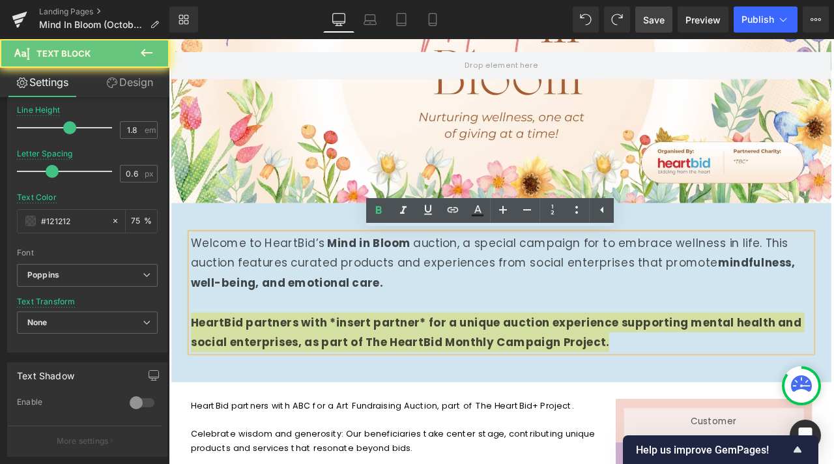
click at [440, 406] on div "Rendering Content" at bounding box center [417, 412] width 80 height 14
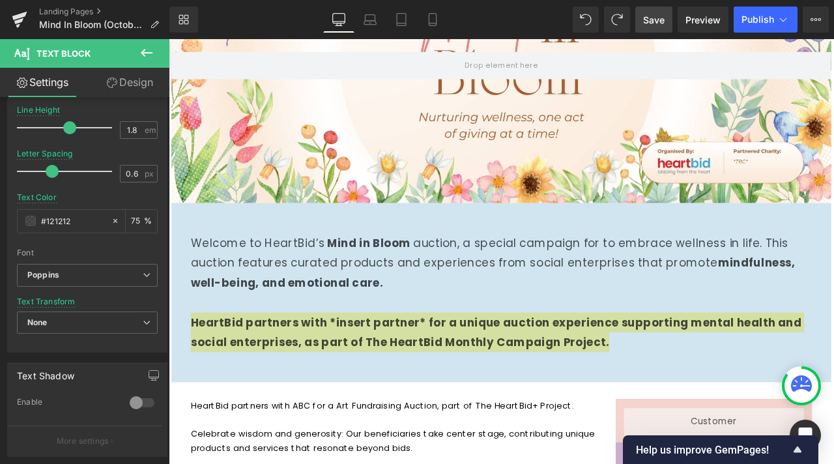
click at [663, 19] on span "Save" at bounding box center [653, 20] width 21 height 14
click at [695, 25] on span "Preview" at bounding box center [702, 20] width 35 height 14
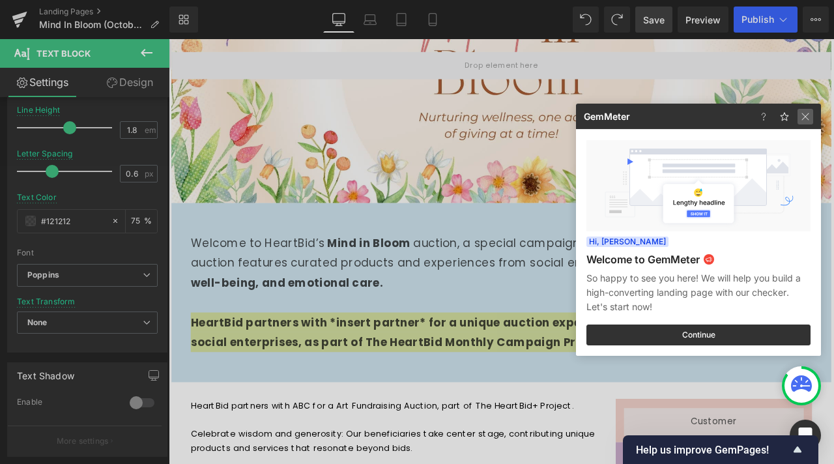
click at [801, 112] on img at bounding box center [805, 117] width 16 height 16
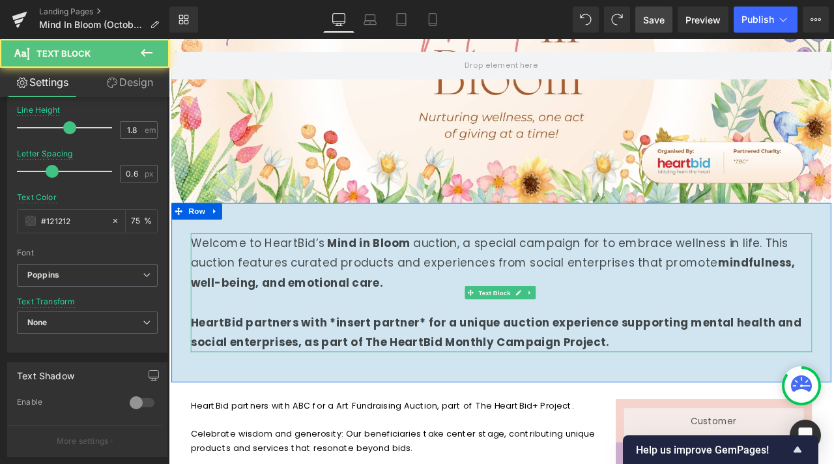
click at [513, 360] on p at bounding box center [563, 350] width 736 height 23
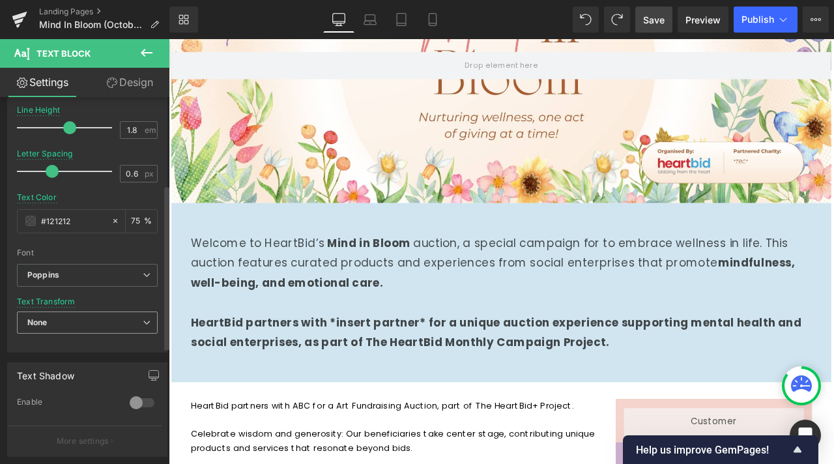
drag, startPoint x: 87, startPoint y: 339, endPoint x: 85, endPoint y: 330, distance: 8.6
click at [86, 339] on div "None None Uppercase Lowercase Capitalize" at bounding box center [87, 325] width 141 height 29
click at [87, 328] on span "None" at bounding box center [87, 322] width 141 height 23
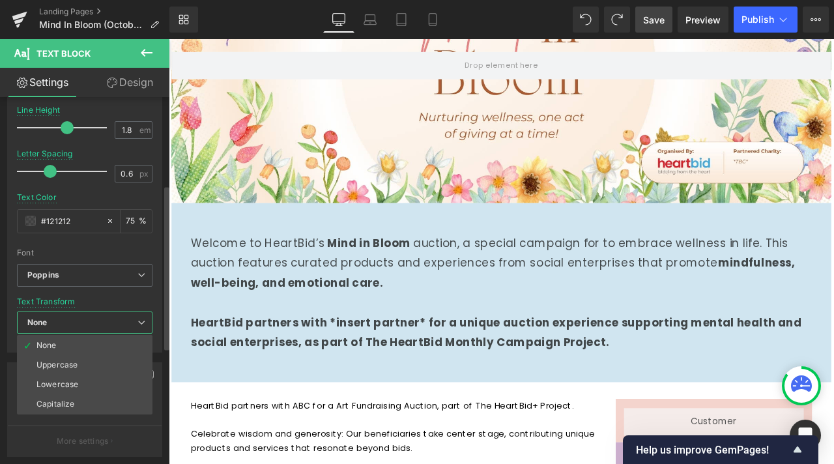
click at [87, 370] on li "Uppercase" at bounding box center [85, 365] width 136 height 20
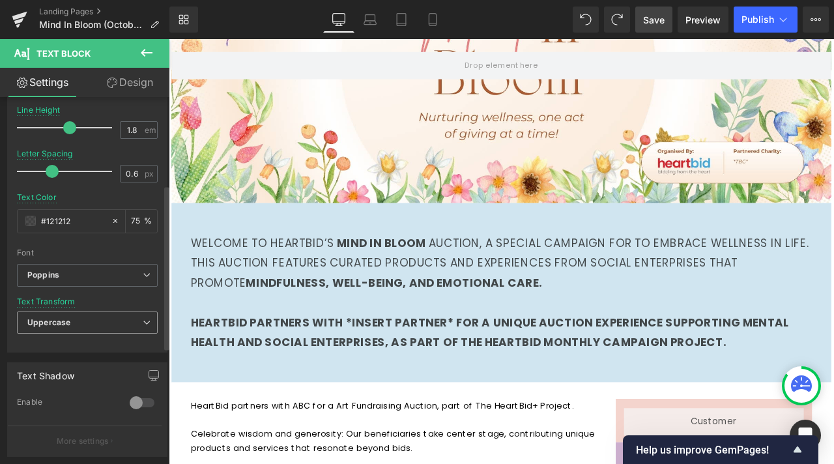
click at [104, 338] on div "Uppercase None Uppercase Lowercase Capitalize" at bounding box center [87, 325] width 141 height 29
click at [127, 318] on span "Uppercase" at bounding box center [87, 322] width 141 height 23
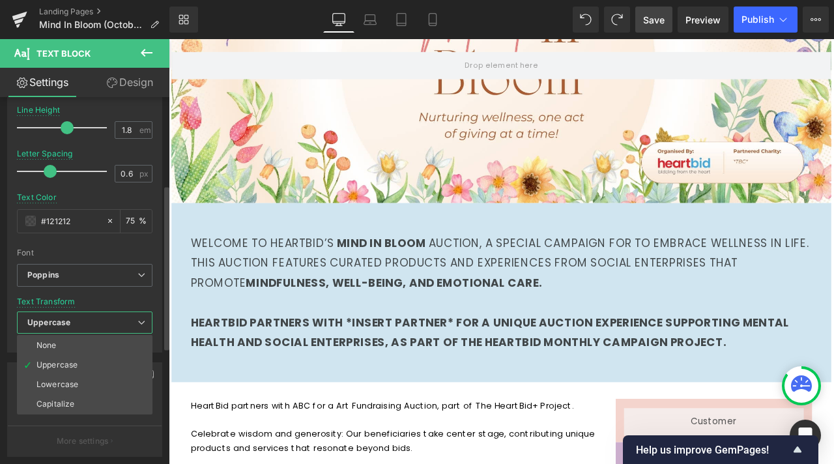
drag, startPoint x: 70, startPoint y: 385, endPoint x: 97, endPoint y: 346, distance: 47.7
click at [70, 384] on div "Lowercase" at bounding box center [57, 384] width 42 height 9
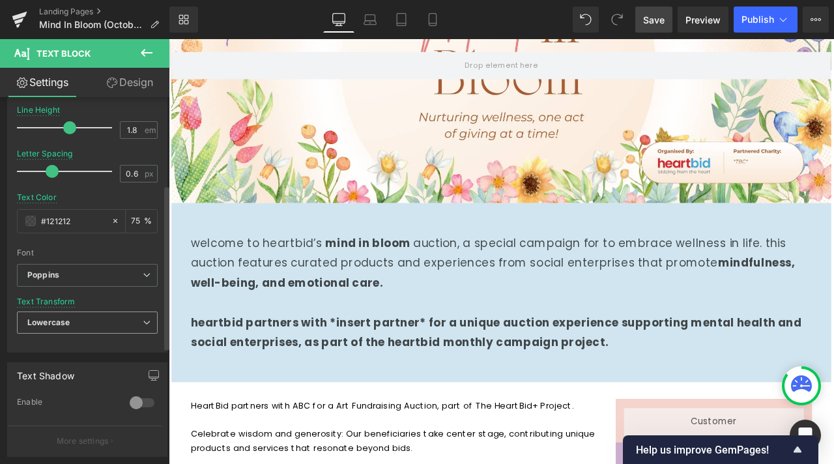
click at [124, 317] on span "Lowercase" at bounding box center [87, 322] width 141 height 23
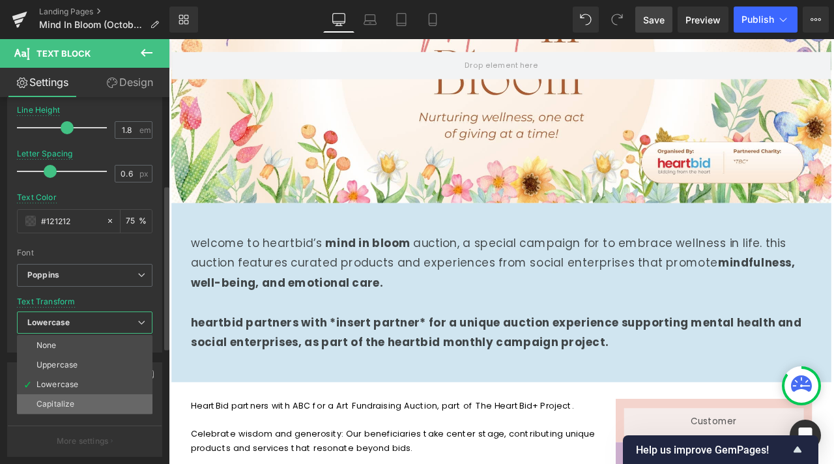
click at [94, 409] on li "Capitalize" at bounding box center [85, 404] width 136 height 20
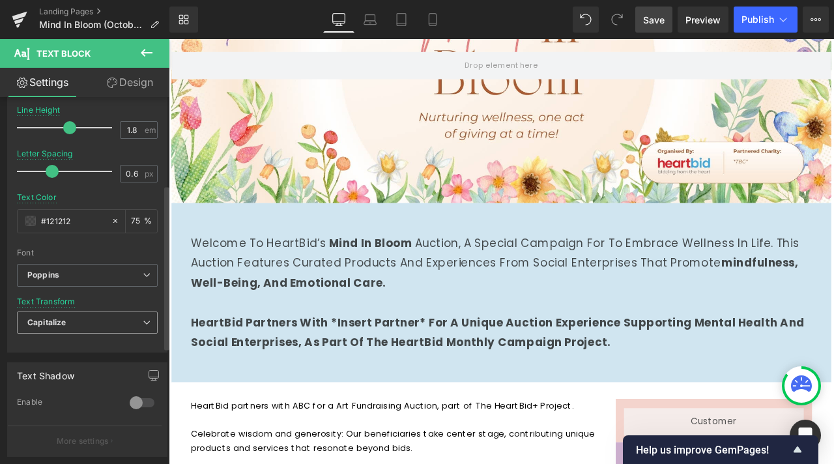
click at [137, 314] on span "Capitalize" at bounding box center [87, 322] width 141 height 23
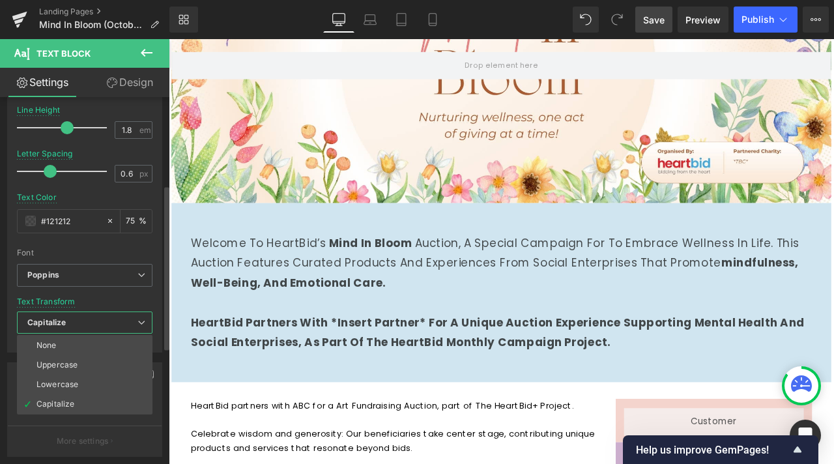
click at [137, 314] on span "Capitalize" at bounding box center [85, 322] width 136 height 23
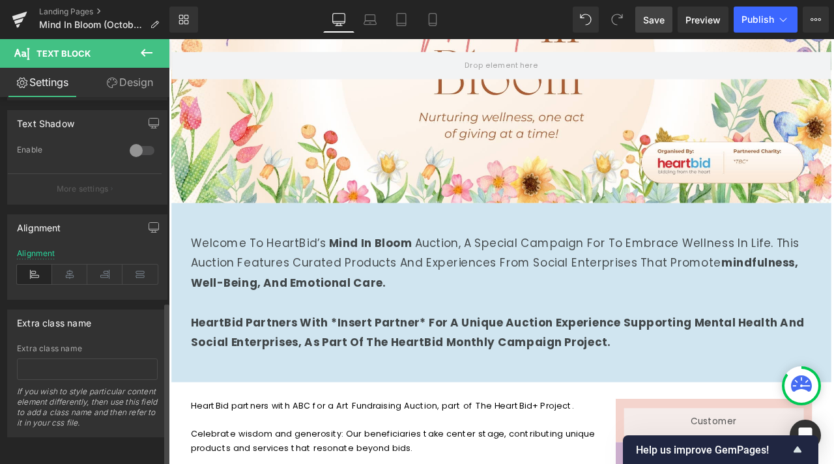
scroll to position [457, 0]
click at [132, 265] on icon at bounding box center [139, 275] width 35 height 20
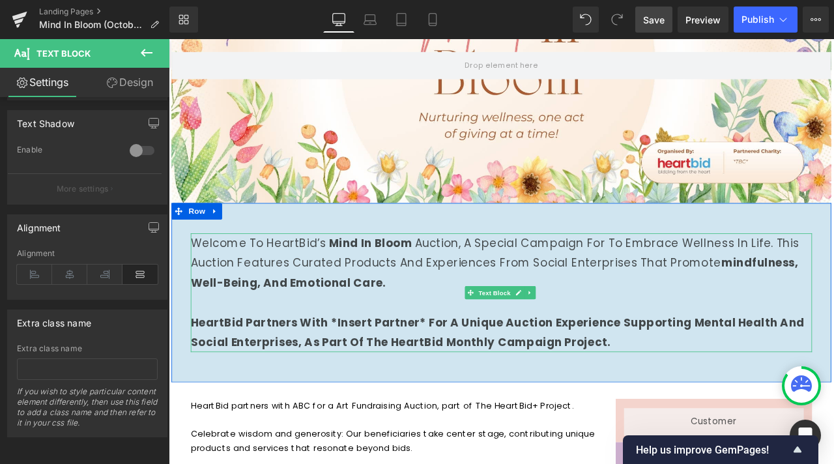
click at [331, 302] on p "Welcome to HeartBid’s Mind in Bloom auction, a special campaign for to embrace …" at bounding box center [563, 304] width 736 height 70
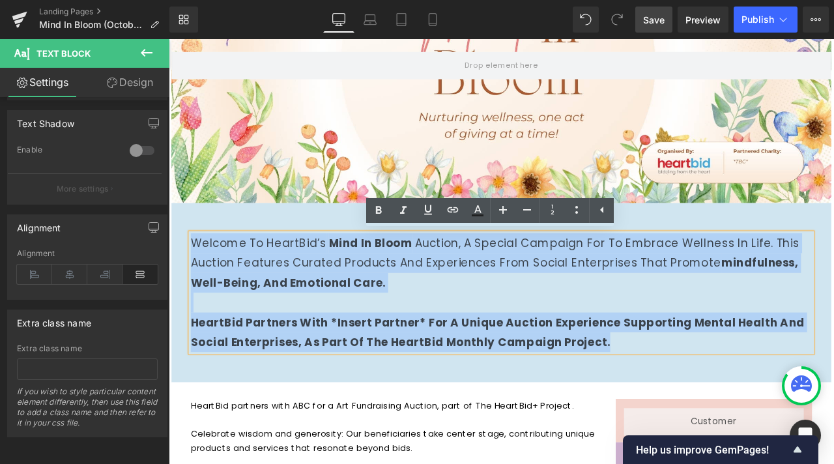
drag, startPoint x: 738, startPoint y: 396, endPoint x: 175, endPoint y: 270, distance: 576.9
click at [175, 270] on div "Welcome to HeartBid’s Mind in Bloom auction, a special campaign for to embrace …" at bounding box center [563, 339] width 782 height 173
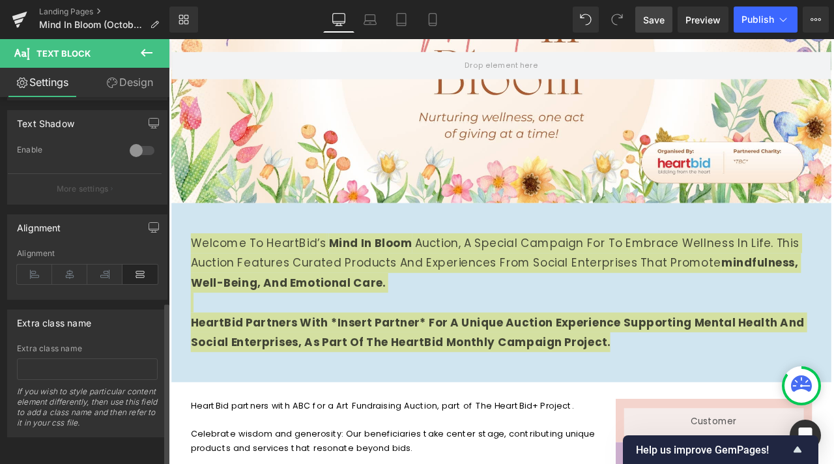
click at [136, 265] on icon at bounding box center [139, 275] width 35 height 20
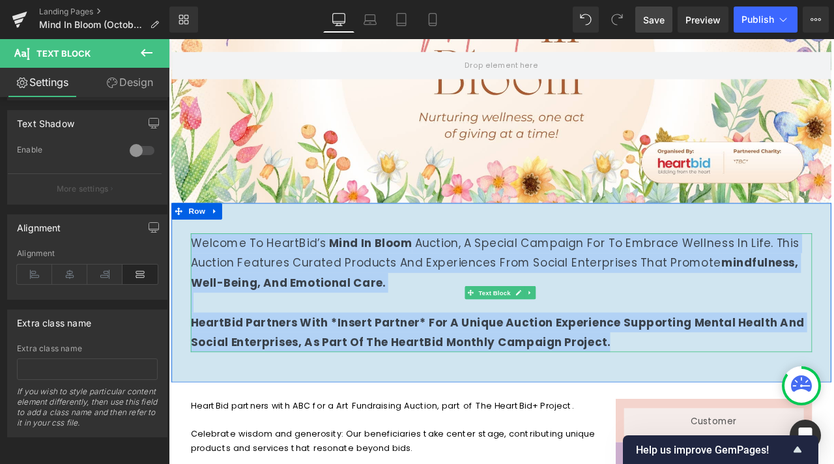
click at [801, 393] on p "HeartBid partners with *insert partner* for a unique auction experience support…" at bounding box center [563, 386] width 736 height 47
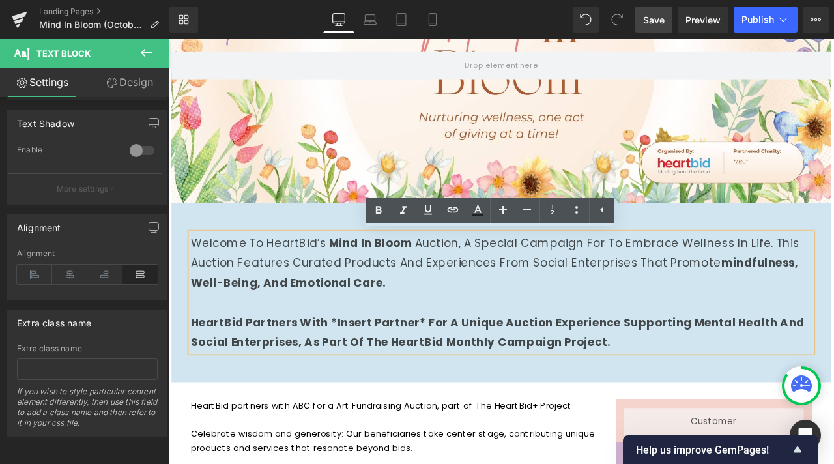
click at [769, 378] on strong "HeartBid partners with *insert partner* for a unique auction experience support…" at bounding box center [558, 386] width 727 height 42
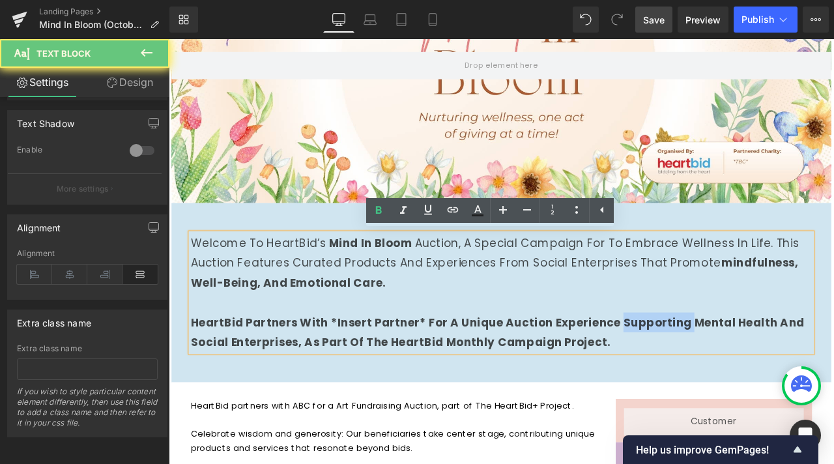
click at [769, 378] on strong "HeartBid partners with *insert partner* for a unique auction experience support…" at bounding box center [558, 386] width 727 height 42
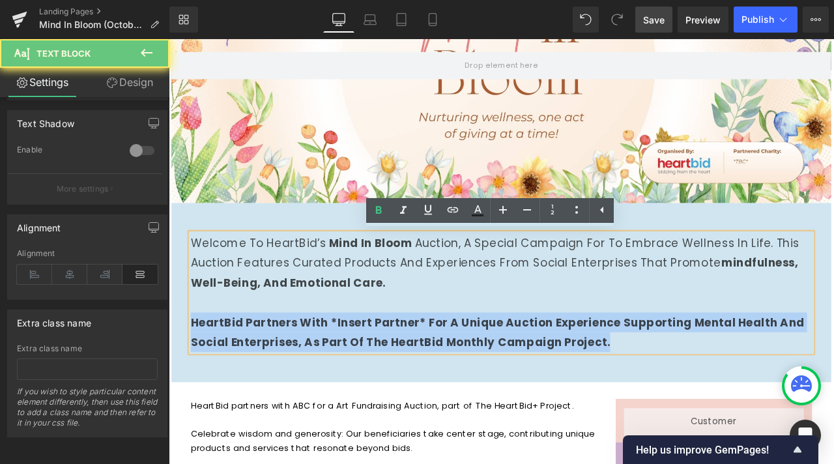
click at [769, 378] on strong "HeartBid partners with *insert partner* for a unique auction experience support…" at bounding box center [558, 386] width 727 height 42
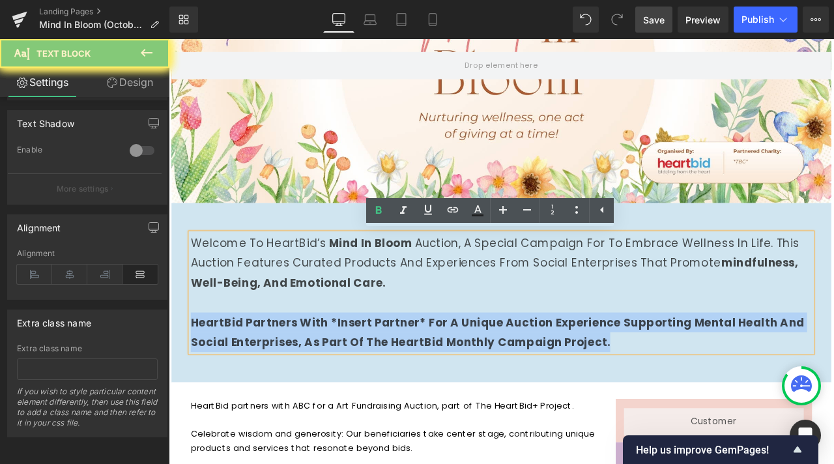
click at [760, 392] on p "HeartBid partners with *insert partner* for a unique auction experience support…" at bounding box center [563, 386] width 736 height 47
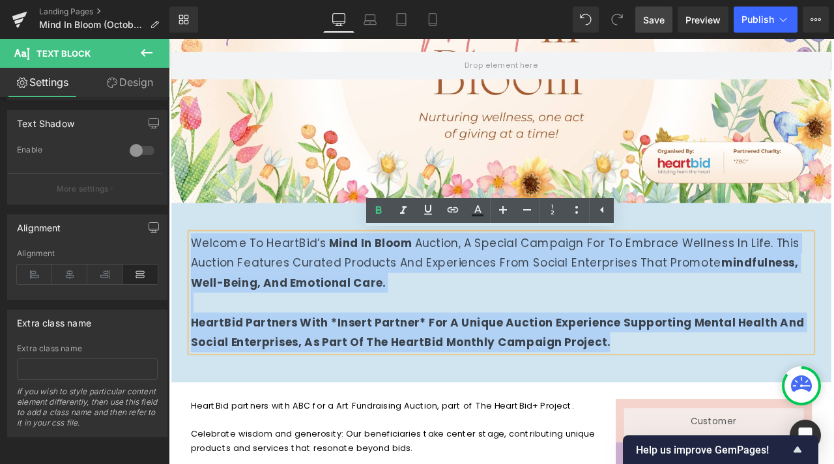
drag, startPoint x: 575, startPoint y: 342, endPoint x: 162, endPoint y: 268, distance: 419.7
click at [169, 268] on html "Skip to content About us Contact FAQs Log in Twitter Facebook Instagram YouTube…" at bounding box center [563, 96] width 788 height 504
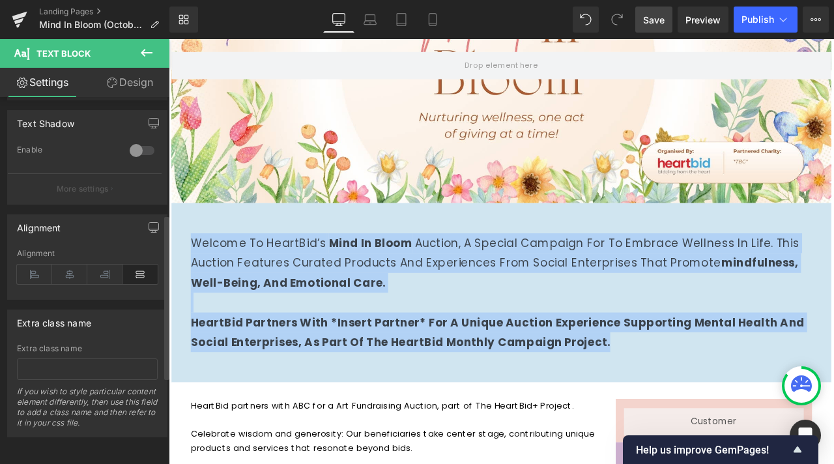
scroll to position [262, 0]
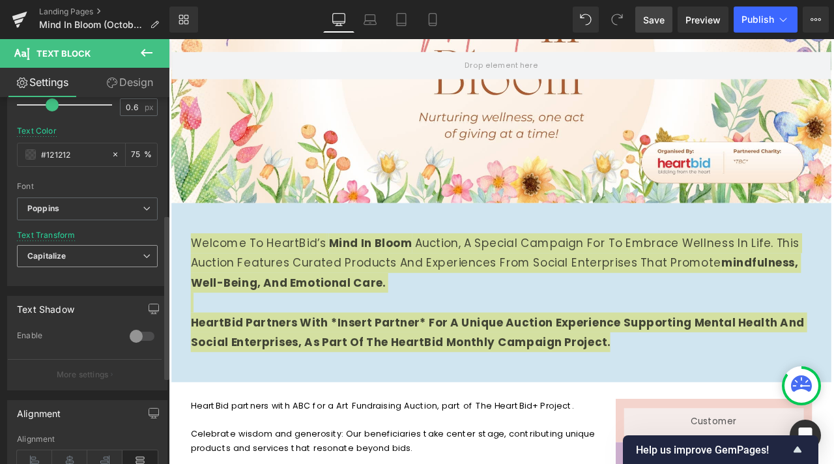
click at [75, 253] on span "Capitalize" at bounding box center [87, 256] width 141 height 23
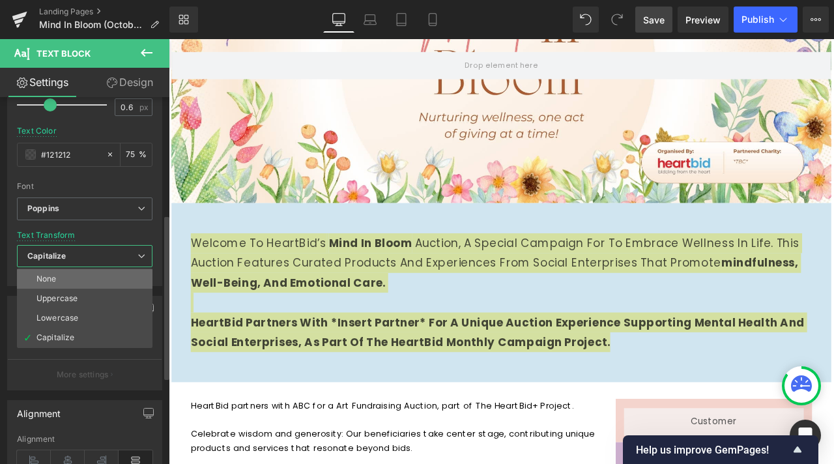
click at [77, 281] on li "None" at bounding box center [85, 279] width 136 height 20
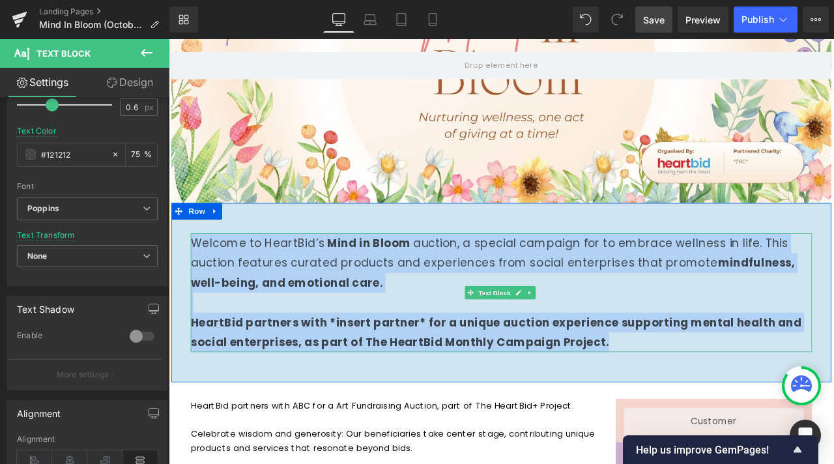
click at [355, 300] on p "Welcome to HeartBid’s Mind in Bloom auction, a special campaign for to embrace …" at bounding box center [563, 304] width 736 height 70
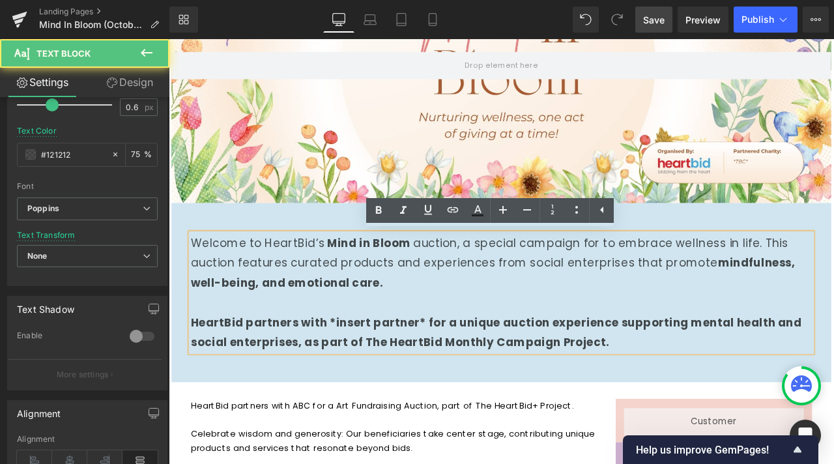
click at [169, 39] on div at bounding box center [169, 39] width 0 height 0
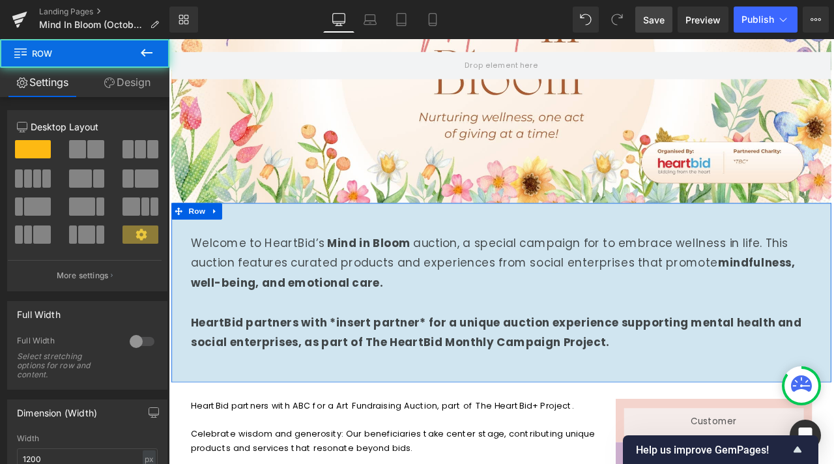
click at [736, 236] on div "Welcome to HeartBid’s Mind in Bloom auction, a special campaign for to embrace …" at bounding box center [563, 339] width 782 height 212
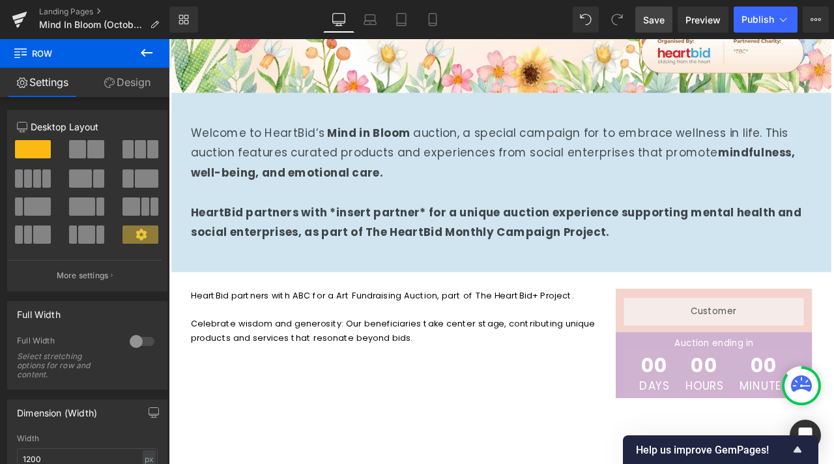
scroll to position [456, 0]
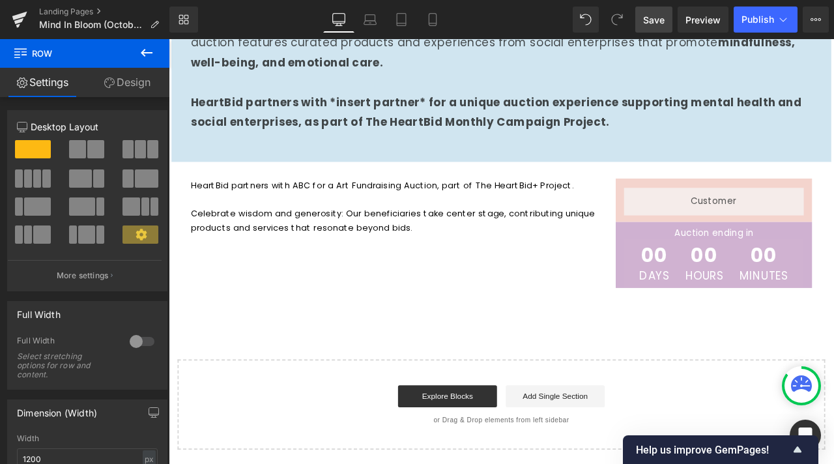
click at [664, 20] on span "Save" at bounding box center [653, 20] width 21 height 14
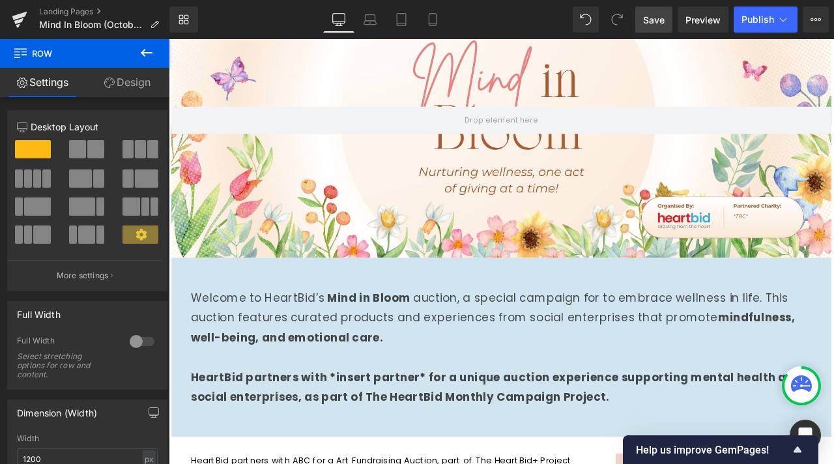
scroll to position [0, 0]
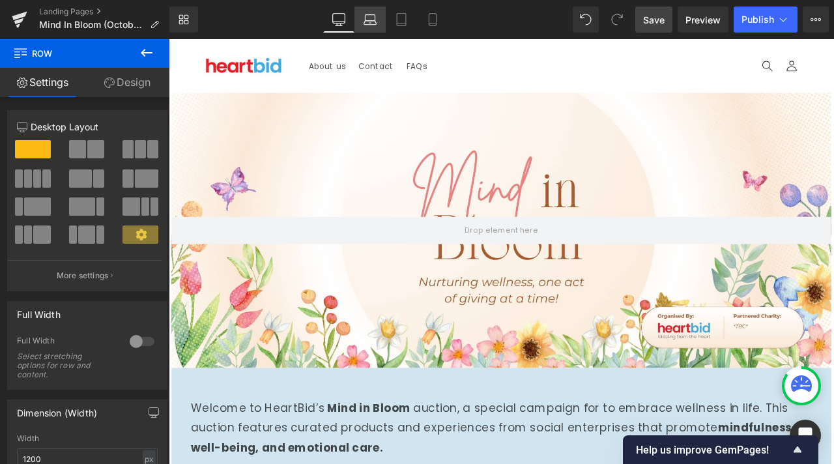
click at [360, 14] on link "Laptop" at bounding box center [369, 20] width 31 height 26
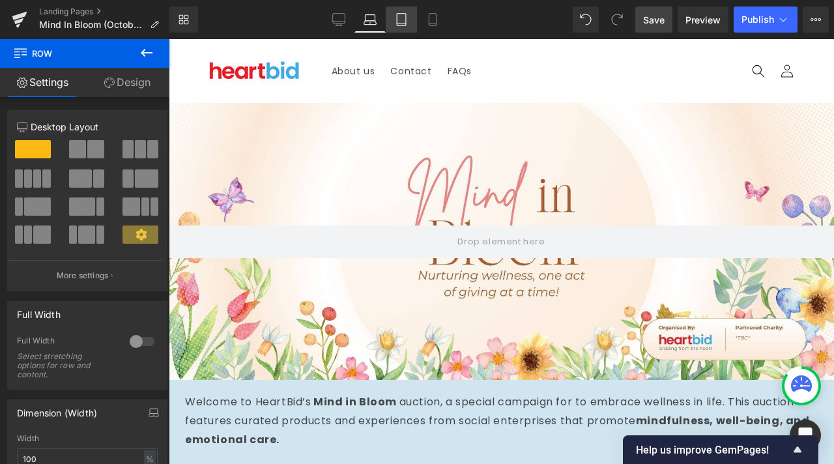
click at [399, 19] on icon at bounding box center [401, 19] width 13 height 13
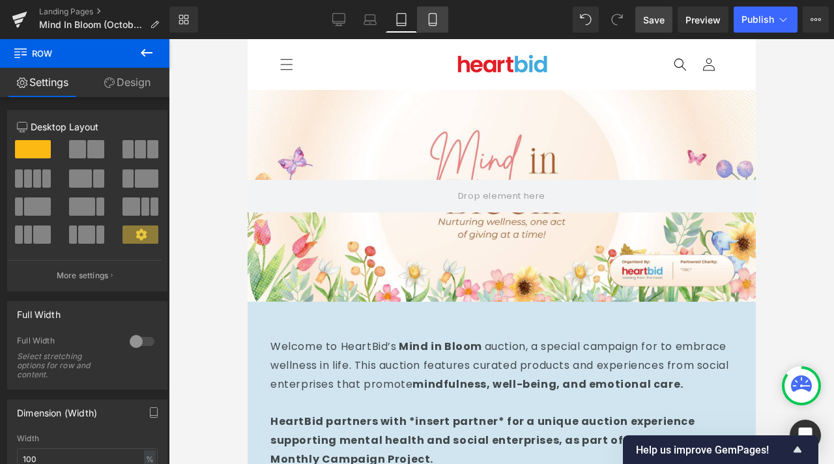
click at [427, 18] on icon at bounding box center [432, 19] width 13 height 13
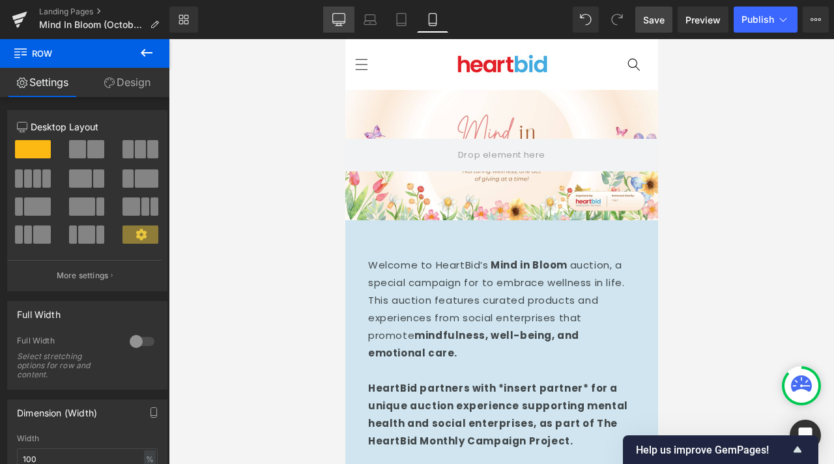
click at [340, 27] on link "Desktop" at bounding box center [338, 20] width 31 height 26
type input "1200"
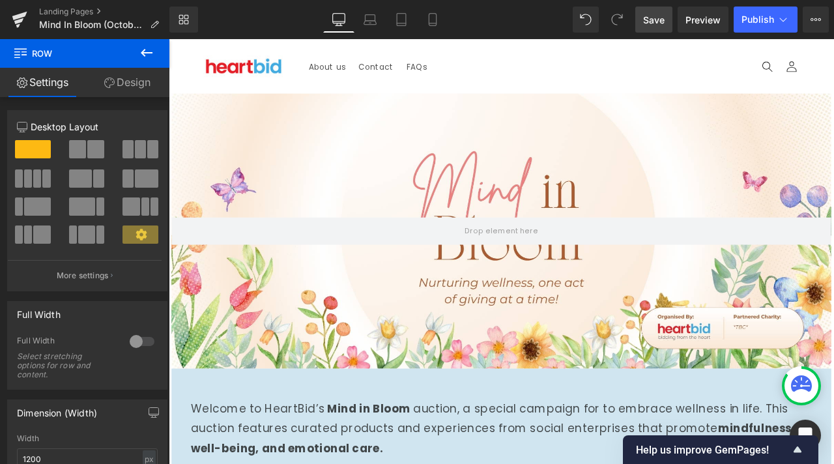
scroll to position [211, 0]
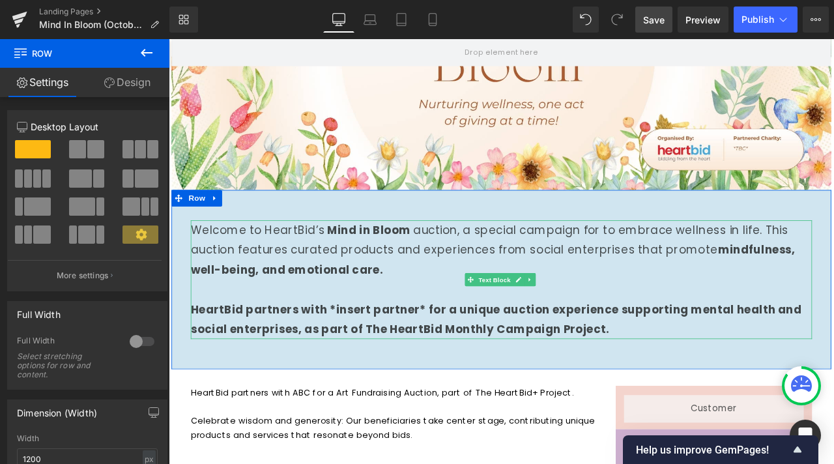
click at [505, 326] on p at bounding box center [563, 335] width 736 height 23
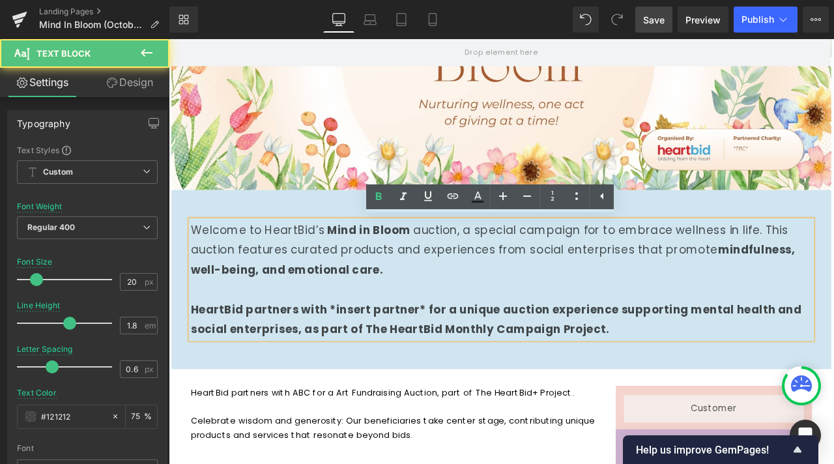
click at [453, 275] on p "Welcome to HeartBid’s Mind in Bloom auction, a special campaign for to embrace …" at bounding box center [563, 288] width 736 height 70
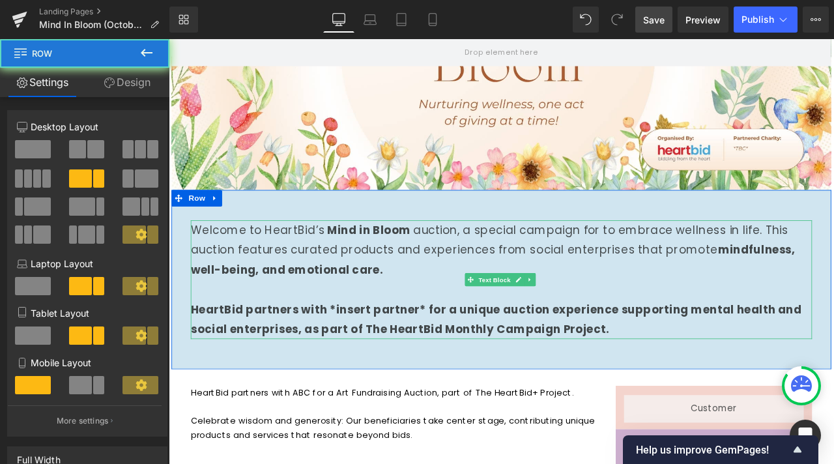
click at [463, 347] on p "HeartBid partners with *insert partner* for a unique auction experience support…" at bounding box center [563, 370] width 736 height 47
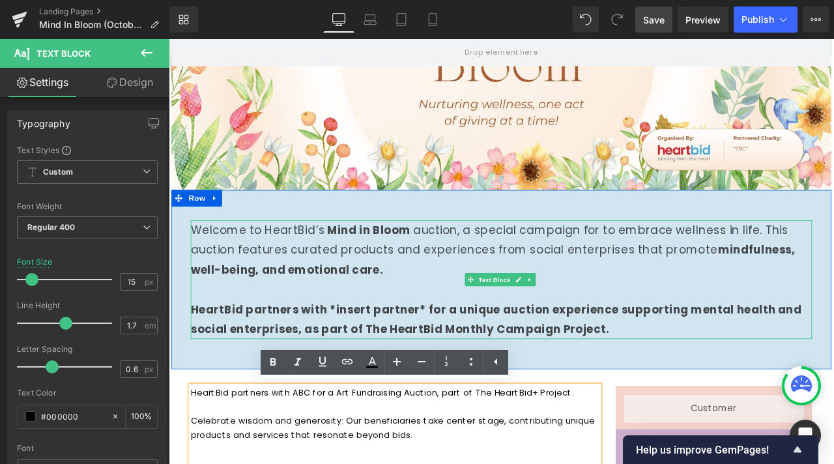
drag, startPoint x: 517, startPoint y: 289, endPoint x: 532, endPoint y: 328, distance: 41.0
click at [517, 289] on p "Welcome to HeartBid’s Mind in Bloom auction, a special campaign for to embrace …" at bounding box center [563, 288] width 736 height 70
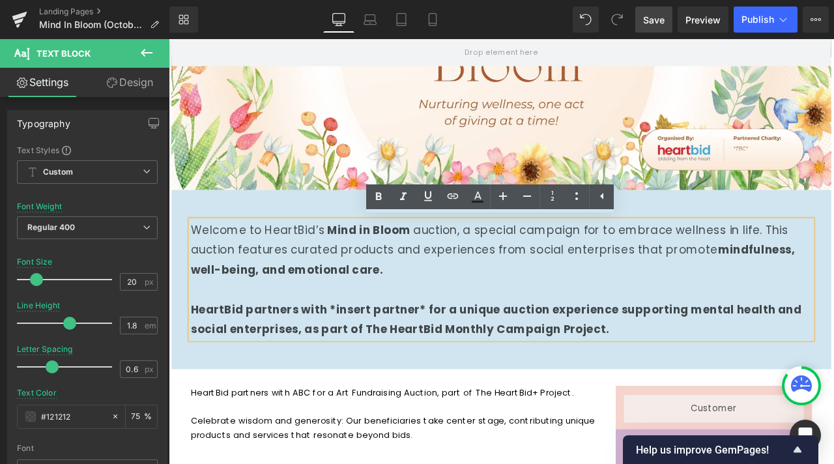
click at [396, 263] on strong "Mind in Bloom" at bounding box center [406, 265] width 105 height 18
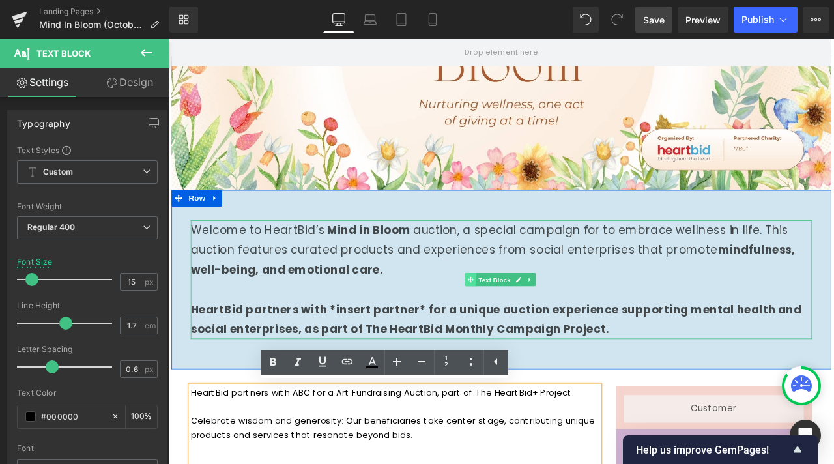
click at [526, 328] on span at bounding box center [526, 324] width 14 height 16
click at [561, 319] on span "Text Block" at bounding box center [554, 324] width 43 height 16
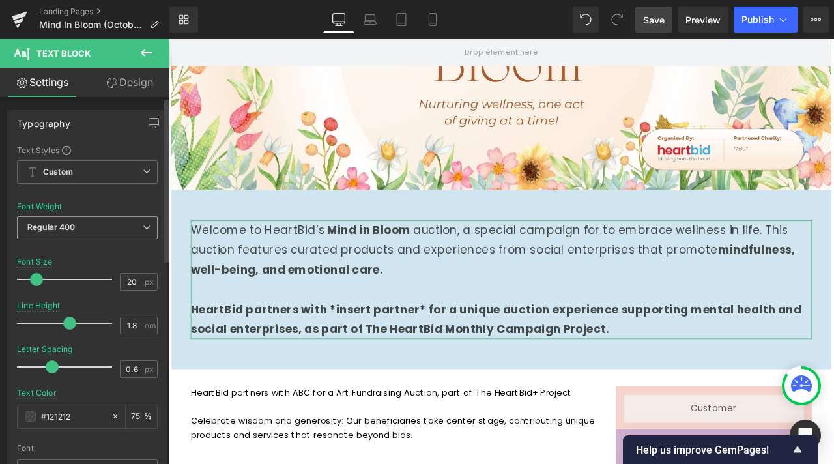
click at [78, 220] on span "Regular 400" at bounding box center [87, 227] width 141 height 23
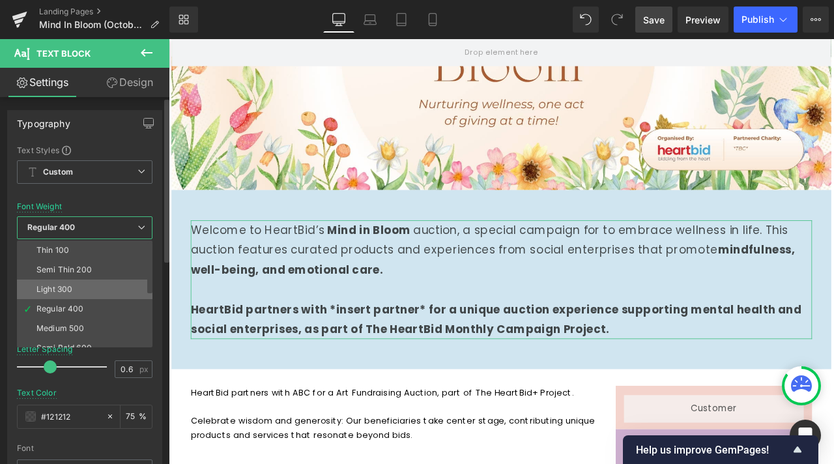
click at [86, 283] on li "Light 300" at bounding box center [87, 289] width 141 height 20
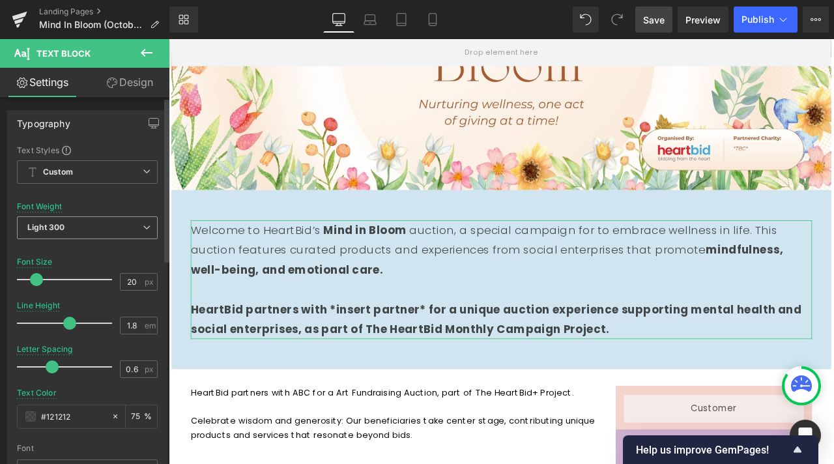
click at [98, 220] on span "Light 300" at bounding box center [87, 227] width 141 height 23
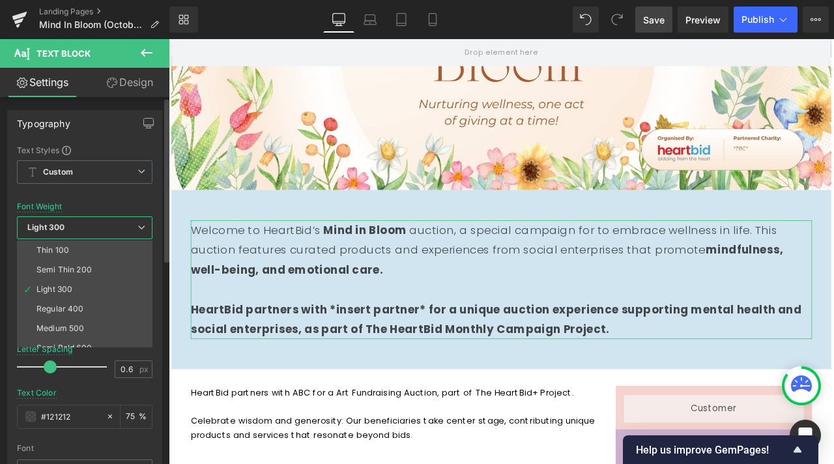
click at [71, 273] on div "Semi Thin 200" at bounding box center [63, 269] width 55 height 9
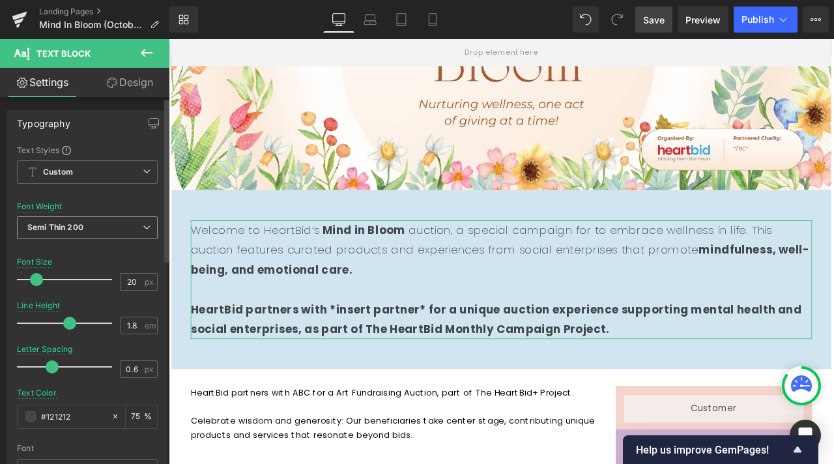
click at [111, 225] on span "Semi Thin 200" at bounding box center [87, 227] width 141 height 23
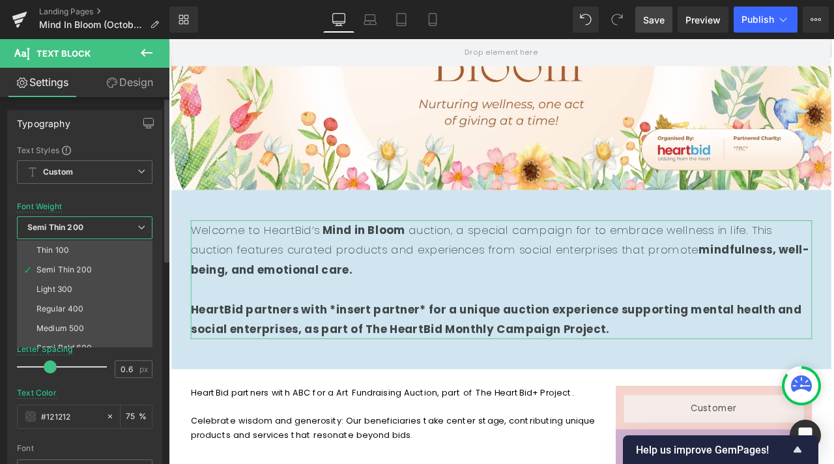
click at [61, 309] on div "Regular 400" at bounding box center [60, 308] width 48 height 9
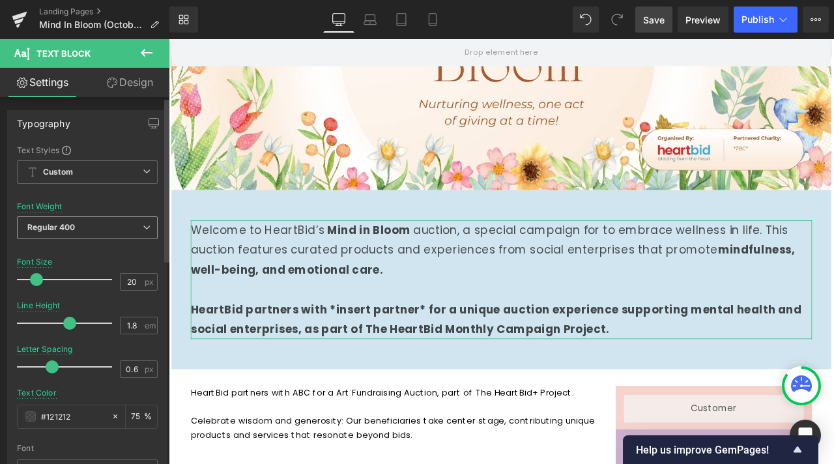
click at [103, 227] on span "Regular 400" at bounding box center [87, 227] width 141 height 23
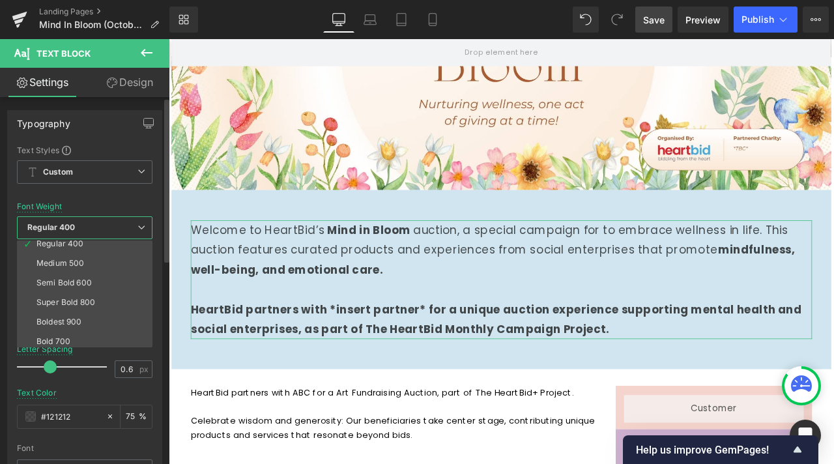
scroll to position [108, 0]
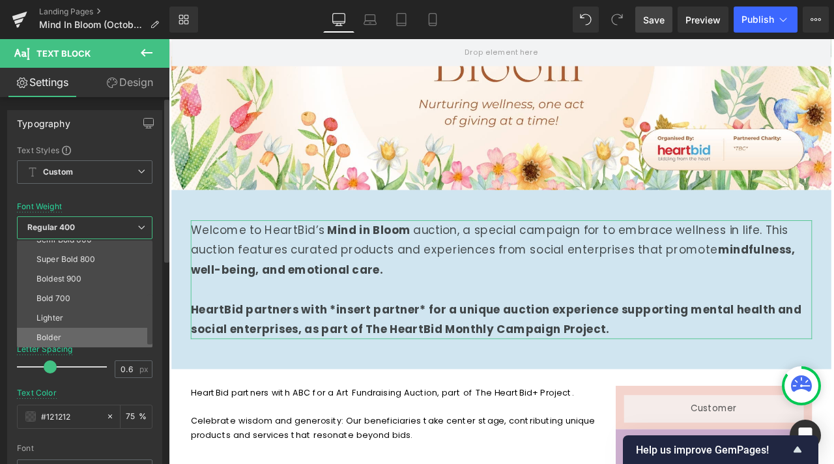
click at [68, 331] on li "Bolder" at bounding box center [87, 338] width 141 height 20
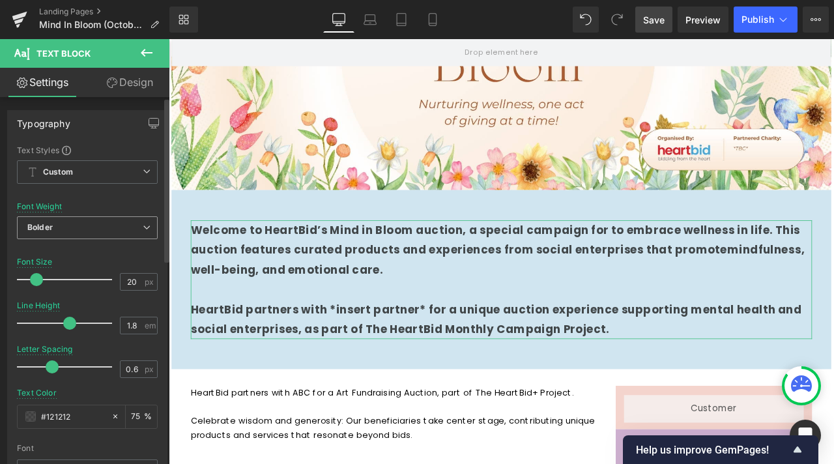
click at [104, 222] on span "Bolder" at bounding box center [87, 227] width 141 height 23
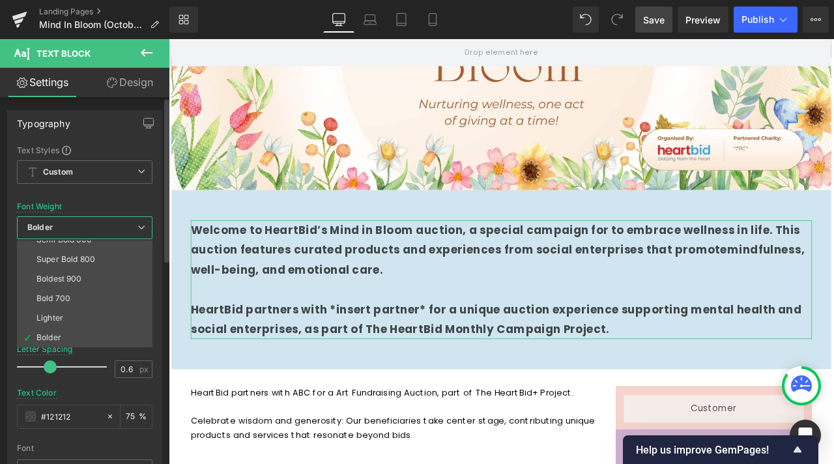
scroll to position [43, 0]
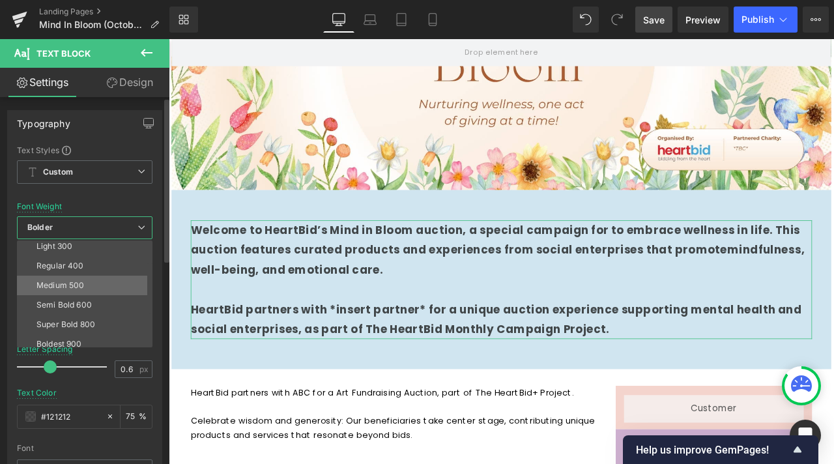
click at [69, 283] on div "Medium 500" at bounding box center [60, 285] width 48 height 9
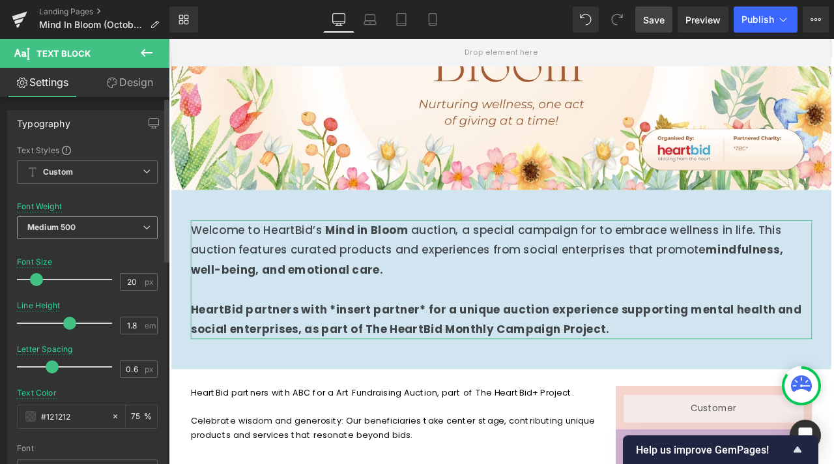
click at [102, 222] on span "Medium 500" at bounding box center [87, 227] width 141 height 23
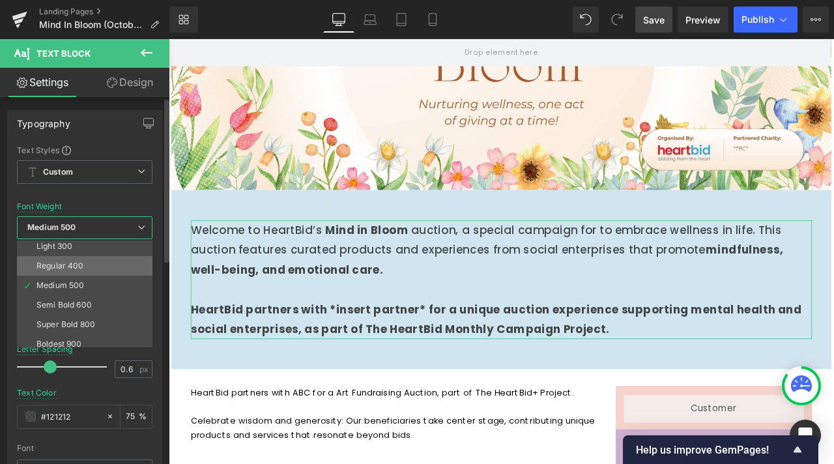
click at [65, 261] on div "Regular 400" at bounding box center [60, 265] width 48 height 9
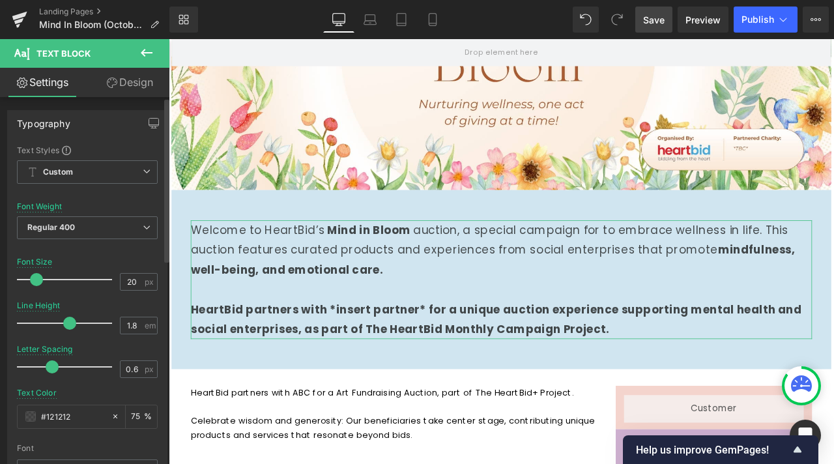
click at [104, 201] on div "Font Default Work Sans Poppins Assistant Poppins Default Work Sans Poppins Assi…" at bounding box center [87, 302] width 141 height 315
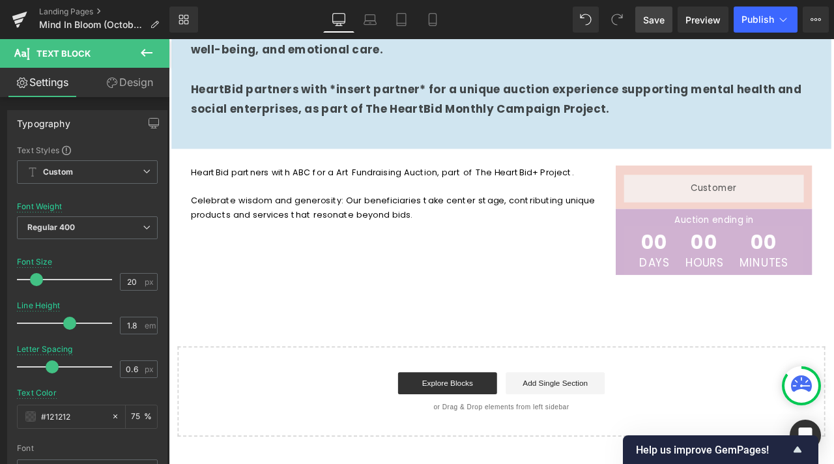
scroll to position [276, 0]
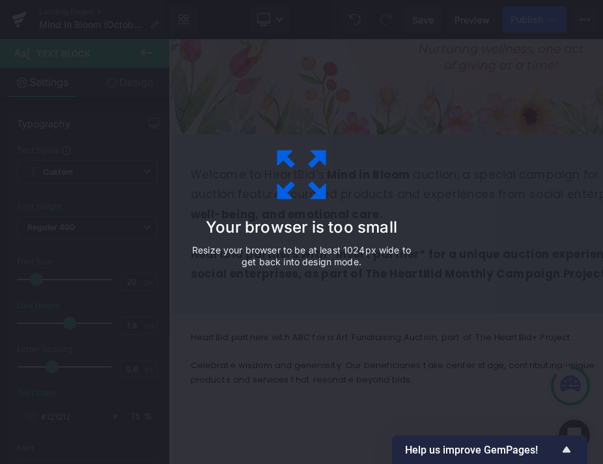
click at [253, 173] on div "Your browser is too small Resize your browser to be at least 1024px wide to get…" at bounding box center [301, 232] width 293 height 261
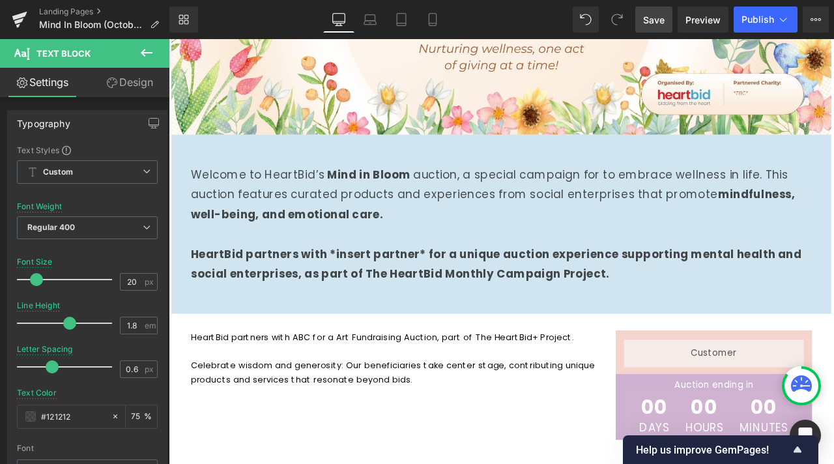
click at [365, 409] on p at bounding box center [437, 409] width 484 height 17
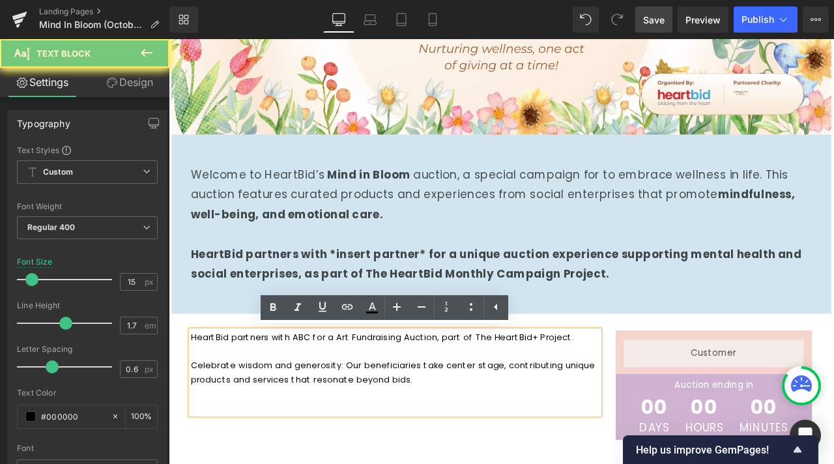
click at [448, 446] on p "Celebrate wisdom and generosity: Our beneficiaries take center stage, contribut…" at bounding box center [437, 443] width 484 height 50
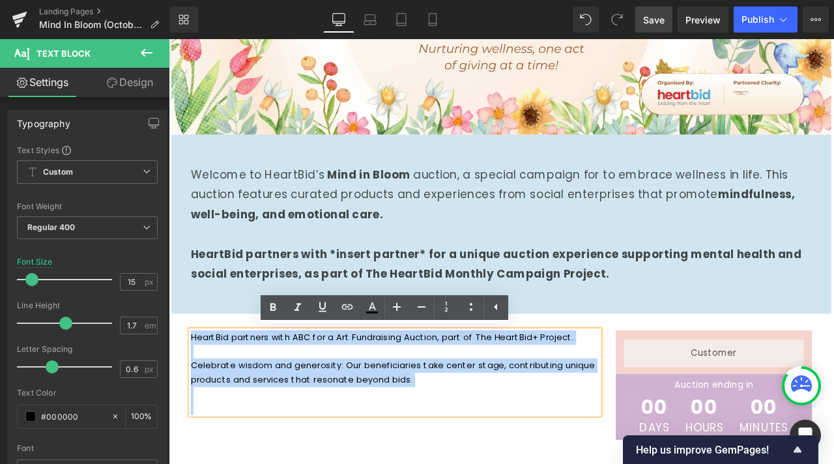
drag, startPoint x: 435, startPoint y: 469, endPoint x: 179, endPoint y: 390, distance: 268.1
click at [179, 390] on div "HeartBid partners with ABC for a Art Fundraising Auction, part of The HeartBid+…" at bounding box center [563, 449] width 782 height 169
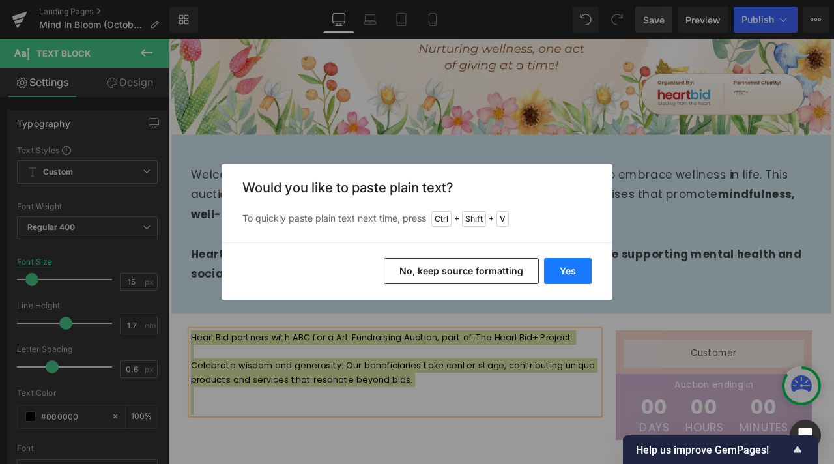
click at [556, 265] on button "Yes" at bounding box center [568, 271] width 48 height 26
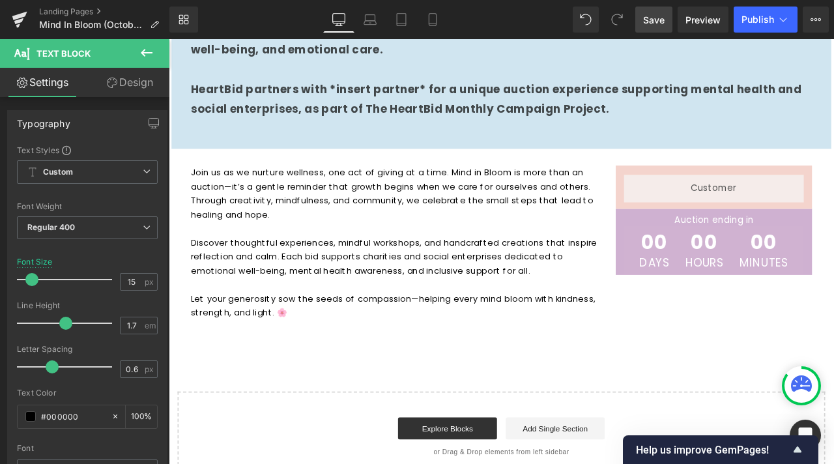
scroll to position [537, 0]
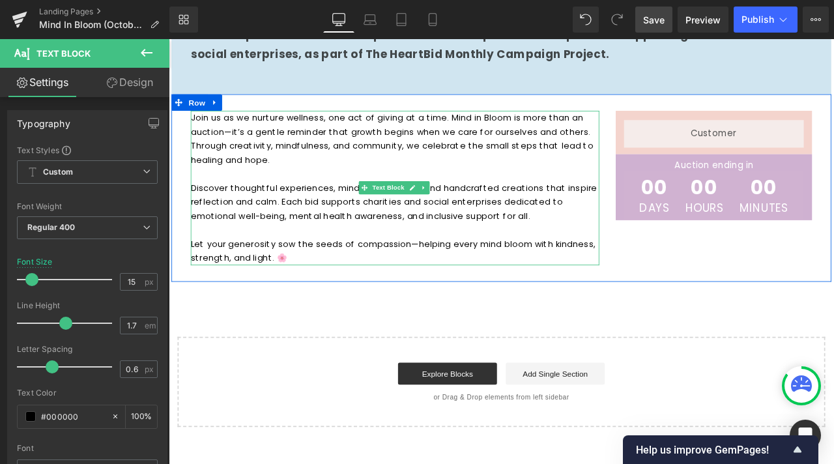
click at [341, 294] on p "Let your generosity sow the seeds of compassion—helping every mind bloom with k…" at bounding box center [437, 290] width 484 height 33
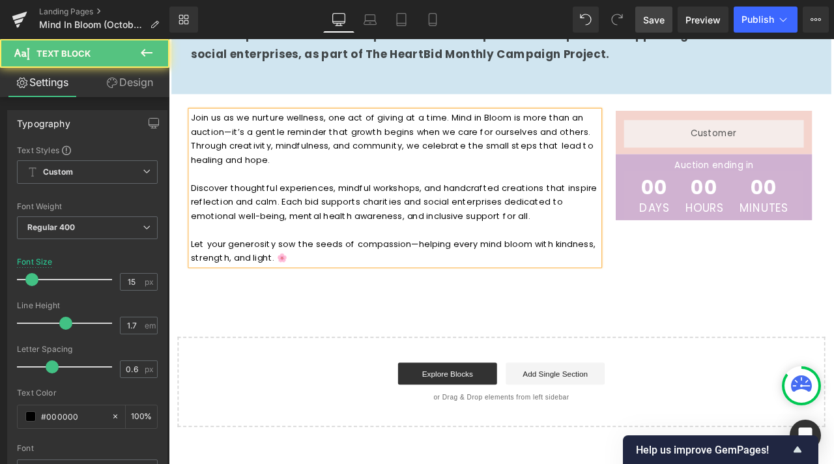
click at [576, 127] on p "Join us as we nurture wellness, one act of giving at a time. Mind in Bloom is m…" at bounding box center [437, 157] width 484 height 66
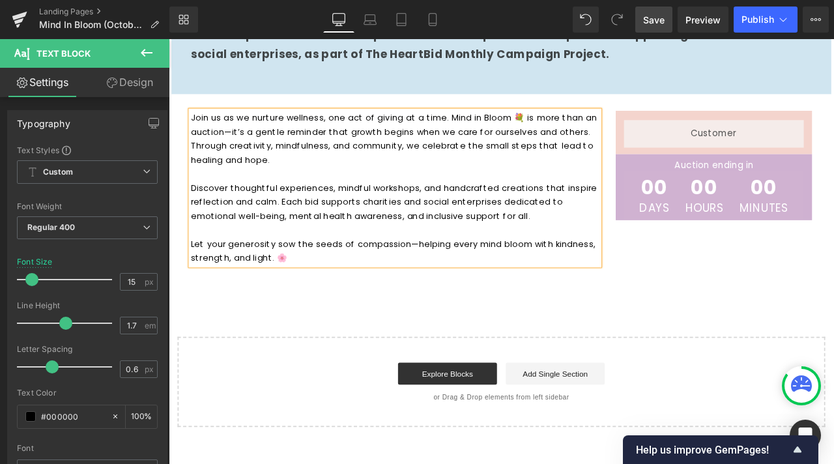
click at [595, 181] on p "Join us as we nurture wellness, one act of giving at a time. Mind in Bloom 💐 is…" at bounding box center [437, 157] width 484 height 66
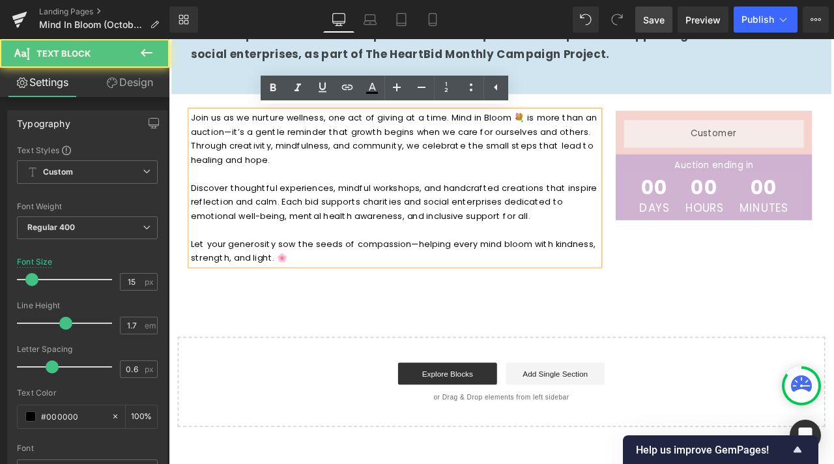
click at [616, 344] on div "Hero Banner Row Welcome to HeartBid’s Mind in Bloom auction, a special campaign…" at bounding box center [563, 32] width 788 height 932
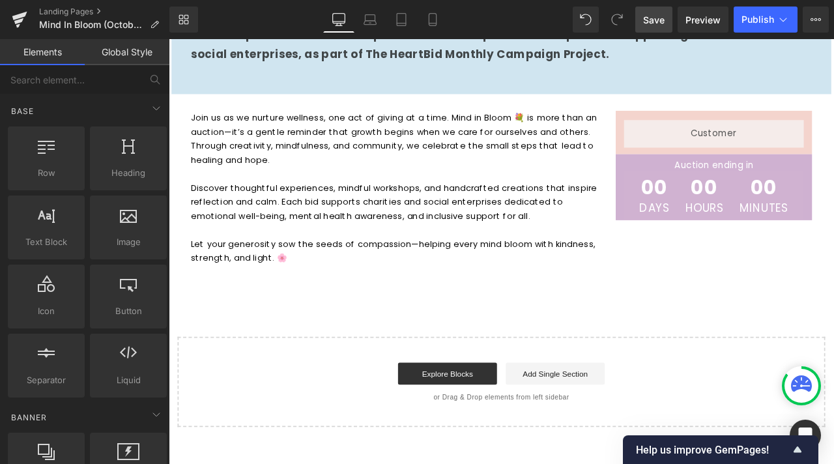
click at [778, 398] on div "Start building your page Explore Blocks Add Single Section or Drag & Drop eleme…" at bounding box center [562, 445] width 765 height 104
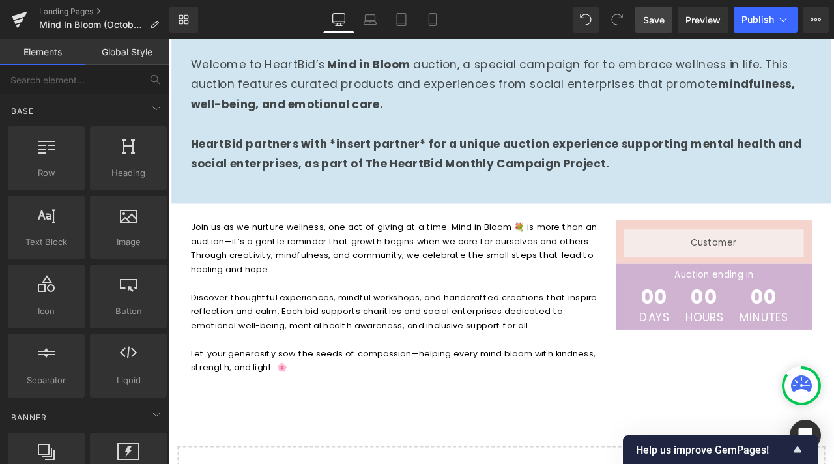
click at [500, 326] on p at bounding box center [437, 329] width 484 height 17
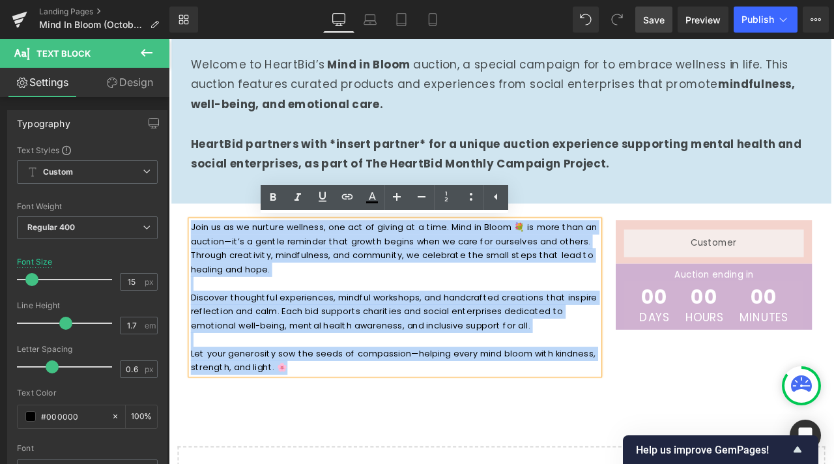
drag, startPoint x: 447, startPoint y: 429, endPoint x: 319, endPoint y: 236, distance: 231.3
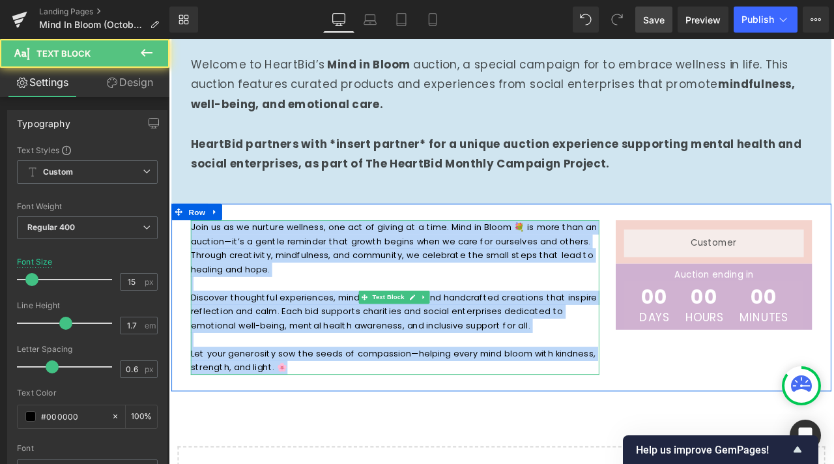
click at [451, 418] on p "Let your generosity sow the seeds of compassion—helping every mind bloom with k…" at bounding box center [437, 420] width 484 height 33
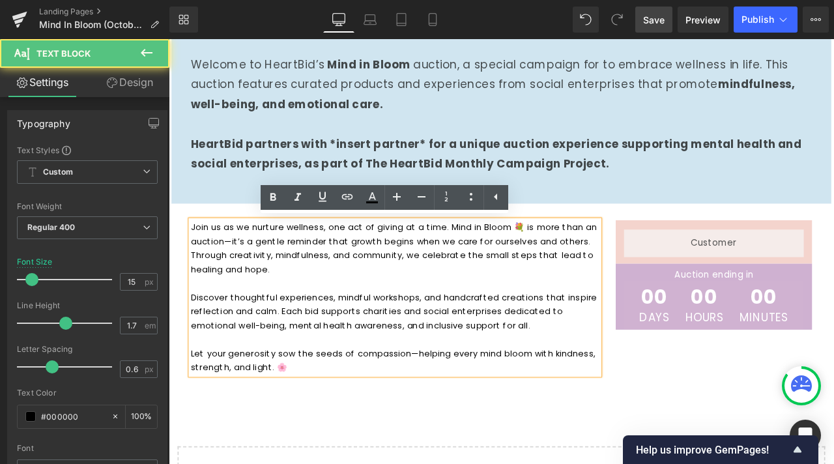
click at [457, 414] on p "Let your generosity sow the seeds of compassion—helping every mind bloom with k…" at bounding box center [437, 420] width 484 height 33
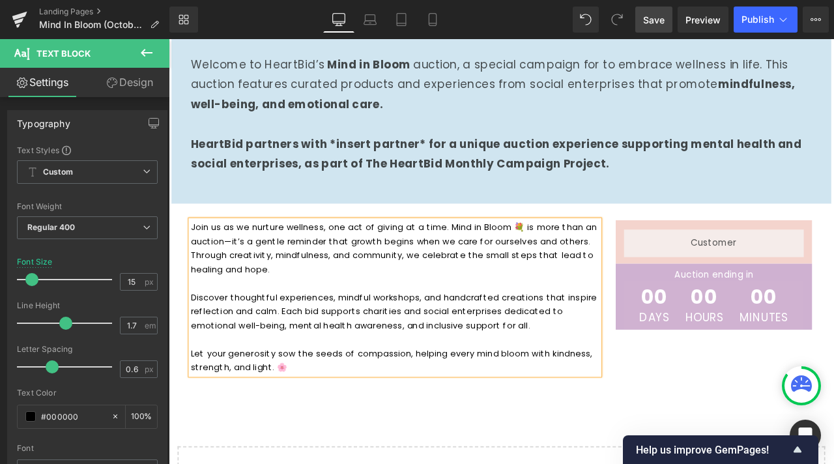
click at [293, 426] on p "Let your generosity sow the seeds of compassion, helping every mind bloom with …" at bounding box center [437, 420] width 484 height 33
click at [414, 463] on div "Hero Banner Row Welcome to HeartBid’s Mind in Bloom auction, a special campaign…" at bounding box center [563, 162] width 788 height 932
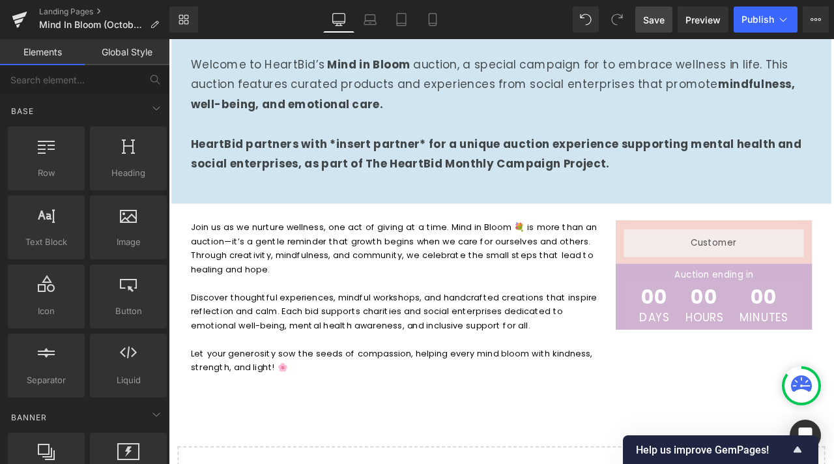
click at [405, 371] on p "Discover thoughtful experiences, mindful workshops, and handcrafted creations t…" at bounding box center [437, 362] width 484 height 50
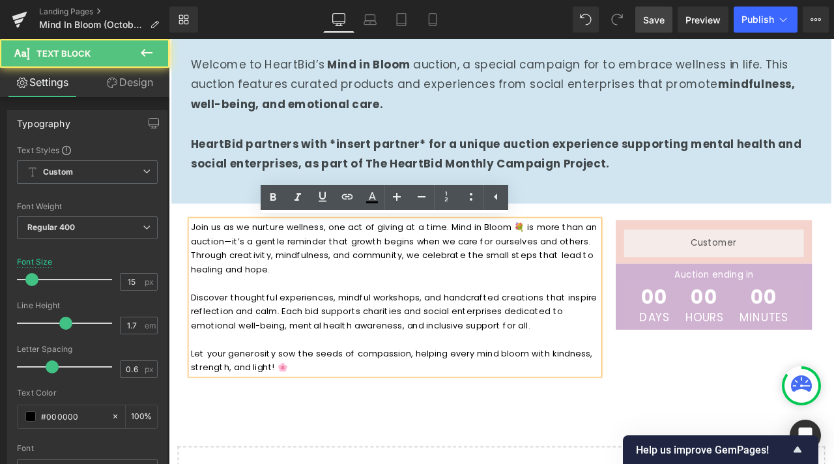
click at [345, 452] on div "Join us as we nurture wellness, one act of giving at a time. Mind in Bloom 💐 is…" at bounding box center [563, 346] width 782 height 222
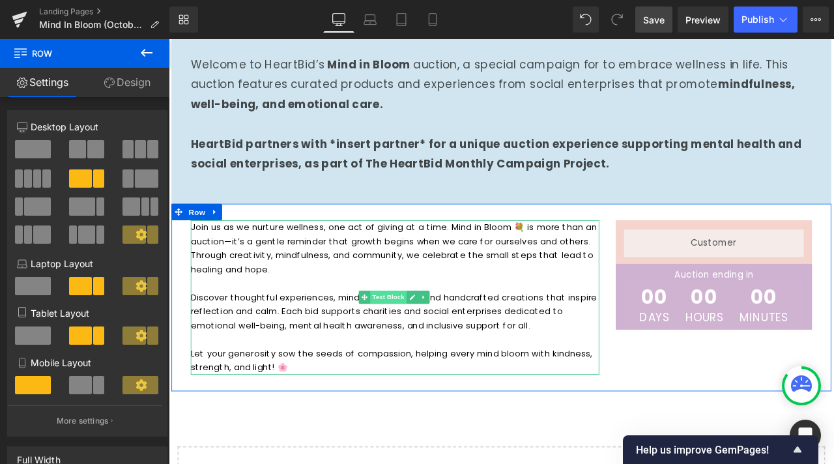
click at [416, 343] on span "Text Block" at bounding box center [428, 345] width 43 height 16
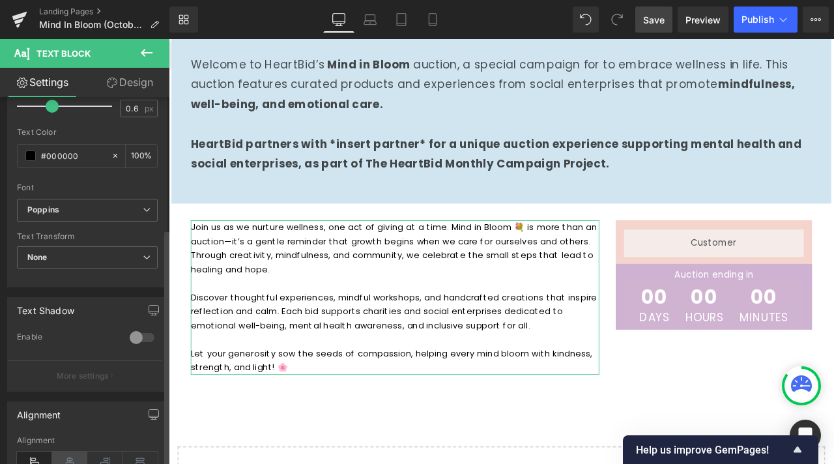
scroll to position [457, 0]
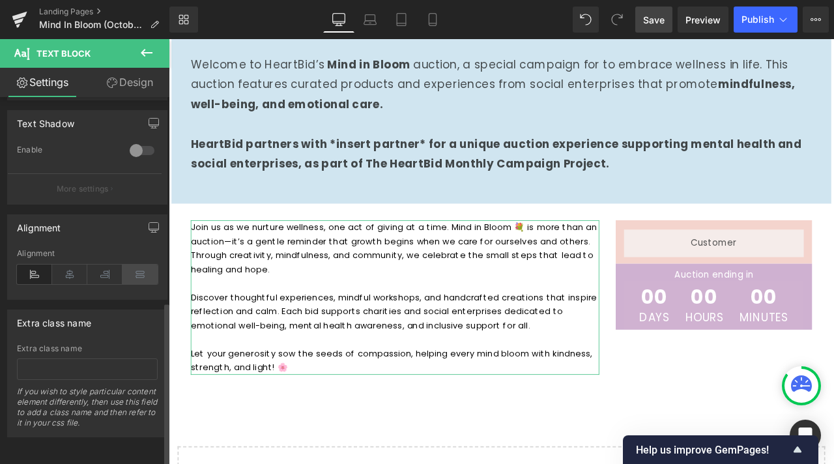
click at [136, 265] on icon at bounding box center [139, 275] width 35 height 20
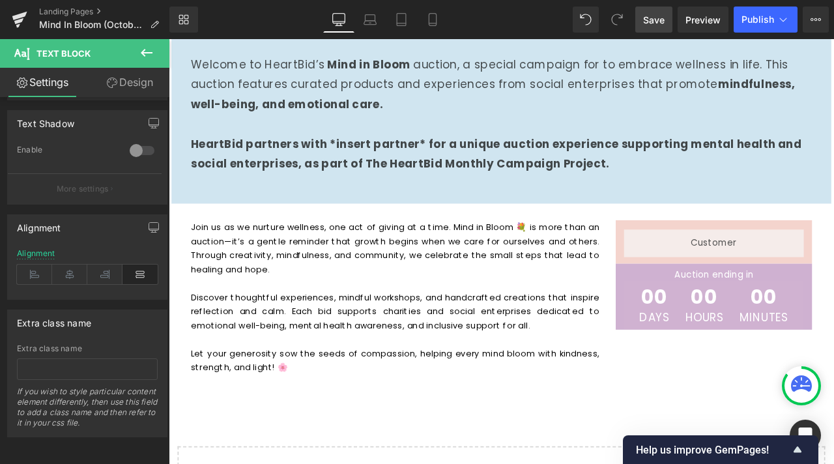
click at [833, 463] on div "Hero Banner Row Welcome to HeartBid’s Mind in Bloom auction, a special campaign…" at bounding box center [563, 162] width 788 height 932
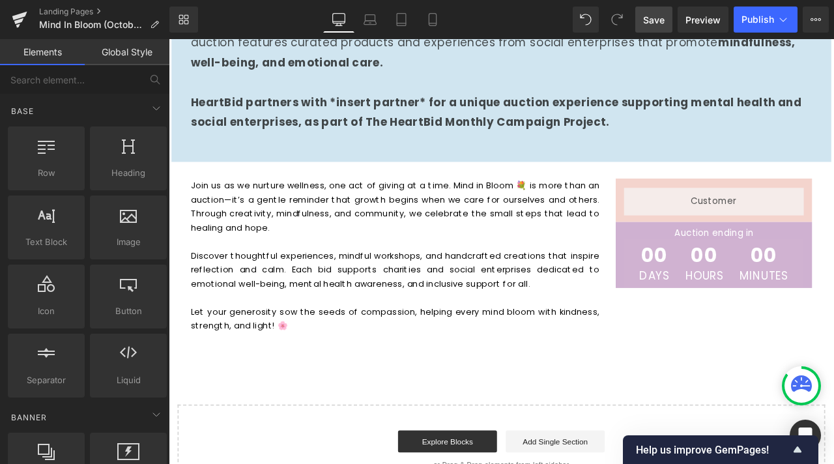
scroll to position [391, 0]
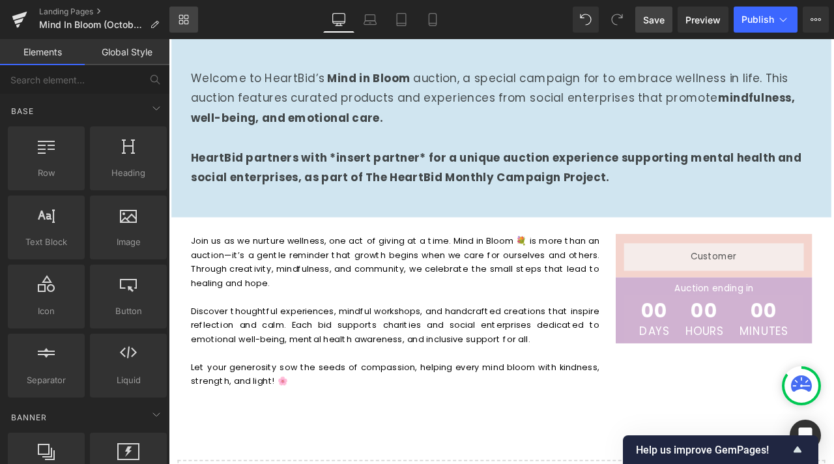
click at [175, 14] on link "Library" at bounding box center [183, 20] width 29 height 26
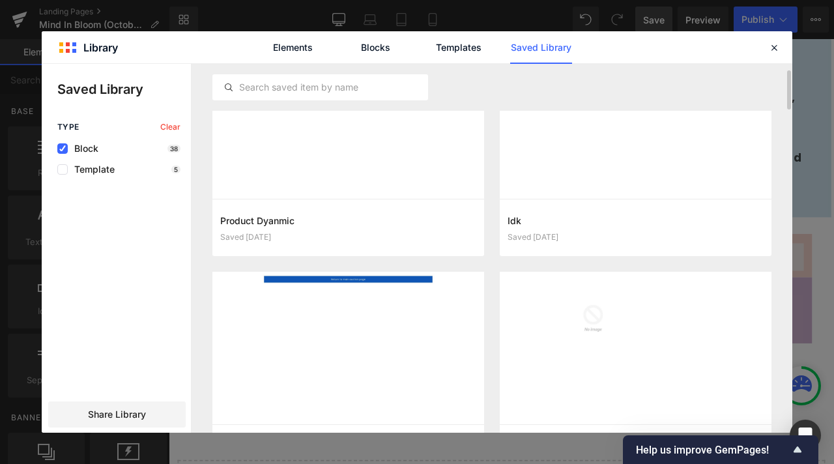
scroll to position [0, 0]
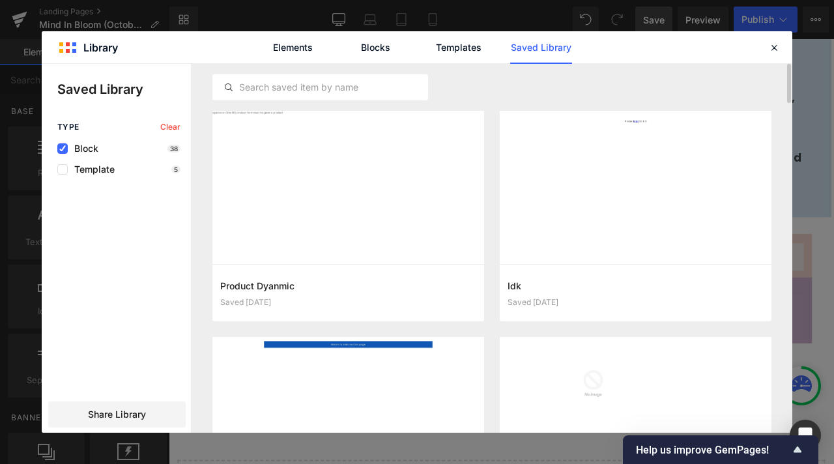
click at [93, 150] on span "Block" at bounding box center [83, 148] width 31 height 10
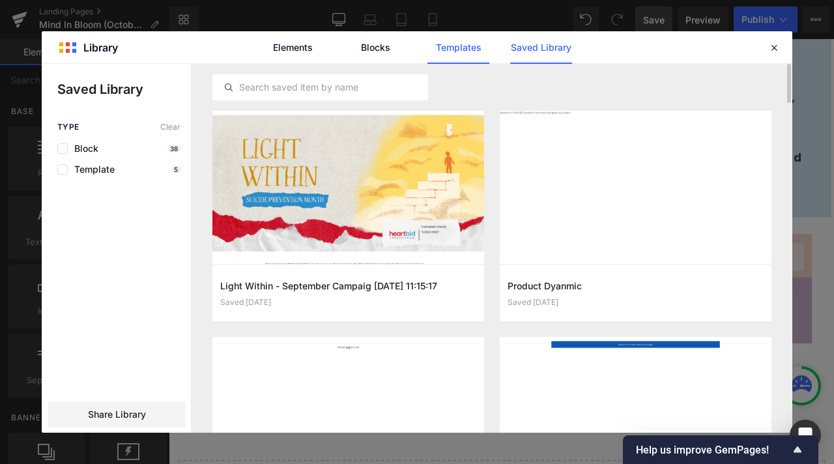
click at [442, 48] on link "Templates" at bounding box center [458, 47] width 62 height 33
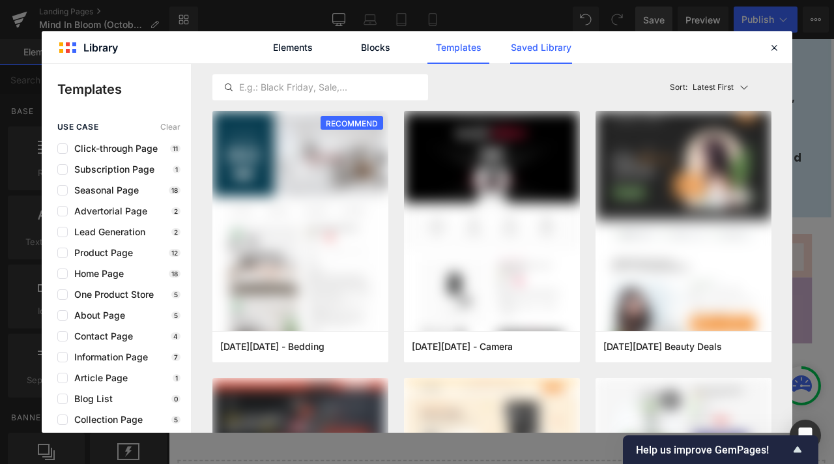
click at [569, 60] on link "Saved Library" at bounding box center [541, 47] width 62 height 33
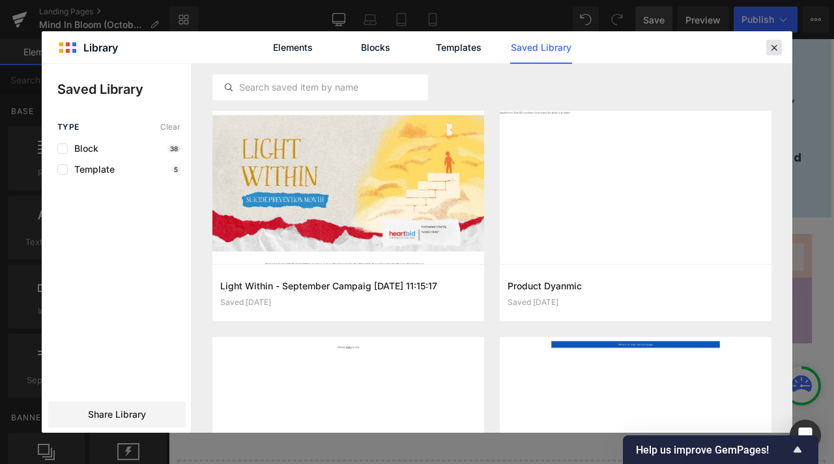
click at [771, 46] on icon at bounding box center [774, 48] width 12 height 12
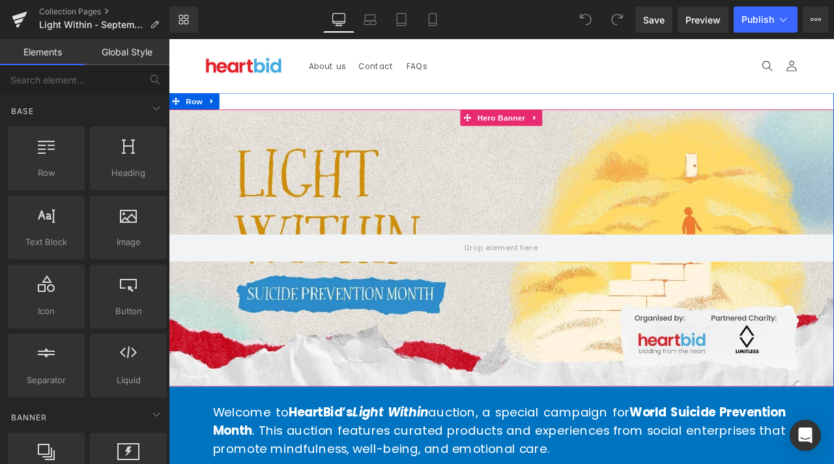
click at [625, 299] on span at bounding box center [563, 286] width 788 height 33
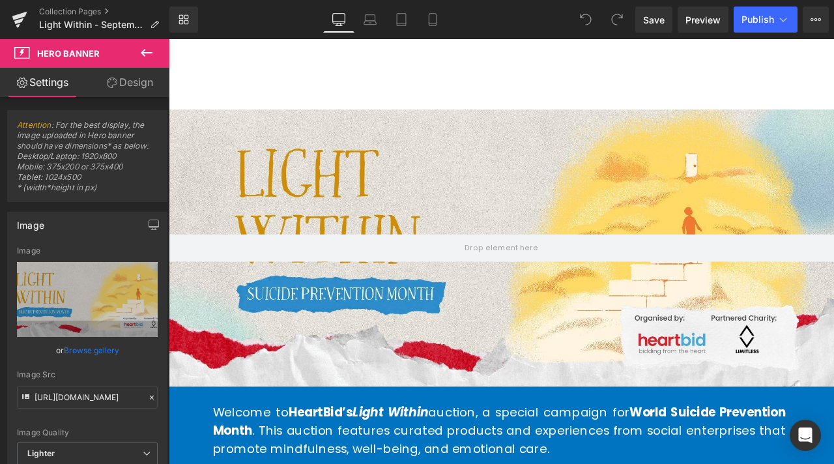
scroll to position [261, 0]
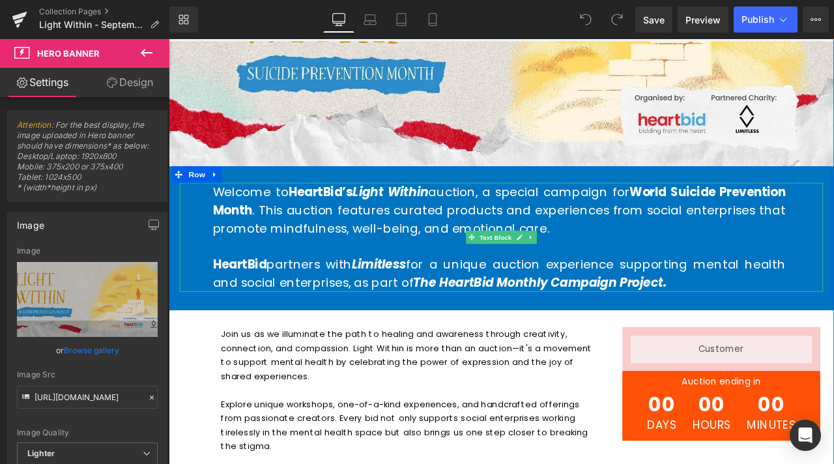
click at [443, 212] on div at bounding box center [563, 211] width 762 height 3
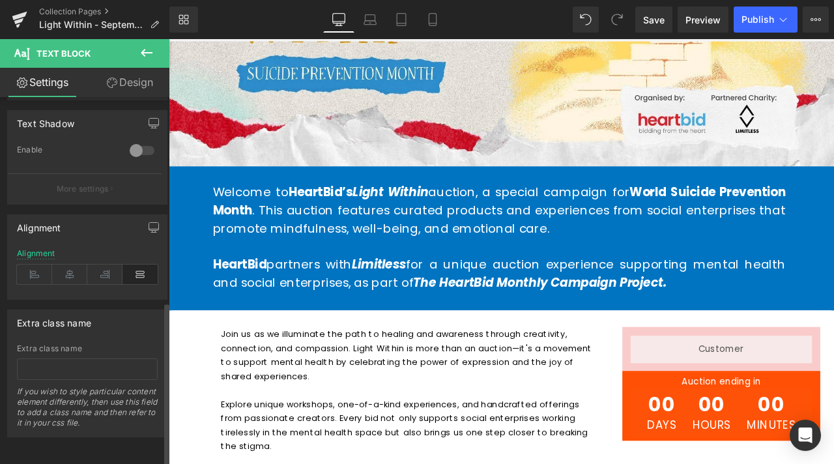
scroll to position [262, 0]
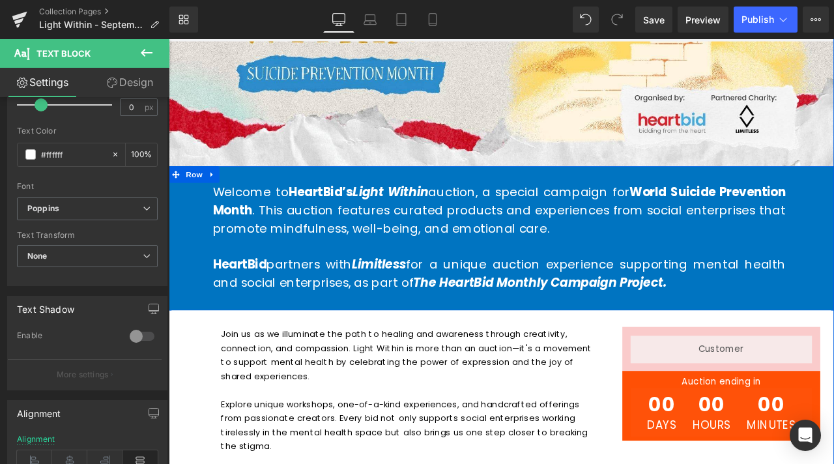
click at [169, 39] on div at bounding box center [169, 39] width 0 height 0
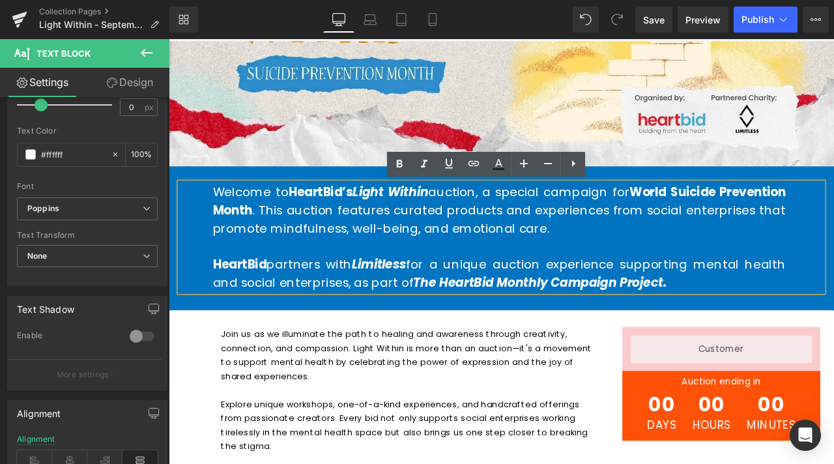
click at [673, 278] on p at bounding box center [560, 284] width 679 height 21
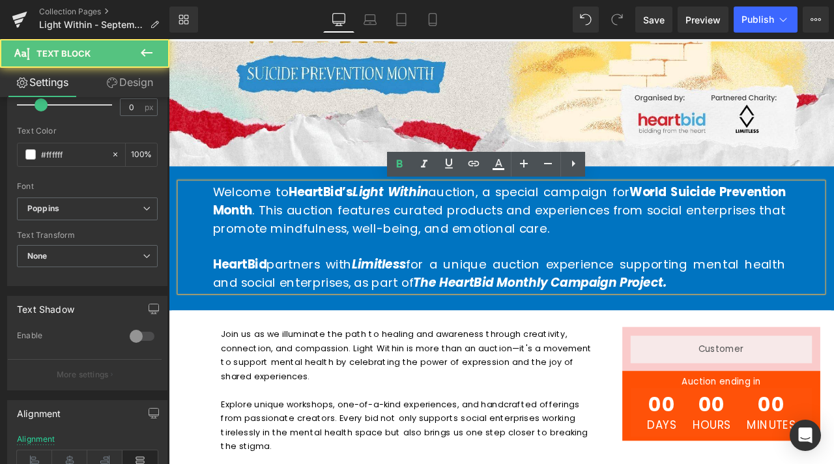
click at [533, 391] on p "Join us as we illuminate the path to healing and awareness through creativity, …" at bounding box center [453, 413] width 444 height 66
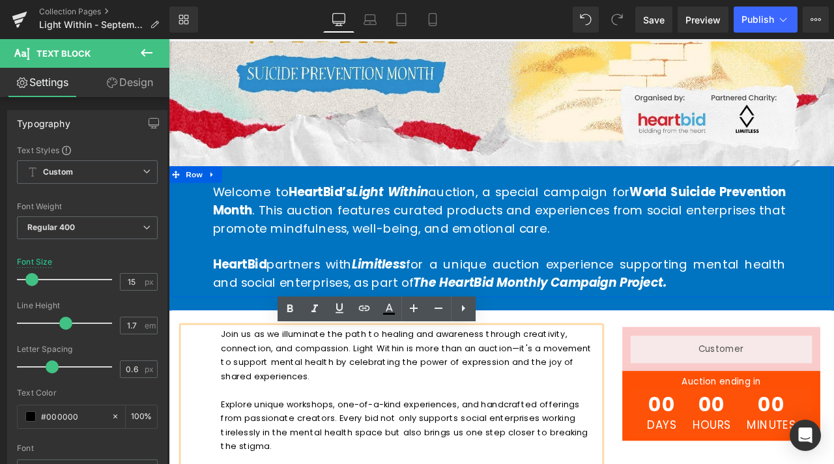
click at [437, 192] on div "Welcome to HeartBid’s Light Within auction, a special campaign for World Suicid…" at bounding box center [563, 275] width 788 height 171
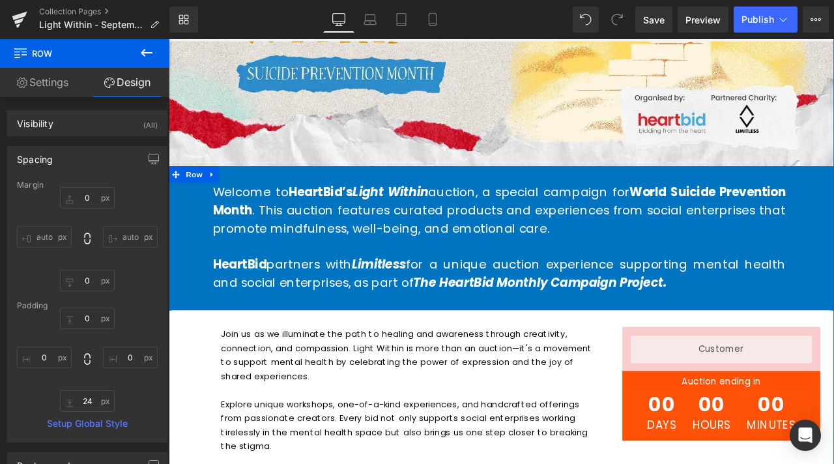
click at [173, 200] on icon at bounding box center [177, 199] width 9 height 9
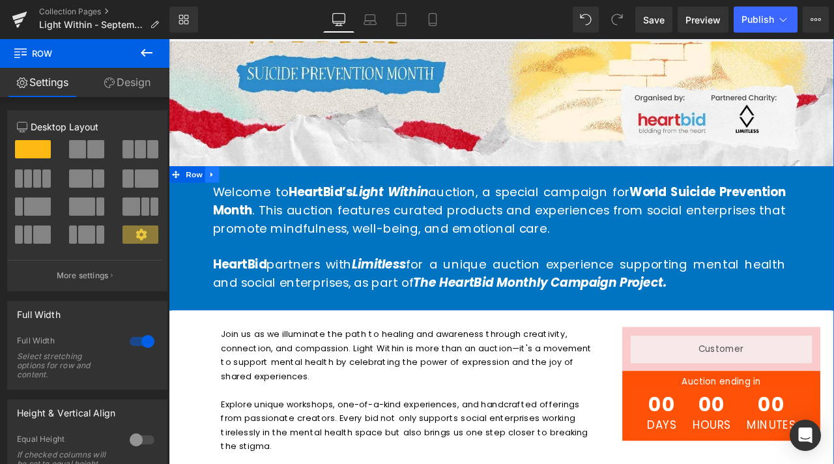
click at [216, 201] on icon at bounding box center [220, 200] width 9 height 10
click at [188, 199] on span "Row" at bounding box center [199, 201] width 26 height 20
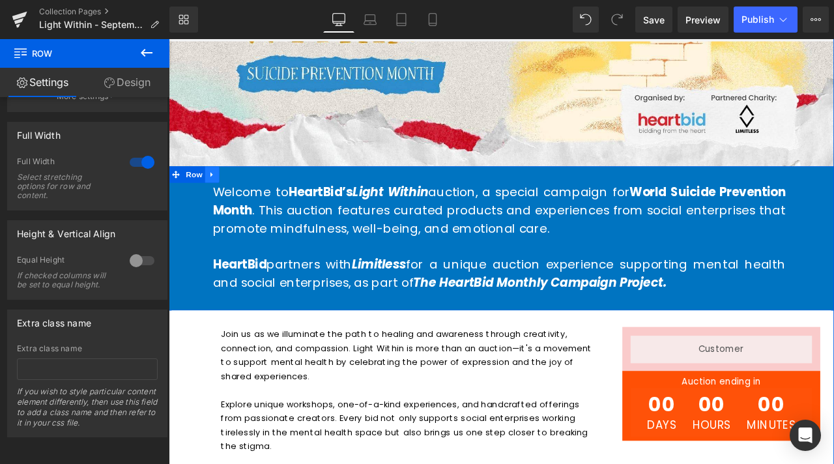
click at [218, 195] on icon at bounding box center [220, 200] width 9 height 10
click at [189, 199] on span "Row" at bounding box center [199, 200] width 26 height 20
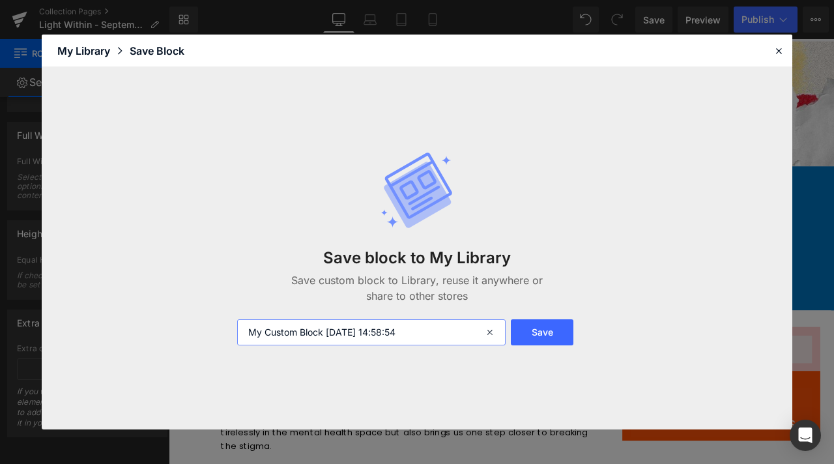
click at [470, 328] on input "My Custom Block 2025-10-14 14:58:54" at bounding box center [371, 332] width 268 height 26
type input "Description"
click at [537, 332] on button "Save" at bounding box center [542, 332] width 63 height 26
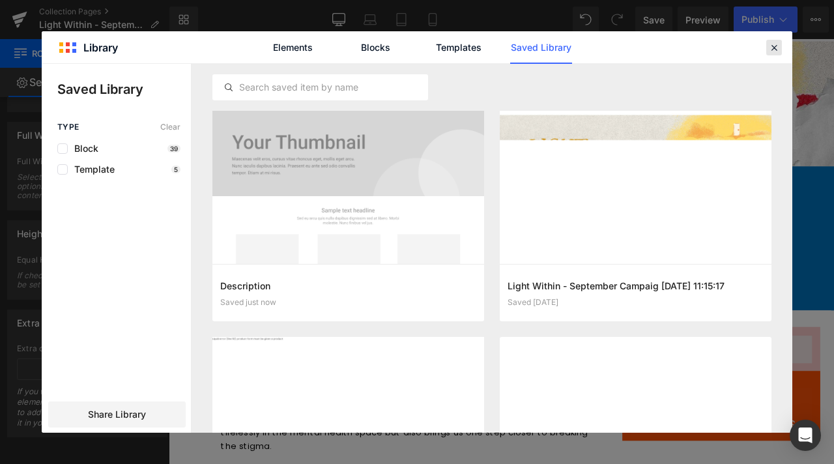
click at [771, 46] on icon at bounding box center [774, 48] width 12 height 12
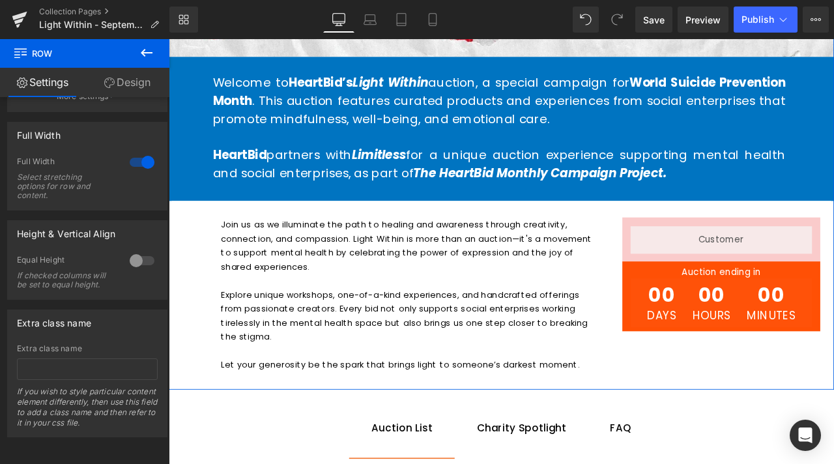
scroll to position [521, 0]
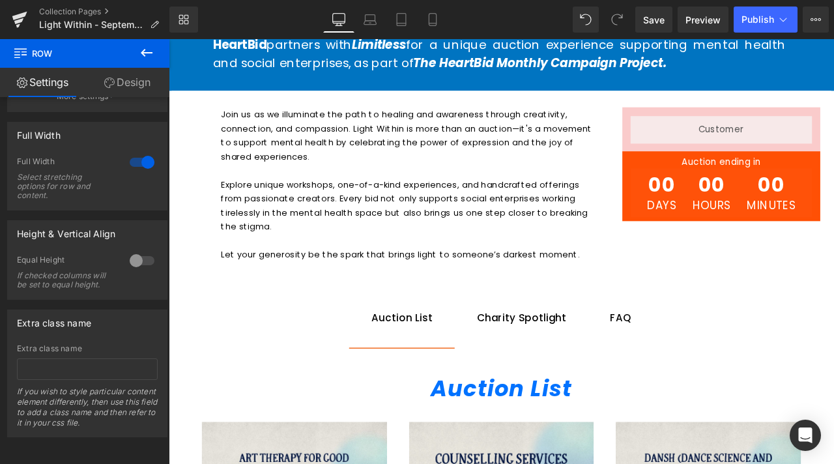
click at [412, 352] on span "Auction List Text Block" at bounding box center [444, 369] width 125 height 71
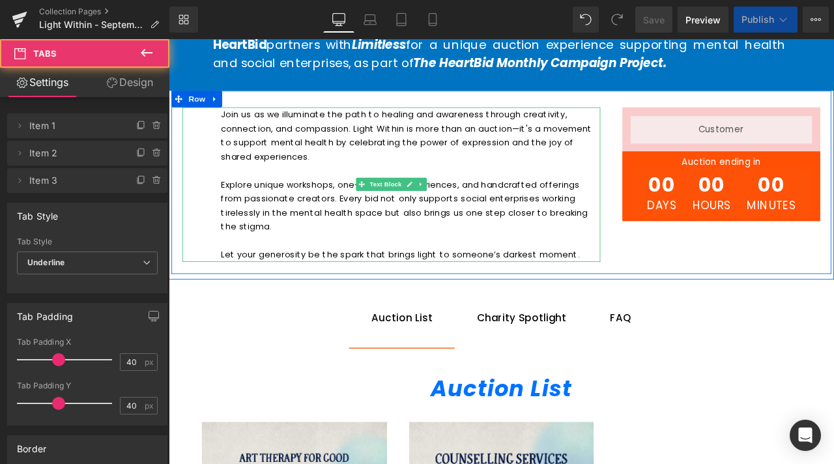
click at [319, 209] on p "Explore unique workshops, one-of-a-kind experiences, and handcrafted offerings …" at bounding box center [453, 236] width 444 height 66
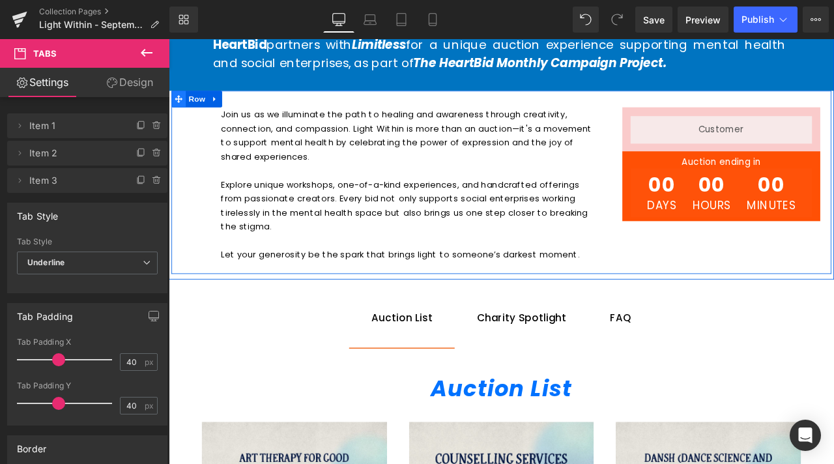
click at [176, 108] on icon at bounding box center [180, 111] width 9 height 10
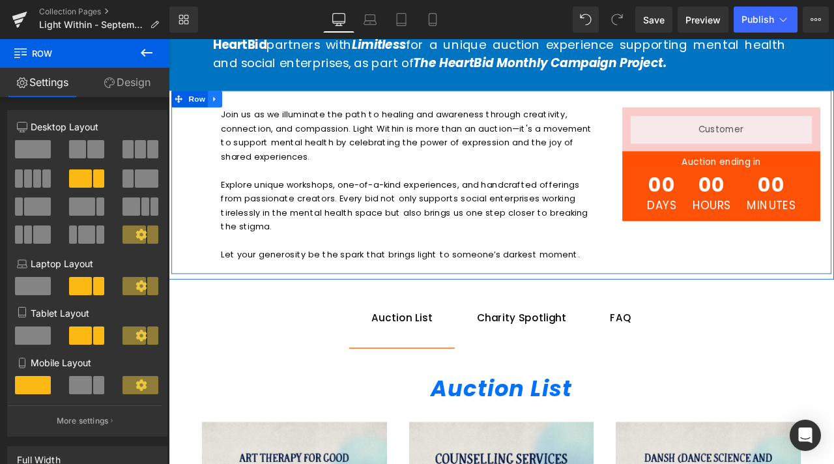
click at [219, 113] on icon at bounding box center [223, 111] width 9 height 10
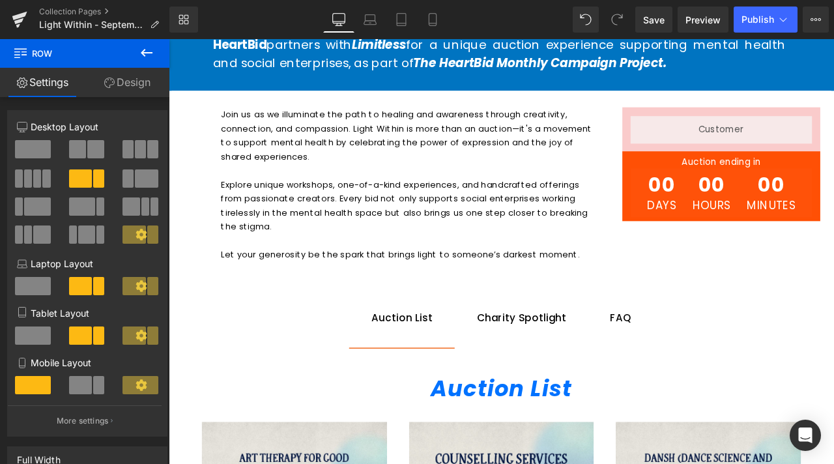
click at [243, 364] on ul "Auction List Text Block Charity Spotlight Text Block FAQ Text Block" at bounding box center [563, 369] width 762 height 71
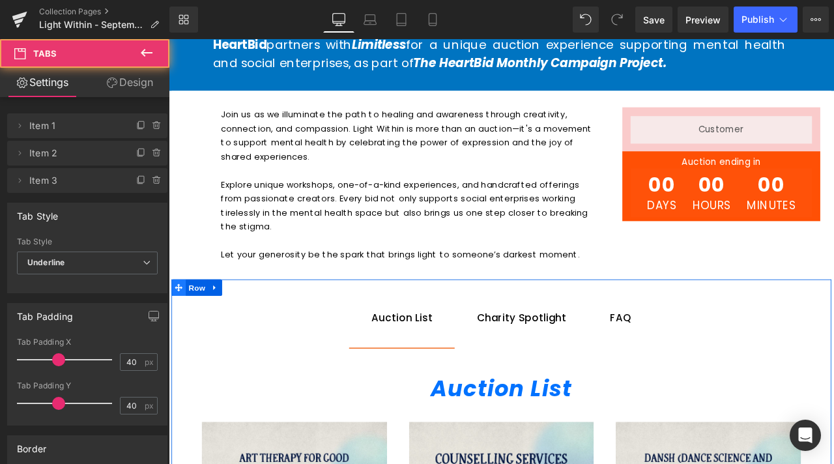
click at [176, 332] on icon at bounding box center [180, 333] width 9 height 9
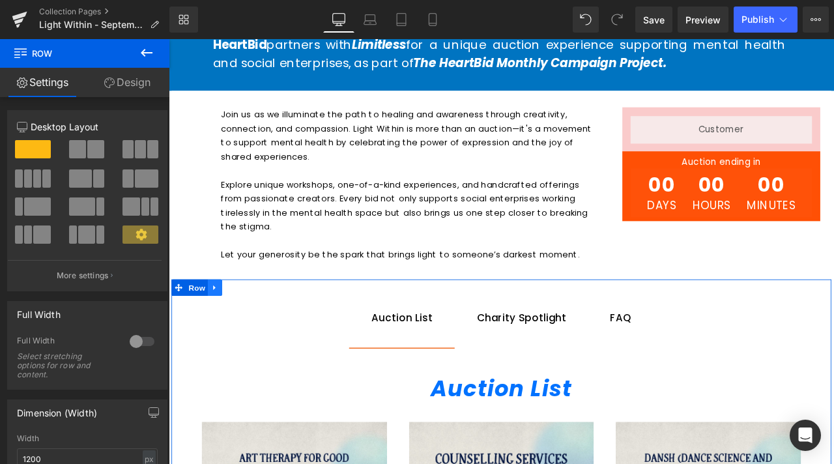
click at [223, 332] on icon at bounding box center [223, 333] width 9 height 10
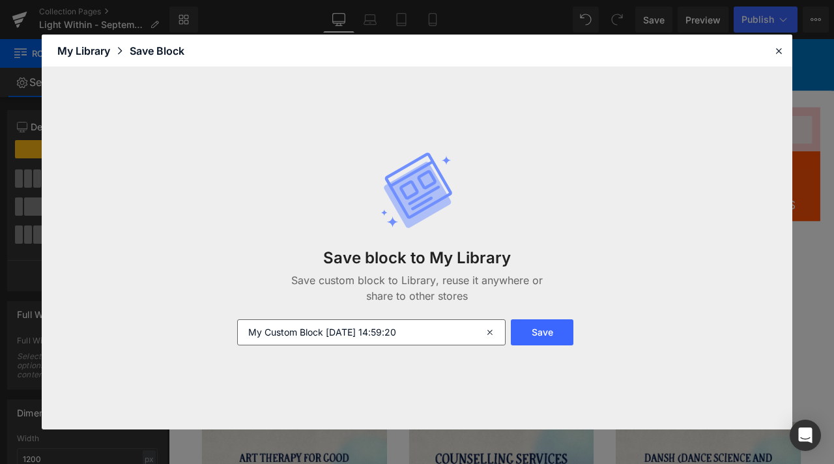
click at [353, 325] on input "My Custom Block 2025-10-14 14:59:20" at bounding box center [371, 332] width 268 height 26
click at [354, 325] on input "My Custom Block 2025-10-14 14:59:20" at bounding box center [371, 332] width 268 height 26
type input "Auction Listing and Tabs"
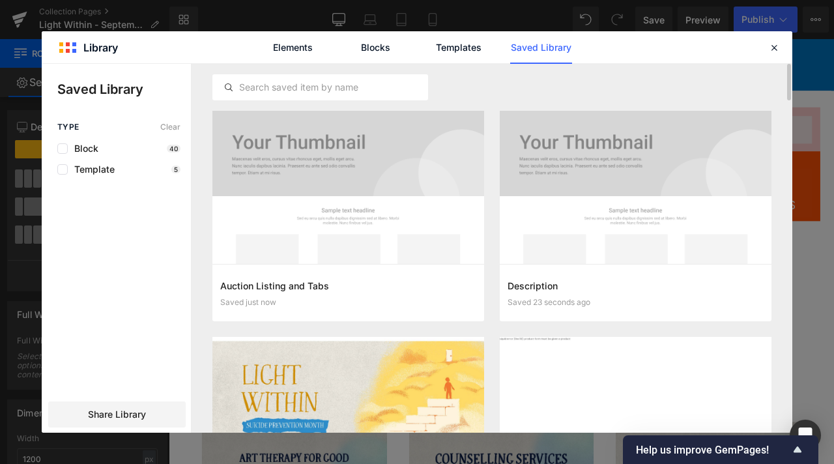
click at [519, 68] on div at bounding box center [491, 87] width 559 height 47
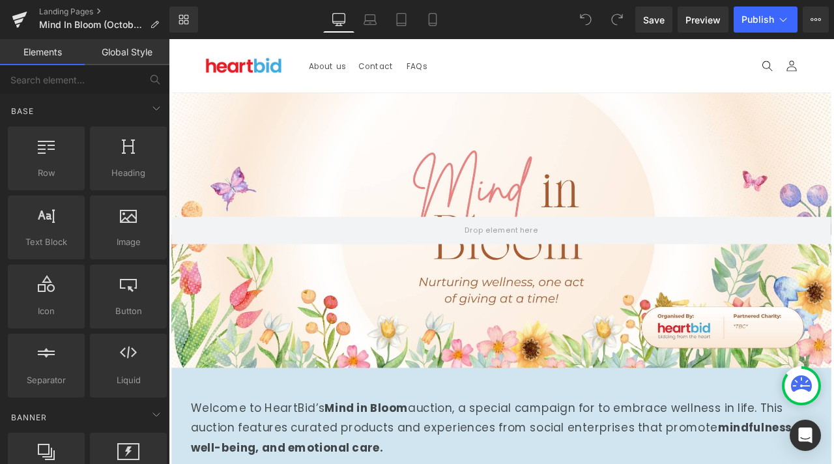
scroll to position [261, 0]
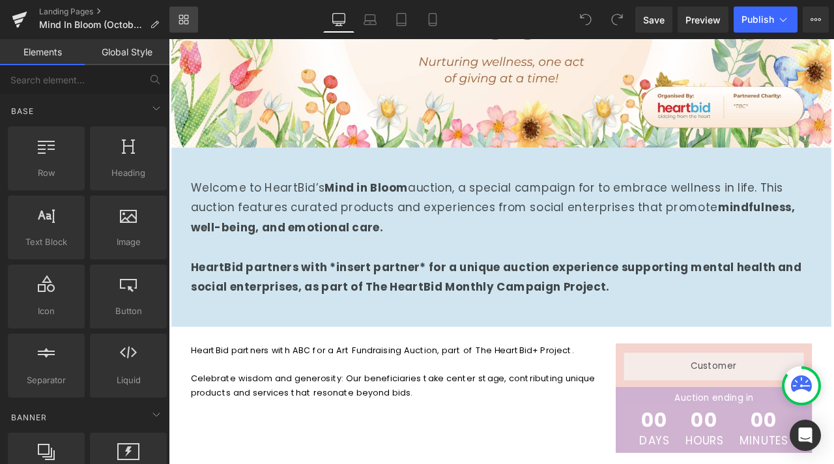
click at [179, 15] on icon at bounding box center [184, 19] width 10 height 10
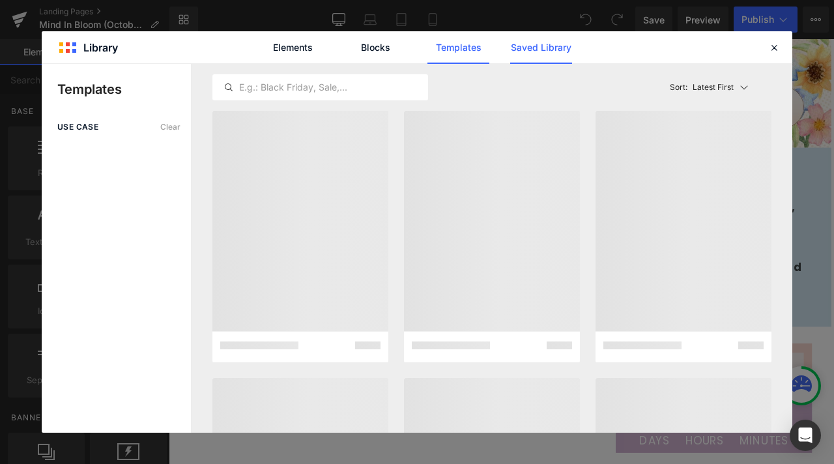
click at [523, 49] on link "Saved Library" at bounding box center [541, 47] width 62 height 33
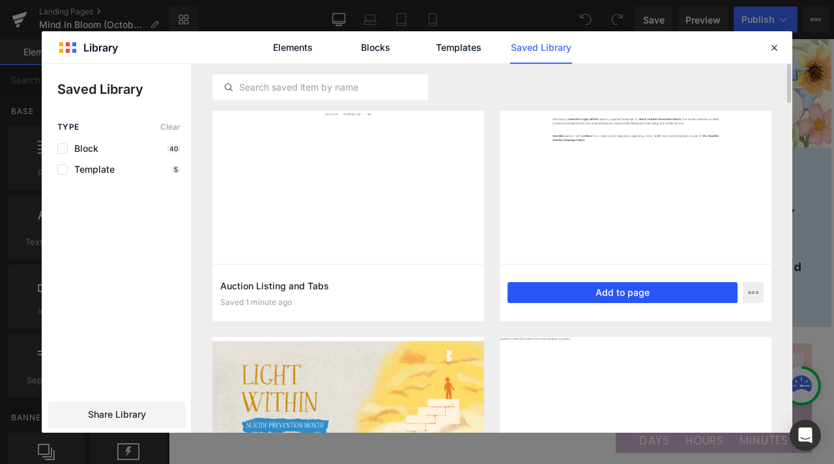
click at [614, 288] on button "Add to page" at bounding box center [623, 292] width 230 height 21
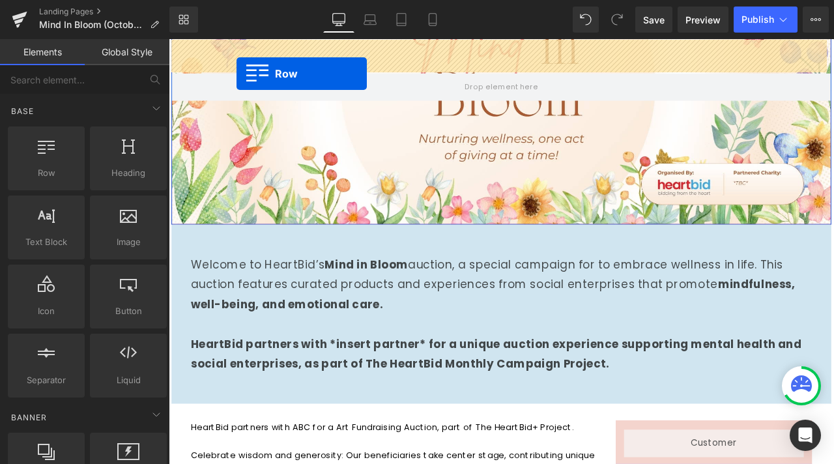
scroll to position [144, 0]
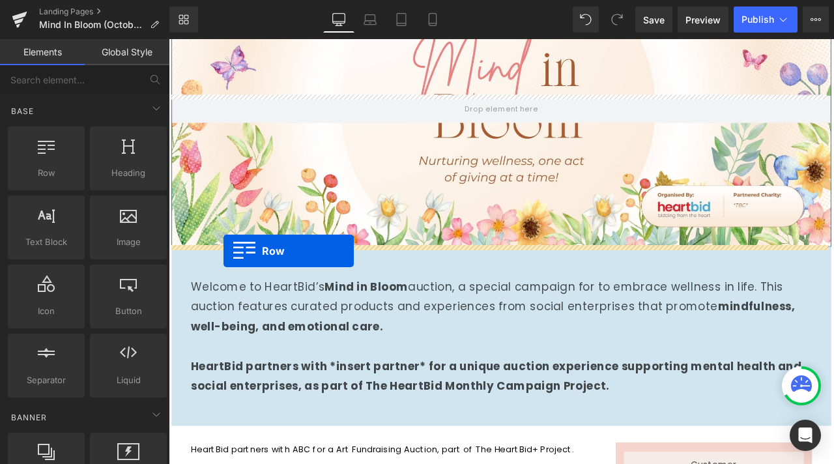
drag, startPoint x: 180, startPoint y: 311, endPoint x: 234, endPoint y: 289, distance: 58.1
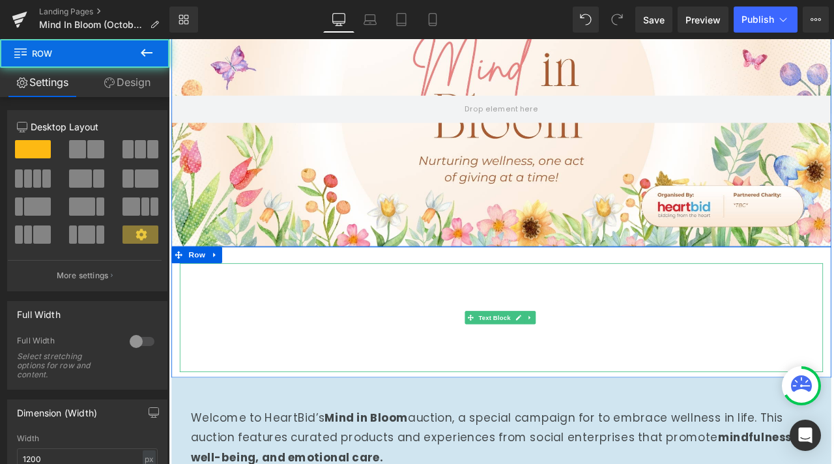
click at [283, 329] on strong "World Suicide Prevention Month" at bounding box center [560, 326] width 679 height 42
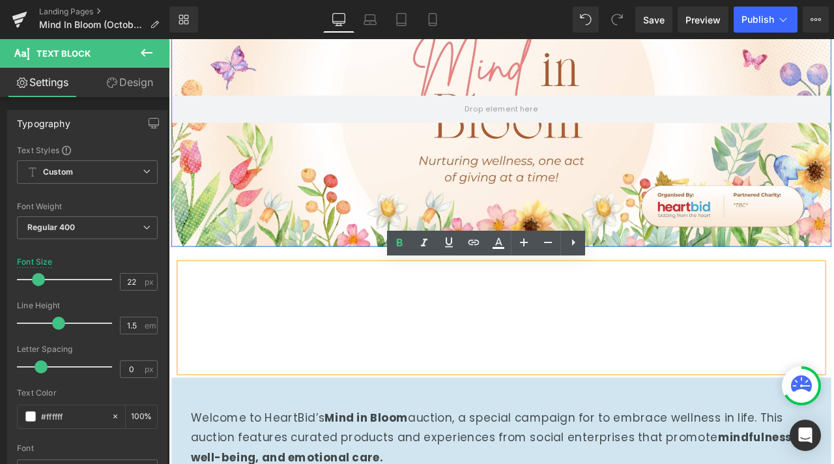
click at [298, 292] on div "Welcome to HeartBid’s Light Within auction, a special campaign for World Suicid…" at bounding box center [563, 362] width 782 height 155
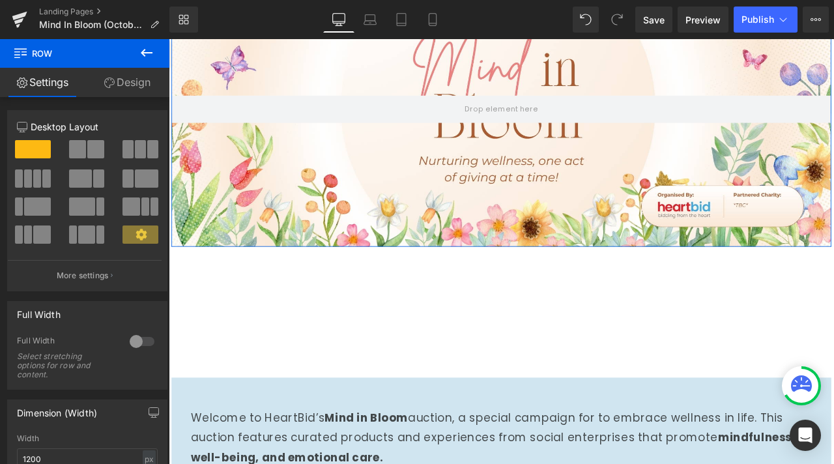
click at [298, 292] on div "Welcome to HeartBid’s Light Within auction, a special campaign for World Suicid…" at bounding box center [563, 362] width 782 height 155
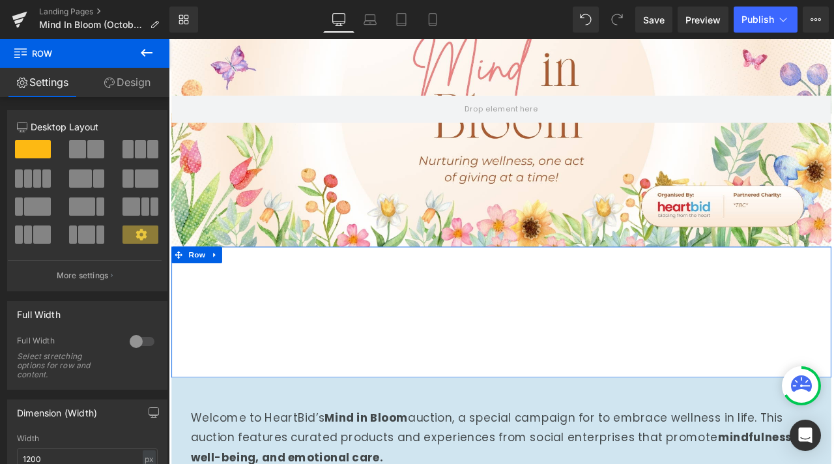
click at [147, 81] on link "Design" at bounding box center [127, 82] width 85 height 29
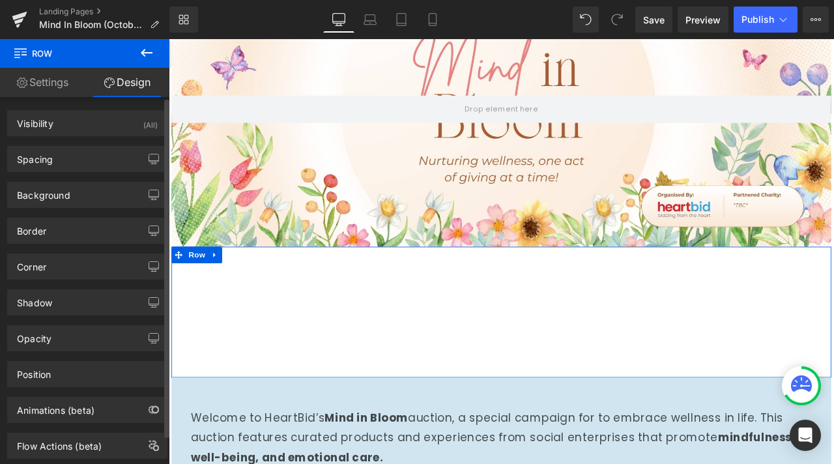
scroll to position [31, 0]
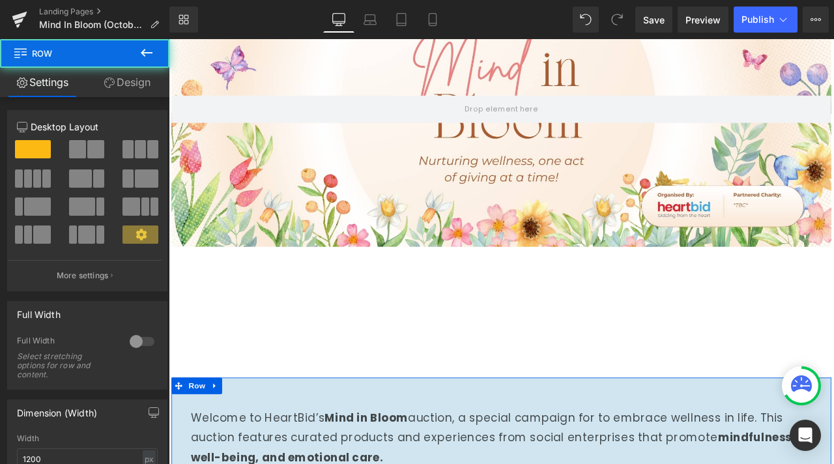
click at [151, 89] on link "Design" at bounding box center [127, 82] width 85 height 29
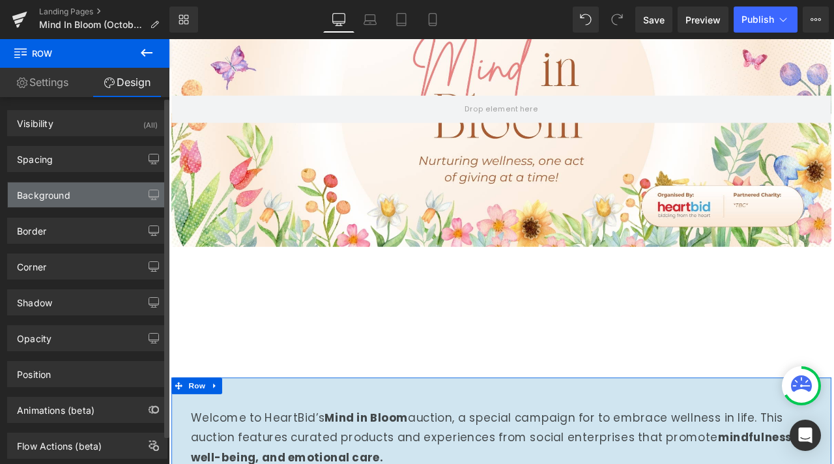
click at [78, 194] on div "Background" at bounding box center [87, 194] width 159 height 25
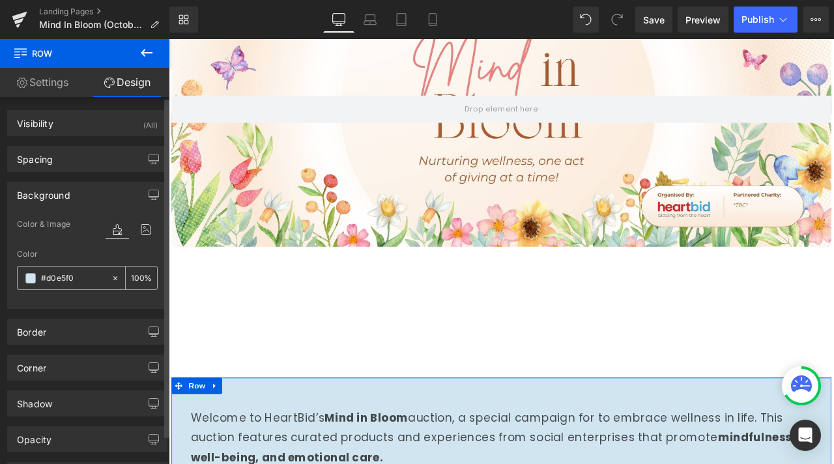
click at [62, 279] on input "#d0e5f0" at bounding box center [73, 278] width 64 height 14
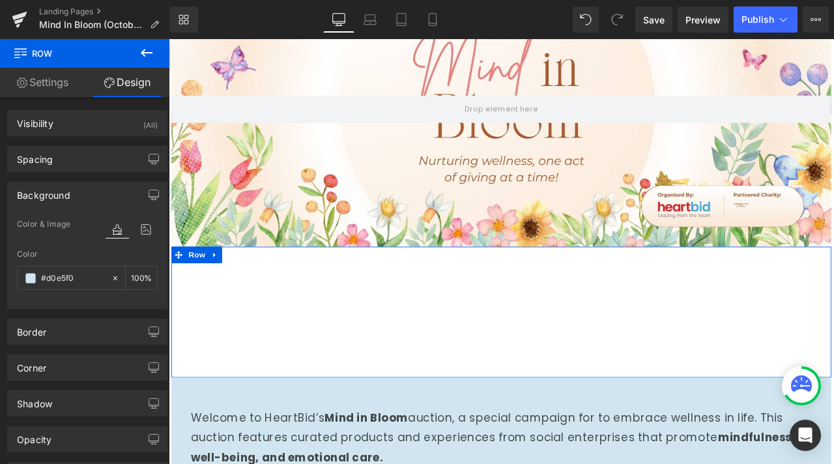
click at [298, 299] on div "Welcome to HeartBid’s Light Within auction, a special campaign for World Suicid…" at bounding box center [563, 362] width 782 height 155
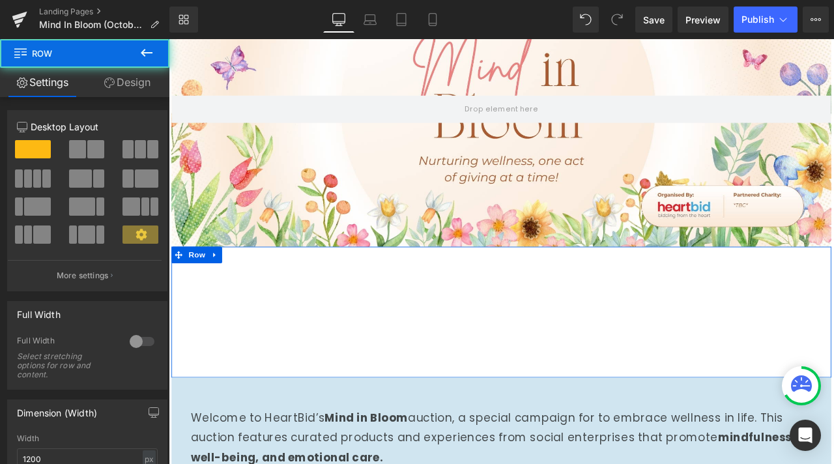
click at [161, 86] on link "Design" at bounding box center [127, 82] width 85 height 29
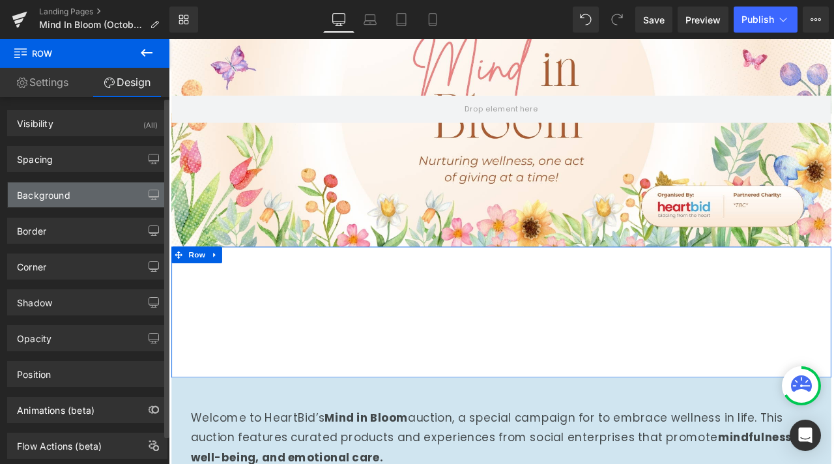
click at [87, 197] on div "Background" at bounding box center [87, 194] width 159 height 25
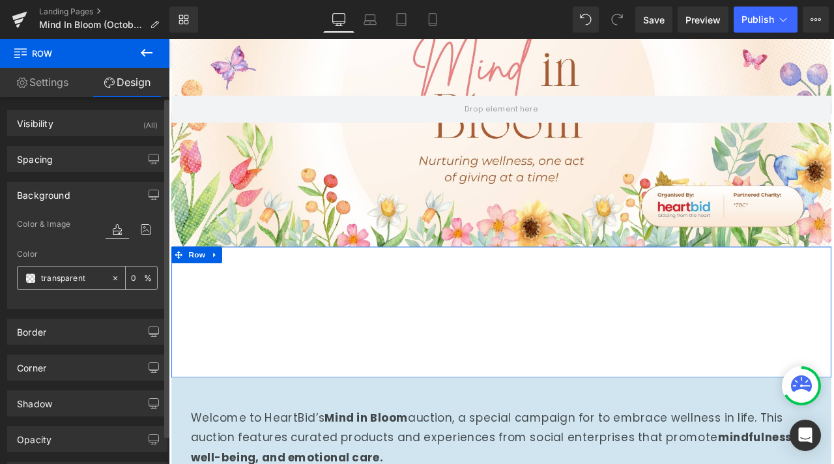
click at [44, 275] on input "transparent" at bounding box center [73, 278] width 64 height 14
paste input "#d0e5f0"
type input "#d0e5f0"
type input "100"
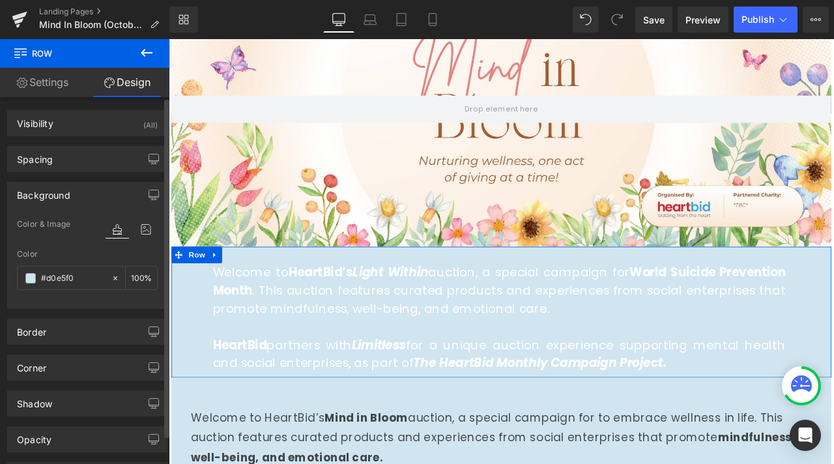
type input "#d0e5f0"
click at [80, 246] on div "Color & Image color" at bounding box center [87, 232] width 141 height 33
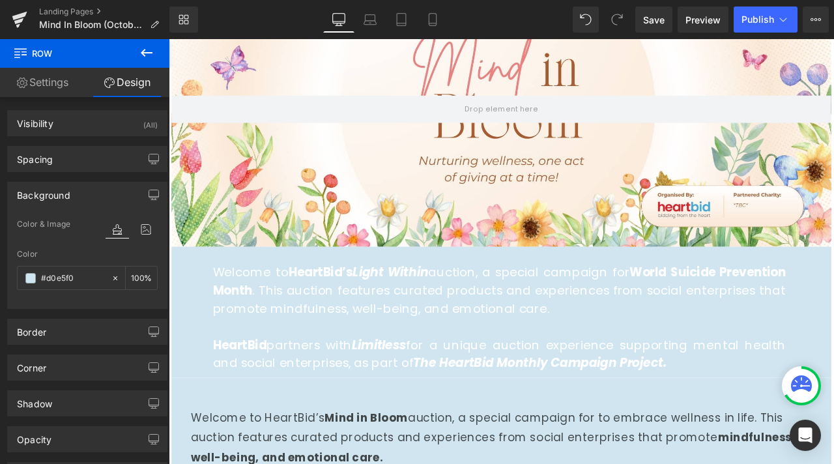
click at [246, 311] on p "Welcome to HeartBid’s Light Within auction, a special campaign for World Suicid…" at bounding box center [560, 336] width 679 height 64
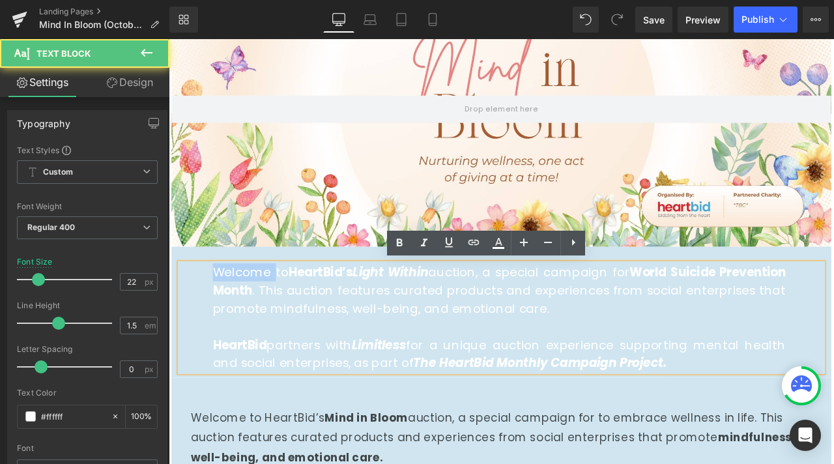
click at [246, 311] on p "Welcome to HeartBid’s Light Within auction, a special campaign for World Suicid…" at bounding box center [560, 336] width 679 height 64
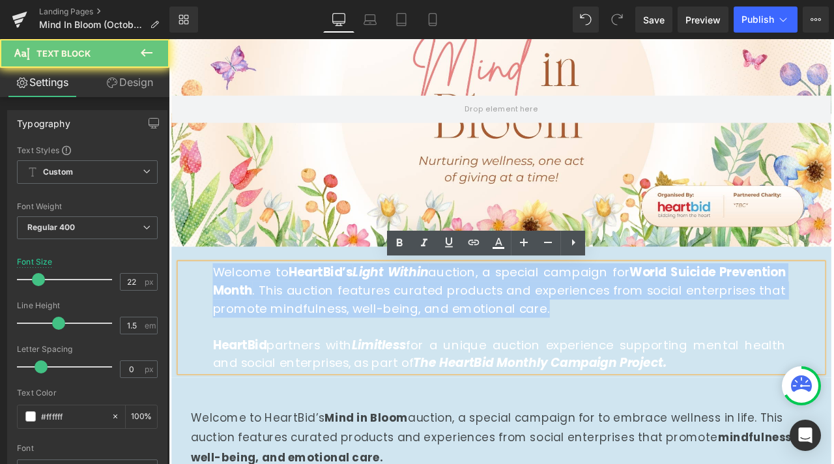
click at [246, 311] on p "Welcome to HeartBid’s Light Within auction, a special campaign for World Suicid…" at bounding box center [560, 336] width 679 height 64
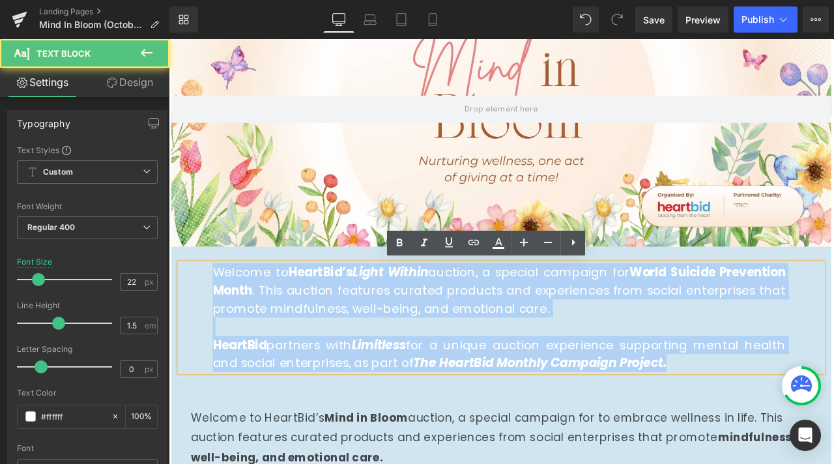
drag, startPoint x: 822, startPoint y: 427, endPoint x: 161, endPoint y: 305, distance: 672.5
click at [169, 305] on html "Skip to content About us Contact FAQs Log in Twitter Facebook Instagram YouTube…" at bounding box center [563, 147] width 788 height 504
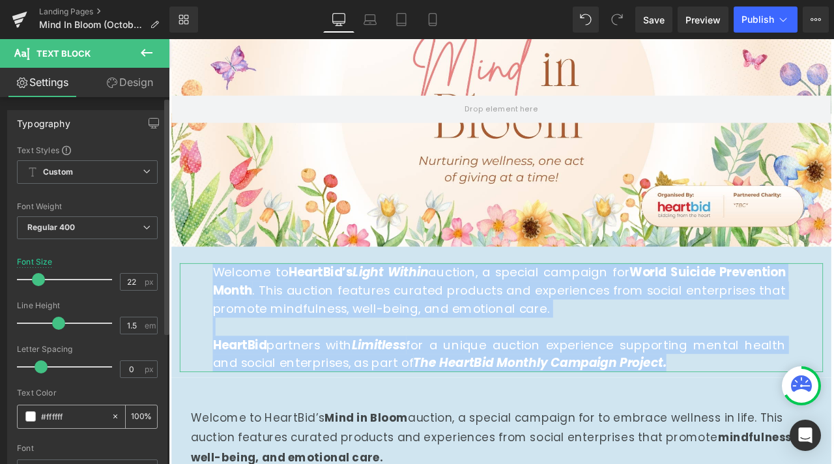
scroll to position [65, 0]
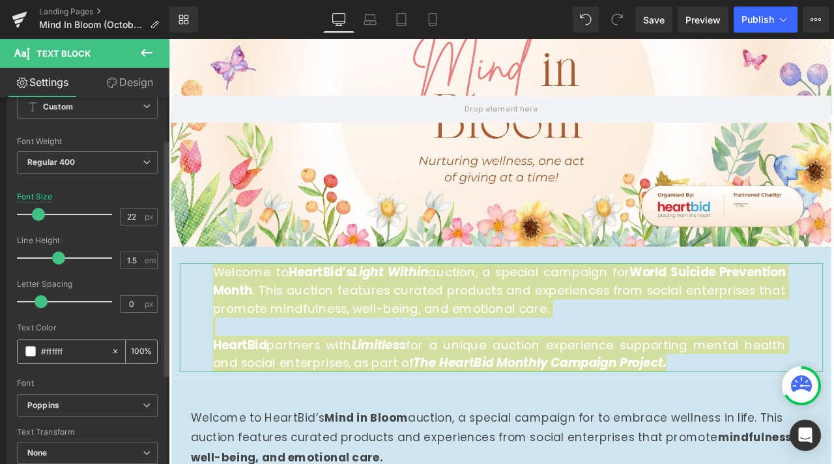
click at [38, 351] on div "#ffffff" at bounding box center [64, 351] width 93 height 23
click at [31, 350] on span at bounding box center [30, 351] width 10 height 10
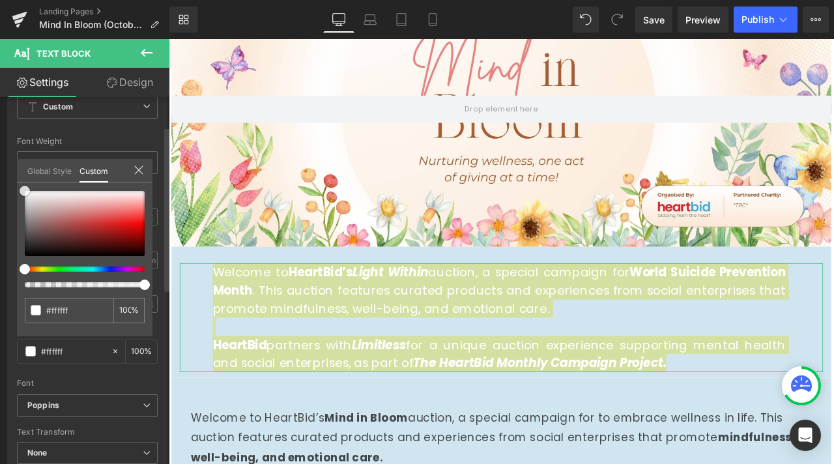
type input "#b19e9e"
type input "#a49c9c"
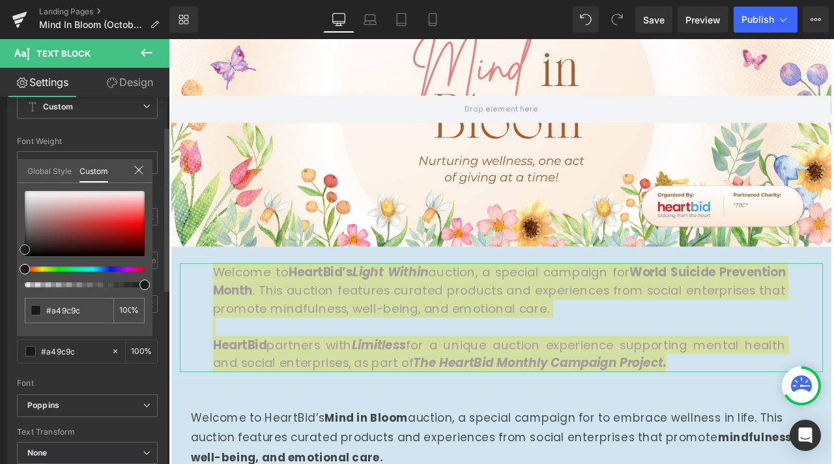
type input "#2d2d2d"
type input "#000000"
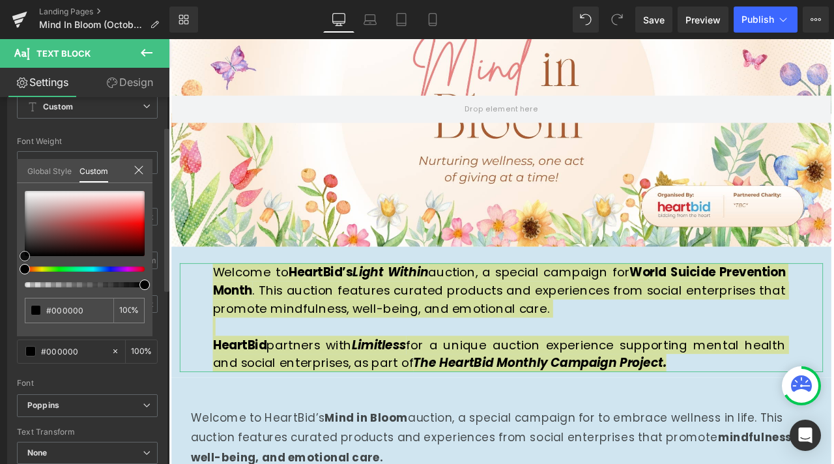
drag, startPoint x: 29, startPoint y: 216, endPoint x: 0, endPoint y: 304, distance: 91.9
click at [0, 304] on div "Typography Text Styles Custom Custom Setup Global Style Custom Setup Global Sty…" at bounding box center [87, 259] width 175 height 448
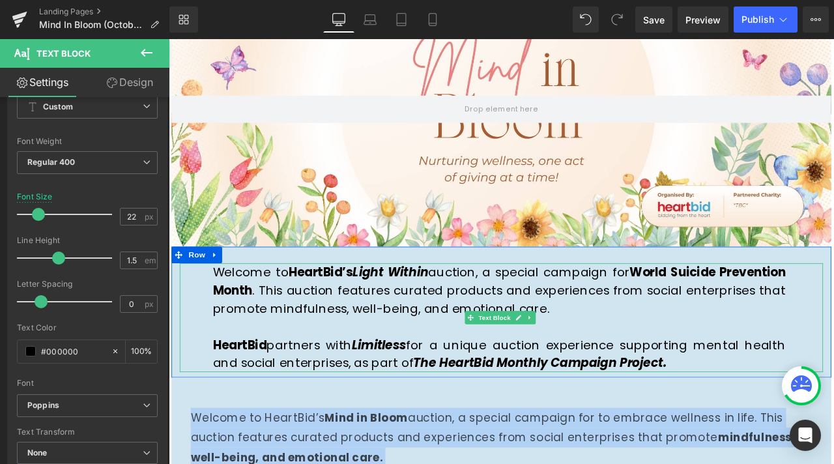
scroll to position [274, 0]
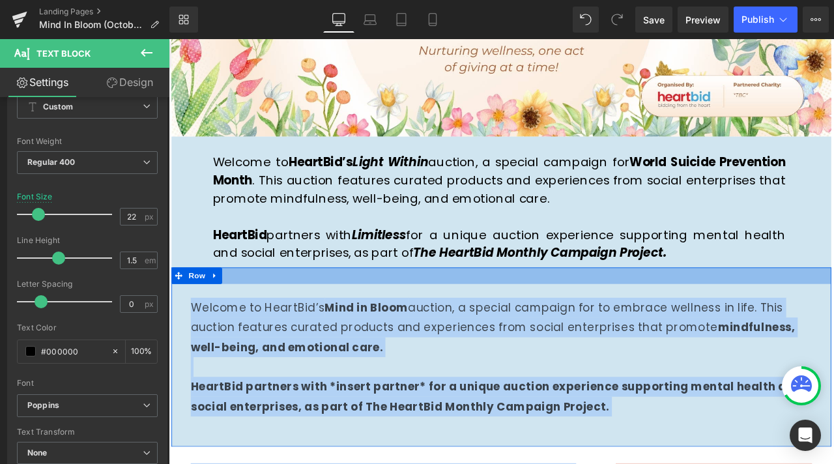
click at [296, 326] on div at bounding box center [563, 319] width 782 height 20
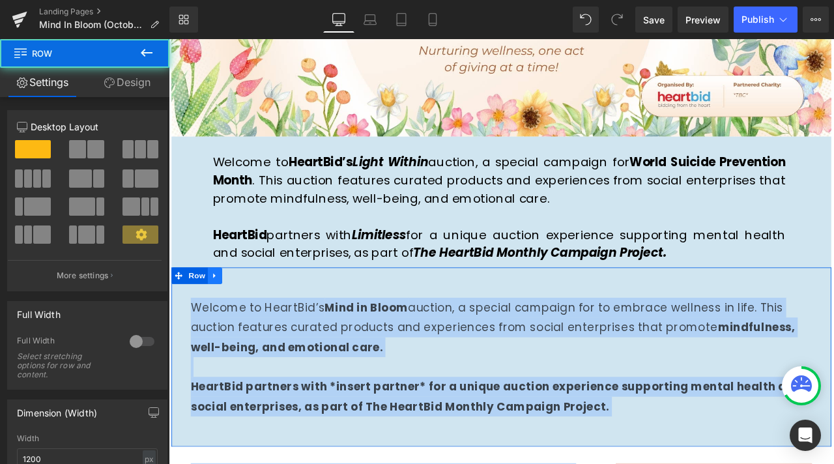
click at [222, 320] on icon at bounding box center [223, 320] width 3 height 6
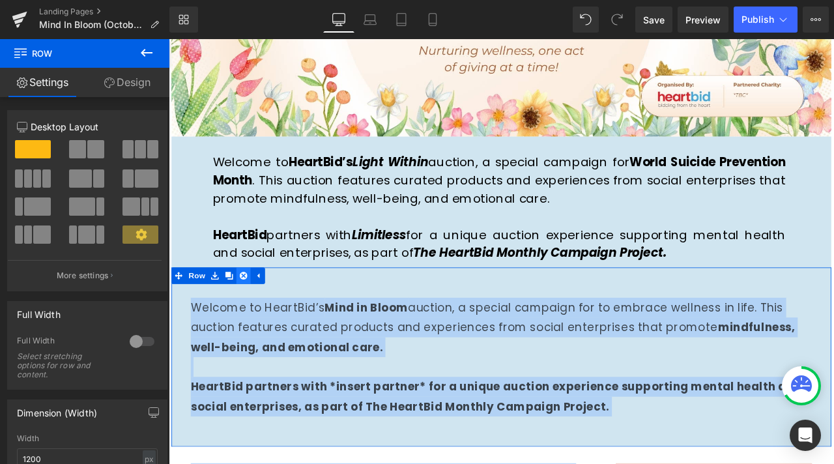
click at [253, 315] on icon at bounding box center [257, 319] width 9 height 9
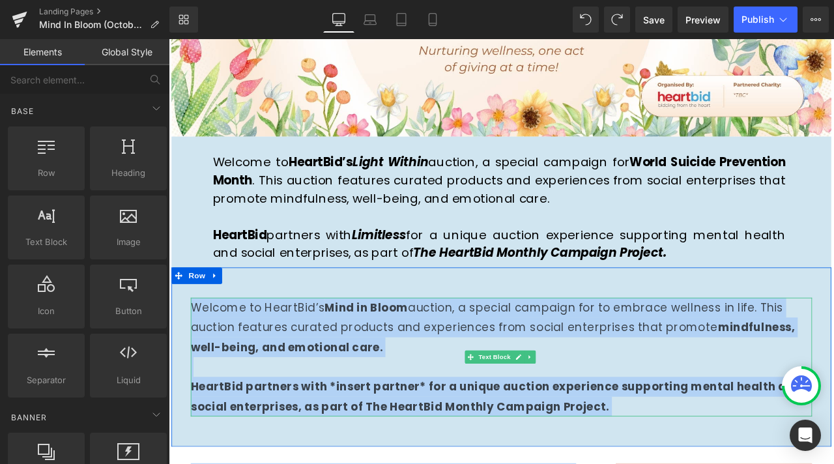
click at [375, 363] on strong "Mind in Bloom" at bounding box center [403, 357] width 99 height 18
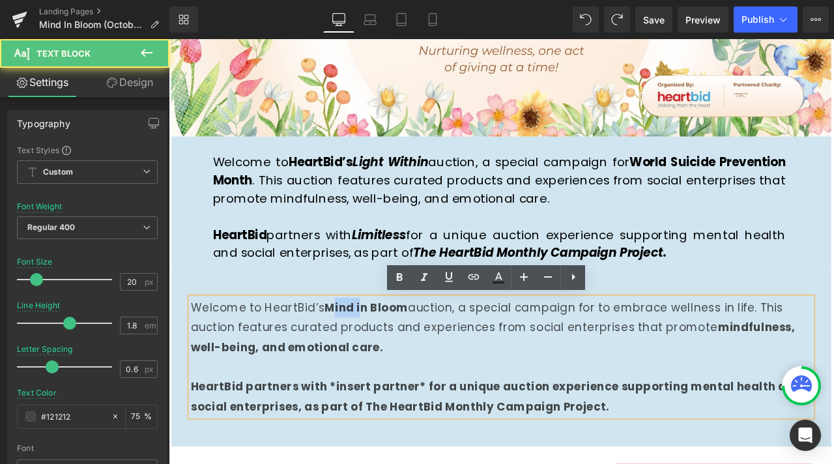
click at [375, 363] on strong "Mind in Bloom" at bounding box center [403, 357] width 99 height 18
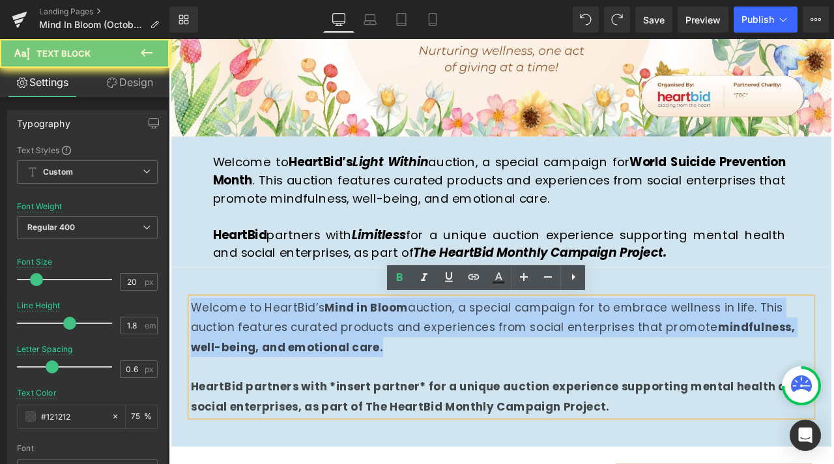
click at [375, 363] on strong "Mind in Bloom" at bounding box center [403, 357] width 99 height 18
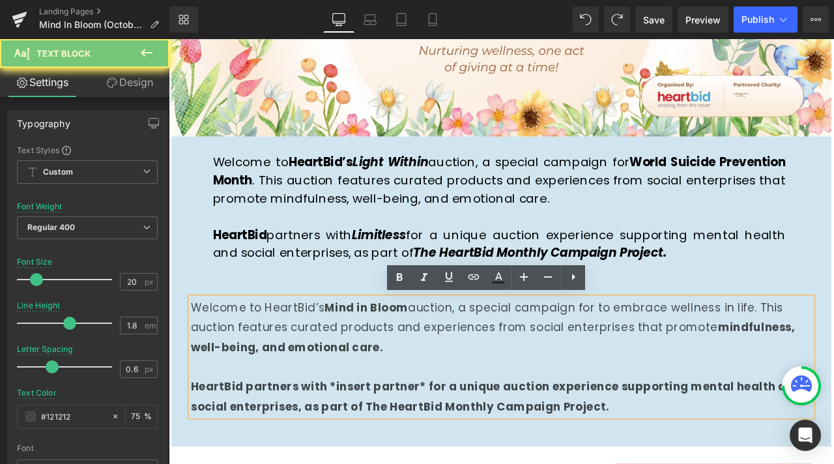
drag, startPoint x: 743, startPoint y: 459, endPoint x: 737, endPoint y: 465, distance: 7.8
click at [743, 459] on p "HeartBid partners with *insert partner* for a unique auction experience support…" at bounding box center [563, 462] width 736 height 47
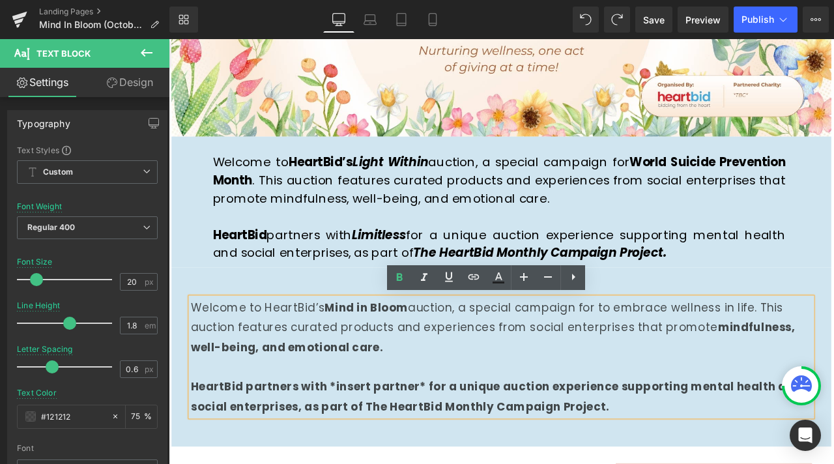
drag, startPoint x: 725, startPoint y: 470, endPoint x: 189, endPoint y: 346, distance: 550.3
click at [195, 353] on div "Welcome to HeartBid’s Mind in Bloom auction, a special campaign for to embrace …" at bounding box center [563, 415] width 736 height 141
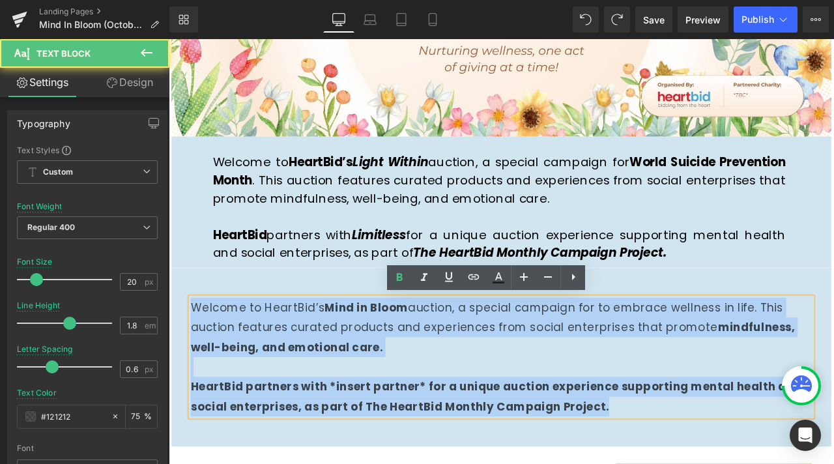
drag, startPoint x: 605, startPoint y: 457, endPoint x: 186, endPoint y: 357, distance: 430.6
click at [186, 357] on div "Welcome to HeartBid’s Mind in Bloom auction, a special campaign for to embrace …" at bounding box center [563, 415] width 782 height 173
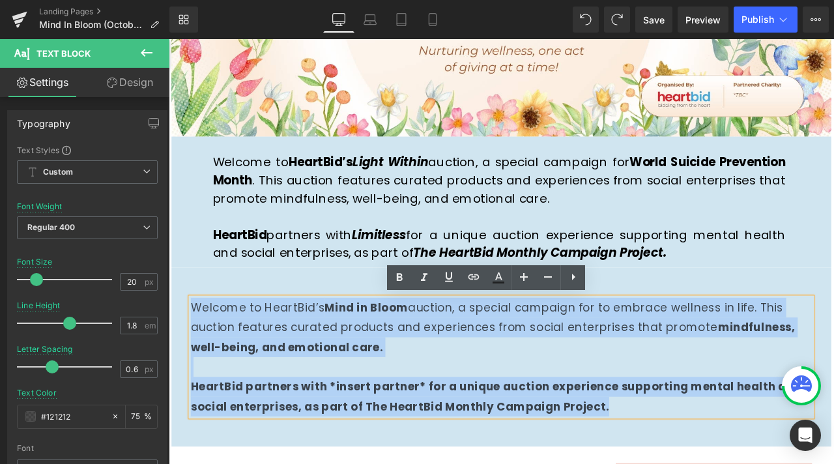
copy div "Welcome to HeartBid’s Mind in Bloom auction, a special campaign for to embrace …"
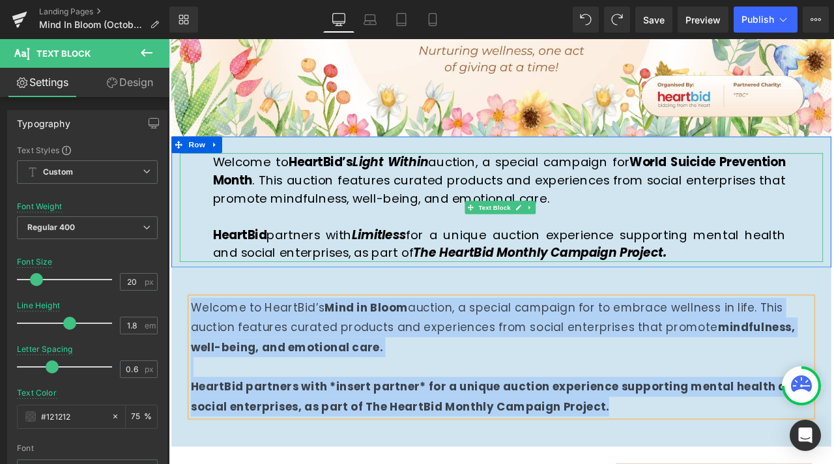
click at [736, 282] on strong "The HeartBid Monthly Campaign Project." at bounding box center [609, 292] width 300 height 20
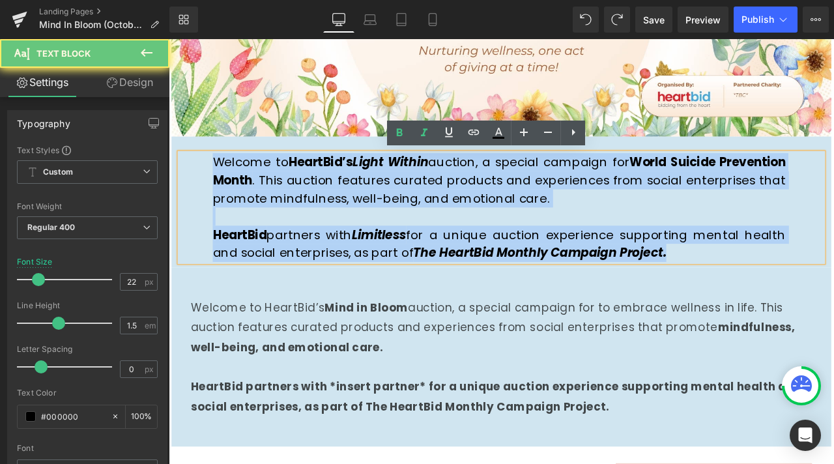
drag, startPoint x: 771, startPoint y: 291, endPoint x: 209, endPoint y: 184, distance: 572.3
click at [209, 184] on div "Welcome to HeartBid’s Light Within auction, a special campaign for World Suicid…" at bounding box center [563, 238] width 762 height 129
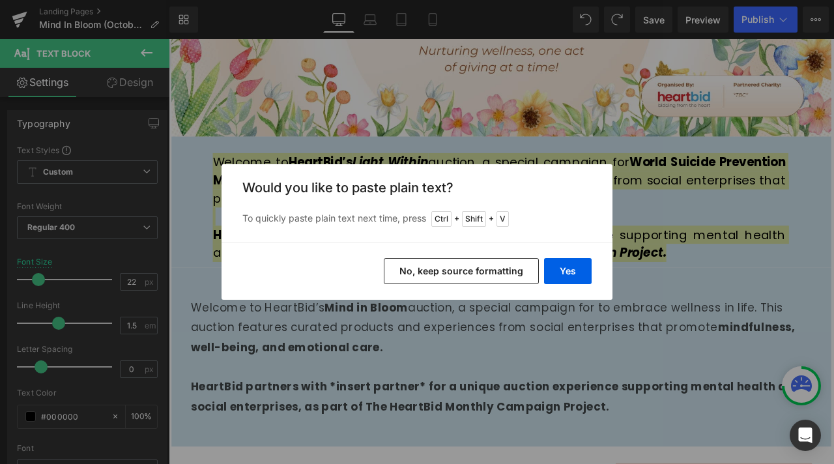
click at [421, 266] on button "No, keep source formatting" at bounding box center [461, 271] width 155 height 26
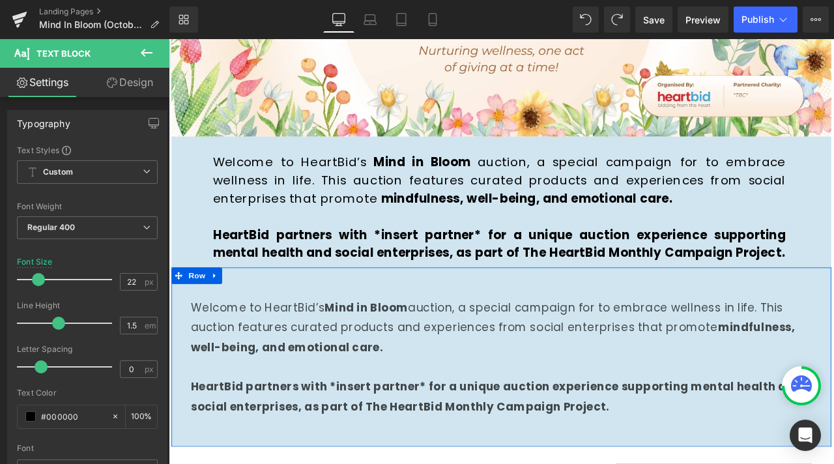
click at [379, 347] on div "Welcome to HeartBid’s Mind in Bloom auction, a special campaign for to embrace …" at bounding box center [563, 415] width 782 height 212
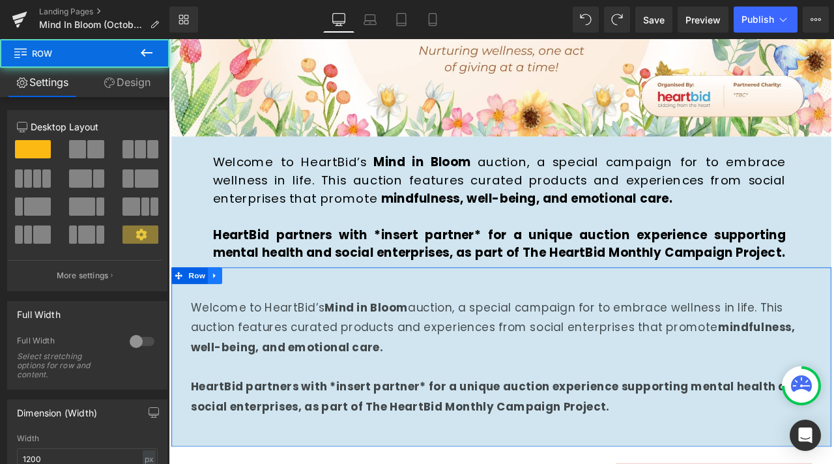
click at [225, 329] on link at bounding box center [223, 319] width 17 height 20
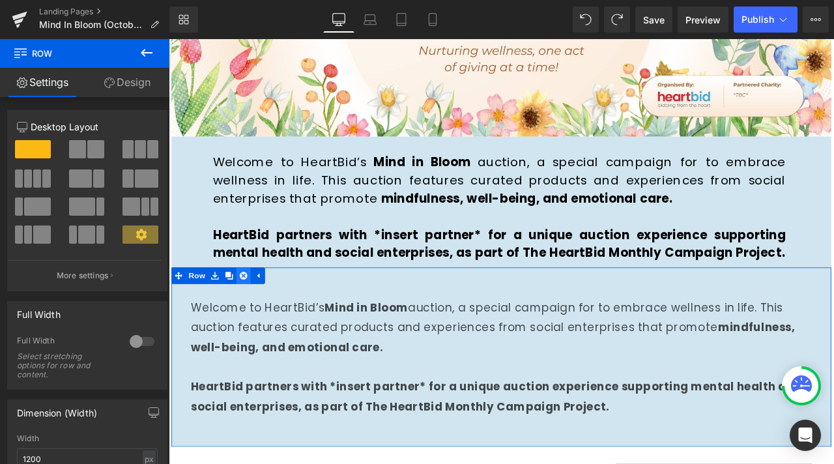
click at [253, 324] on icon at bounding box center [257, 319] width 9 height 9
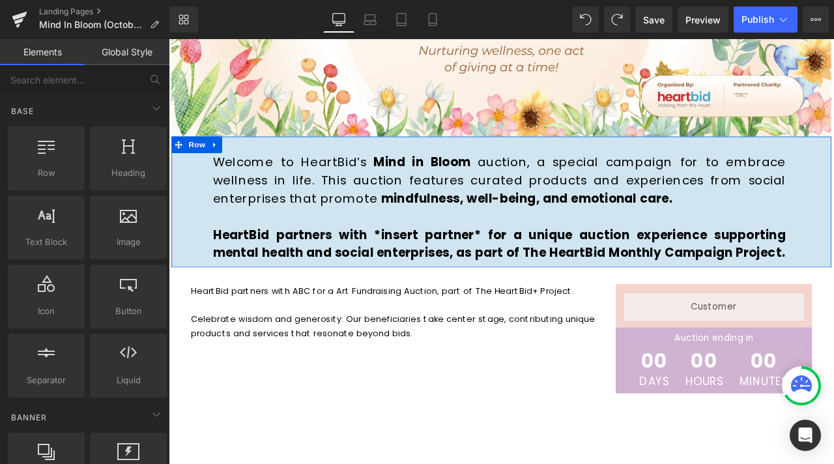
click at [497, 163] on div "Welcome to HeartBid’s Mind in Bloom auction, a special campaign for to embrace …" at bounding box center [563, 231] width 782 height 155
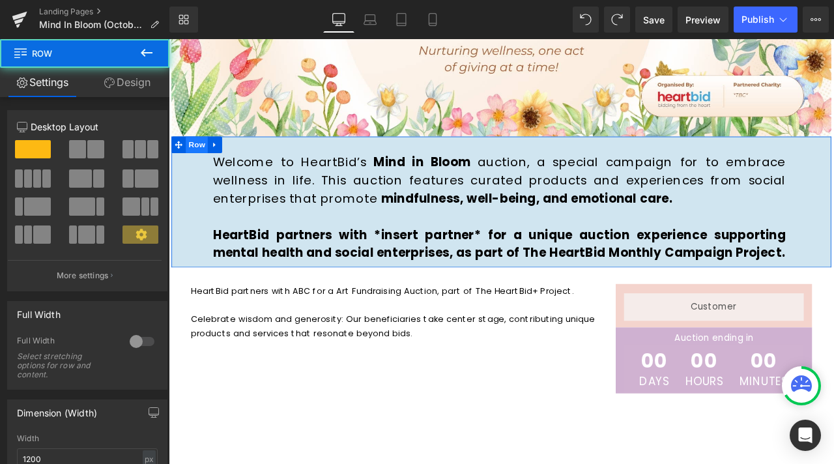
click at [192, 165] on span "Row" at bounding box center [202, 164] width 26 height 20
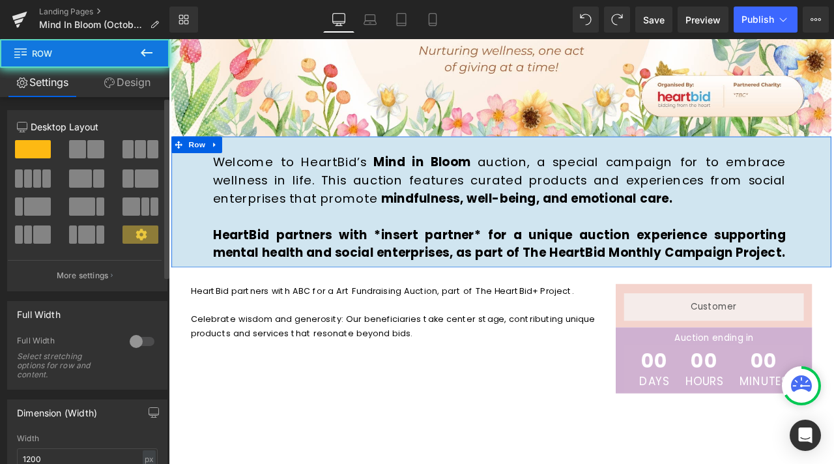
click at [152, 102] on div "Column Size Customizer 12 Desktop Layout Laptop Layout Tablet Layout Mobile Lay…" at bounding box center [87, 195] width 175 height 191
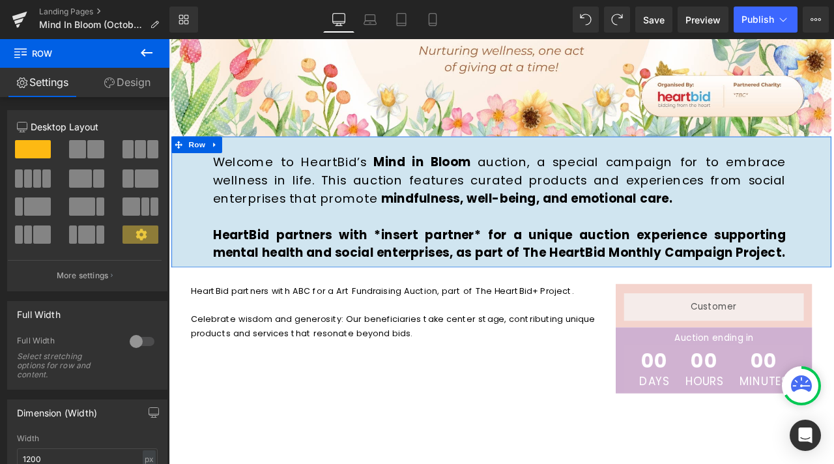
click at [135, 82] on link "Design" at bounding box center [127, 82] width 85 height 29
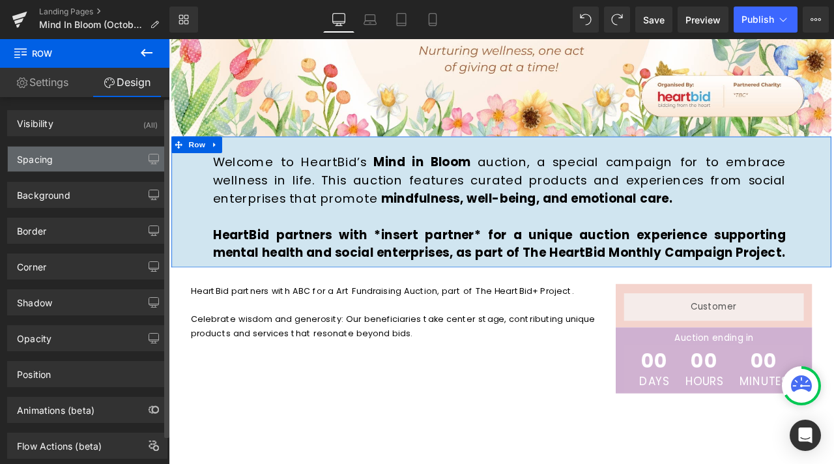
click at [112, 148] on div "Spacing" at bounding box center [87, 159] width 159 height 25
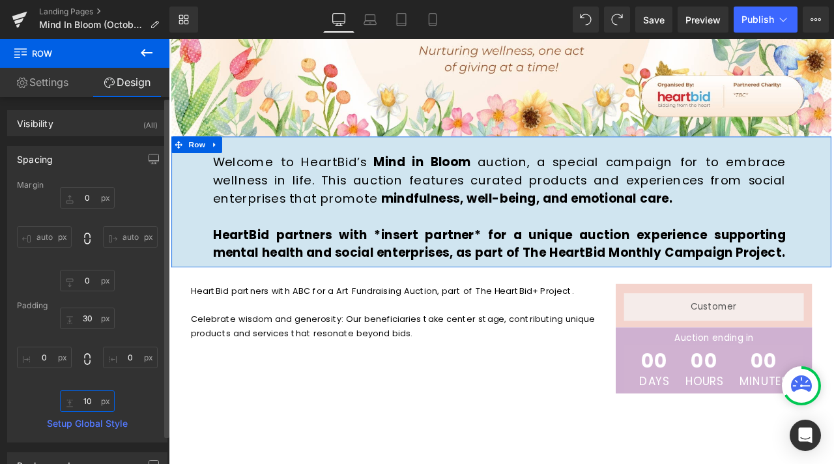
click at [85, 400] on input "10" at bounding box center [87, 400] width 55 height 21
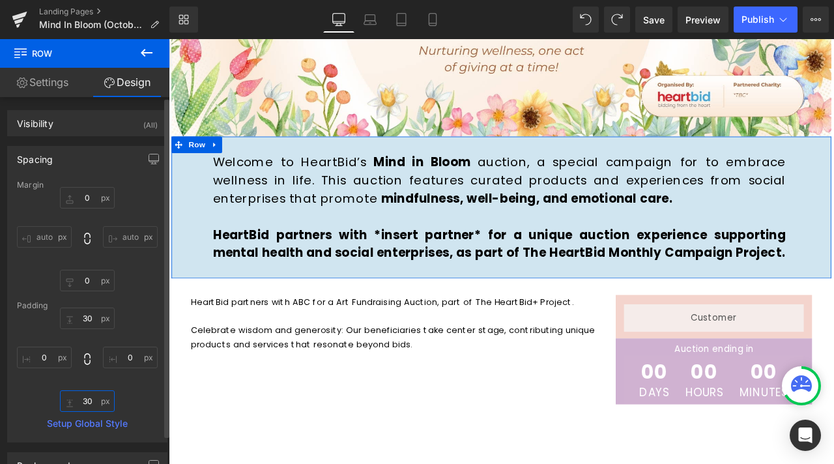
type input "30"
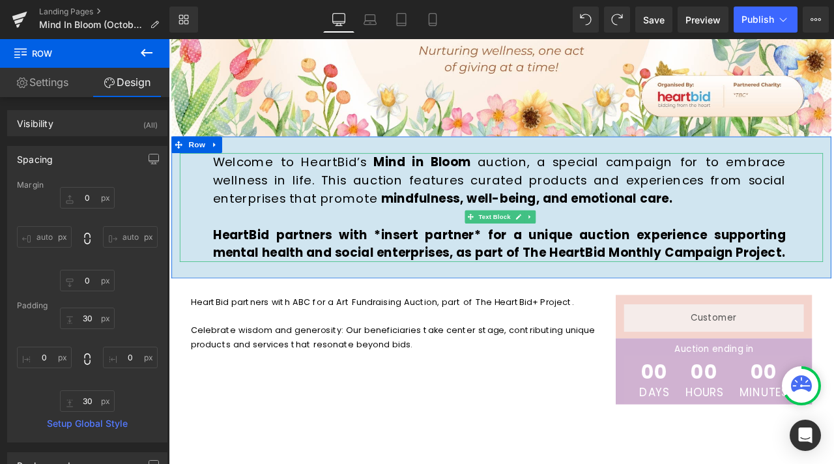
click at [459, 179] on strong "Mind in Bloom" at bounding box center [468, 185] width 131 height 20
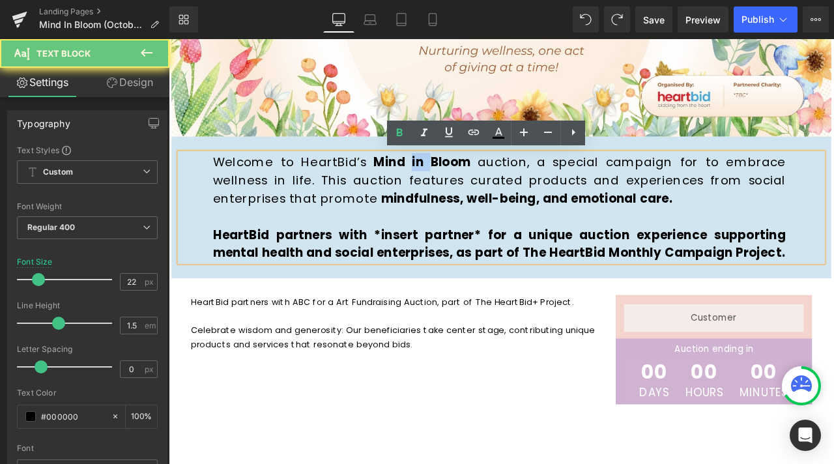
click at [459, 179] on strong "Mind in Bloom" at bounding box center [468, 185] width 131 height 20
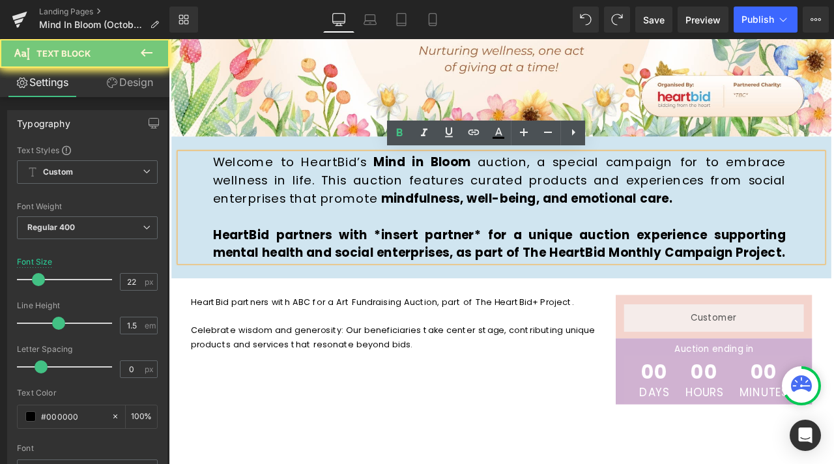
click at [415, 183] on strong "Mind in Bloom" at bounding box center [468, 185] width 131 height 20
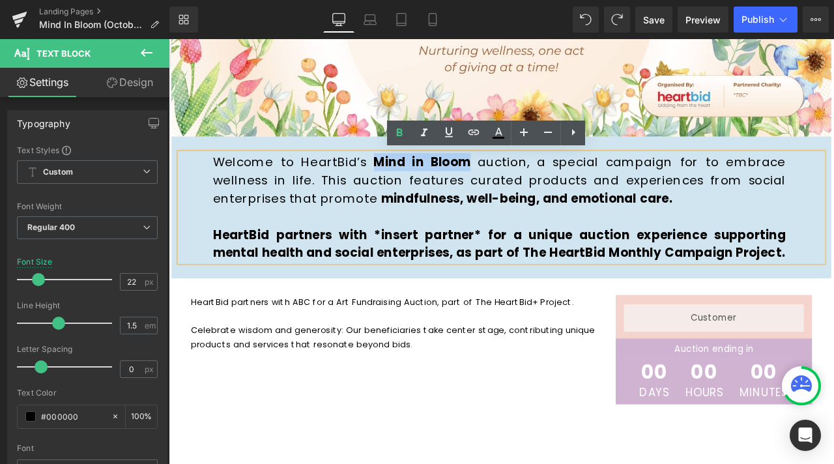
drag, startPoint x: 405, startPoint y: 184, endPoint x: 522, endPoint y: 183, distance: 117.3
click at [524, 183] on strong "Mind in Bloom" at bounding box center [468, 185] width 131 height 20
click at [418, 126] on icon at bounding box center [424, 133] width 16 height 16
click at [438, 226] on strong "mindfulness, well-being, and emotional care." at bounding box center [592, 228] width 345 height 20
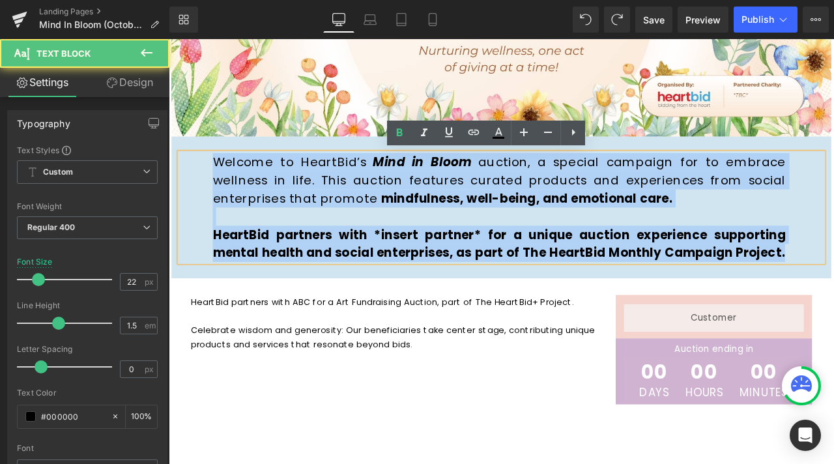
drag, startPoint x: 216, startPoint y: 187, endPoint x: 373, endPoint y: 322, distance: 207.4
click at [373, 303] on div "Welcome to HeartBid’s Mind in Bloom auction, a special campaign for to embrace …" at bounding box center [563, 238] width 762 height 129
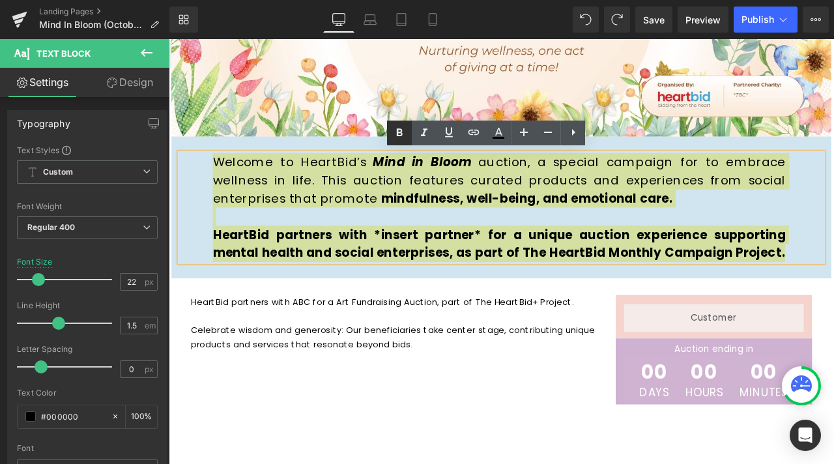
click at [393, 135] on icon at bounding box center [400, 133] width 16 height 16
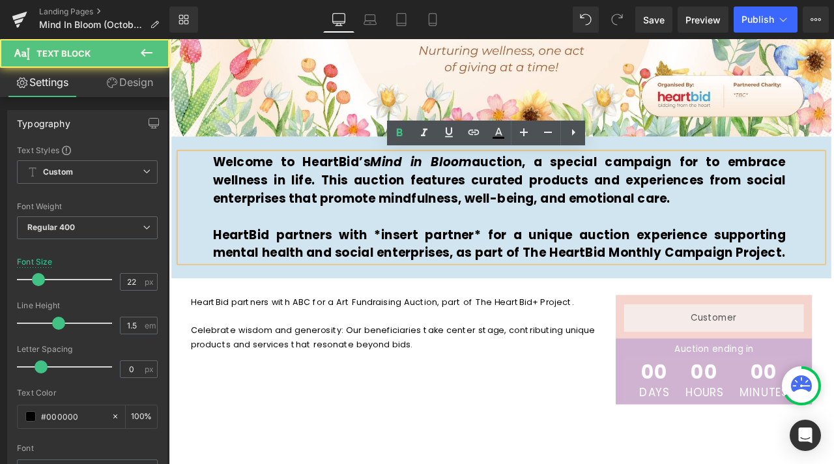
click at [400, 184] on strong "Welcome to HeartBid’s Mind in Bloom auction, a special campaign for to embrace …" at bounding box center [560, 206] width 679 height 63
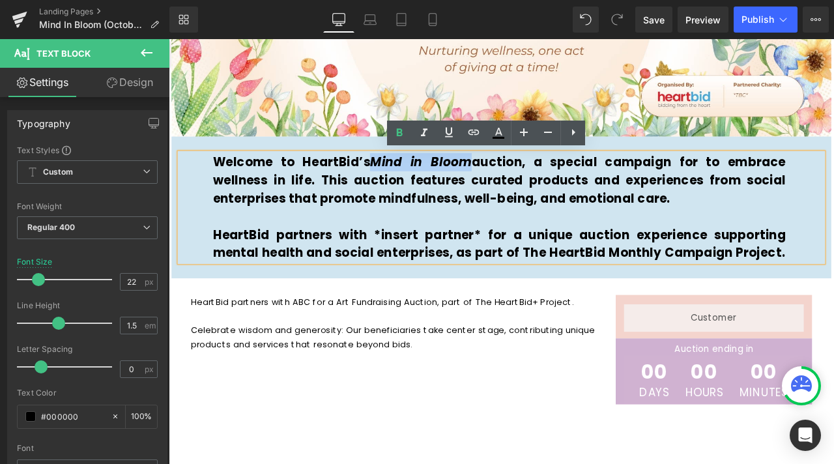
drag, startPoint x: 408, startPoint y: 185, endPoint x: 527, endPoint y: 181, distance: 119.3
click at [527, 181] on strong "Welcome to HeartBid’s Mind in Bloom auction, a special campaign for to embrace …" at bounding box center [560, 206] width 679 height 63
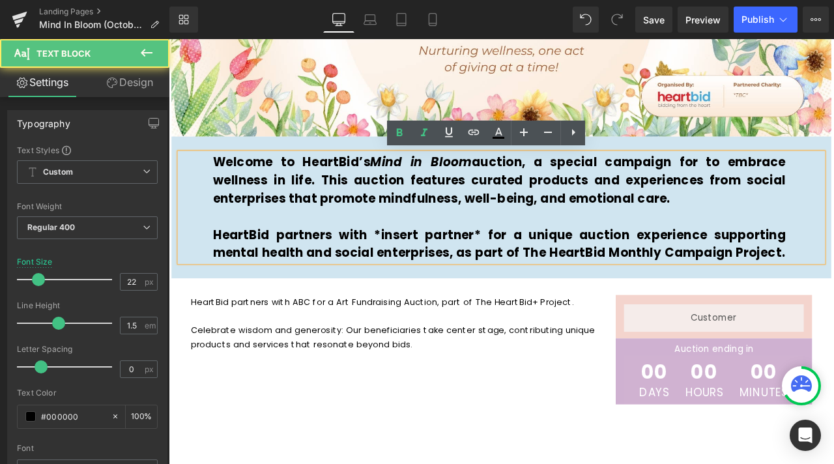
click at [335, 192] on strong "Welcome to HeartBid’s Mind in Bloom auction, a special campaign for to embrace …" at bounding box center [560, 206] width 679 height 63
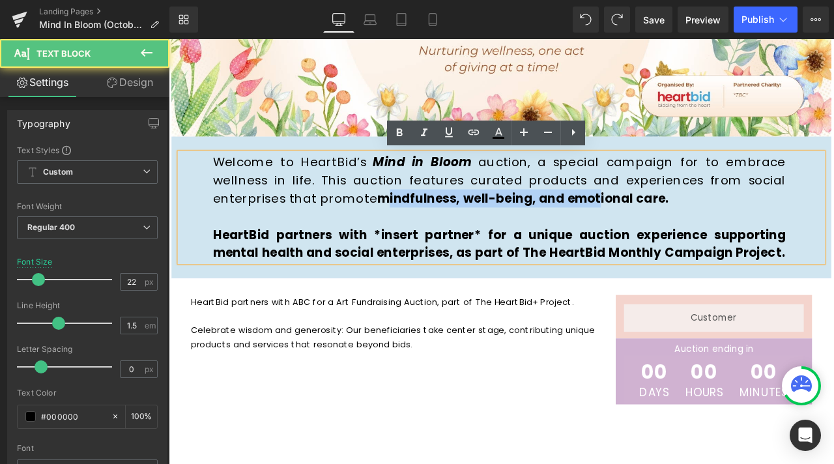
drag, startPoint x: 512, startPoint y: 226, endPoint x: 703, endPoint y: 226, distance: 190.9
click at [681, 227] on strong "mindfulness, well-being, and emotional care." at bounding box center [588, 228] width 345 height 20
drag, startPoint x: 703, startPoint y: 226, endPoint x: 716, endPoint y: 225, distance: 13.1
click at [704, 226] on strong "mindfulness, well-being, and emotional care." at bounding box center [588, 228] width 345 height 20
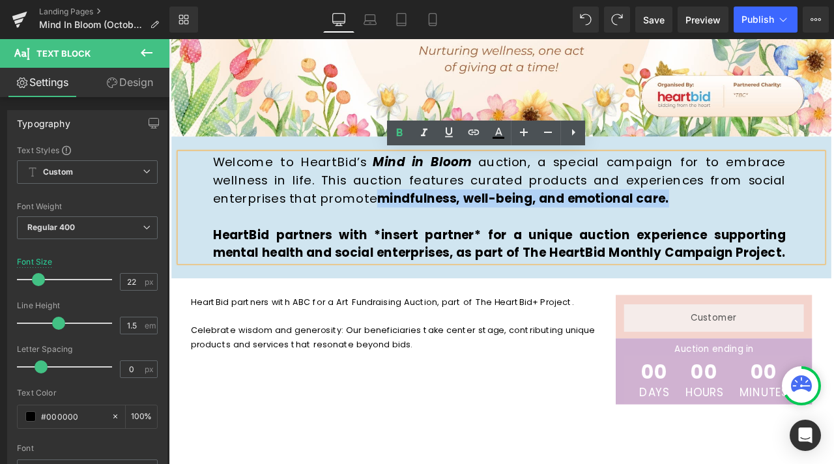
drag, startPoint x: 781, startPoint y: 225, endPoint x: 413, endPoint y: 228, distance: 368.1
click at [413, 228] on p "Welcome to HeartBid’s Mind in Bloom auction, a special campaign for to embrace …" at bounding box center [560, 206] width 679 height 64
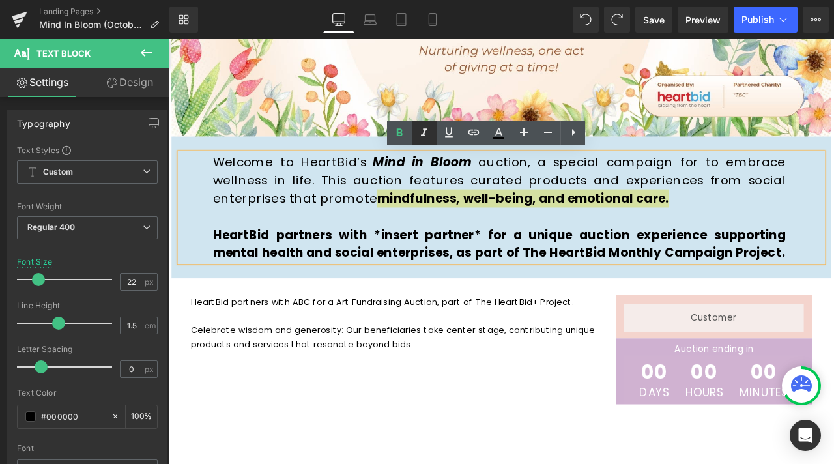
click at [423, 134] on icon at bounding box center [424, 133] width 16 height 16
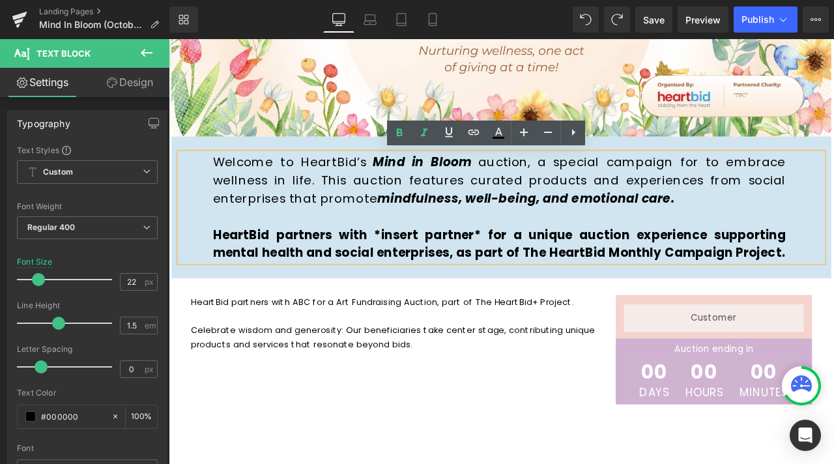
click at [405, 226] on p "Welcome to HeartBid’s Mind in Bloom auction, a special campaign for to embrace …" at bounding box center [560, 206] width 679 height 64
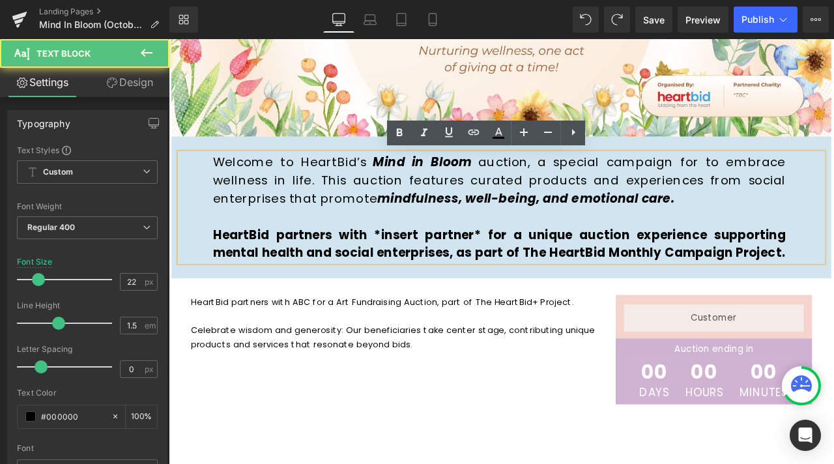
click at [386, 279] on p "HeartBid partners with *insert partner* for a unique auction experience support…" at bounding box center [560, 281] width 679 height 43
click at [369, 283] on strong "HeartBid partners with *insert partner* for a unique auction experience support…" at bounding box center [560, 282] width 679 height 42
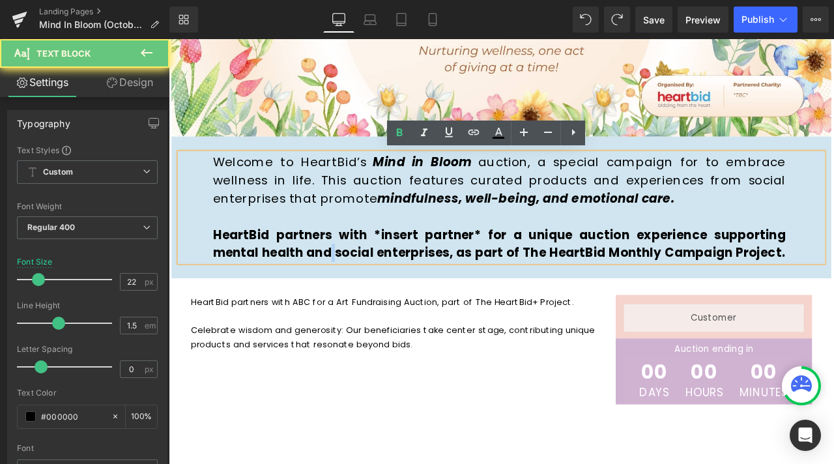
click at [369, 283] on strong "HeartBid partners with *insert partner* for a unique auction experience support…" at bounding box center [560, 282] width 679 height 42
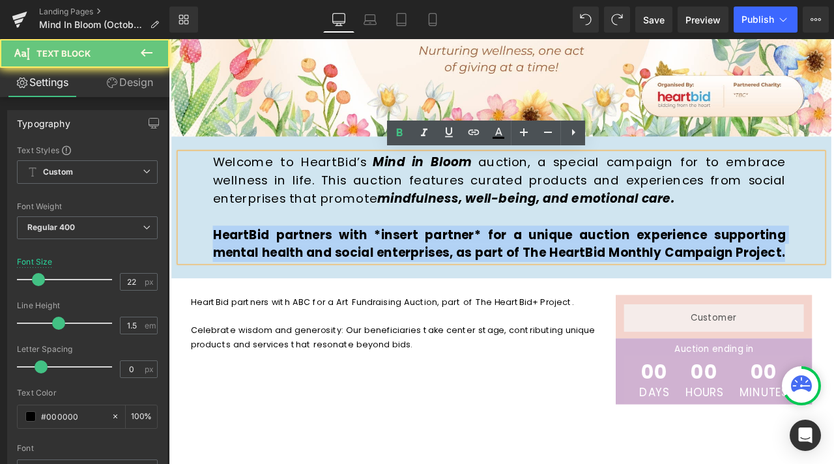
click at [369, 283] on strong "HeartBid partners with *insert partner* for a unique auction experience support…" at bounding box center [560, 282] width 679 height 42
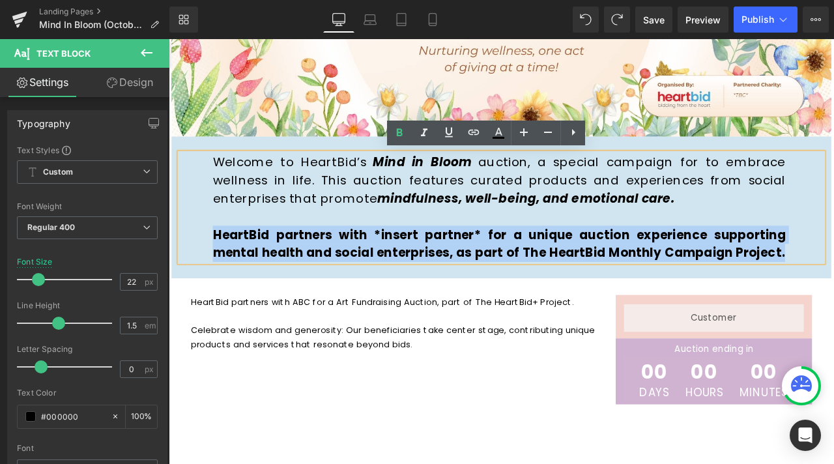
click at [379, 303] on p "HeartBid partners with *insert partner* for a unique auction experience support…" at bounding box center [560, 281] width 679 height 43
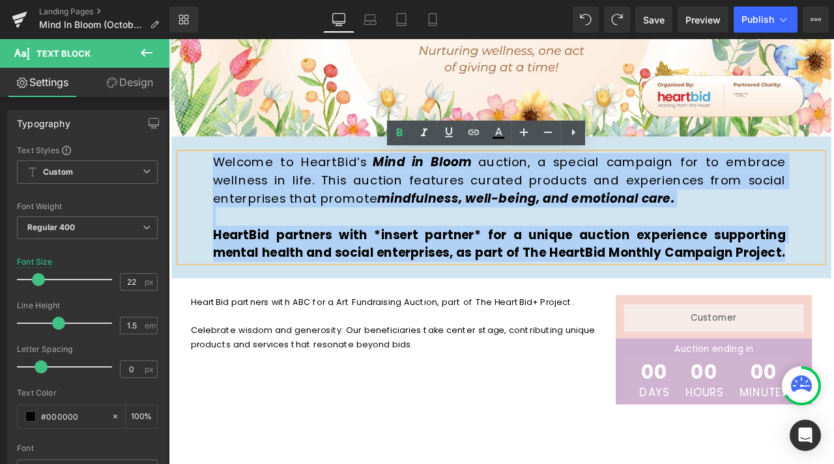
drag, startPoint x: 348, startPoint y: 318, endPoint x: 195, endPoint y: 195, distance: 196.0
click at [201, 184] on div "Welcome to HeartBid’s Mind in Bloom auction, a special campaign for to embrace …" at bounding box center [563, 238] width 762 height 129
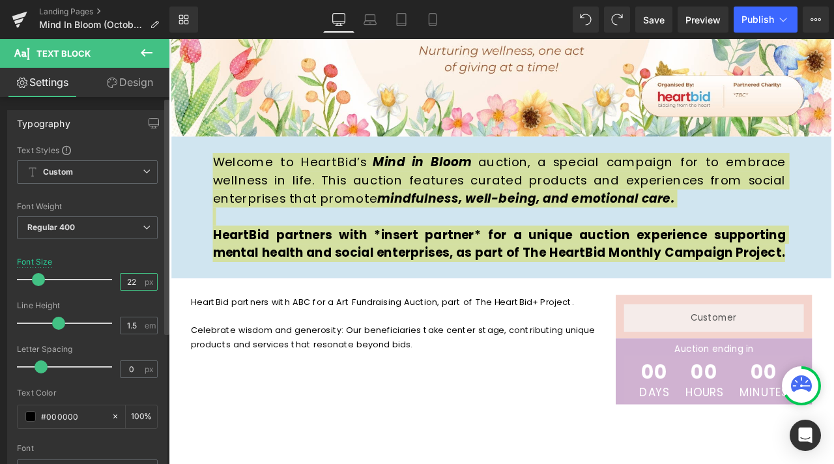
click at [124, 282] on input "22" at bounding box center [132, 282] width 23 height 16
click at [128, 278] on input "22" at bounding box center [132, 282] width 23 height 16
type input "20"
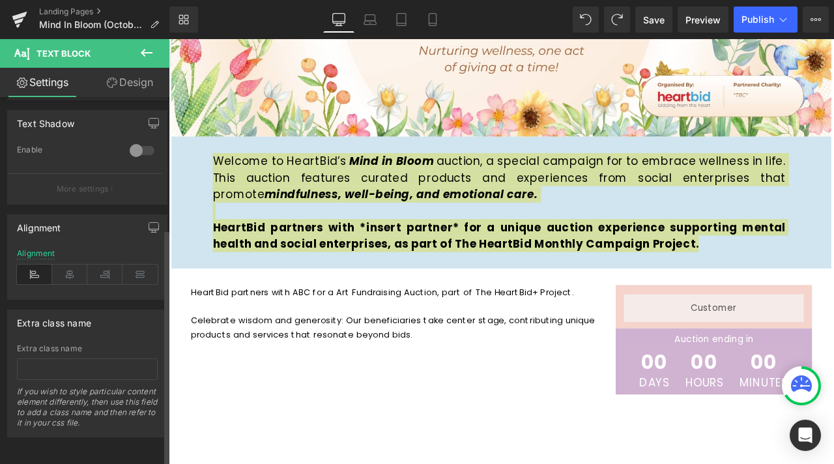
scroll to position [391, 0]
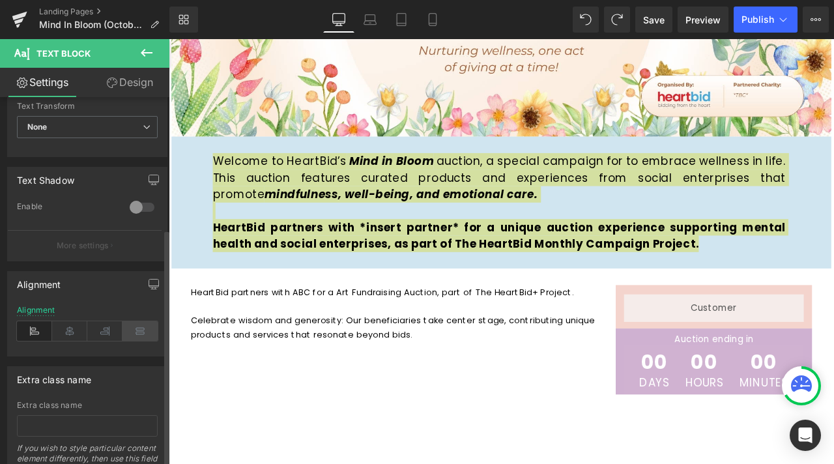
click at [130, 332] on icon at bounding box center [139, 331] width 35 height 20
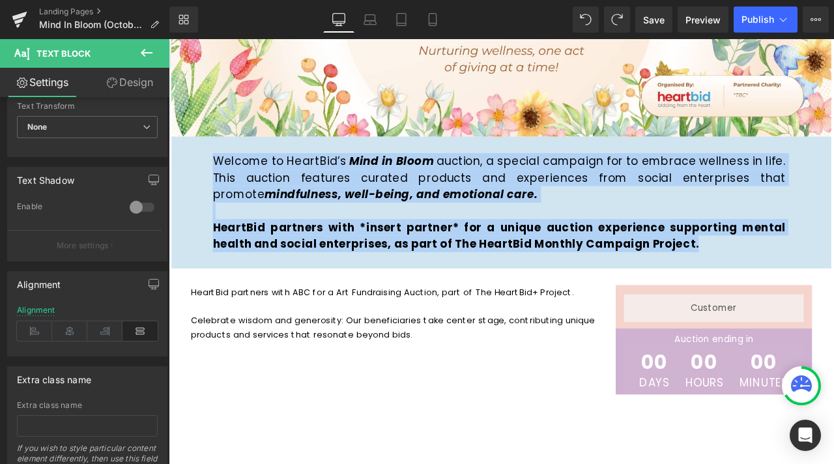
click at [616, 171] on div "Welcome to HeartBid’s Mind in Bloom auction, a special campaign for to embrace …" at bounding box center [563, 232] width 782 height 156
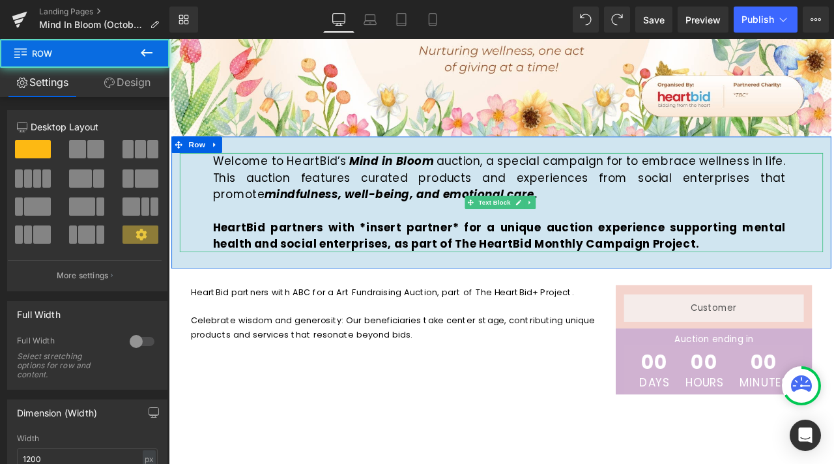
click at [601, 209] on p "Welcome to HeartBid’s Mind in Bloom auction, a special campaign for to embrace …" at bounding box center [560, 203] width 679 height 59
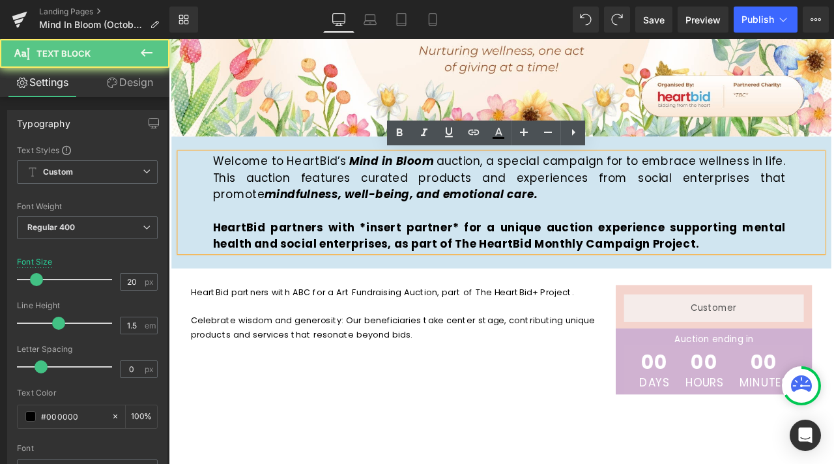
click at [577, 390] on p "Celebrate wisdom and generosity: Our beneficiaries take center stage, contribut…" at bounding box center [437, 389] width 484 height 50
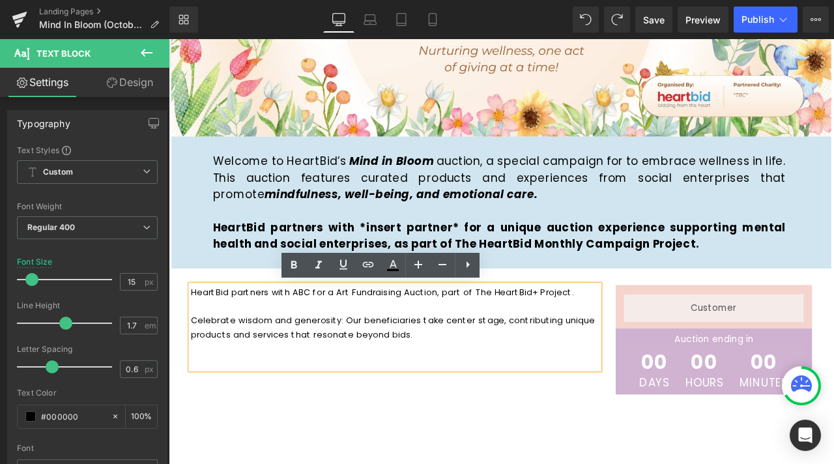
click at [648, 463] on div "HeartBid partners with ABC for a Art Fundraising Auction, part of The HeartBid+…" at bounding box center [563, 395] width 782 height 169
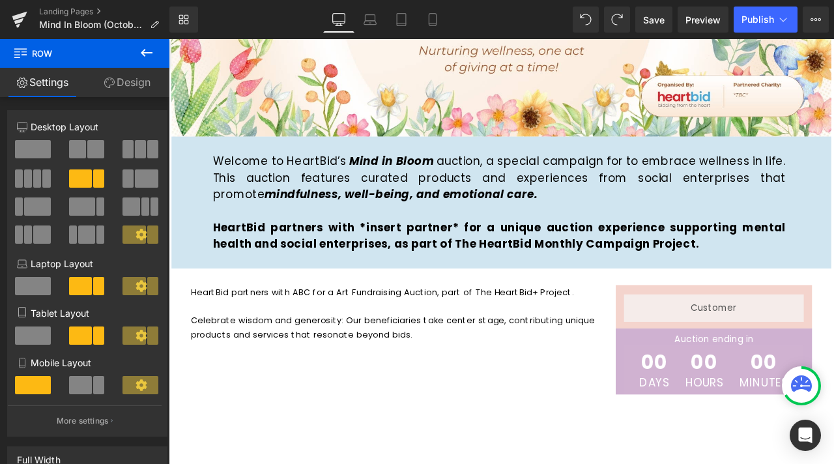
scroll to position [209, 0]
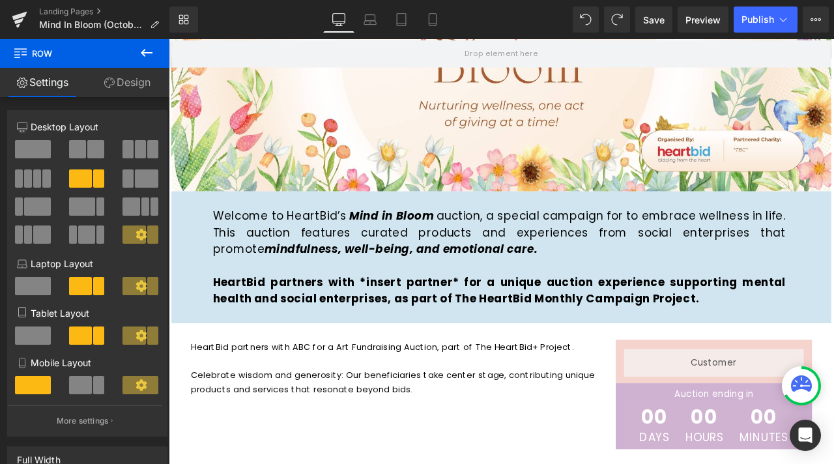
click at [650, 326] on strong "HeartBid partners with *insert partner* for a unique auction experience support…" at bounding box center [560, 337] width 679 height 38
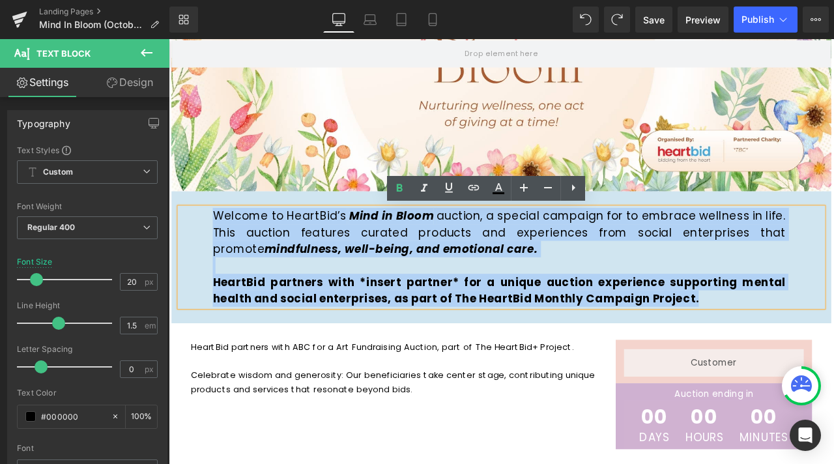
drag, startPoint x: 805, startPoint y: 347, endPoint x: 211, endPoint y: 247, distance: 602.5
click at [211, 247] on div "Welcome to HeartBid’s Mind in Bloom auction, a special campaign for to embrace …" at bounding box center [563, 297] width 762 height 117
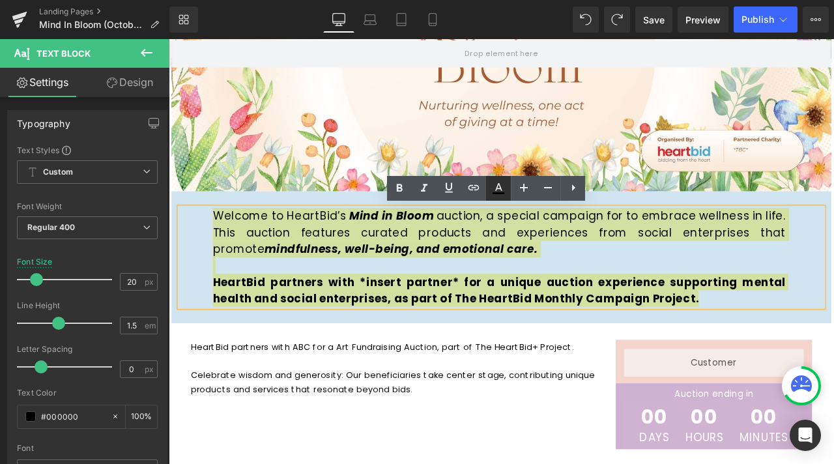
click at [496, 194] on icon at bounding box center [499, 188] width 16 height 16
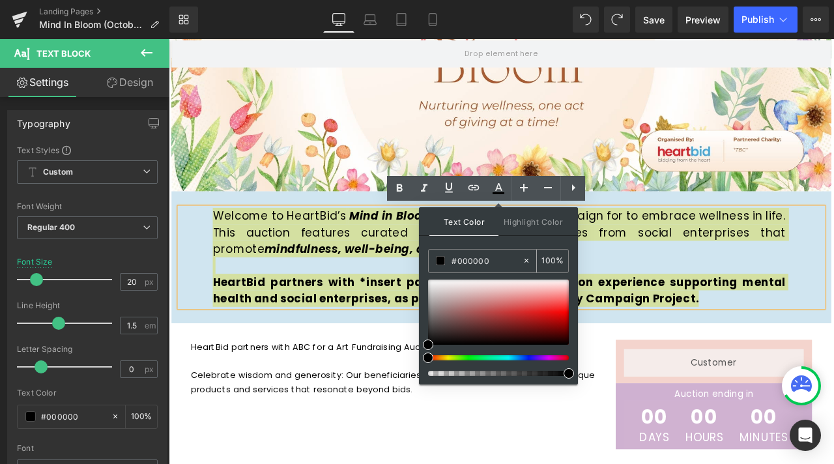
click at [472, 253] on input "#000000" at bounding box center [486, 260] width 70 height 14
paste input "#ac5b3"
type input "##ac5b30"
type input "0"
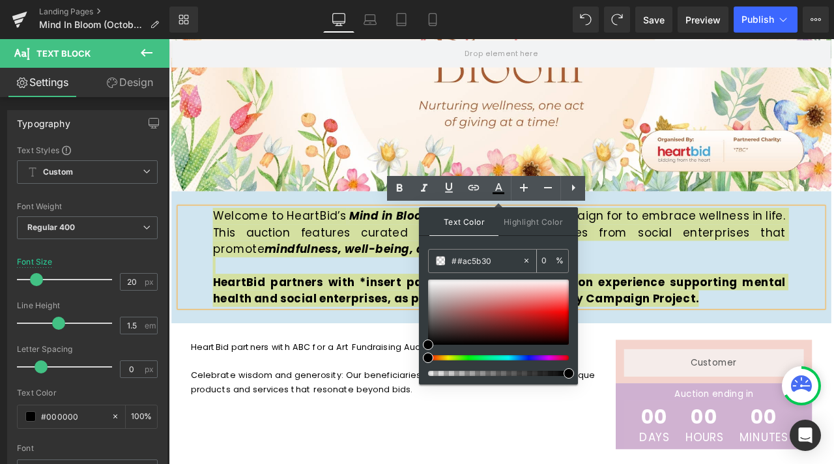
click at [460, 260] on input "##ac5b30" at bounding box center [486, 260] width 70 height 14
type input "#ac5b30"
type input "100"
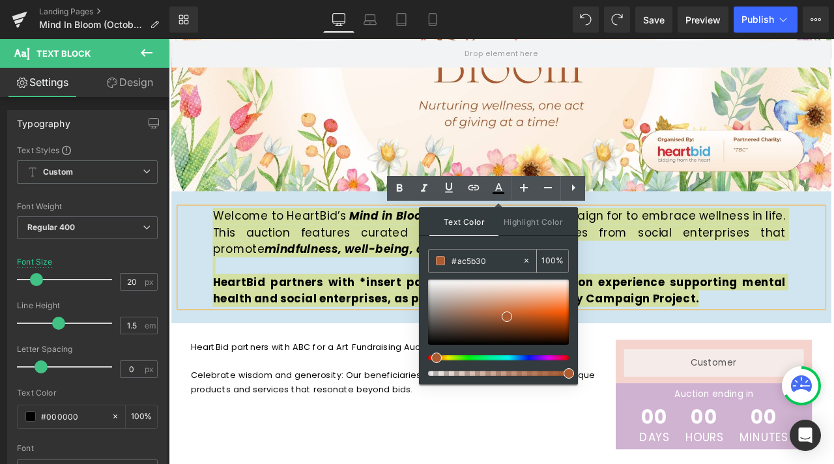
click at [509, 257] on input "#ac5b30" at bounding box center [486, 260] width 70 height 14
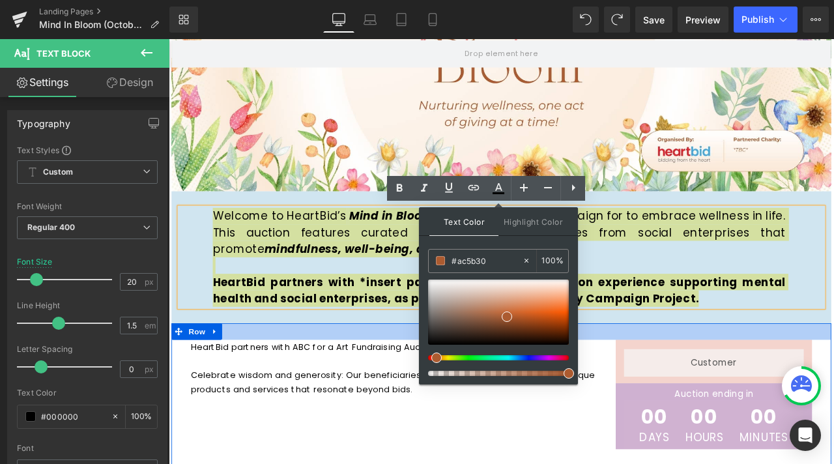
click at [380, 391] on div at bounding box center [563, 386] width 782 height 20
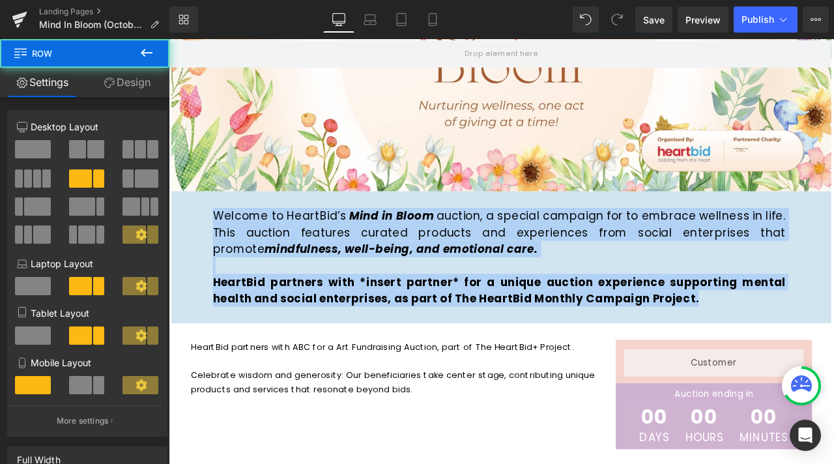
click at [472, 328] on strong "HeartBid partners with *insert partner* for a unique auction experience support…" at bounding box center [560, 337] width 679 height 38
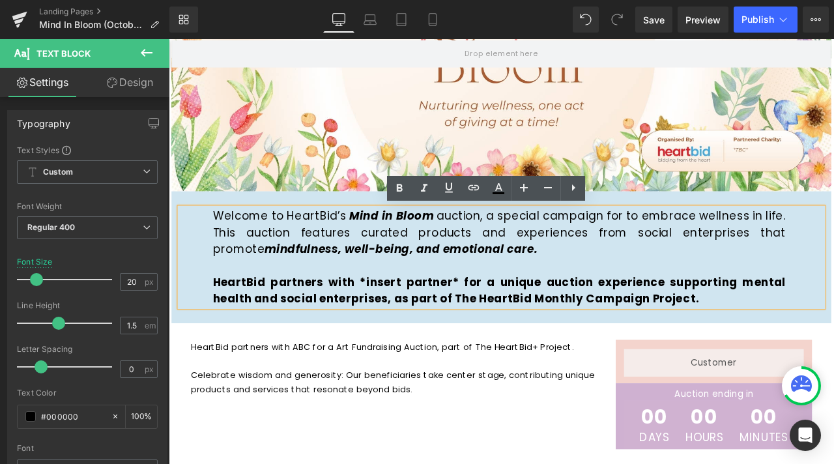
click at [580, 321] on strong "HeartBid partners with *insert partner* for a unique auction experience support…" at bounding box center [560, 337] width 679 height 38
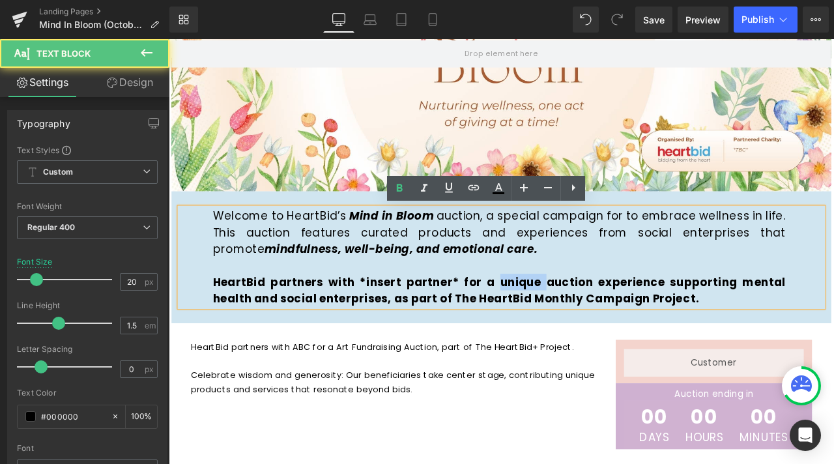
click at [580, 321] on strong "HeartBid partners with *insert partner* for a unique auction experience support…" at bounding box center [560, 337] width 679 height 38
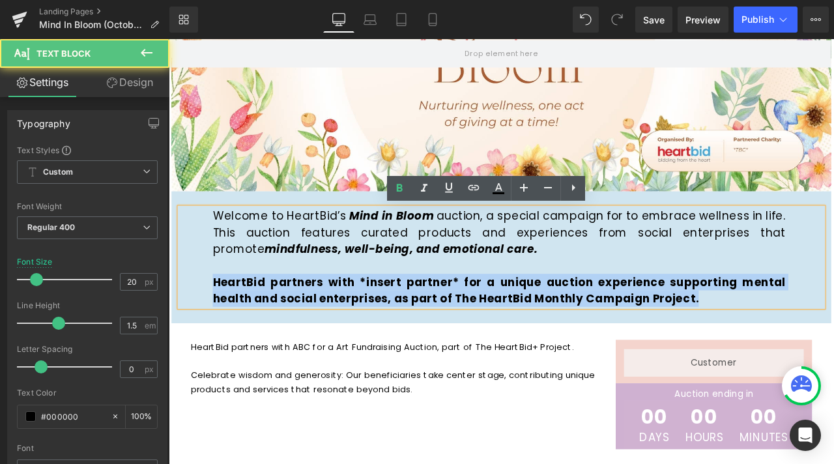
click at [580, 321] on strong "HeartBid partners with *insert partner* for a unique auction experience support…" at bounding box center [560, 337] width 679 height 38
drag, startPoint x: 762, startPoint y: 321, endPoint x: 776, endPoint y: 321, distance: 13.7
click at [762, 321] on strong "HeartBid partners with *insert partner* for a unique auction experience support…" at bounding box center [560, 337] width 679 height 38
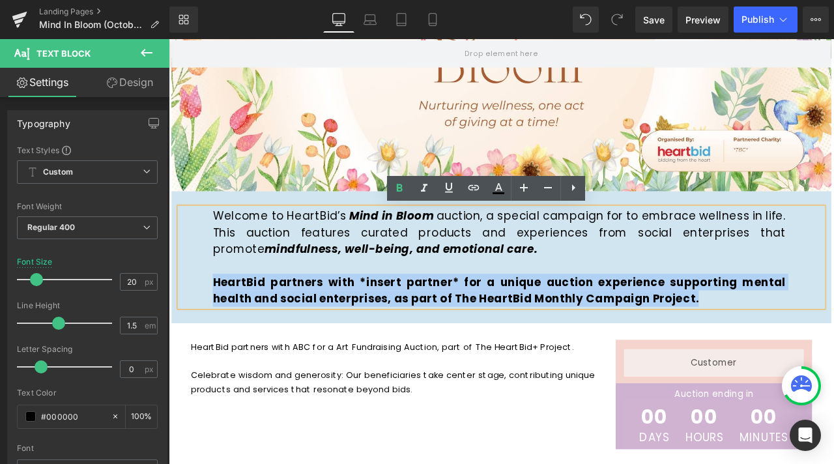
click at [810, 341] on p "HeartBid partners with *insert partner* for a unique auction experience support…" at bounding box center [560, 336] width 679 height 39
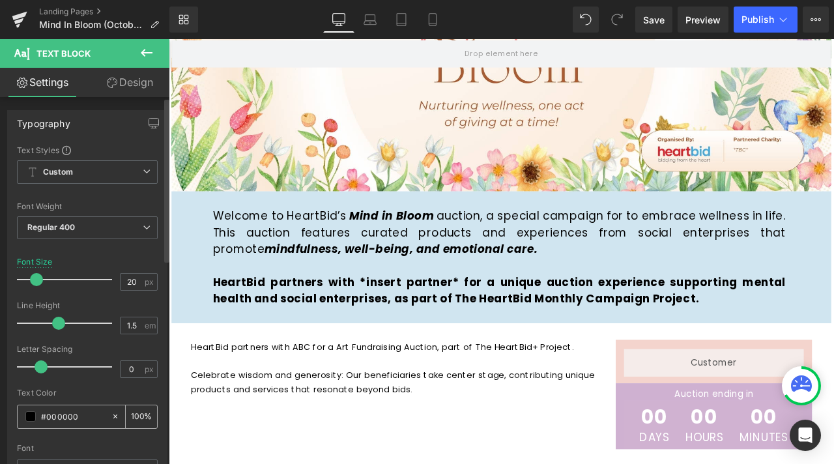
drag, startPoint x: 68, startPoint y: 406, endPoint x: 65, endPoint y: 422, distance: 16.6
click at [68, 406] on div "#000000" at bounding box center [64, 416] width 93 height 23
click at [66, 424] on div "#000000" at bounding box center [64, 416] width 93 height 23
click at [66, 418] on input "#000000" at bounding box center [73, 416] width 64 height 14
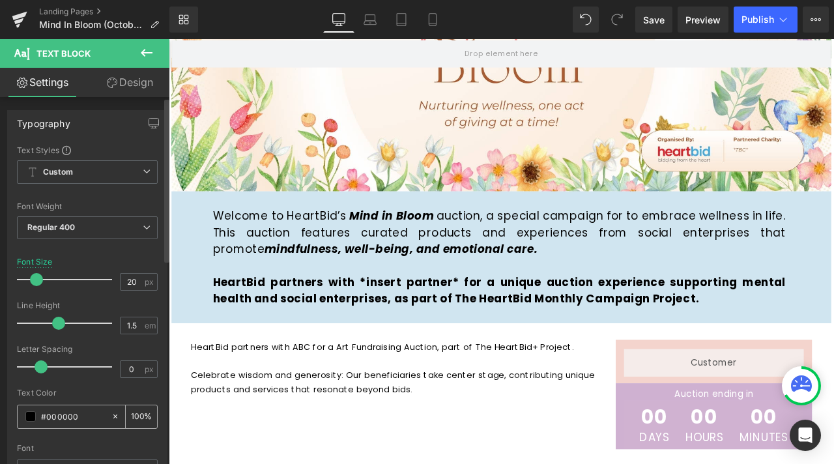
paste input "#ac5b3"
type input "##ac5b30"
type input "0"
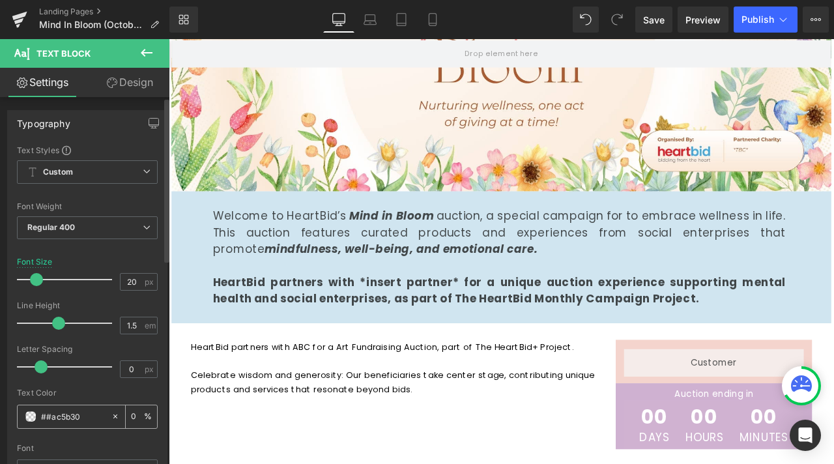
click at [49, 418] on input "##ac5b30" at bounding box center [73, 416] width 64 height 14
type input "#ac5b30"
type input "100"
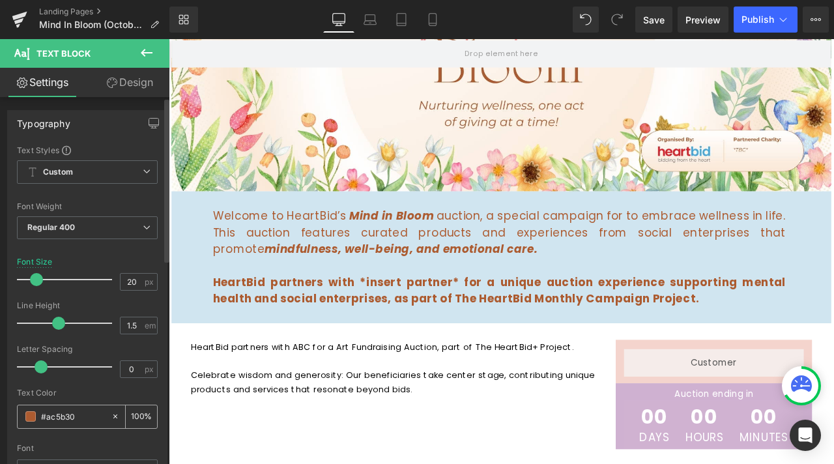
click at [86, 416] on input "#ac5b30" at bounding box center [73, 416] width 64 height 14
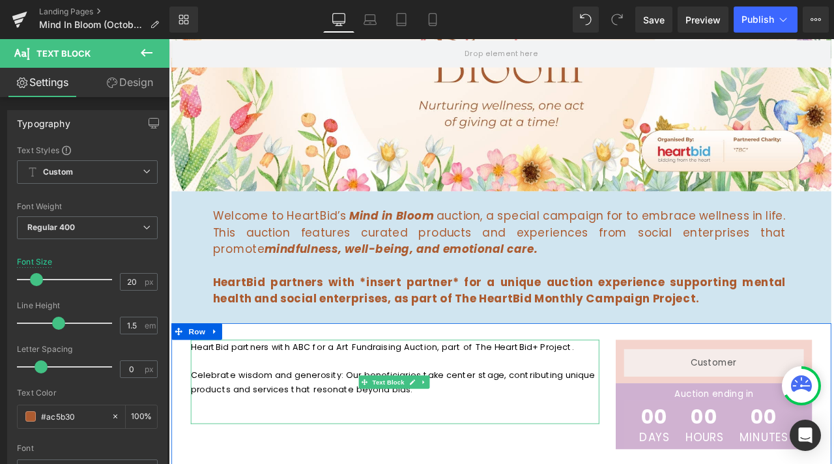
click at [377, 463] on p "Celebrate wisdom and generosity: Our beneficiaries take center stage, contribut…" at bounding box center [437, 454] width 484 height 50
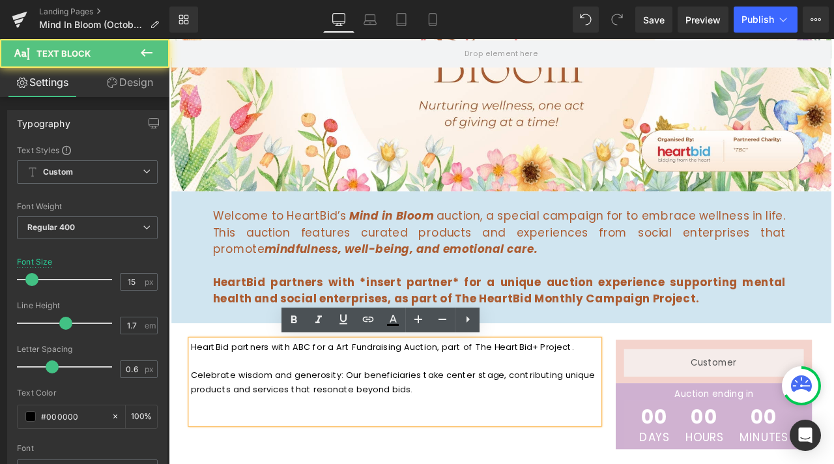
click at [833, 235] on div "Welcome to HeartBid’s Mind in Bloom auction, a special campaign for to embrace …" at bounding box center [563, 298] width 782 height 156
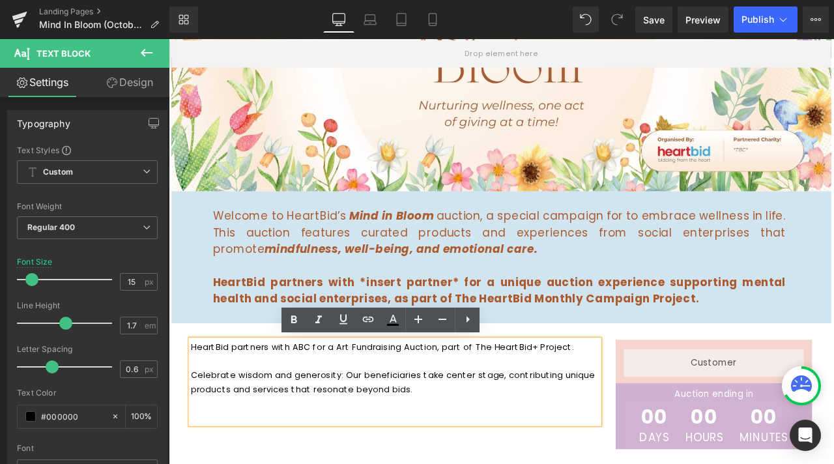
click at [560, 463] on div "HeartBid partners with ABC for a Art Fundraising Auction, part of The HeartBid+…" at bounding box center [563, 460] width 782 height 169
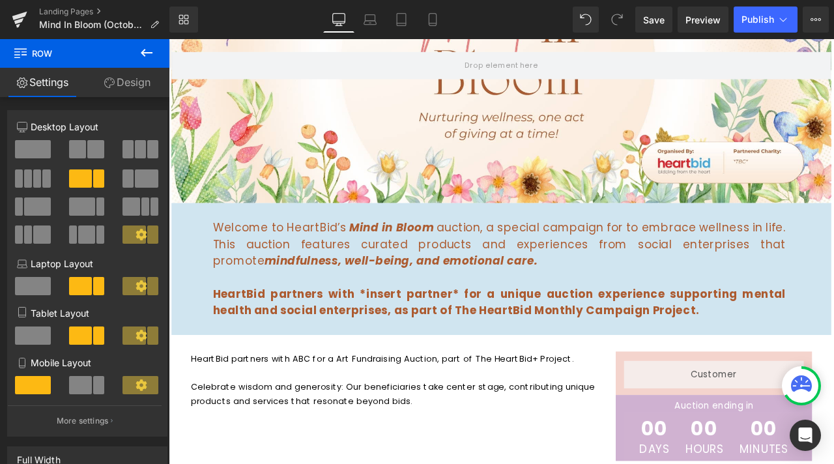
scroll to position [326, 0]
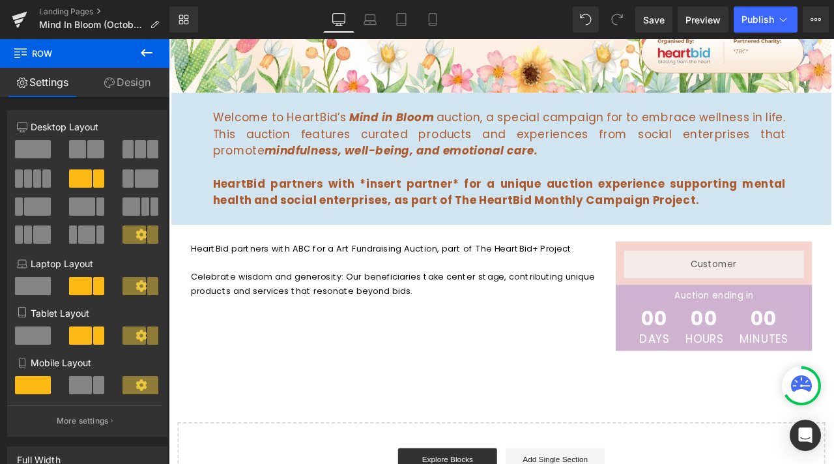
click at [381, 172] on icon "mindfulness, well-being, and emotional care." at bounding box center [444, 171] width 324 height 18
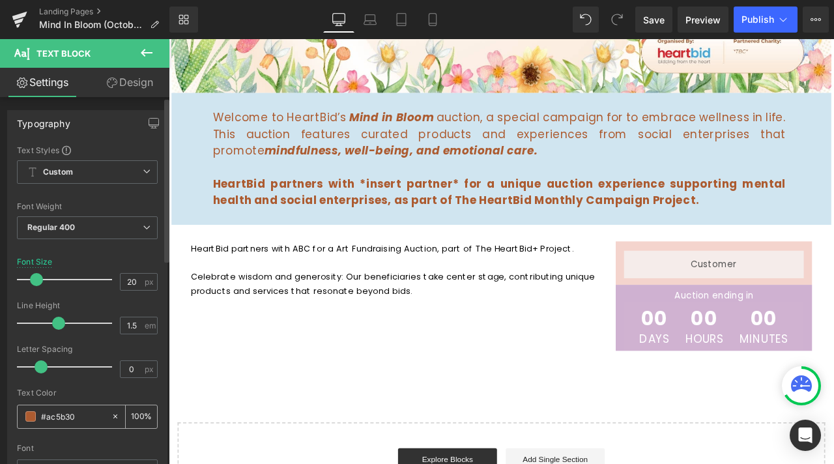
click at [34, 415] on span at bounding box center [30, 416] width 10 height 10
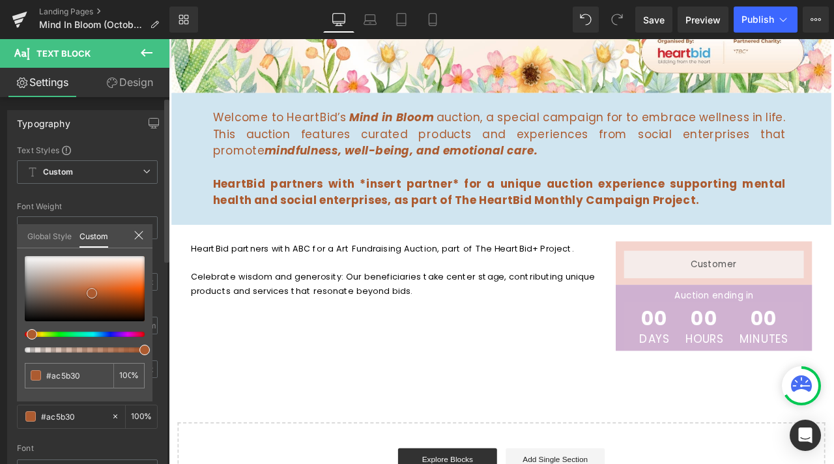
type input "#a7592f"
type input "#a4562c"
type input "#9d5229"
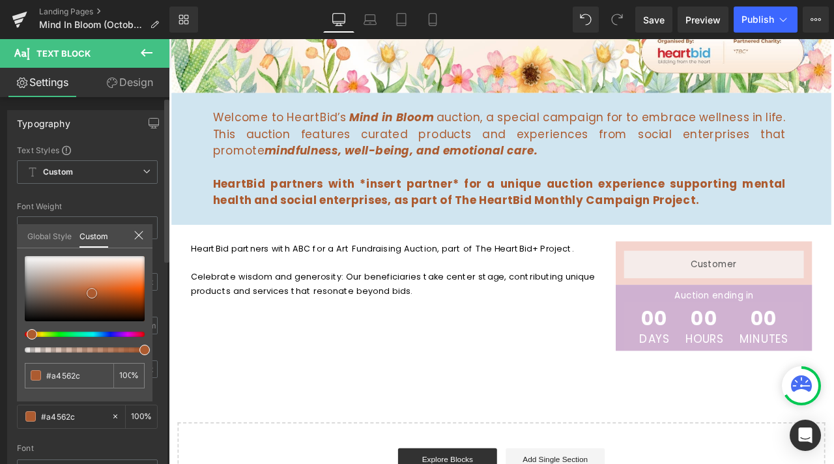
type input "#9d5229"
type input "#904c27"
type input "#8c4926"
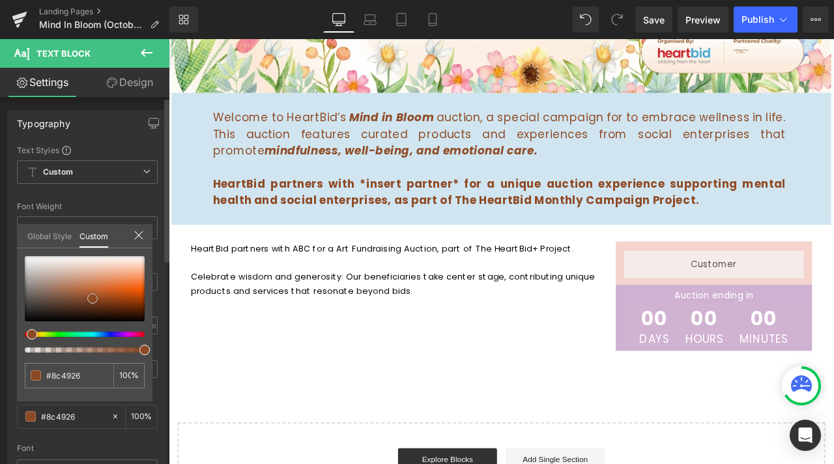
type input "#884725"
type input "#844524"
type input "#804323"
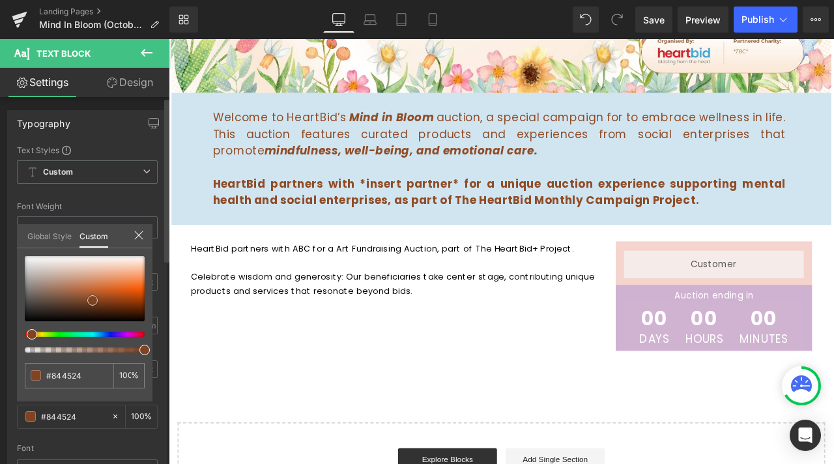
type input "#804323"
type input "#783f20"
type input "#743d1f"
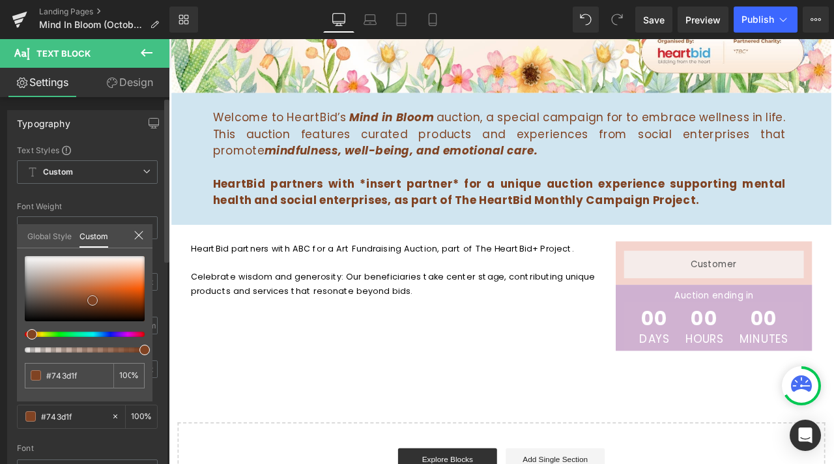
type input "#703a1d"
type input "#6c381c"
type input "#68361b"
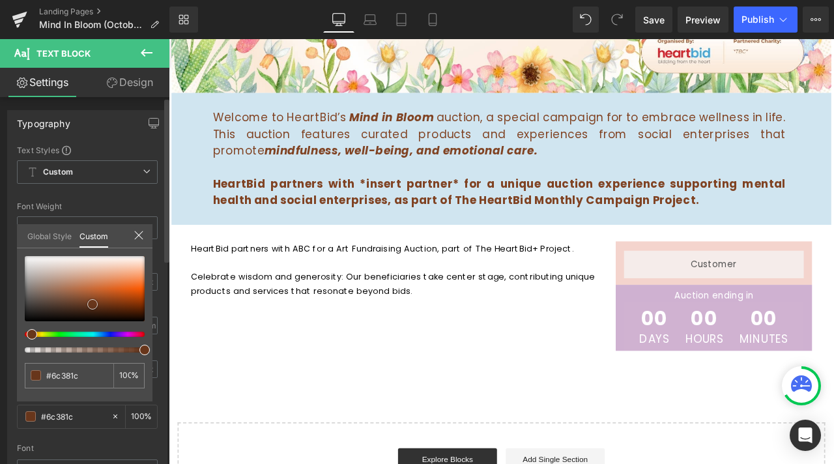
type input "#68361b"
type input "#64341a"
type input "#64341b"
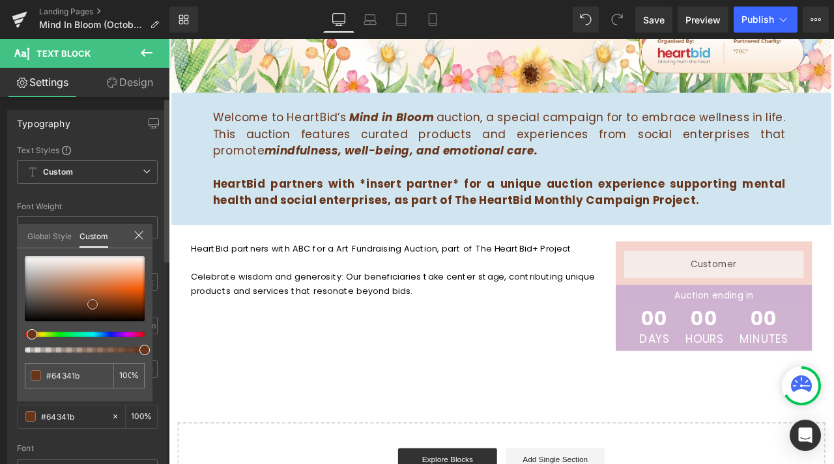
type input "#60321a"
type input "#5c3019"
type input "#582e18"
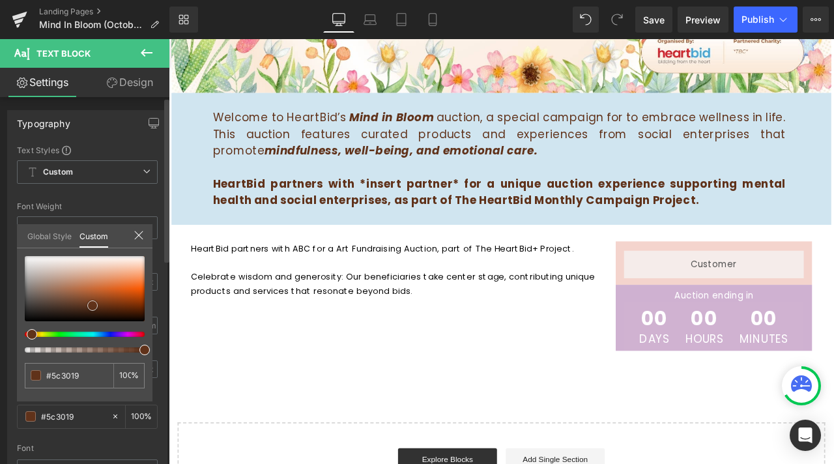
type input "#582e18"
type input "#542c17"
type input "#582e18"
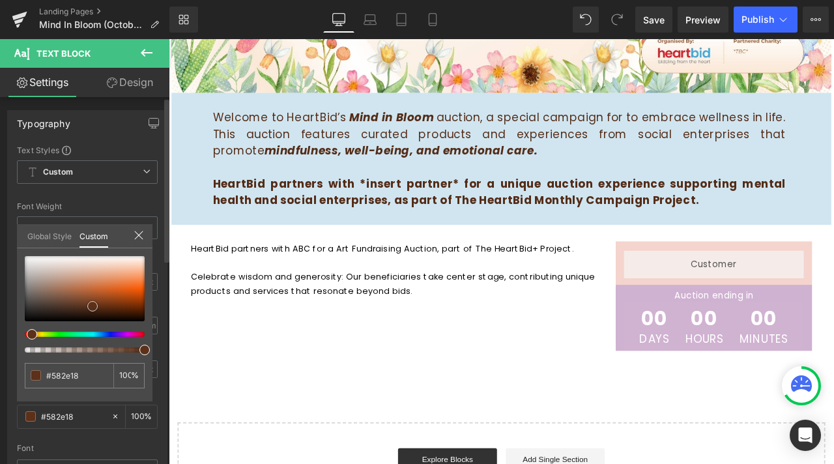
type input "#5c3019"
type input "#60321a"
type input "#64341b"
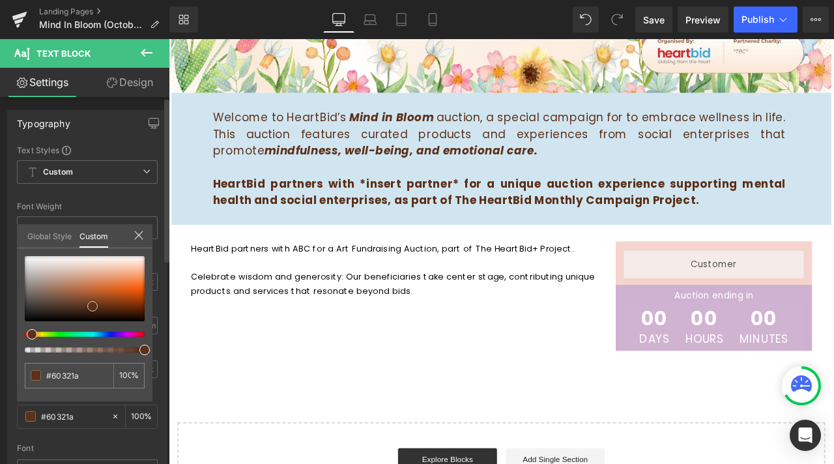
type input "#64341b"
type input "#68361c"
type input "#6c381c"
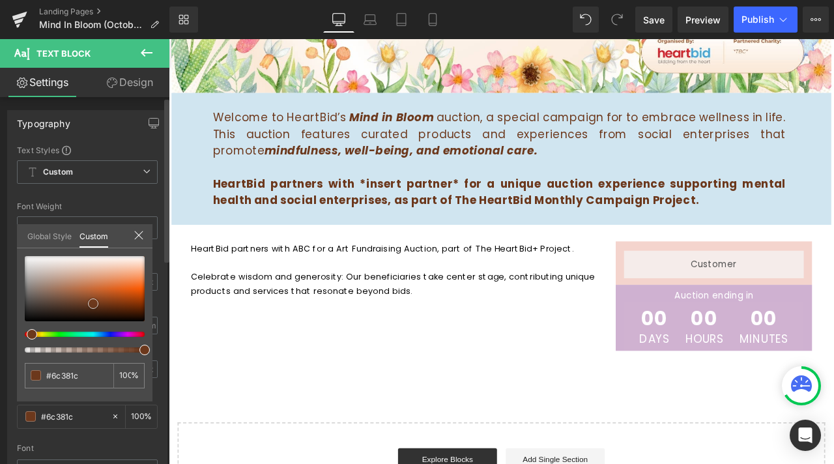
type input "#5f321a"
type input "#5a301a"
type input "#562e19"
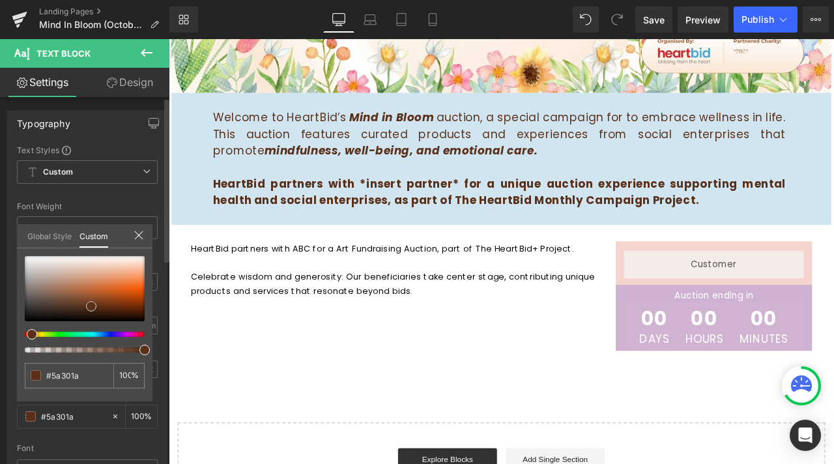
type input "#562e19"
type input "#532c18"
type input "#4f2916"
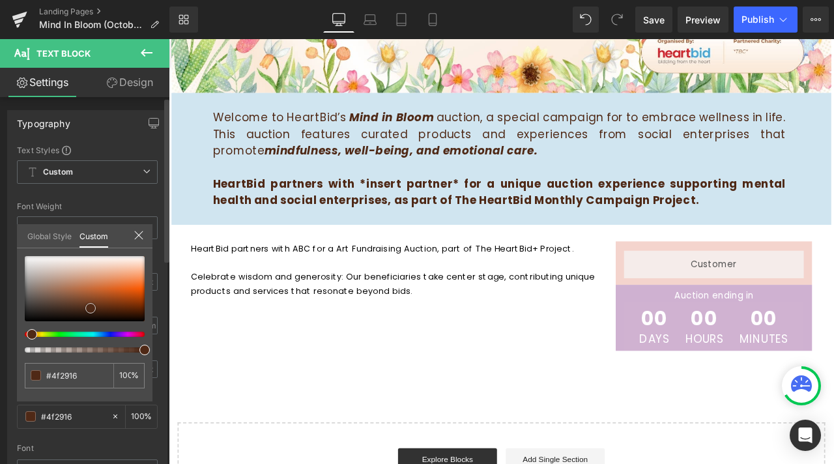
type input "#532b17"
type input "#532b18"
type input "#532a18"
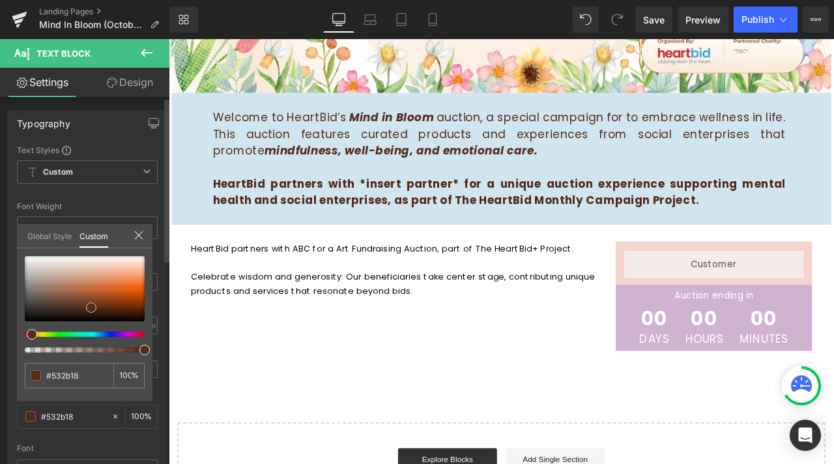
type input "#532a18"
type input "#542917"
type input "#5c2d19"
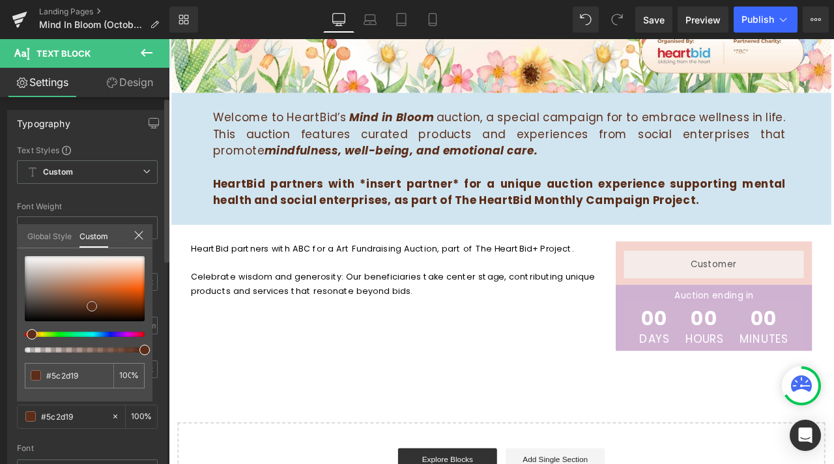
type input "#602f1a"
drag, startPoint x: 91, startPoint y: 294, endPoint x: 91, endPoint y: 306, distance: 12.4
click at [91, 306] on span at bounding box center [92, 305] width 10 height 10
click at [70, 376] on input "#602f1a" at bounding box center [70, 376] width 48 height 14
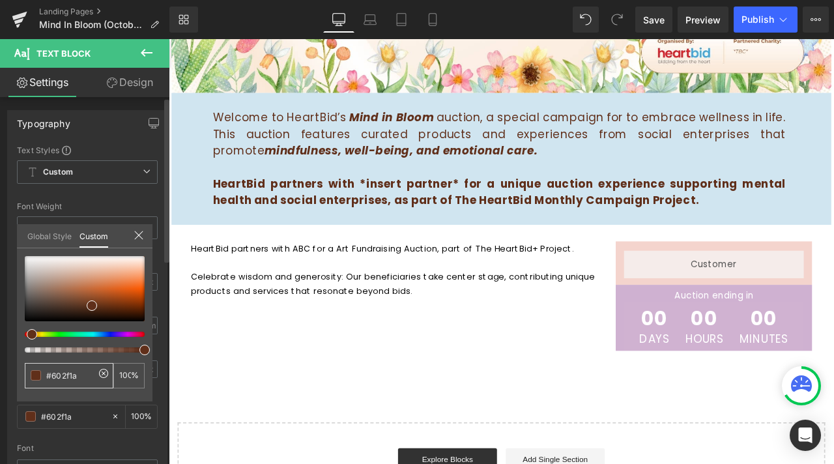
click at [70, 376] on input "#602f1a" at bounding box center [70, 376] width 48 height 14
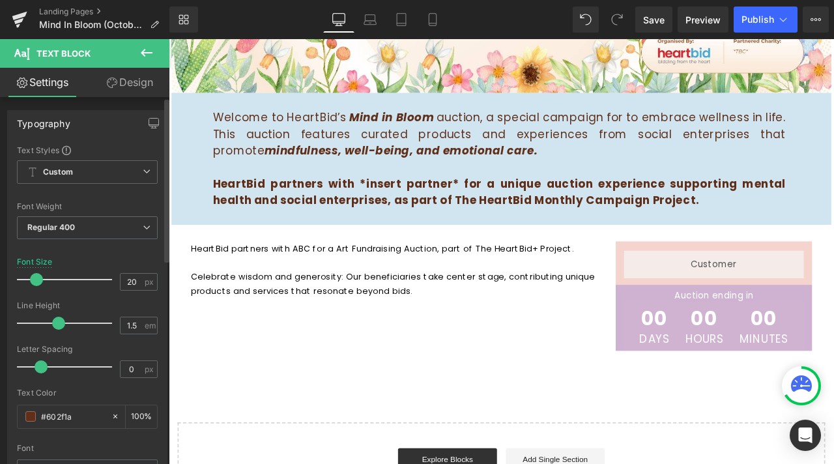
click at [351, 284] on body "Skip to content About us Contact FAQs Log in Twitter Facebook Instagram YouTube" at bounding box center [563, 293] width 788 height 1160
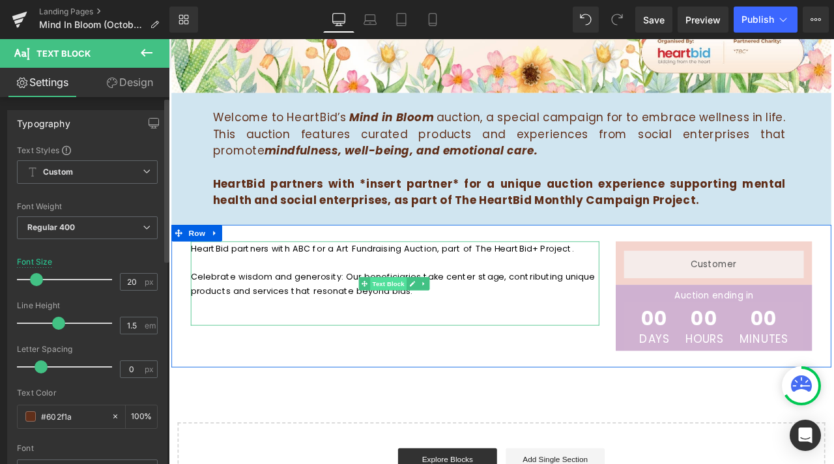
click at [408, 329] on span "Text Block" at bounding box center [428, 329] width 43 height 16
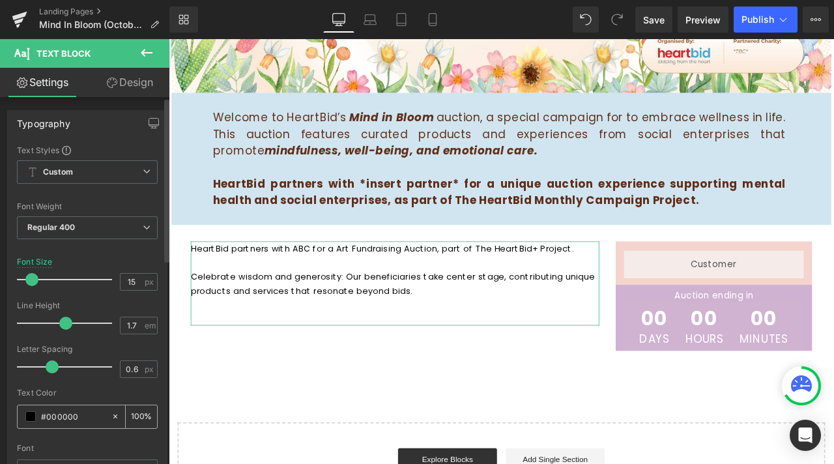
click at [60, 412] on input "#000000" at bounding box center [73, 416] width 64 height 14
paste input "#602f1a"
type input "##602f1a"
type input "0"
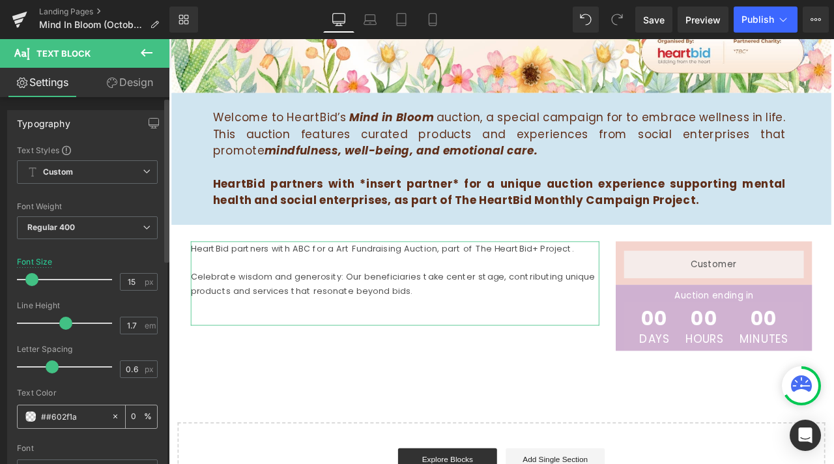
click at [49, 415] on input "##602f1a" at bounding box center [73, 416] width 64 height 14
type input "#602f1a"
type input "100"
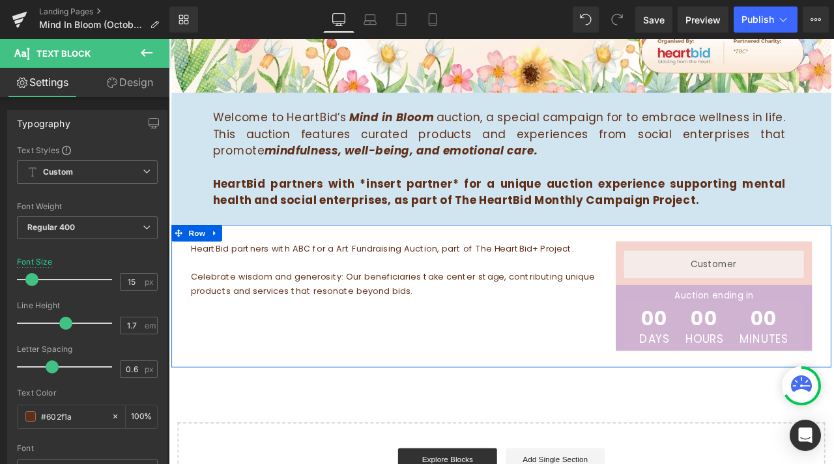
type input "#602f1a"
drag, startPoint x: 775, startPoint y: 336, endPoint x: 751, endPoint y: 346, distance: 25.7
click at [777, 336] on span at bounding box center [784, 344] width 14 height 16
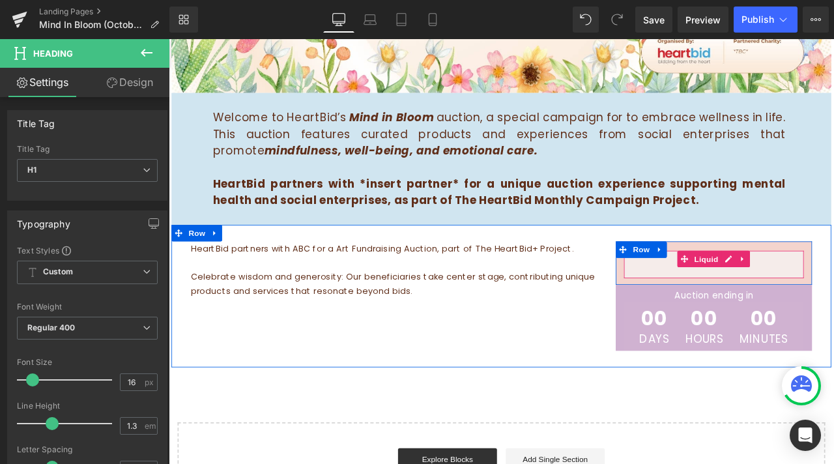
click at [750, 308] on div "Liquid" at bounding box center [814, 306] width 213 height 33
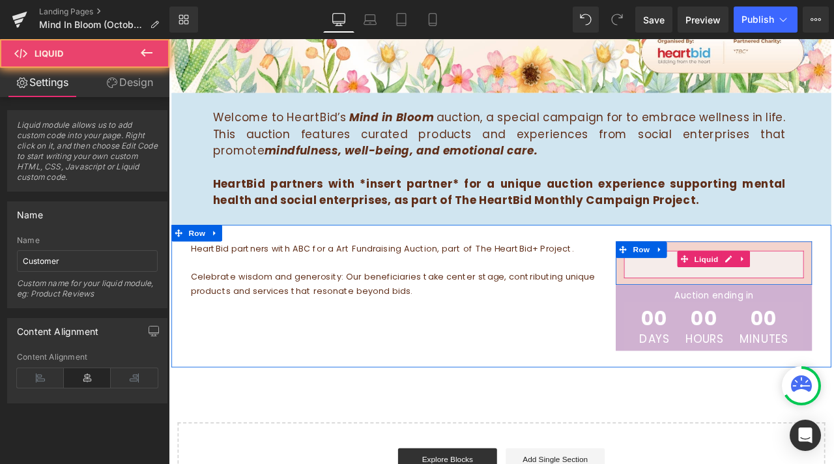
click at [833, 298] on div "Liquid" at bounding box center [814, 306] width 213 height 33
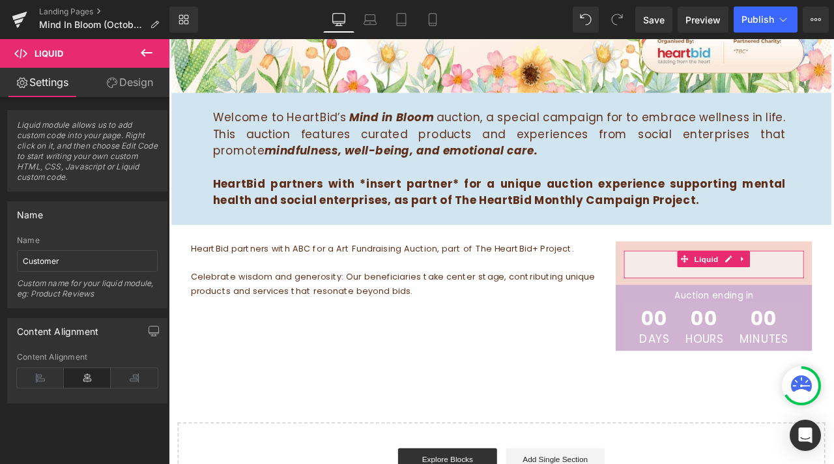
click at [102, 68] on link "Design" at bounding box center [129, 82] width 85 height 29
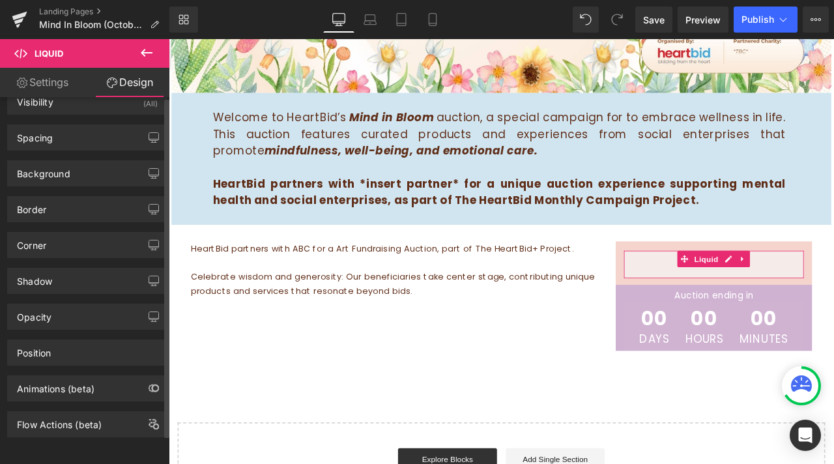
scroll to position [0, 0]
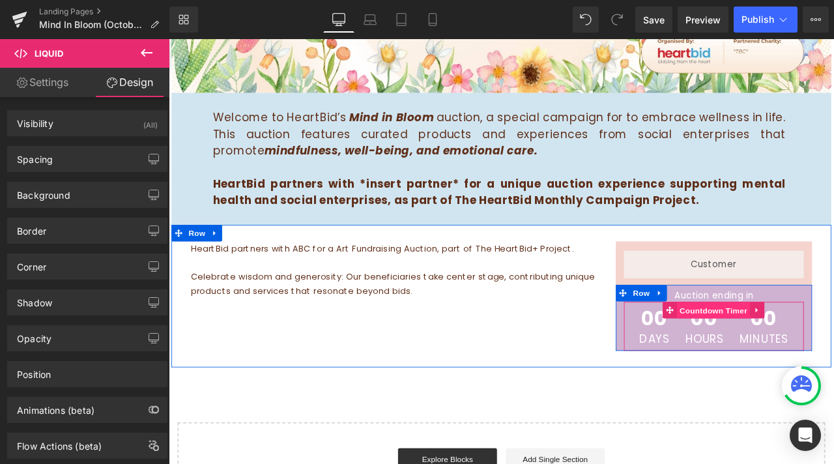
click at [771, 362] on span "Countdown Timer" at bounding box center [814, 361] width 87 height 20
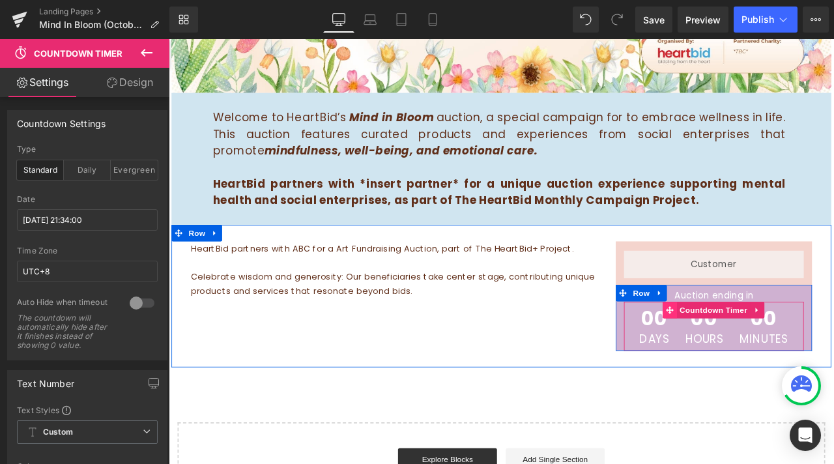
click at [758, 358] on icon at bounding box center [762, 360] width 9 height 9
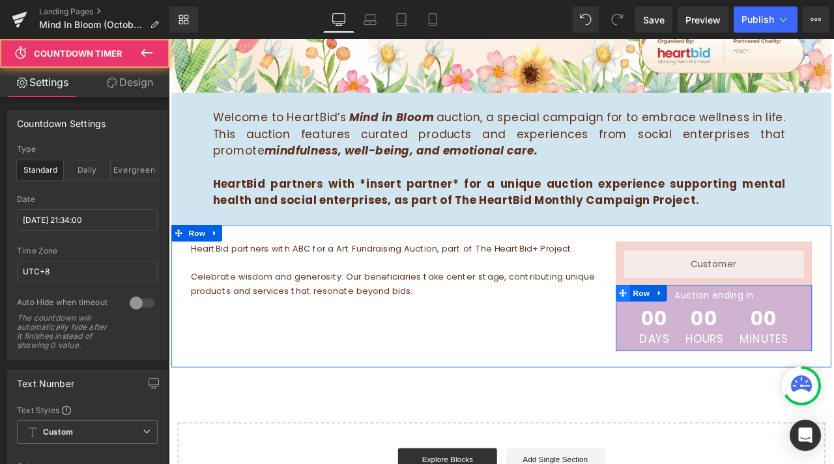
click at [703, 343] on icon at bounding box center [706, 341] width 9 height 10
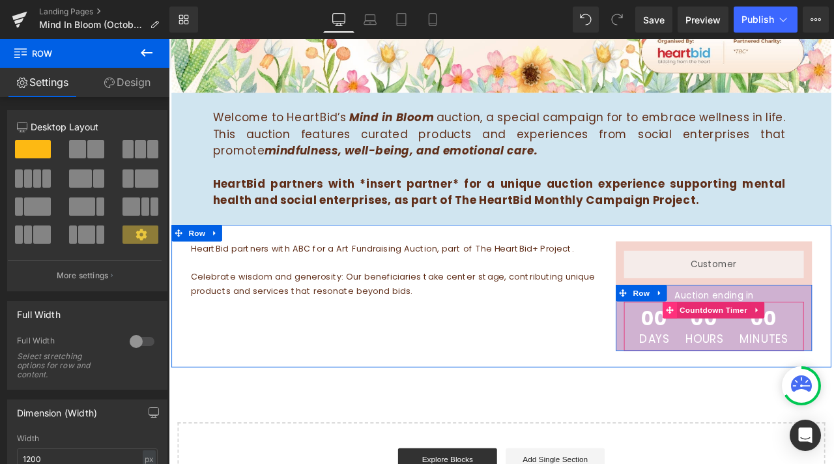
click at [760, 361] on icon at bounding box center [762, 360] width 9 height 10
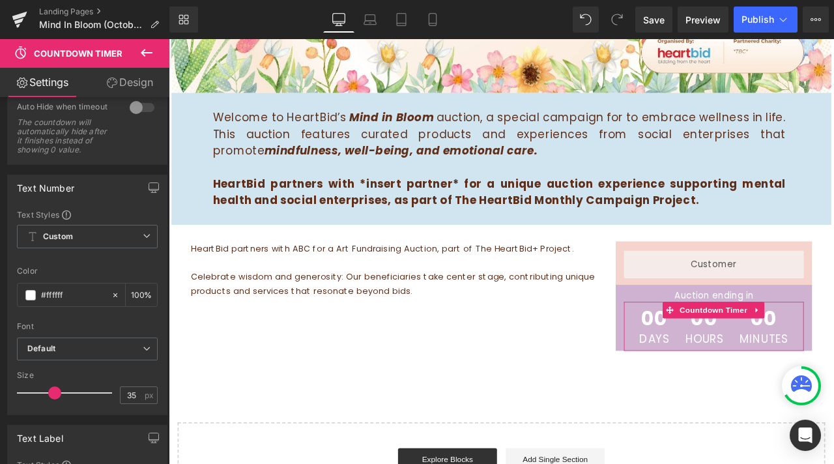
scroll to position [261, 0]
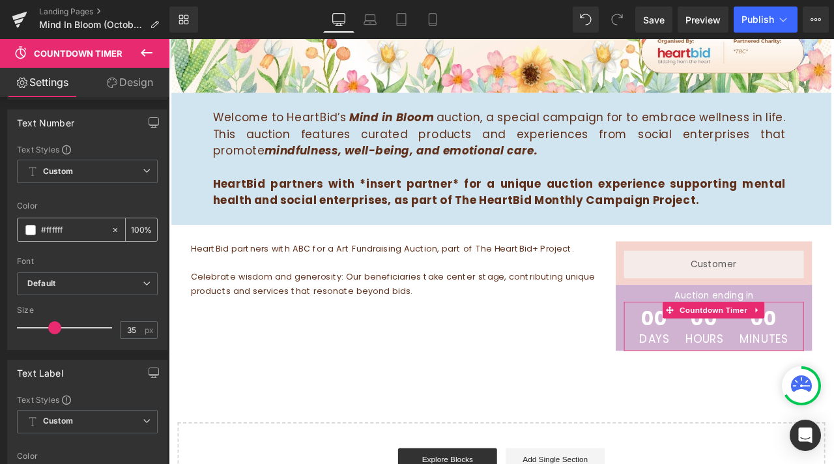
click at [51, 241] on div "#ffffff" at bounding box center [64, 229] width 93 height 23
click at [52, 237] on input "#ffffff" at bounding box center [73, 230] width 64 height 14
paste input "#602f1a"
type input "##602f1a"
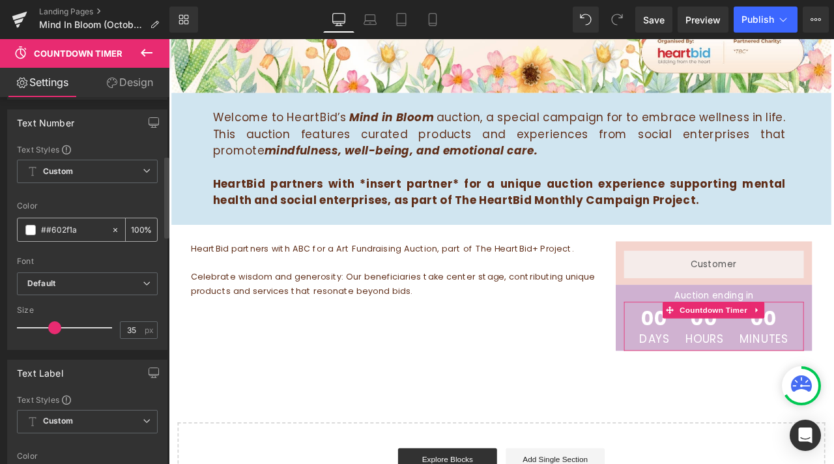
type input "0"
click at [53, 235] on input "##602f1a" at bounding box center [73, 230] width 64 height 14
type input "#602f1a"
type input "100"
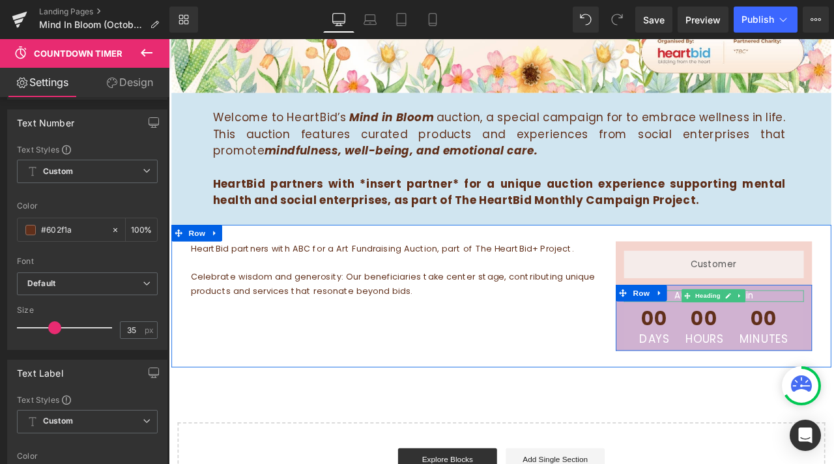
click at [766, 343] on h1 "Auction ending in" at bounding box center [814, 344] width 213 height 14
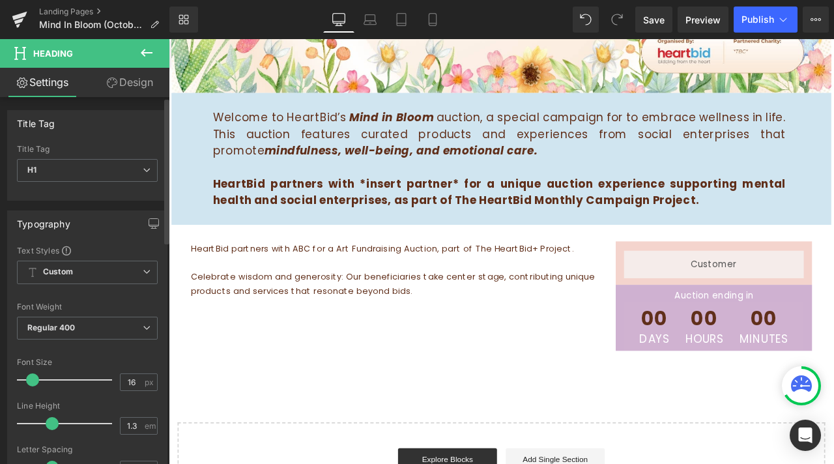
scroll to position [195, 0]
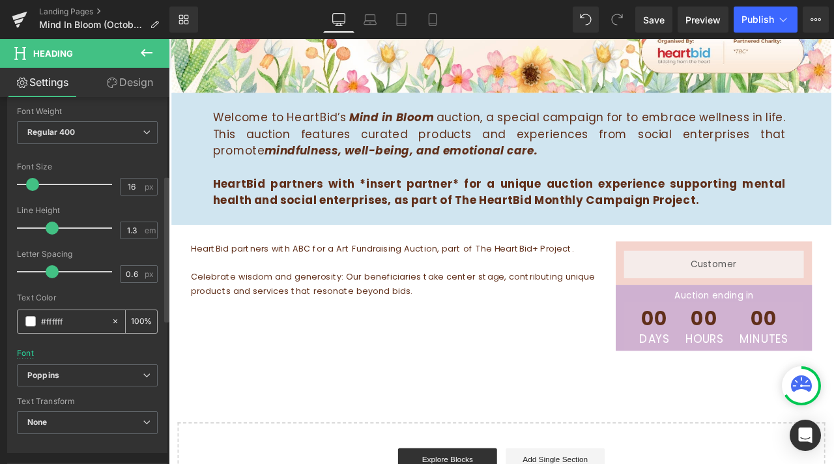
click at [53, 323] on input "#ffffff" at bounding box center [73, 321] width 64 height 14
type input "##602f1a"
type input "0"
click at [48, 322] on input "##602f1a" at bounding box center [73, 321] width 64 height 14
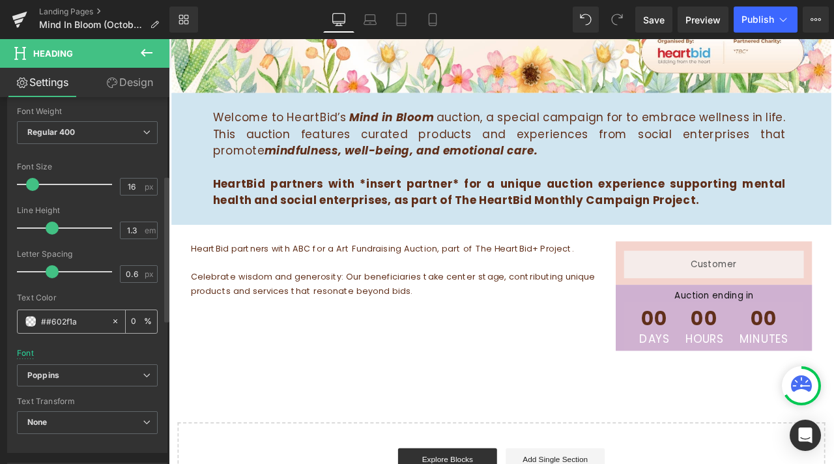
type input "#602f1a"
type input "100"
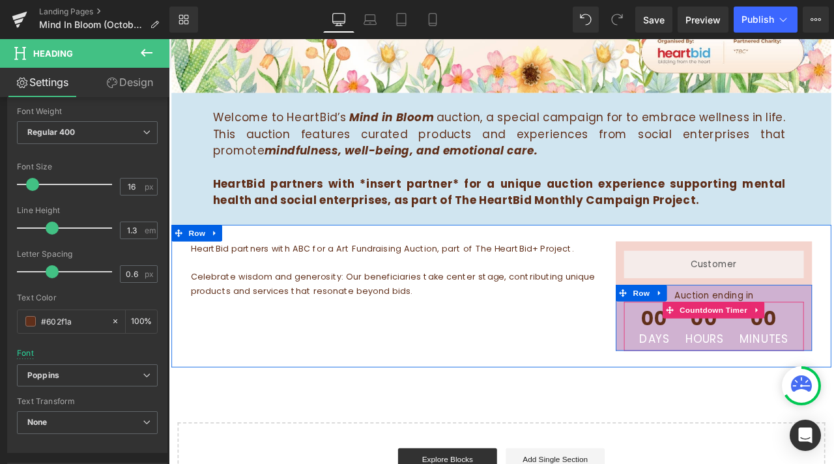
click at [726, 395] on span "Days" at bounding box center [743, 394] width 35 height 13
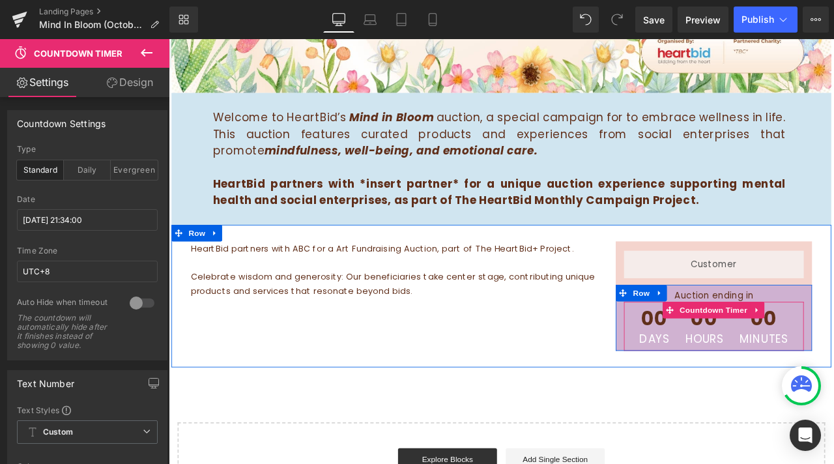
click at [730, 395] on span "Days" at bounding box center [743, 394] width 35 height 13
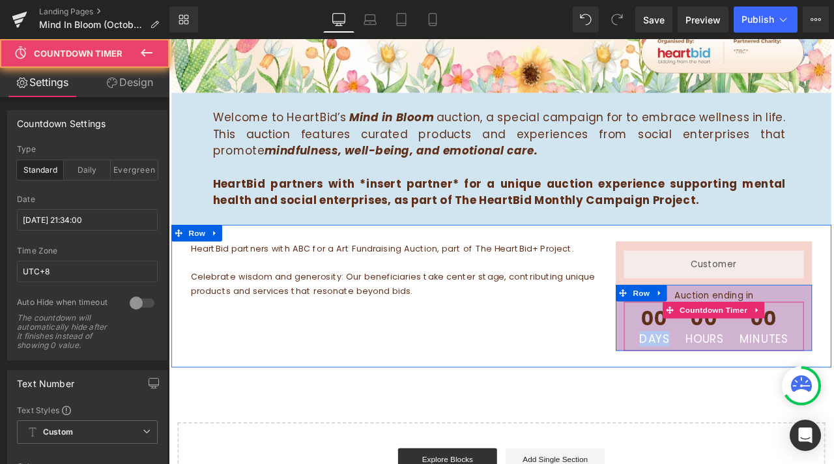
click at [730, 395] on span "Days" at bounding box center [743, 394] width 35 height 13
click at [729, 395] on span "Days" at bounding box center [743, 394] width 35 height 13
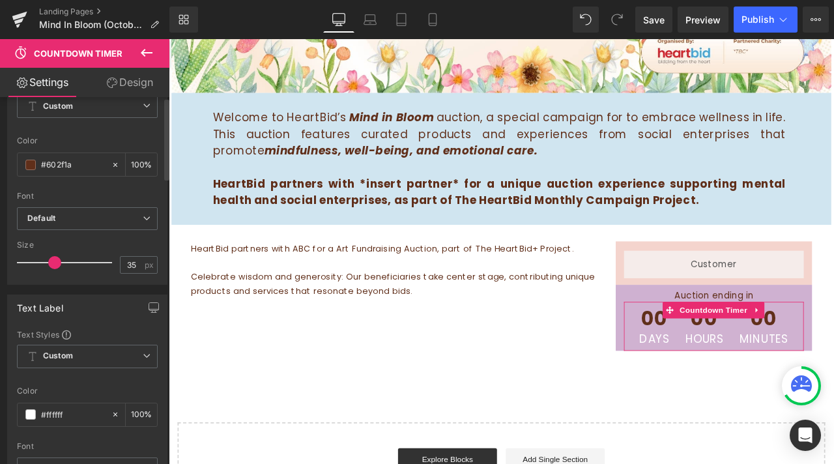
scroll to position [391, 0]
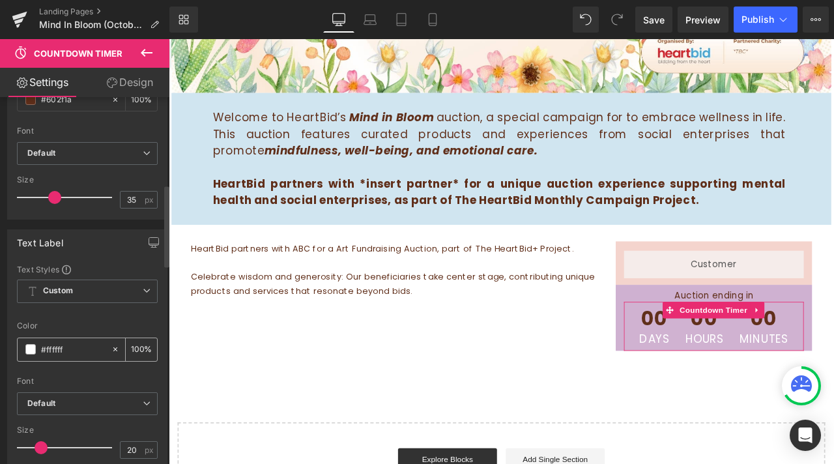
click at [50, 355] on input "#ffffff" at bounding box center [73, 349] width 64 height 14
type input "##602f1a"
type input "0"
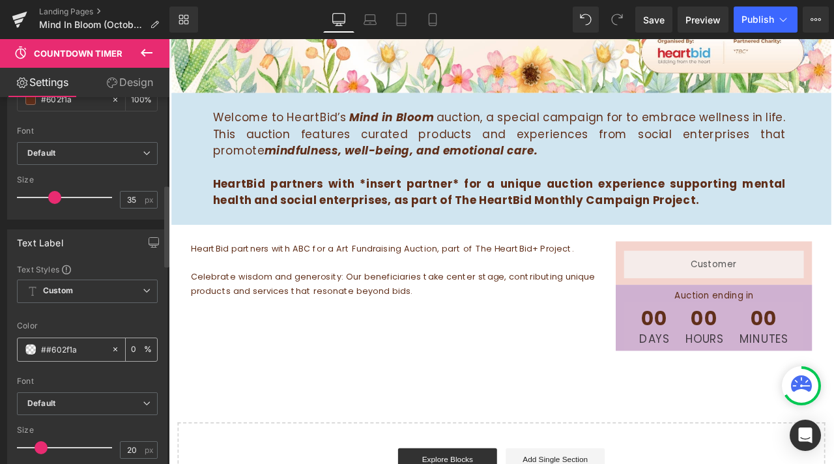
click at [49, 356] on input "##602f1a" at bounding box center [73, 349] width 64 height 14
type input "#602f1a"
type input "100"
click at [384, 440] on div "Hero Banner Row Welcome to HeartBid’s Mind in Bloom auction, a special campaign…" at bounding box center [563, 188] width 788 height 823
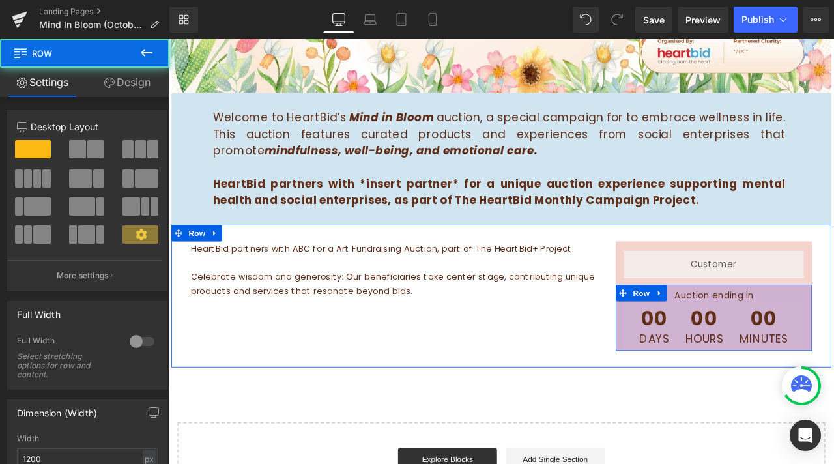
click at [699, 362] on div "Auction ending in Heading 00 Days 00 Hours 00 Minutes Countdown Timer" at bounding box center [814, 373] width 233 height 72
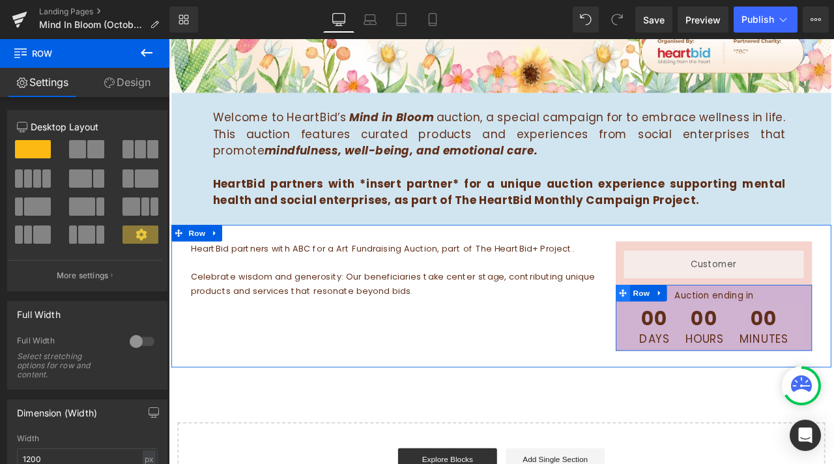
click at [702, 336] on icon at bounding box center [706, 341] width 9 height 10
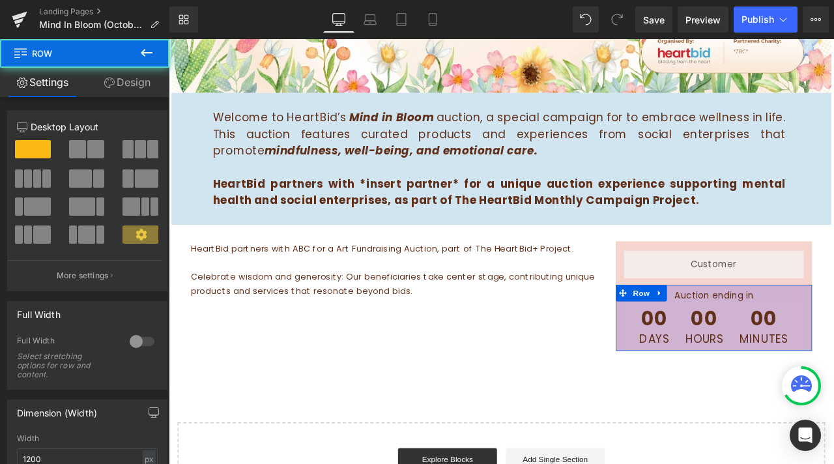
click at [135, 79] on link "Design" at bounding box center [127, 82] width 85 height 29
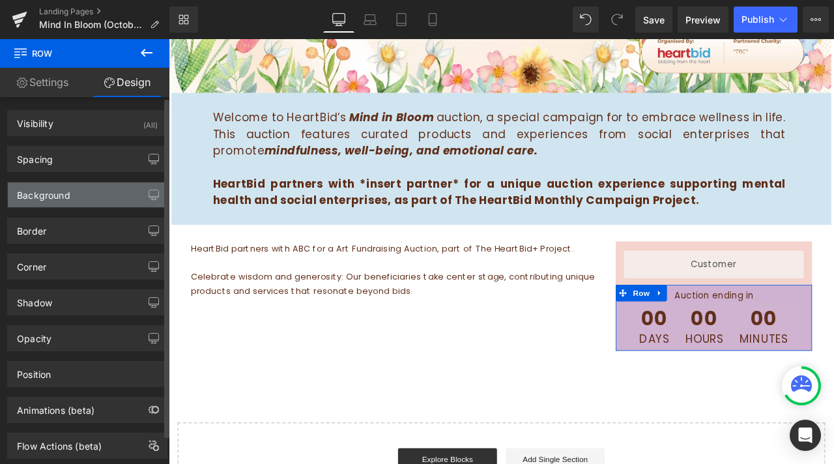
click at [77, 198] on div "Background" at bounding box center [87, 194] width 159 height 25
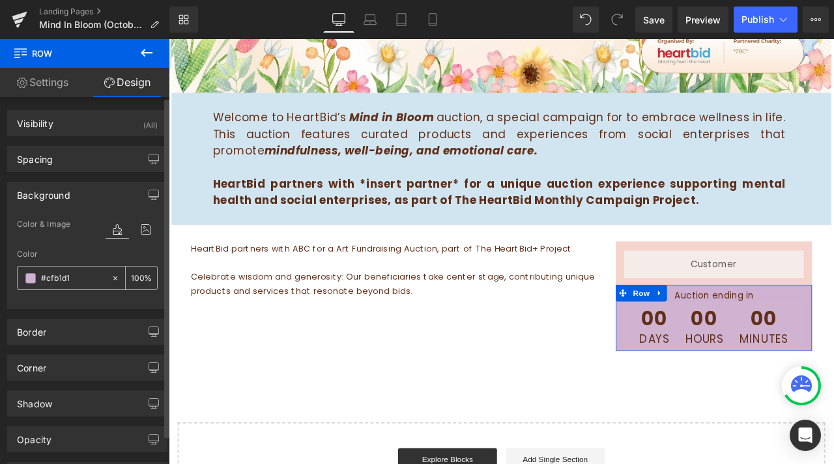
click at [53, 277] on input "#cfb1d1" at bounding box center [73, 278] width 64 height 14
paste input "fae8d6"
type input "fae8d6"
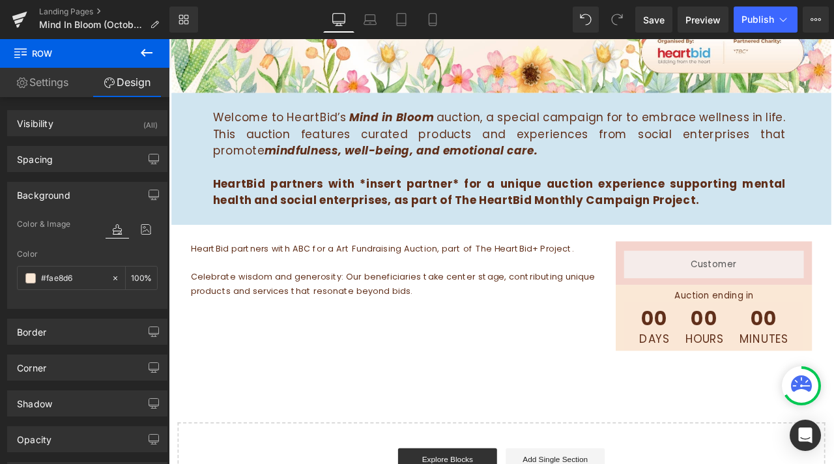
click at [670, 450] on div "Hero Banner Row Welcome to HeartBid’s Mind in Bloom auction, a special campaign…" at bounding box center [563, 188] width 788 height 823
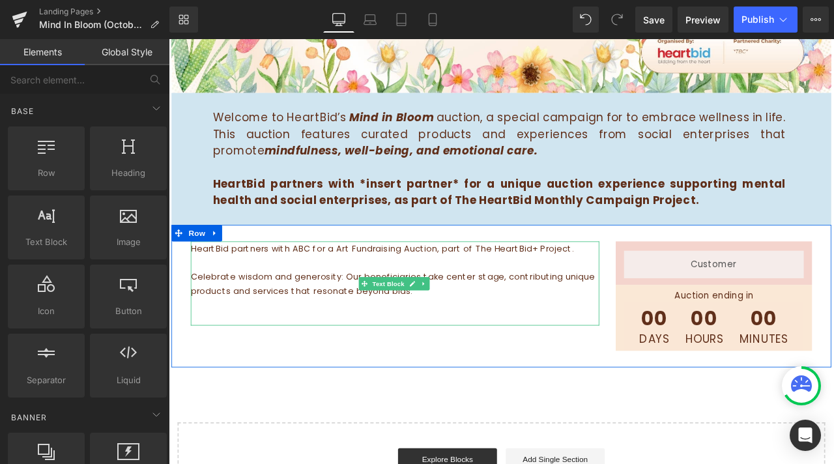
click at [518, 336] on p "Celebrate wisdom and generosity: Our beneficiaries take center stage, contribut…" at bounding box center [437, 337] width 484 height 50
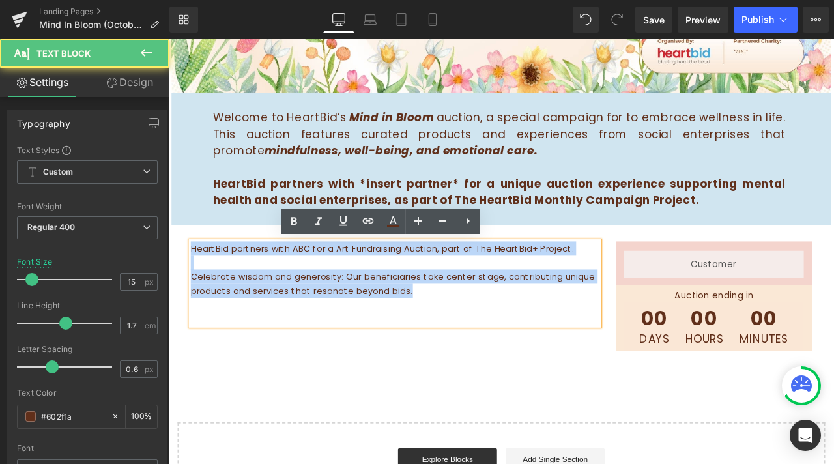
drag, startPoint x: 469, startPoint y: 340, endPoint x: 336, endPoint y: 281, distance: 145.3
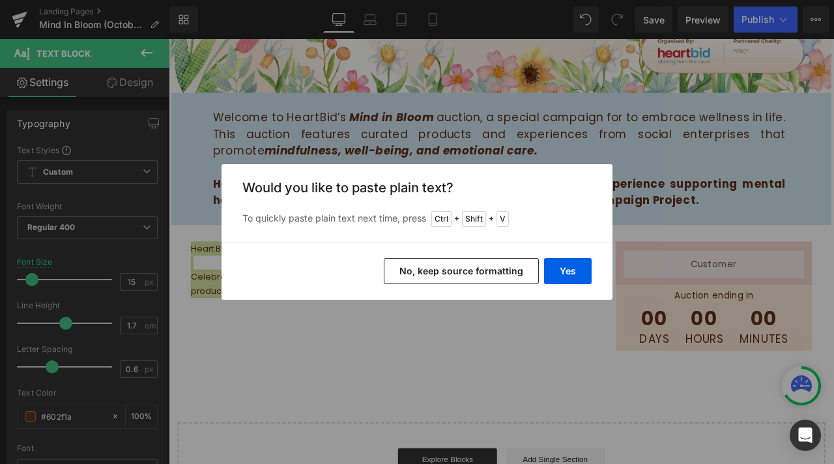
click at [441, 266] on button "No, keep source formatting" at bounding box center [461, 271] width 155 height 26
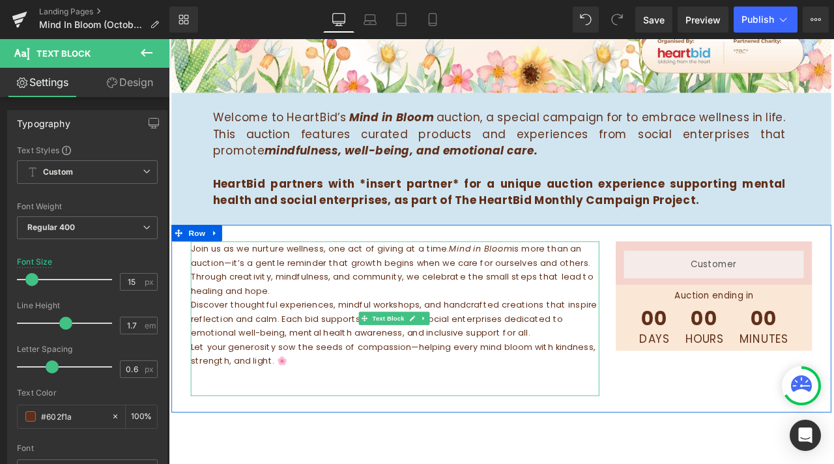
click at [381, 459] on div at bounding box center [437, 460] width 484 height 3
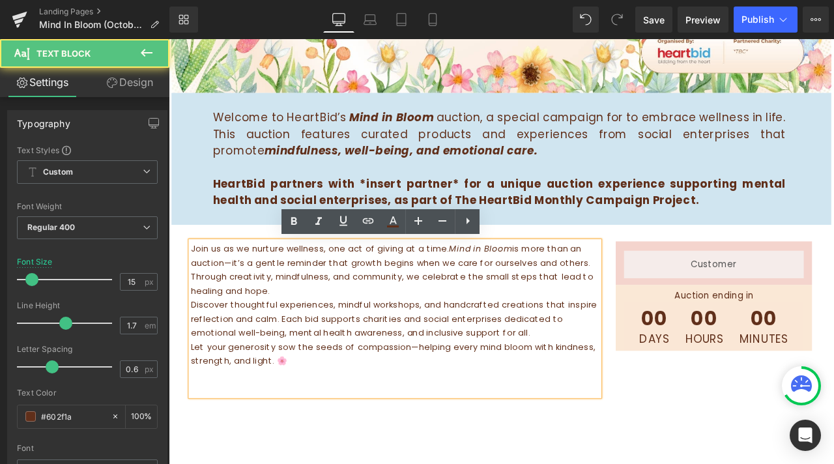
click at [388, 456] on p at bounding box center [437, 453] width 484 height 17
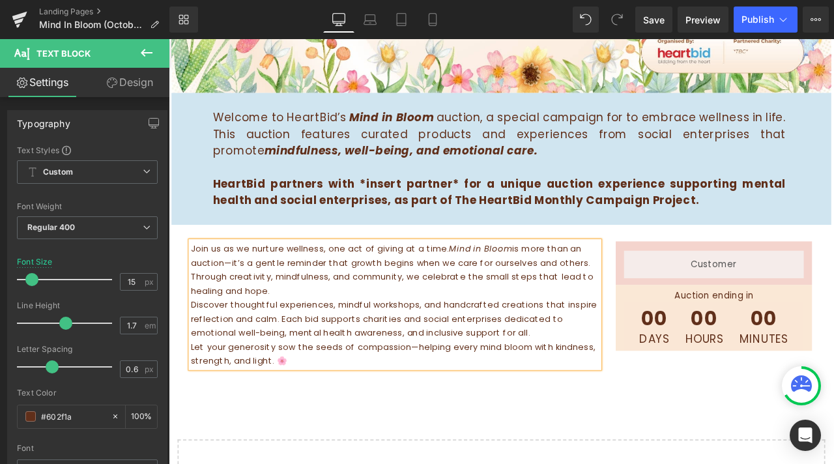
click at [463, 406] on p "Let your generosity sow the seeds of compassion—helping every mind bloom with k…" at bounding box center [437, 411] width 484 height 33
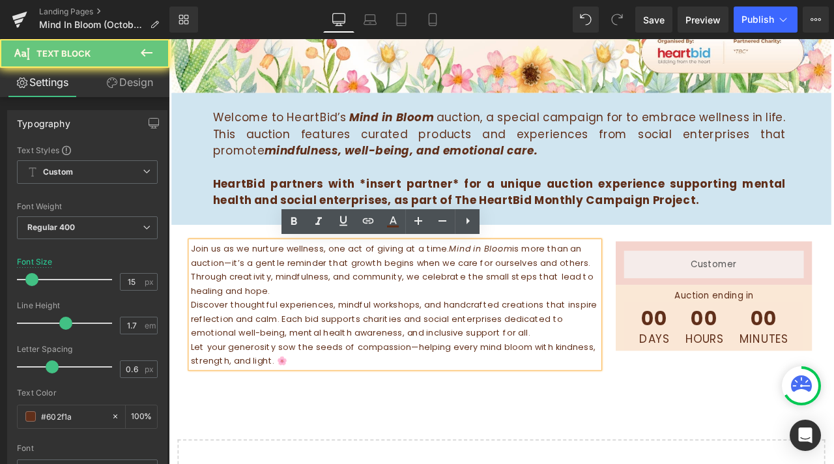
click at [457, 406] on p "Let your generosity sow the seeds of compassion—helping every mind bloom with k…" at bounding box center [437, 411] width 484 height 33
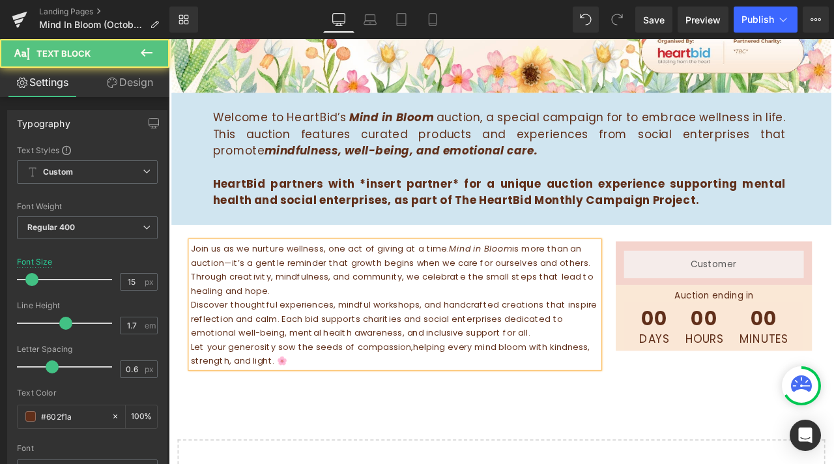
click at [599, 381] on p "Discover thoughtful experiences, mindful workshops, and handcrafted creations t…" at bounding box center [437, 370] width 484 height 50
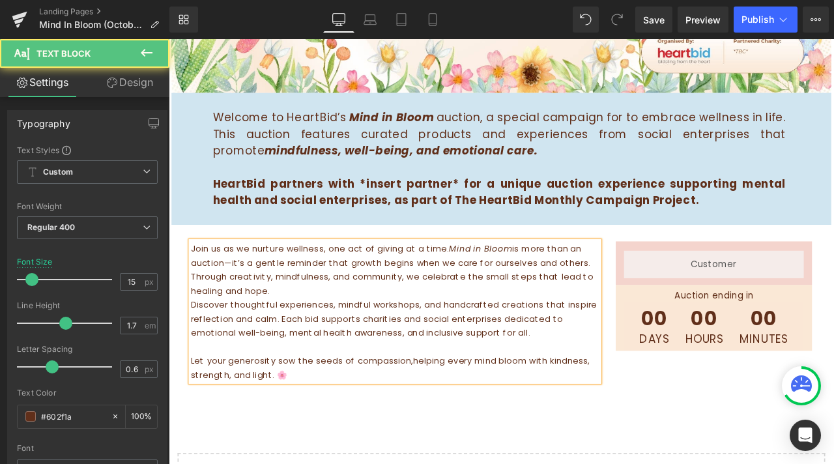
click at [424, 343] on p "Join us as we nurture wellness, one act of giving at a time. Mind in Bloom is m…" at bounding box center [437, 312] width 484 height 66
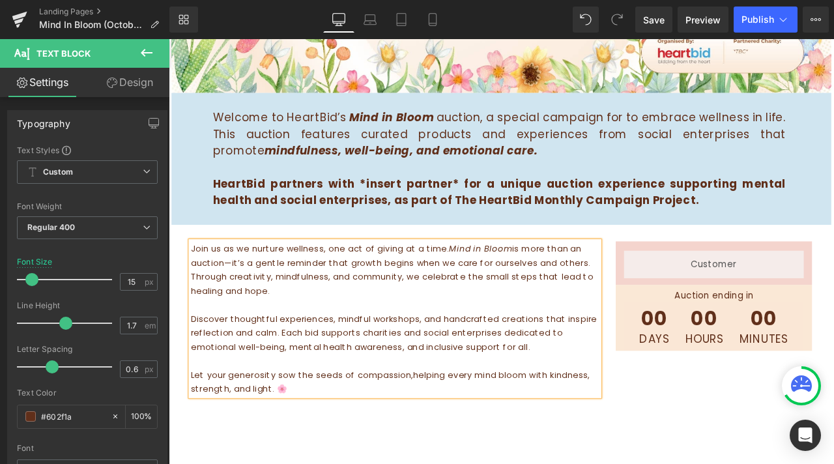
click at [243, 302] on p "Join us as we nurture wellness, one act of giving at a time. Mind in Bloom is m…" at bounding box center [437, 312] width 484 height 66
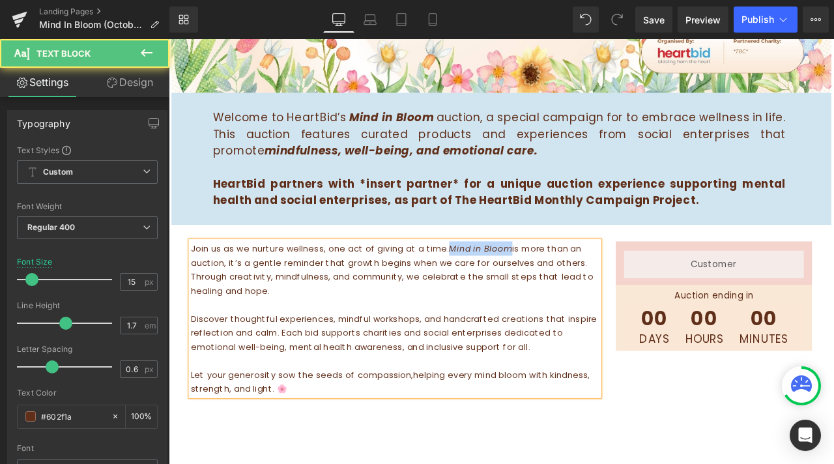
drag, startPoint x: 502, startPoint y: 291, endPoint x: 571, endPoint y: 286, distance: 69.9
click at [571, 286] on em "Mind in Bloom" at bounding box center [538, 287] width 75 height 14
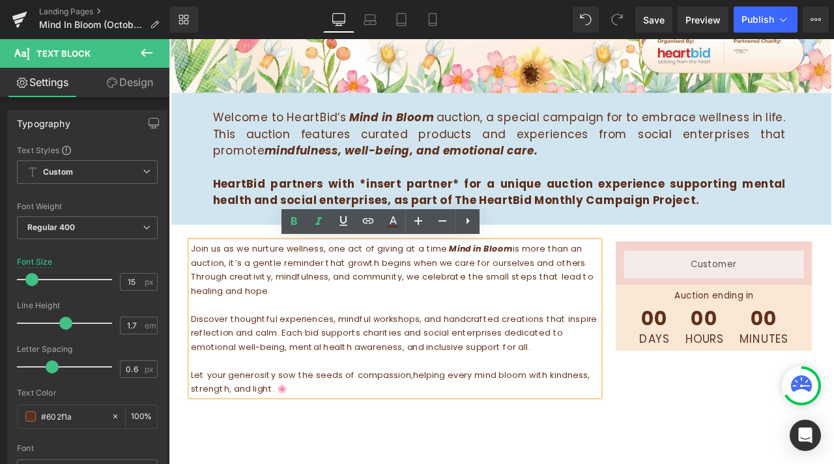
click at [579, 291] on p "Join us as we nurture wellness, one act of giving at a time. Mind in Bloom is m…" at bounding box center [437, 312] width 484 height 66
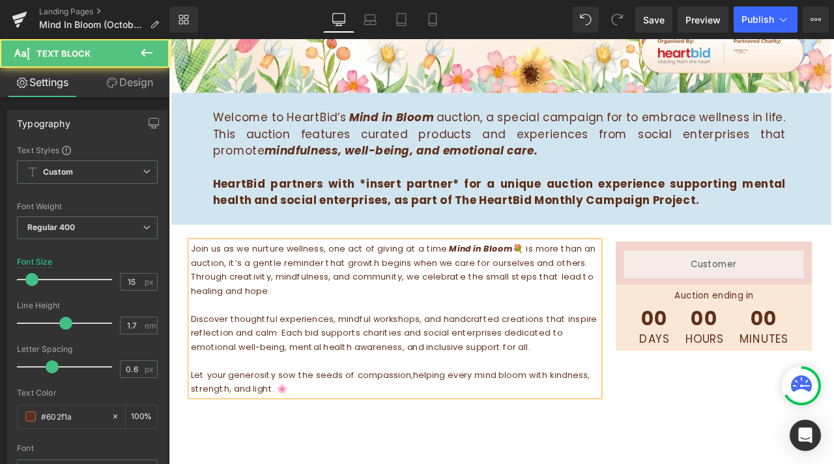
click at [555, 326] on p "Join us as we nurture wellness, one act of giving at a time. Mind in Bloom 💐 is…" at bounding box center [437, 312] width 484 height 66
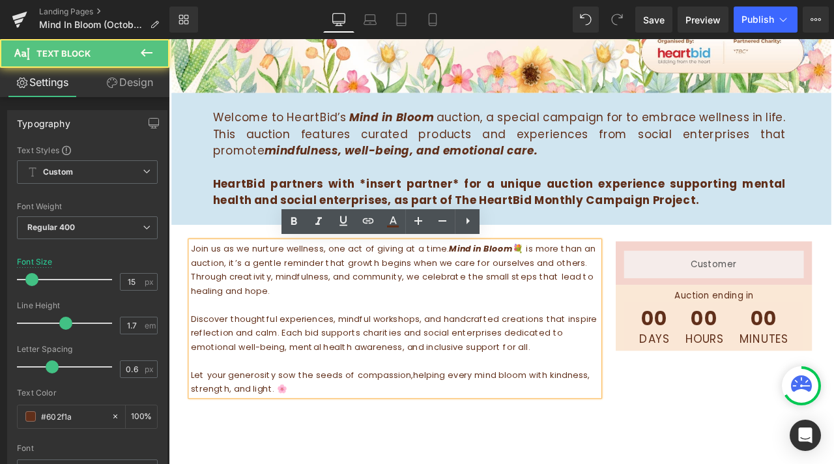
click at [362, 422] on p at bounding box center [437, 420] width 484 height 17
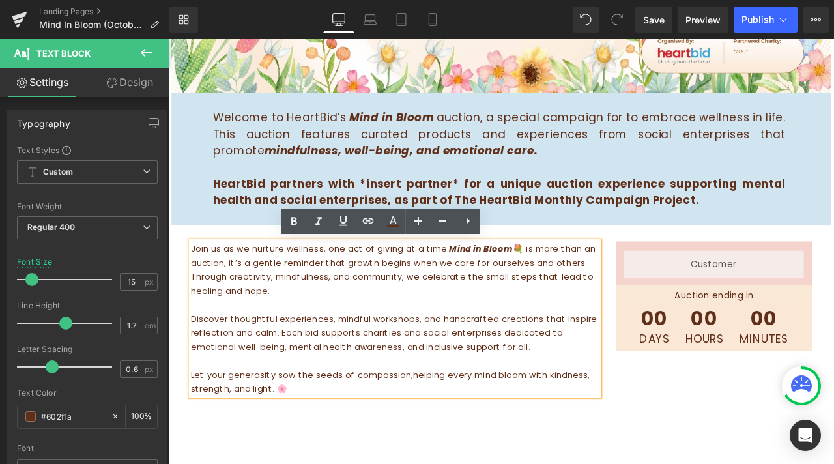
click at [307, 459] on p "Let your generosity sow the seeds of compassion,helping every mind bloom with k…" at bounding box center [437, 445] width 484 height 33
click at [288, 454] on p "Let your generosity sow the seeds of compassion,helping every mind bloom with k…" at bounding box center [437, 445] width 484 height 33
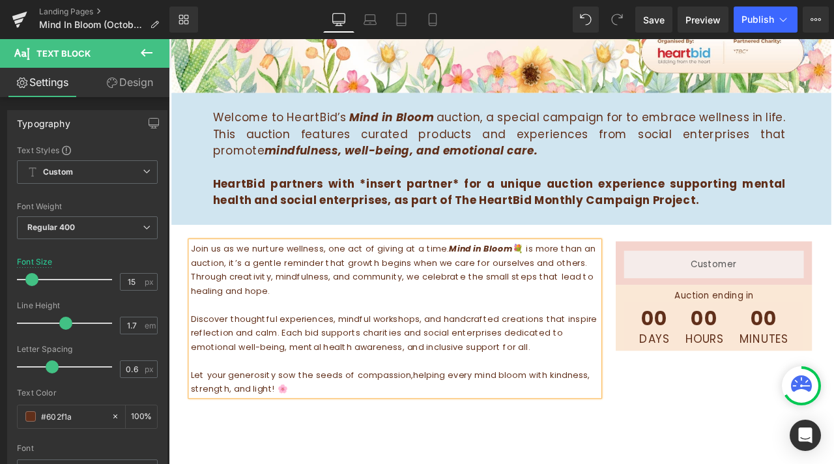
click at [698, 463] on div "Hero Banner Row Welcome to HeartBid’s Mind in Bloom auction, a special campaign…" at bounding box center [563, 215] width 788 height 876
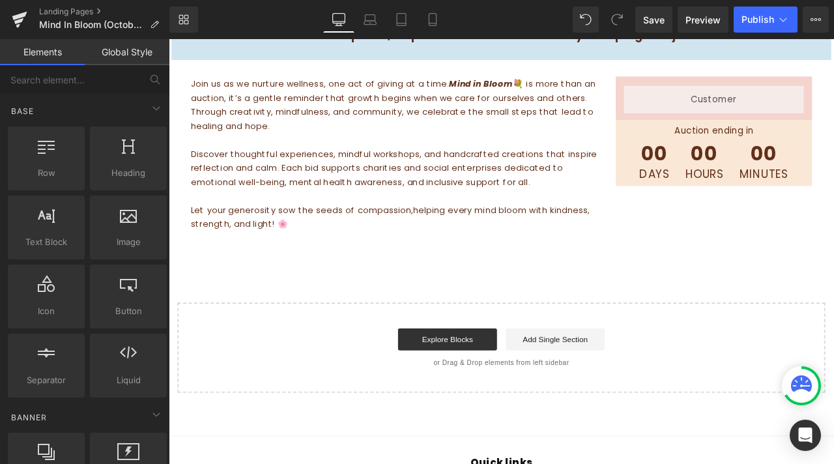
scroll to position [456, 0]
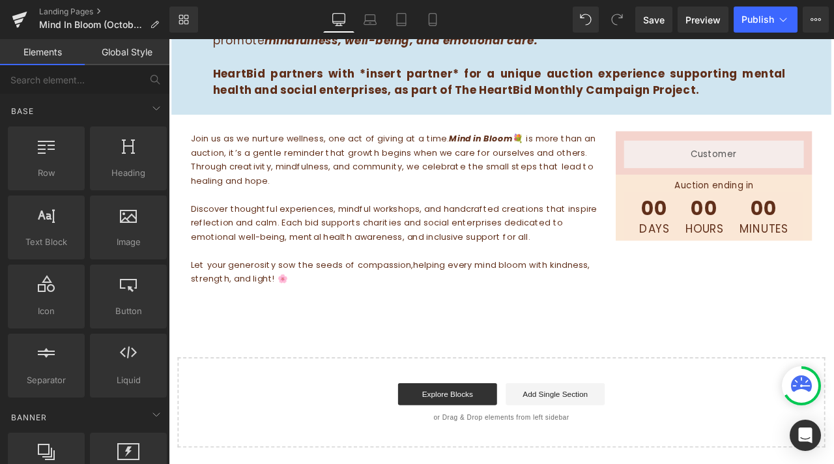
click at [708, 256] on div "00 Days 00 Hours 00 Minutes Countdown Timer" at bounding box center [814, 249] width 213 height 58
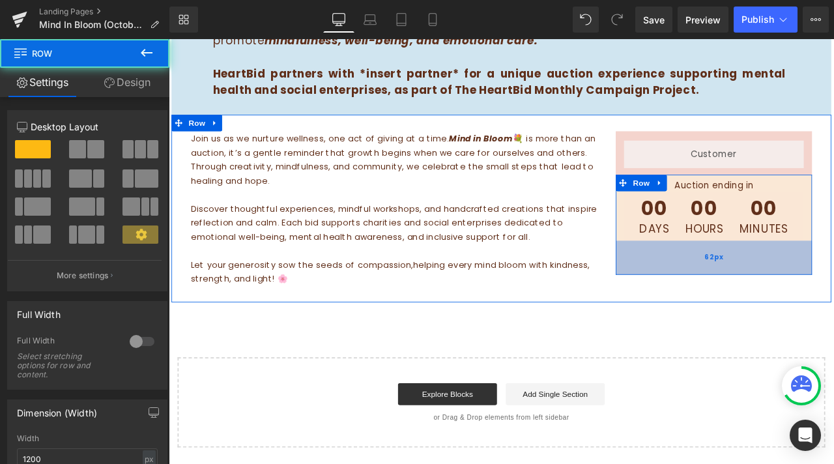
drag, startPoint x: 762, startPoint y: 277, endPoint x: 767, endPoint y: 315, distance: 38.8
click at [767, 315] on div "62px" at bounding box center [814, 298] width 233 height 40
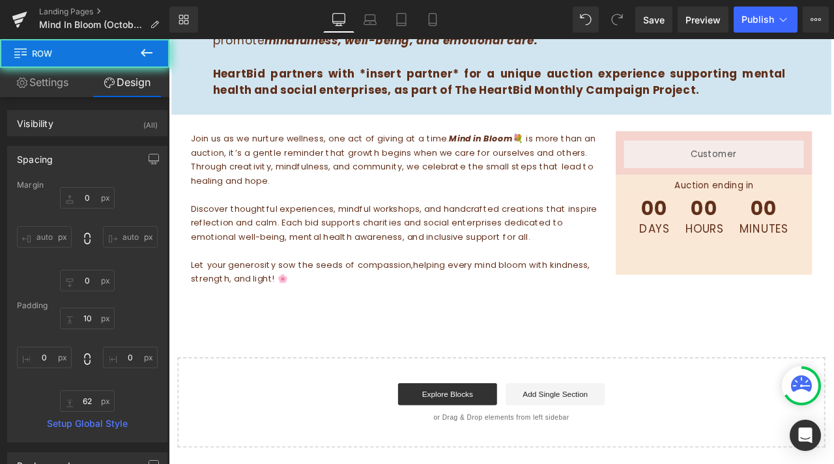
click at [777, 377] on div "Hero Banner Row Welcome to HeartBid’s Mind in Bloom auction, a special campaign…" at bounding box center [563, 85] width 788 height 876
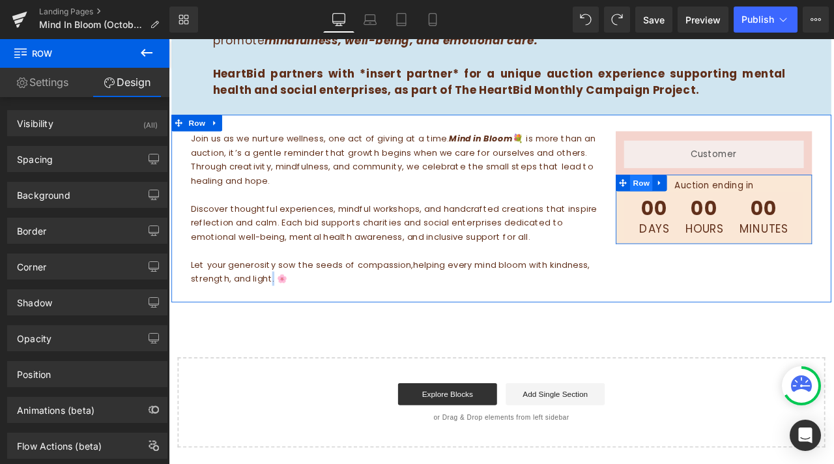
click at [724, 209] on span "Row" at bounding box center [728, 210] width 26 height 20
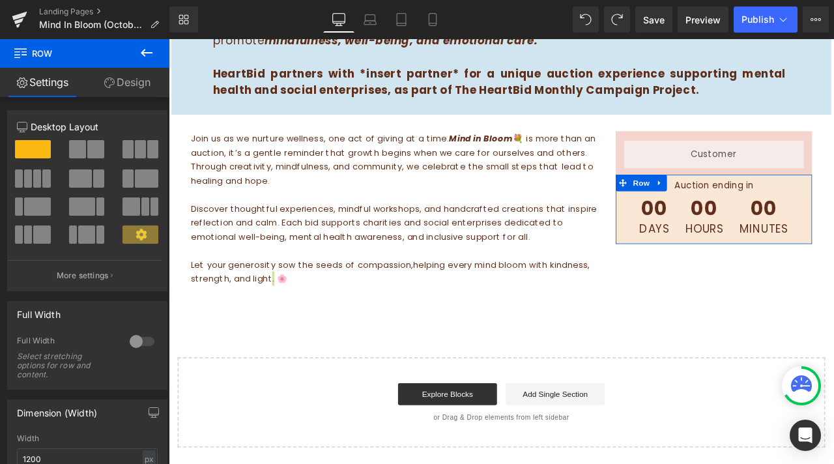
click at [119, 82] on link "Design" at bounding box center [127, 82] width 85 height 29
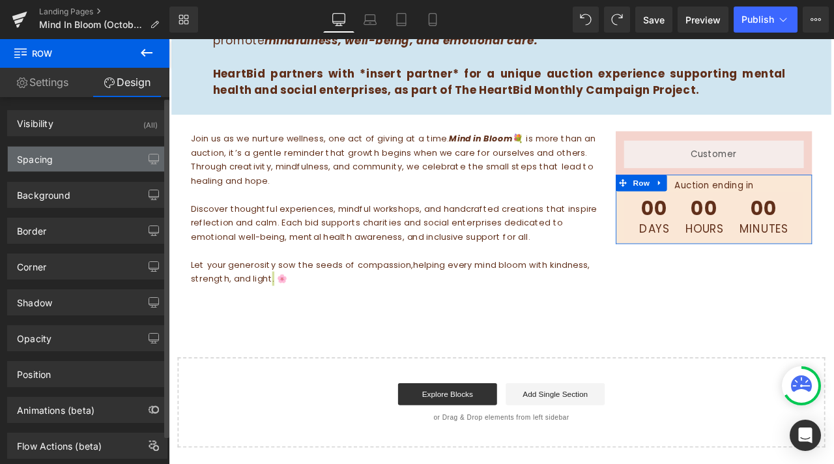
click at [70, 163] on div "Spacing" at bounding box center [87, 159] width 159 height 25
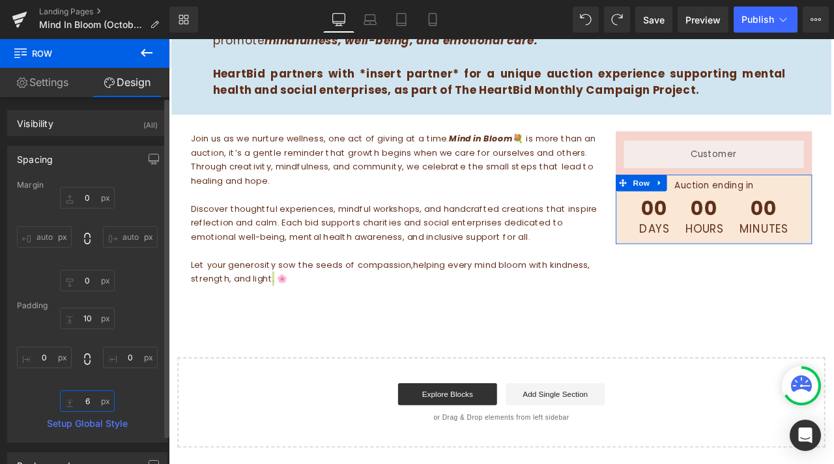
click at [87, 399] on input "6" at bounding box center [87, 400] width 55 height 21
click at [87, 399] on input "10" at bounding box center [87, 400] width 55 height 21
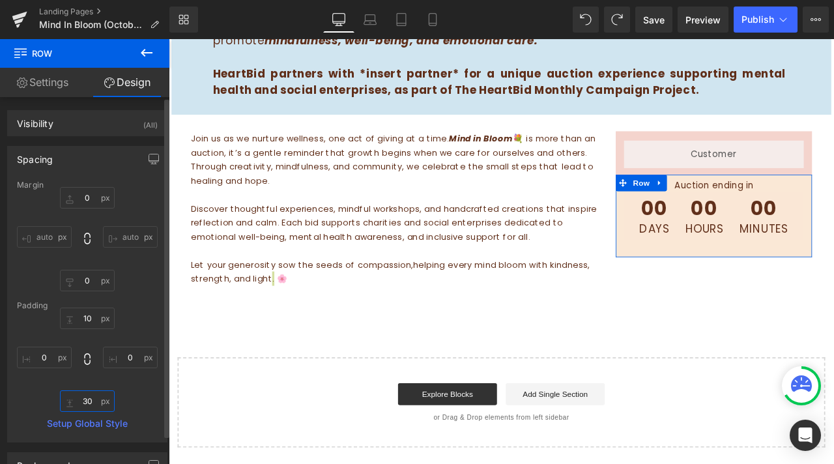
type input "30"
click at [81, 309] on div "Padding" at bounding box center [87, 305] width 141 height 9
click at [83, 311] on input "10" at bounding box center [87, 318] width 55 height 21
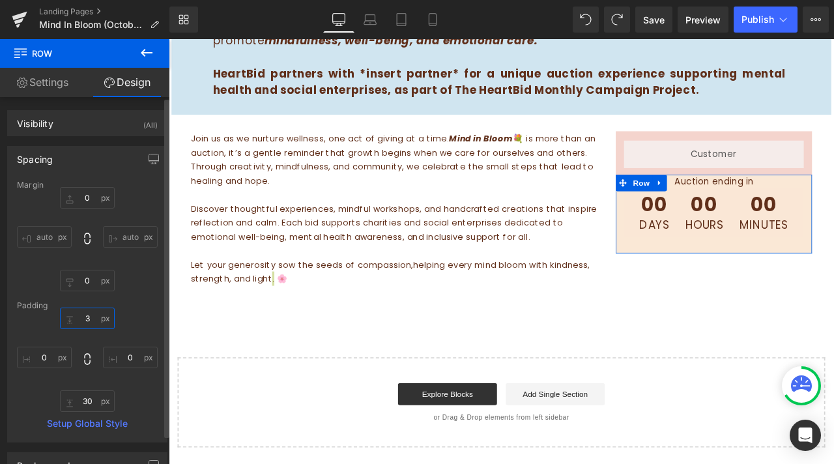
type input "30"
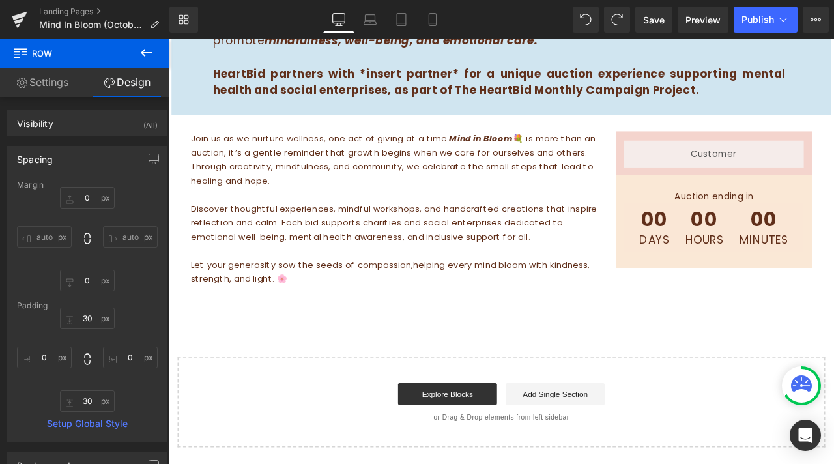
click at [824, 463] on div "Explore Blocks Add Single Section" at bounding box center [563, 460] width 726 height 26
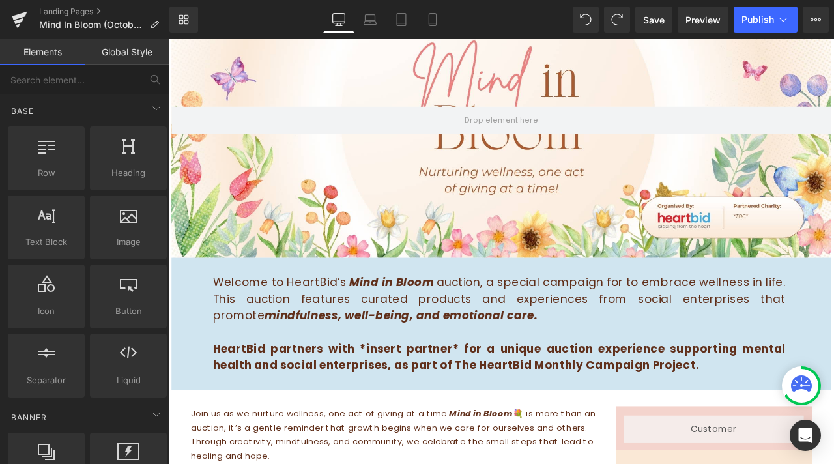
scroll to position [0, 0]
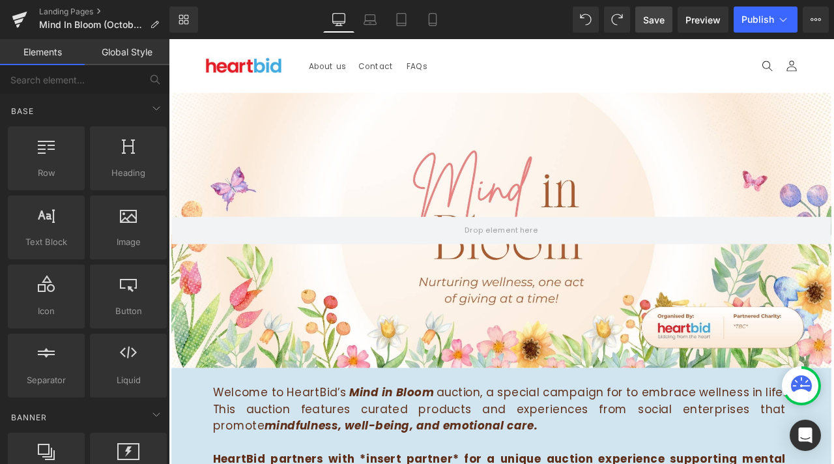
click at [672, 14] on link "Save" at bounding box center [653, 20] width 37 height 26
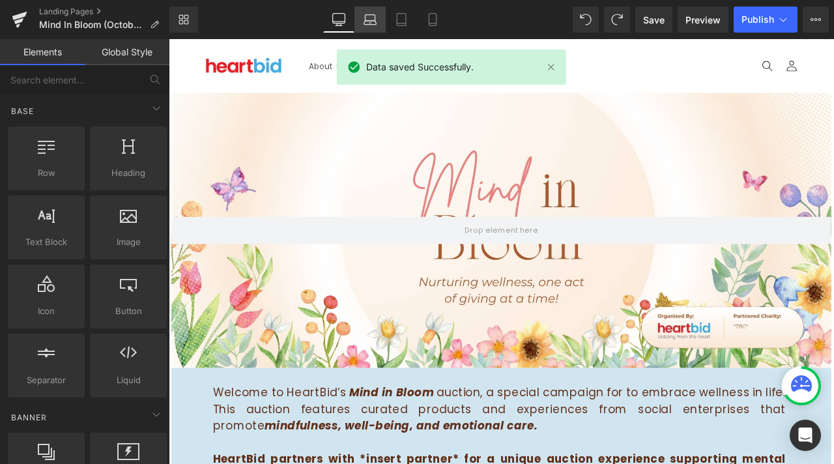
click at [370, 18] on icon at bounding box center [370, 19] width 13 height 13
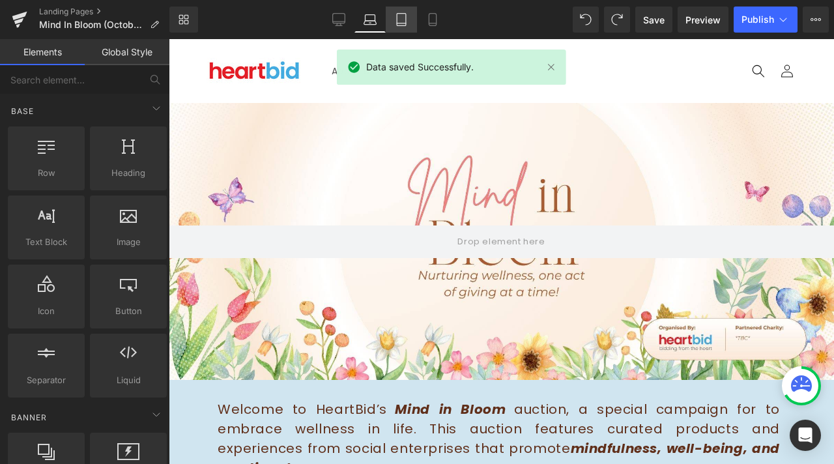
click at [412, 23] on link "Tablet" at bounding box center [401, 20] width 31 height 26
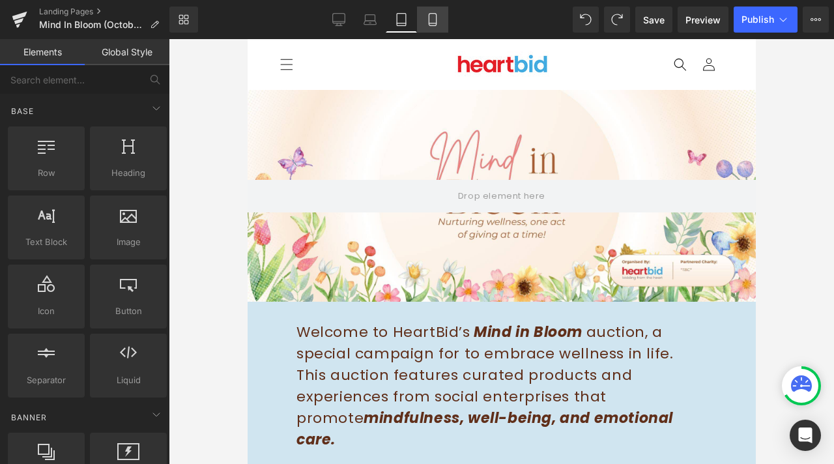
click at [436, 18] on icon at bounding box center [432, 19] width 13 height 13
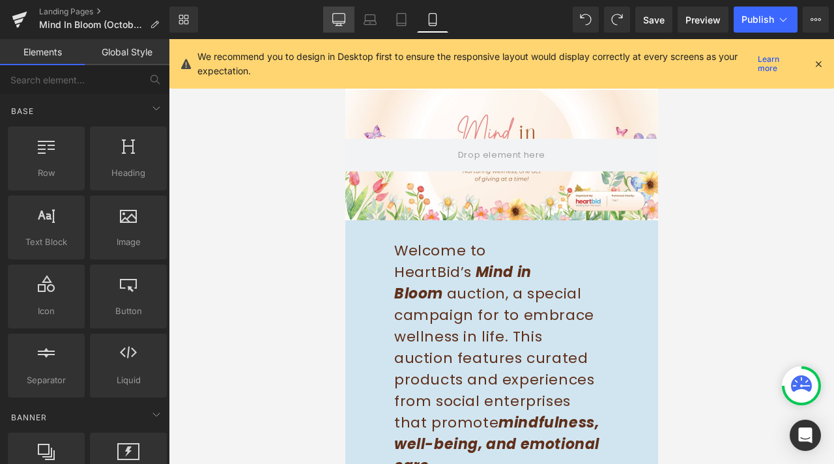
click at [336, 18] on icon at bounding box center [338, 19] width 13 height 13
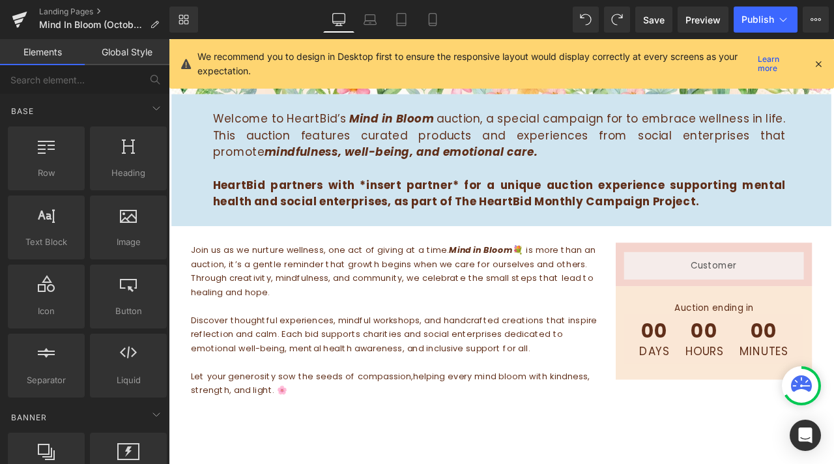
scroll to position [390, 0]
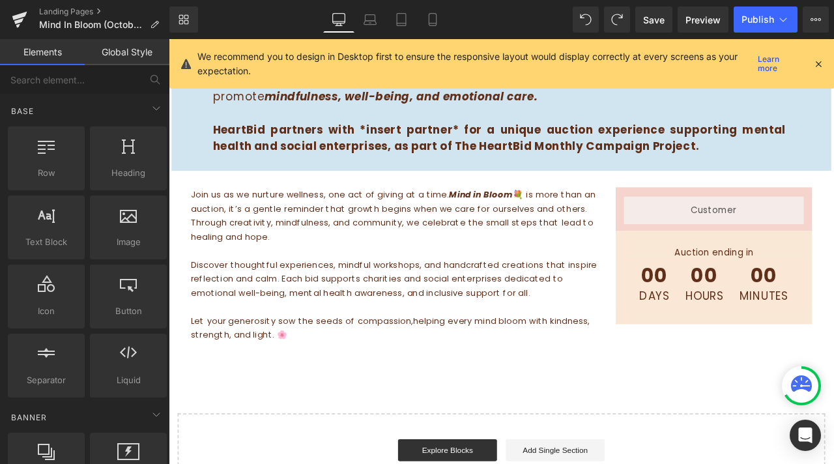
click at [422, 336] on p "Discover thoughtful experiences, mindful workshops, and handcrafted creations t…" at bounding box center [437, 323] width 484 height 50
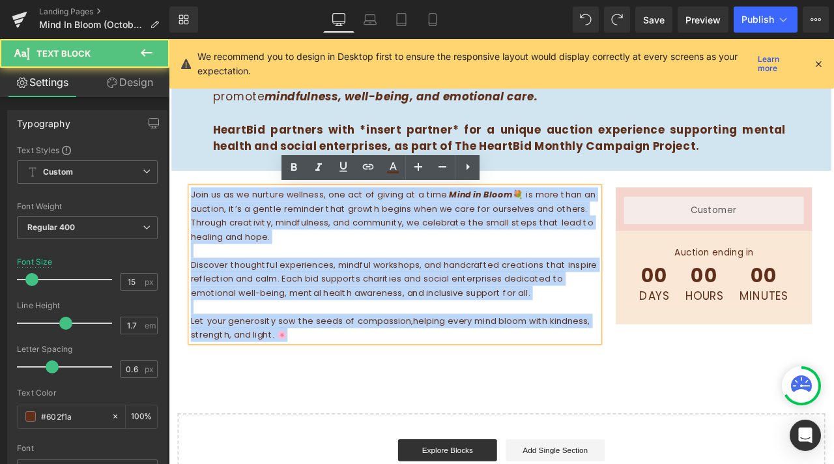
drag, startPoint x: 337, startPoint y: 389, endPoint x: 188, endPoint y: 219, distance: 226.6
click at [186, 219] on div "Join us as we nurture wellness, one act of giving at a time. Mind in Bloom 💐 is…" at bounding box center [437, 306] width 504 height 183
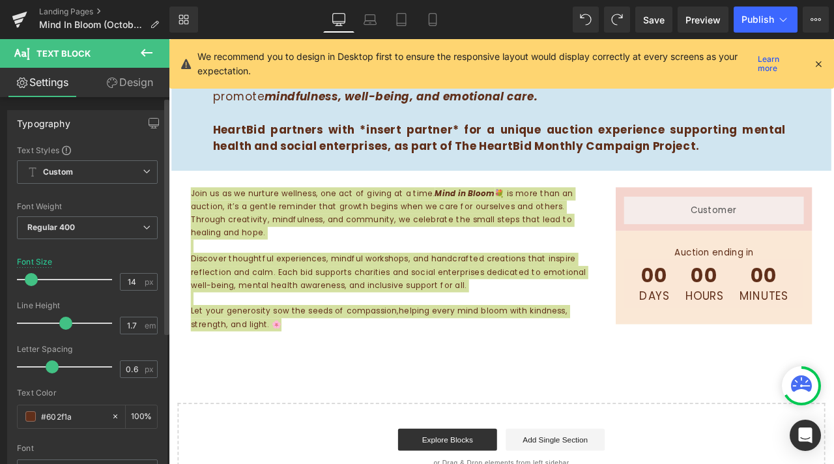
drag, startPoint x: 28, startPoint y: 280, endPoint x: 75, endPoint y: 279, distance: 46.9
click at [27, 279] on span at bounding box center [31, 279] width 13 height 13
click at [128, 280] on input "14" at bounding box center [132, 282] width 23 height 16
type input "6"
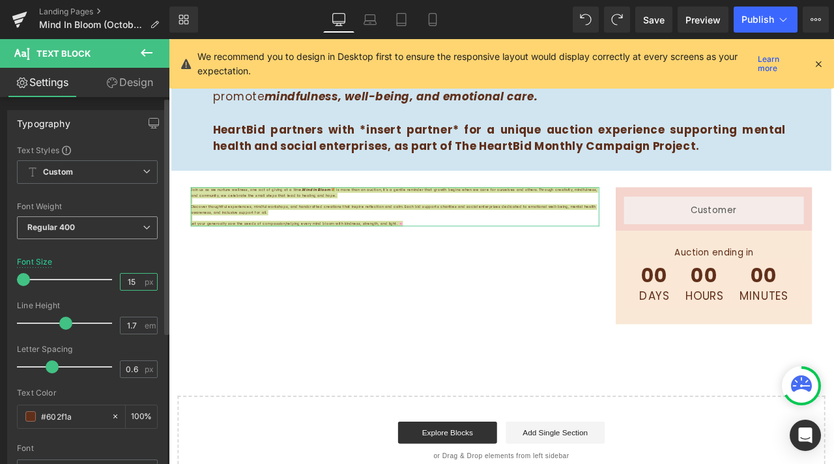
type input "15"
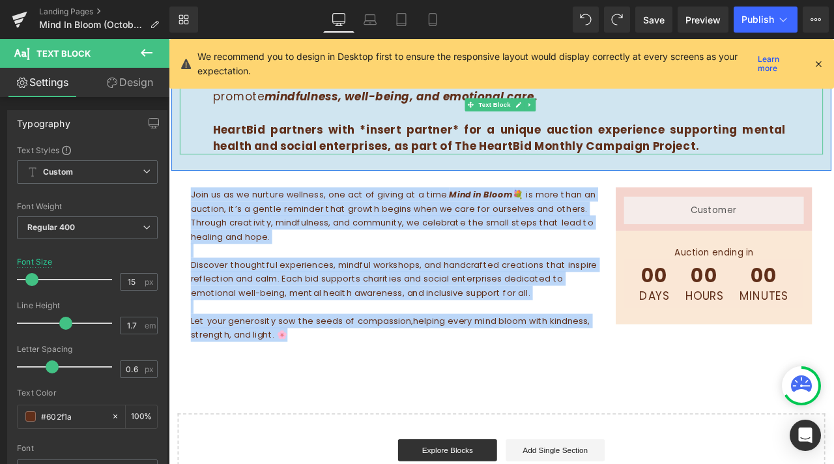
click at [329, 143] on strong "HeartBid partners with *insert partner* for a unique auction experience support…" at bounding box center [560, 156] width 679 height 38
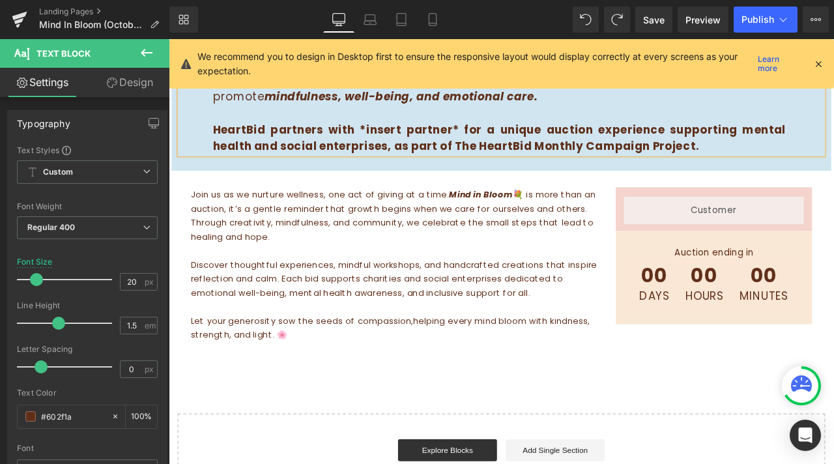
click at [337, 16] on icon at bounding box center [338, 19] width 13 height 13
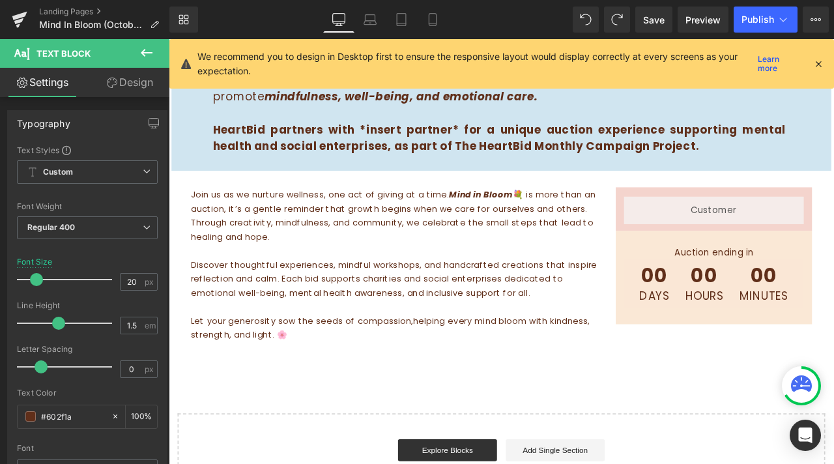
drag, startPoint x: 815, startPoint y: 61, endPoint x: 373, endPoint y: 20, distance: 443.6
click at [815, 61] on icon at bounding box center [818, 64] width 12 height 12
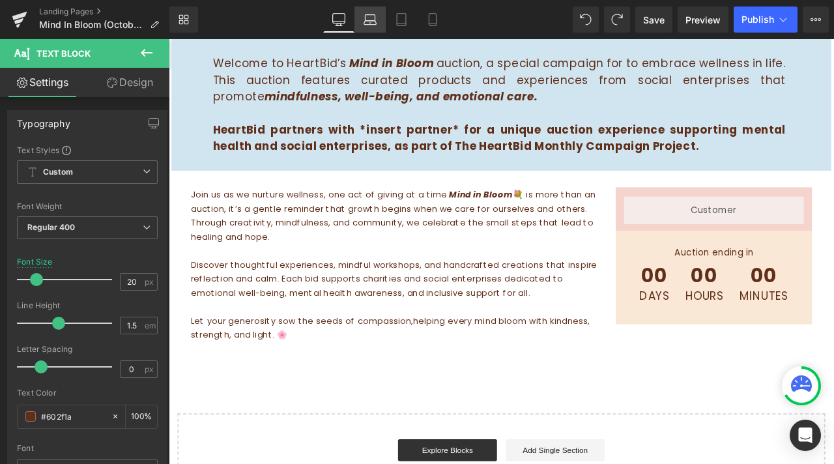
click at [371, 17] on icon at bounding box center [370, 19] width 13 height 13
type input "100"
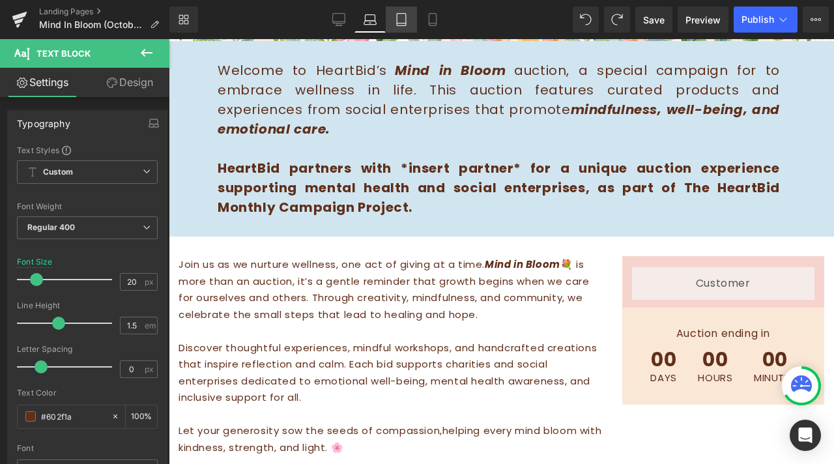
click at [392, 18] on link "Tablet" at bounding box center [401, 20] width 31 height 26
type input "22"
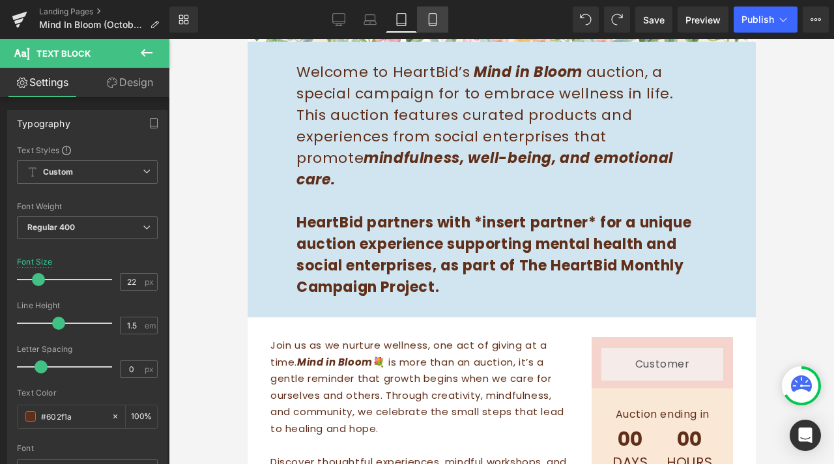
click at [429, 20] on icon at bounding box center [432, 20] width 7 height 12
type input "100"
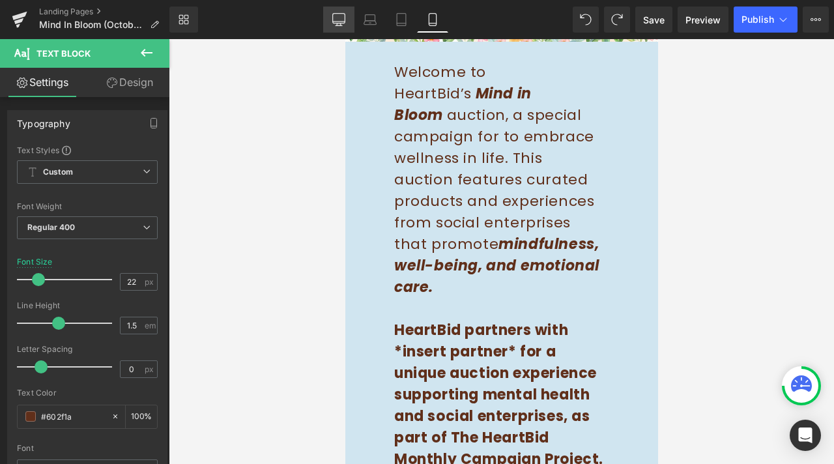
click at [342, 20] on icon at bounding box center [338, 19] width 13 height 13
type input "20"
type input "100"
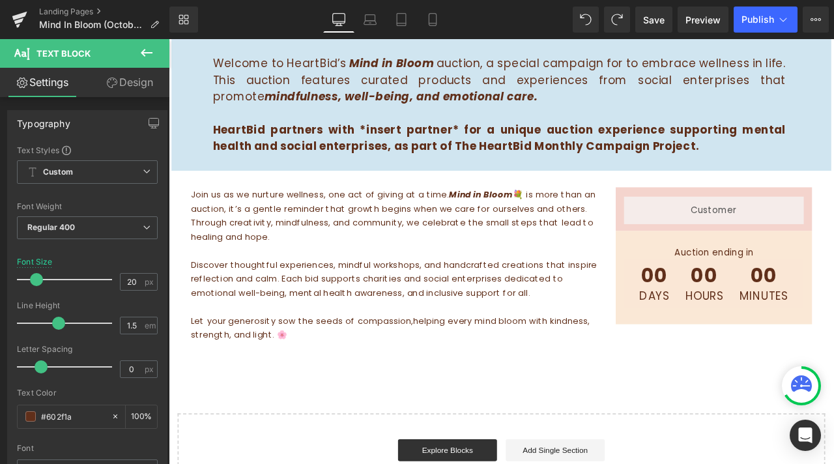
click at [399, 320] on p "Discover thoughtful experiences, mindful workshops, and handcrafted creations t…" at bounding box center [437, 323] width 484 height 50
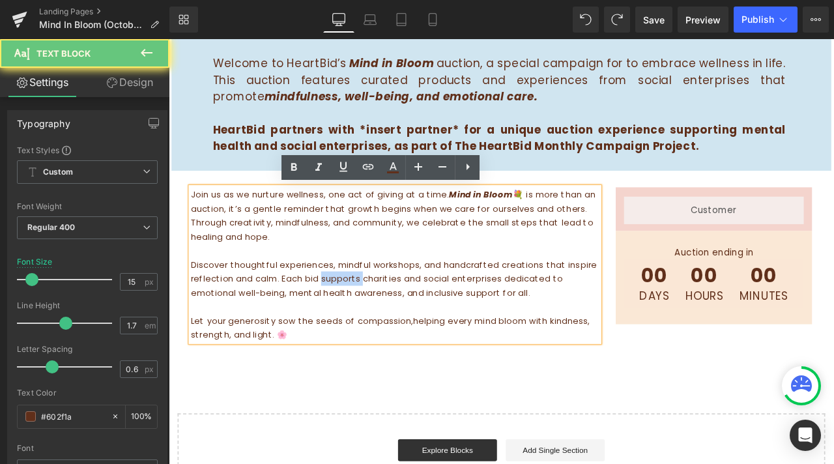
click at [399, 320] on p "Discover thoughtful experiences, mindful workshops, and handcrafted creations t…" at bounding box center [437, 323] width 484 height 50
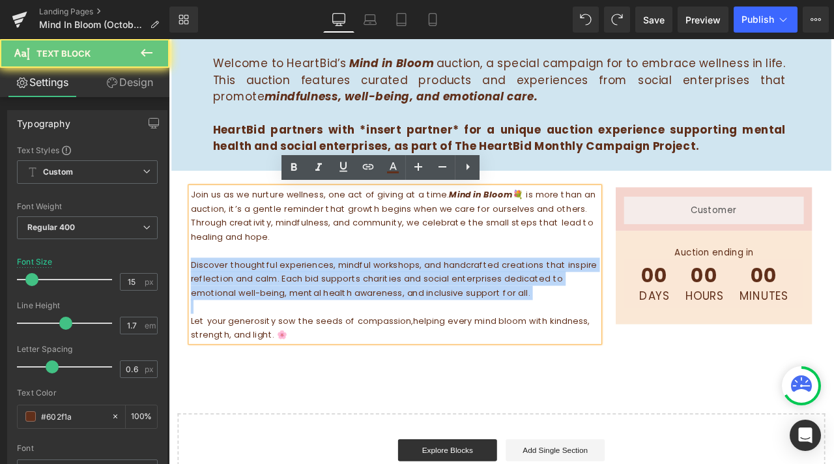
click at [399, 320] on p "Discover thoughtful experiences, mindful workshops, and handcrafted creations t…" at bounding box center [437, 323] width 484 height 50
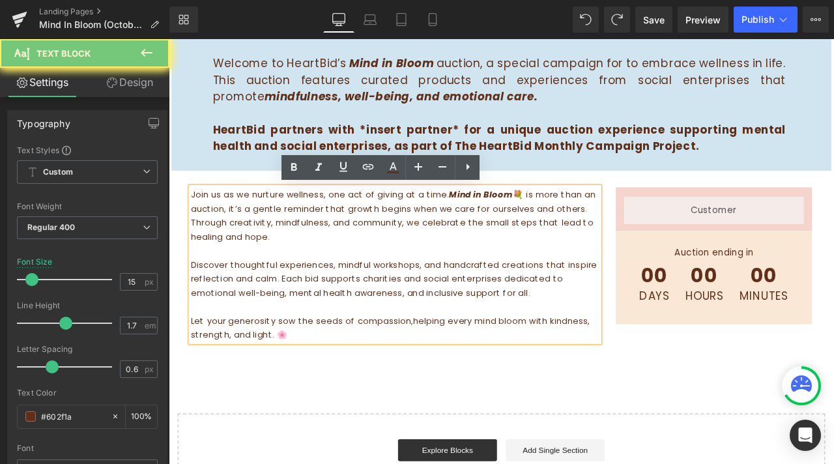
click at [341, 380] on p "Let your generosity sow the seeds of compassion,helping every mind bloom with k…" at bounding box center [437, 381] width 484 height 33
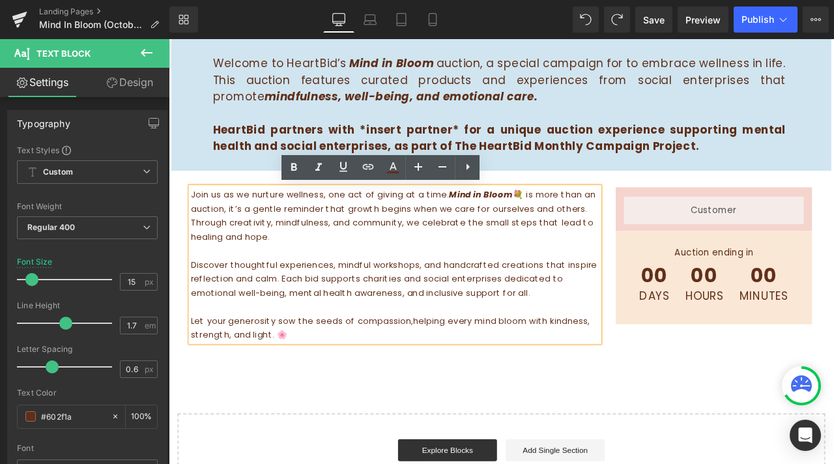
click at [585, 69] on p "Welcome to HeartBid’s Mind in Bloom auction, a special campaign for to embrace …" at bounding box center [560, 88] width 679 height 59
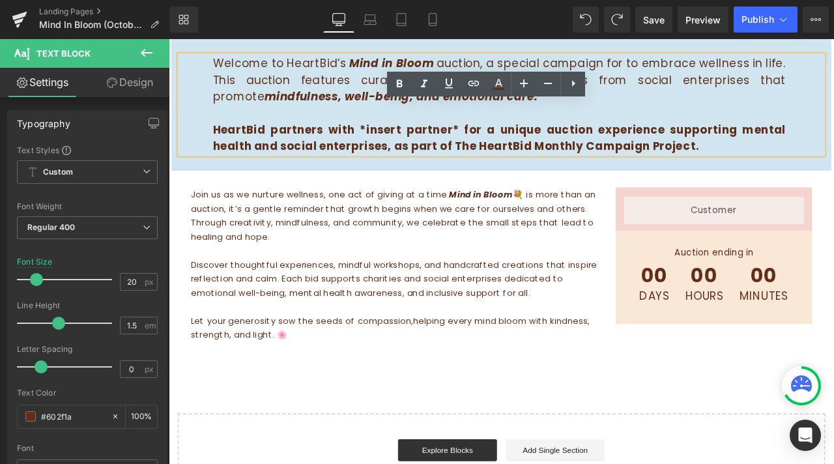
scroll to position [324, 0]
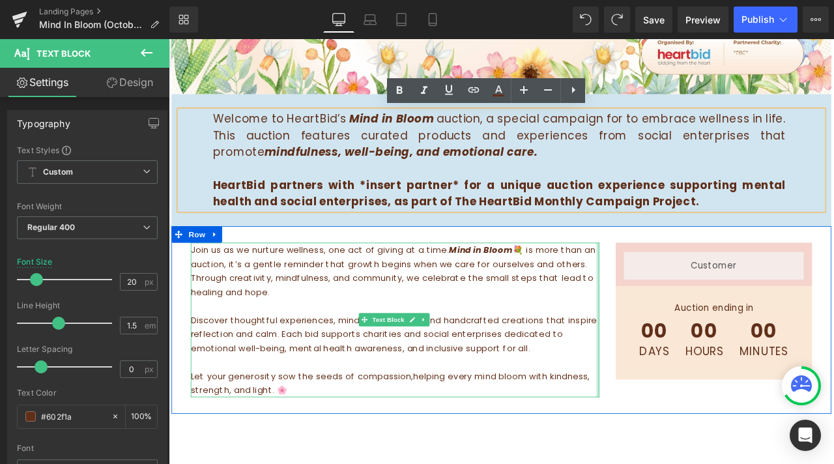
click at [676, 292] on div at bounding box center [677, 371] width 3 height 183
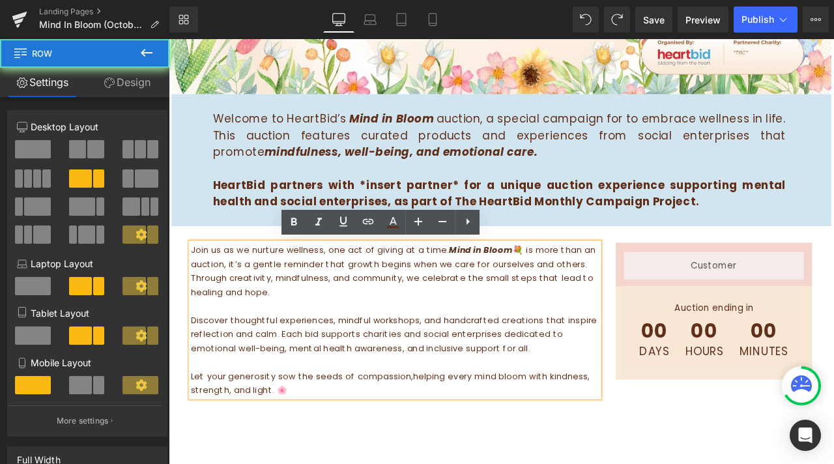
click at [717, 445] on div "Join us as we nurture wellness, one act of giving at a time. Mind in Bloom 💐 is…" at bounding box center [563, 372] width 782 height 222
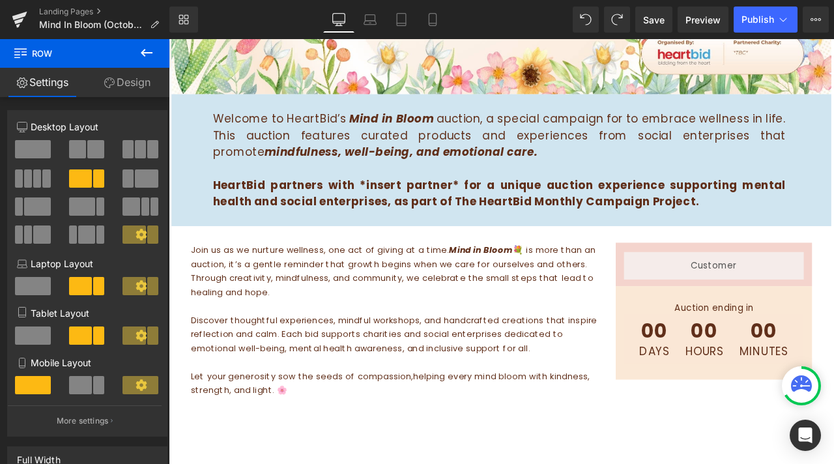
click at [648, 364] on p "Discover thoughtful experiences, mindful workshops, and handcrafted creations t…" at bounding box center [437, 389] width 484 height 50
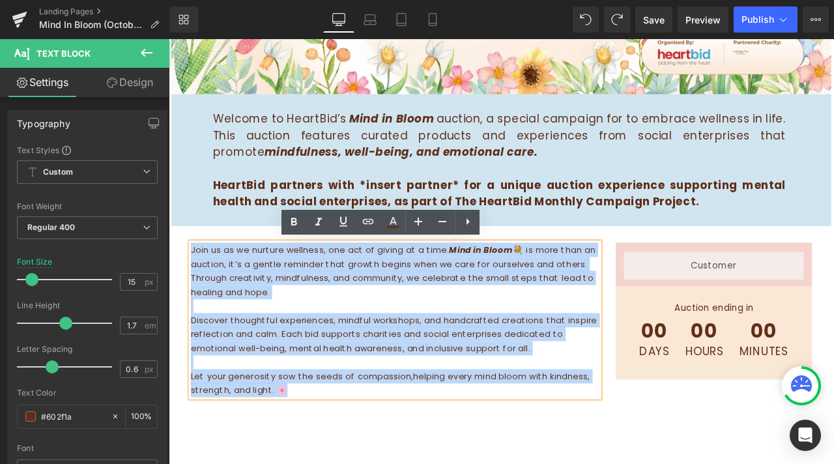
drag, startPoint x: 569, startPoint y: 464, endPoint x: 193, endPoint y: 282, distance: 417.6
click at [195, 282] on div "Join us as we nurture wellness, one act of giving at a time. Mind in Bloom 💐 is…" at bounding box center [437, 371] width 484 height 183
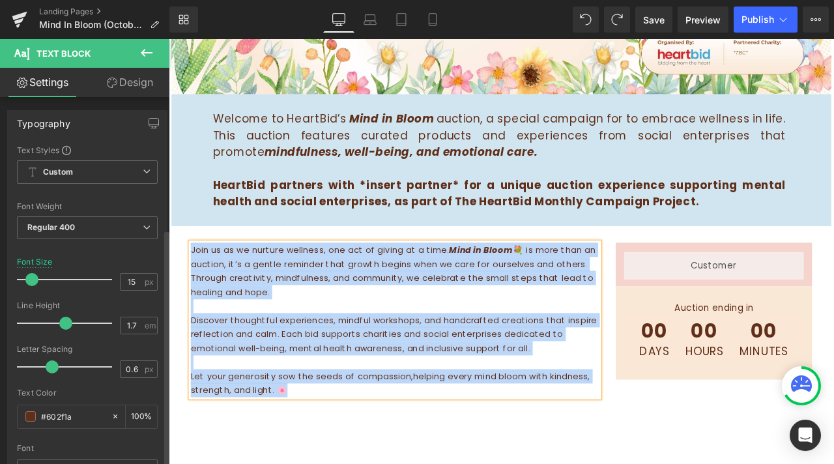
scroll to position [326, 0]
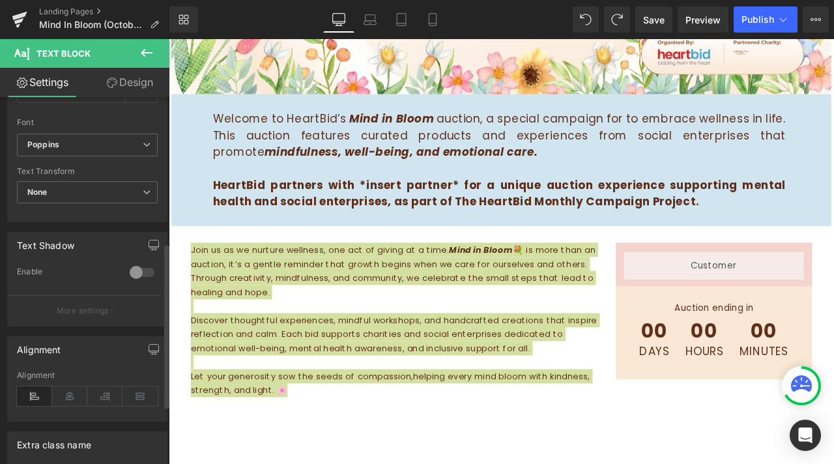
drag, startPoint x: 130, startPoint y: 398, endPoint x: 155, endPoint y: 396, distance: 25.5
click at [130, 398] on icon at bounding box center [139, 396] width 35 height 20
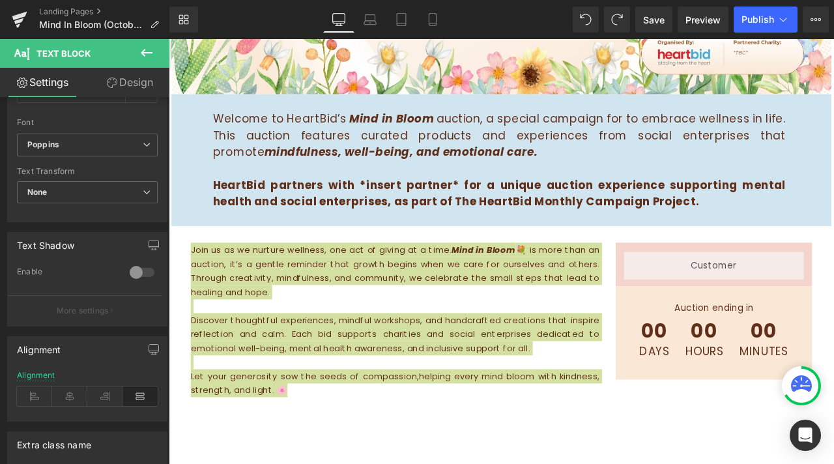
click at [169, 39] on div at bounding box center [169, 39] width 0 height 0
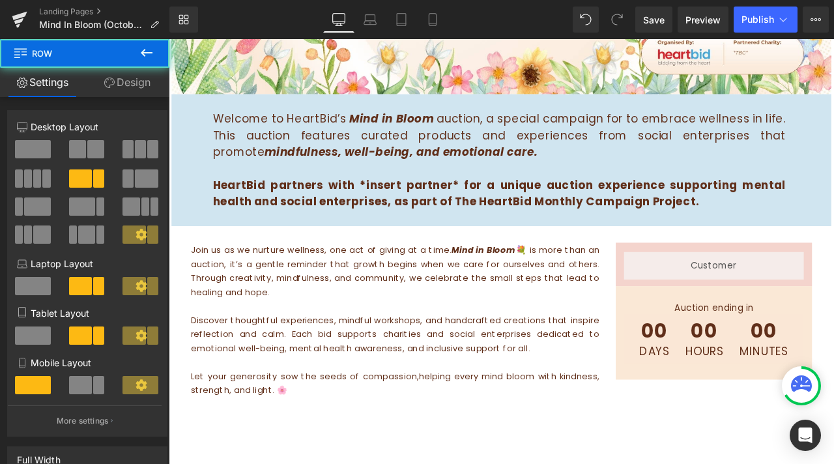
click at [578, 463] on div "Hero Banner Row Welcome to HeartBid’s Mind in Bloom auction, a special campaign…" at bounding box center [563, 216] width 788 height 876
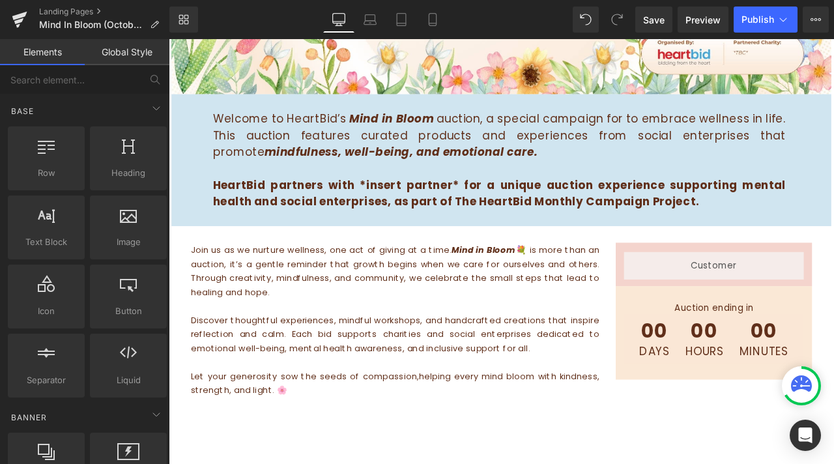
scroll to position [455, 0]
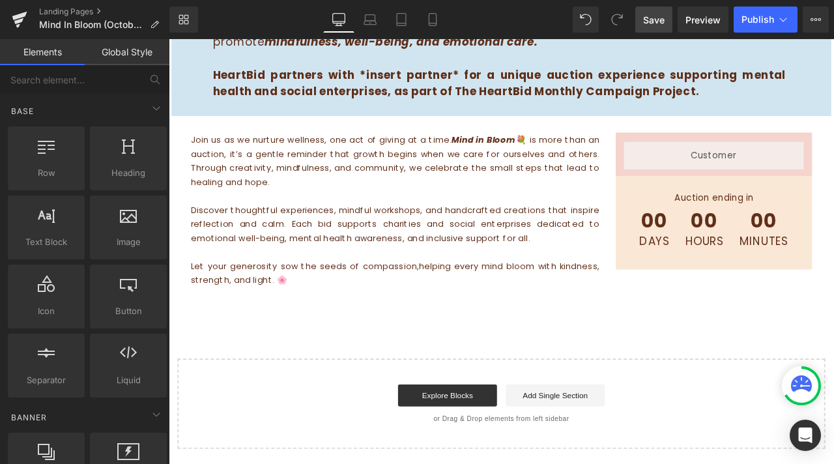
click at [654, 21] on span "Save" at bounding box center [653, 20] width 21 height 14
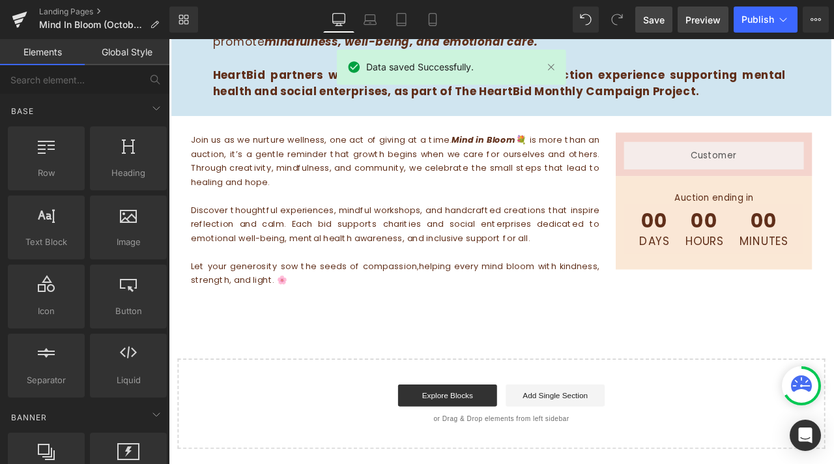
click at [701, 21] on span "Preview" at bounding box center [702, 20] width 35 height 14
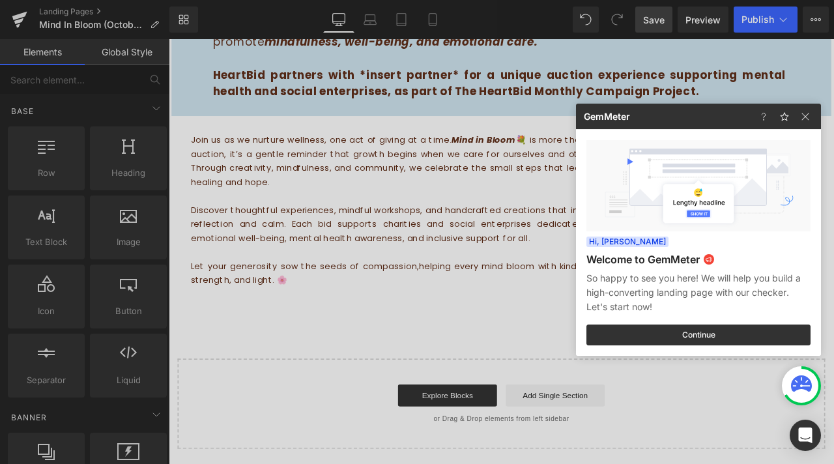
click at [486, 148] on div at bounding box center [417, 232] width 834 height 464
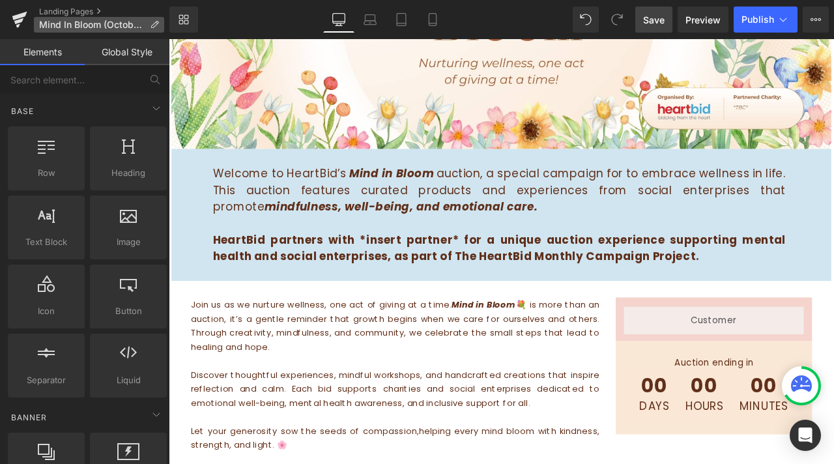
scroll to position [64, 0]
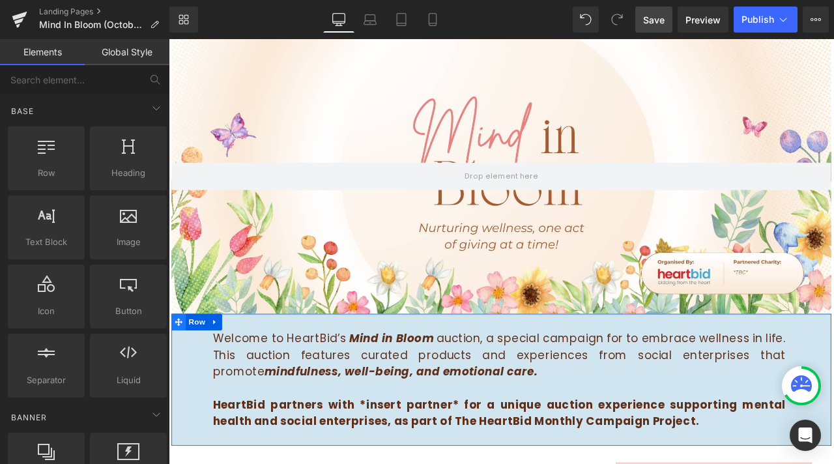
click at [185, 371] on span at bounding box center [180, 375] width 17 height 20
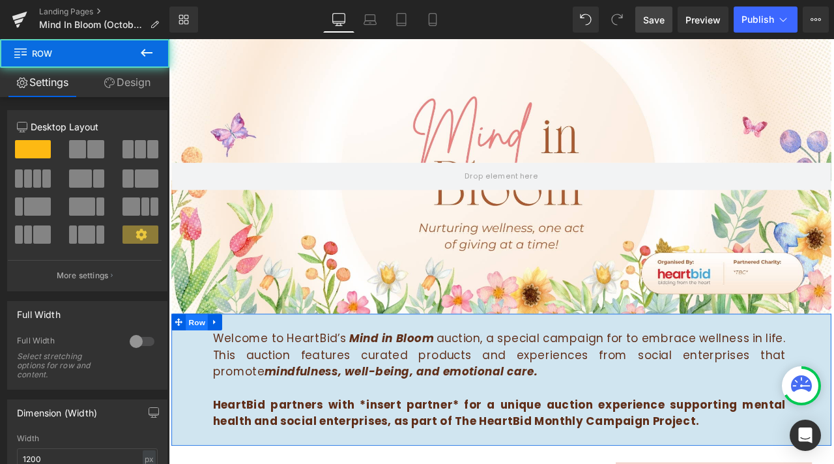
click at [205, 371] on span "Row" at bounding box center [202, 375] width 26 height 20
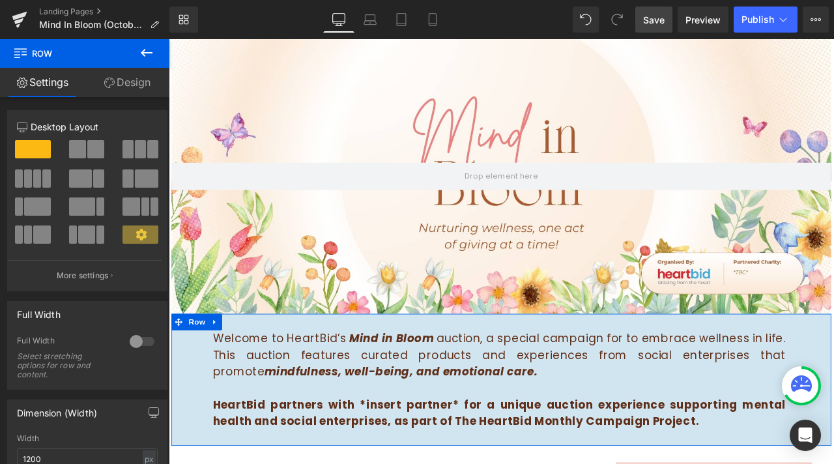
click at [148, 84] on link "Design" at bounding box center [127, 82] width 85 height 29
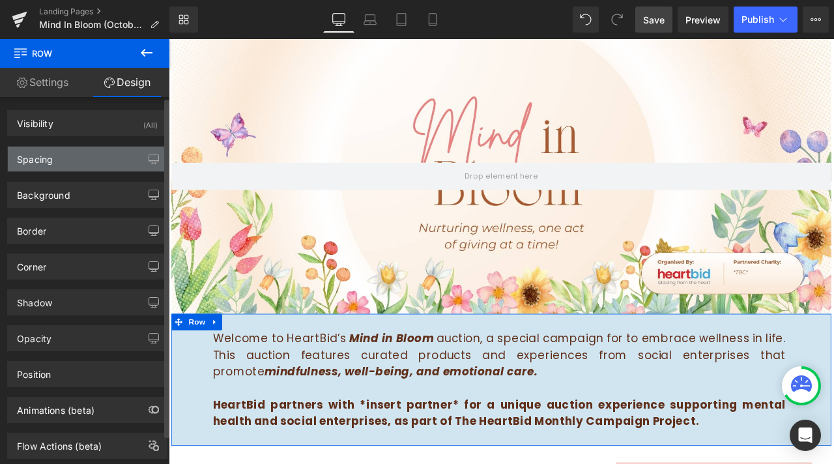
click at [75, 157] on div "Spacing" at bounding box center [87, 159] width 159 height 25
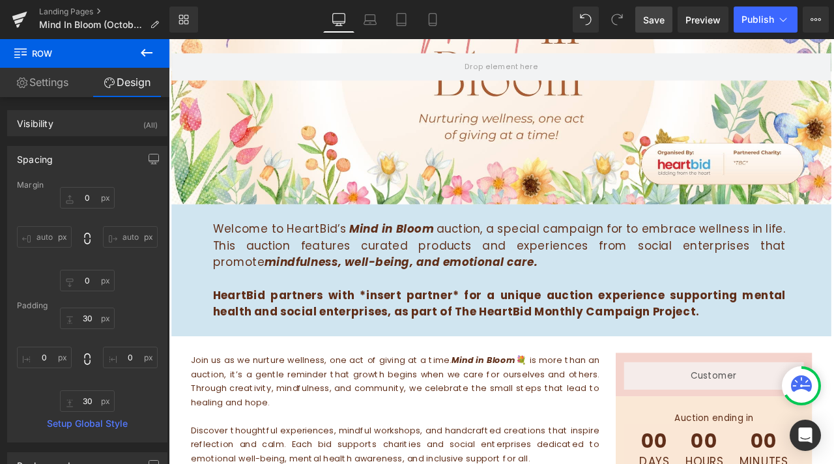
scroll to position [259, 0]
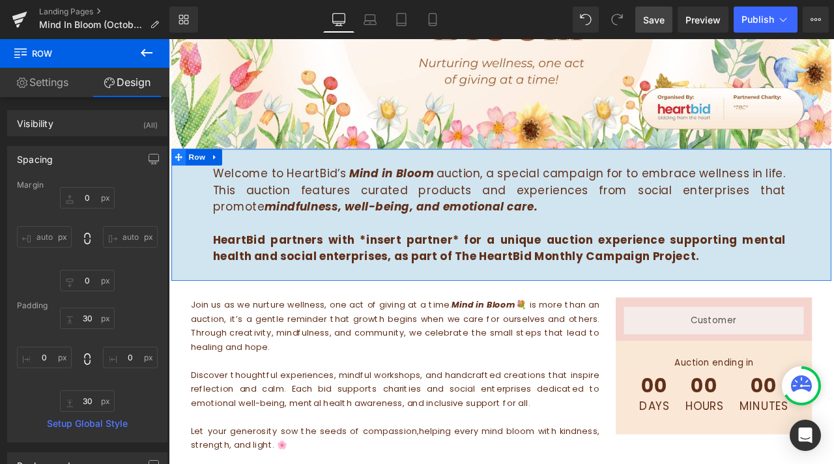
click at [184, 179] on span at bounding box center [180, 179] width 17 height 20
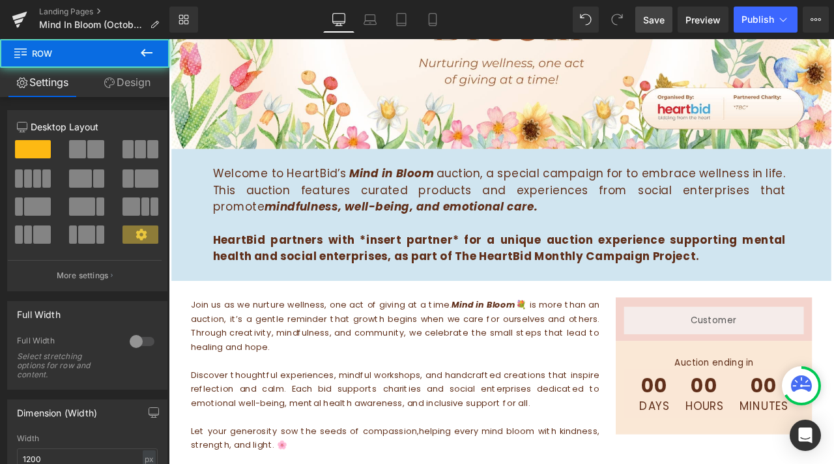
click at [717, 423] on h1 "Auction ending in" at bounding box center [814, 423] width 213 height 14
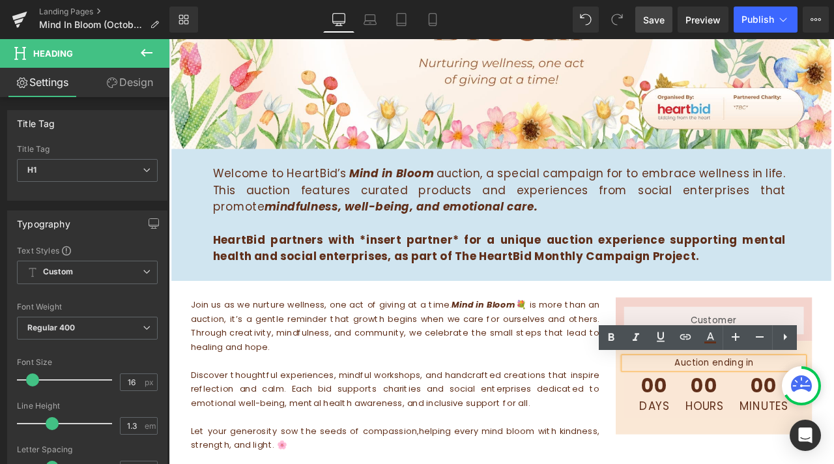
click at [712, 447] on div "00 Days 00 Hours 00 Minutes" at bounding box center [814, 459] width 213 height 58
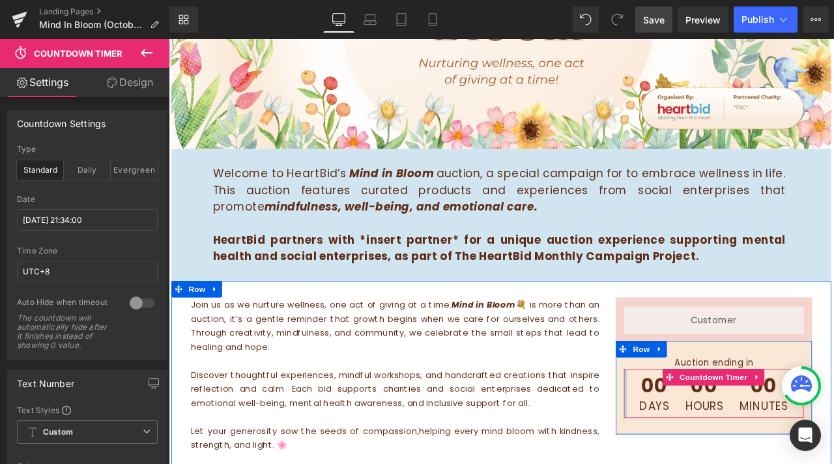
click at [691, 449] on div "Liquid Row Auction ending in Heading 00 Days 00 Hours 00 Minutes Countdown Time…" at bounding box center [815, 426] width 252 height 162
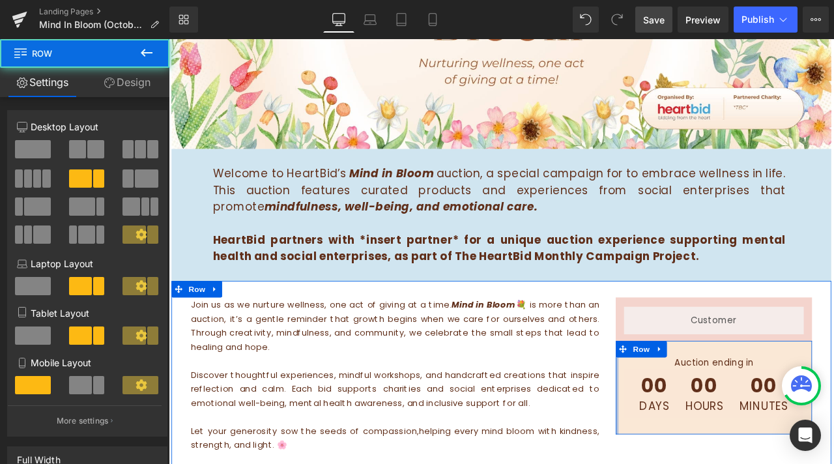
click at [698, 447] on div at bounding box center [699, 452] width 3 height 111
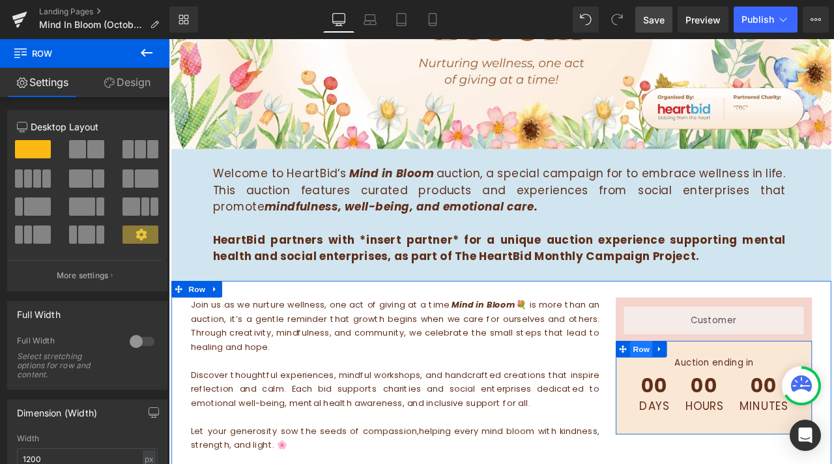
click at [720, 408] on span "Row" at bounding box center [728, 407] width 26 height 20
click at [122, 87] on link "Design" at bounding box center [127, 82] width 85 height 29
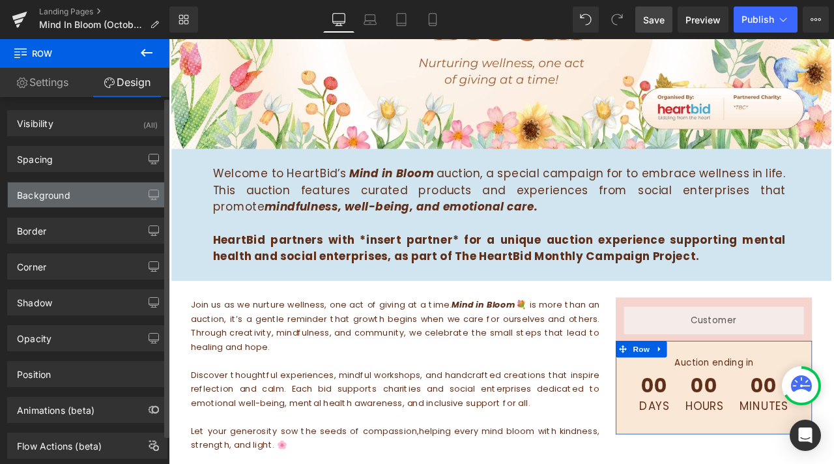
click at [63, 195] on div "Background" at bounding box center [43, 191] width 53 height 18
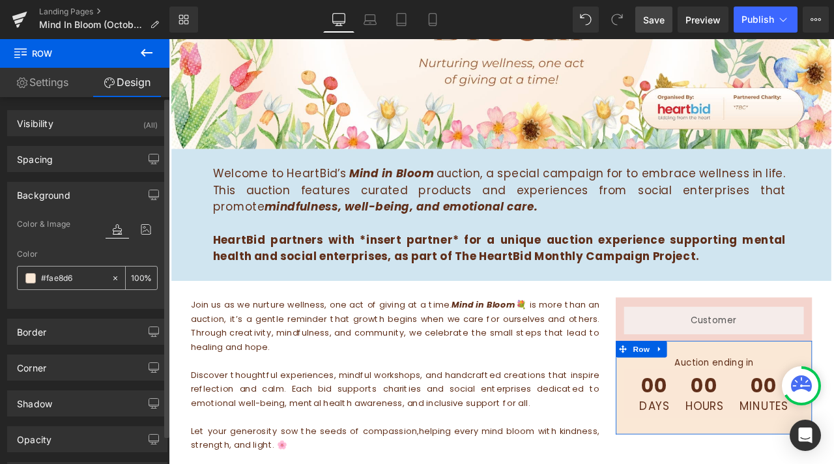
click at [51, 279] on input "#fae8d6" at bounding box center [73, 278] width 64 height 14
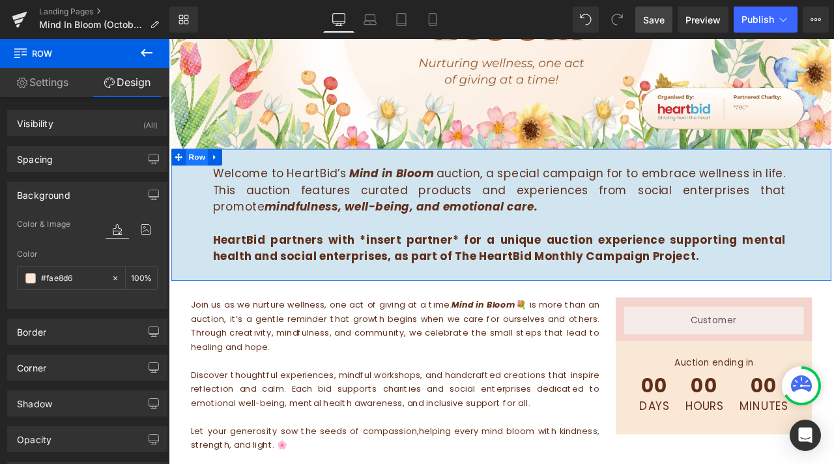
click at [194, 173] on span "Row" at bounding box center [202, 179] width 26 height 20
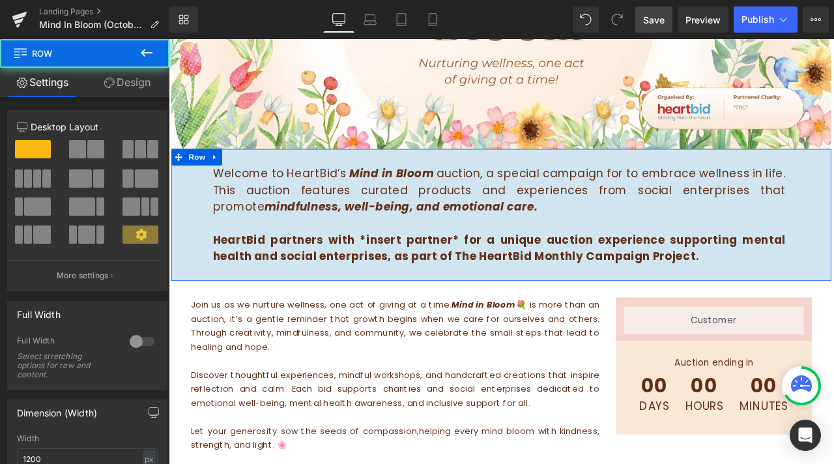
click at [135, 94] on link "Design" at bounding box center [127, 82] width 85 height 29
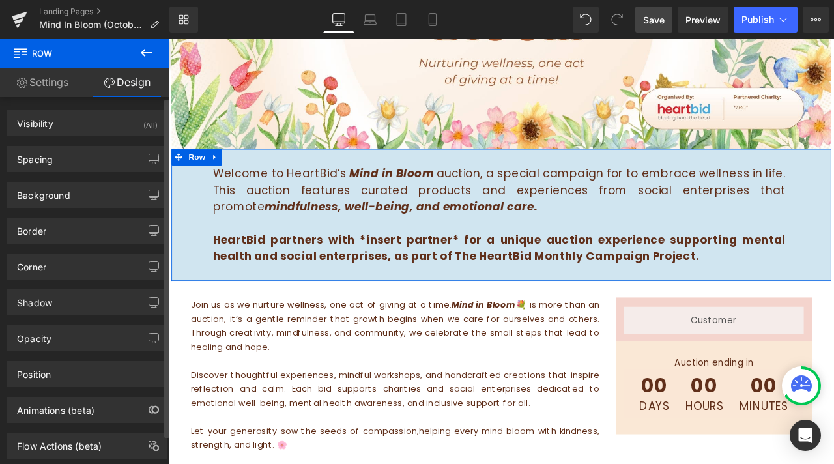
click at [87, 213] on div "Border Border Style Custom Custom Setup Global Style Custom Setup Global Style …" at bounding box center [87, 226] width 175 height 36
click at [96, 204] on div "Background" at bounding box center [87, 194] width 159 height 25
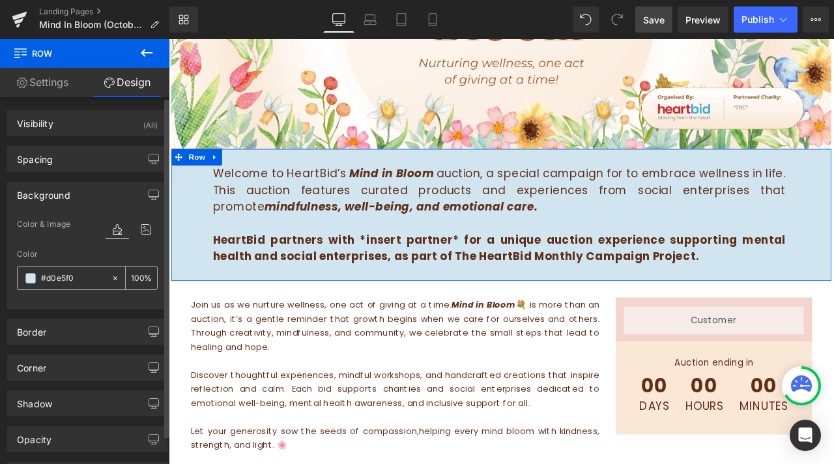
click at [56, 284] on input "#d0e5f0" at bounding box center [73, 278] width 64 height 14
paste input "fae8d6"
type input "#fae8d6"
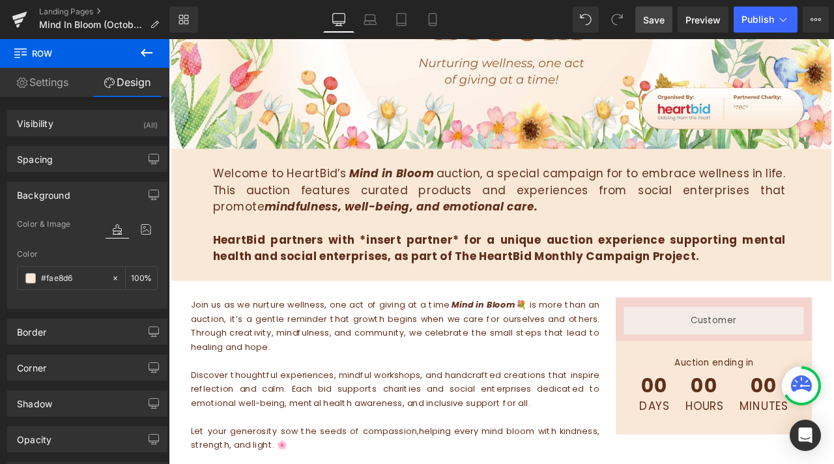
click at [289, 371] on p "Join us as we nurture wellness, one act of giving at a time. Mind in Bloom 💐 is…" at bounding box center [437, 378] width 484 height 66
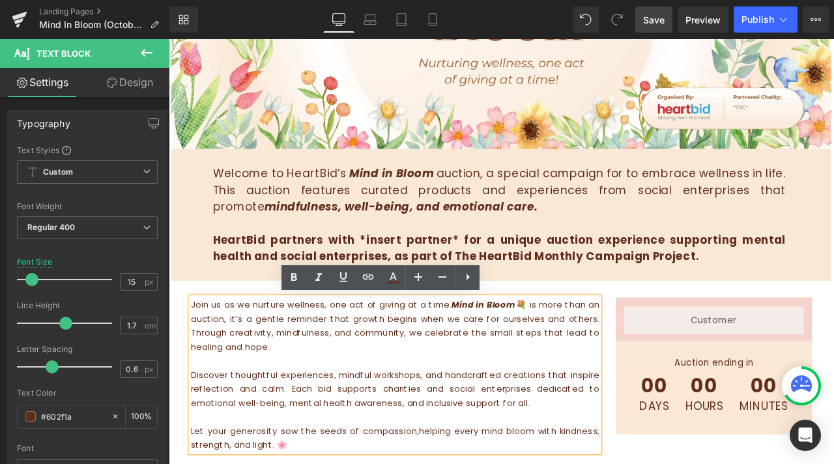
click at [833, 364] on div "Liquid Row Auction ending in Heading 00 Days 00 Hours 00 Minutes Countdown Time…" at bounding box center [815, 426] width 252 height 162
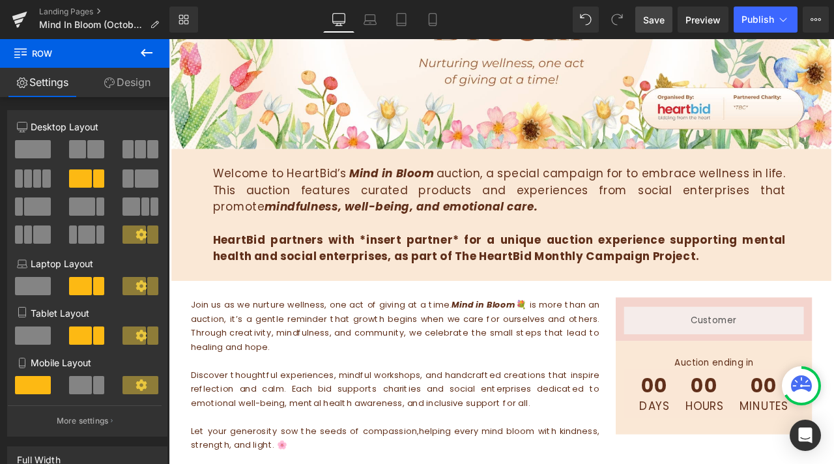
scroll to position [0, 0]
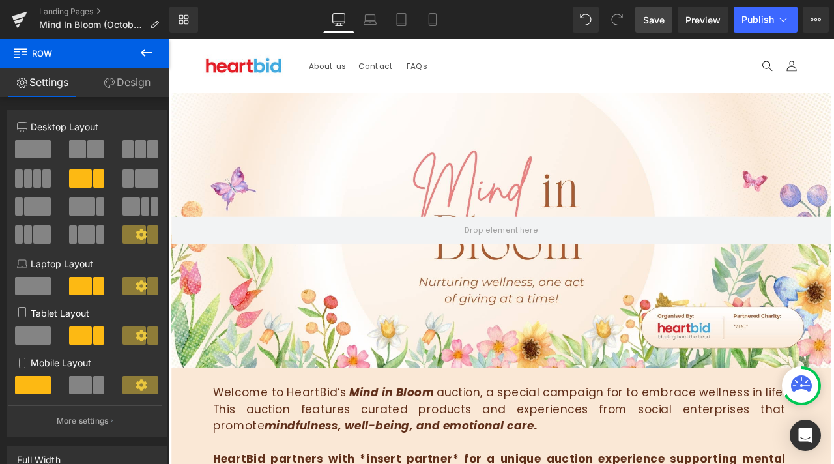
click at [655, 26] on link "Save" at bounding box center [653, 20] width 37 height 26
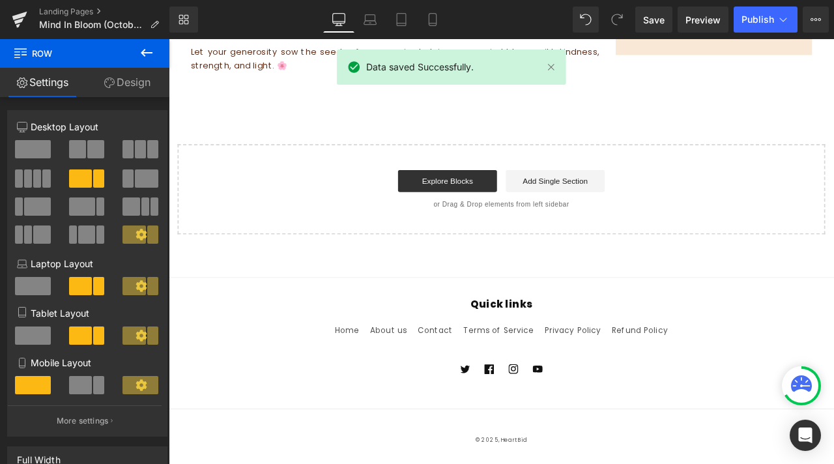
scroll to position [644, 0]
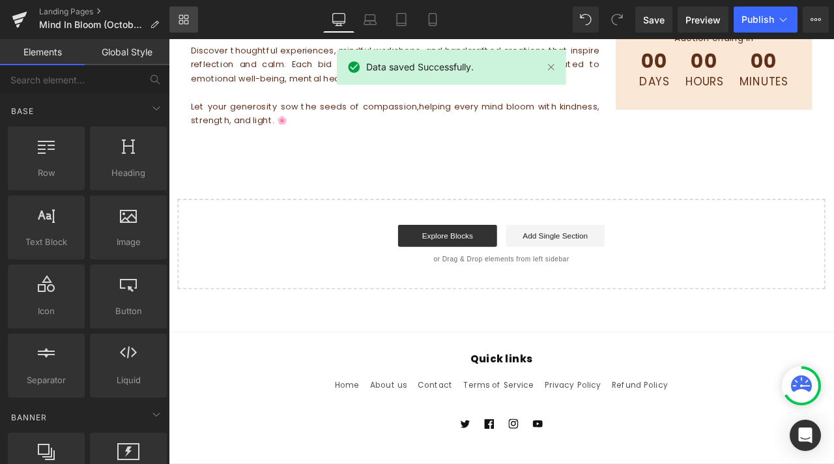
click at [179, 14] on icon at bounding box center [184, 19] width 10 height 10
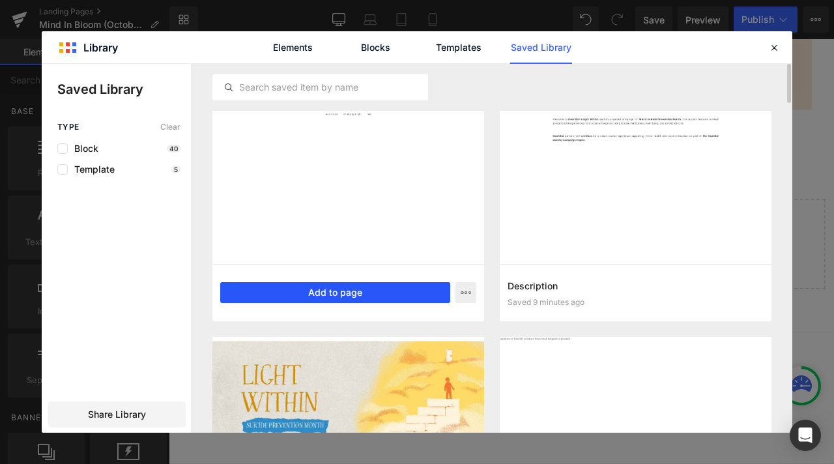
click at [352, 291] on button "Add to page" at bounding box center [335, 292] width 230 height 21
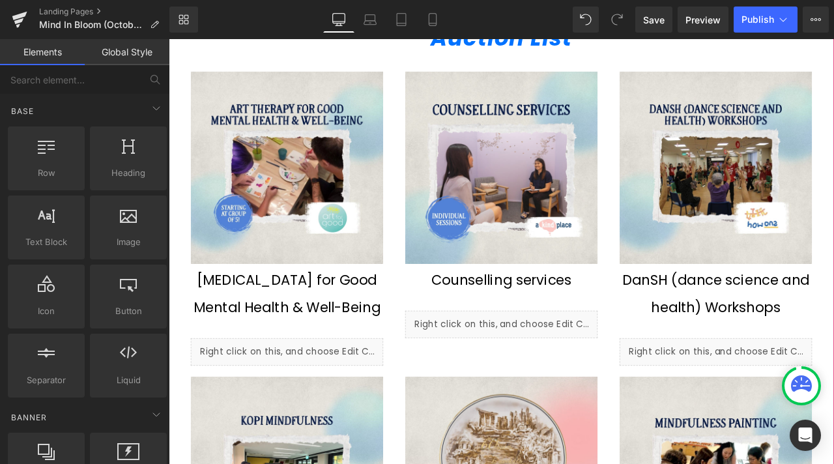
scroll to position [506, 0]
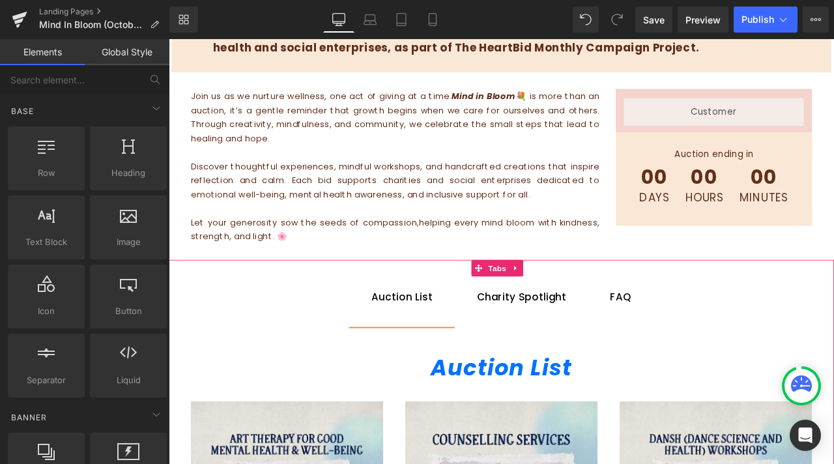
click at [604, 350] on div "Charity Spotlight Text Block" at bounding box center [587, 345] width 106 height 19
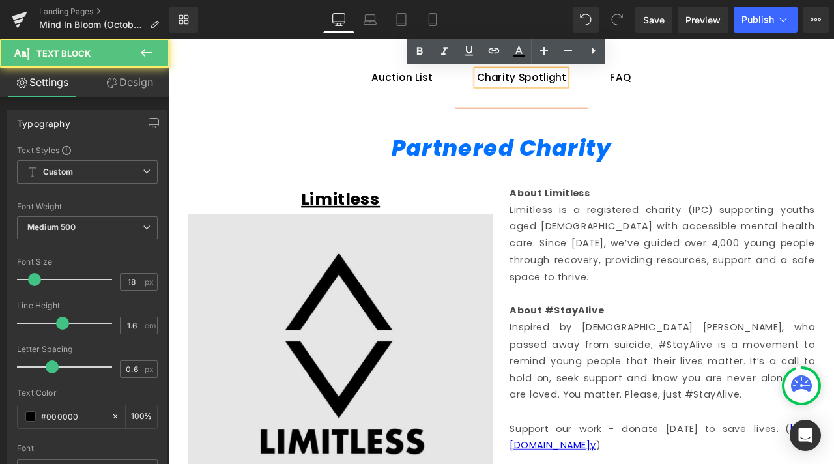
click at [446, 293] on img at bounding box center [373, 427] width 362 height 362
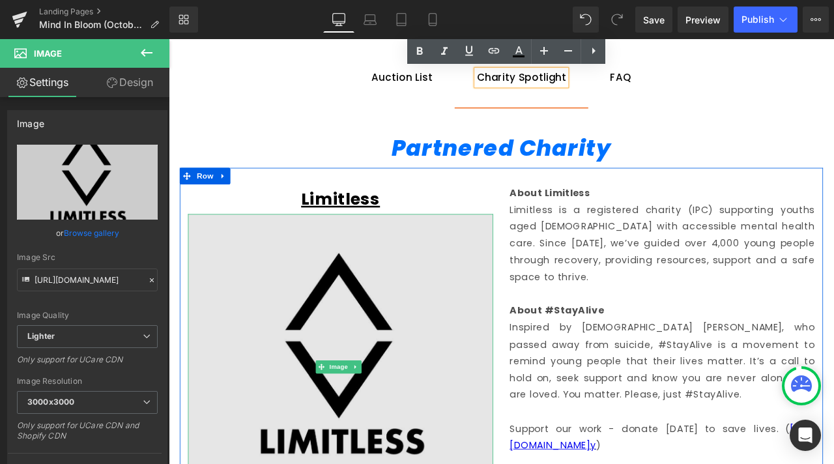
scroll to position [897, 0]
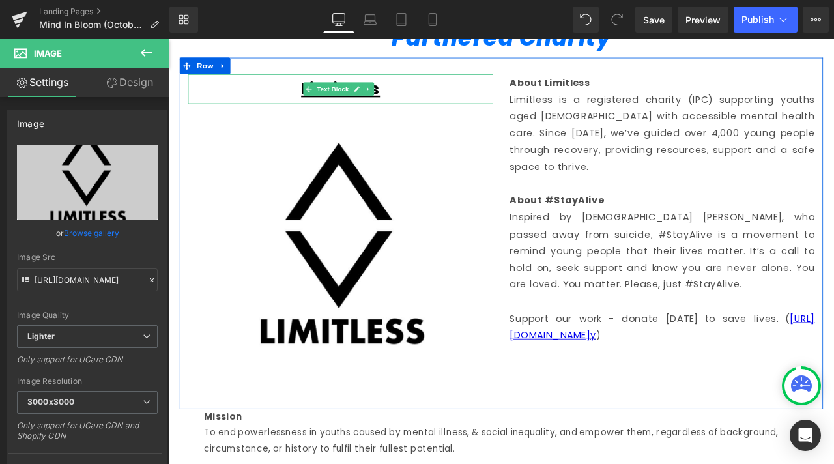
click at [216, 106] on div "Limitless" at bounding box center [373, 98] width 362 height 35
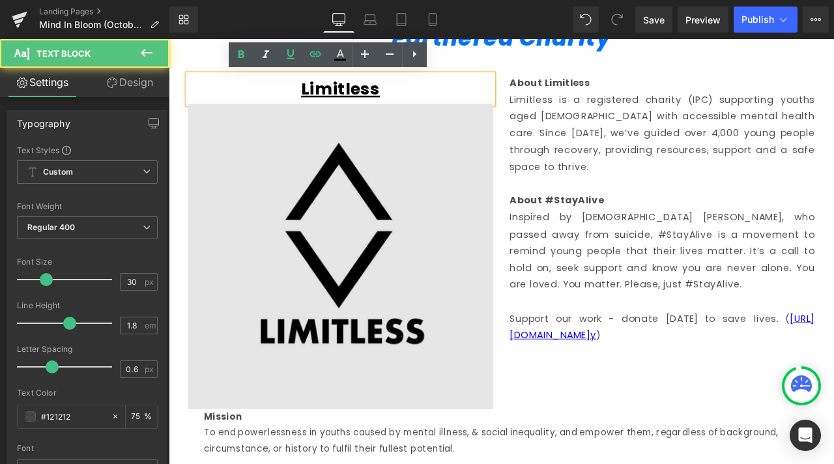
click at [338, 130] on img at bounding box center [373, 297] width 362 height 362
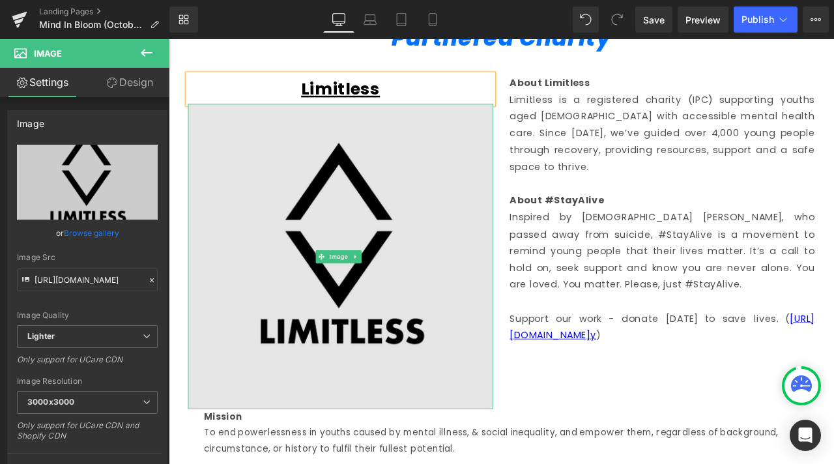
click at [373, 131] on img at bounding box center [373, 297] width 362 height 362
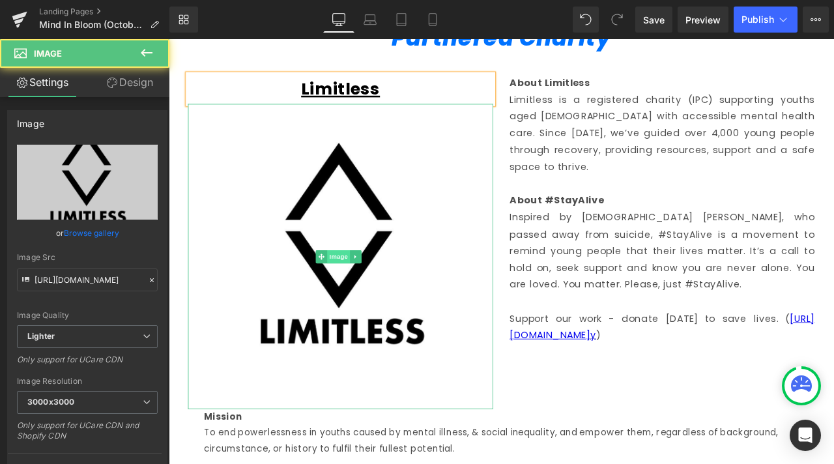
click at [371, 297] on span "Image" at bounding box center [369, 297] width 27 height 16
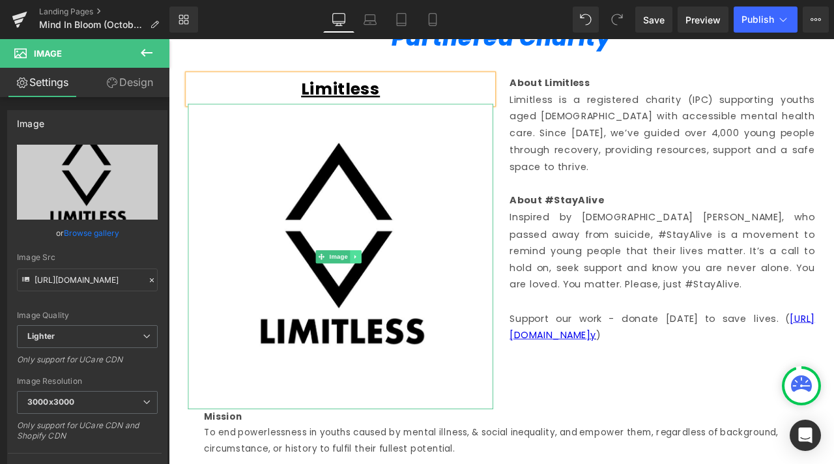
click at [390, 294] on icon at bounding box center [389, 296] width 2 height 5
click at [401, 291] on link at bounding box center [397, 297] width 14 height 16
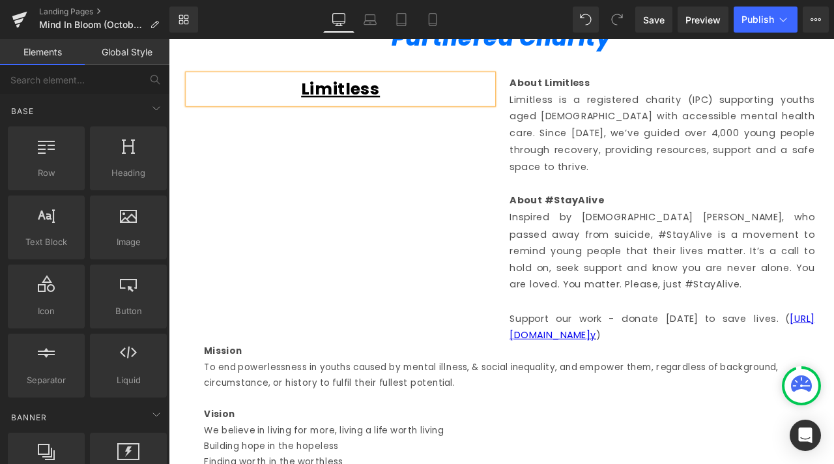
click at [437, 94] on div "Limitless" at bounding box center [373, 98] width 362 height 35
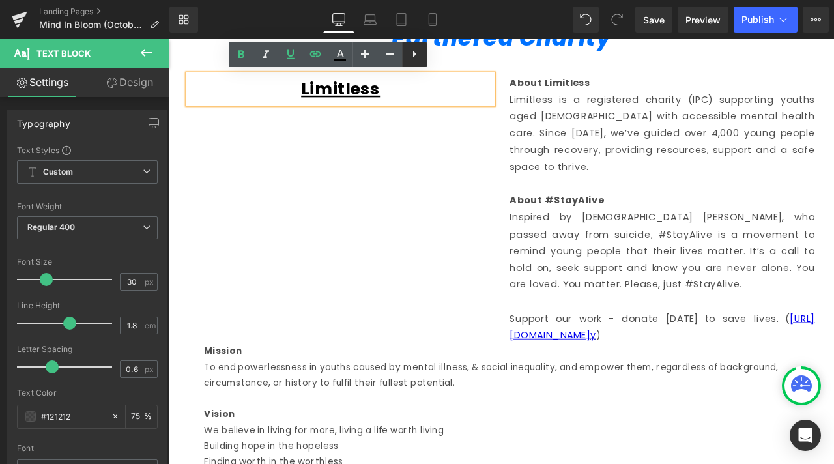
click at [411, 51] on icon at bounding box center [415, 54] width 16 height 16
click at [439, 57] on icon at bounding box center [439, 54] width 16 height 16
click at [334, 144] on div "Limitless Text Block About Limitless Limitless is a registered charity (IPC) su…" at bounding box center [563, 230] width 762 height 339
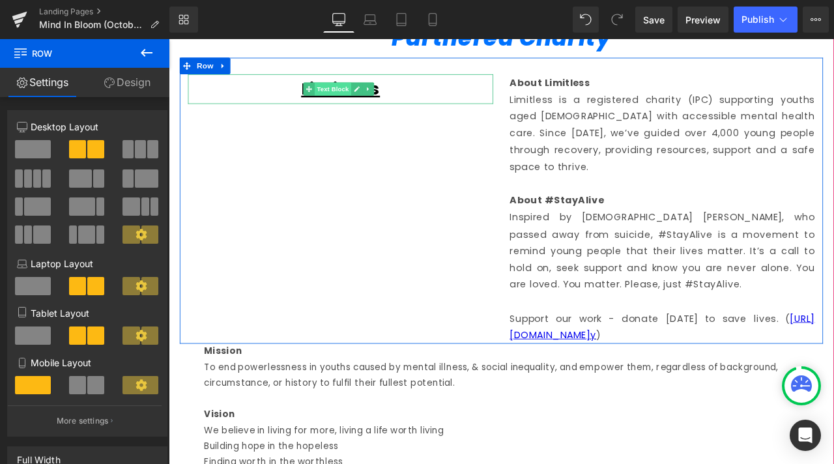
click at [357, 102] on span "Text Block" at bounding box center [362, 99] width 43 height 16
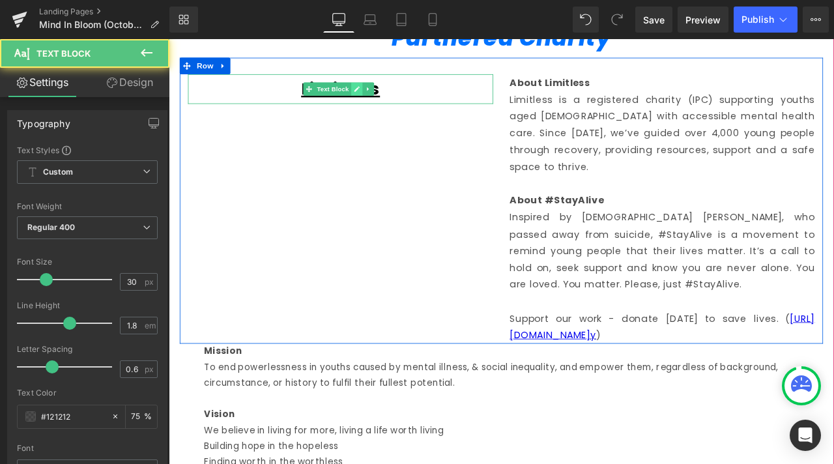
click at [397, 98] on link at bounding box center [391, 99] width 14 height 16
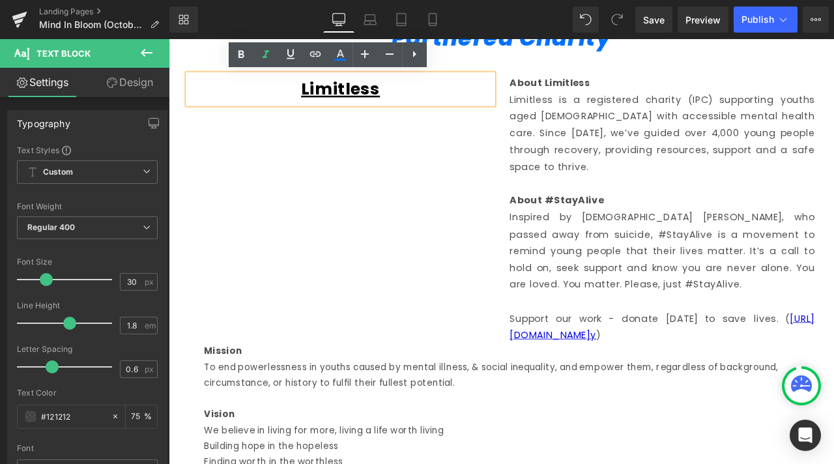
click at [382, 136] on div "Limitless Text Block About Limitless Limitless is a registered charity (IPC) su…" at bounding box center [563, 230] width 762 height 339
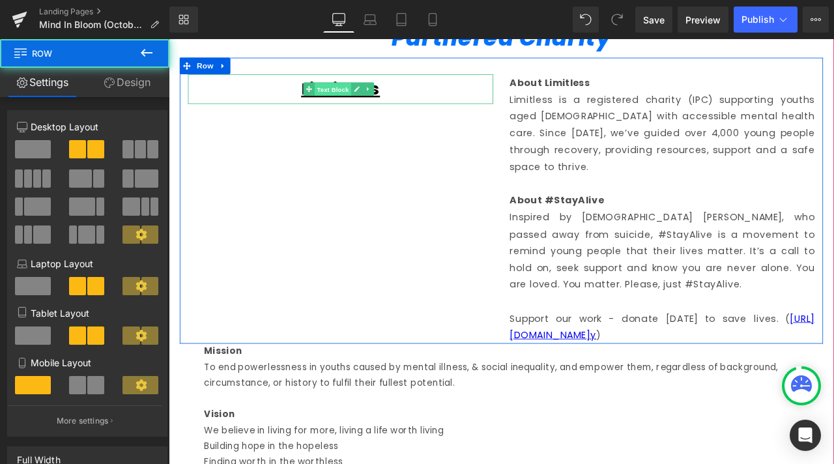
click at [362, 94] on span "Text Block" at bounding box center [362, 99] width 43 height 16
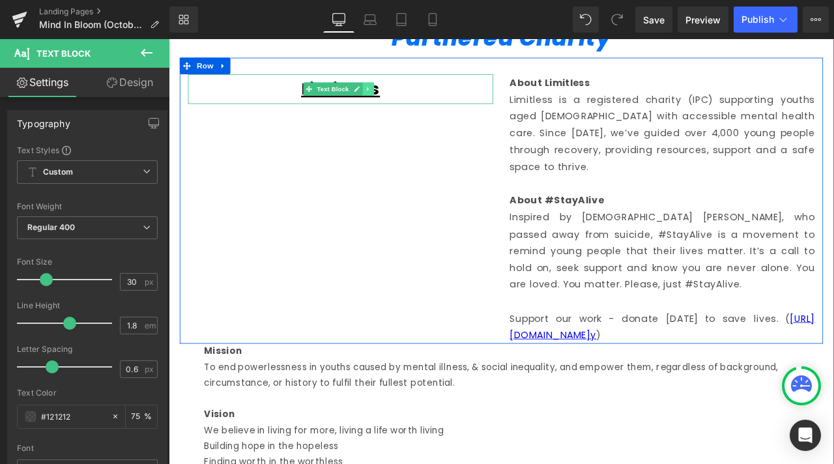
click at [405, 98] on icon at bounding box center [404, 98] width 2 height 5
click at [413, 99] on icon at bounding box center [411, 98] width 7 height 7
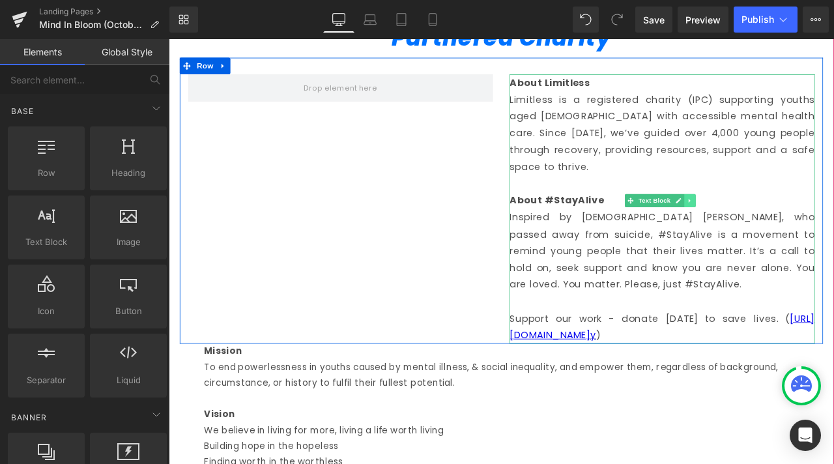
click at [783, 228] on icon at bounding box center [785, 231] width 7 height 8
click at [790, 228] on icon at bounding box center [792, 231] width 7 height 8
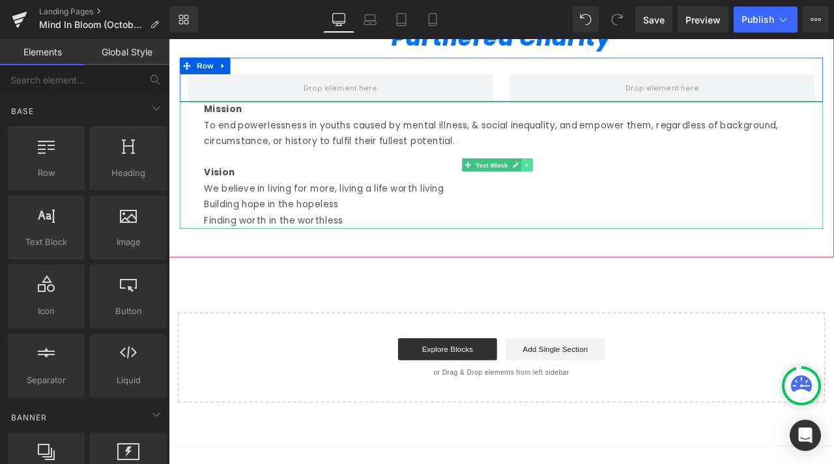
click at [597, 190] on link at bounding box center [593, 188] width 14 height 16
click at [602, 188] on icon at bounding box center [599, 188] width 7 height 7
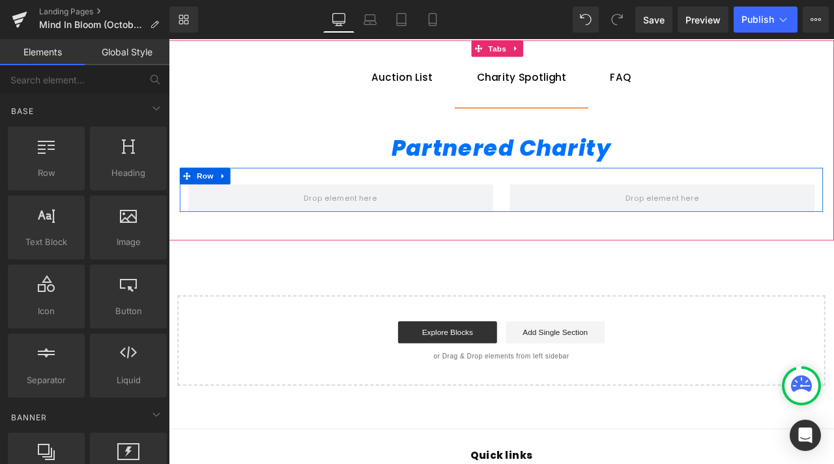
scroll to position [702, 0]
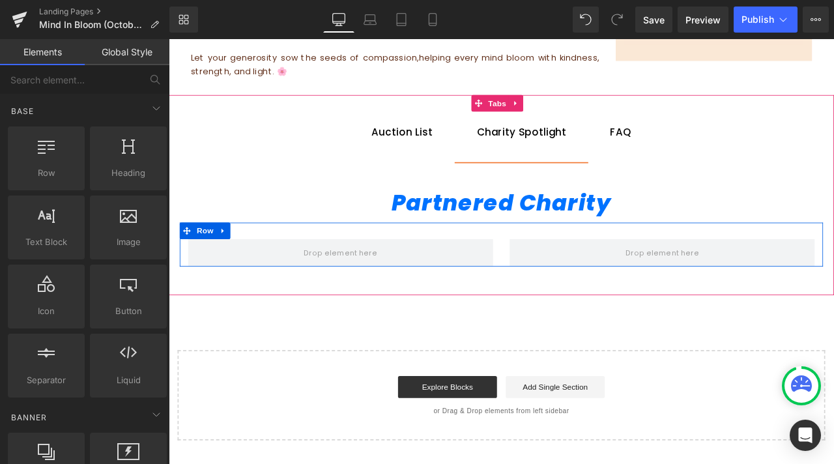
click at [169, 39] on div at bounding box center [169, 39] width 0 height 0
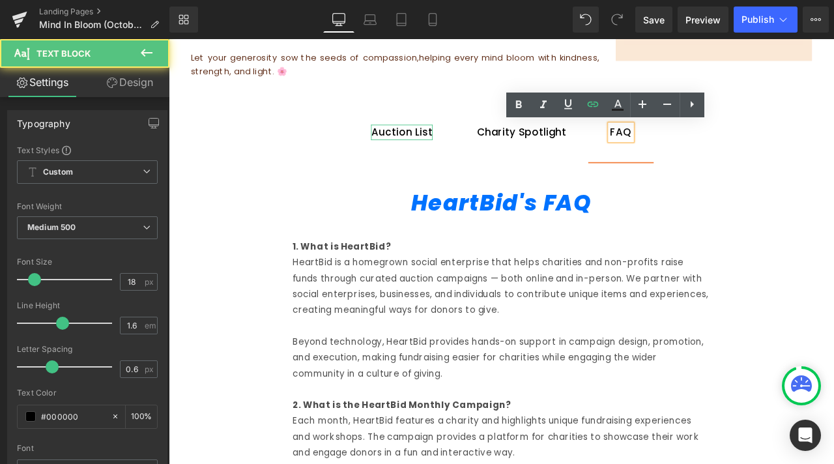
click at [455, 152] on div "Auction List" at bounding box center [444, 150] width 73 height 19
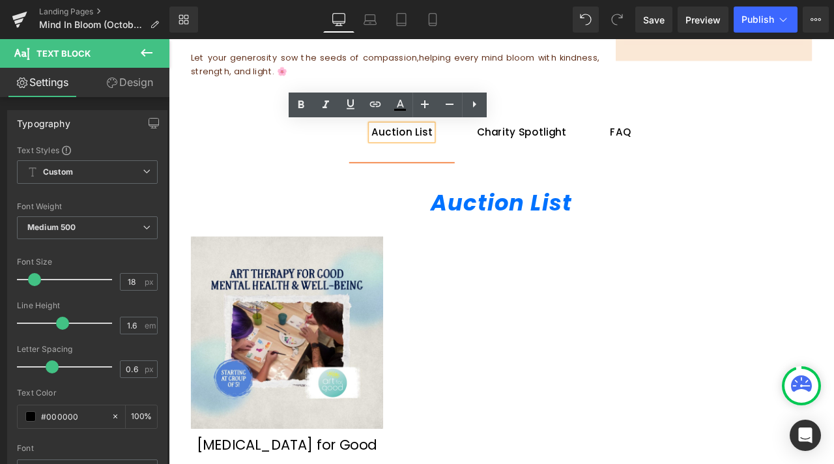
click at [495, 231] on icon "Auction List" at bounding box center [563, 233] width 167 height 36
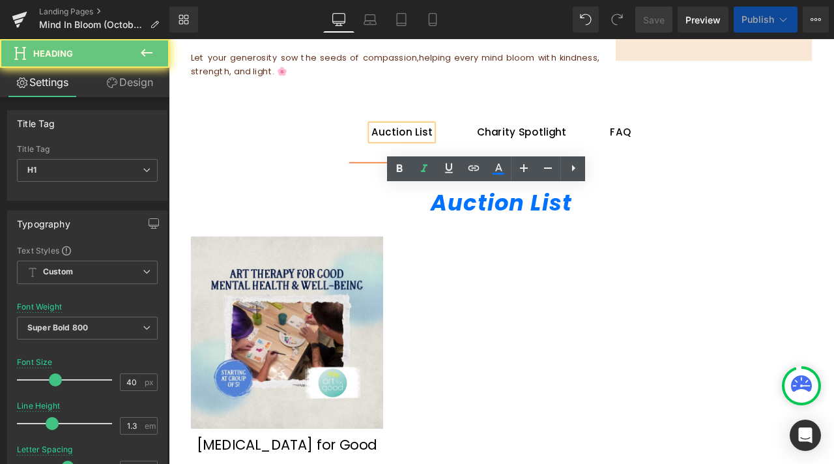
click at [495, 231] on icon "Auction List" at bounding box center [563, 233] width 167 height 36
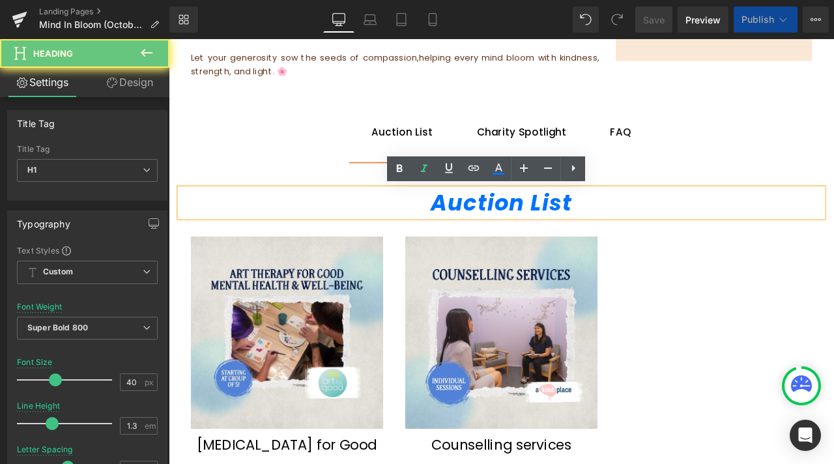
click at [493, 231] on icon "Auction List" at bounding box center [563, 233] width 167 height 36
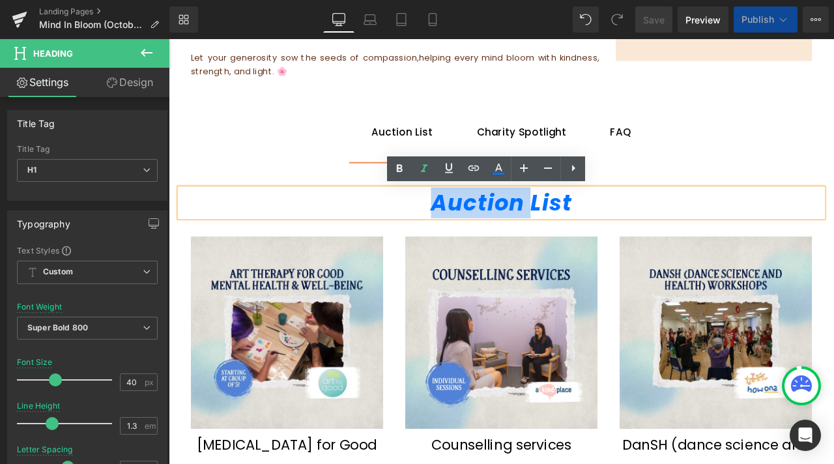
click at [508, 225] on icon "Auction List" at bounding box center [563, 233] width 167 height 36
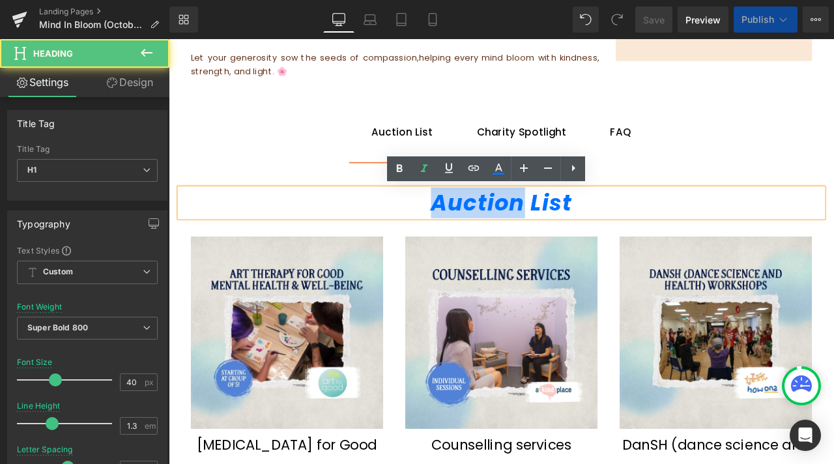
click at [508, 225] on icon "Auction List" at bounding box center [563, 233] width 167 height 36
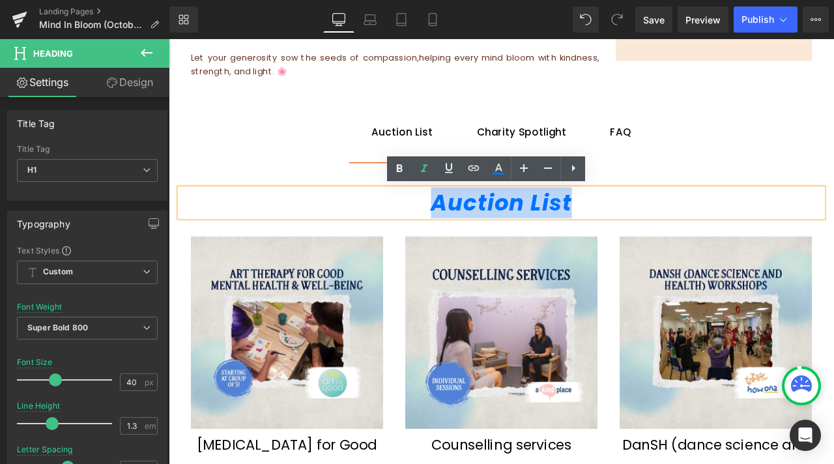
click at [508, 225] on icon "Auction List" at bounding box center [563, 233] width 167 height 36
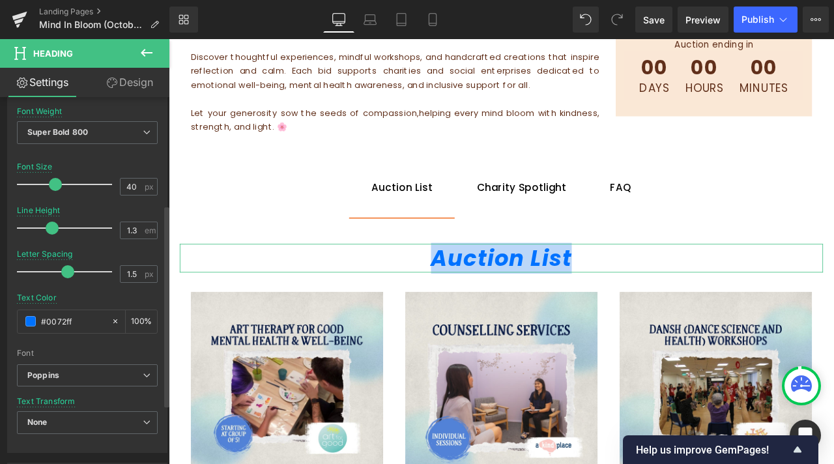
scroll to position [261, 0]
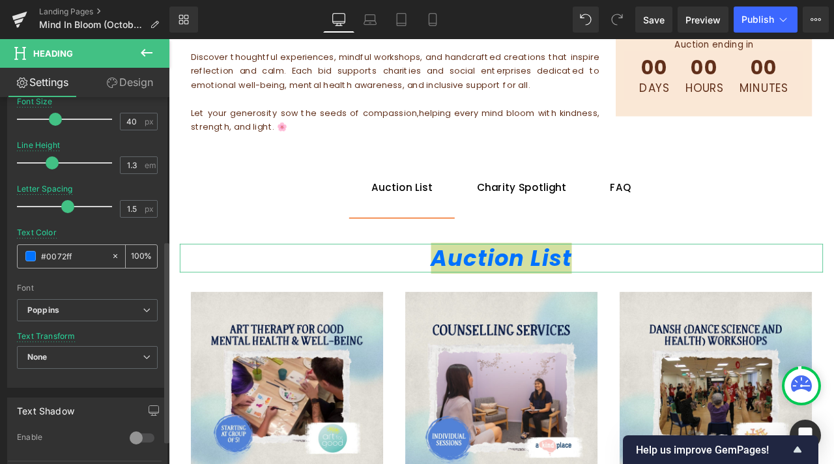
click at [34, 260] on span at bounding box center [30, 256] width 10 height 10
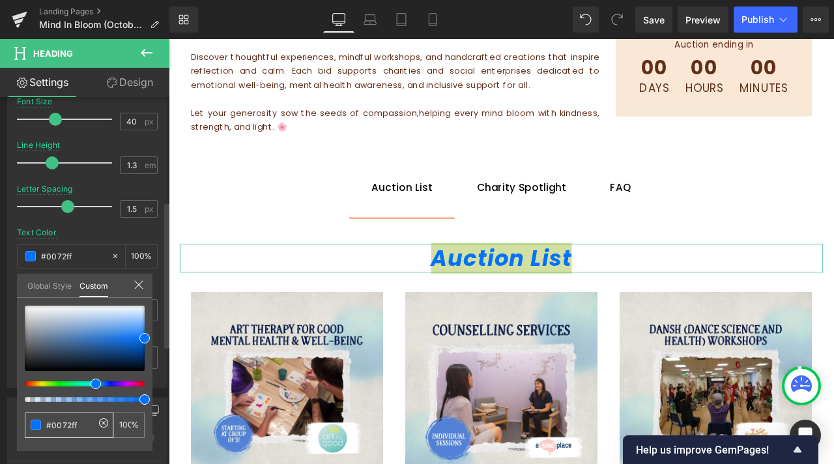
click at [51, 422] on input "#0072ff" at bounding box center [70, 425] width 48 height 14
click at [51, 421] on input "#0072ff" at bounding box center [70, 425] width 48 height 14
paste input "ac5b30"
type input "#ac5b30"
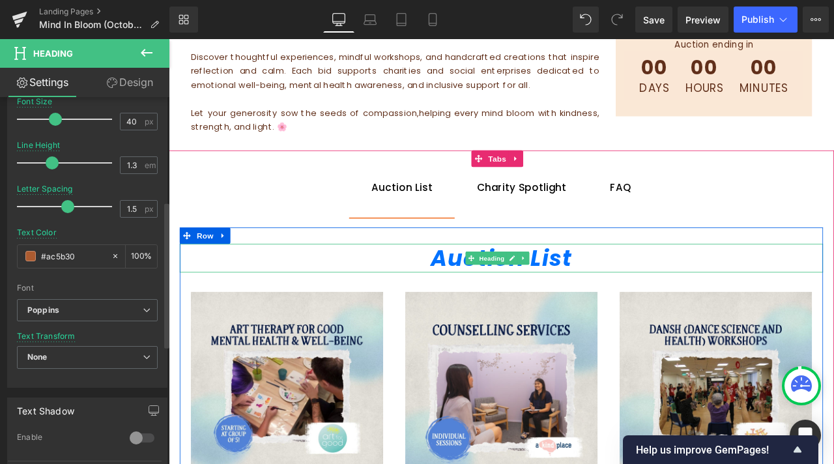
click at [480, 298] on icon "Auction List" at bounding box center [563, 298] width 167 height 36
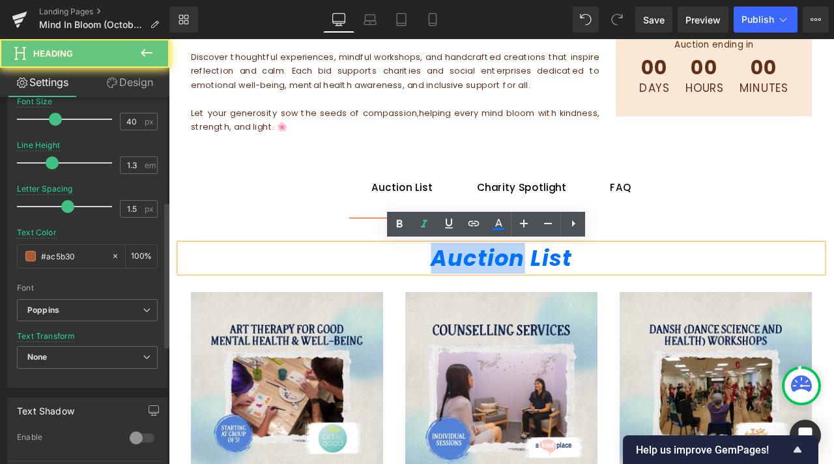
click at [480, 298] on icon "Auction List" at bounding box center [563, 298] width 167 height 36
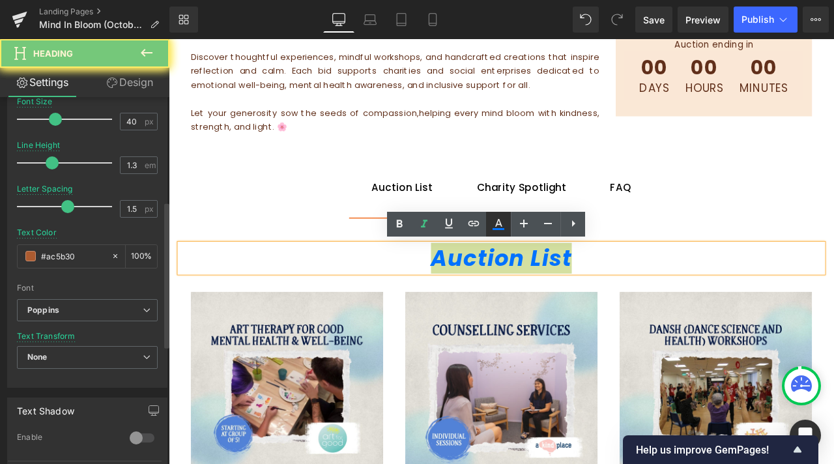
click at [506, 216] on link at bounding box center [498, 224] width 25 height 25
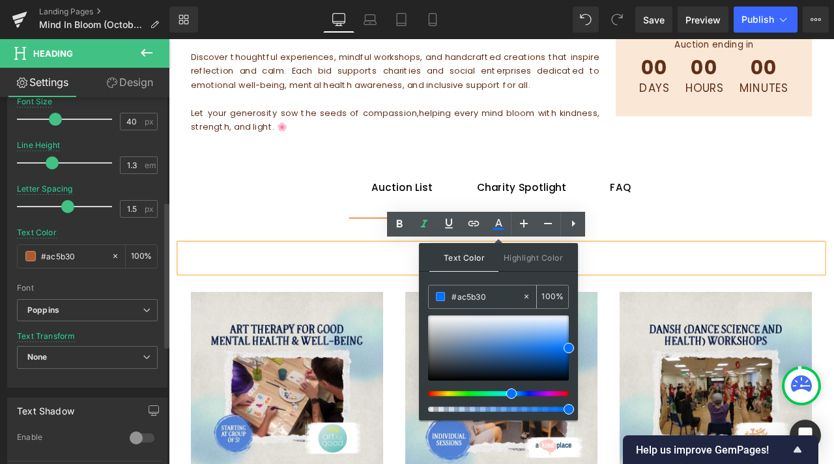
click at [455, 301] on input "#ac5b30" at bounding box center [486, 296] width 70 height 14
paste input "ac5b30"
type input "#ac5b30"
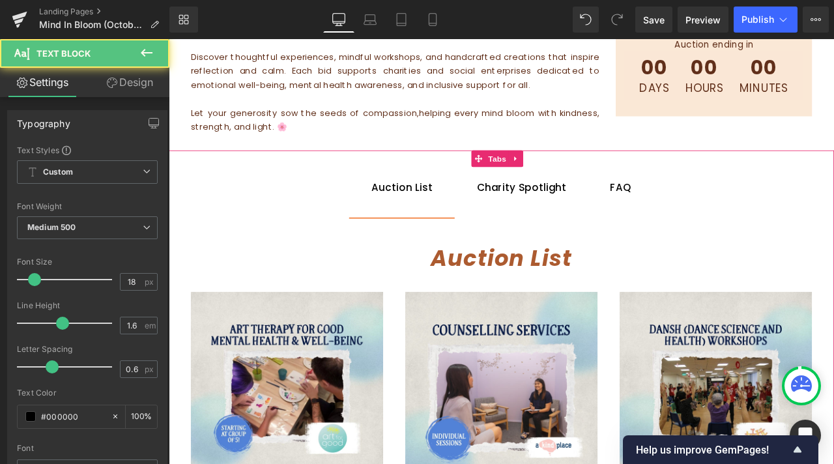
click at [534, 216] on div "Charity Spotlight" at bounding box center [587, 215] width 106 height 19
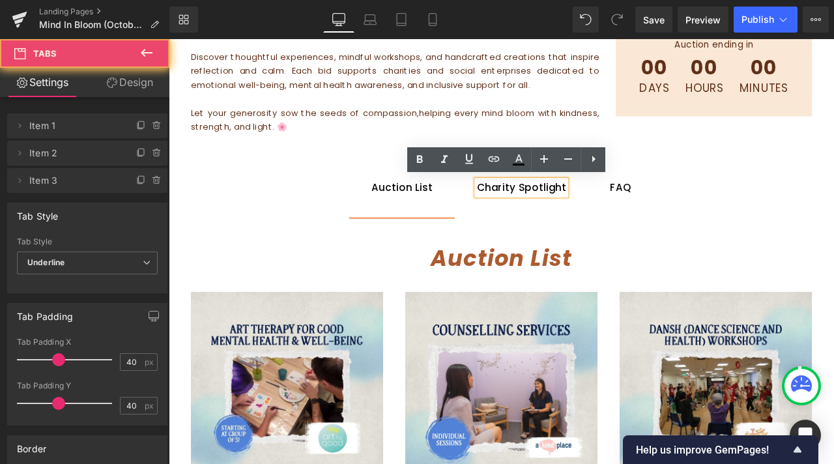
click at [454, 226] on span "Auction List Text Block" at bounding box center [444, 215] width 125 height 71
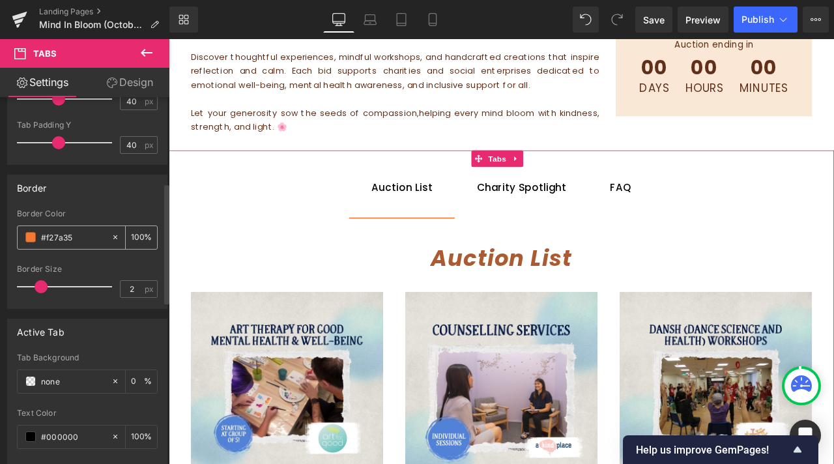
click at [60, 237] on input "#f27a35" at bounding box center [73, 237] width 64 height 14
paste input "ee817f"
type input "#ee817f"
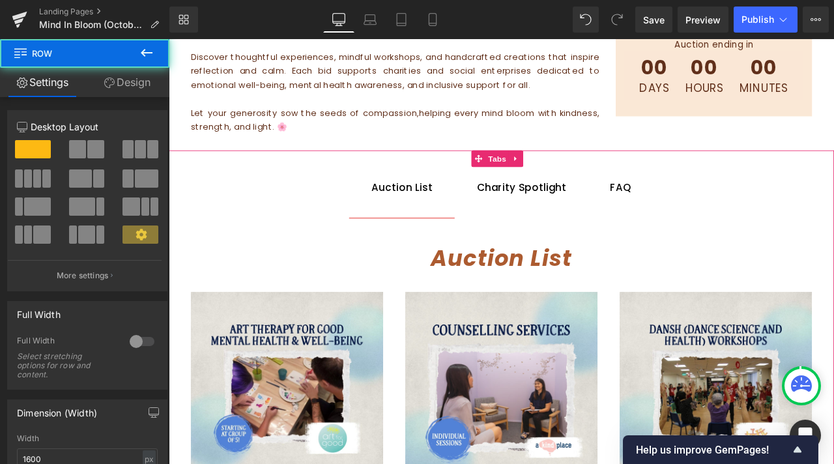
click at [169, 39] on div at bounding box center [169, 39] width 0 height 0
click at [560, 207] on div "Charity Spotlight" at bounding box center [587, 215] width 106 height 19
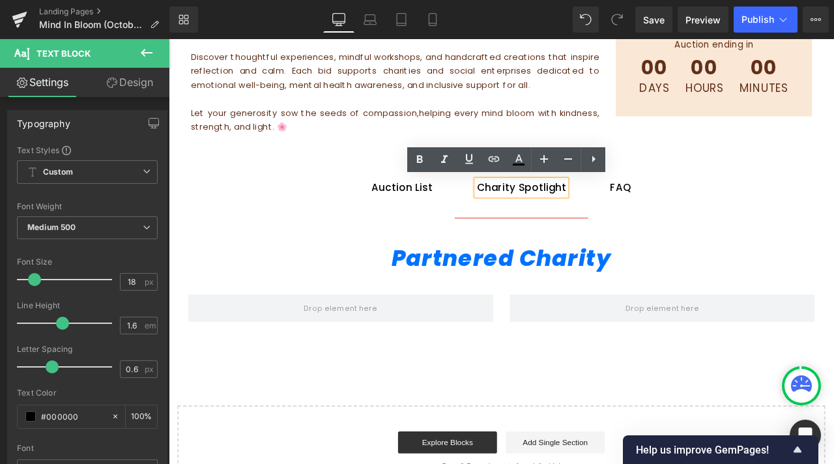
click at [418, 232] on span "Auction List Text Block" at bounding box center [444, 215] width 125 height 71
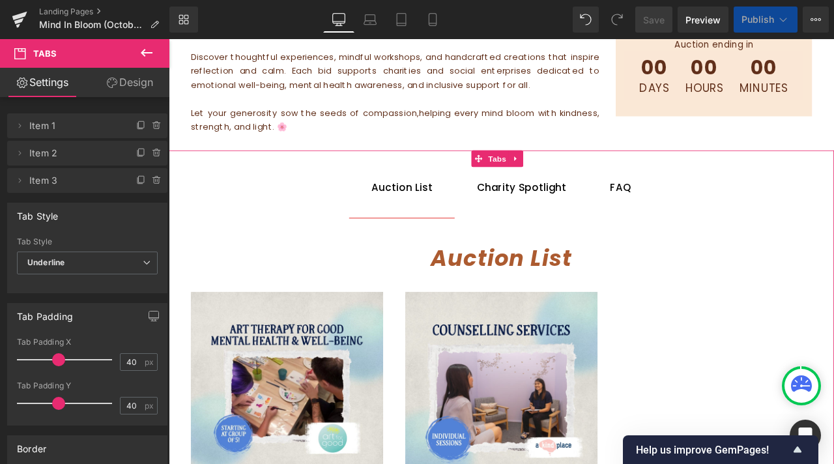
click at [564, 225] on span "Charity Spotlight Text Block" at bounding box center [587, 215] width 158 height 71
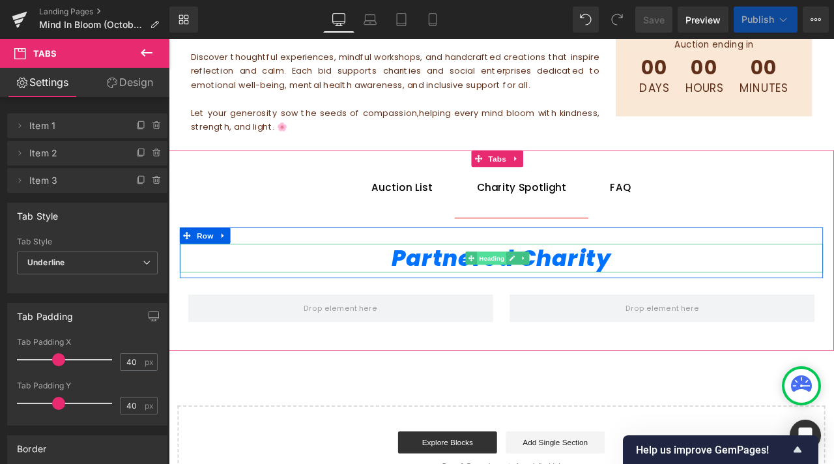
click at [551, 294] on span "Heading" at bounding box center [551, 299] width 35 height 16
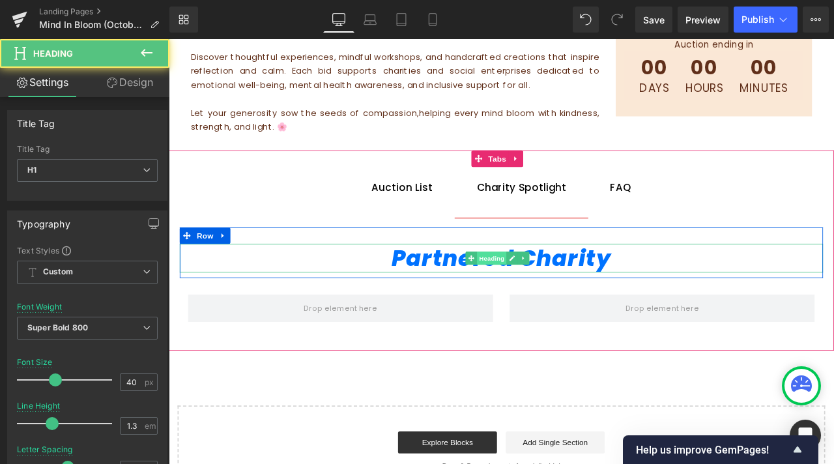
click at [551, 294] on span "Heading" at bounding box center [551, 299] width 35 height 16
click at [680, 296] on icon "Partnered Charity" at bounding box center [563, 298] width 261 height 36
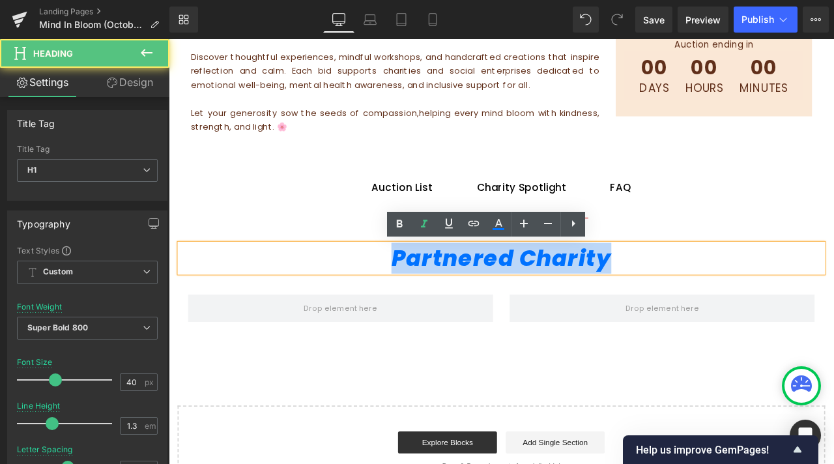
click at [680, 296] on icon "Partnered Charity" at bounding box center [563, 298] width 261 height 36
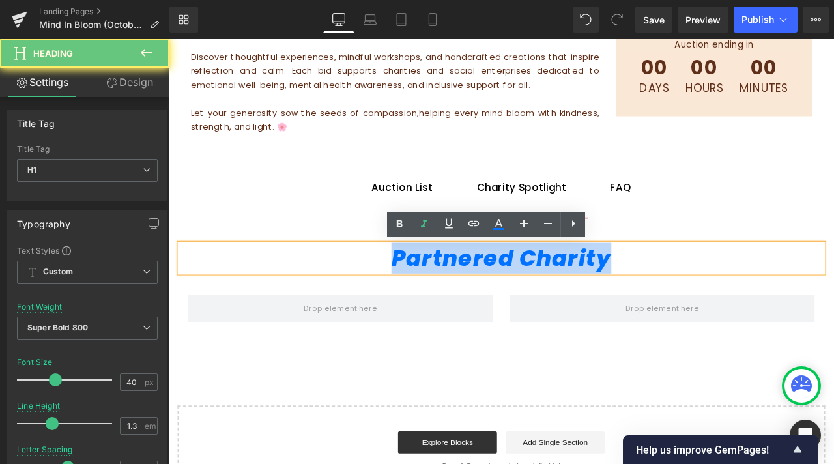
click at [680, 296] on icon "Partnered Charity" at bounding box center [563, 298] width 261 height 36
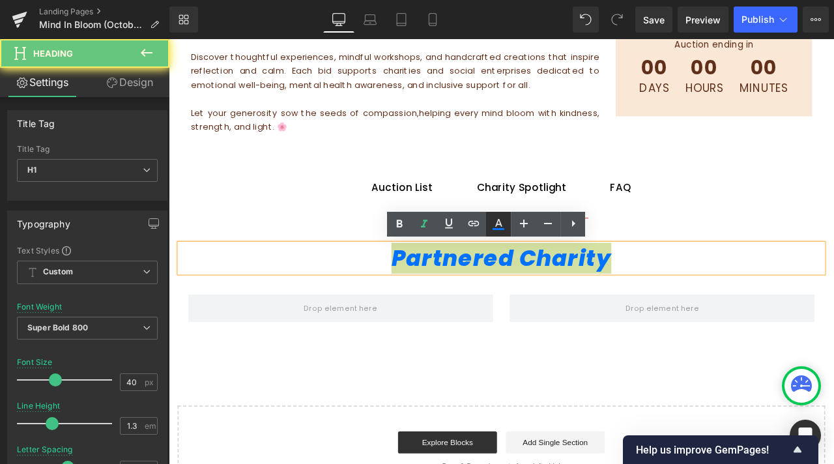
click at [499, 228] on icon at bounding box center [499, 229] width 12 height 2
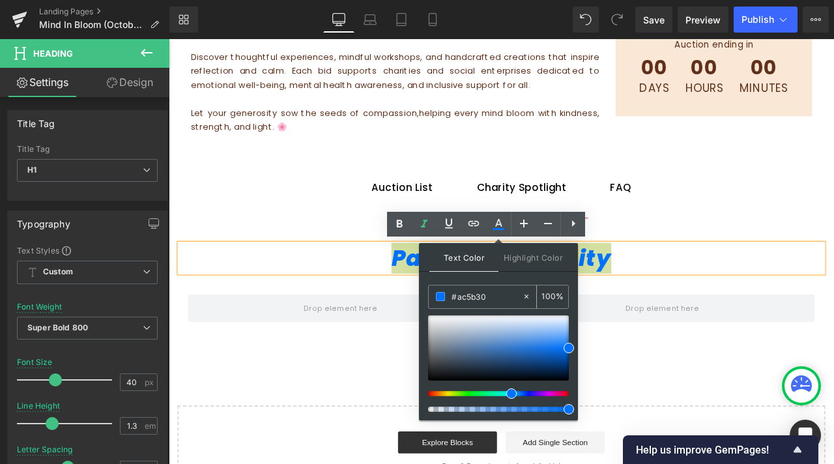
click at [485, 295] on input "#ac5b30" at bounding box center [486, 296] width 70 height 14
paste input "ac5b30"
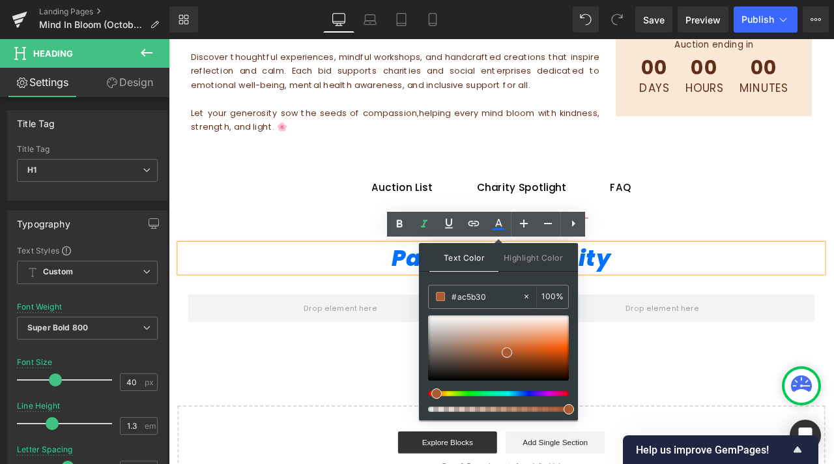
click at [435, 409] on div "Hero Banner Row Welcome to HeartBid’s Mind in Bloom auction, a special campaign…" at bounding box center [563, 22] width 788 height 1113
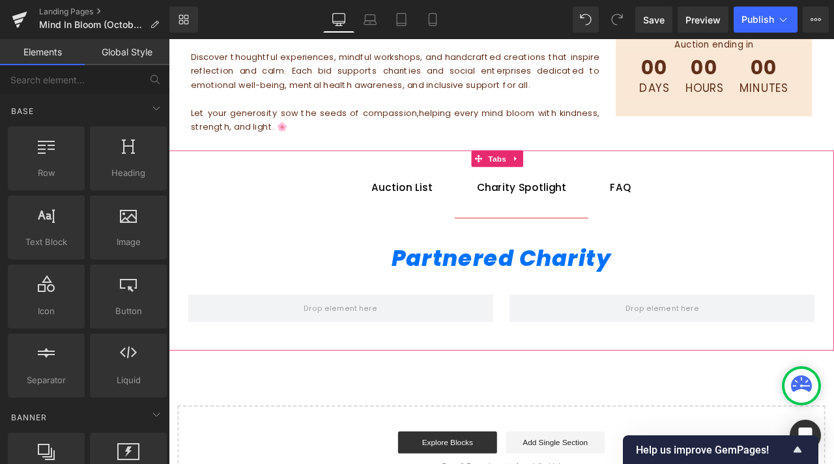
click at [582, 309] on icon "Partnered Charity" at bounding box center [563, 298] width 261 height 36
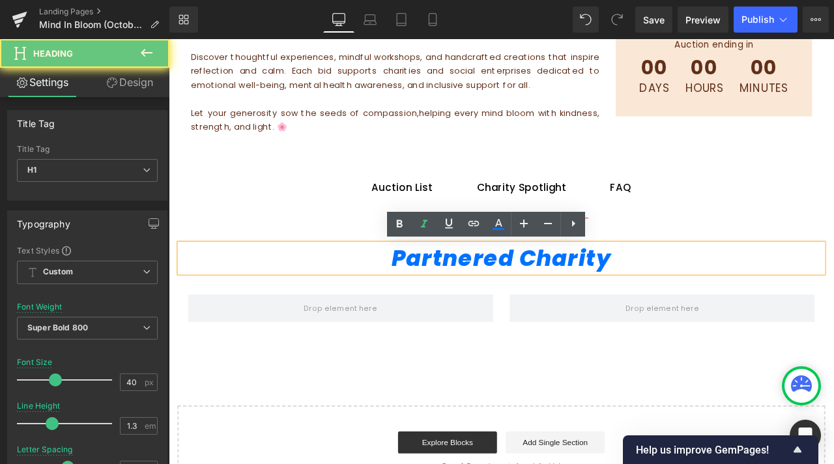
click at [548, 288] on icon "Partnered Charity" at bounding box center [563, 298] width 261 height 36
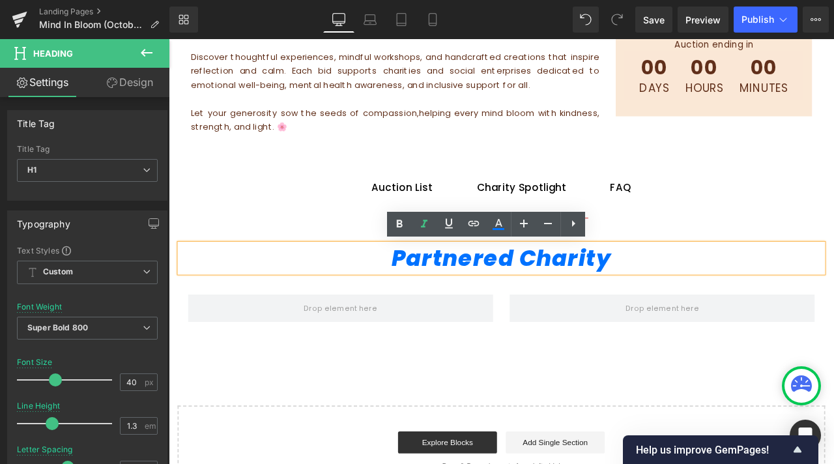
click at [594, 300] on icon "Partnered Charity" at bounding box center [563, 298] width 261 height 36
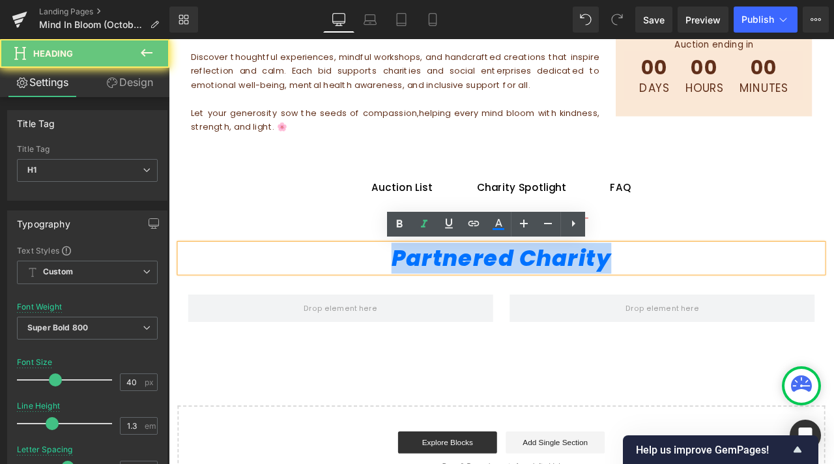
click at [594, 300] on icon "Partnered Charity" at bounding box center [563, 298] width 261 height 36
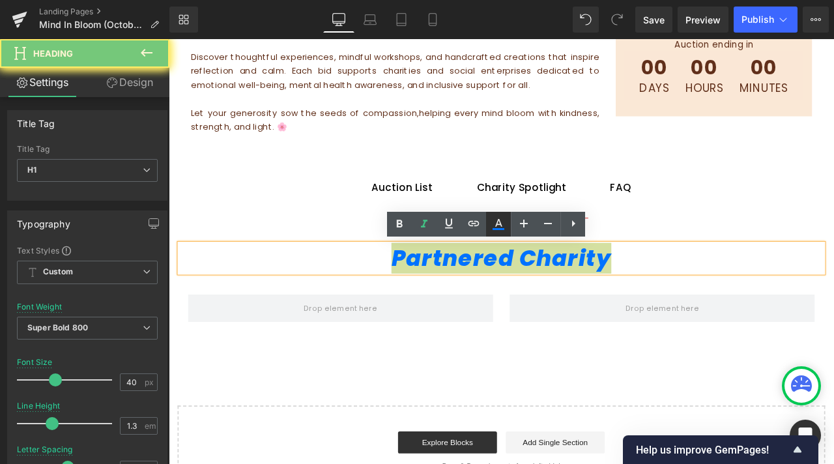
click at [508, 232] on link at bounding box center [498, 224] width 25 height 25
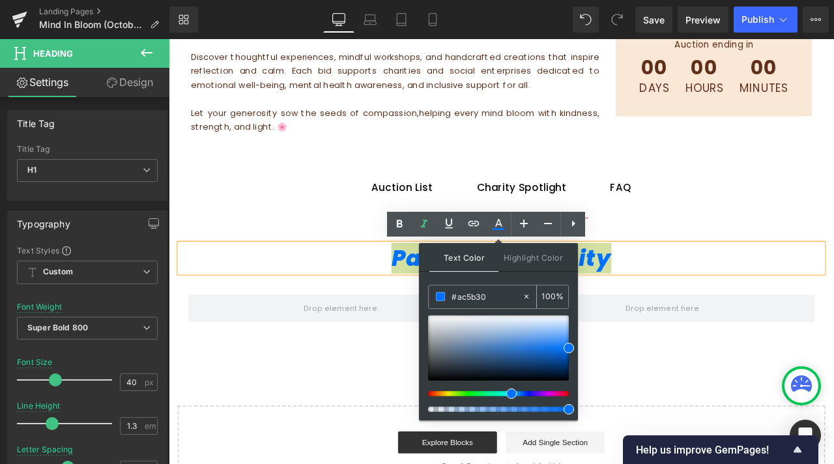
click at [459, 291] on input "#ac5b30" at bounding box center [486, 296] width 70 height 14
paste input "ac5b30"
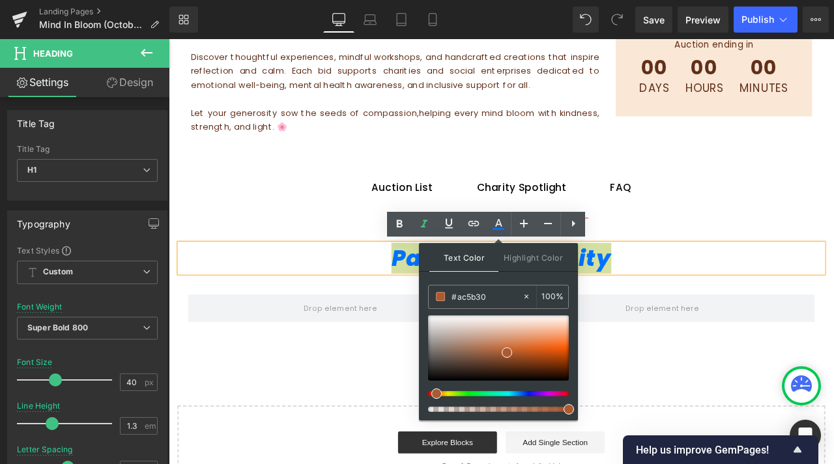
type input "#ac5b30"
click at [433, 303] on icon "Partnered Charity" at bounding box center [563, 298] width 261 height 36
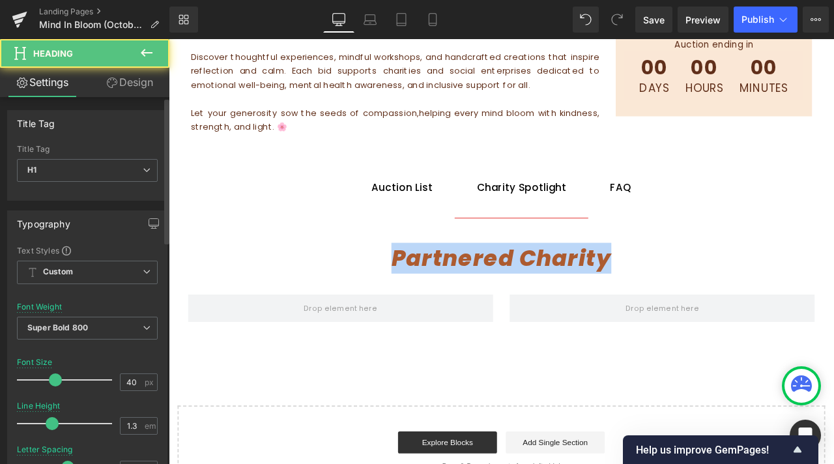
scroll to position [195, 0]
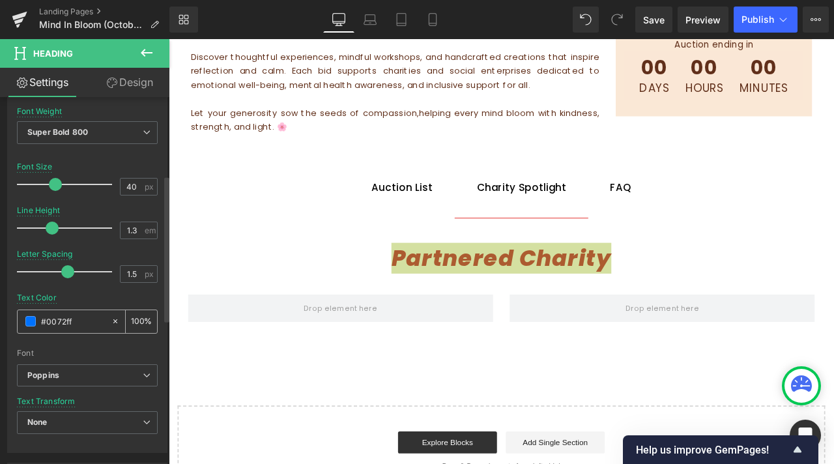
click at [72, 317] on input "#0072ff" at bounding box center [73, 321] width 64 height 14
click at [73, 315] on input "#0072ff" at bounding box center [73, 321] width 64 height 14
click at [68, 317] on input "#0072ff" at bounding box center [73, 321] width 64 height 14
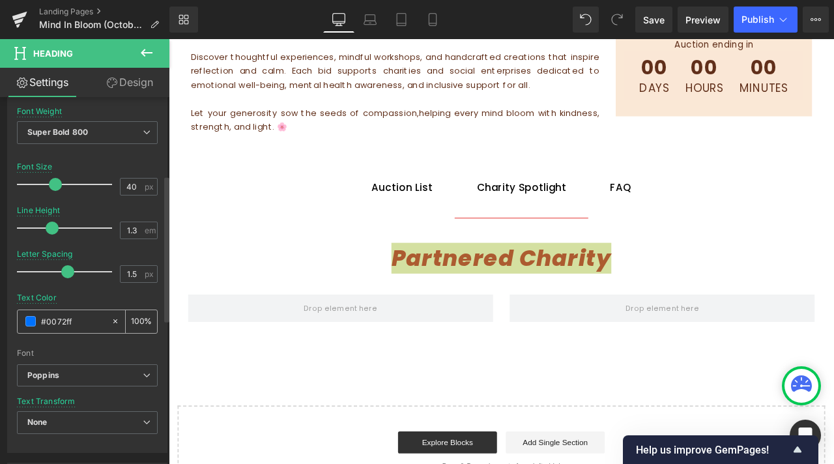
click at [68, 317] on input "#0072ff" at bounding box center [73, 321] width 64 height 14
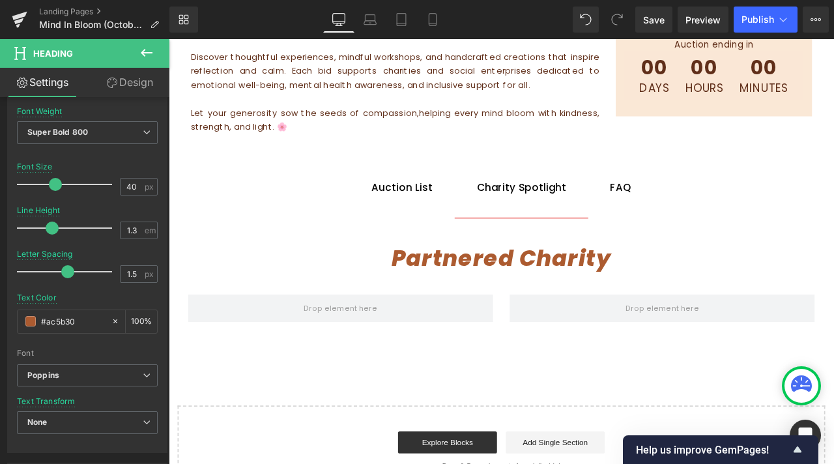
type input "#ac5b30"
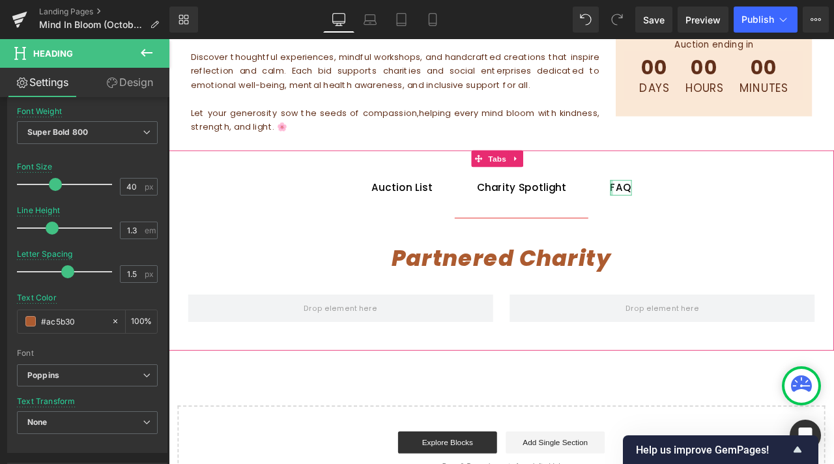
click at [693, 213] on div "FAQ" at bounding box center [704, 215] width 25 height 19
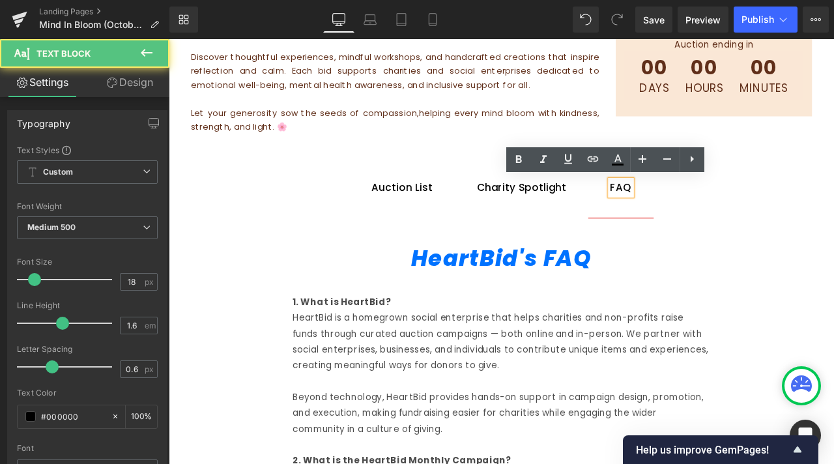
click at [565, 287] on icon "HeartBid's FAQ" at bounding box center [563, 298] width 214 height 36
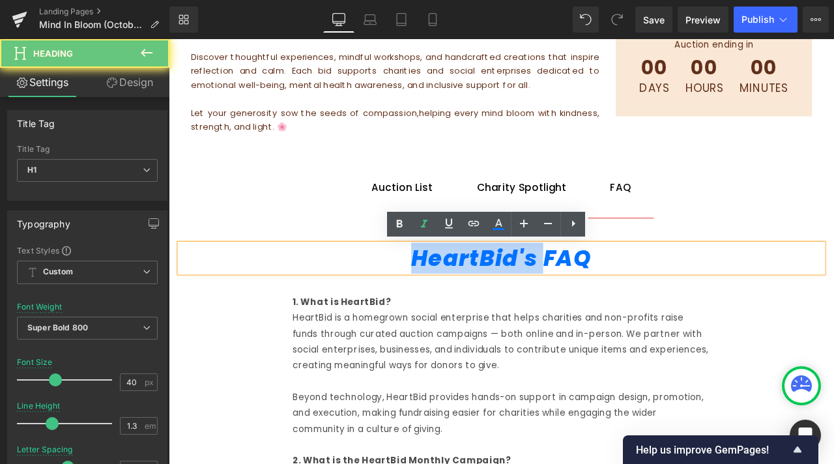
click at [565, 287] on icon "HeartBid's FAQ" at bounding box center [563, 298] width 214 height 36
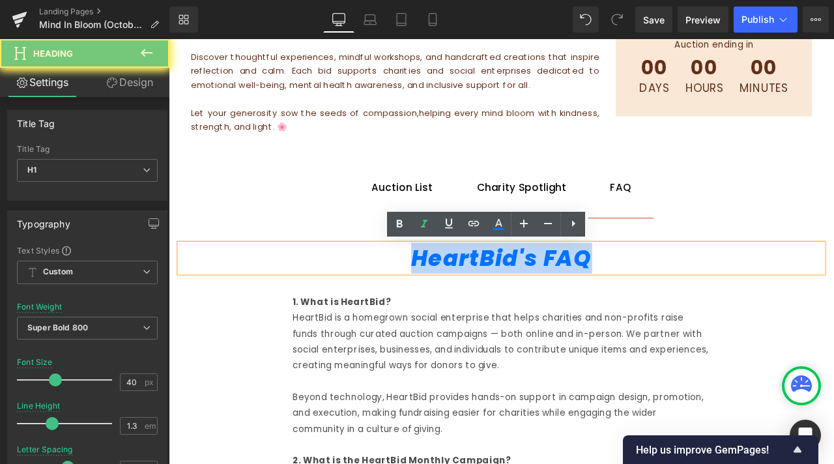
click at [565, 287] on icon "HeartBid's FAQ" at bounding box center [563, 298] width 214 height 36
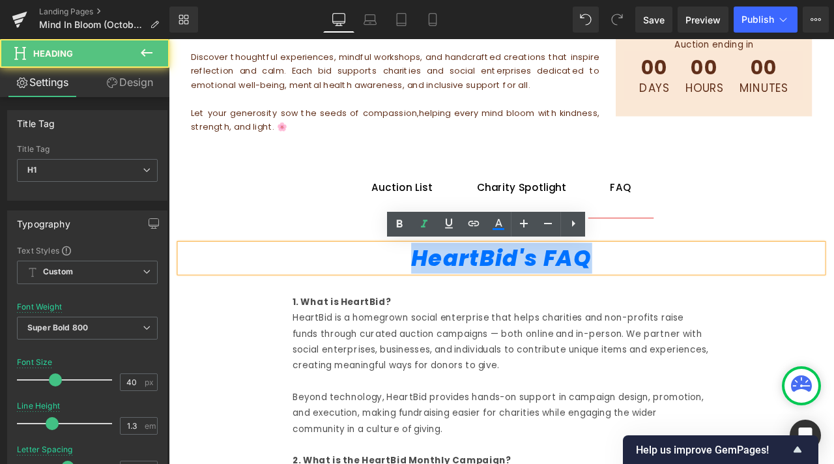
click at [565, 287] on icon "HeartBid's FAQ" at bounding box center [563, 298] width 214 height 36
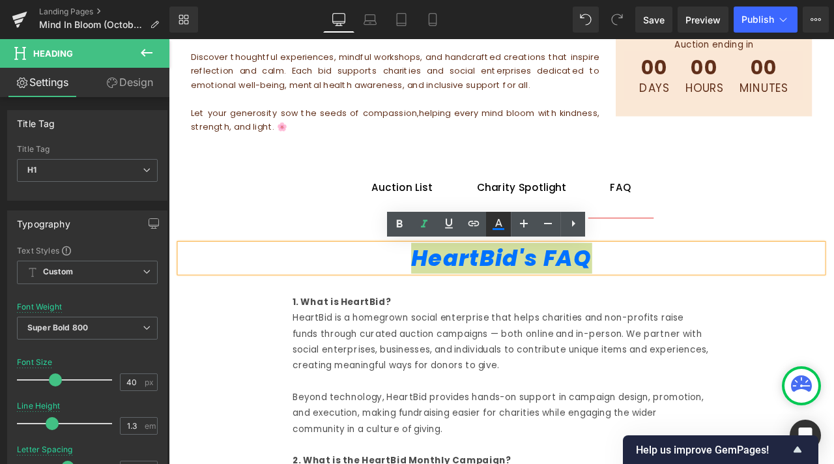
click at [494, 225] on icon at bounding box center [499, 224] width 16 height 16
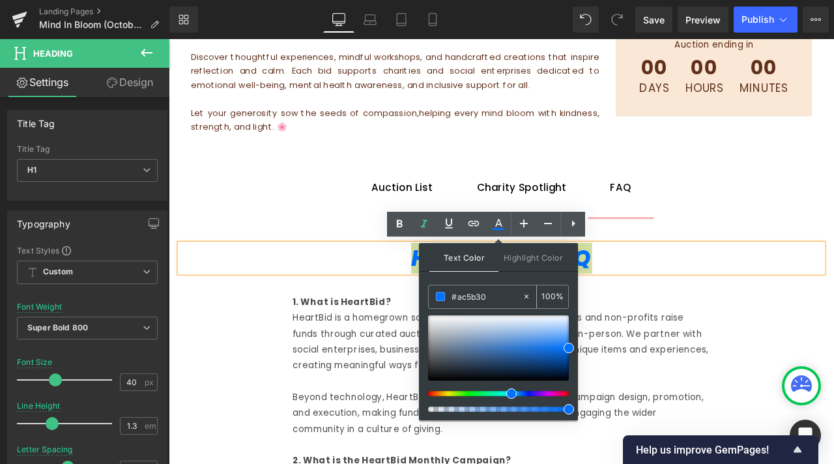
click at [474, 298] on input "#ac5b30" at bounding box center [486, 296] width 70 height 14
paste input "ac5b30"
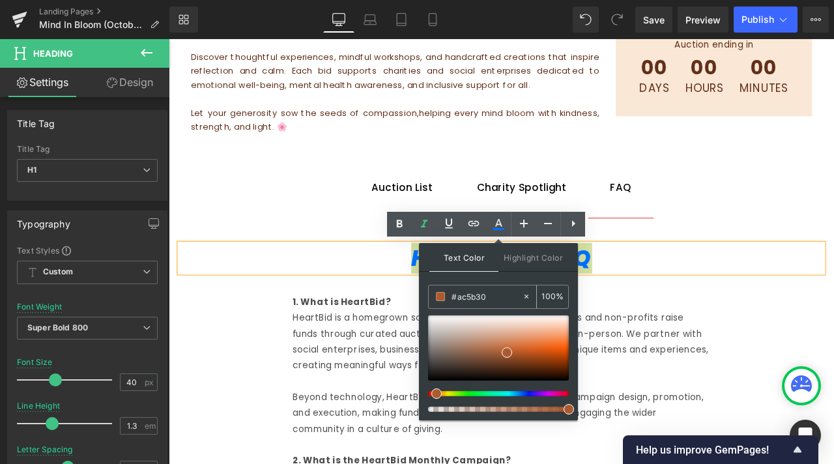
type input "#ac5b30"
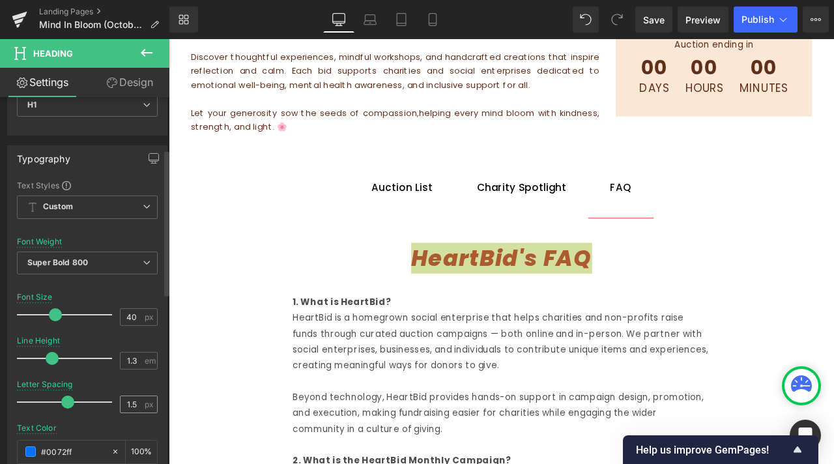
scroll to position [130, 0]
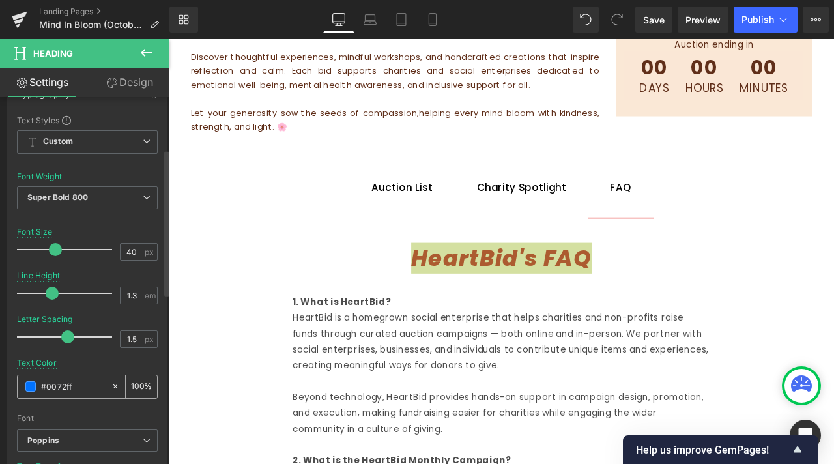
click at [53, 388] on input "#0072ff" at bounding box center [73, 386] width 64 height 14
paste input "ac5b30"
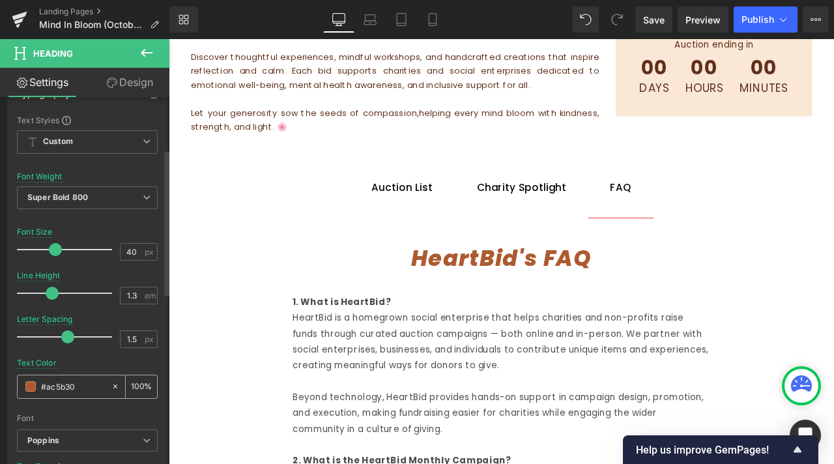
type input "#ac5b30"
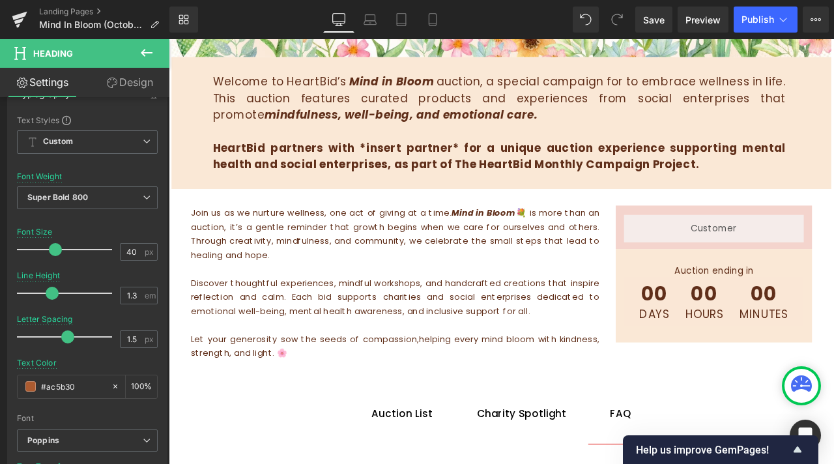
scroll to position [0, 0]
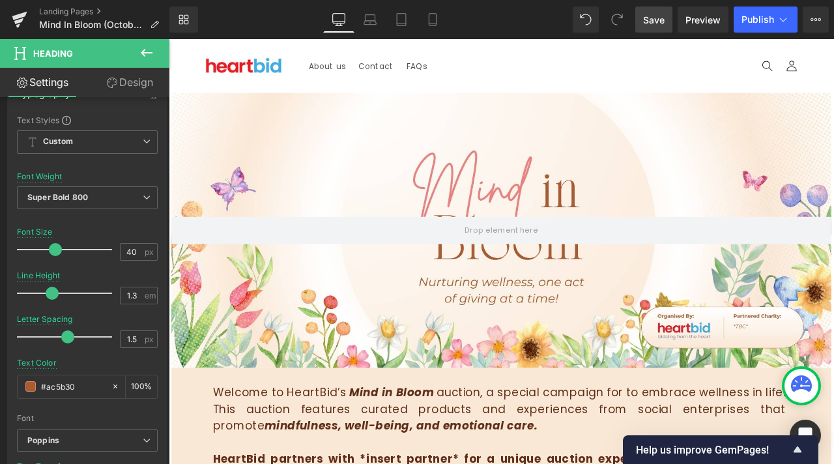
drag, startPoint x: 656, startPoint y: 23, endPoint x: 485, endPoint y: 148, distance: 211.2
click at [656, 23] on span "Save" at bounding box center [653, 20] width 21 height 14
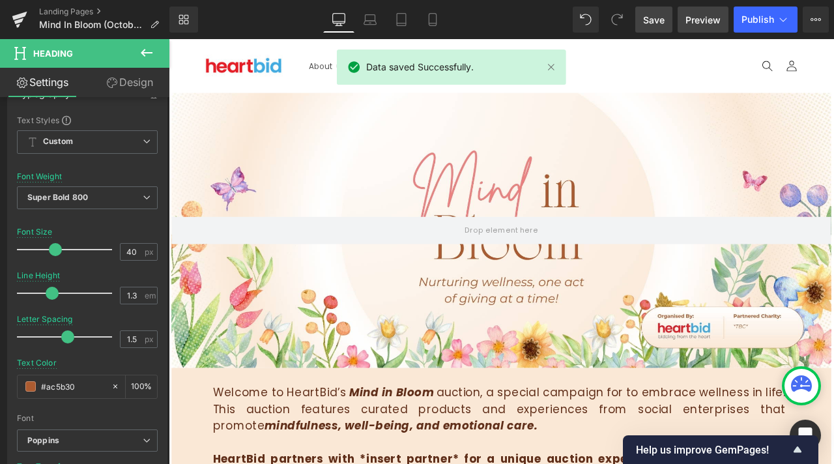
click at [707, 17] on span "Preview" at bounding box center [702, 20] width 35 height 14
